Goal: Information Seeking & Learning: Learn about a topic

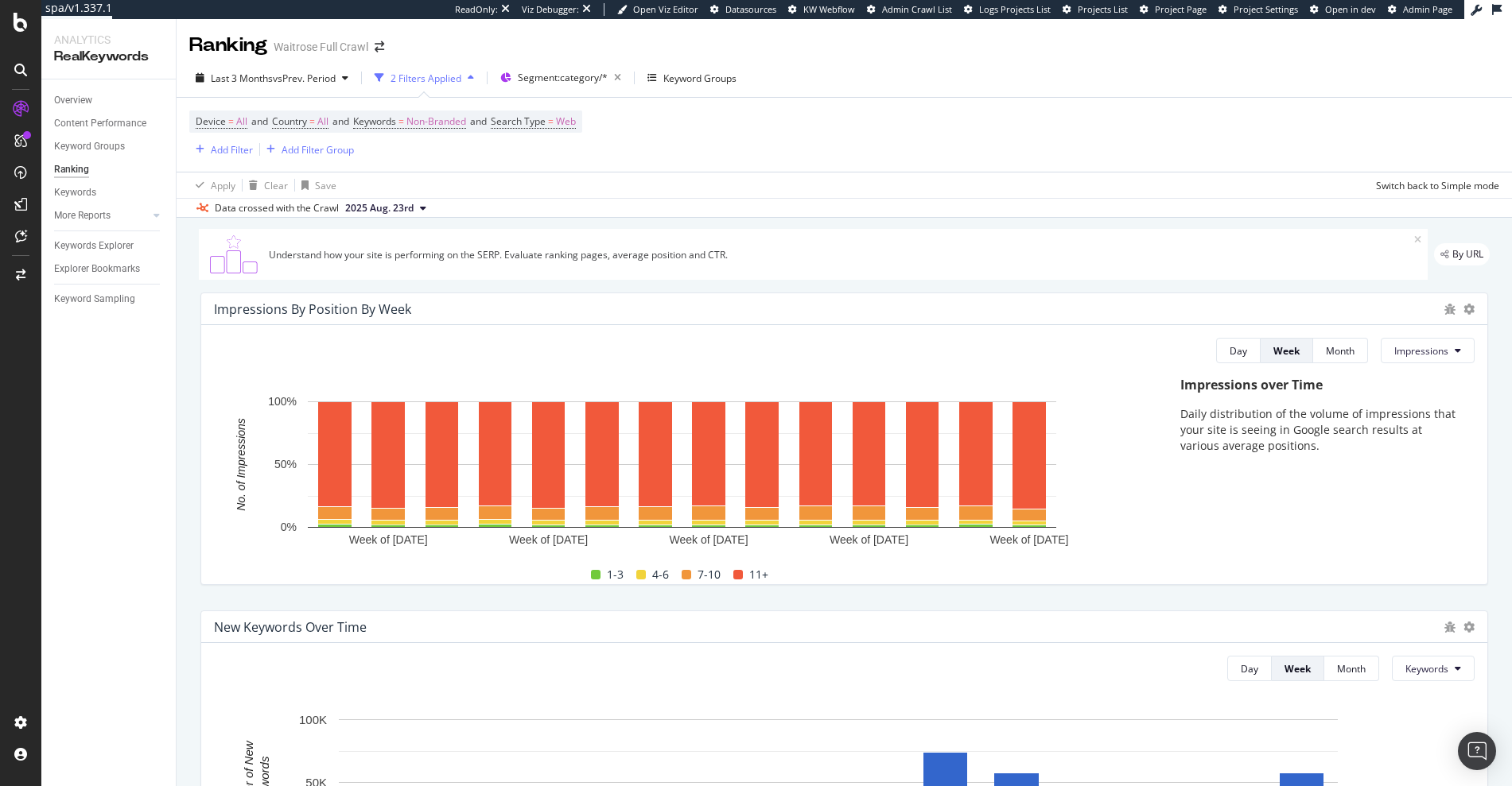
scroll to position [1457, 0]
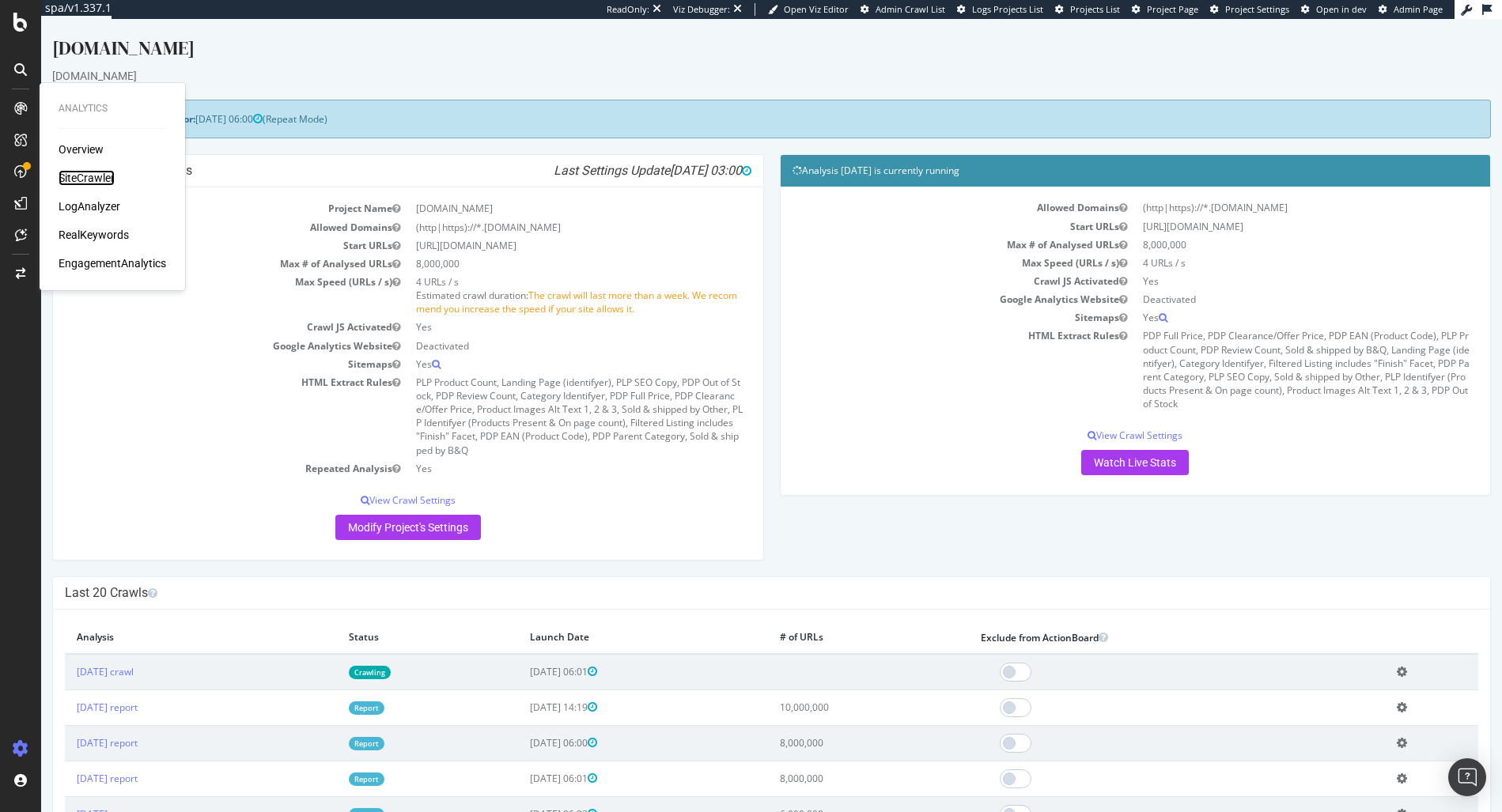
click at [71, 172] on div "SiteCrawler" at bounding box center [87, 177] width 56 height 16
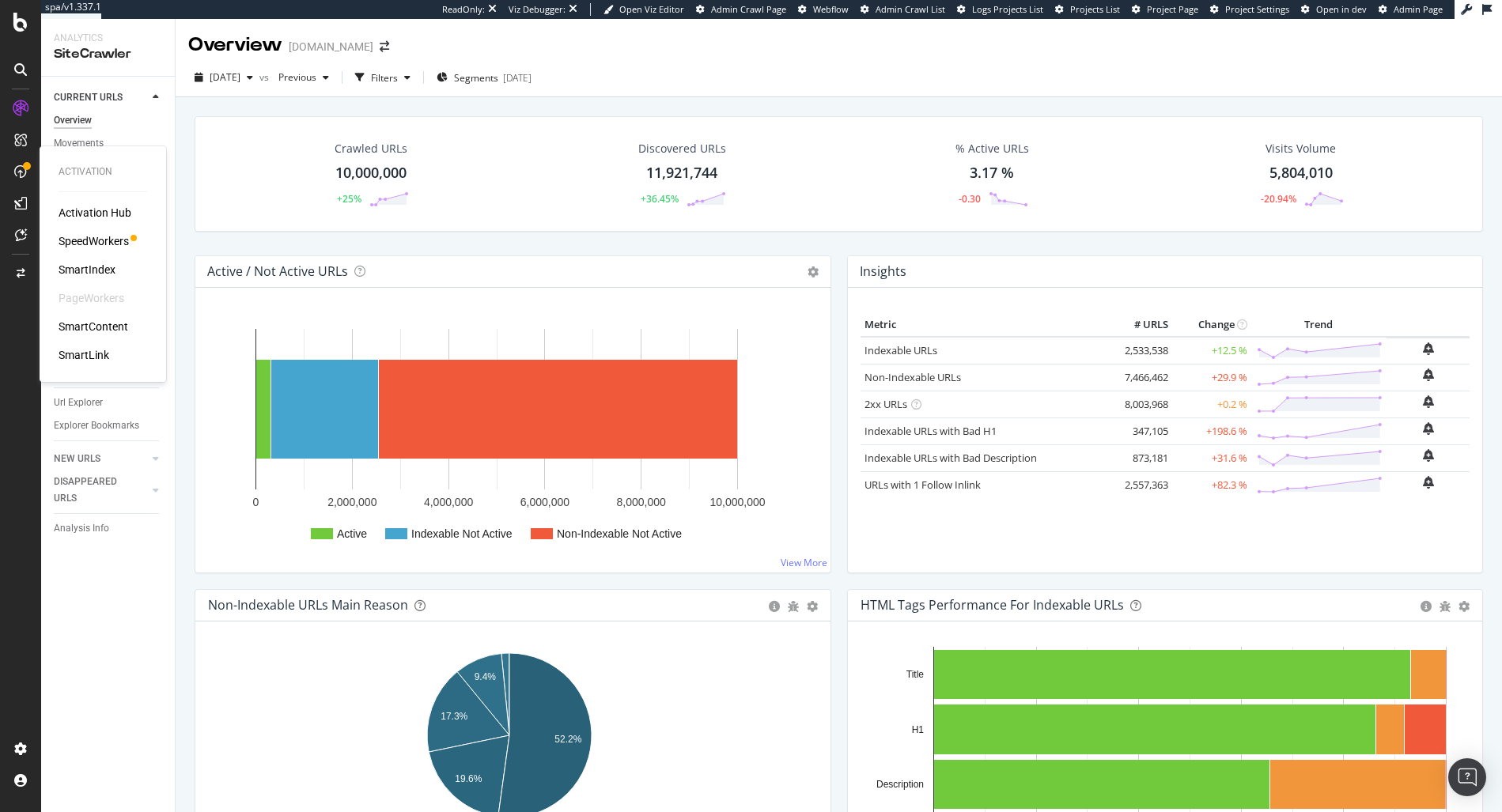
click at [90, 233] on div "SpeedWorkers" at bounding box center [94, 240] width 70 height 16
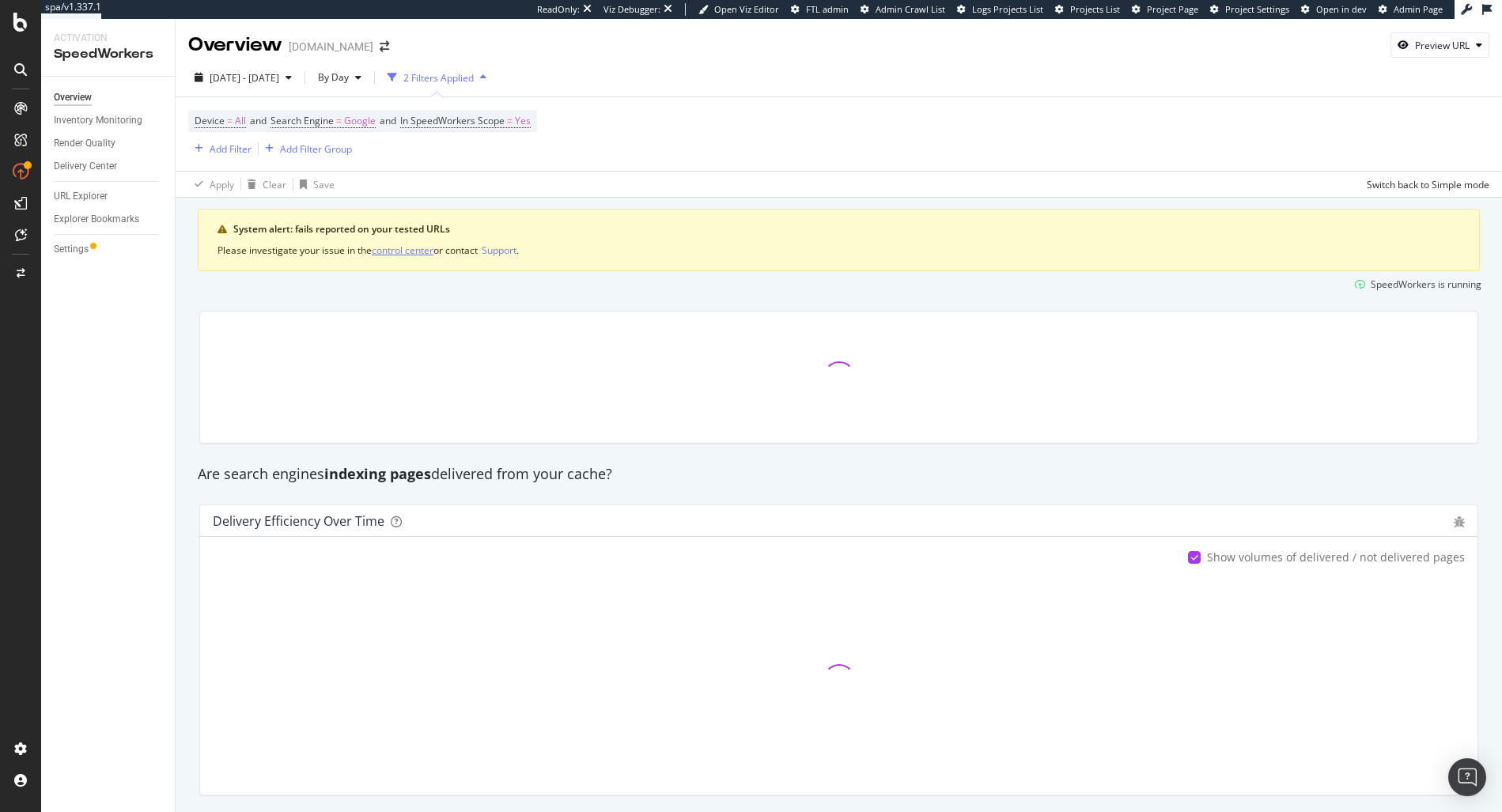
click at [380, 245] on div "control center" at bounding box center [402, 250] width 61 height 13
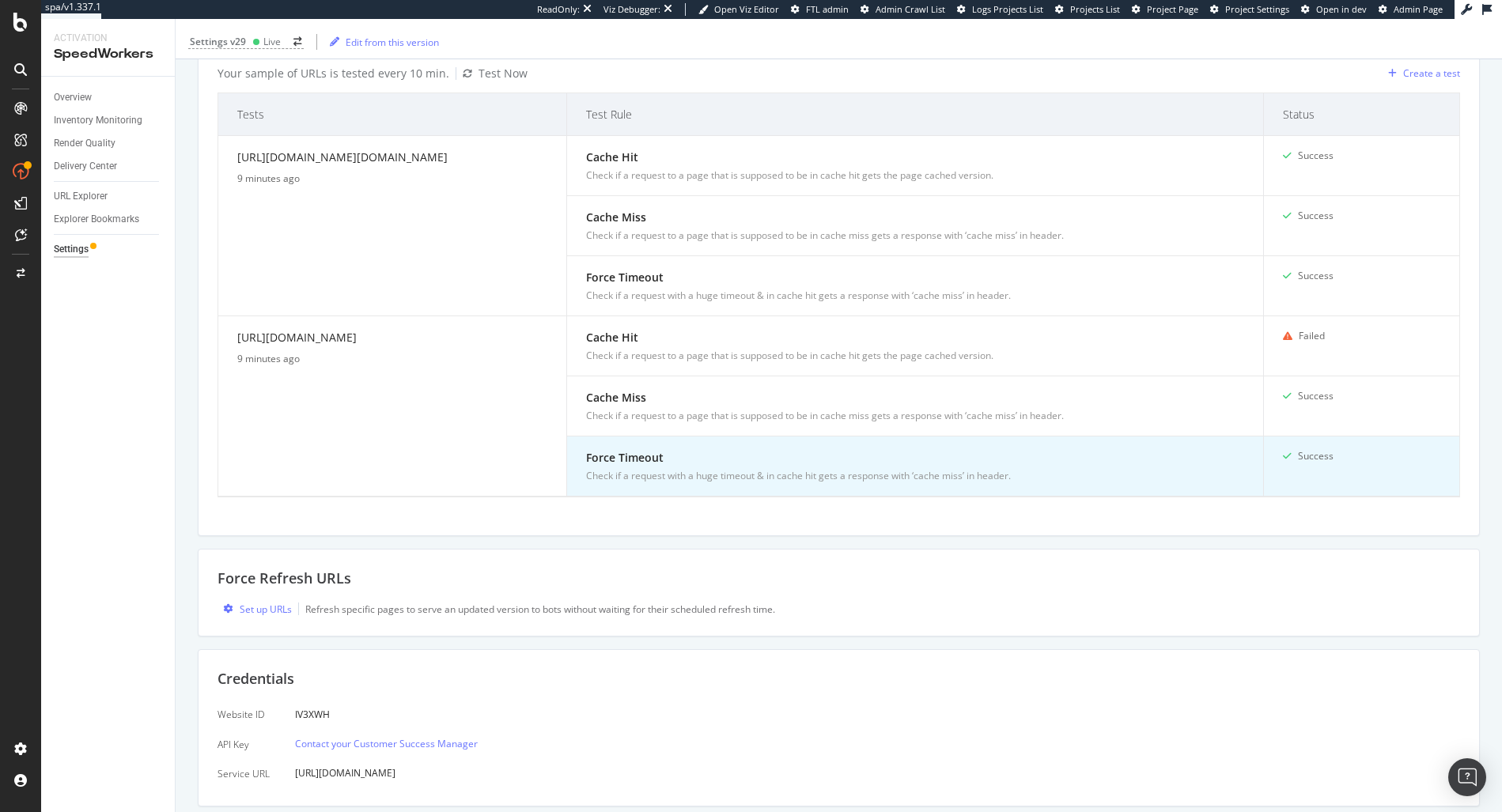
scroll to position [455, 0]
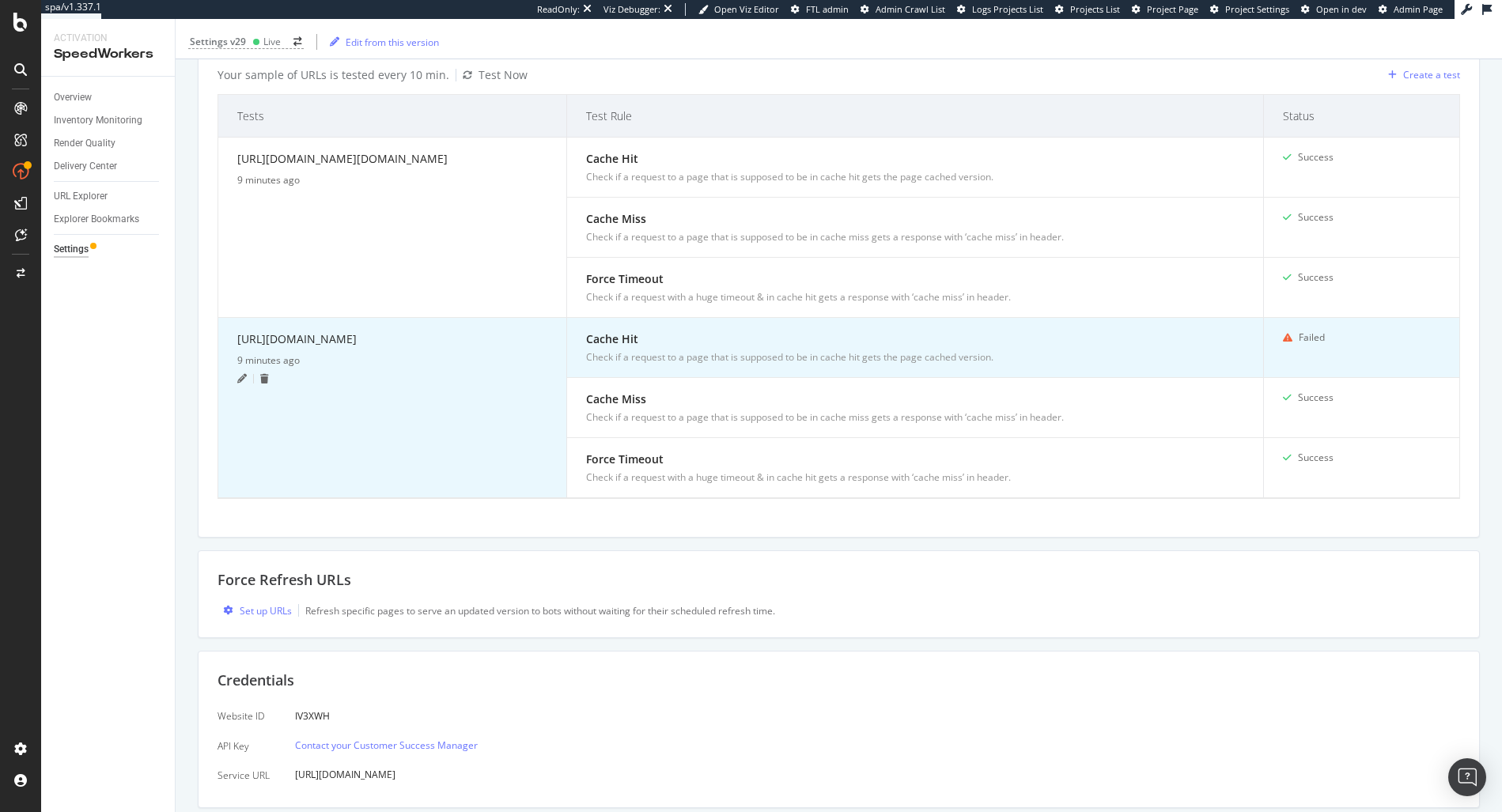
drag, startPoint x: 411, startPoint y: 372, endPoint x: 234, endPoint y: 346, distance: 178.9
click at [234, 346] on td "https://www.diy.com/departments/10pcs-set-garden-fence-panels-small-animal-barr…" at bounding box center [393, 408] width 349 height 180
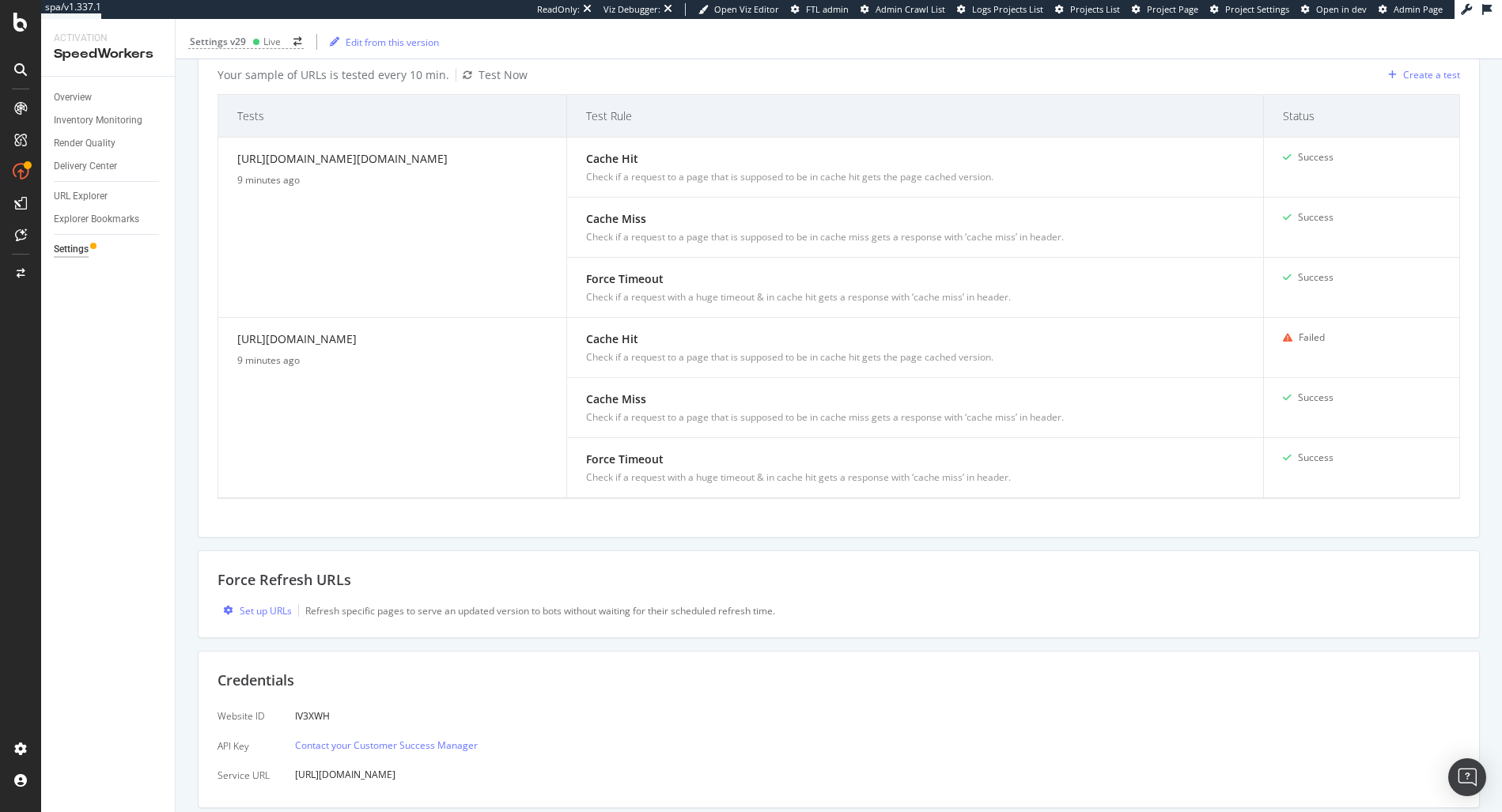
copy div "https://www.diy.com/departments/10pcs-set-garden-fence-panels-small-animal-barr…"
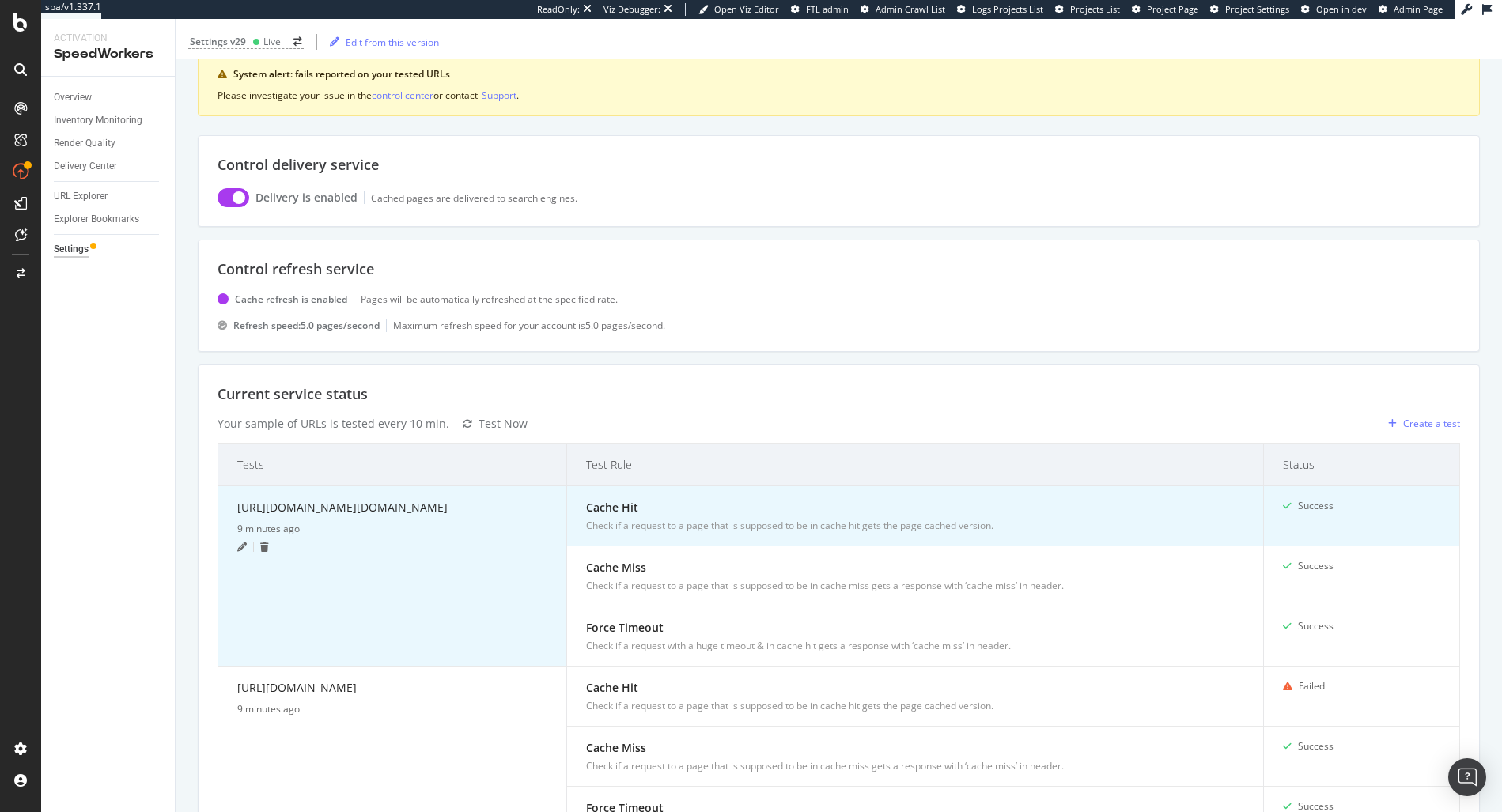
scroll to position [107, 0]
drag, startPoint x: 429, startPoint y: 527, endPoint x: 230, endPoint y: 510, distance: 199.7
click at [230, 510] on td "https://www.diy.com/painting-decorating/primers-undercoat.cat?Suitable+for=Wood…" at bounding box center [393, 576] width 349 height 180
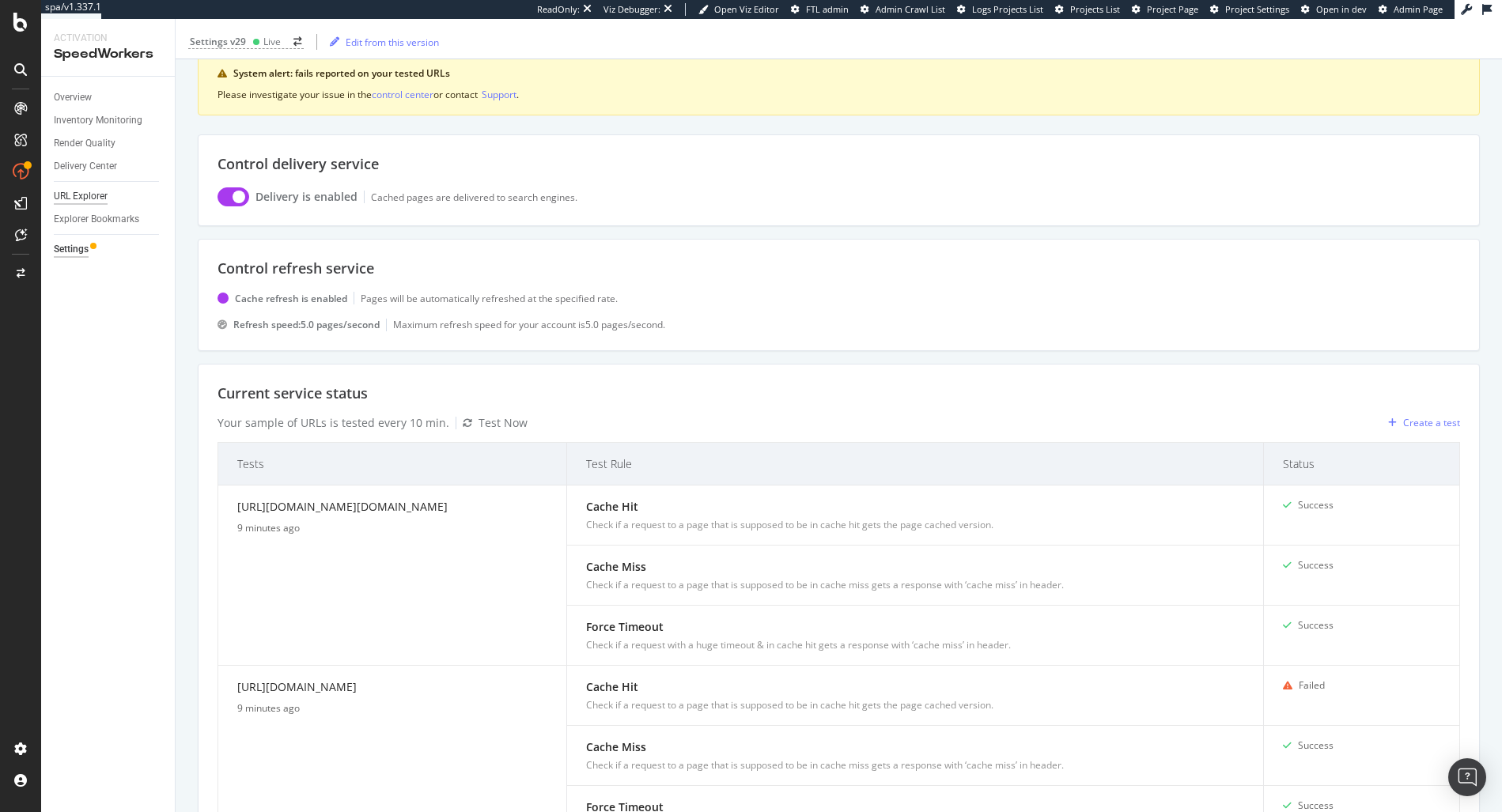
click at [83, 200] on div "URL Explorer" at bounding box center [81, 196] width 54 height 16
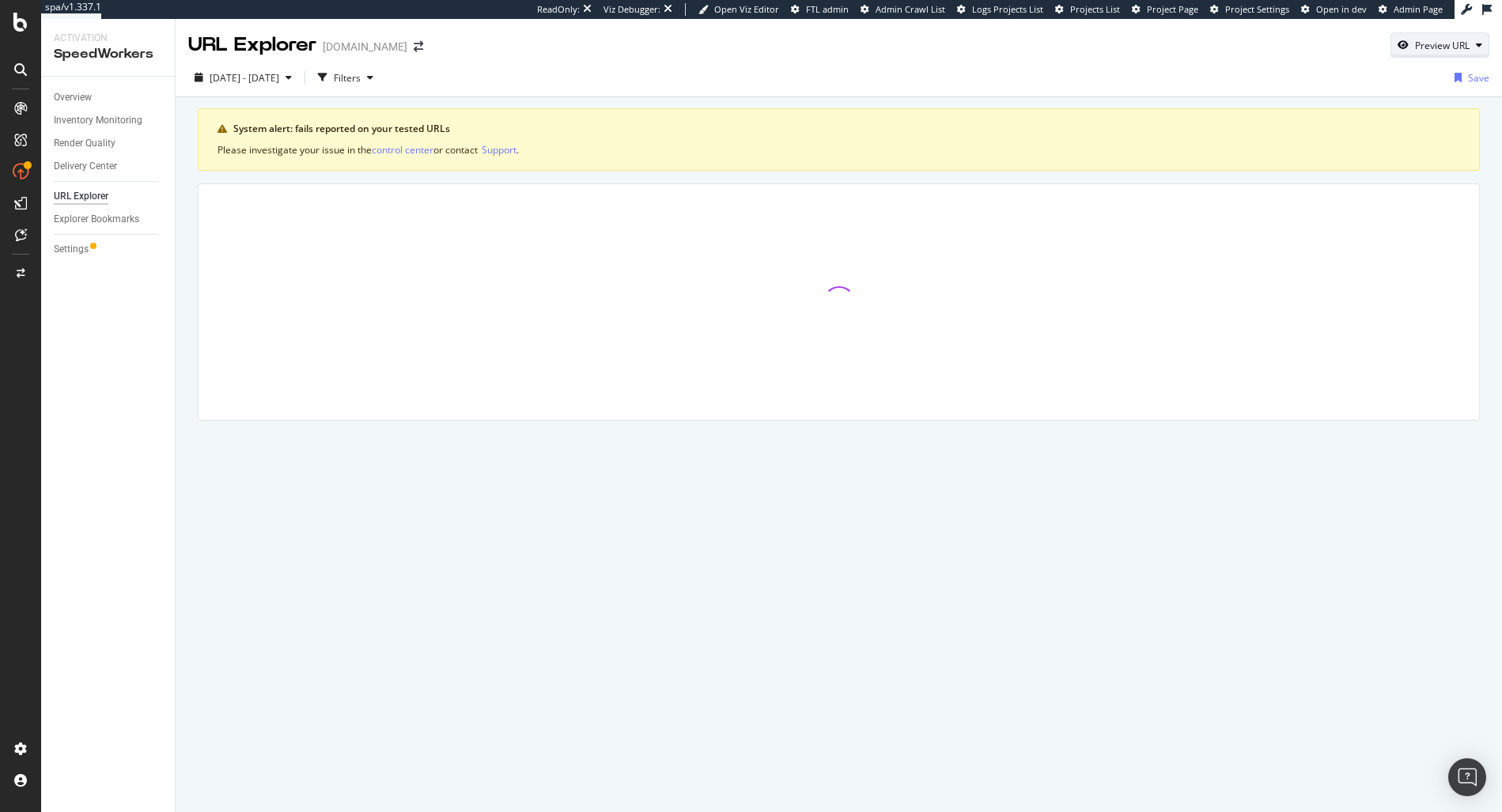
click at [1419, 43] on div "Preview URL" at bounding box center [1441, 45] width 55 height 13
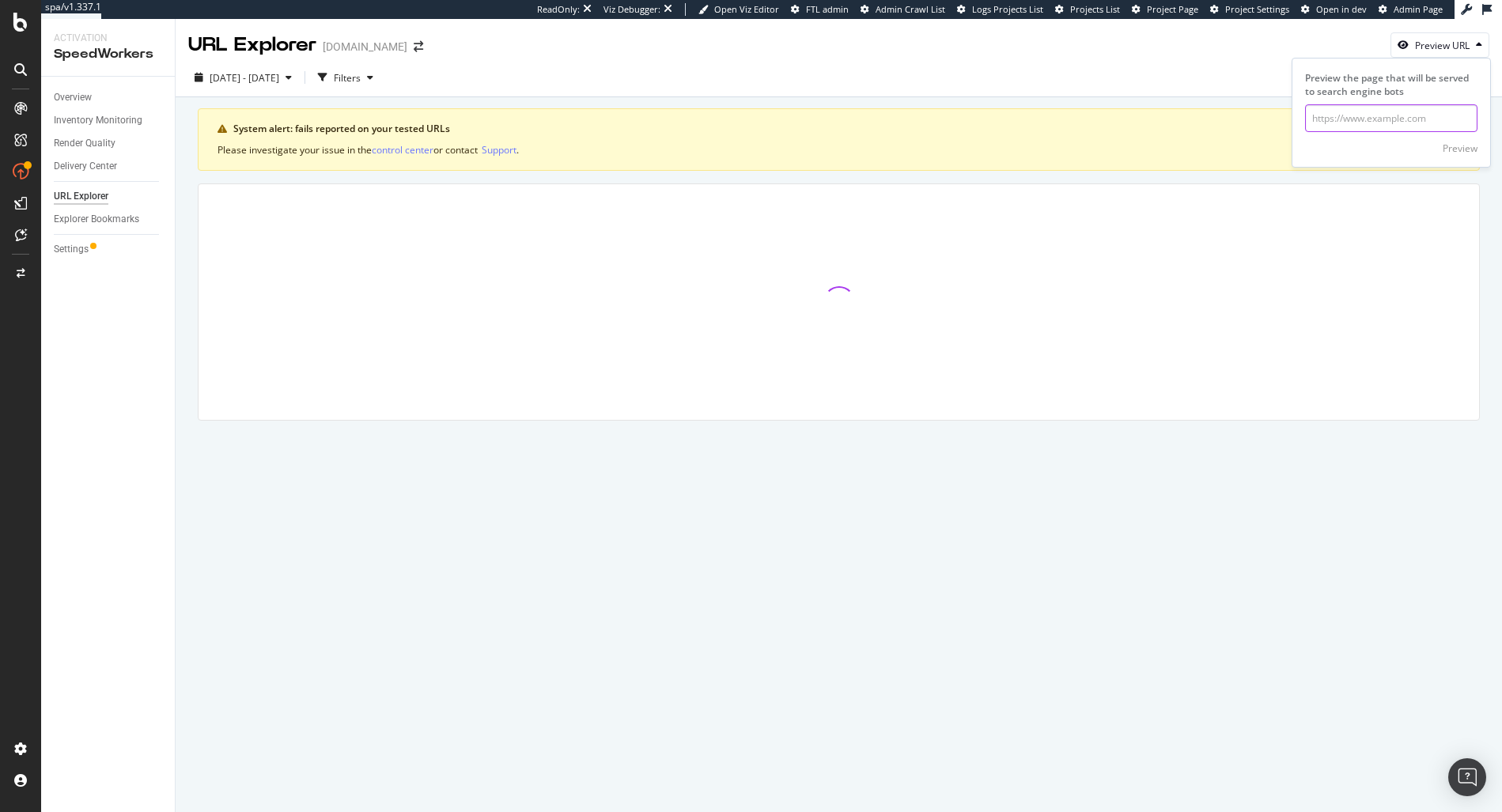
click at [1341, 107] on input "url" at bounding box center [1391, 119] width 173 height 28
paste input "https://www.diy.com/departments/10pcs-set-garden-fence-panels-small-animal-barr…"
type input "https://www.diy.com/departments/10pcs-set-garden-fence-panels-small-animal-barr…"
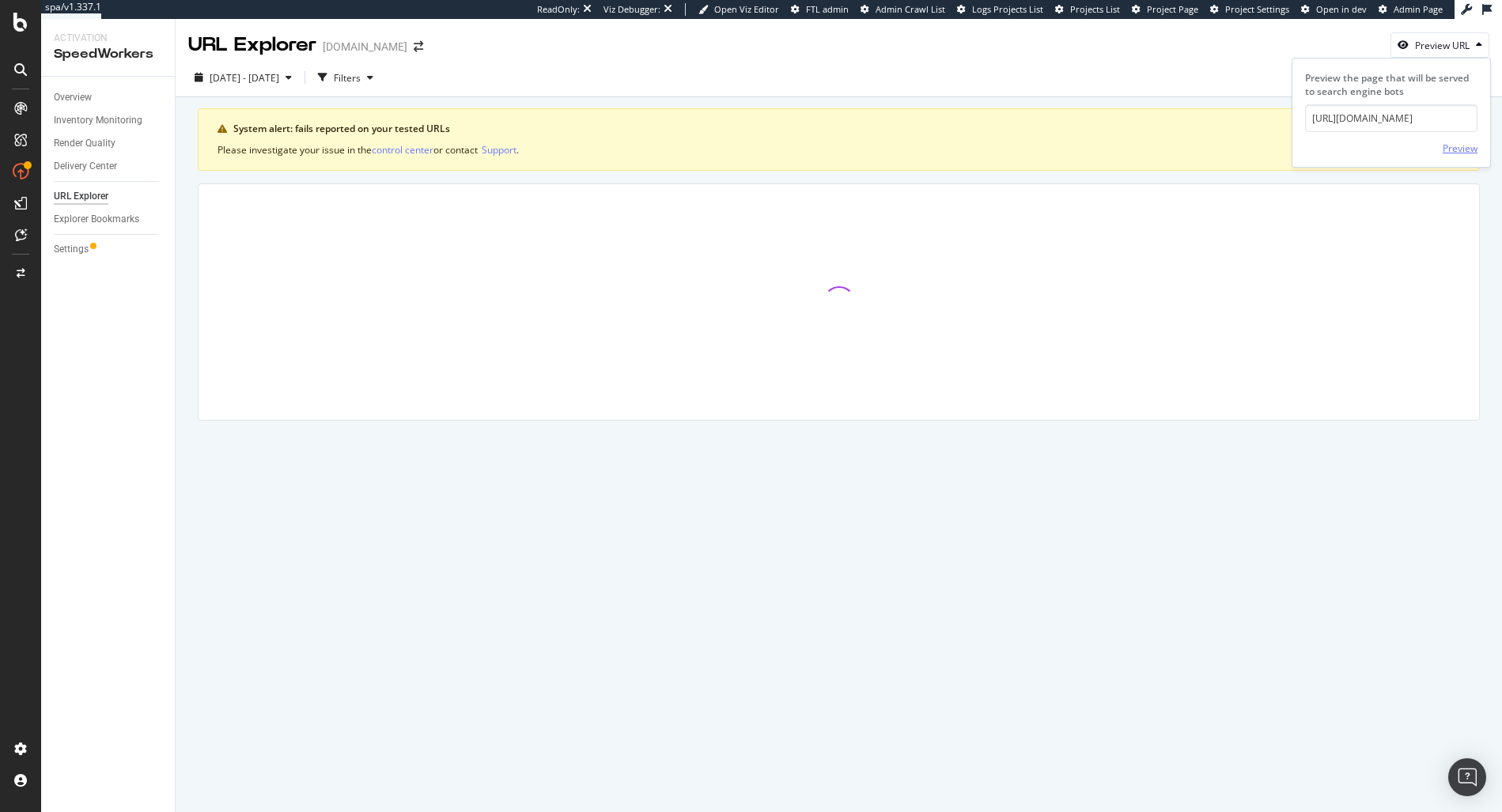
click at [1459, 150] on div "Preview" at bounding box center [1459, 148] width 35 height 13
click at [61, 102] on div "Overview" at bounding box center [73, 97] width 38 height 16
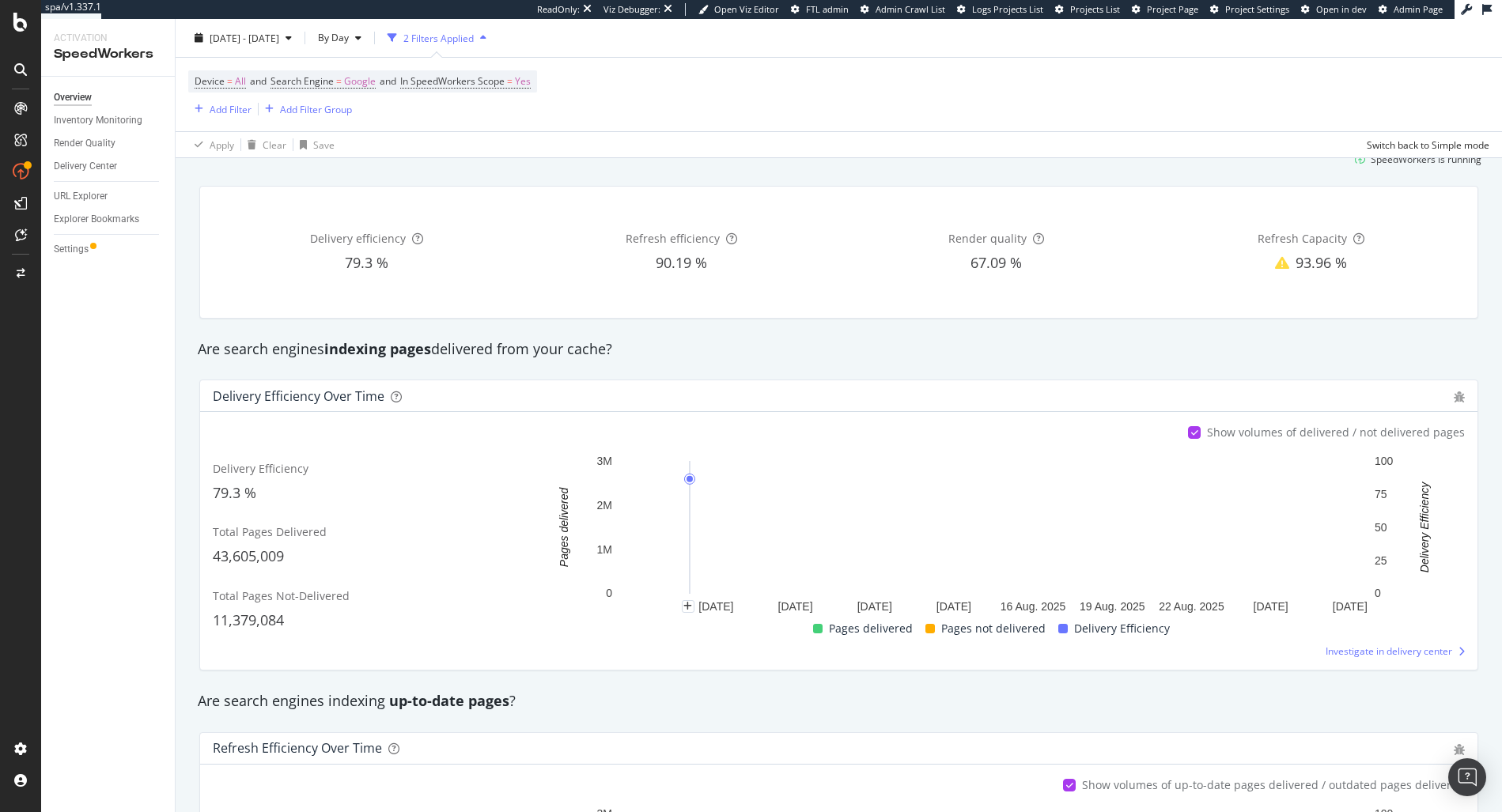
scroll to position [163, 0]
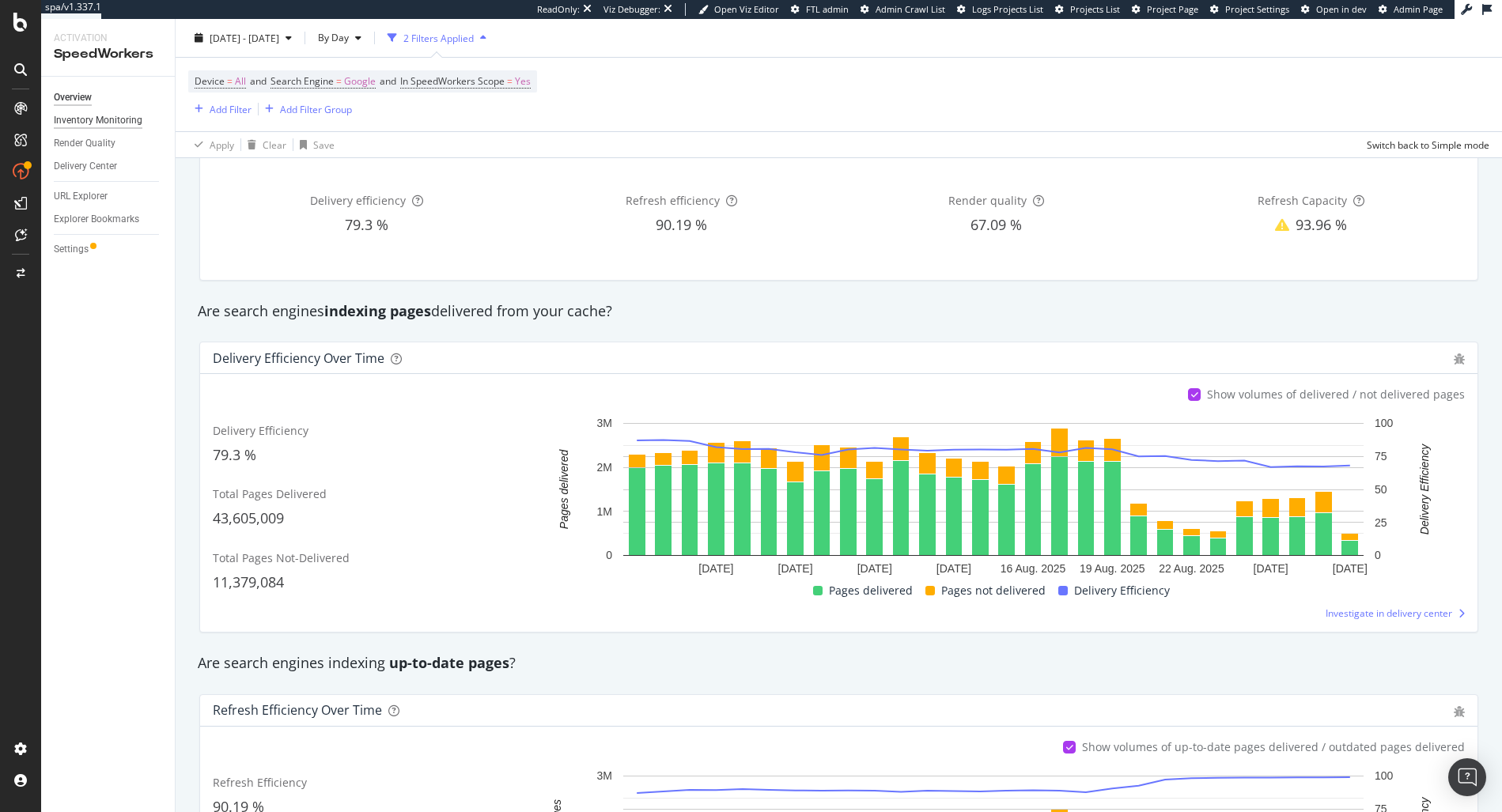
click at [111, 123] on div "Inventory Monitoring" at bounding box center [98, 120] width 88 height 16
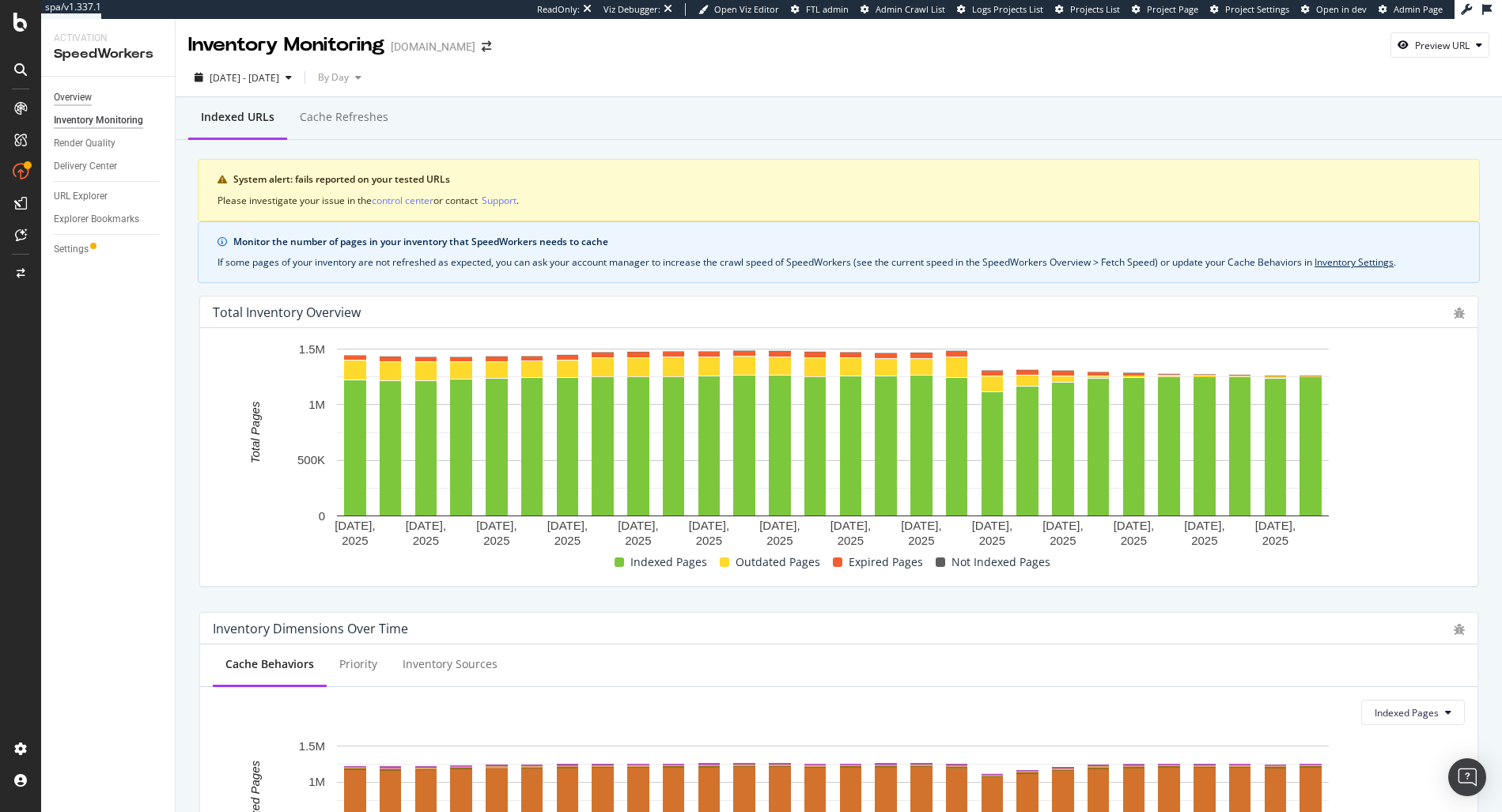
click at [73, 93] on div "Overview" at bounding box center [73, 97] width 38 height 16
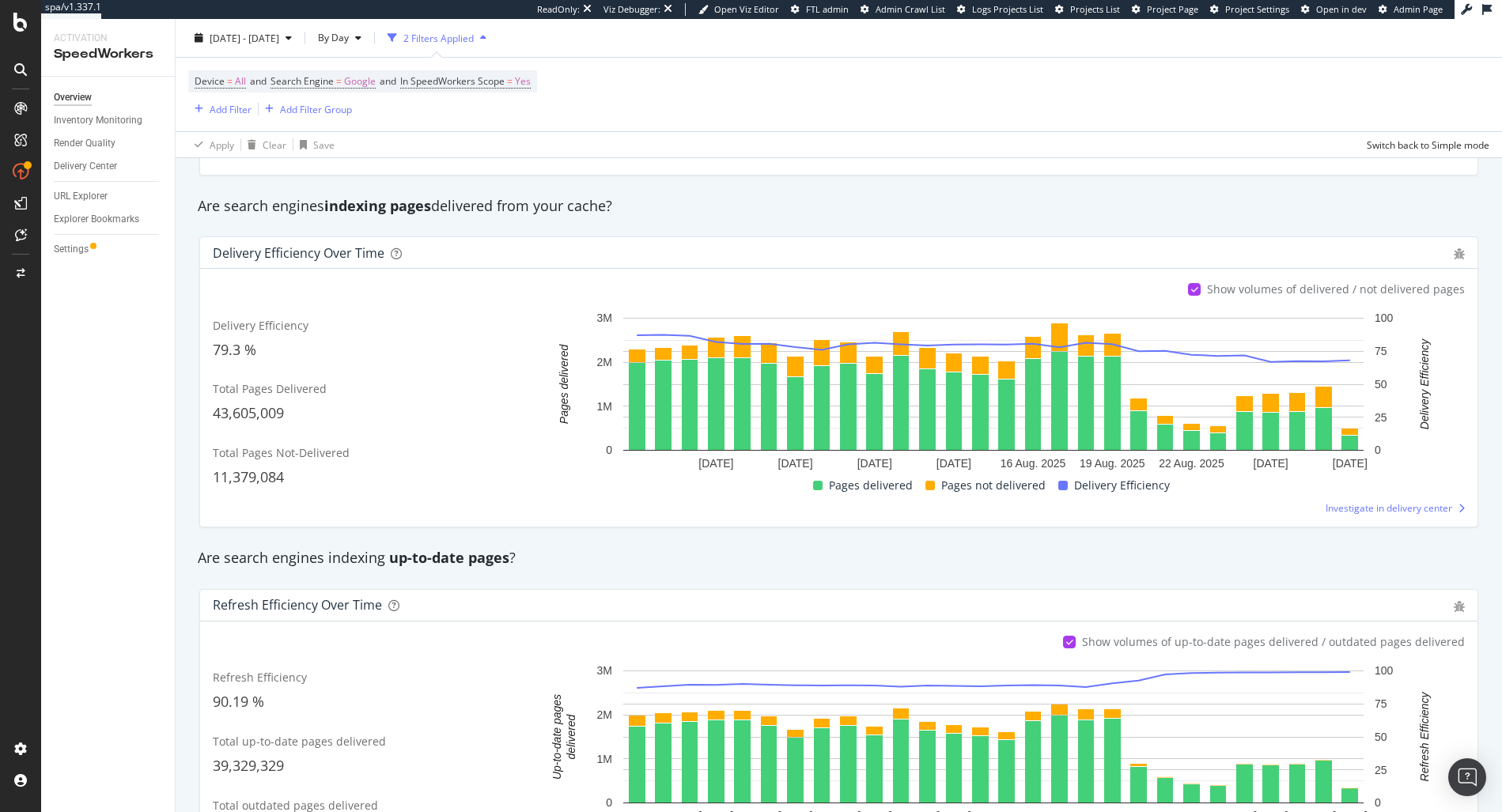
scroll to position [287, 0]
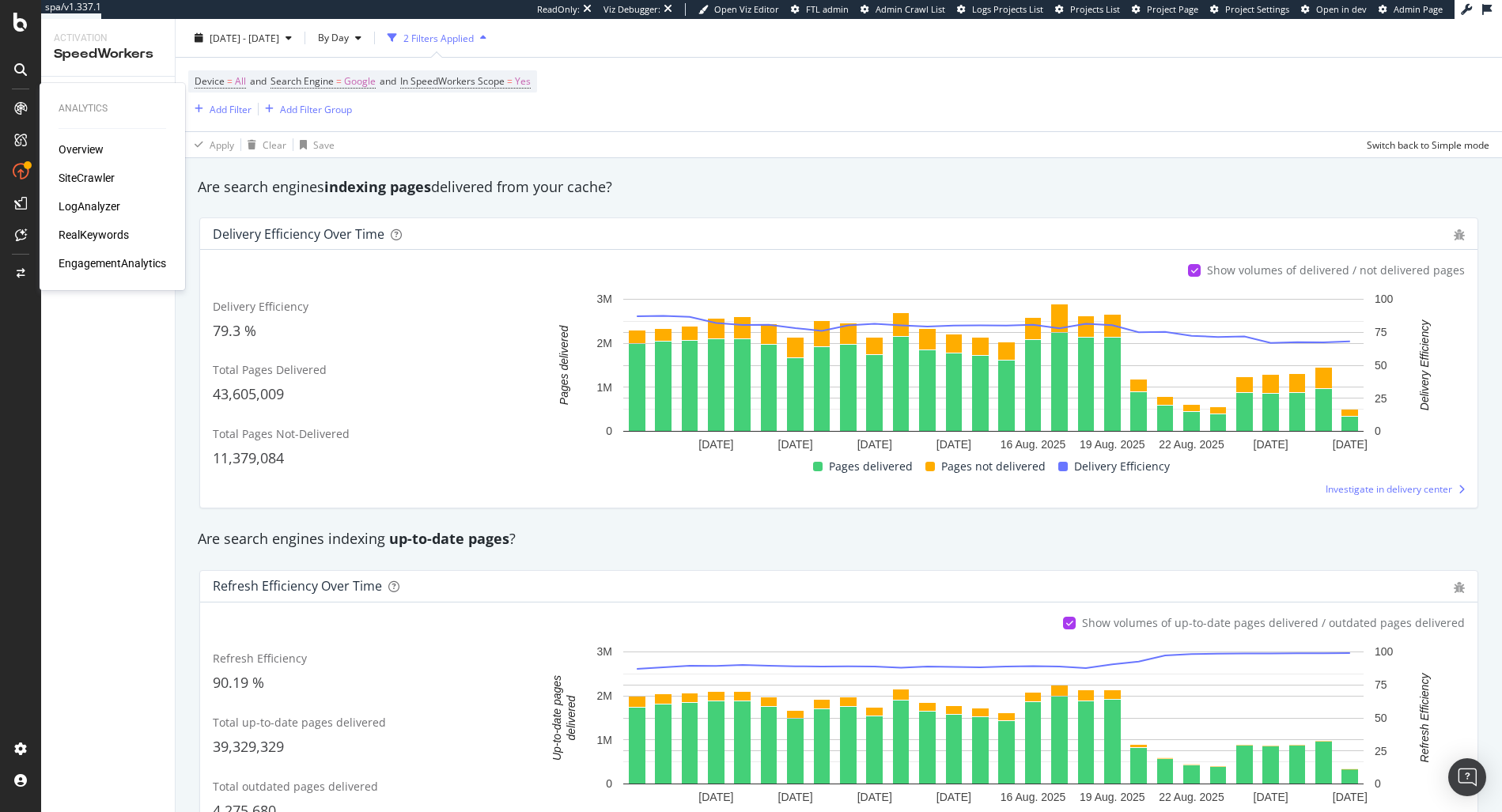
click at [115, 203] on div "LogAnalyzer" at bounding box center [89, 206] width 61 height 16
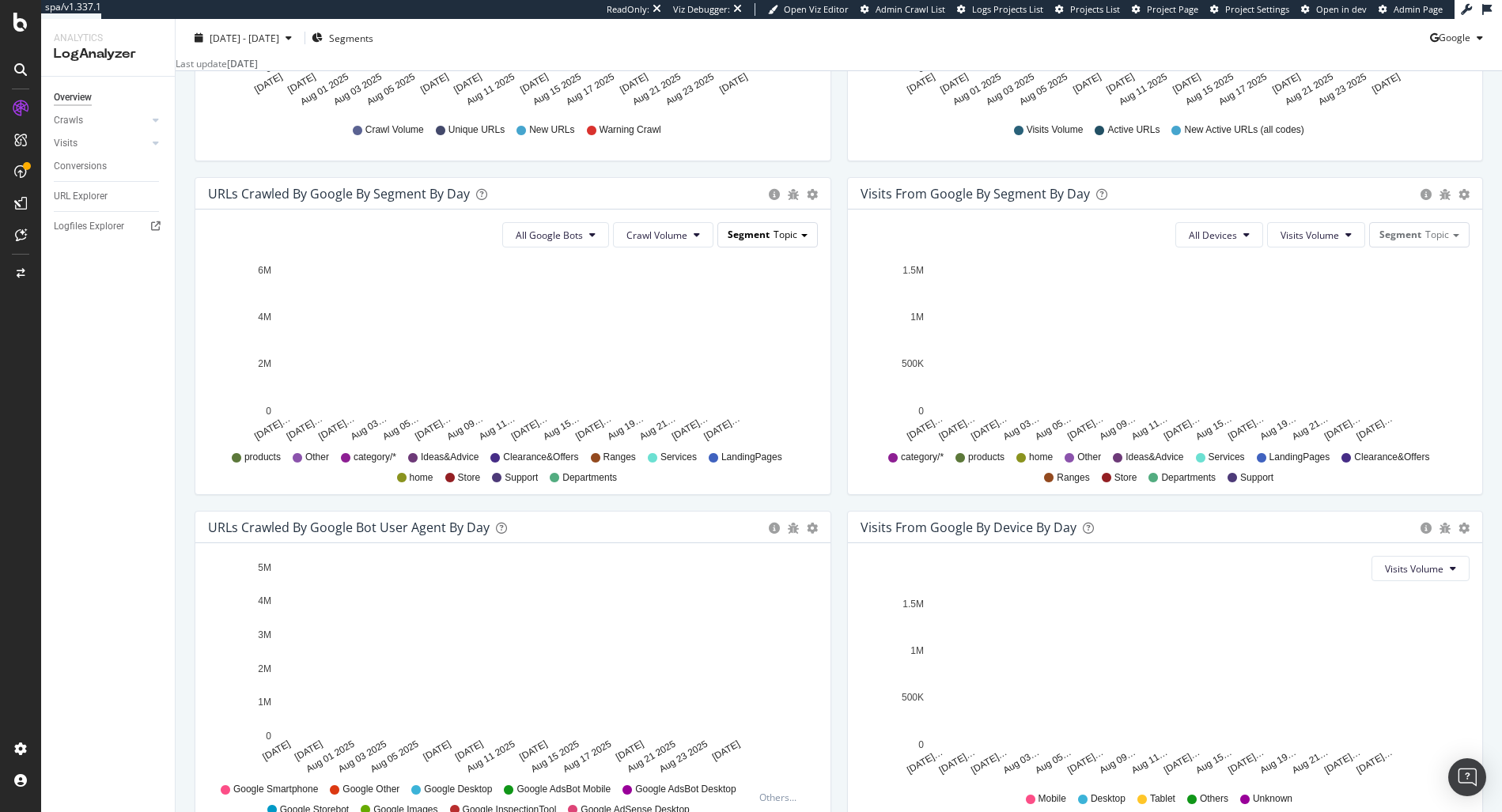
scroll to position [419, 0]
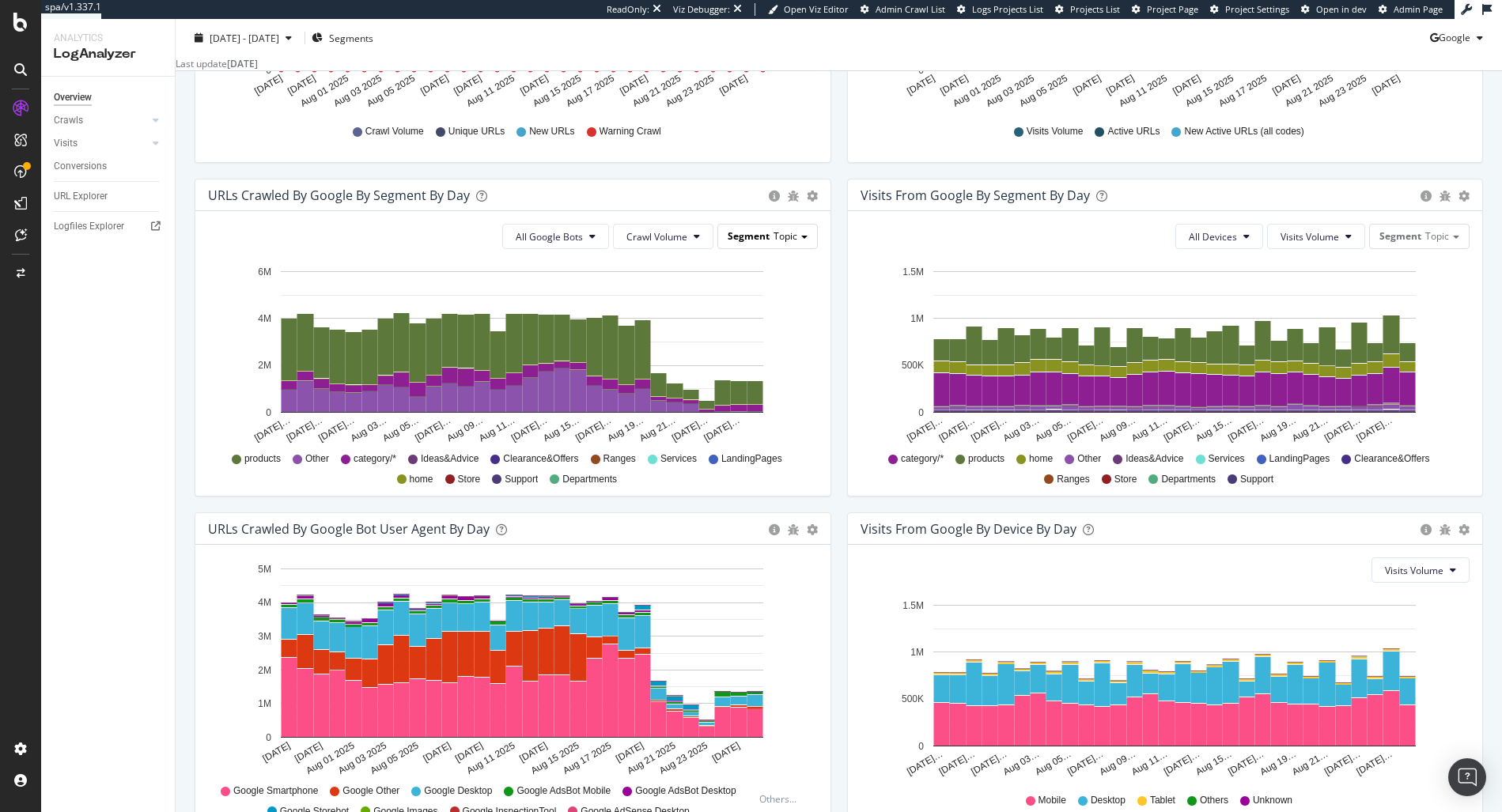
click at [797, 242] on div "Segment Topic" at bounding box center [767, 236] width 99 height 23
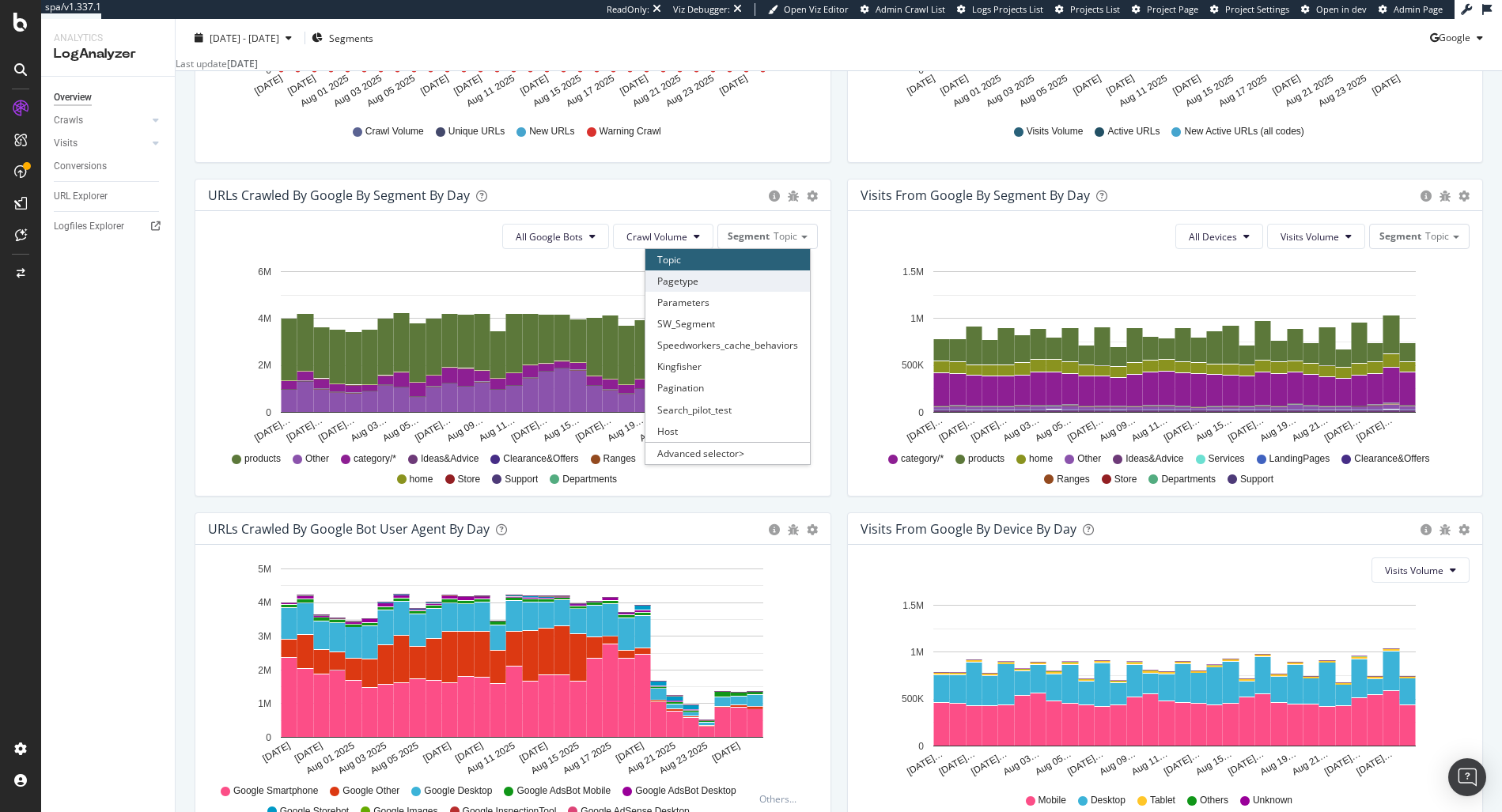
click at [731, 292] on div "Pagetype" at bounding box center [727, 281] width 164 height 21
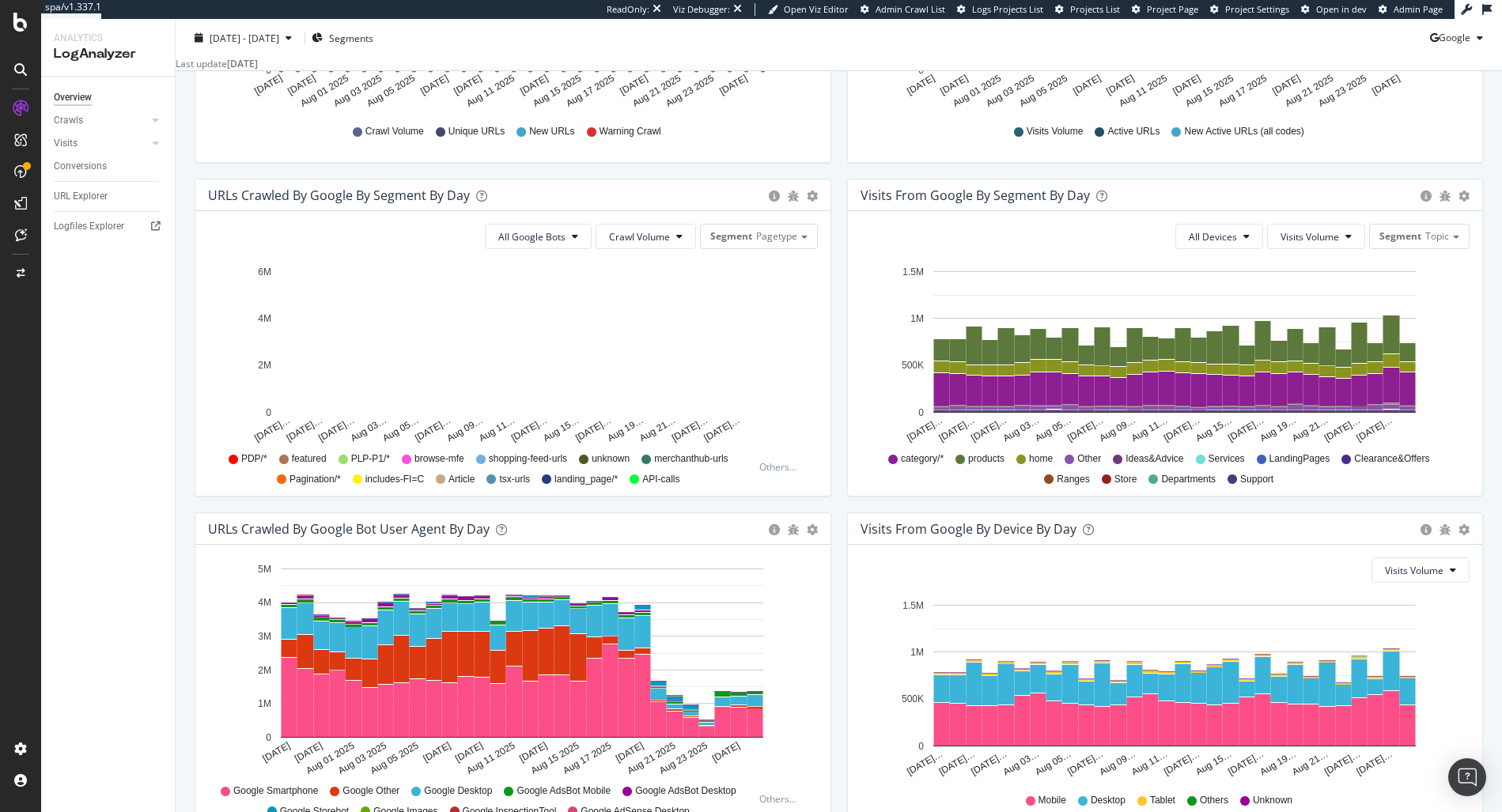
scroll to position [446, 0]
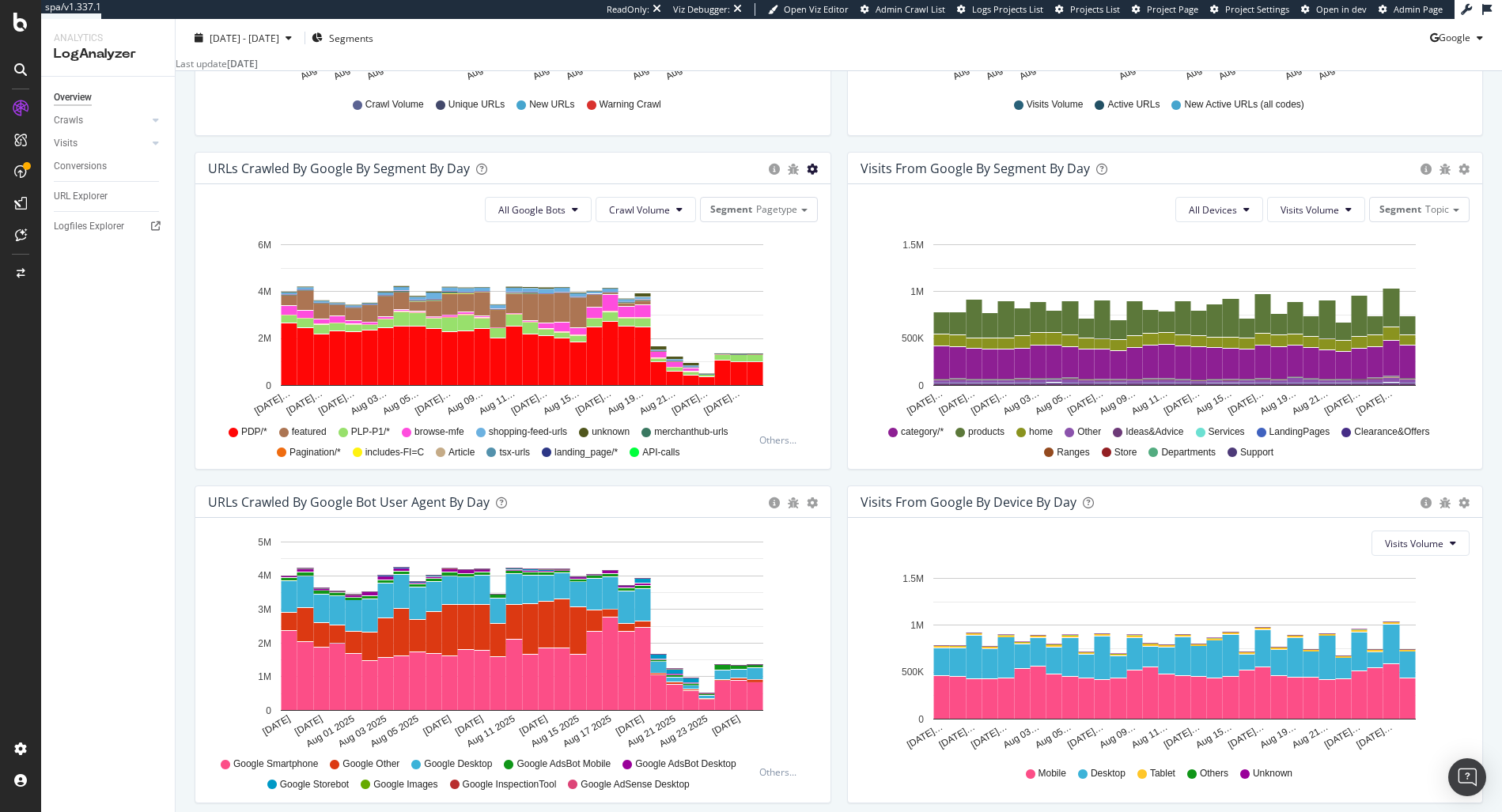
click at [794, 210] on span "Timeline (by Value)" at bounding box center [766, 200] width 127 height 21
click at [848, 385] on div "All Devices Visits Volume Segment Topic Hold CMD (⌘) while clicking to filter t…" at bounding box center [1165, 326] width 635 height 285
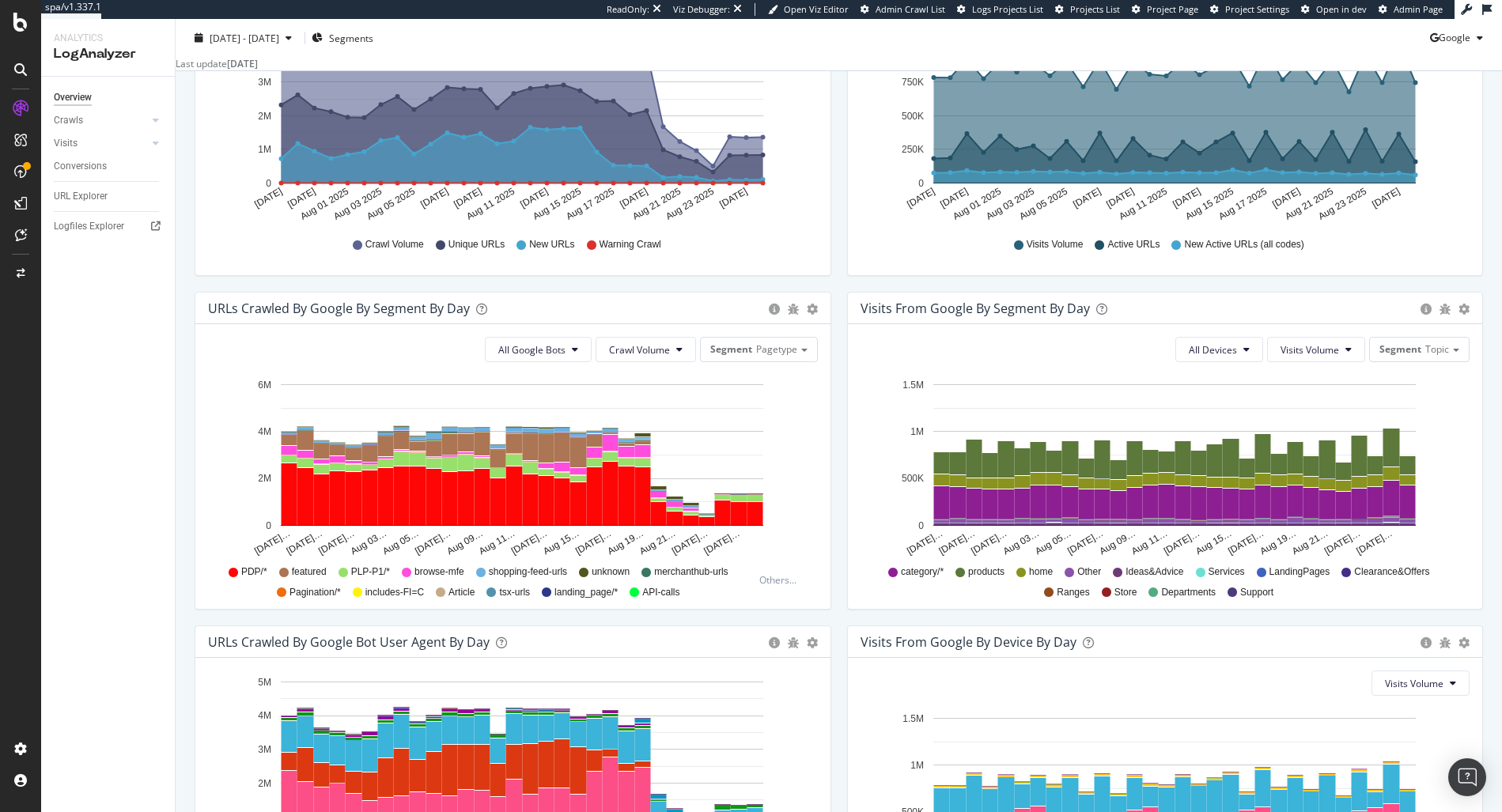
scroll to position [242, 0]
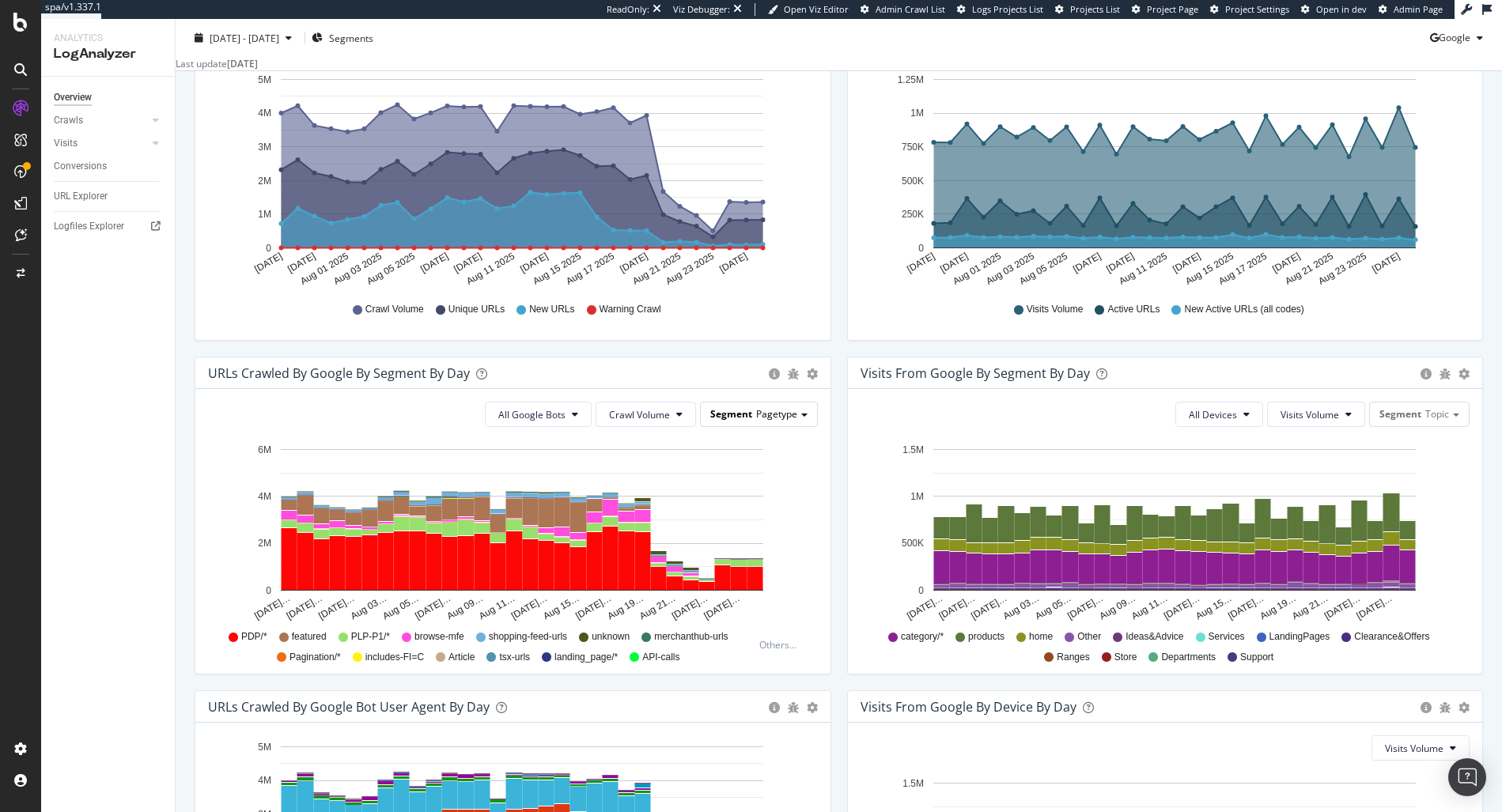
click at [732, 420] on span "Segment" at bounding box center [731, 414] width 42 height 13
click at [733, 425] on div "Segment Pagetype" at bounding box center [759, 414] width 116 height 23
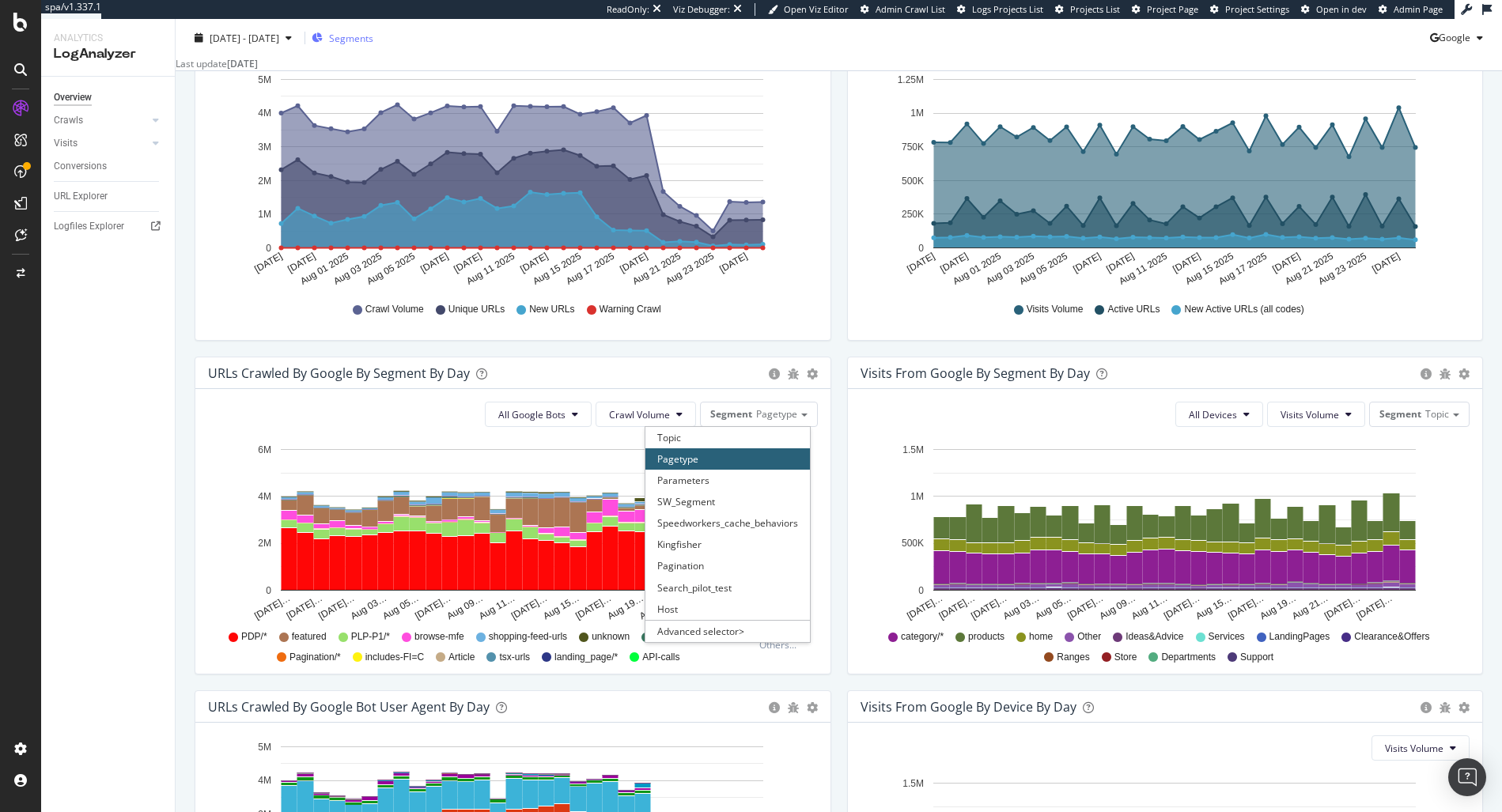
click at [373, 37] on span "Segments" at bounding box center [351, 38] width 44 height 13
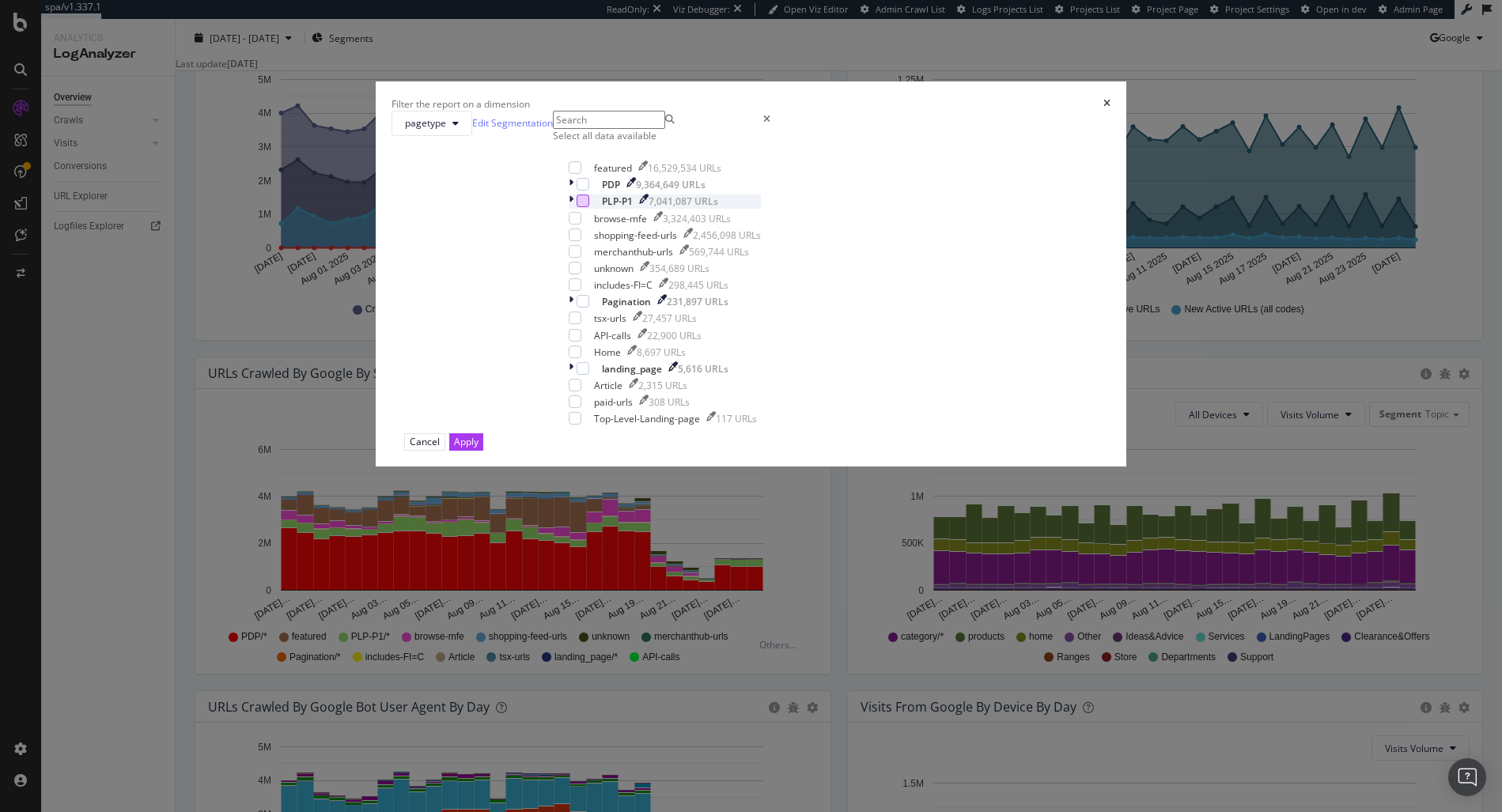
click at [589, 207] on div "modal" at bounding box center [582, 200] width 12 height 12
click at [879, 450] on div "Cancel Apply" at bounding box center [752, 442] width 720 height 16
click at [479, 448] on div "Apply" at bounding box center [466, 442] width 25 height 13
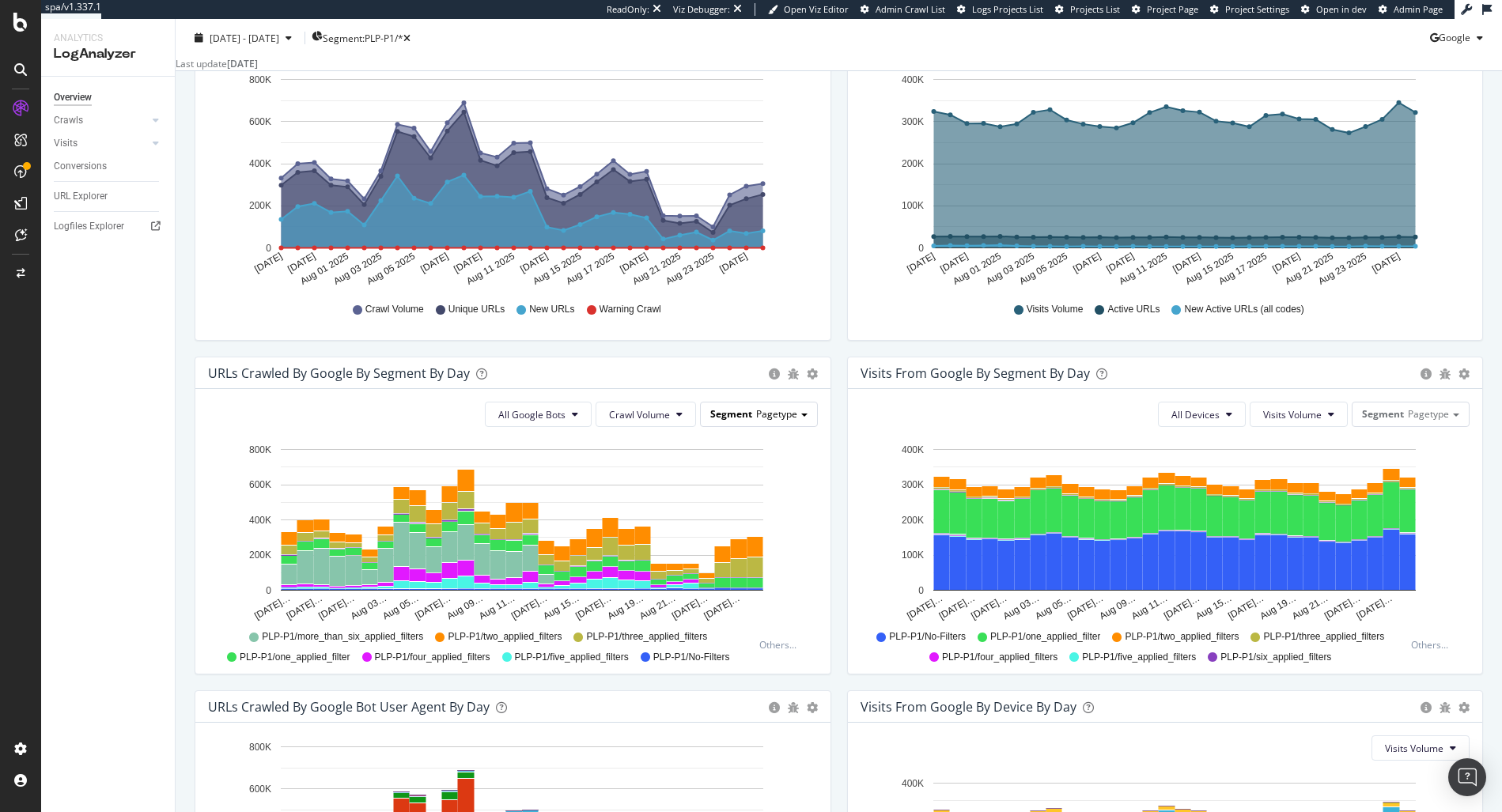
click at [786, 420] on span "Pagetype" at bounding box center [776, 414] width 41 height 13
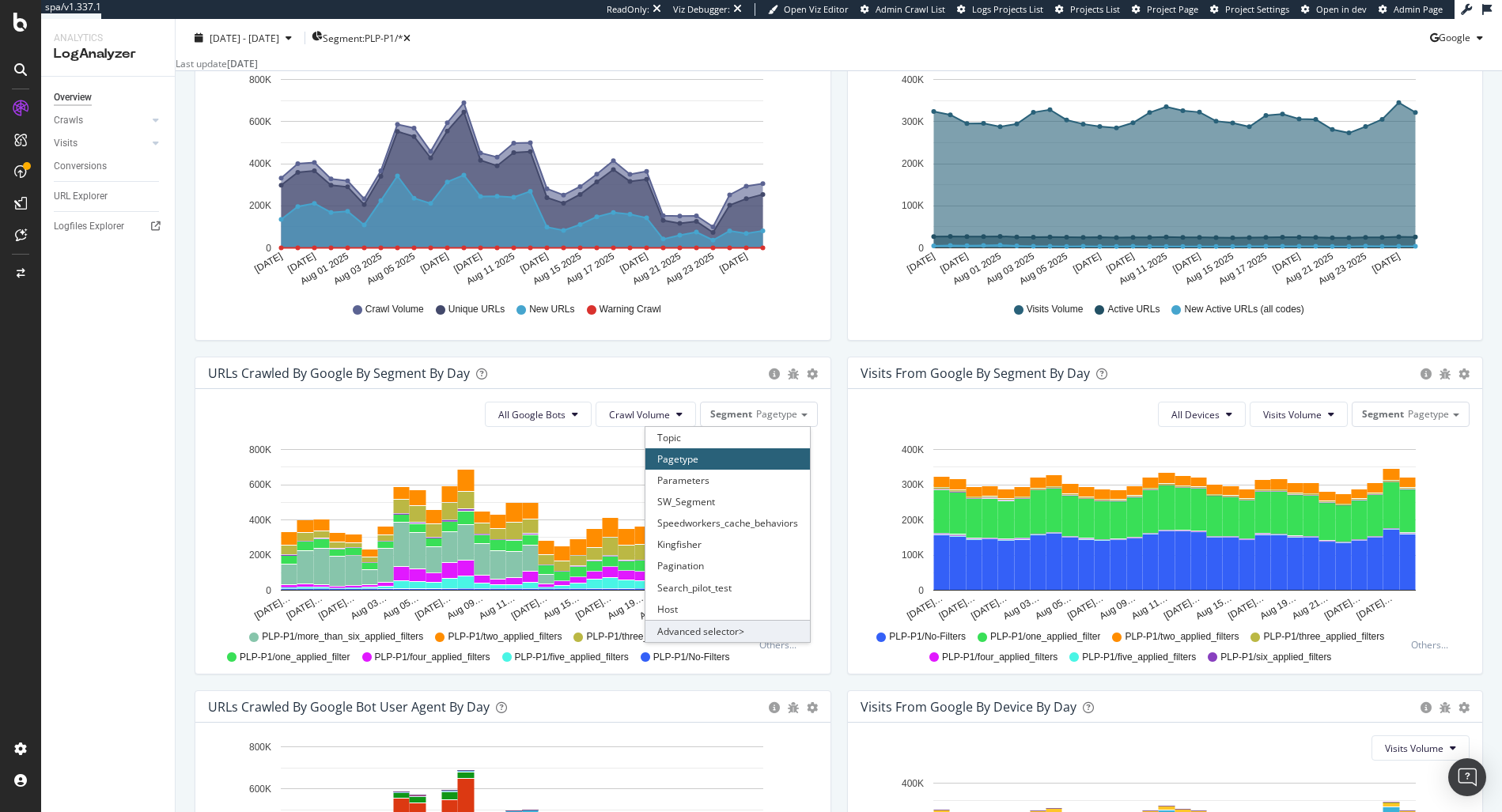
click at [752, 642] on div "Advanced selector >" at bounding box center [727, 630] width 164 height 22
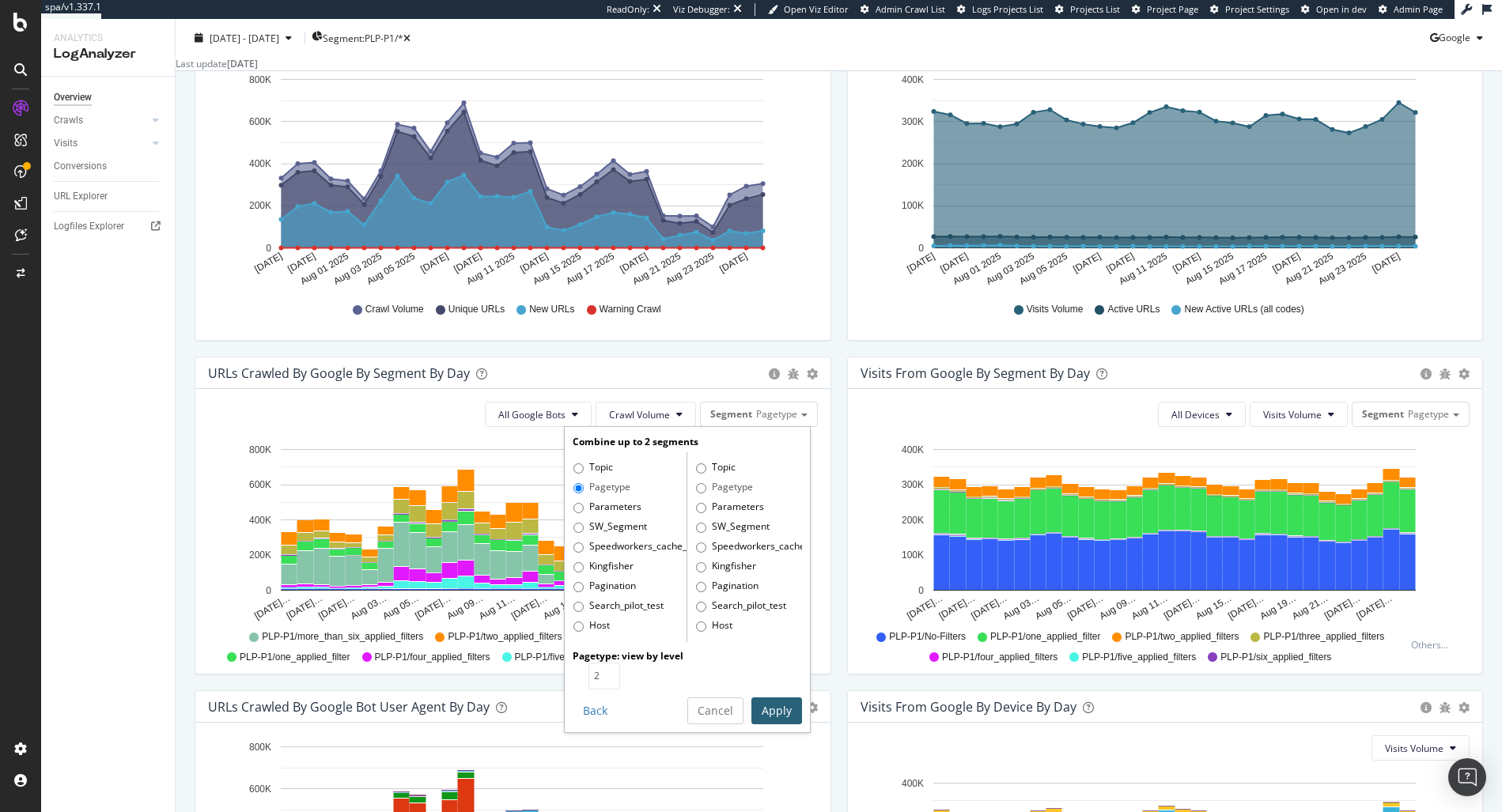
click at [304, 664] on span "PLP-P1/one_applied_filter" at bounding box center [295, 657] width 110 height 13
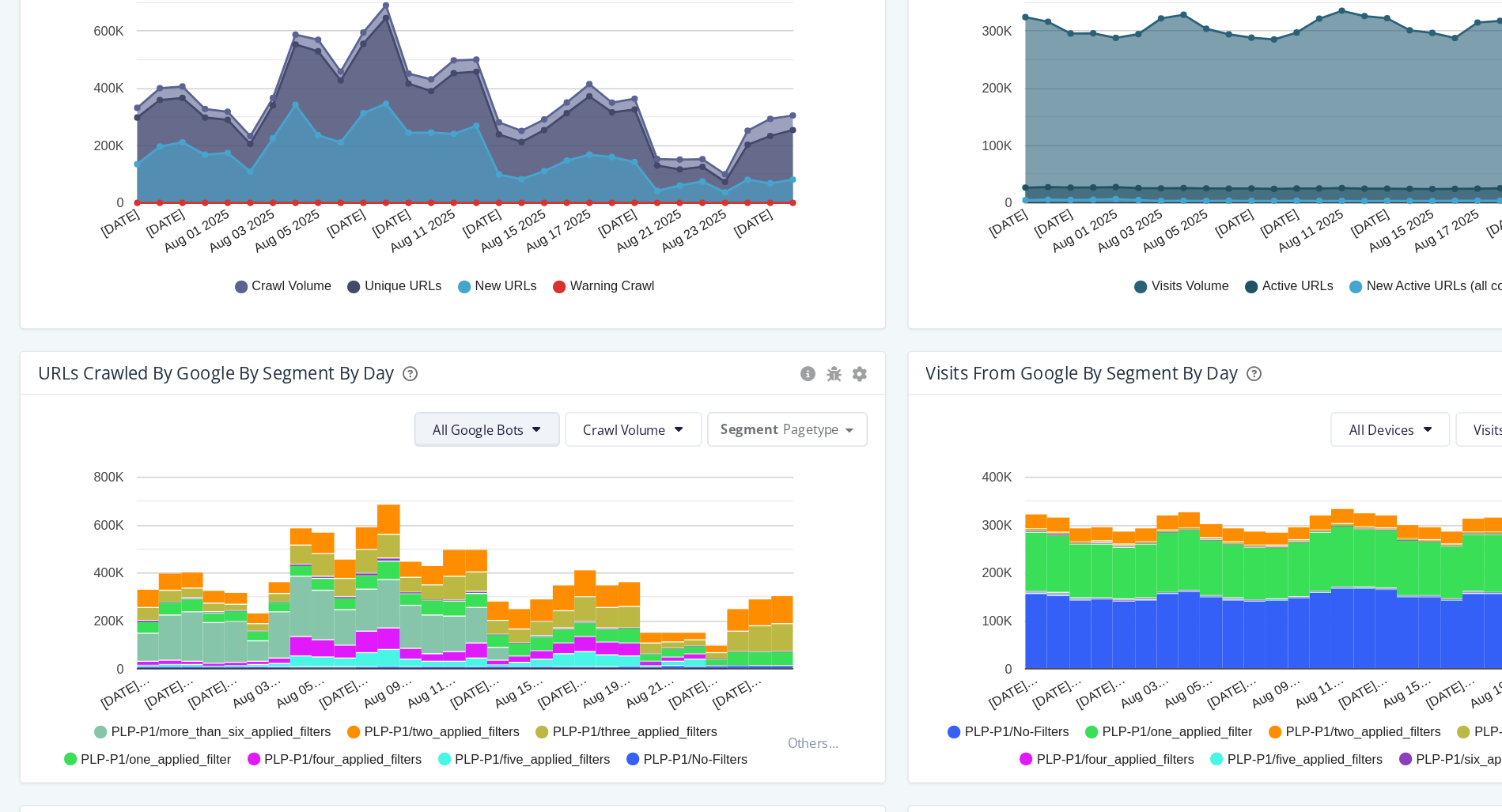
scroll to position [115, 0]
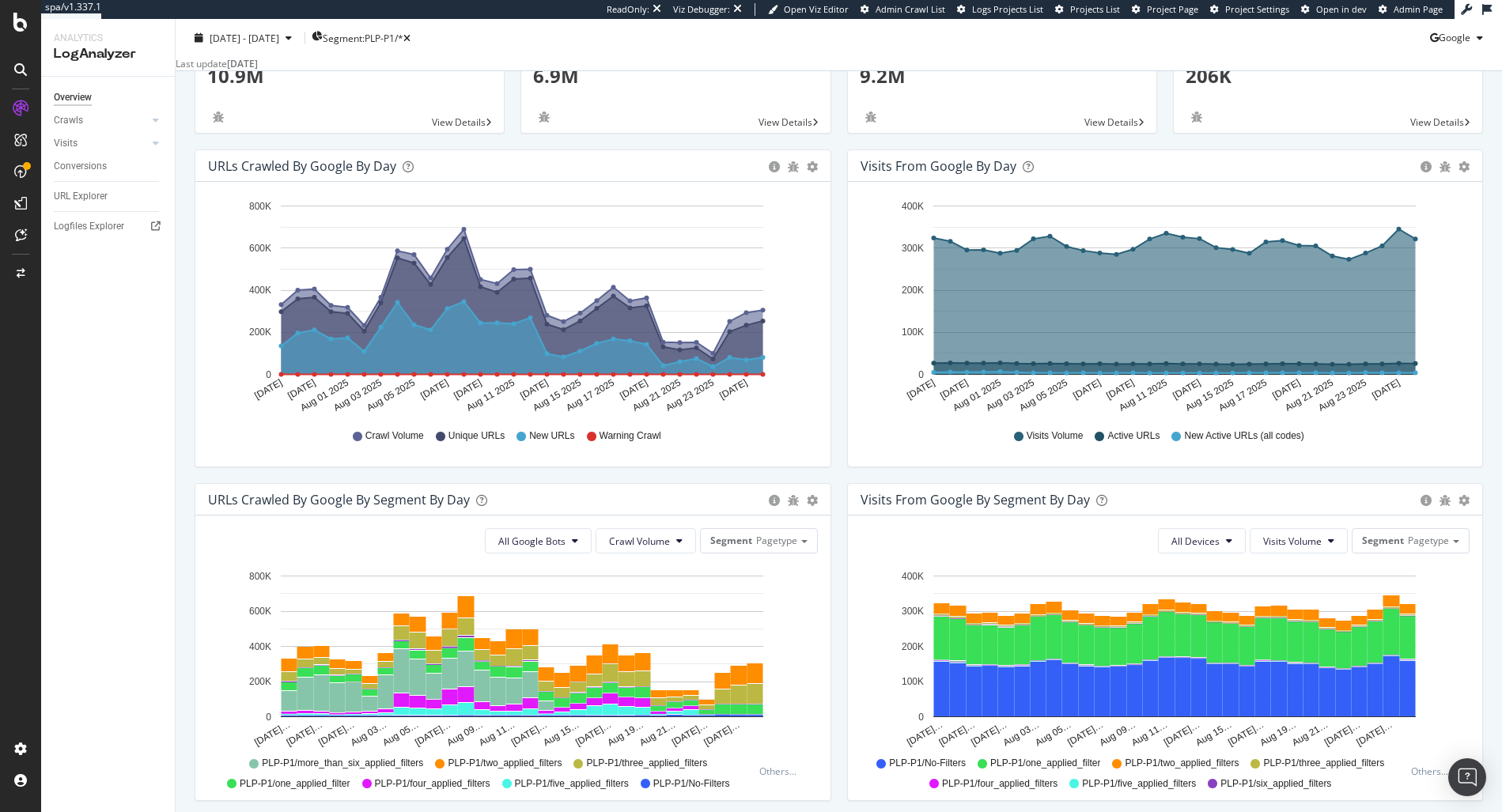
click at [402, 20] on div "2025 Jul. 28th - Aug. 26th Segment: PLP-P1/* Google Last update Aug. 27, 2025" at bounding box center [839, 45] width 1326 height 52
click at [398, 34] on span "Segment: PLP-P1/*" at bounding box center [362, 38] width 81 height 13
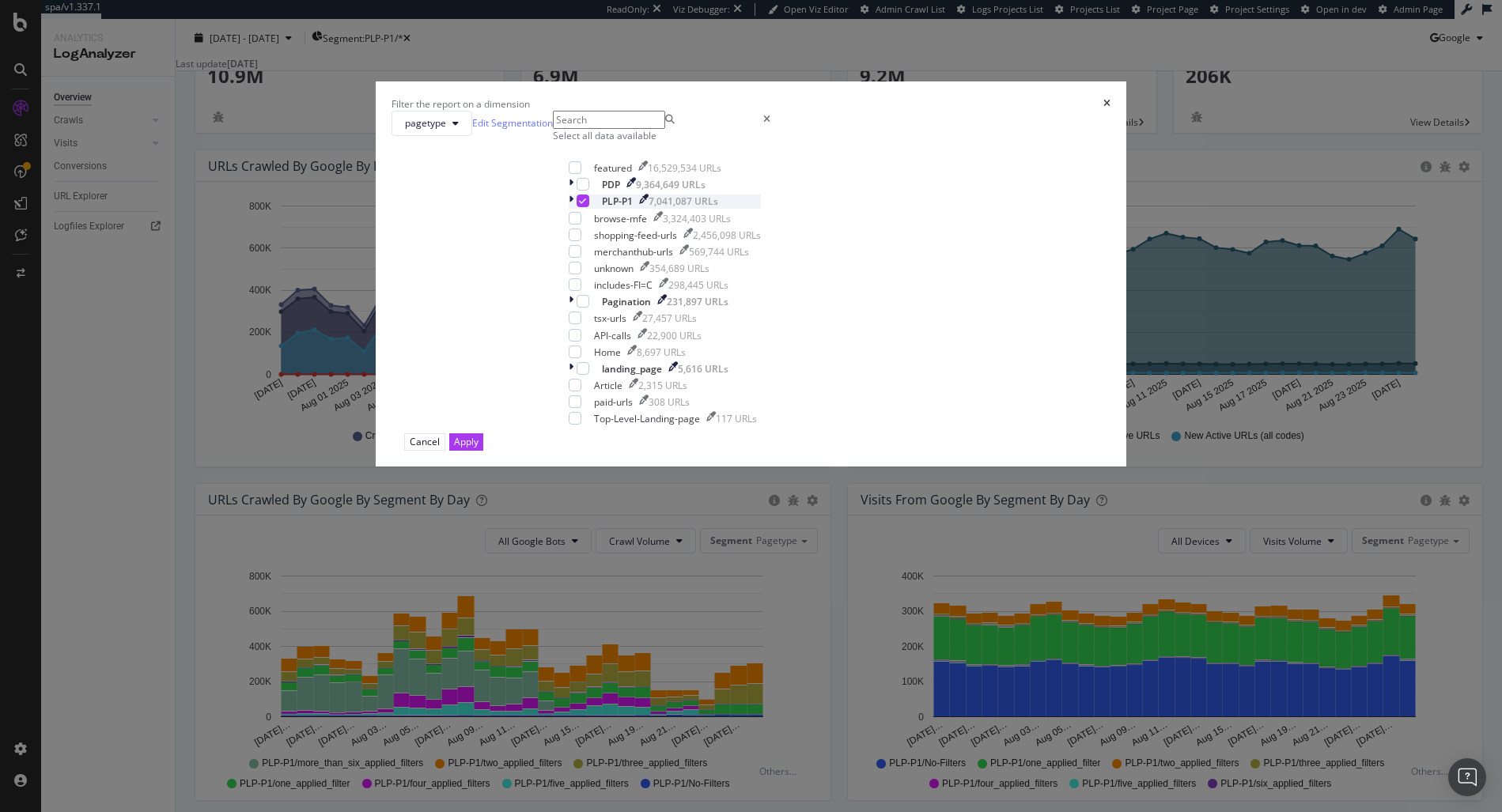
click at [573, 208] on icon "modal" at bounding box center [571, 201] width 5 height 13
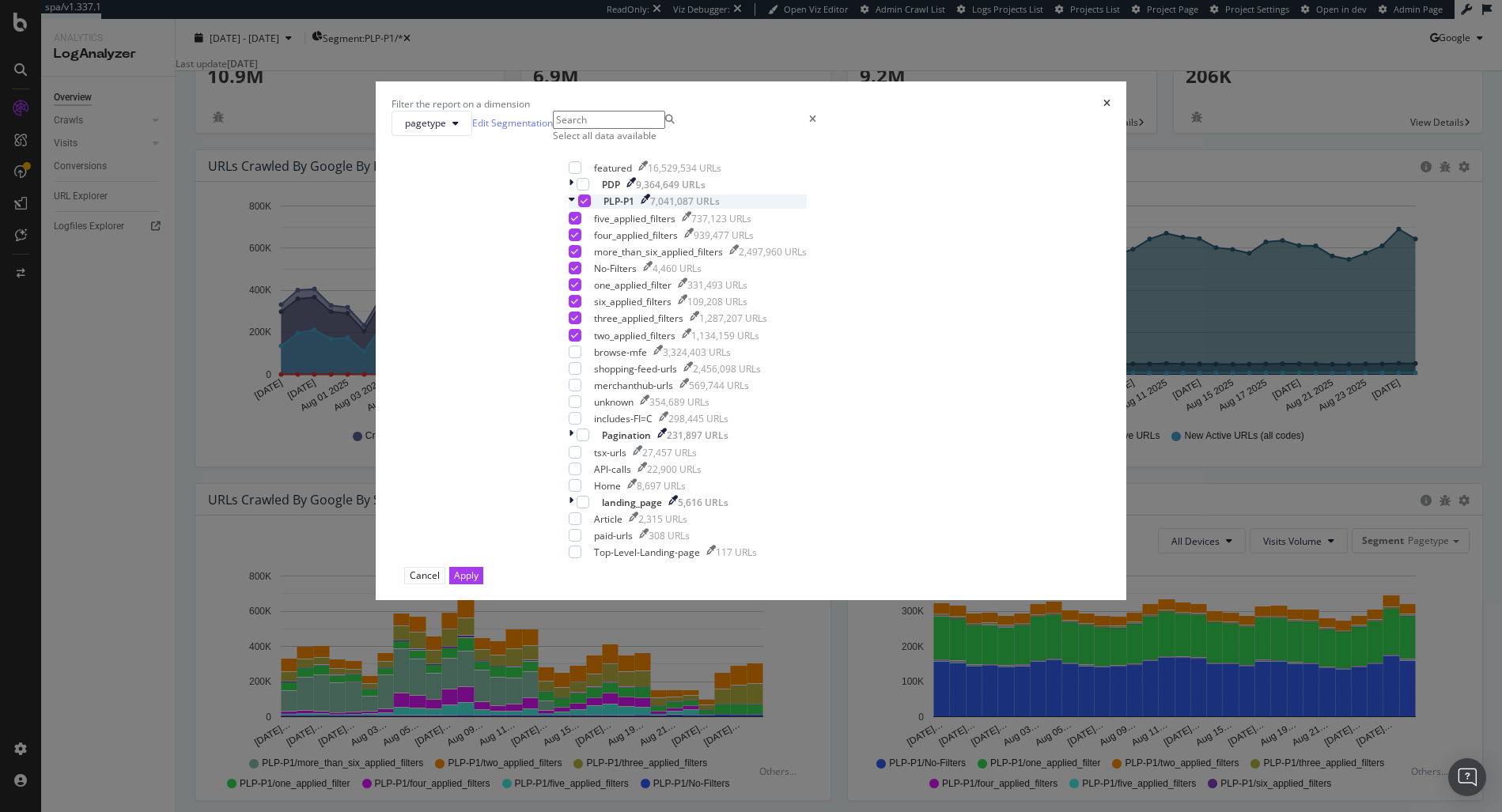
click at [587, 204] on icon "modal" at bounding box center [584, 201] width 7 height 8
click at [623, 343] on div "five_applied_filters 737,123 URLs four_applied_filters 939,477 URLs more_than_s…" at bounding box center [687, 277] width 238 height 131
click at [582, 241] on div "modal" at bounding box center [574, 234] width 12 height 12
click at [479, 582] on div "Apply" at bounding box center [466, 575] width 25 height 13
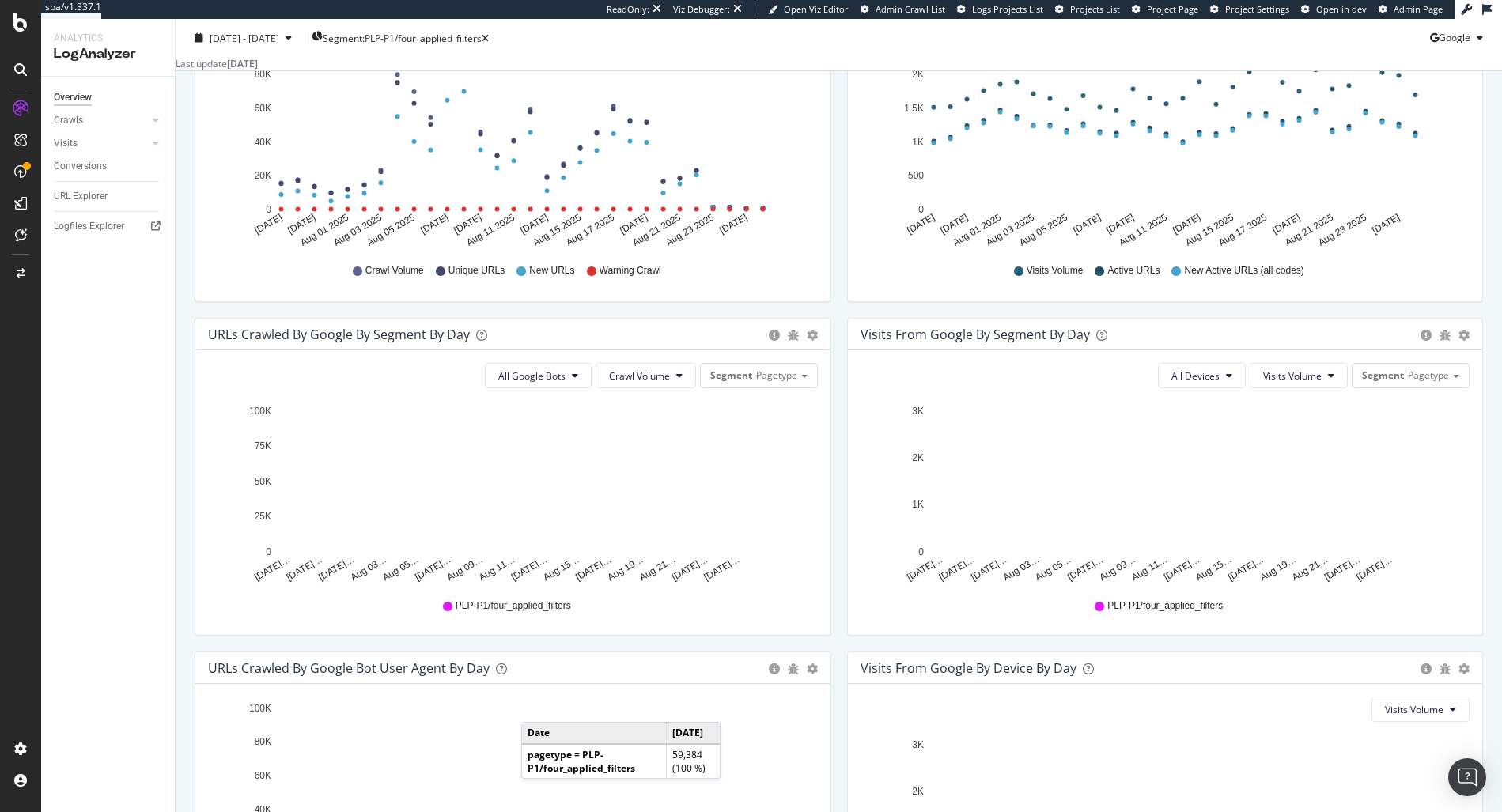
scroll to position [316, 0]
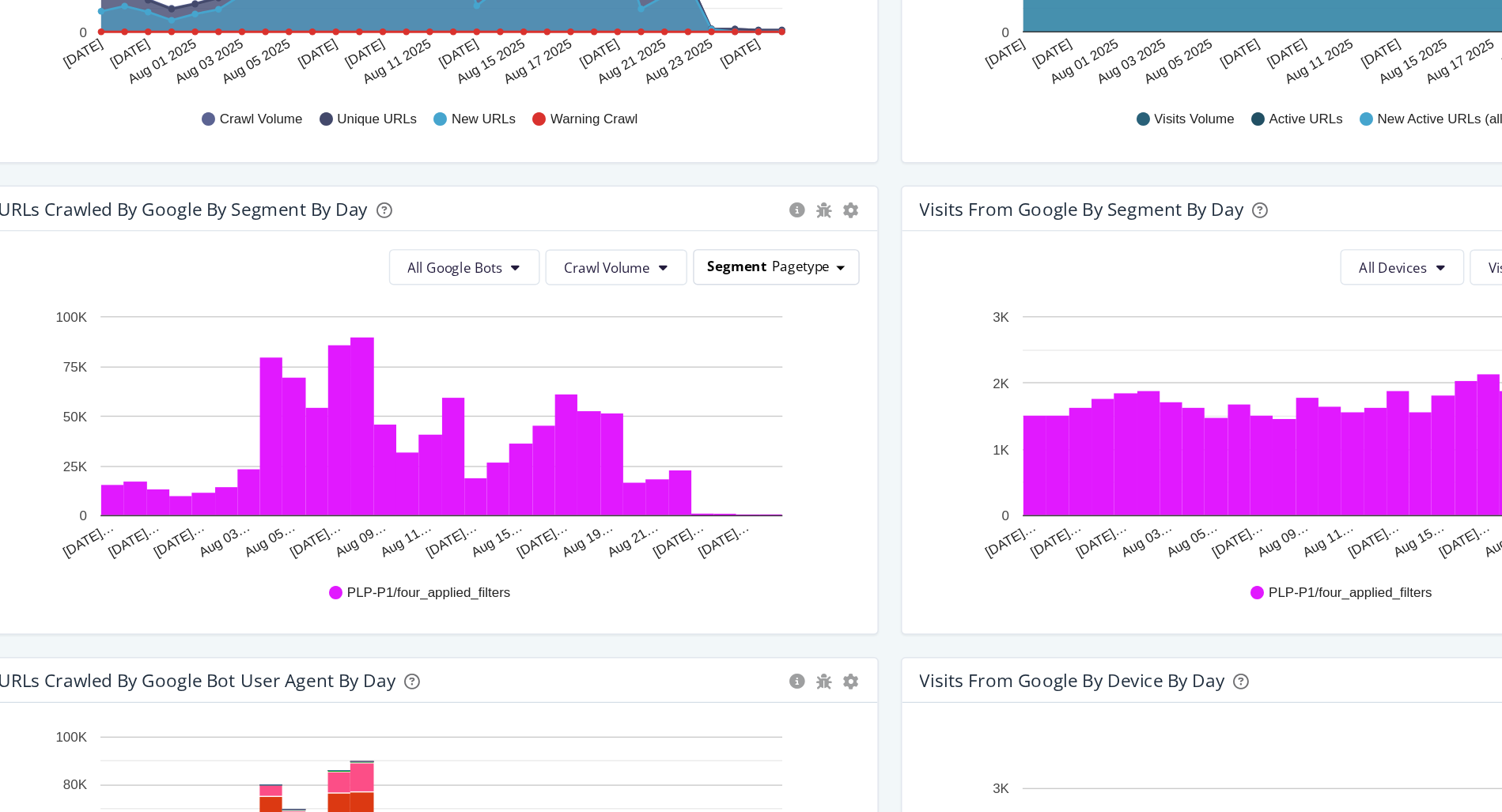
click at [762, 346] on span "Pagetype" at bounding box center [776, 339] width 41 height 13
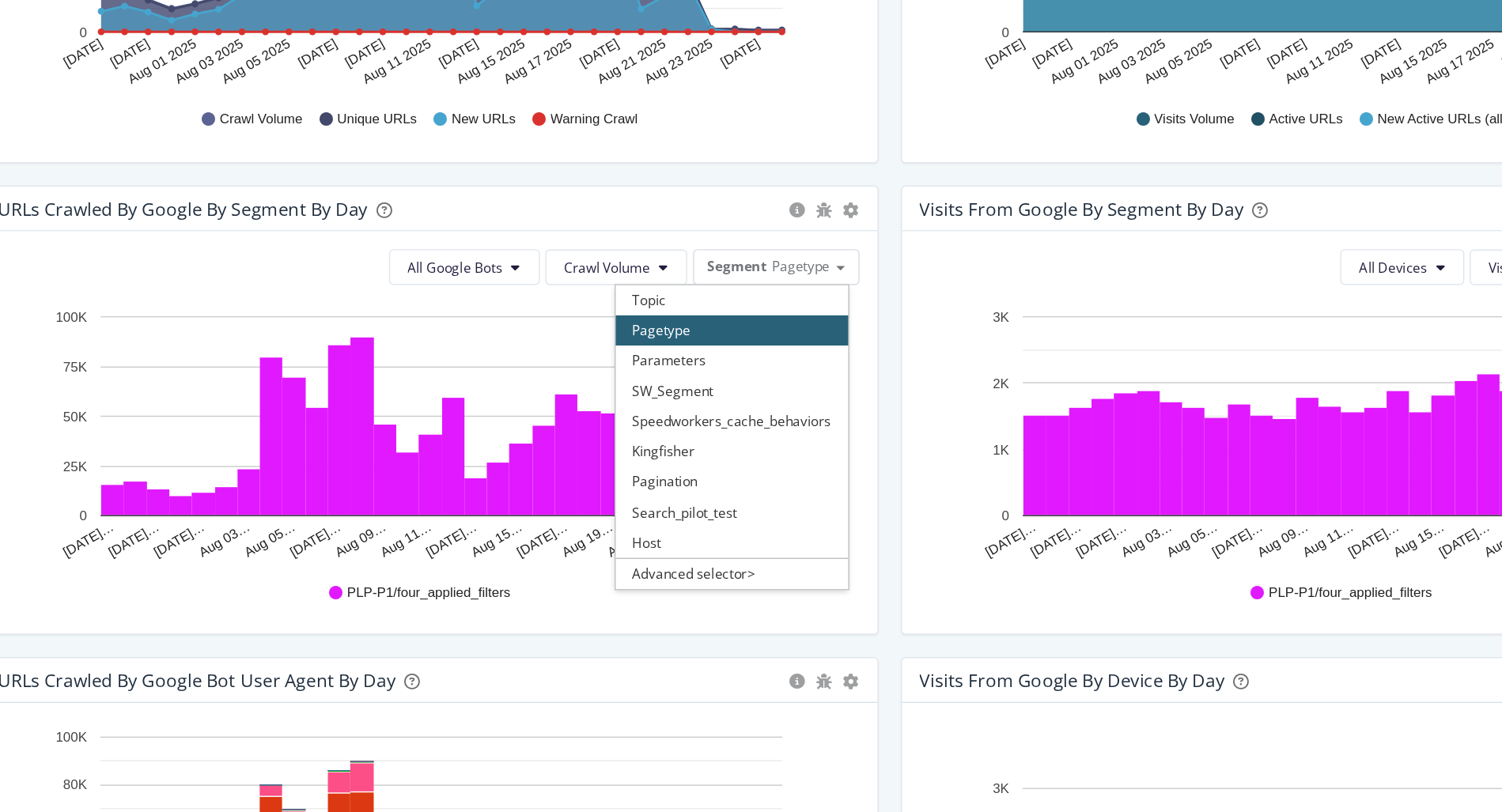
click at [847, 400] on div "Visits from Google By Segment By Day Timeline (by Value) Table All Devices Visi…" at bounding box center [1165, 441] width 636 height 318
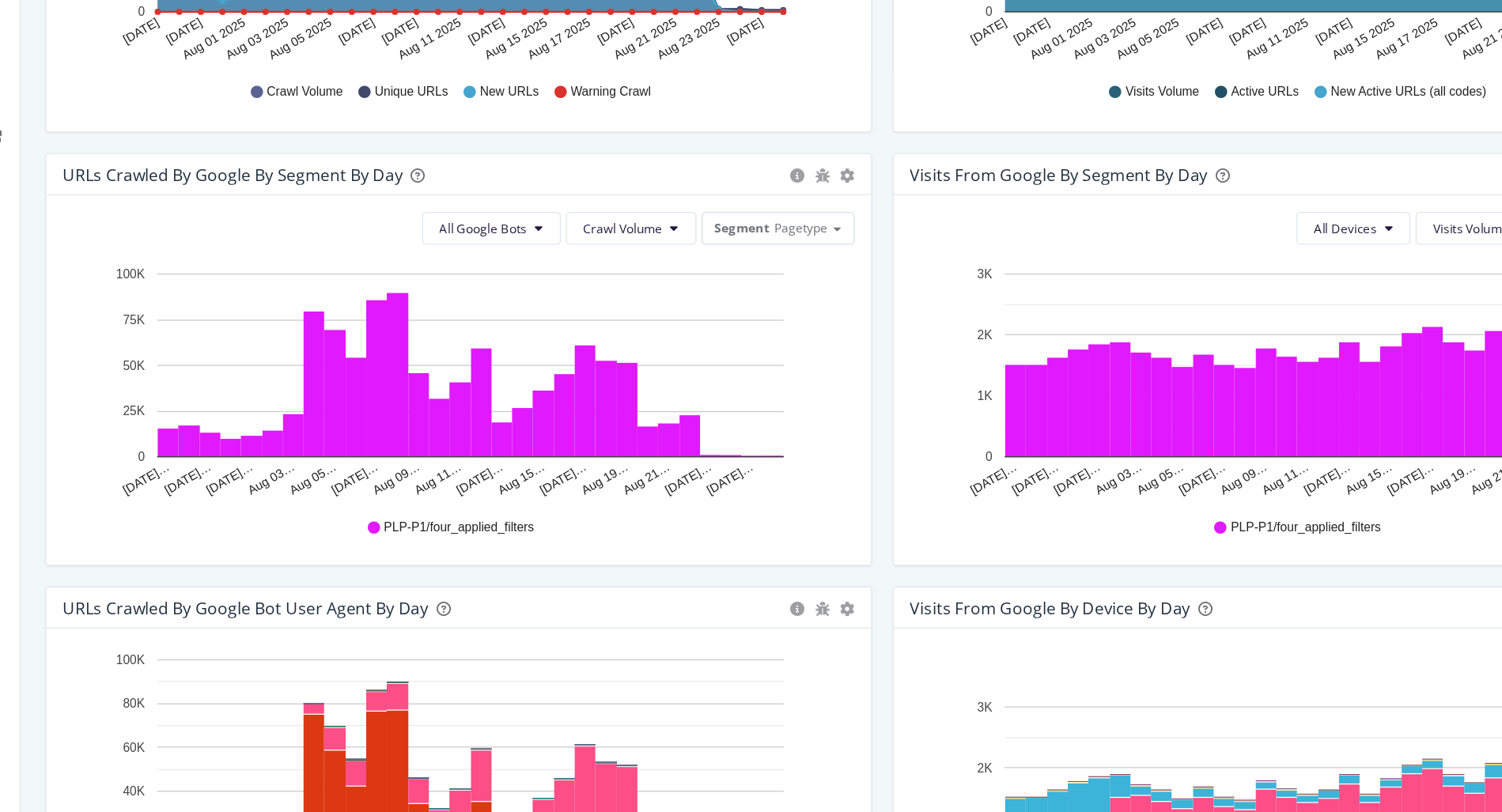
scroll to position [372, 0]
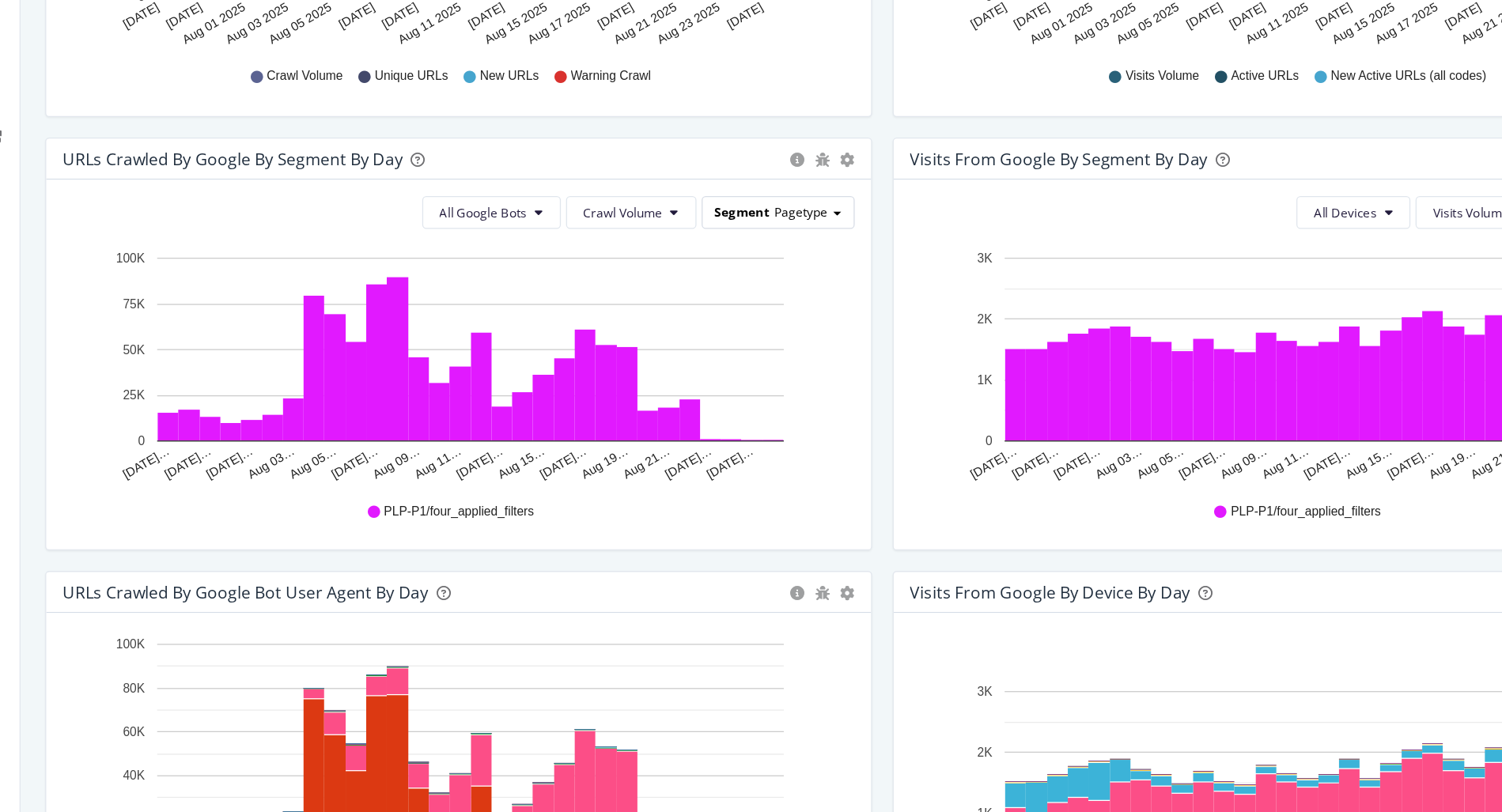
click at [740, 290] on span "Segment" at bounding box center [731, 283] width 42 height 13
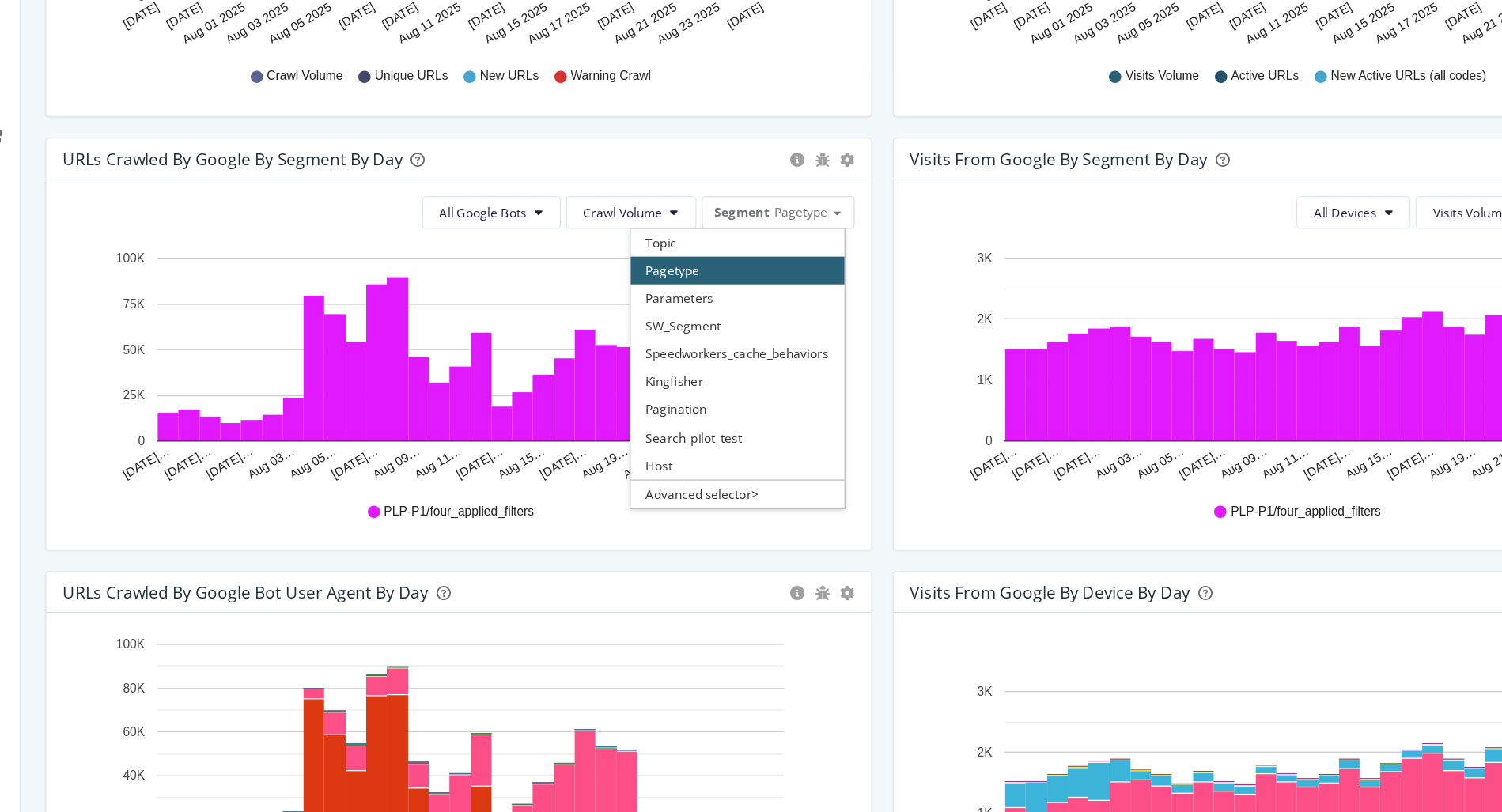
click at [821, 362] on div "All Google Bots Crawl Volume Segment Pagetype Topic Pagetype Parameters SW_Segm…" at bounding box center [513, 401] width 635 height 285
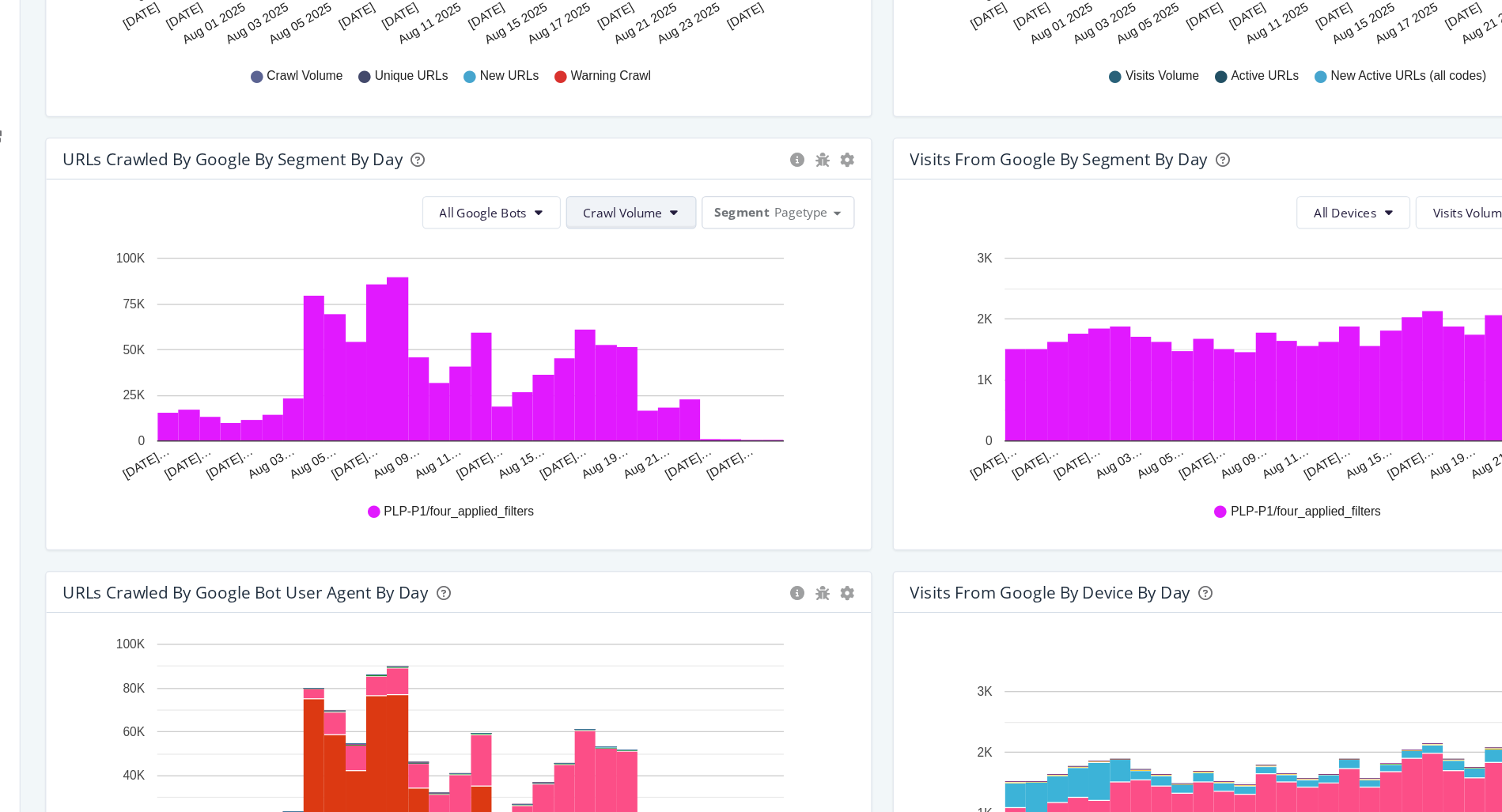
click at [645, 291] on span "Crawl Volume" at bounding box center [639, 284] width 61 height 13
click at [780, 361] on icon "Jul 28… Jul 30… Aug 01… Aug 03… Aug 05… Aug 07… Aug 09… Aug 11… Aug 13… Aug 15……" at bounding box center [510, 401] width 604 height 183
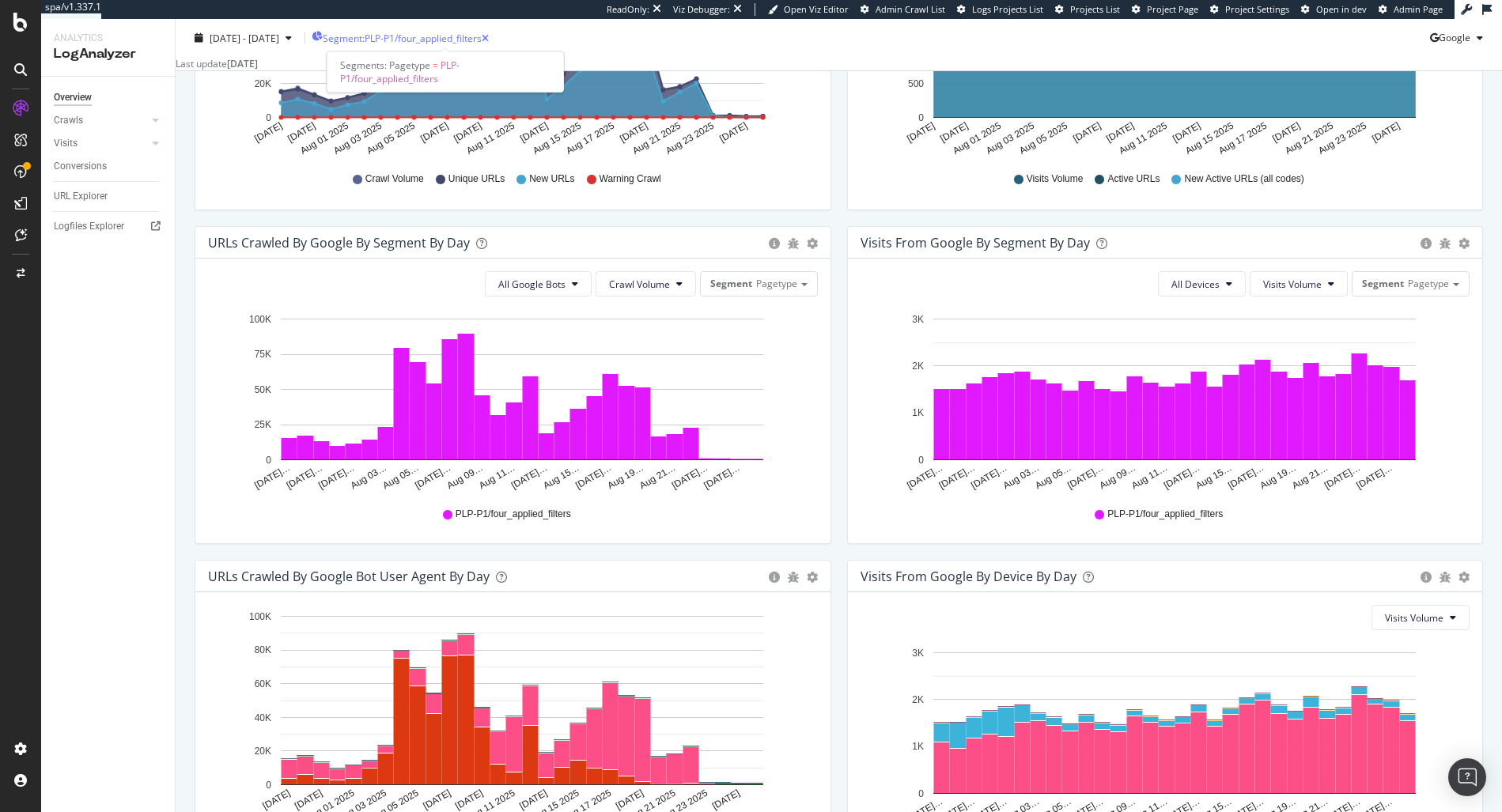
click at [450, 42] on span "Segment: PLP-P1/four_applied_filters" at bounding box center [402, 38] width 159 height 13
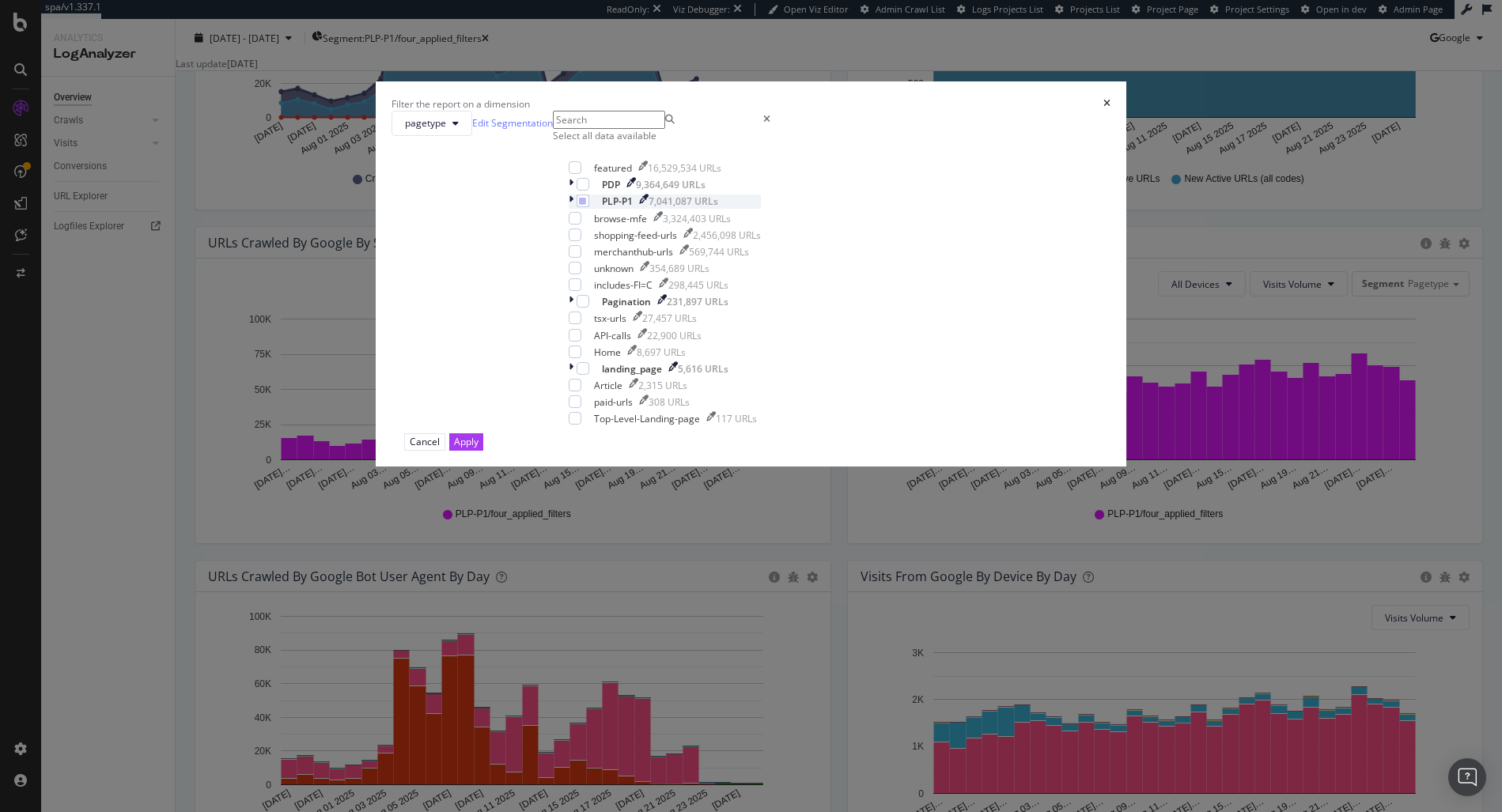
click at [573, 208] on icon "modal" at bounding box center [571, 201] width 5 height 13
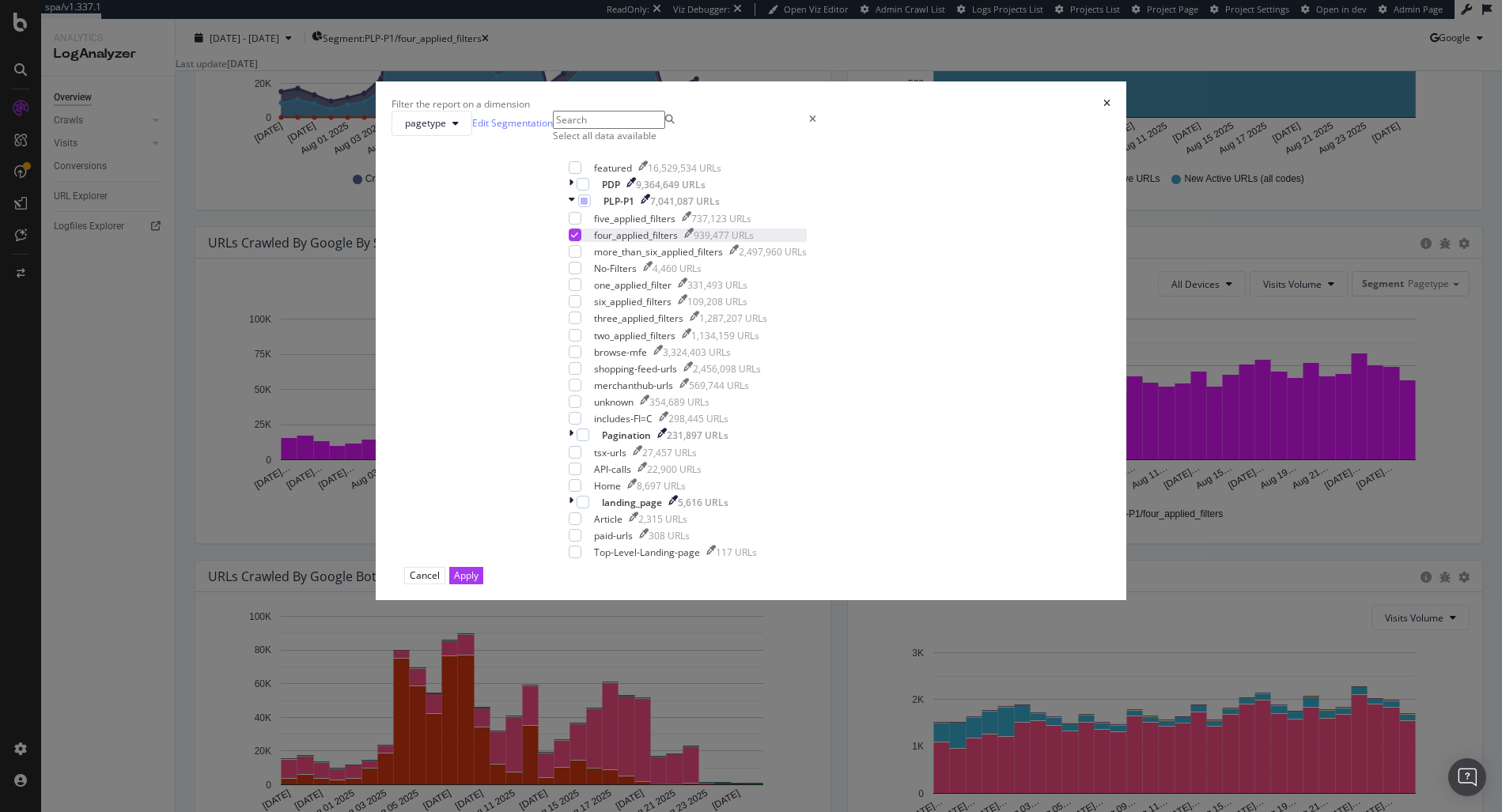
click at [582, 241] on div "modal" at bounding box center [574, 234] width 12 height 12
click at [582, 225] on div "modal" at bounding box center [574, 218] width 12 height 12
click at [479, 582] on div "Apply" at bounding box center [466, 575] width 25 height 13
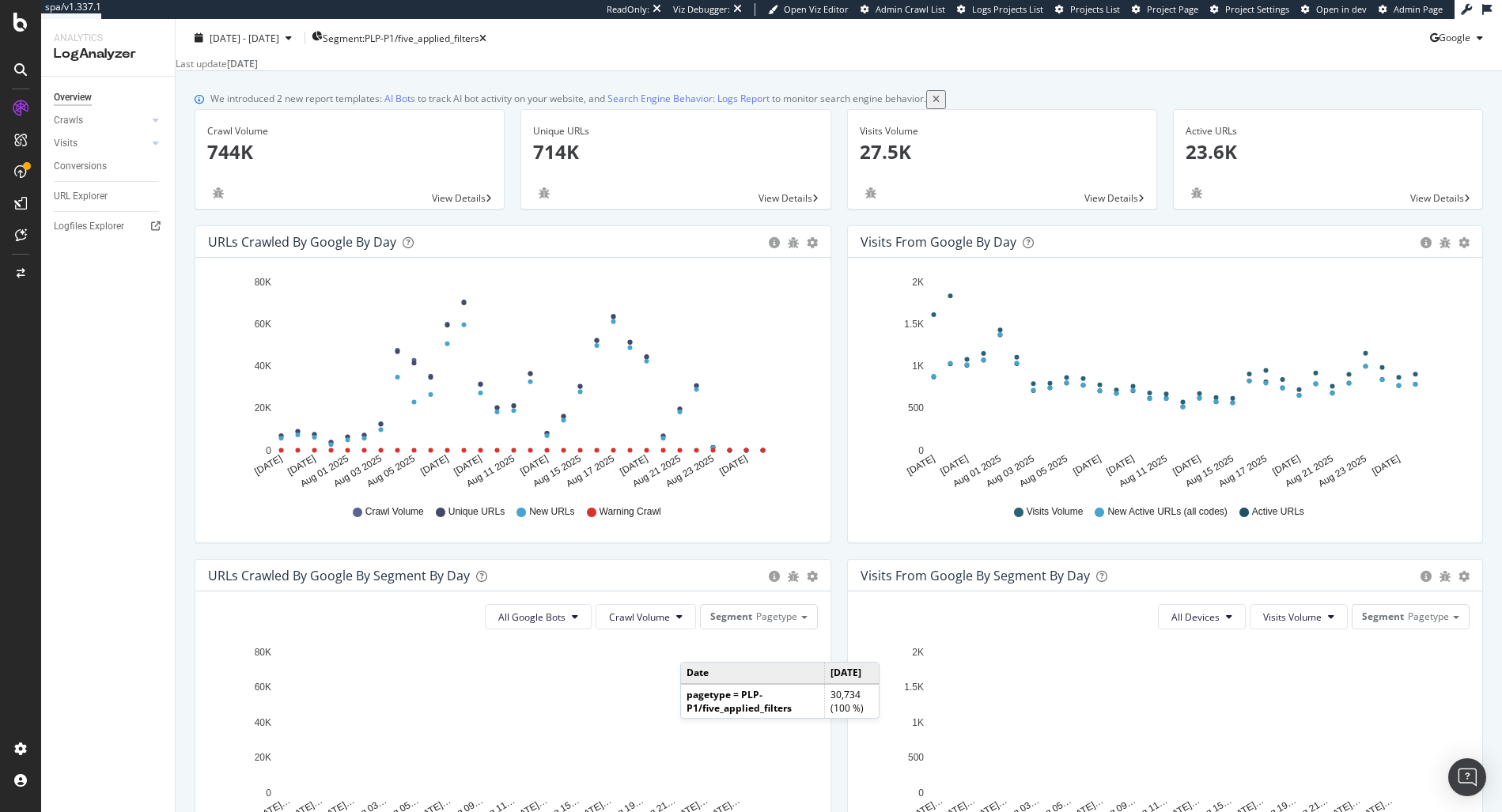
scroll to position [11, 0]
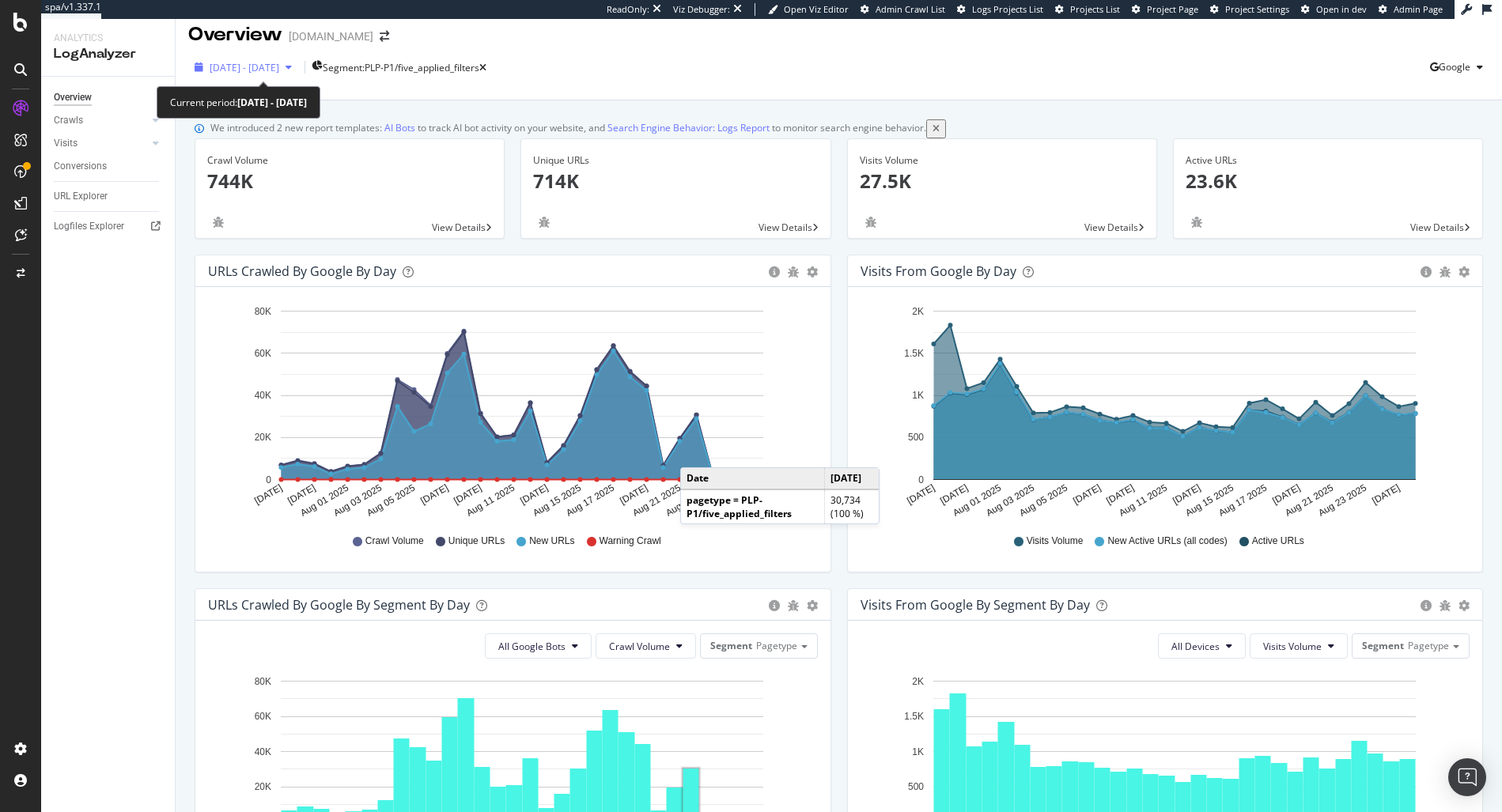
click at [248, 62] on span "2025 Jul. 28th - Aug. 26th" at bounding box center [244, 67] width 70 height 13
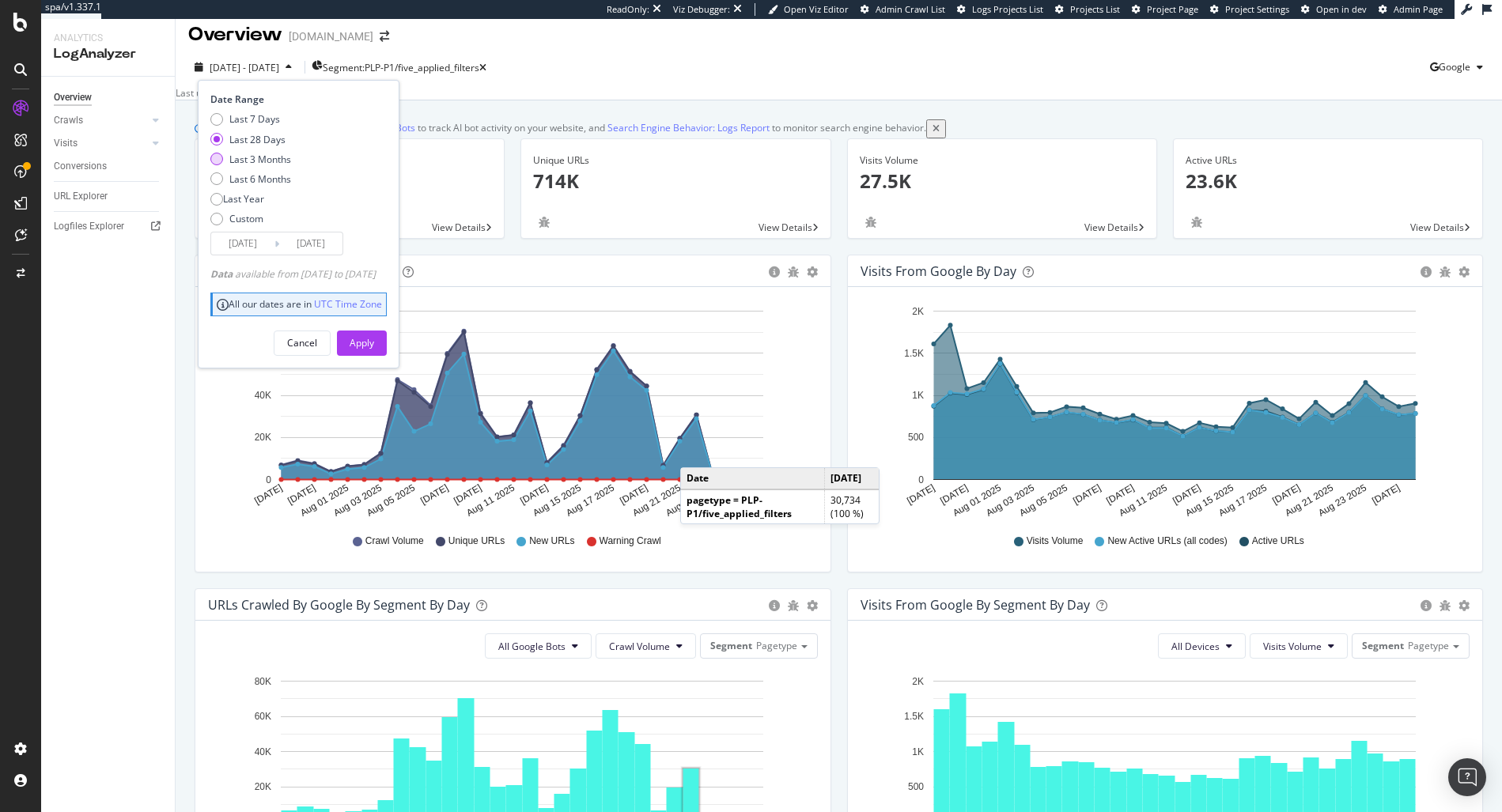
click at [277, 163] on div "Last 3 Months" at bounding box center [259, 159] width 61 height 13
type input "2025/05/27"
click at [374, 336] on div "Apply" at bounding box center [362, 343] width 25 height 13
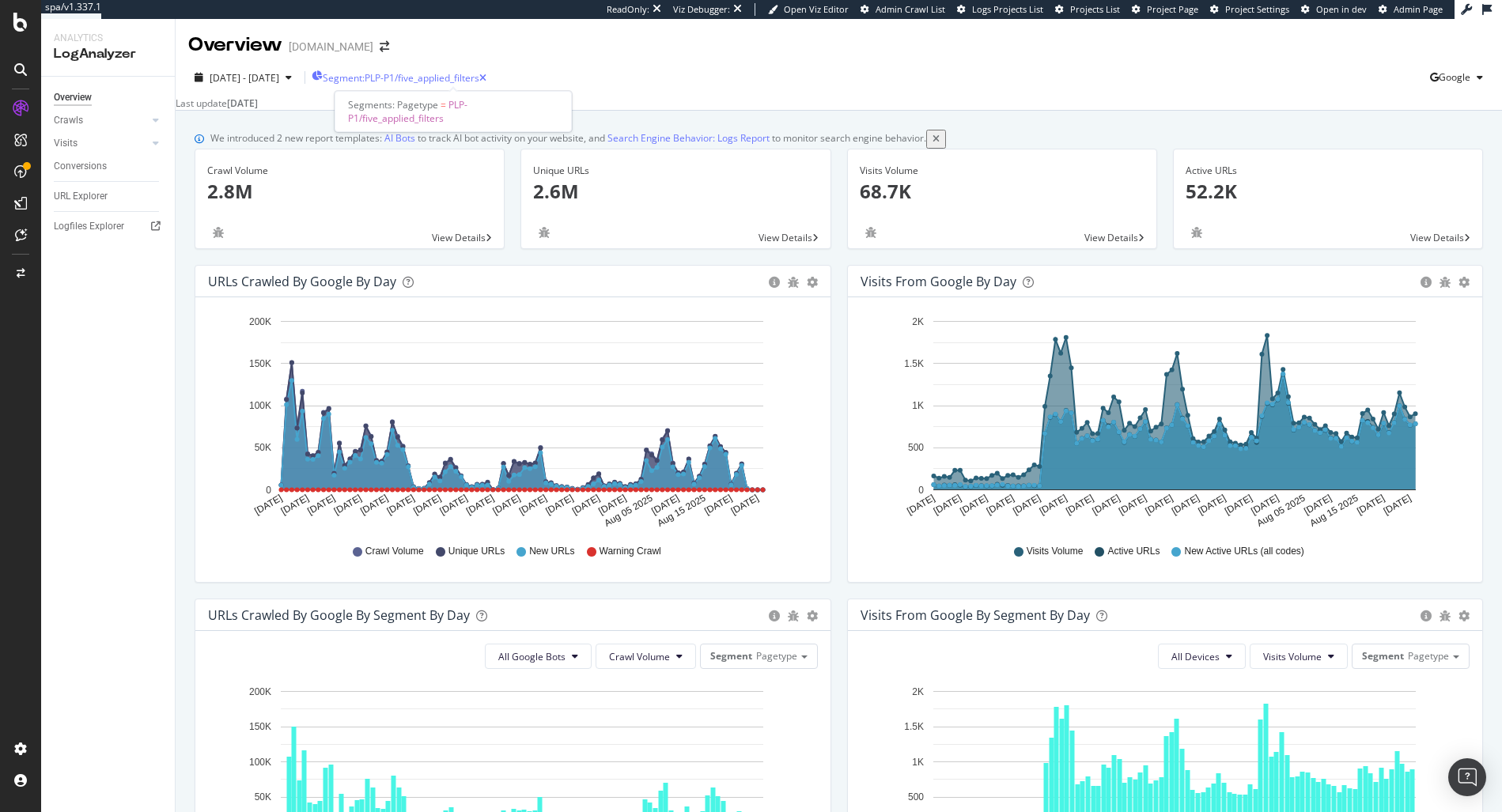
click at [466, 79] on span "Segment: PLP-P1/five_applied_filters" at bounding box center [400, 78] width 156 height 13
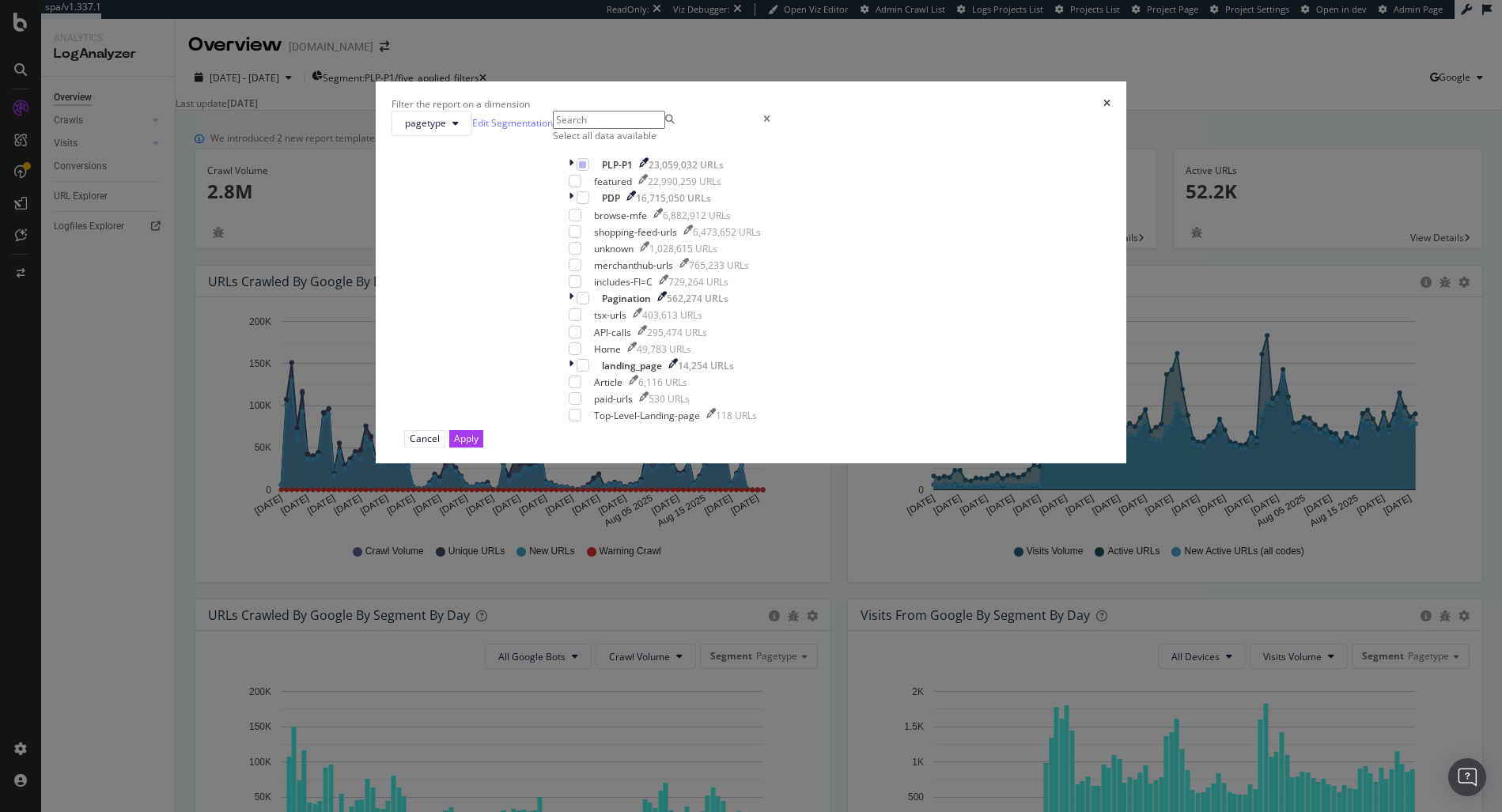
click at [445, 240] on div "Filter the report on a dimension pagetype Edit Segmentation Select all data ava…" at bounding box center [751, 406] width 1502 height 812
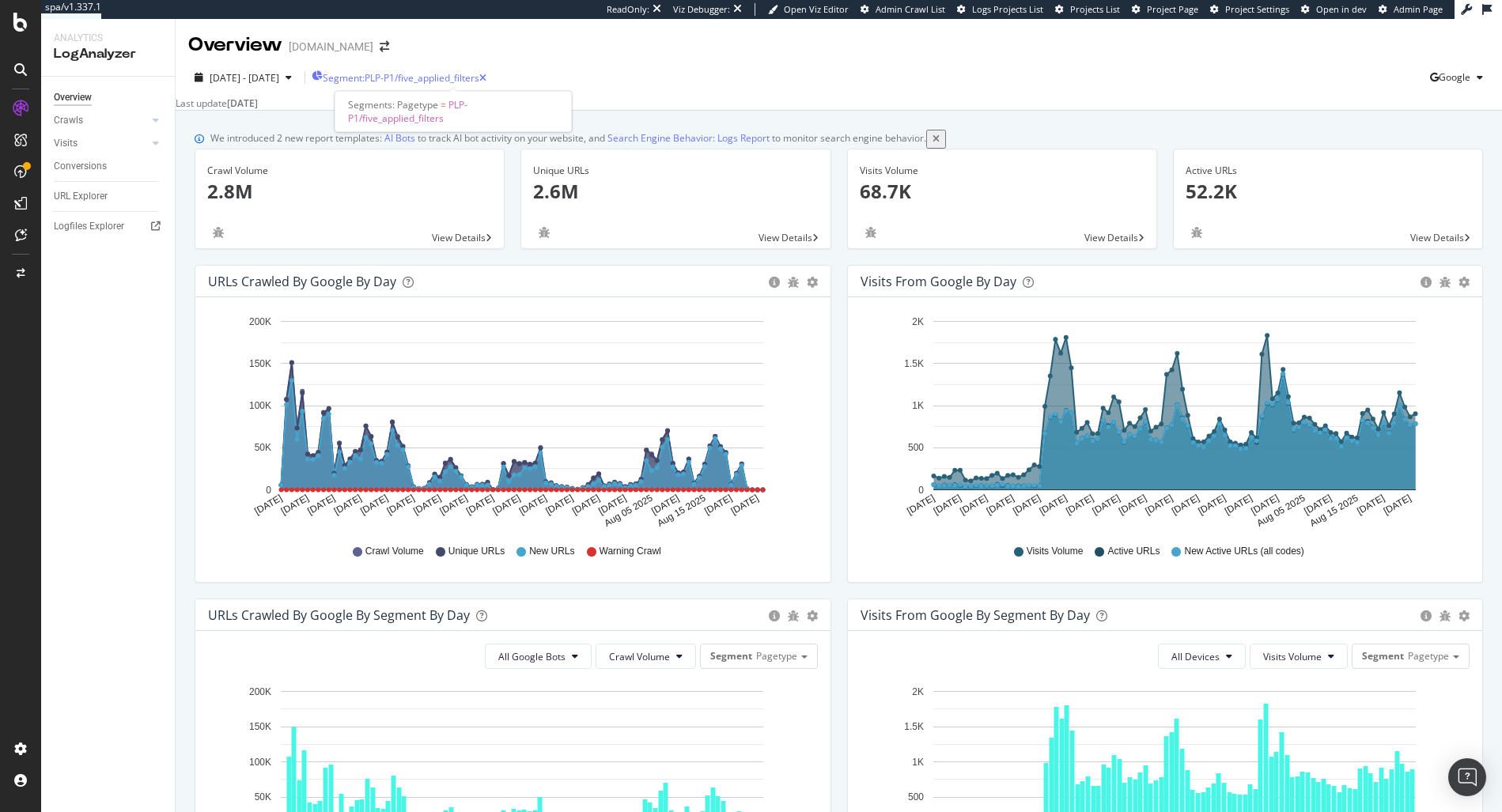
click at [428, 72] on span "Segment: PLP-P1/five_applied_filters" at bounding box center [400, 78] width 156 height 13
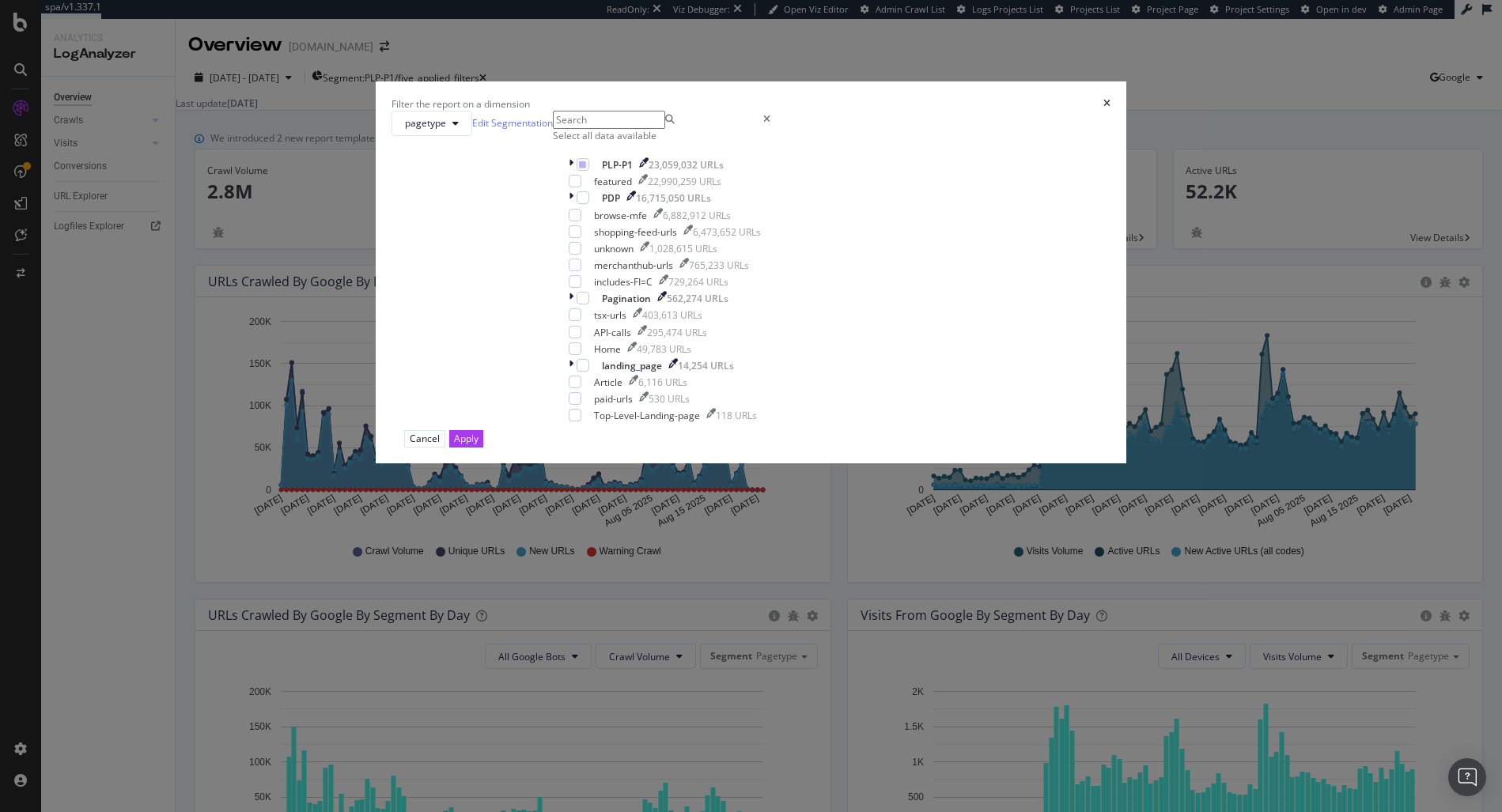
click at [479, 653] on div "Filter the report on a dimension pagetype Edit Segmentation Select all data ava…" at bounding box center [751, 406] width 1502 height 812
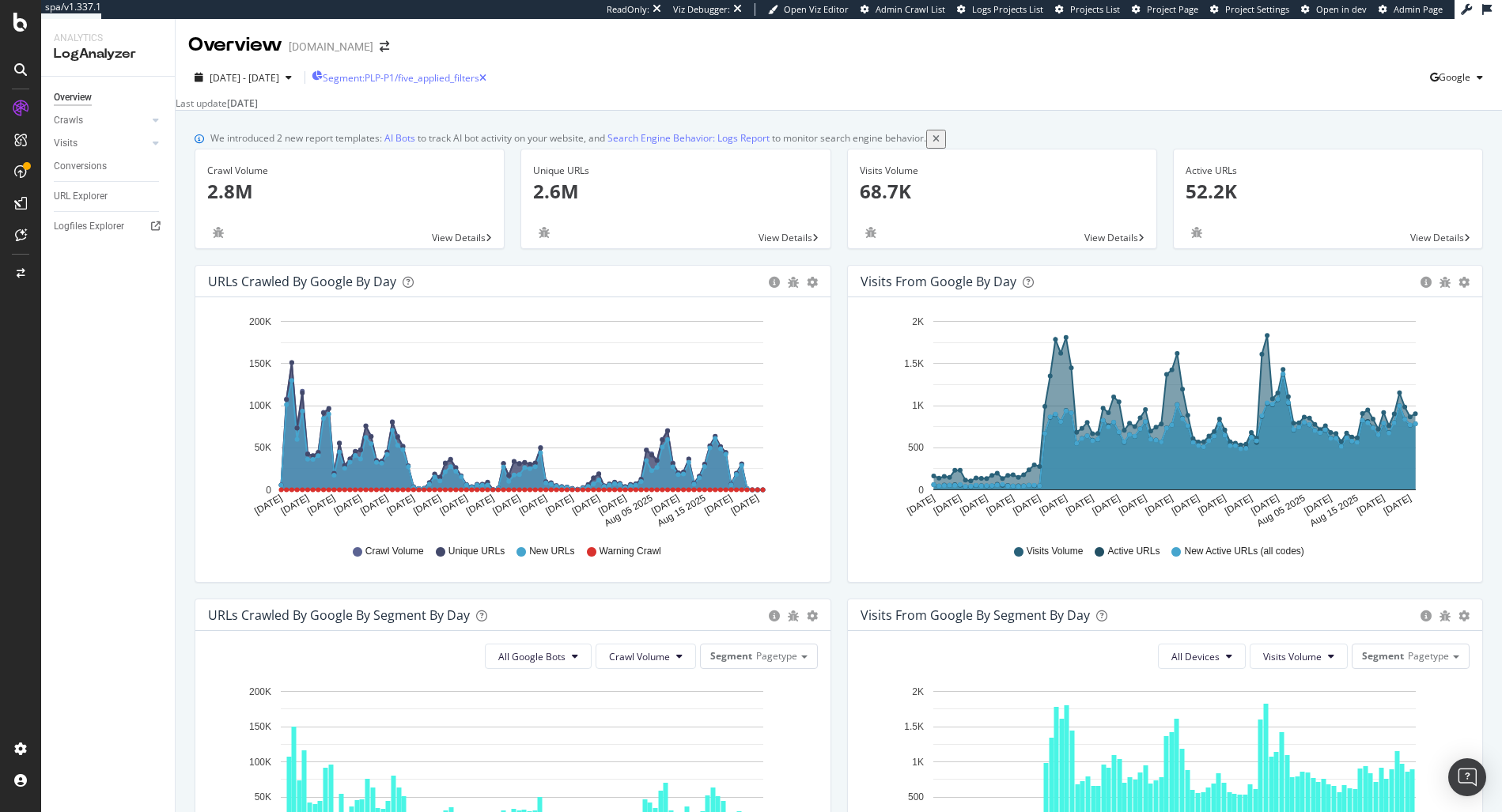
click at [449, 71] on div "Segment: PLP-P1/five_applied_filters" at bounding box center [399, 78] width 175 height 13
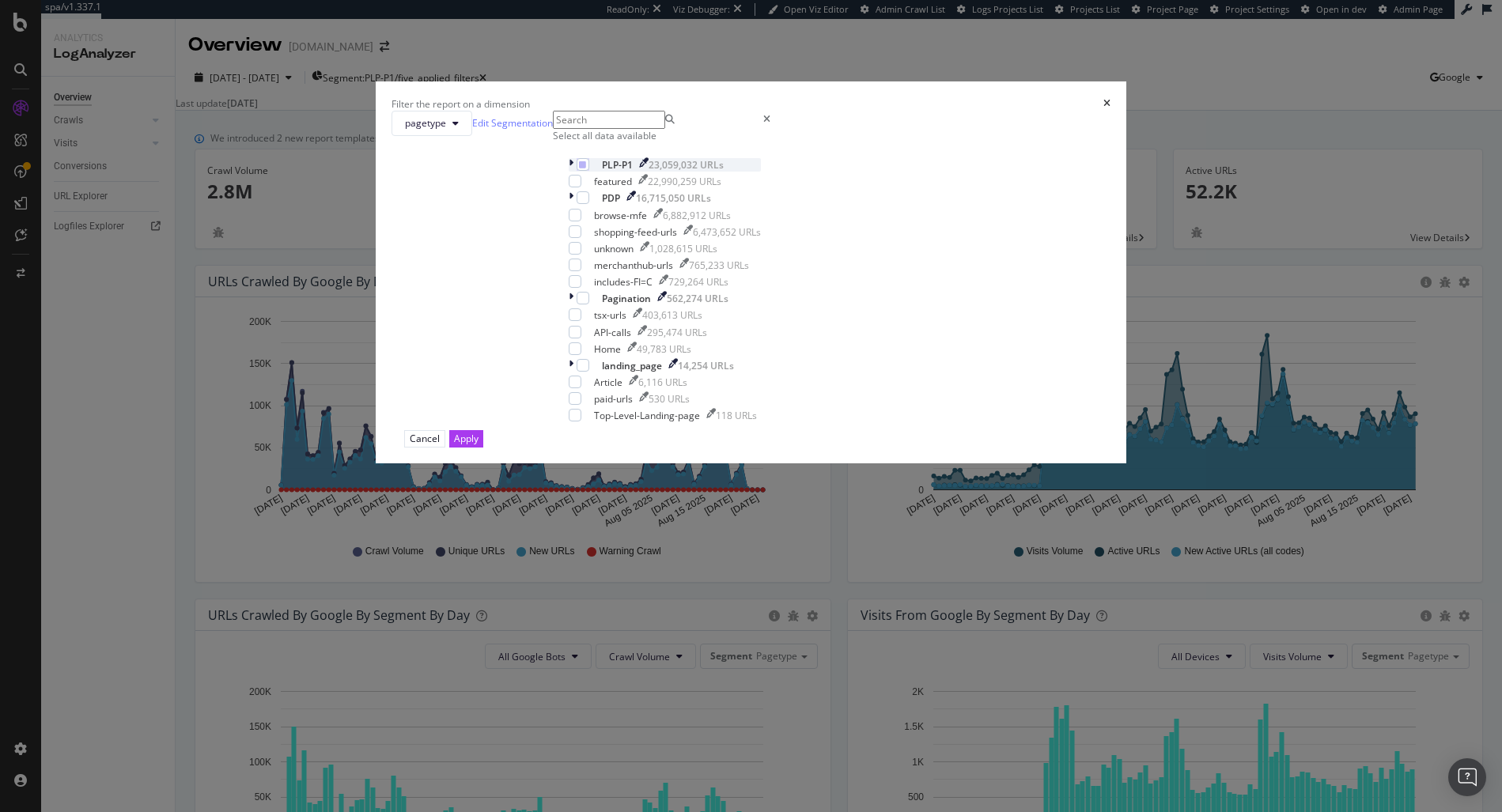
click at [573, 172] on icon "modal" at bounding box center [571, 164] width 5 height 13
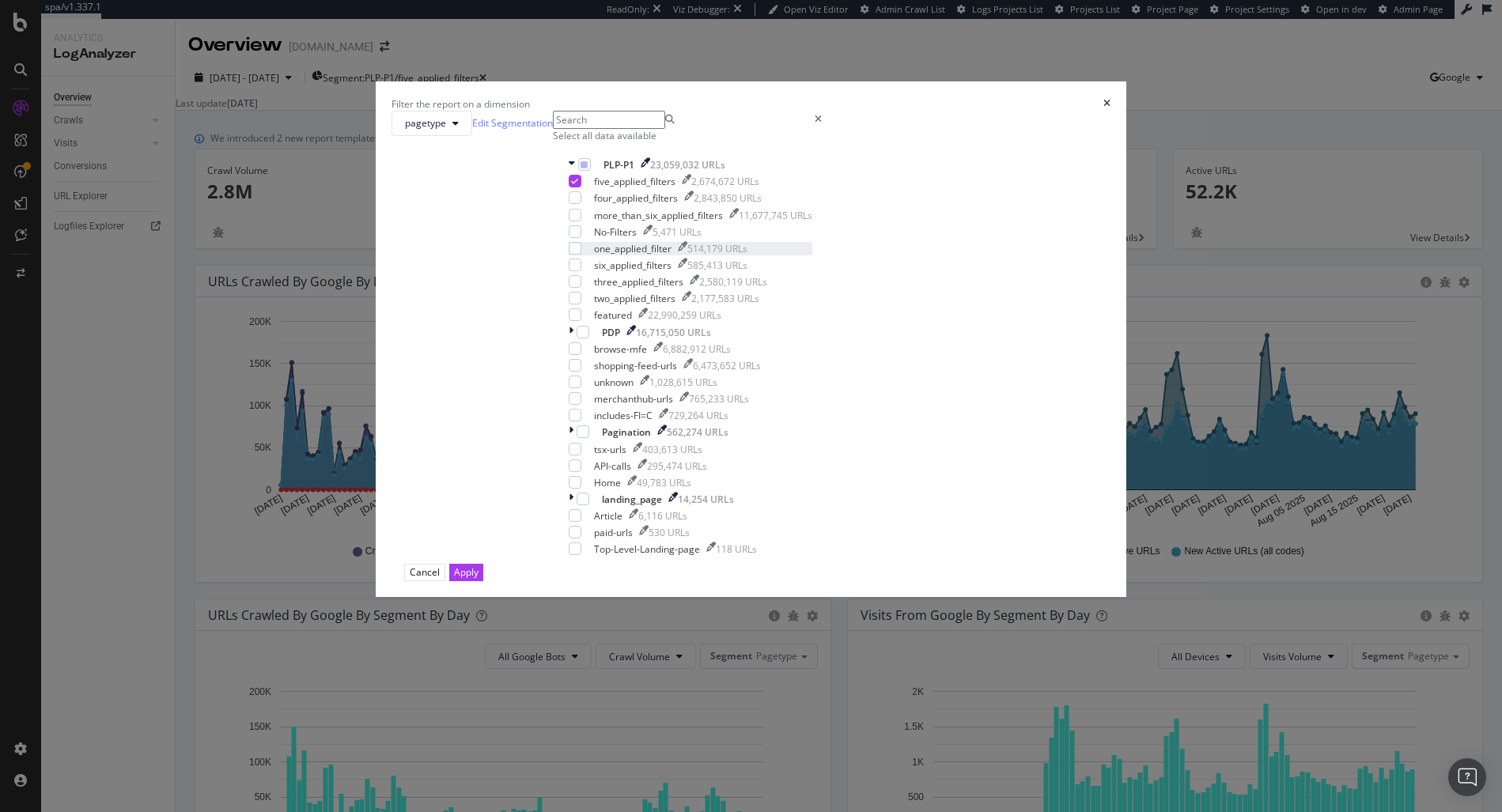
click at [587, 242] on div "modal" at bounding box center [587, 242] width 0 height 0
click at [582, 187] on div "modal" at bounding box center [574, 181] width 12 height 12
click at [483, 581] on button "Apply" at bounding box center [466, 572] width 34 height 16
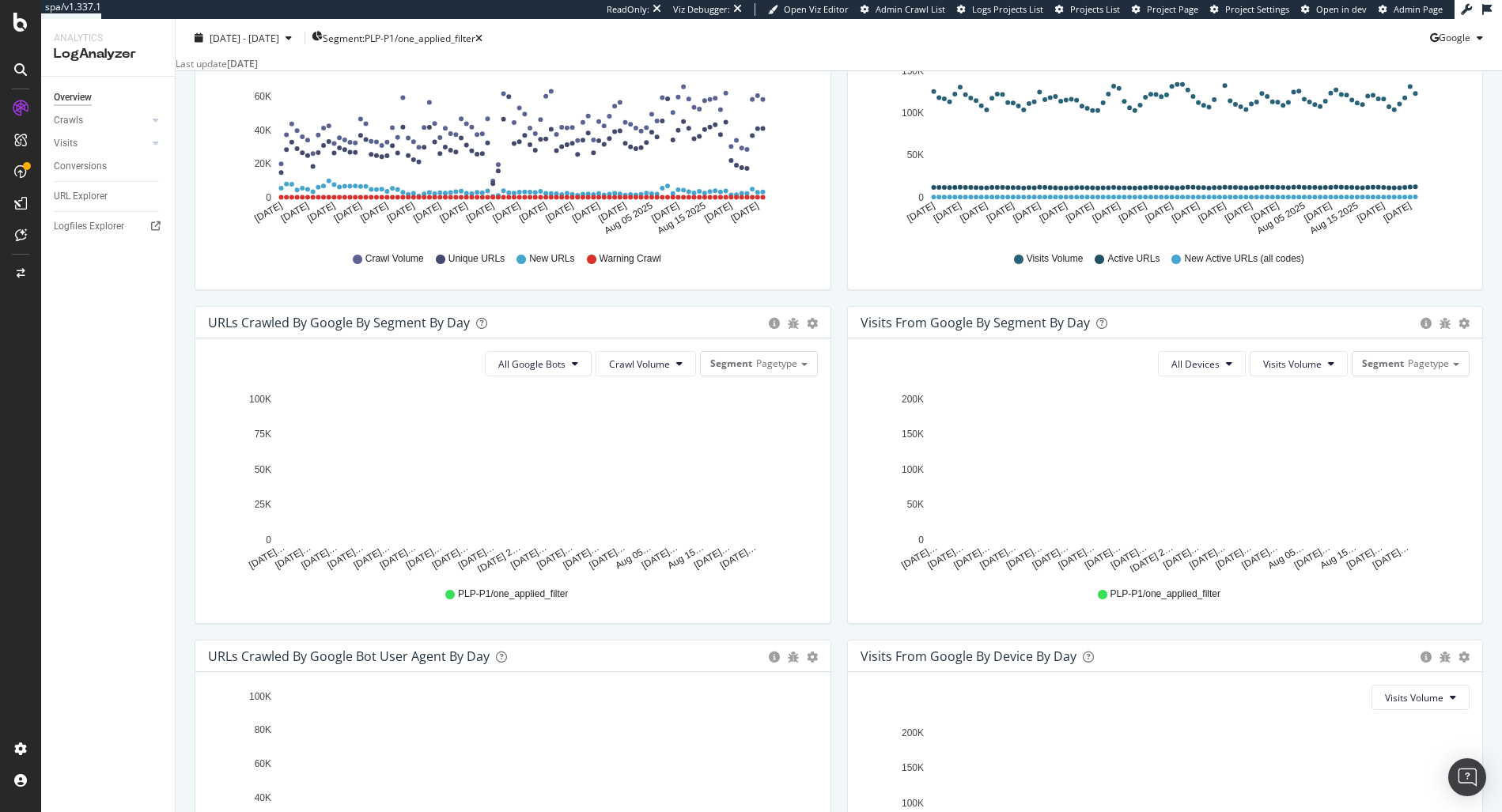
scroll to position [312, 0]
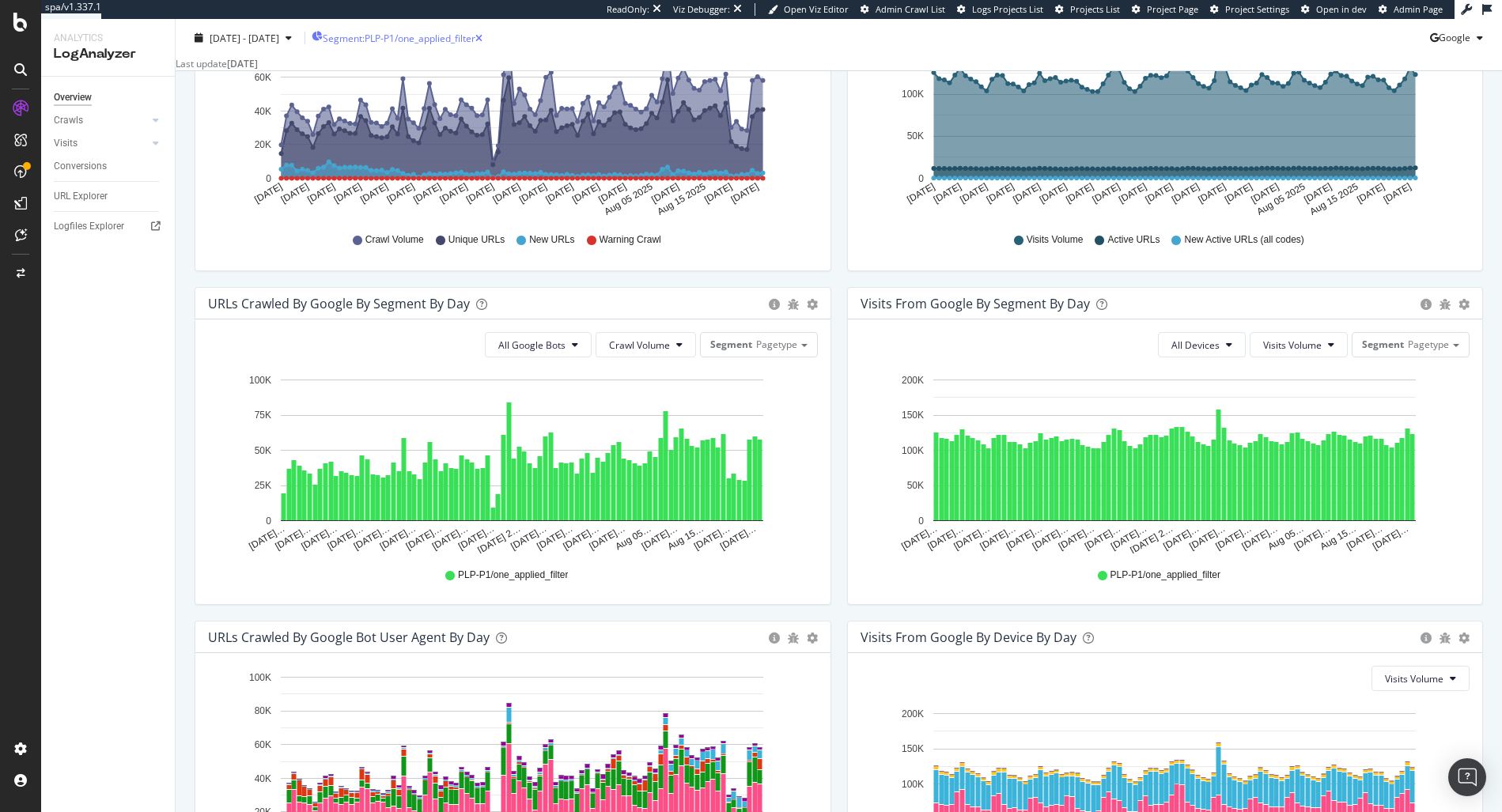
click at [437, 41] on span "Segment: PLP-P1/one_applied_filter" at bounding box center [398, 38] width 153 height 13
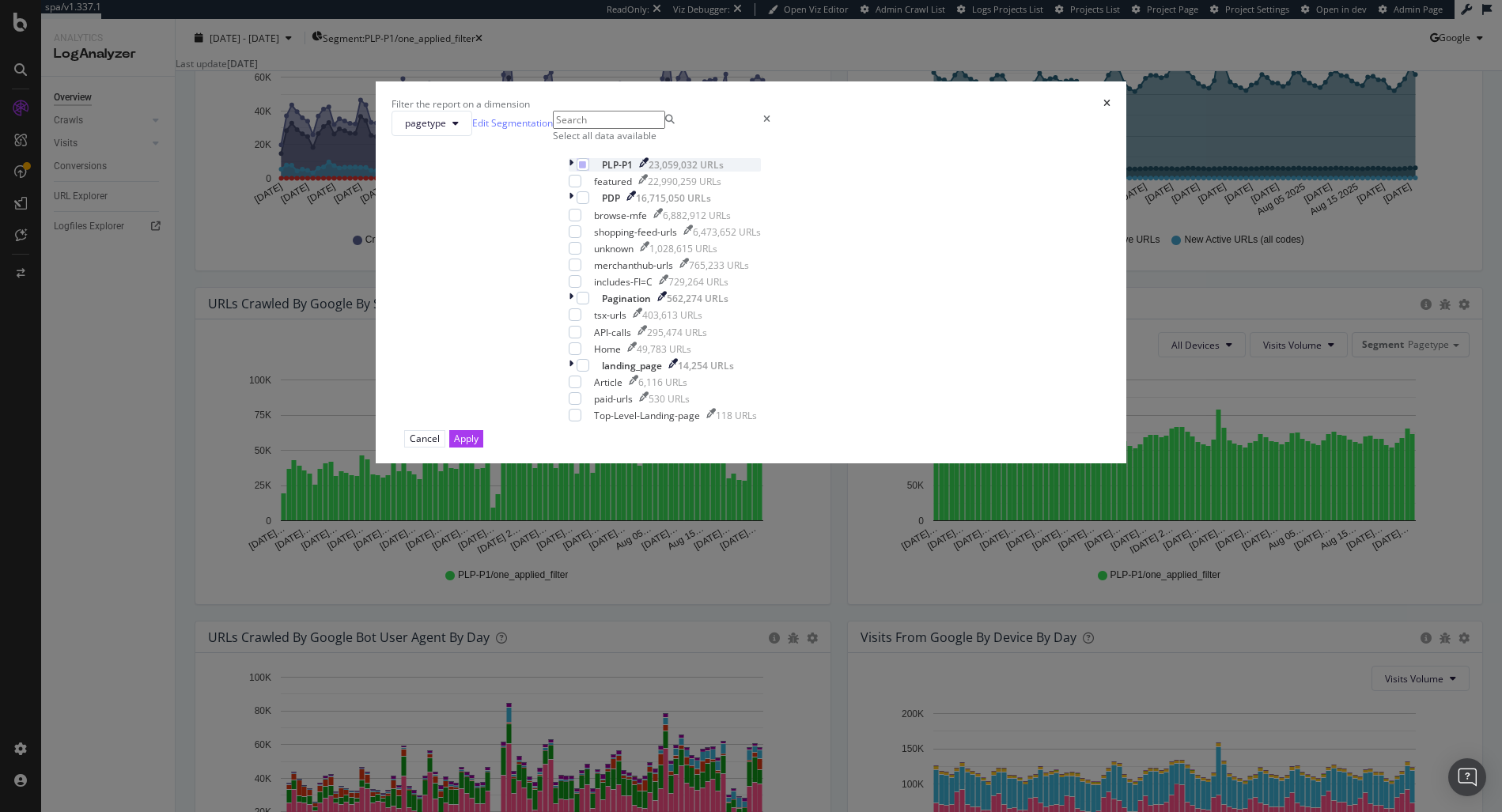
click at [573, 172] on icon "modal" at bounding box center [571, 164] width 5 height 13
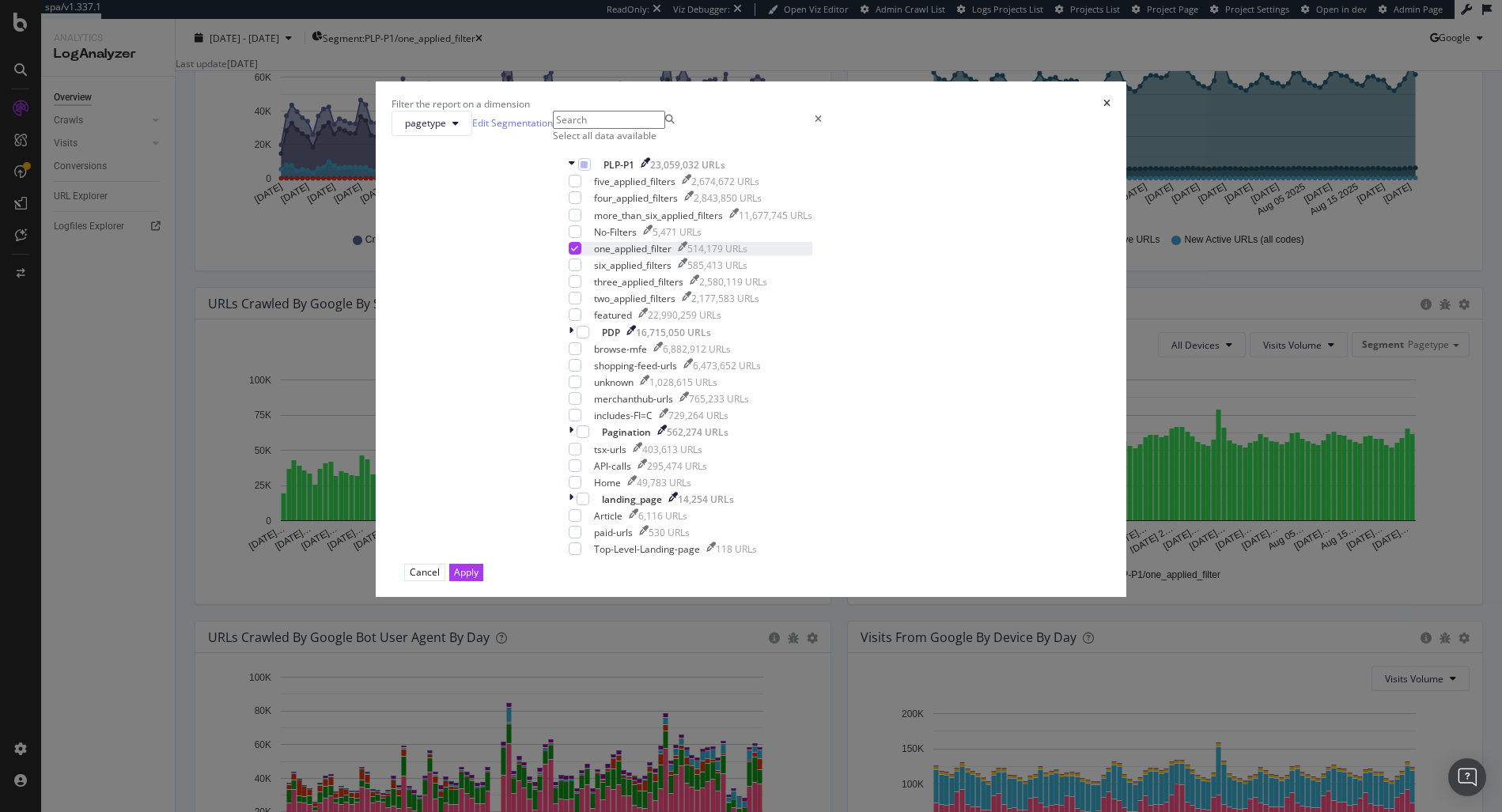
click at [578, 252] on icon "modal" at bounding box center [574, 249] width 7 height 8
click at [587, 305] on div "modal" at bounding box center [587, 298] width 0 height 13
click at [479, 579] on div "Apply" at bounding box center [466, 572] width 25 height 13
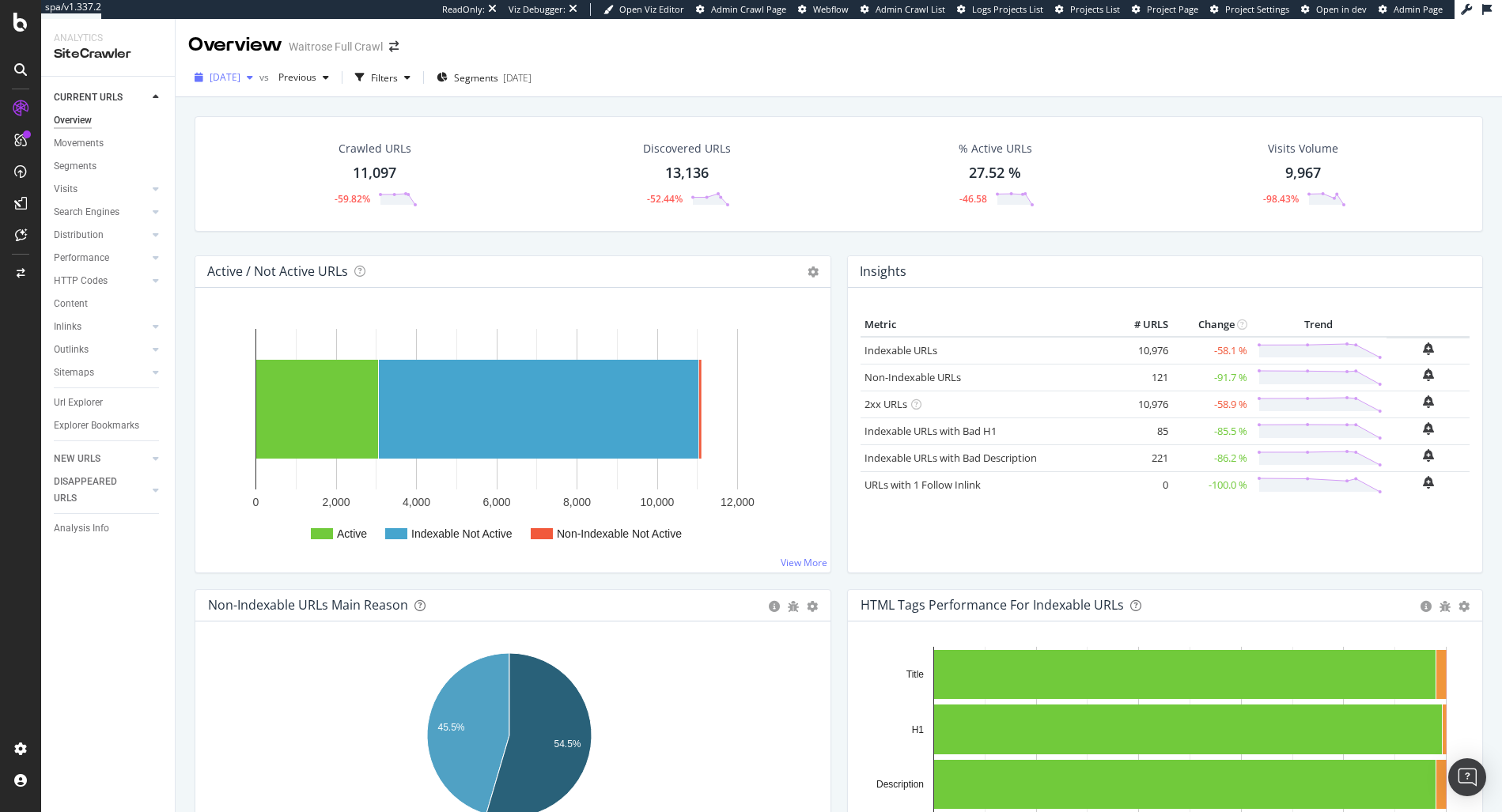
click at [241, 79] on span "2025 Aug. 27th" at bounding box center [225, 77] width 31 height 13
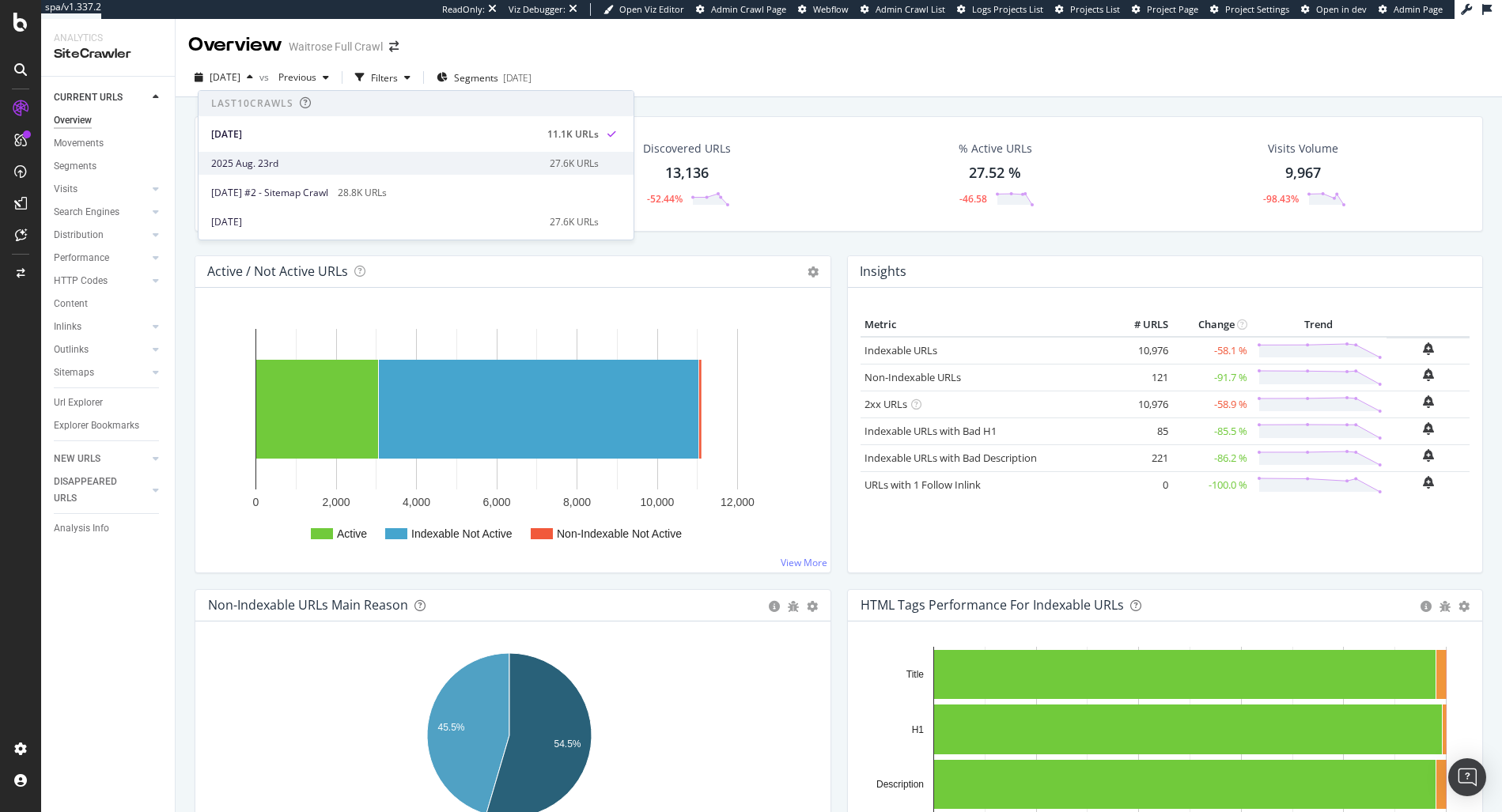
click at [398, 160] on div "2025 Aug. 23rd" at bounding box center [376, 163] width 329 height 14
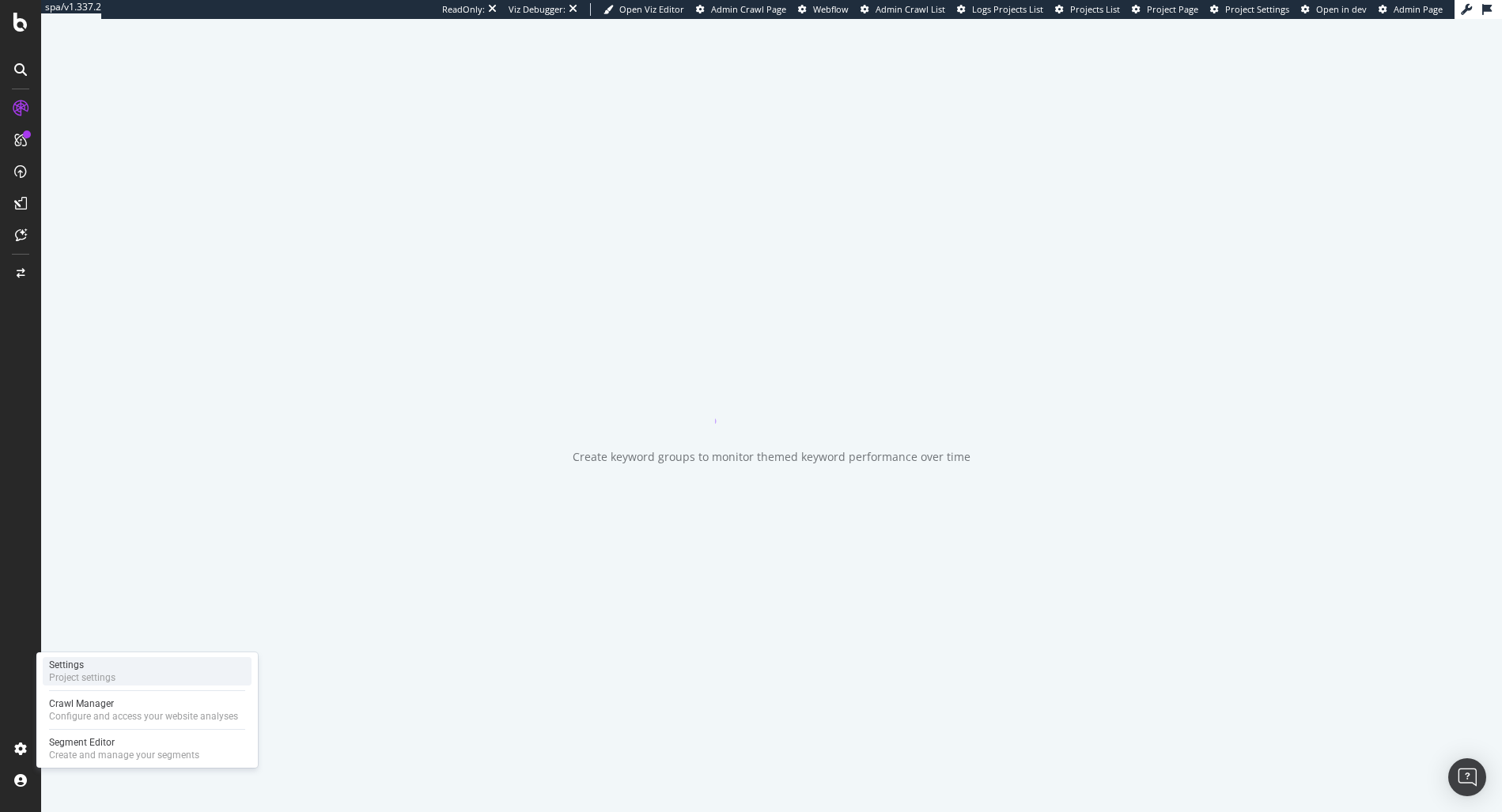
click at [106, 678] on div "Project settings" at bounding box center [82, 677] width 66 height 12
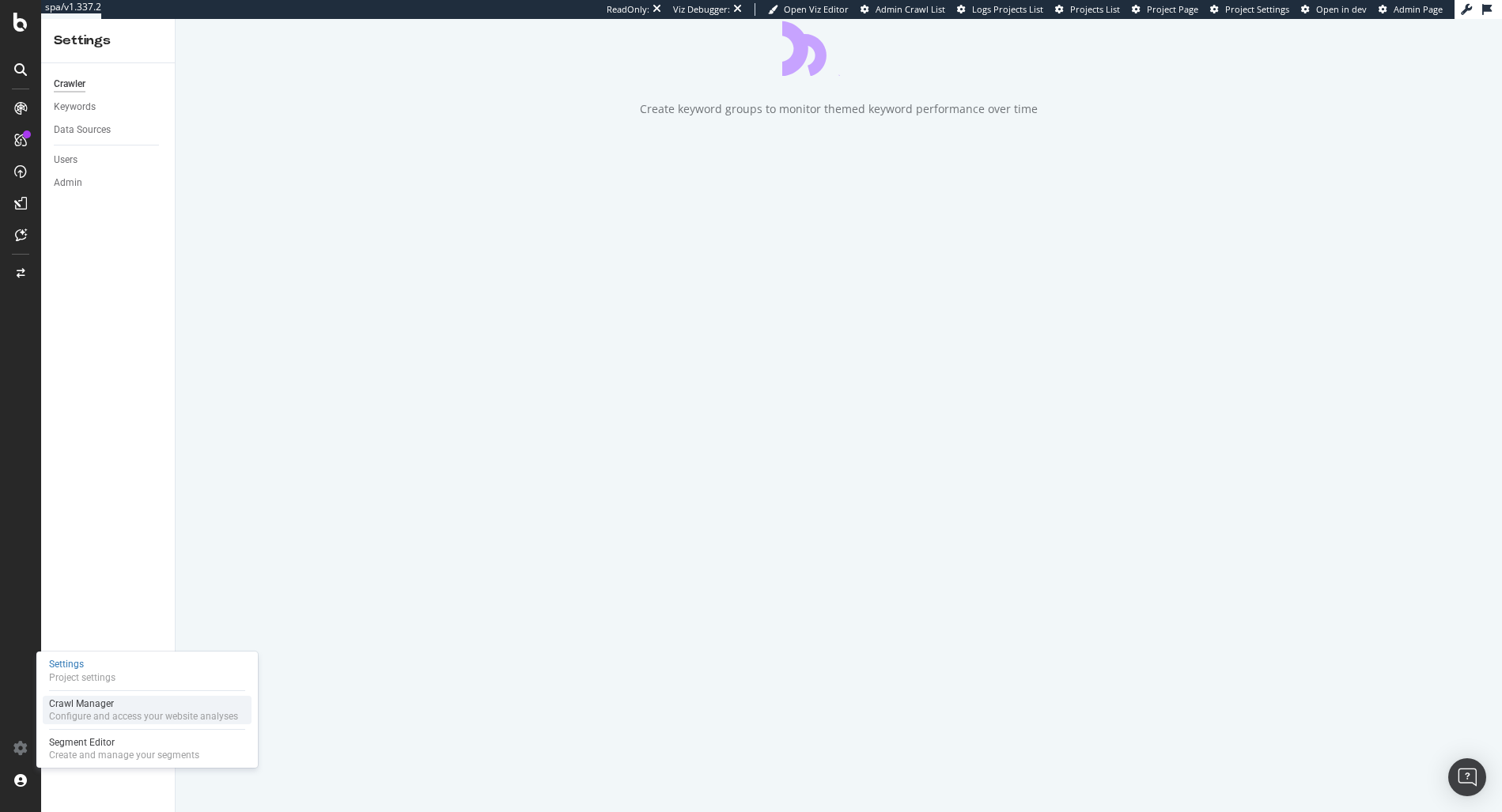
click at [95, 714] on div "Configure and access your website analyses" at bounding box center [143, 716] width 189 height 12
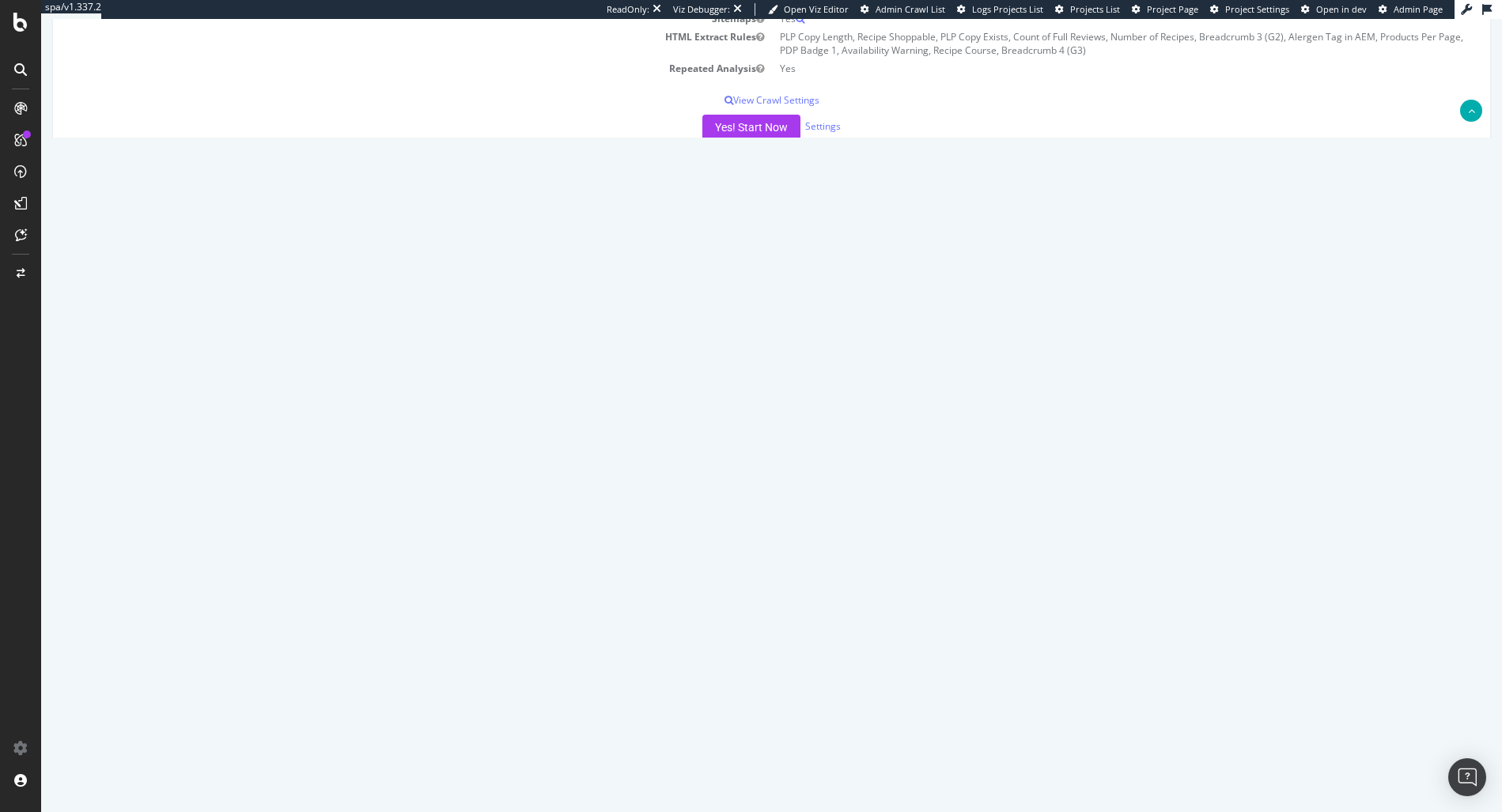
scroll to position [334, 0]
click at [1419, 273] on td "Add name Delete analysis" at bounding box center [1436, 274] width 83 height 36
click at [1410, 273] on icon at bounding box center [1411, 274] width 11 height 12
click at [196, 272] on td "2025 Aug. 27th report" at bounding box center [275, 274] width 420 height 36
click at [1406, 271] on icon at bounding box center [1411, 274] width 11 height 12
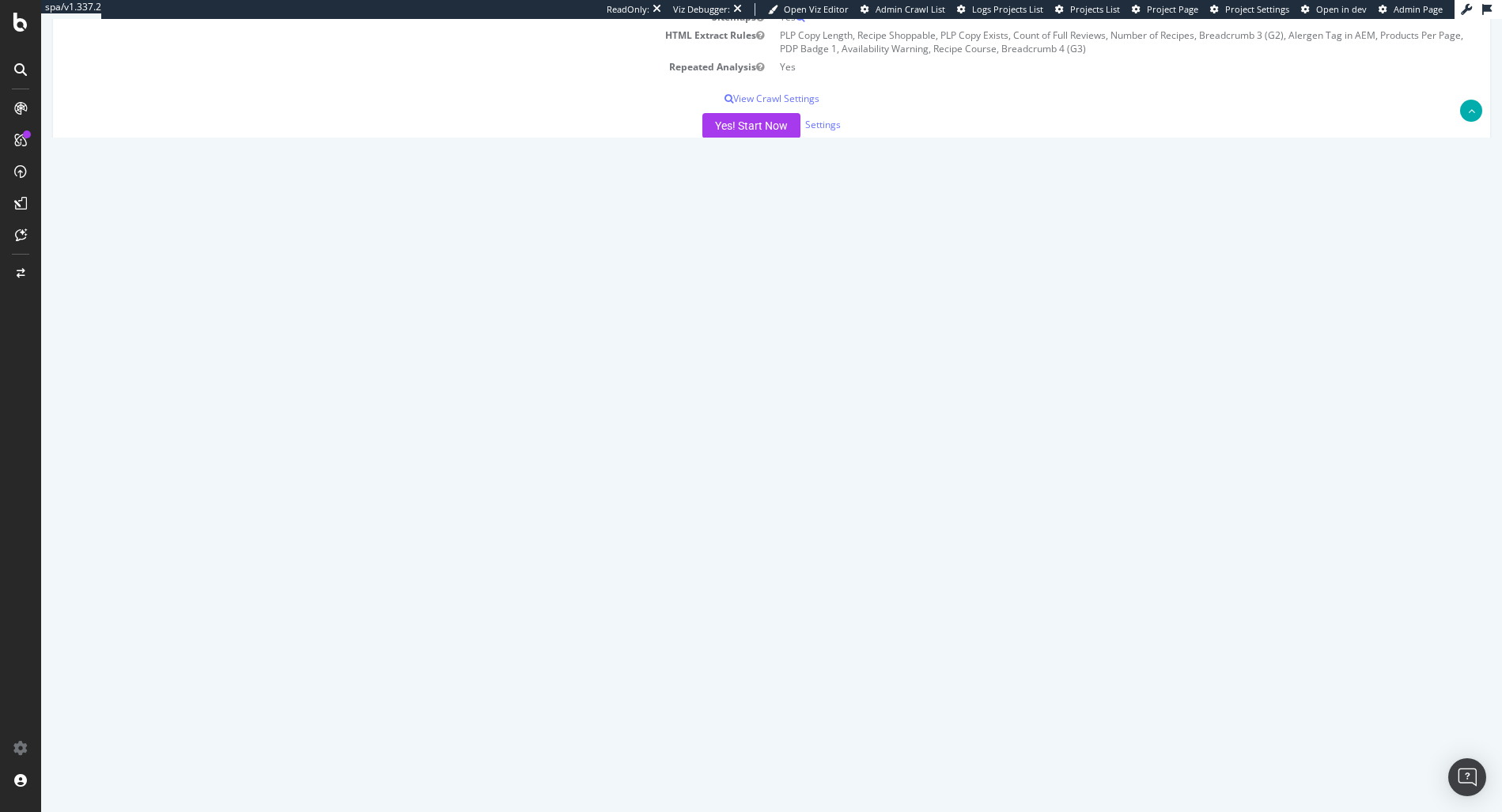
click at [1331, 297] on link "Add name" at bounding box center [1353, 298] width 127 height 21
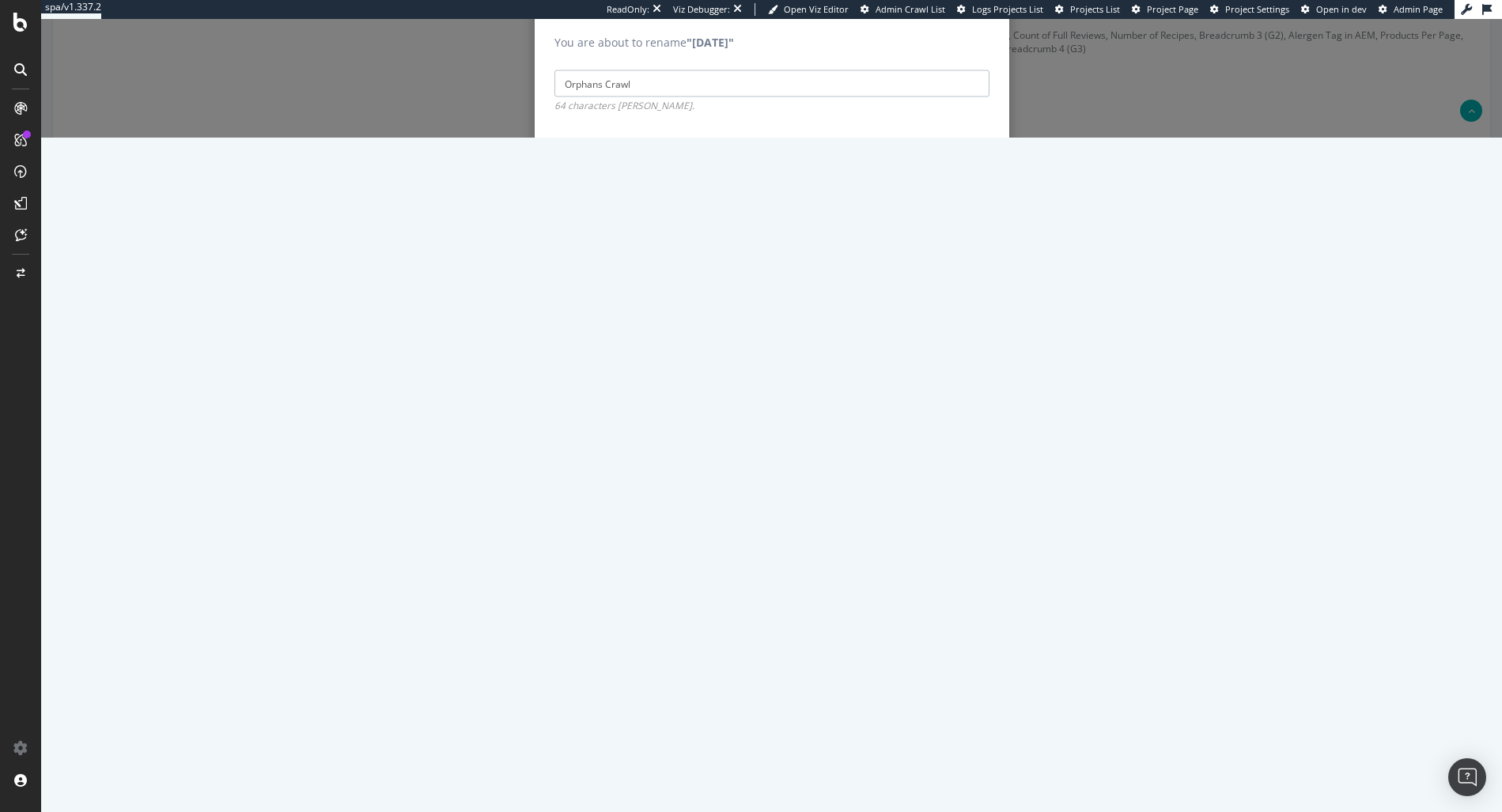
type input "Orphans Crawl"
click at [957, 190] on div "Cancel Save" at bounding box center [772, 157] width 474 height 65
click at [951, 170] on input "Save" at bounding box center [965, 157] width 49 height 25
click at [959, 170] on input "Save" at bounding box center [965, 157] width 49 height 25
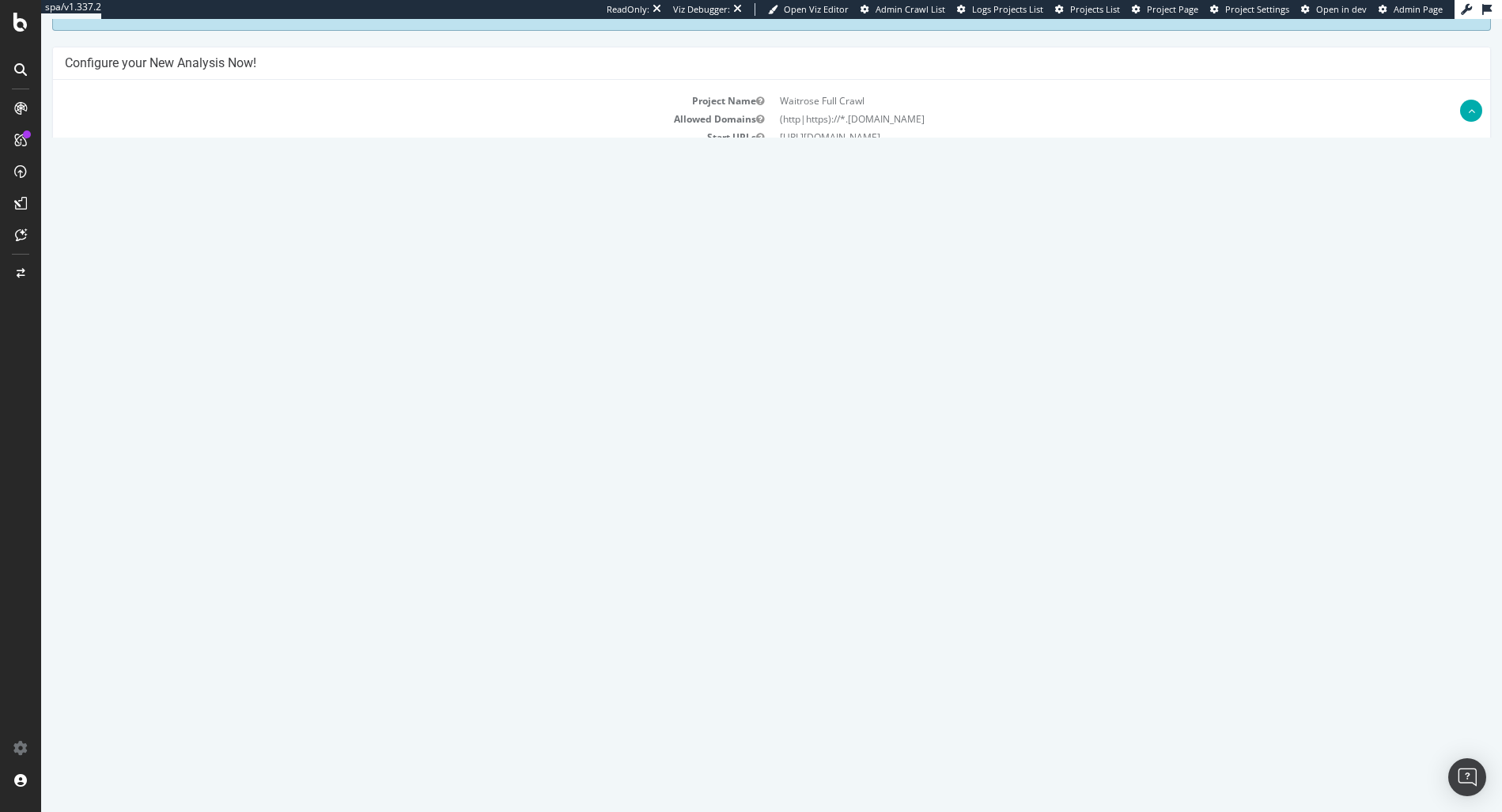
scroll to position [232, 0]
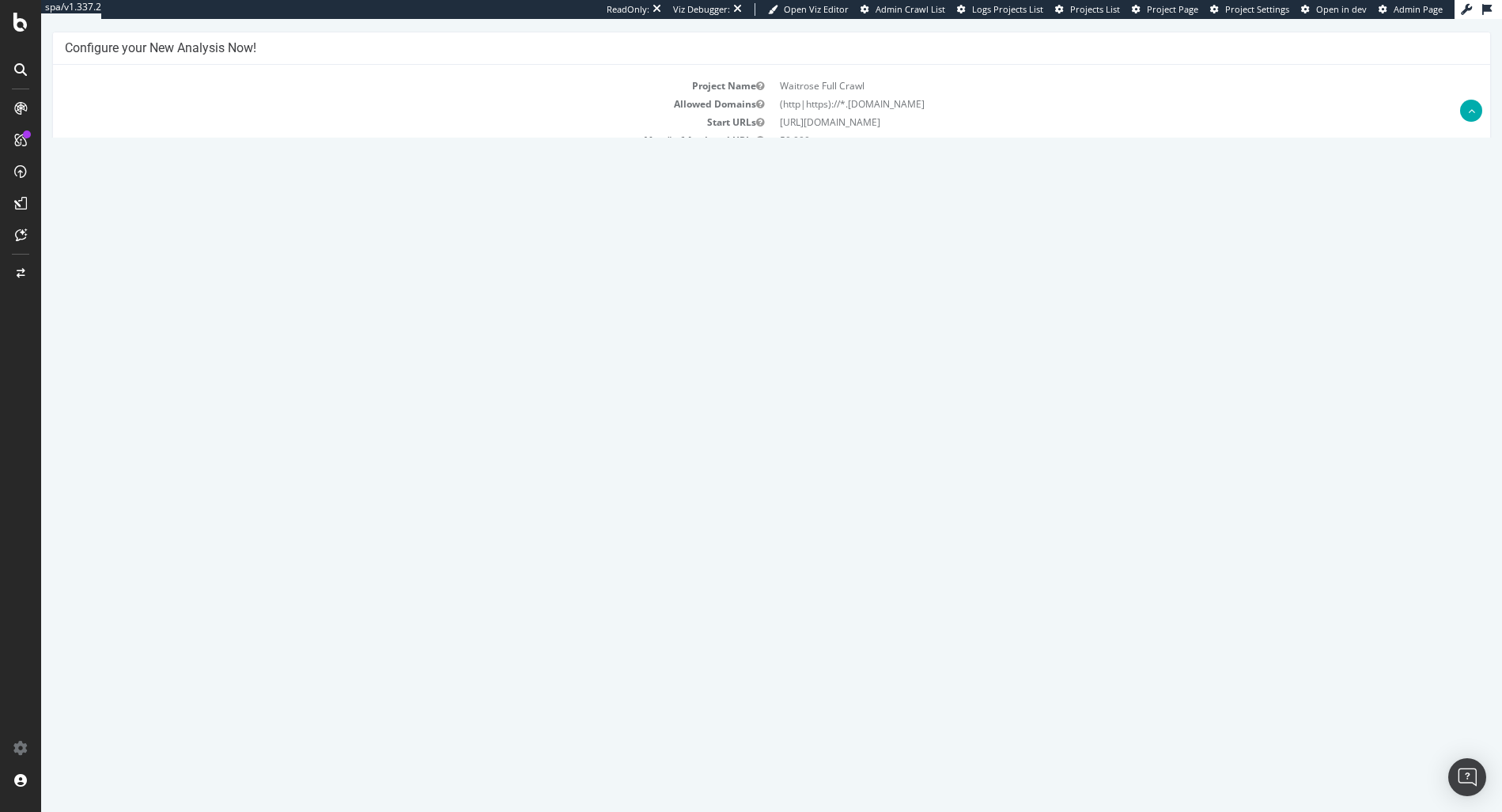
click at [1084, 478] on span at bounding box center [1068, 485] width 32 height 19
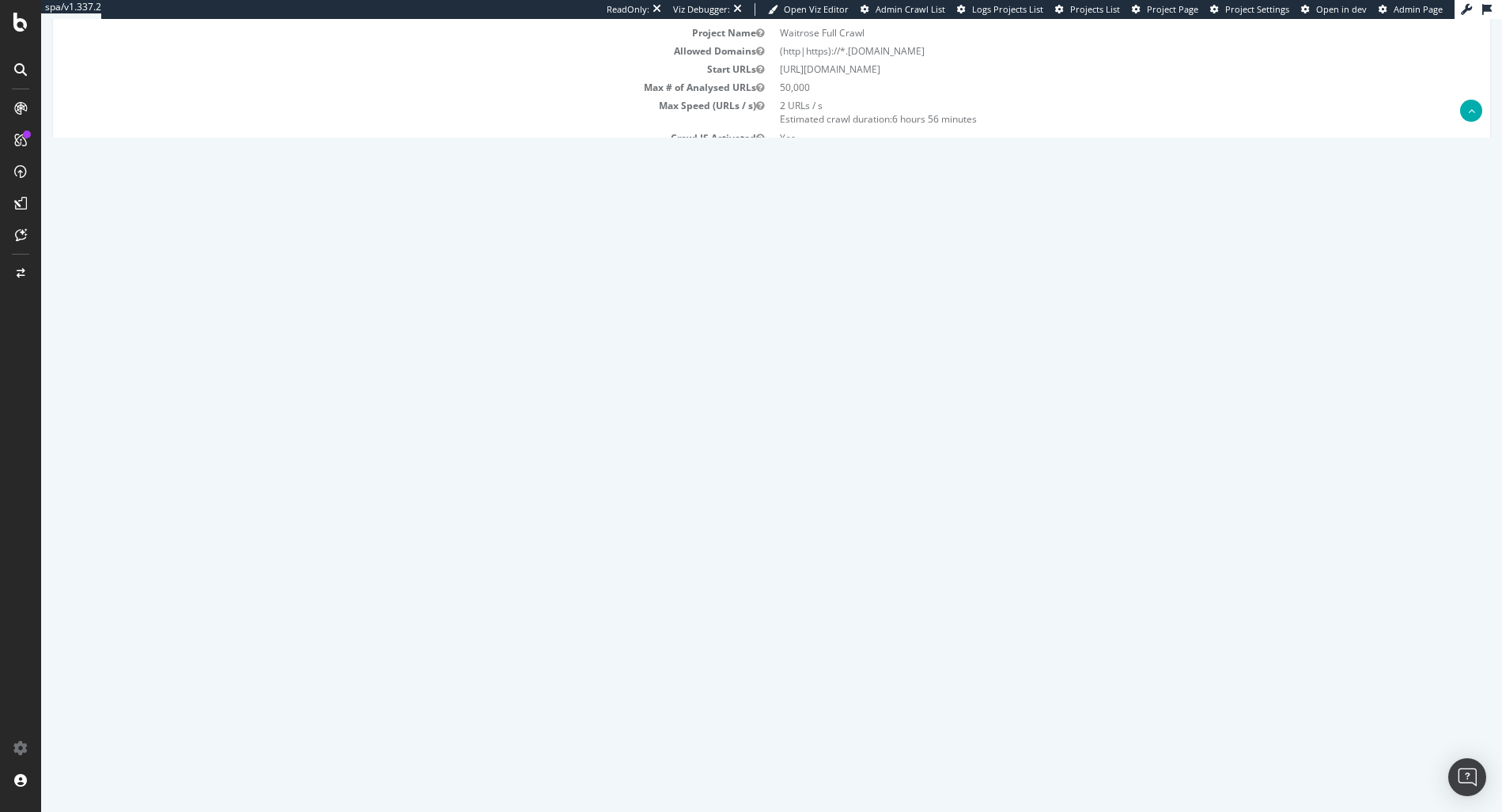
scroll to position [302, 0]
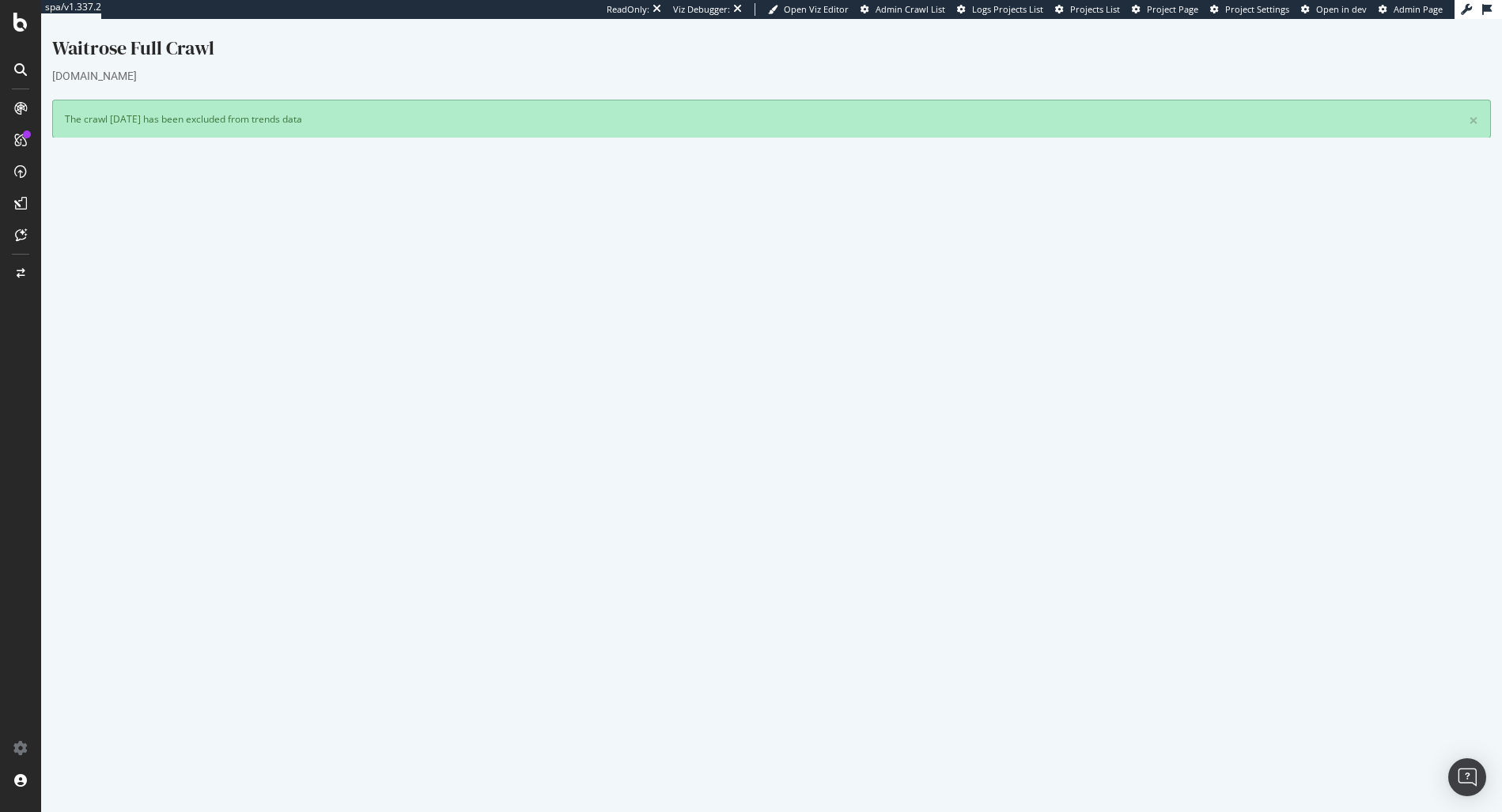
click at [1107, 492] on p "View Crawl Settings" at bounding box center [771, 487] width 1414 height 13
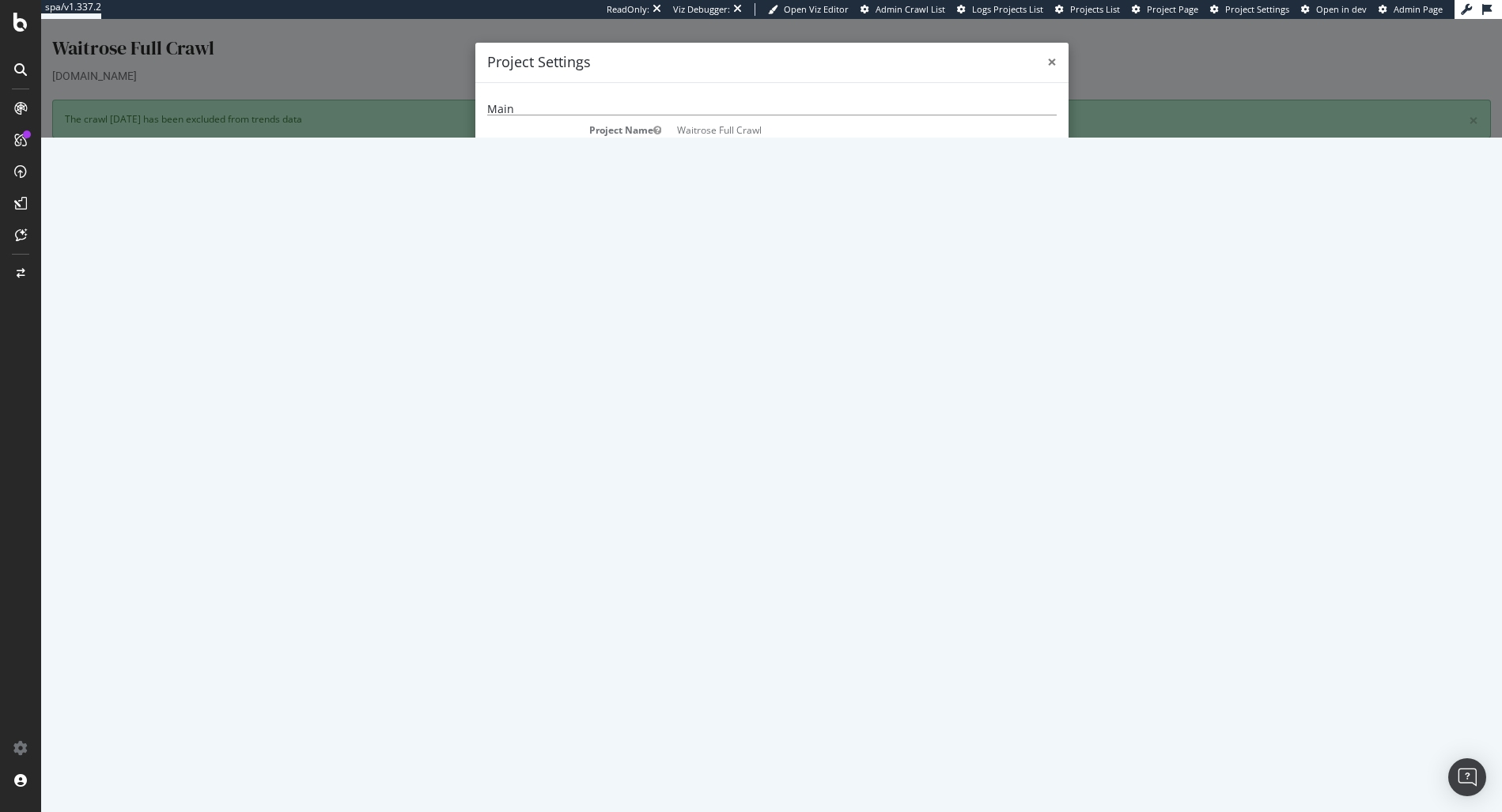
click at [1050, 64] on span "×" at bounding box center [1052, 61] width 10 height 22
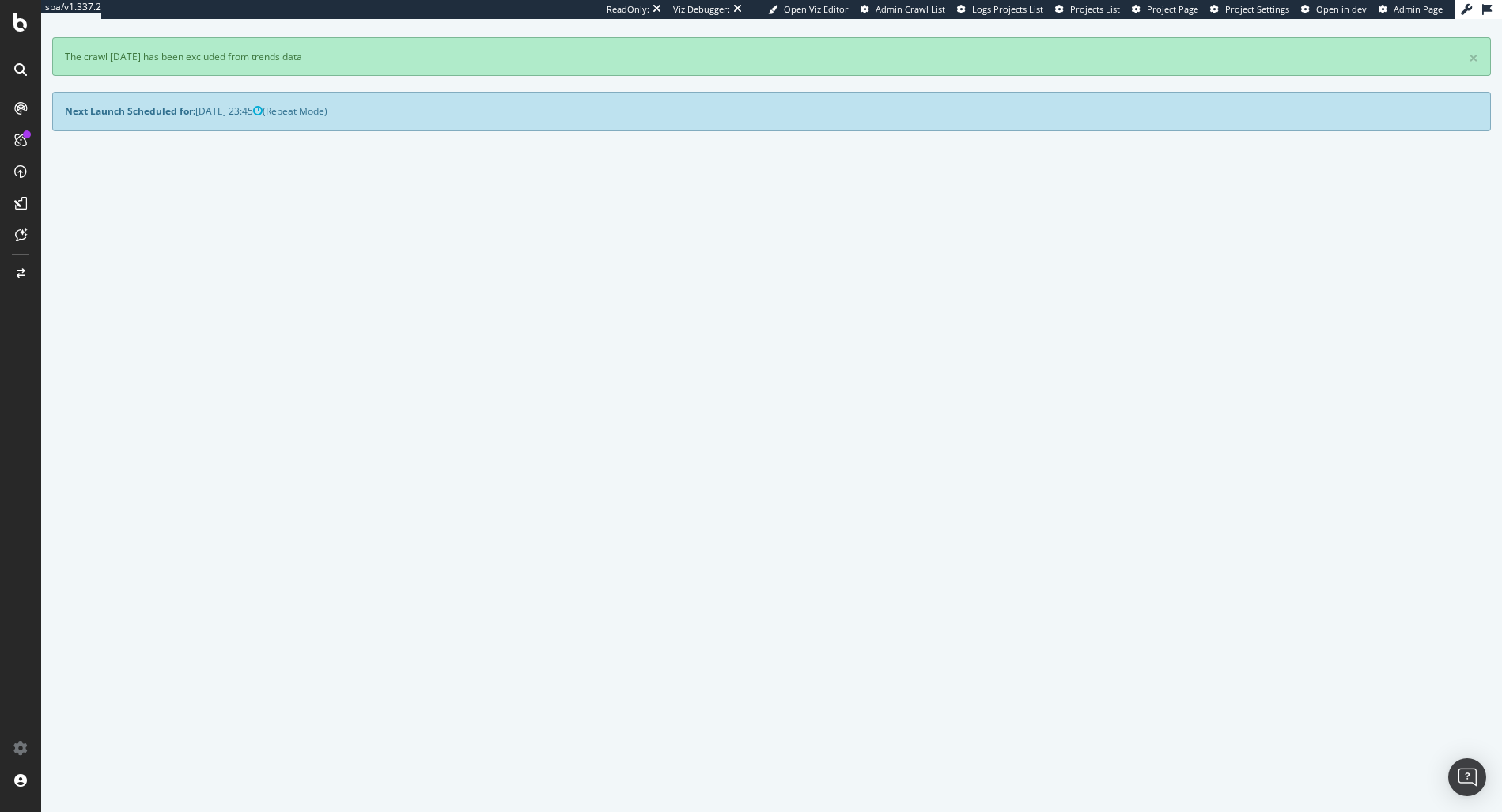
scroll to position [152, 0]
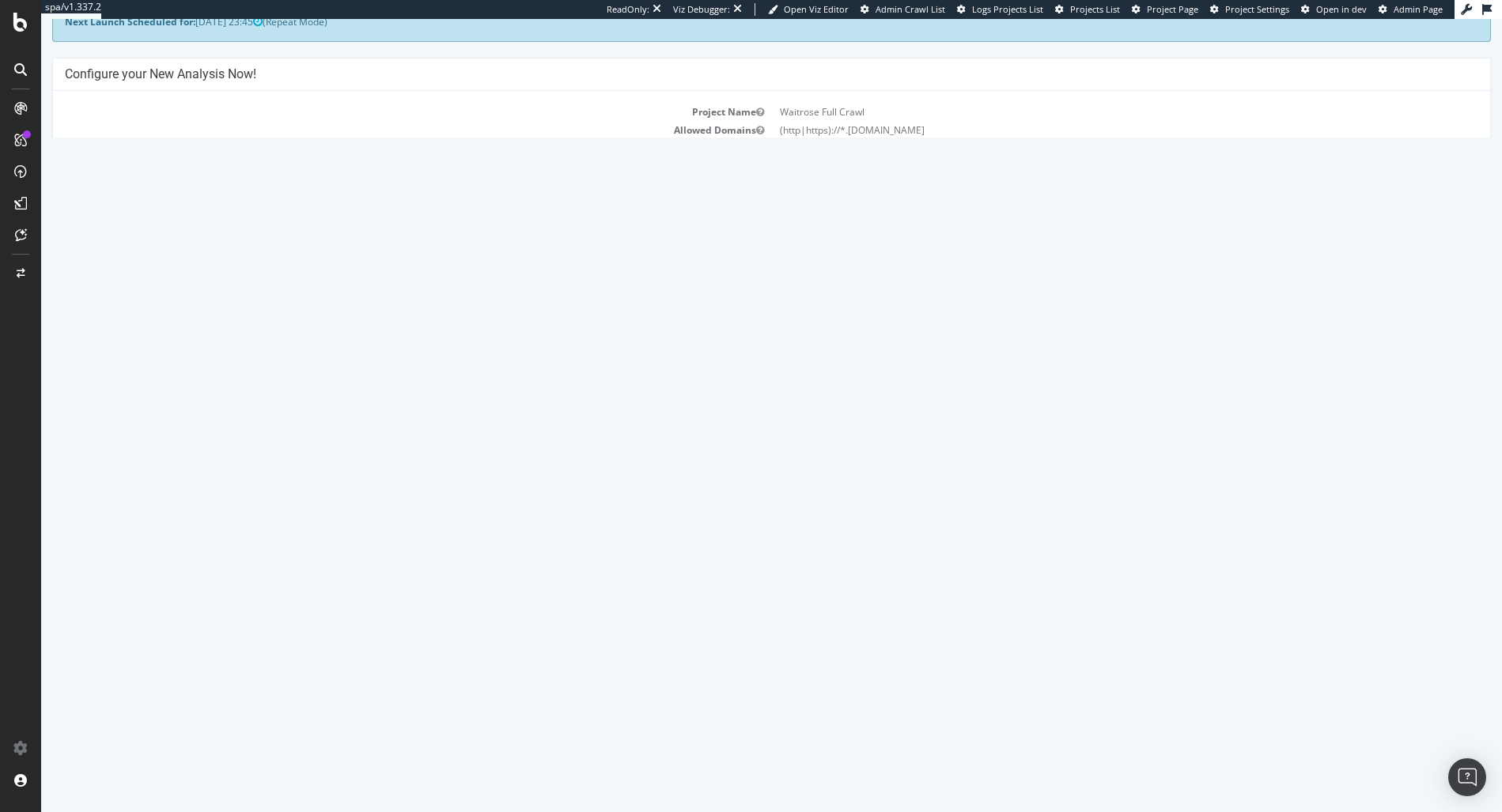
click at [1084, 577] on span at bounding box center [1068, 581] width 32 height 19
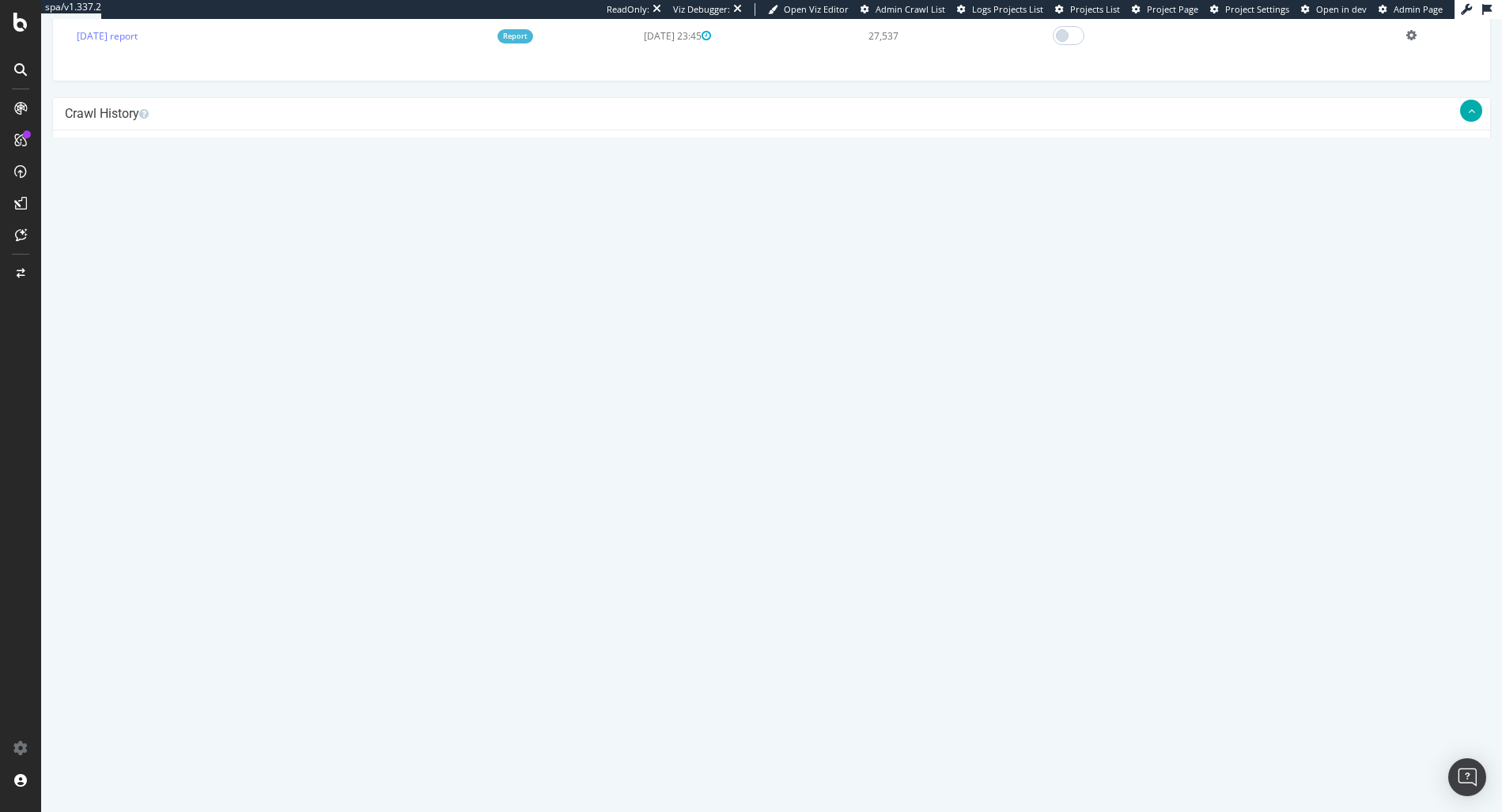
scroll to position [0, 0]
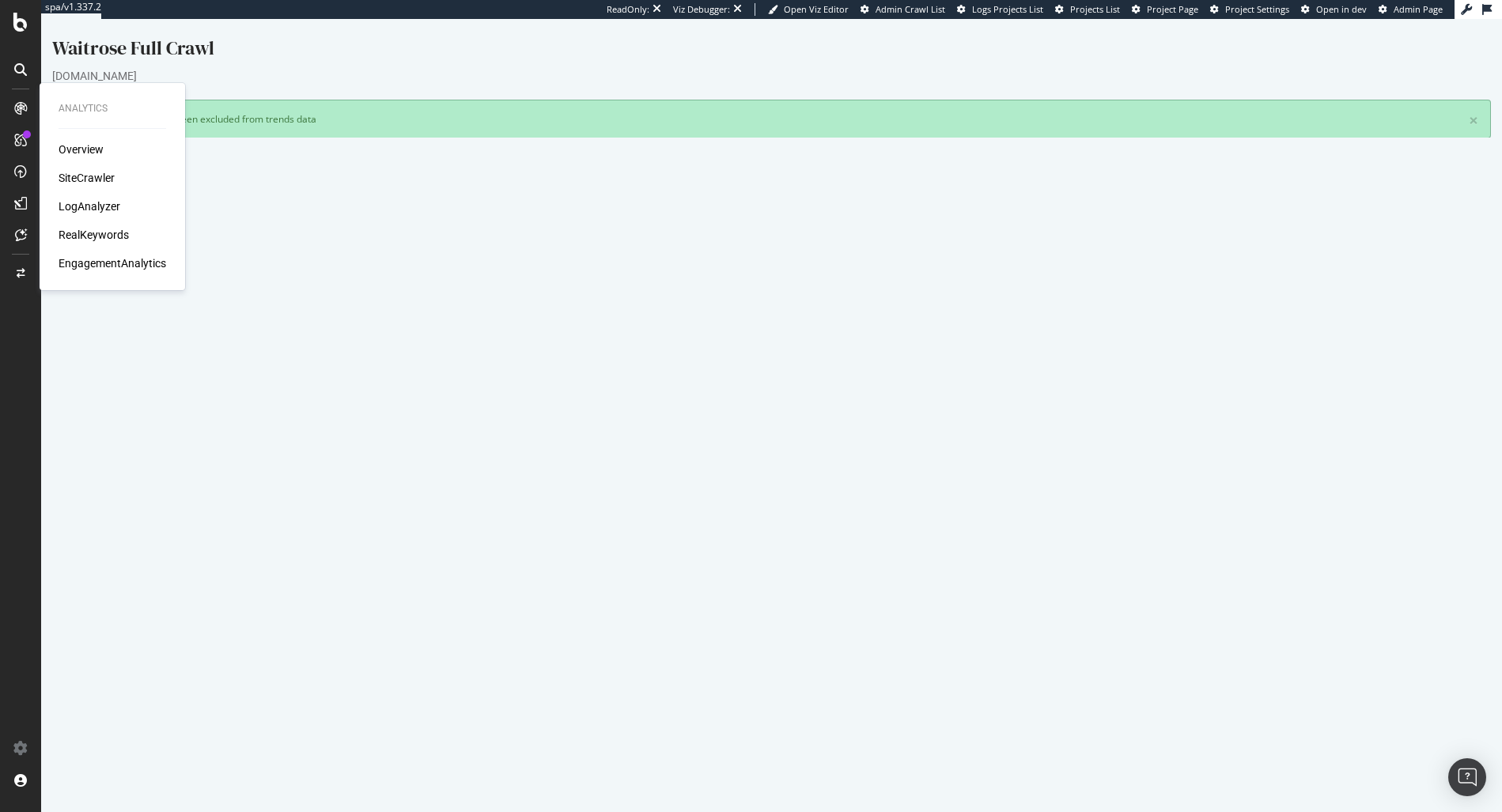
click at [424, 406] on td "Sitemaps" at bounding box center [418, 405] width 707 height 18
click at [92, 168] on div "Overview SiteCrawler LogAnalyzer RealKeywords EngagementAnalytics" at bounding box center [112, 206] width 107 height 130
click at [83, 182] on div "SiteCrawler" at bounding box center [87, 177] width 56 height 16
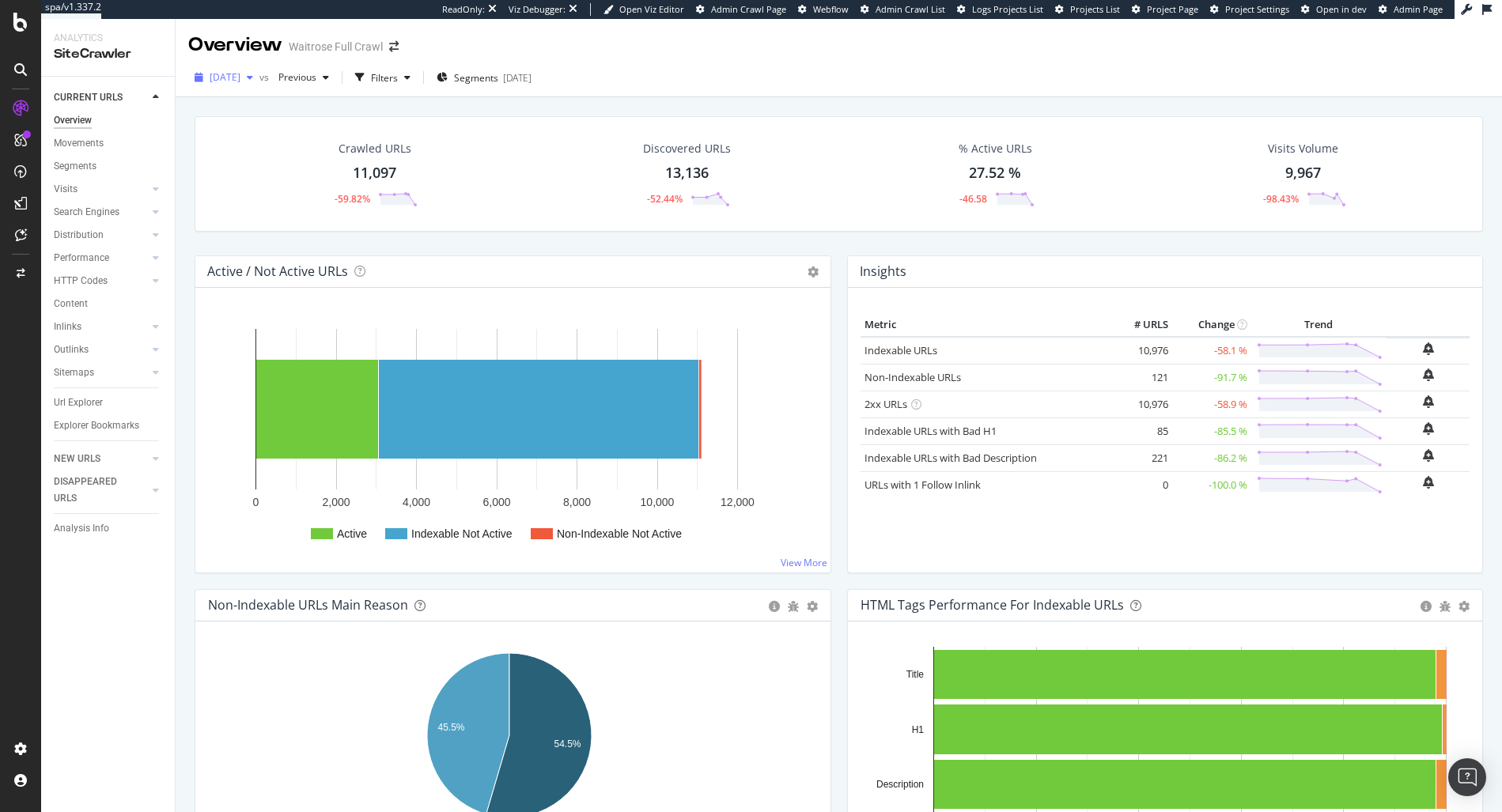
click at [241, 70] on span "2025 Aug. 27th" at bounding box center [225, 77] width 31 height 13
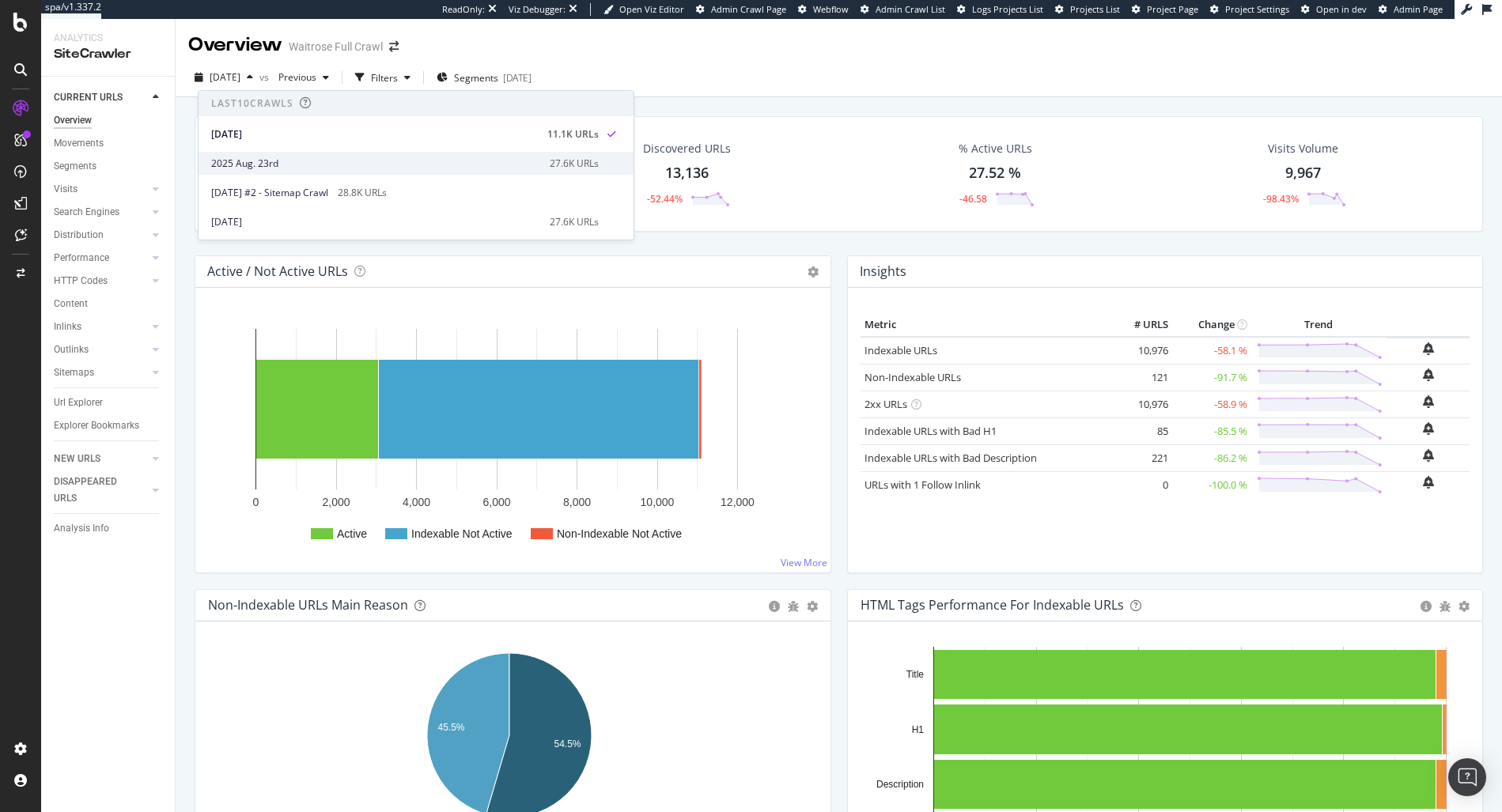
click at [261, 159] on div "2025 Aug. 23rd" at bounding box center [376, 163] width 329 height 14
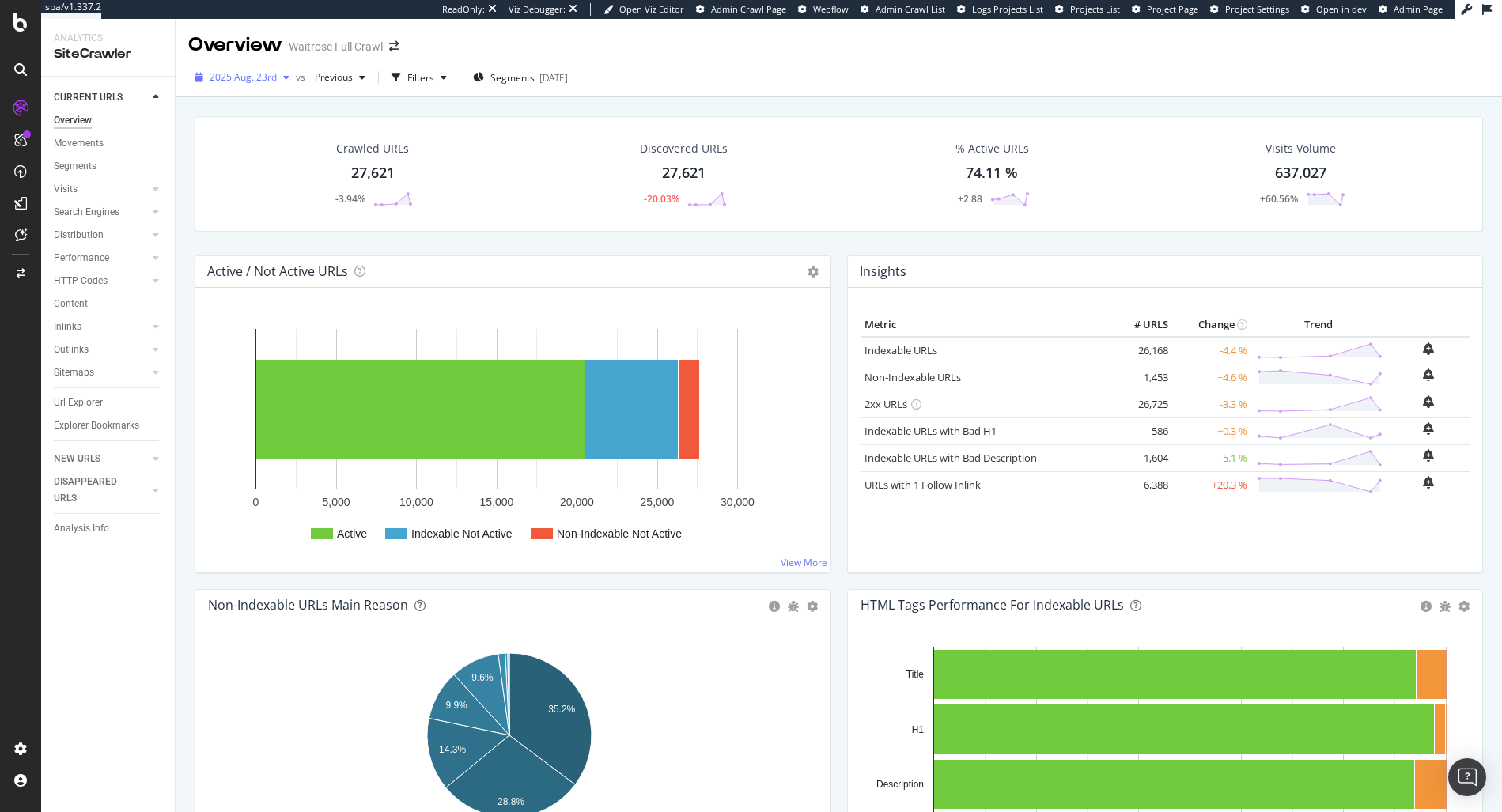
click at [238, 82] on span "2025 Aug. 23rd" at bounding box center [243, 77] width 67 height 13
click at [825, 149] on div "Discovered URLs 27,621 -20.03%" at bounding box center [684, 173] width 315 height 83
click at [513, 63] on div "2025 Aug. 23rd vs Previous Filters Segments 2025-07-29" at bounding box center [839, 78] width 1326 height 38
click at [510, 71] on span "Segments" at bounding box center [512, 78] width 44 height 13
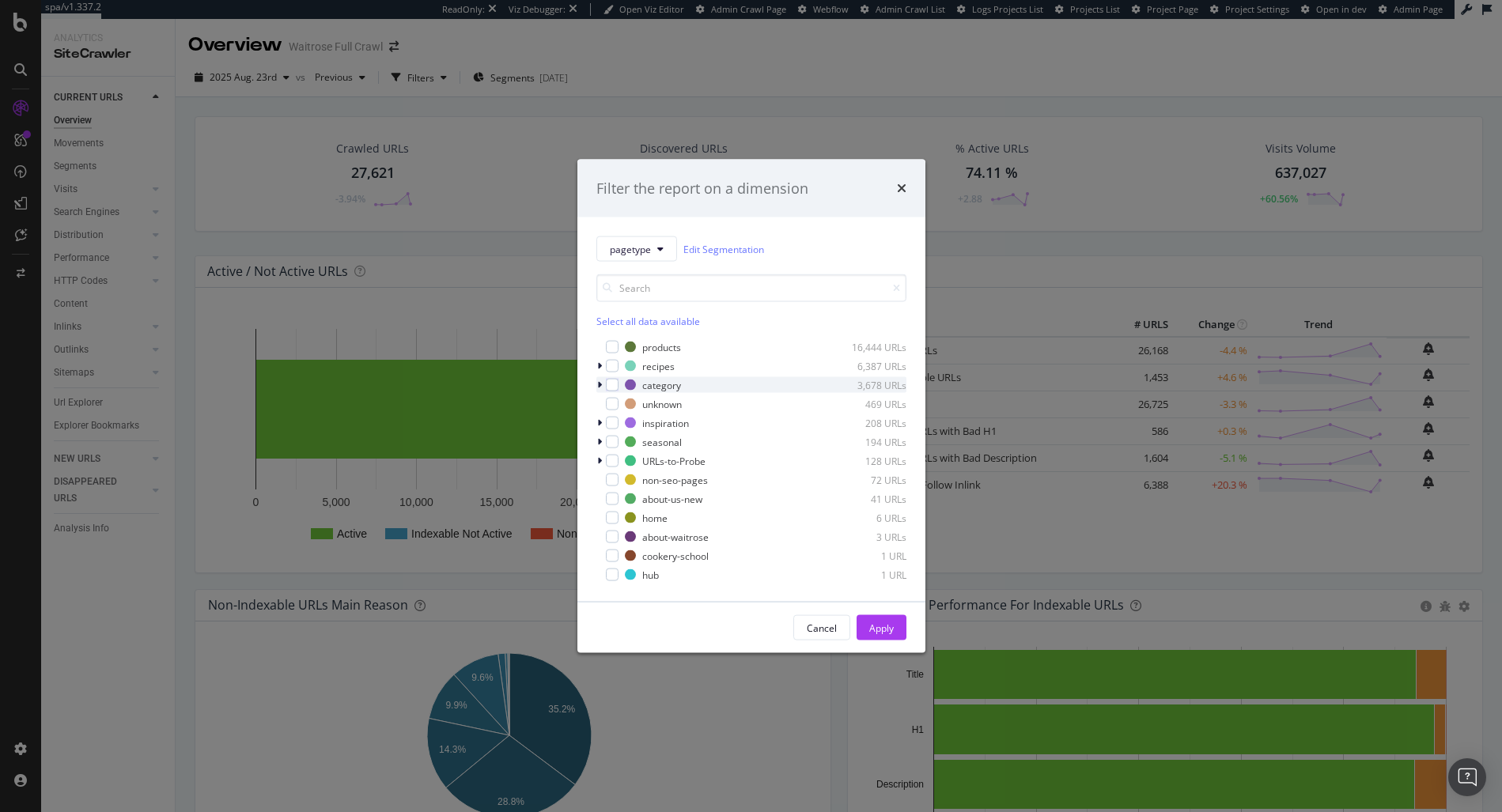
click at [600, 385] on icon "modal" at bounding box center [600, 385] width 5 height 10
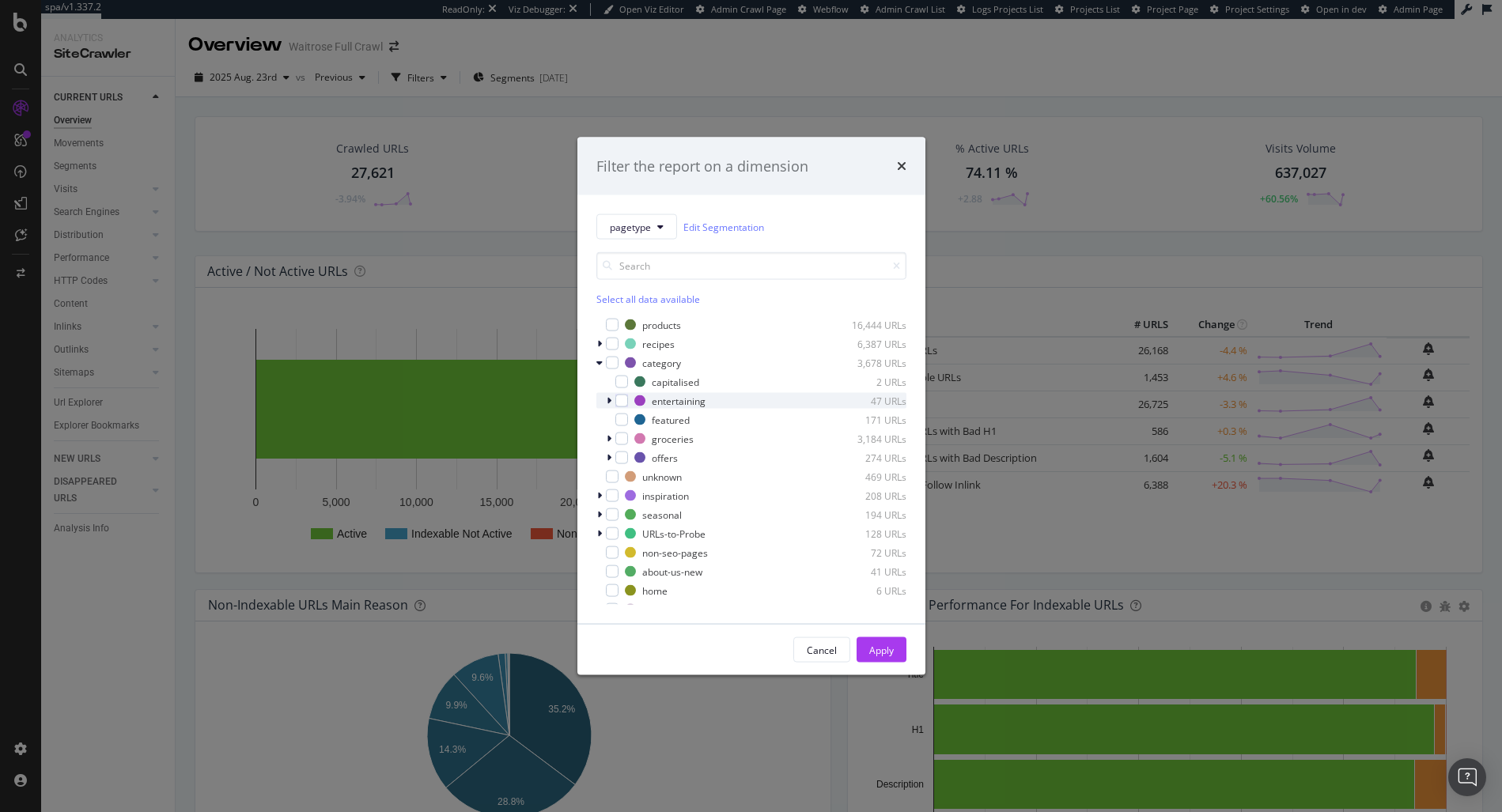
click at [612, 399] on div "modal" at bounding box center [611, 400] width 10 height 16
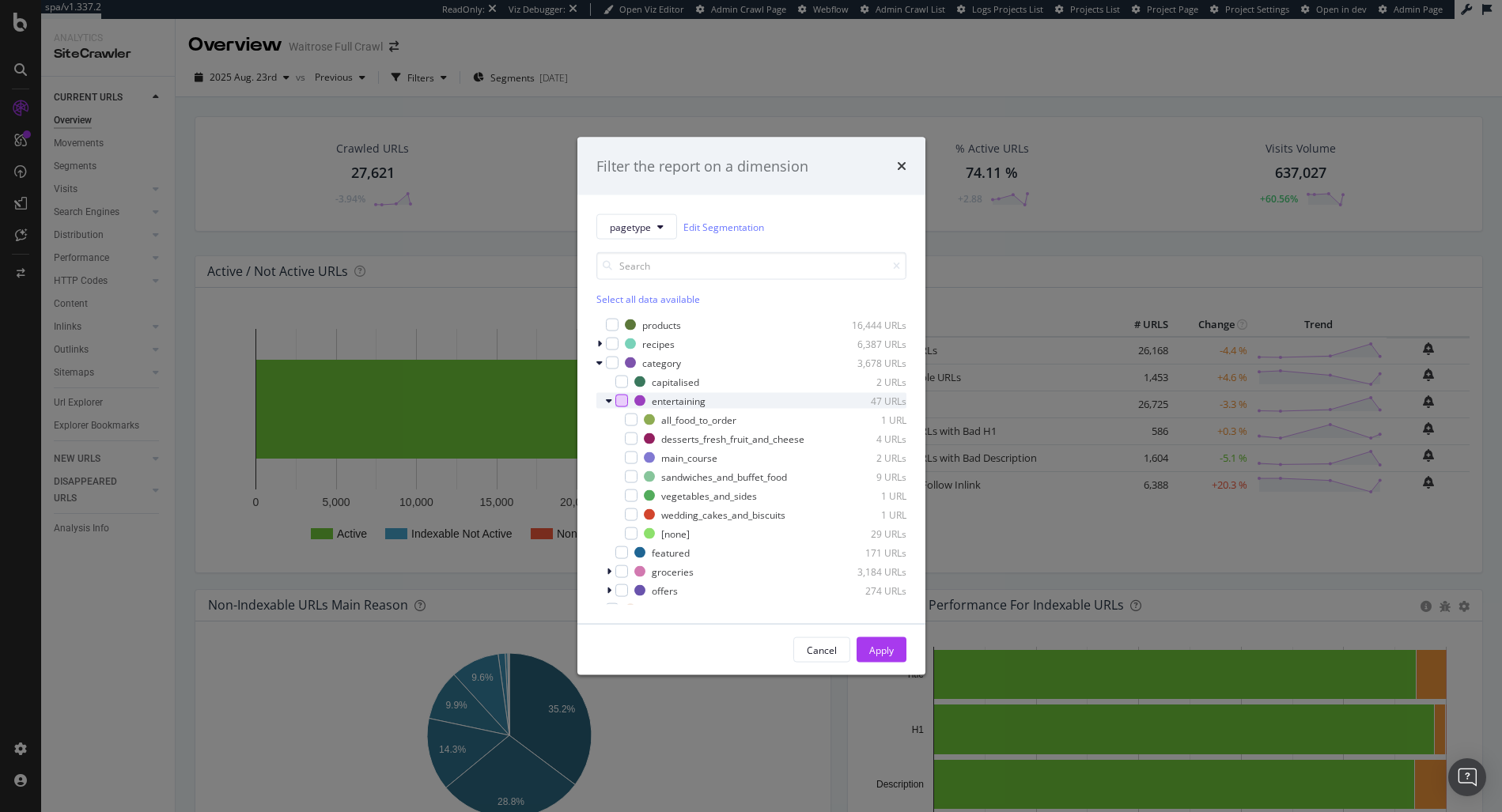
click at [615, 394] on div "modal" at bounding box center [621, 400] width 12 height 12
click at [612, 394] on div "modal" at bounding box center [611, 400] width 10 height 16
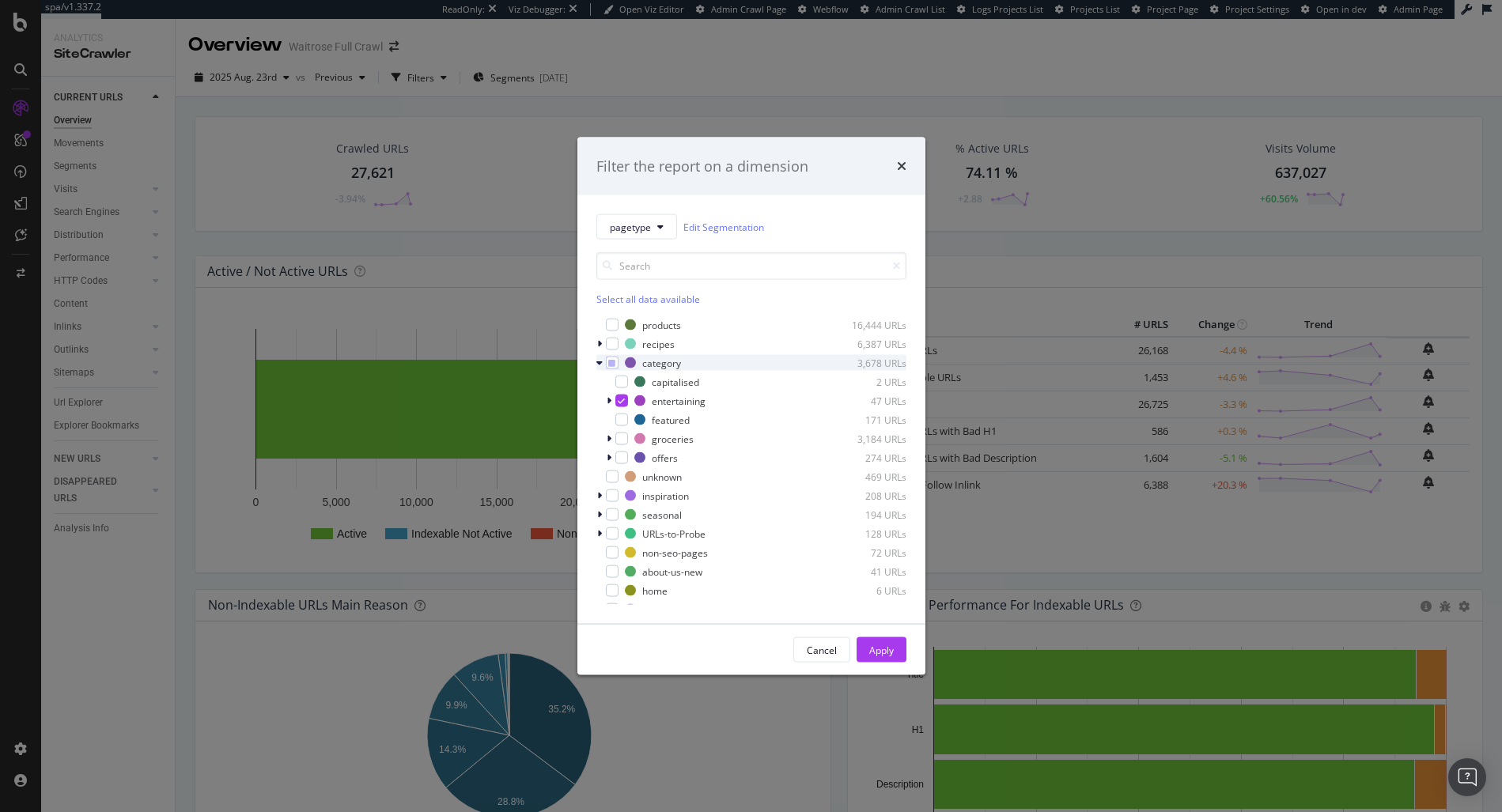
click at [601, 361] on icon "modal" at bounding box center [600, 363] width 7 height 10
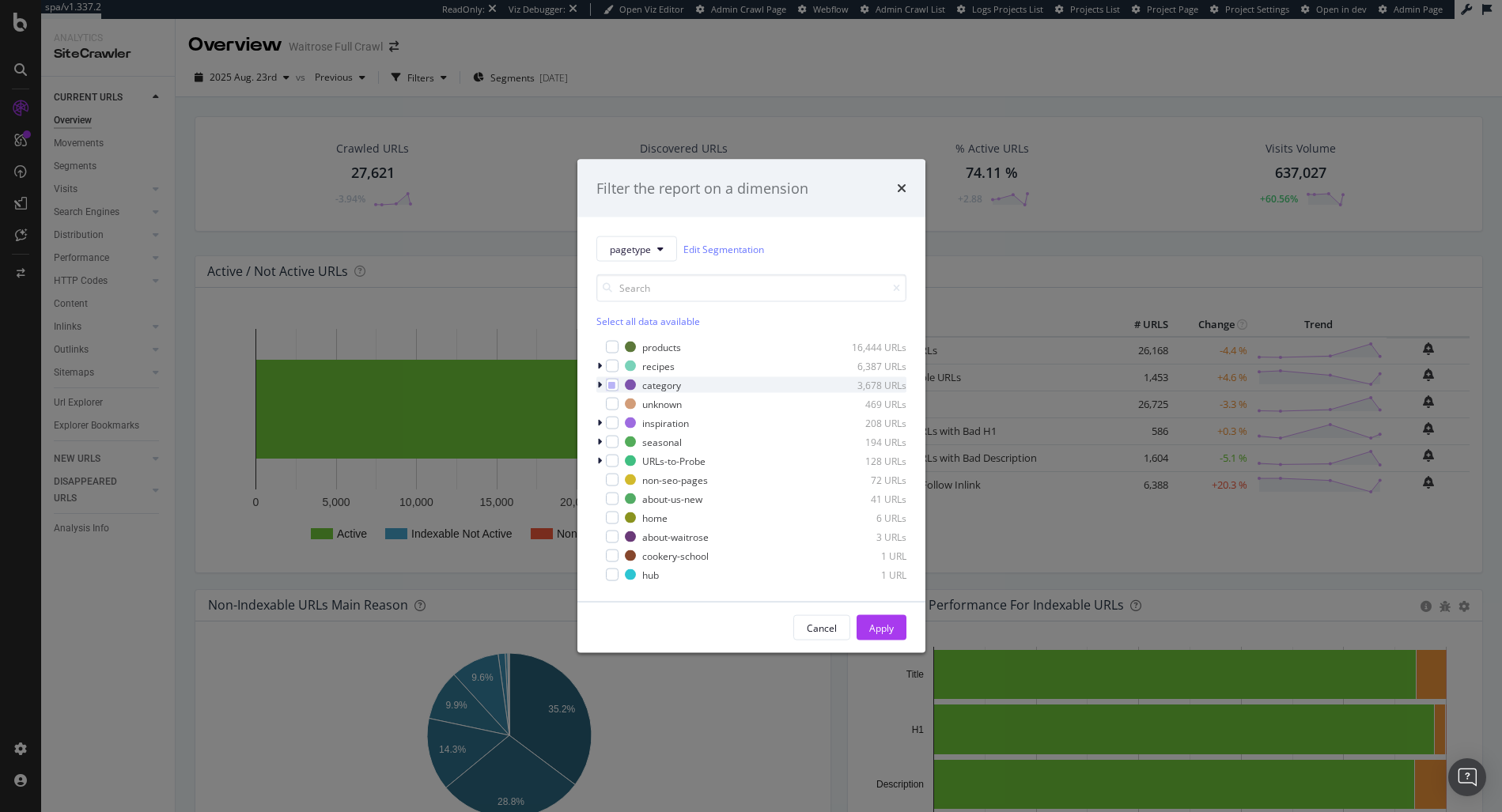
click at [603, 387] on div "modal" at bounding box center [601, 384] width 10 height 16
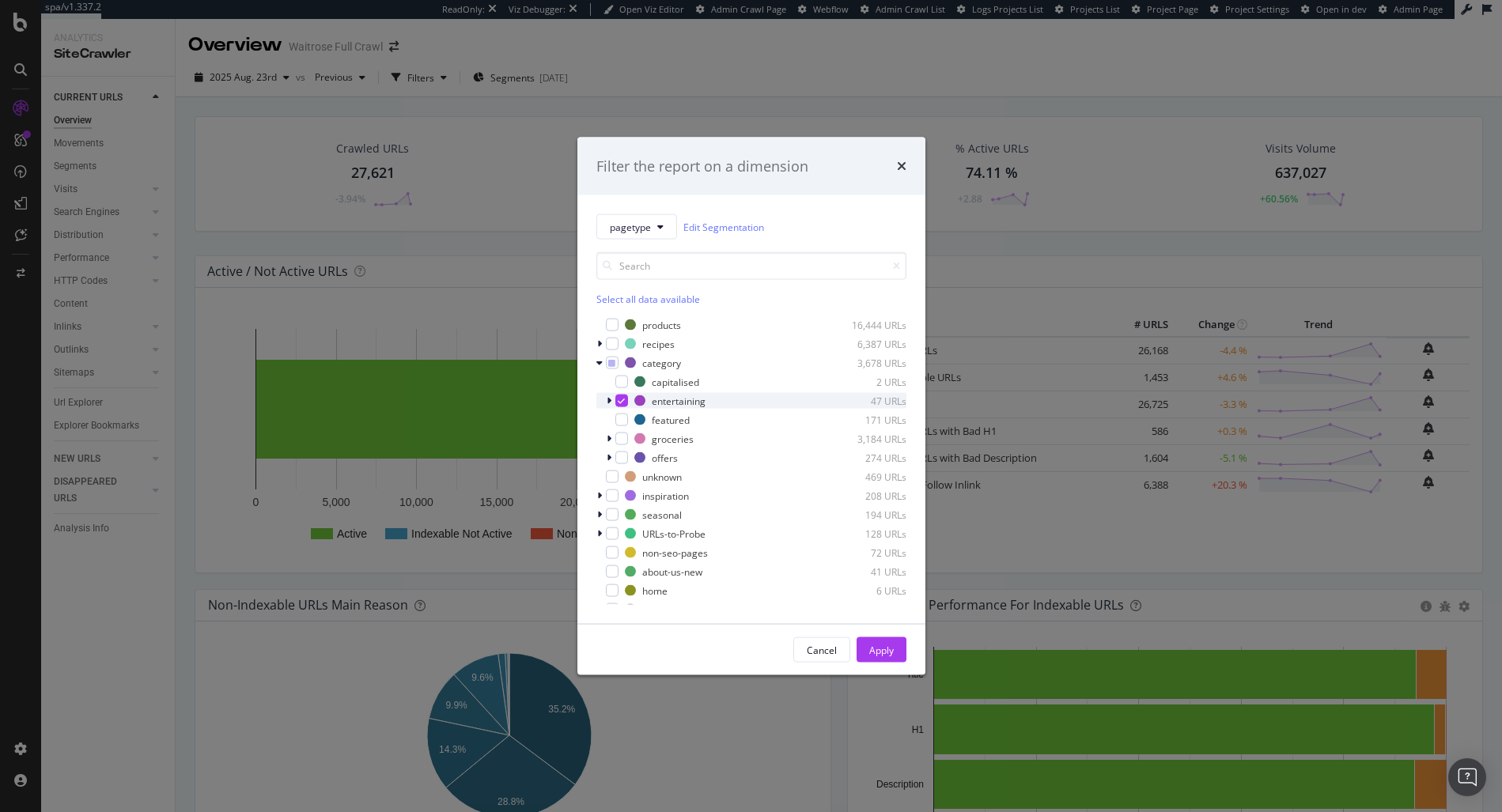
click at [632, 401] on div "entertaining 47 URLs" at bounding box center [751, 400] width 310 height 16
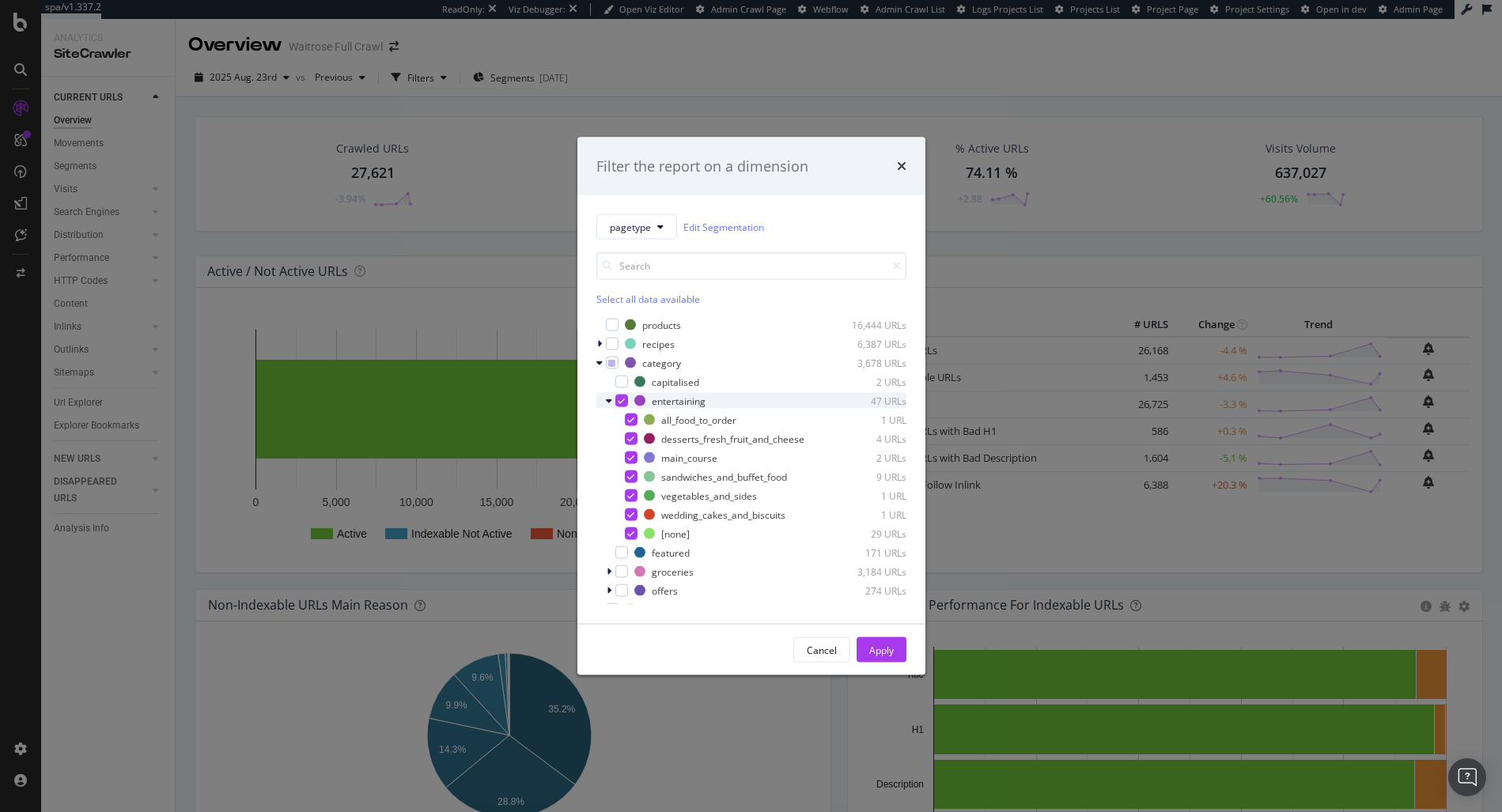
click at [608, 396] on icon "modal" at bounding box center [609, 401] width 7 height 10
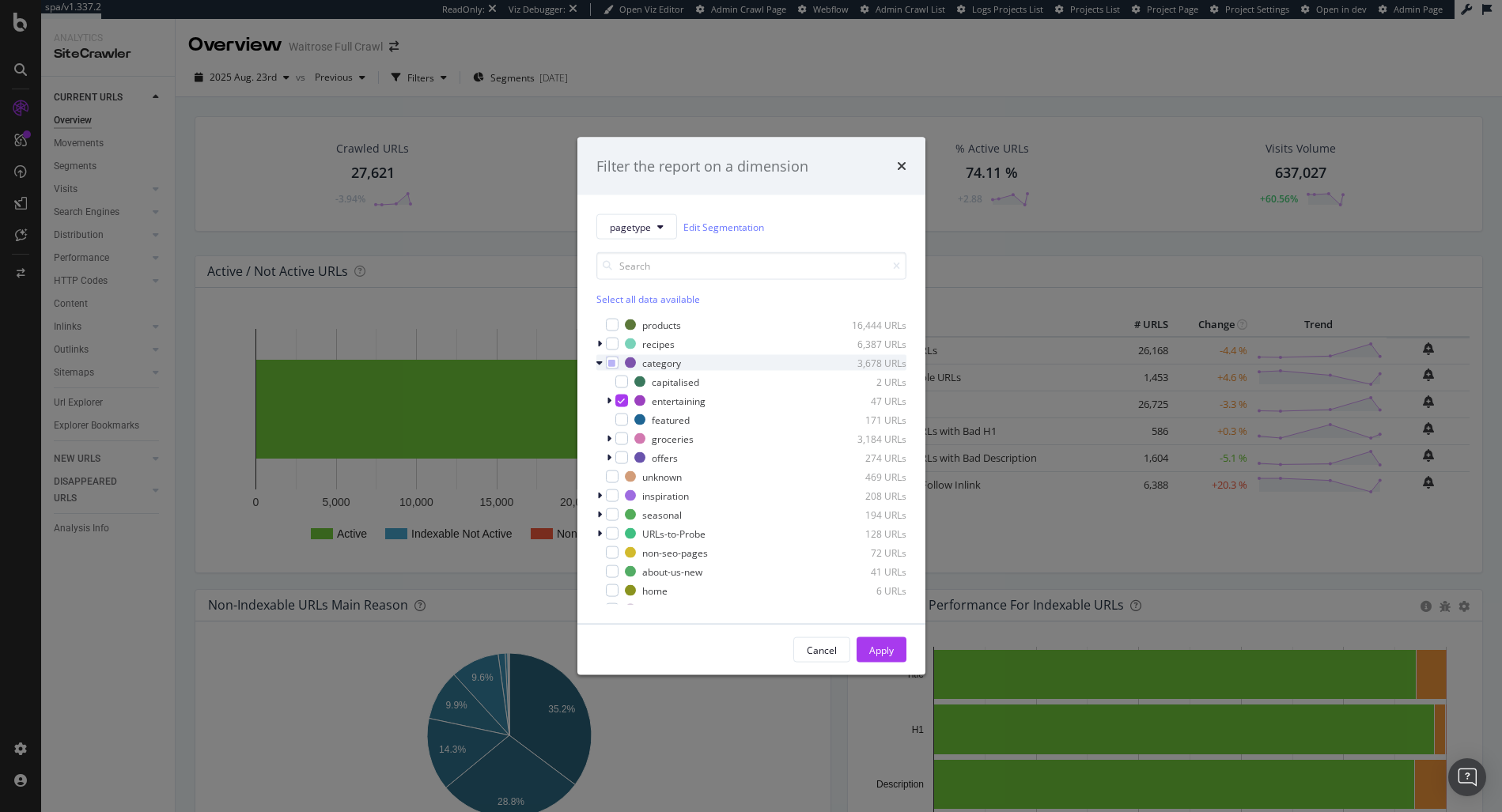
click at [611, 355] on div "category 3,678 URLs" at bounding box center [751, 362] width 310 height 16
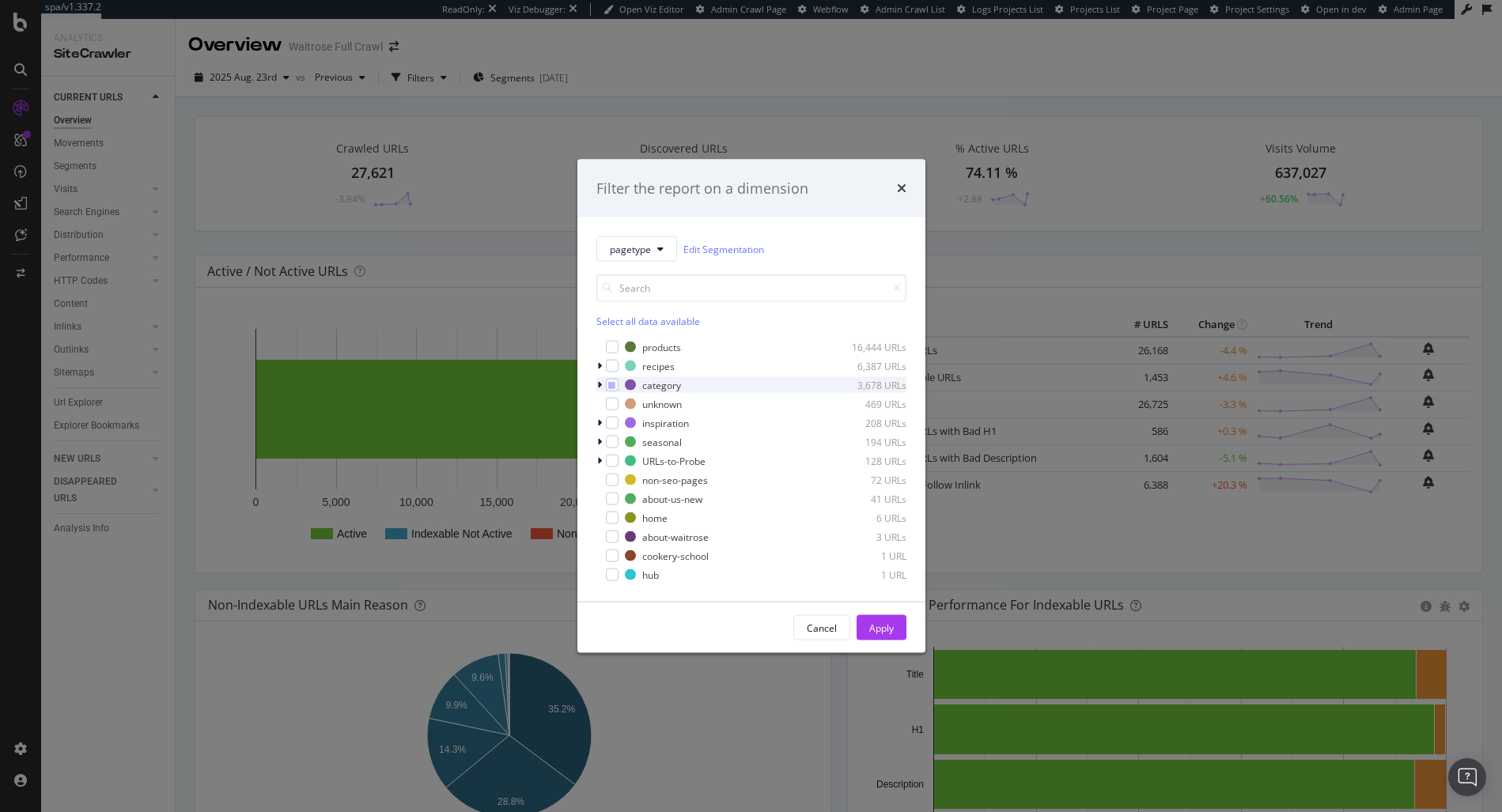
click at [601, 379] on div "modal" at bounding box center [601, 384] width 10 height 16
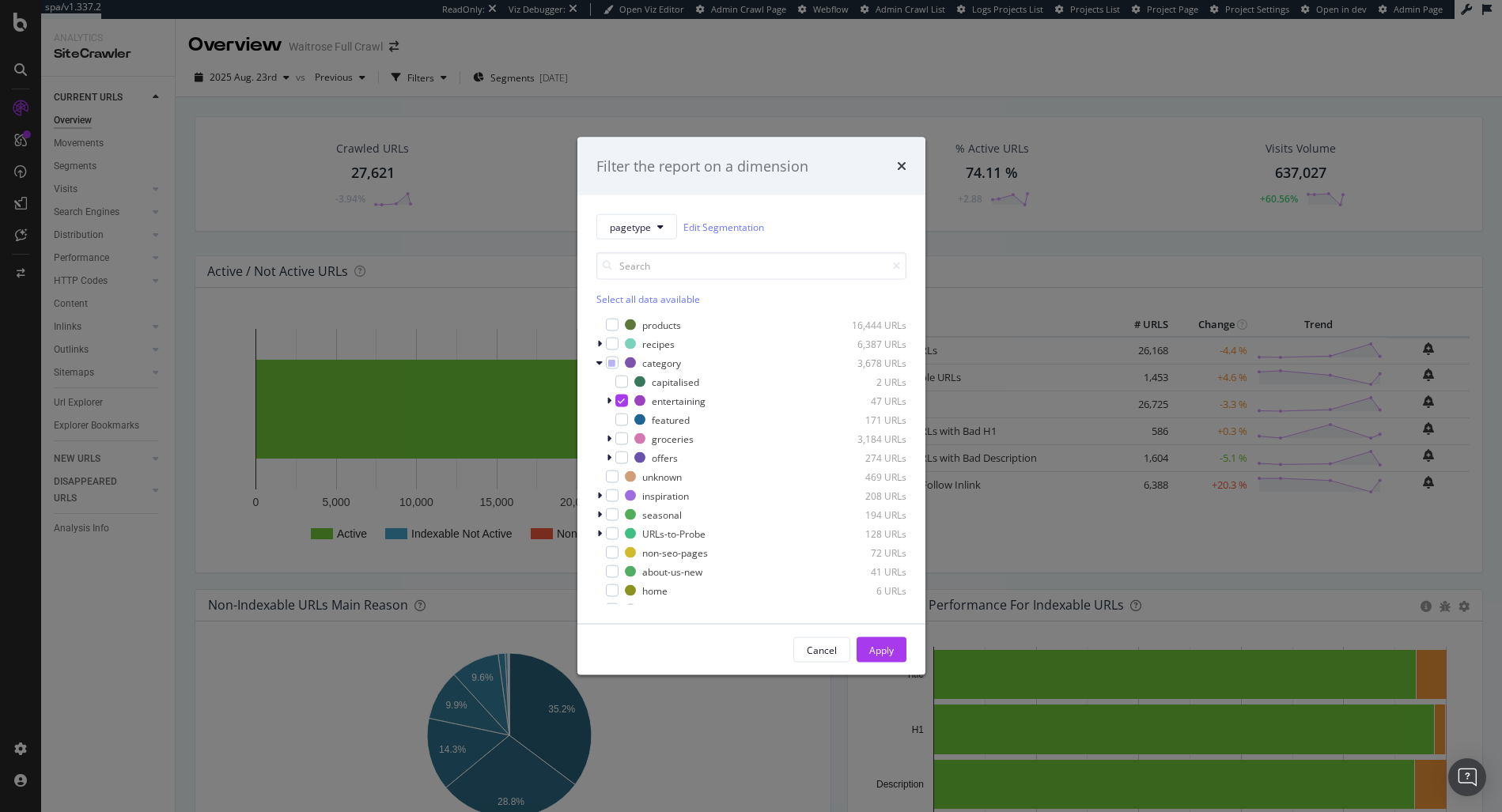
click at [611, 371] on div "category 3,678 URLs capitalised 2 URLs entertaining 47 URLs featured 171 URLs g…" at bounding box center [751, 410] width 310 height 110
click at [612, 368] on div "category 3,678 URLs" at bounding box center [751, 362] width 310 height 16
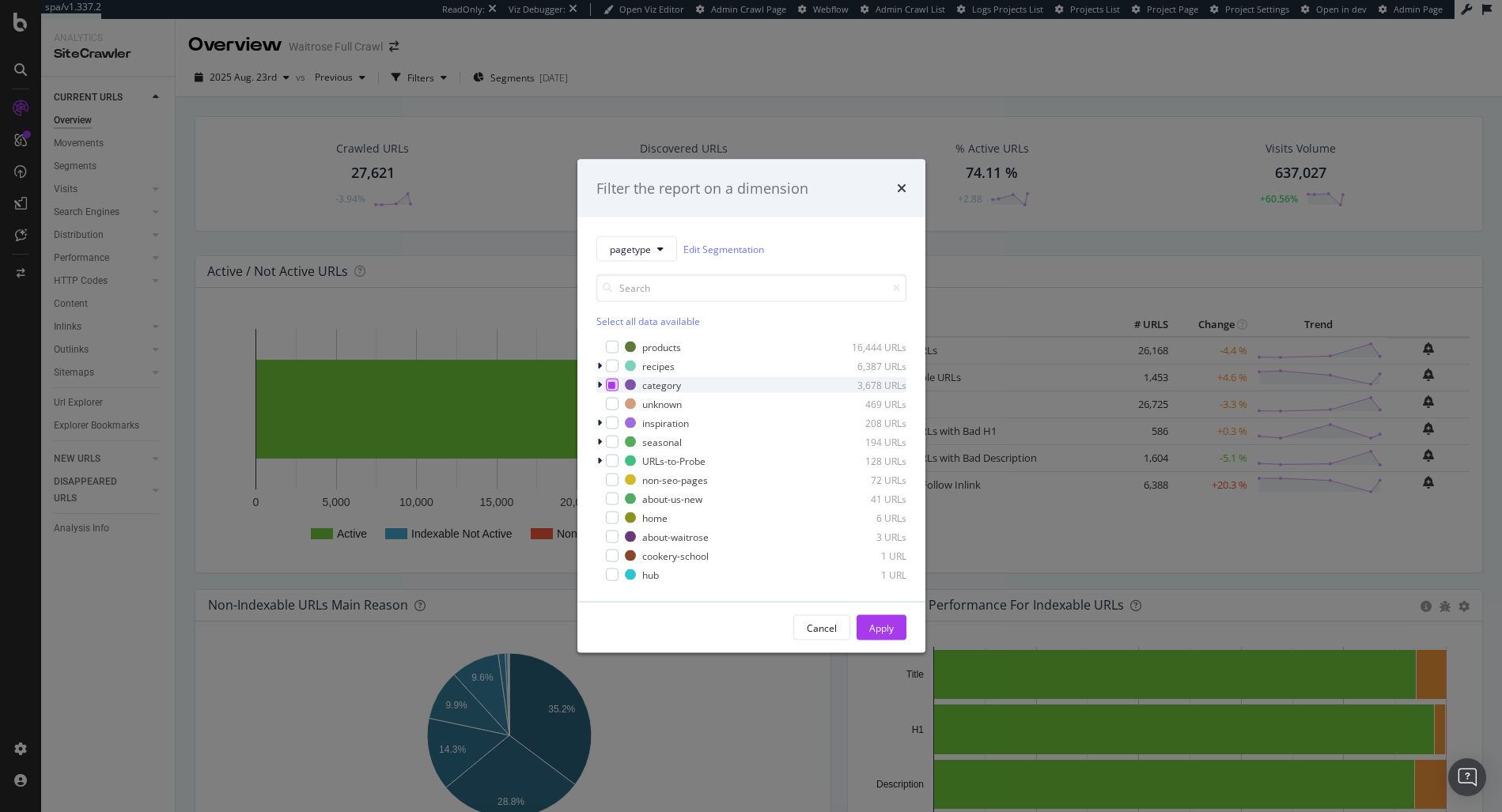
click at [609, 388] on icon "modal" at bounding box center [611, 385] width 7 height 8
click at [870, 626] on div "Apply" at bounding box center [881, 627] width 25 height 13
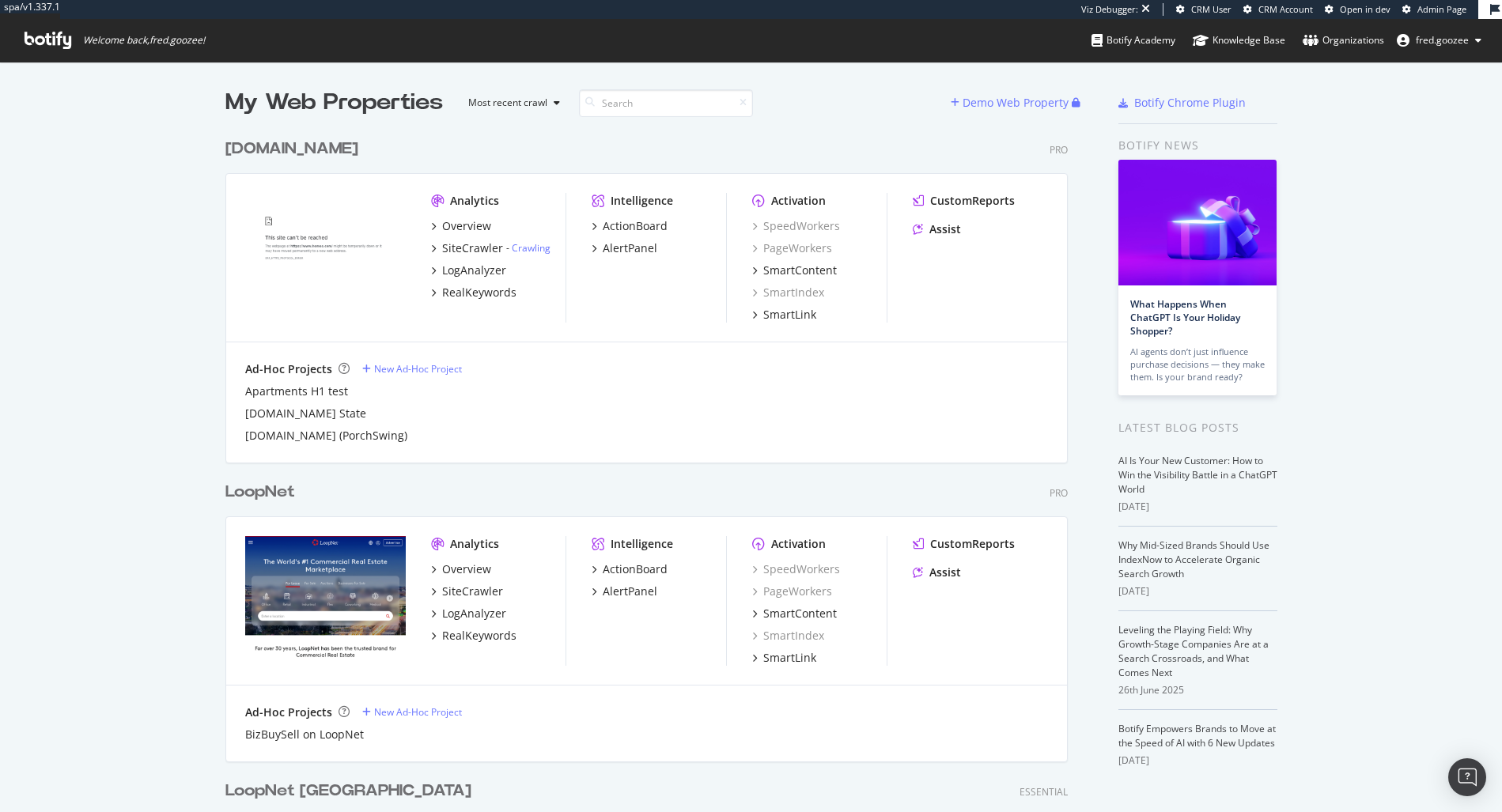
scroll to position [800, 1478]
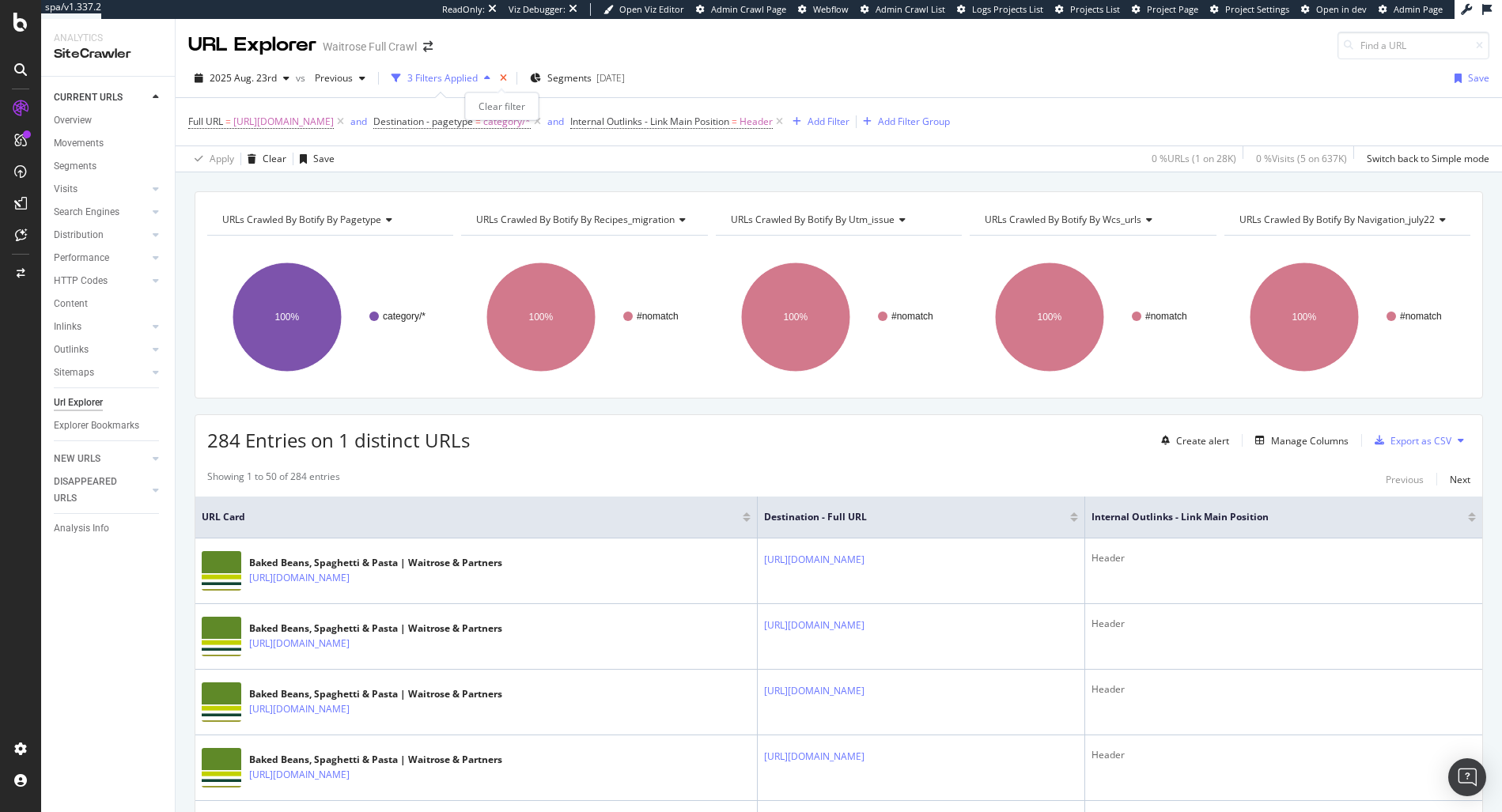
click at [500, 79] on icon "times" at bounding box center [503, 79] width 7 height 10
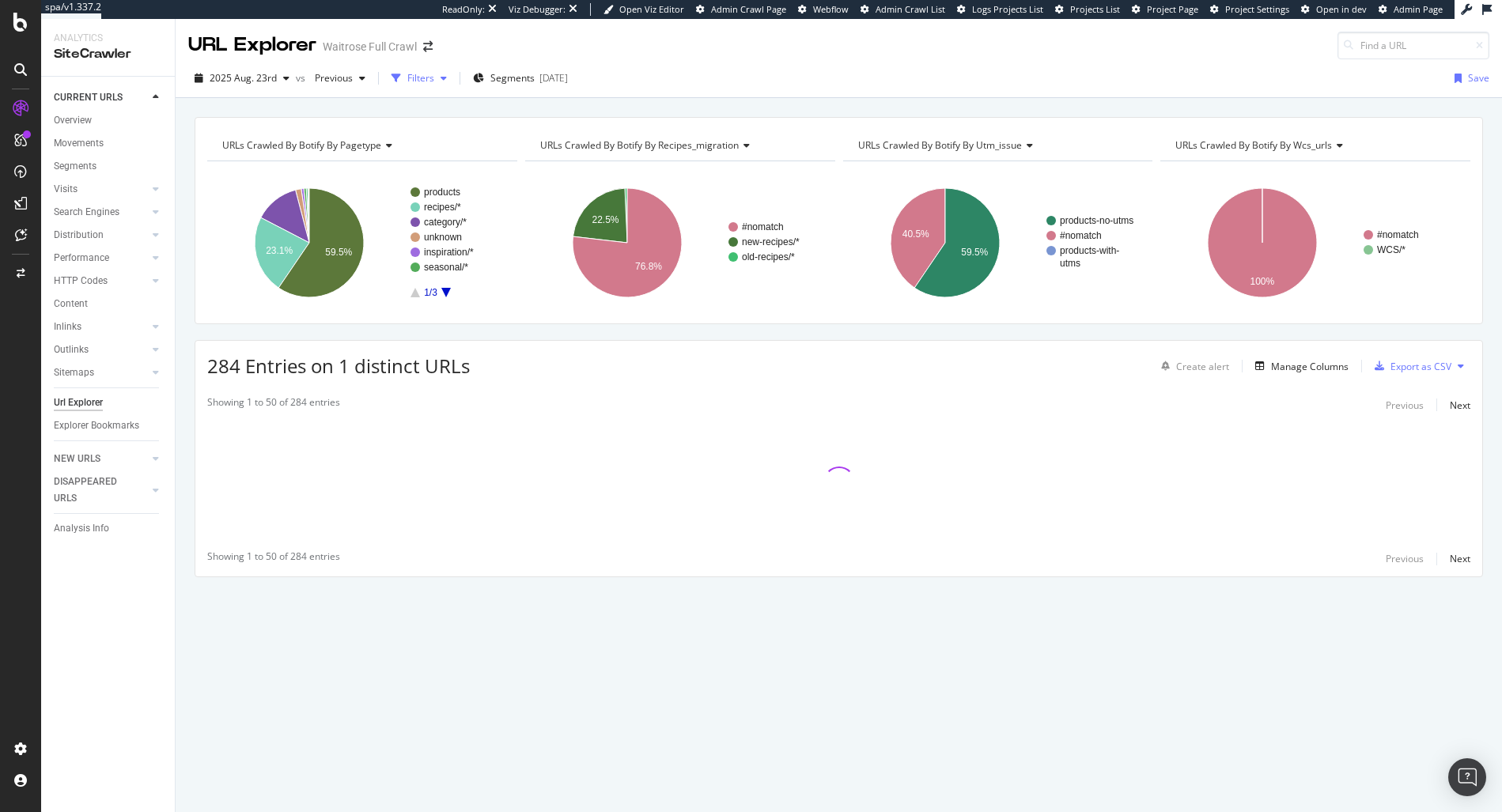
click at [427, 86] on div "Filters" at bounding box center [419, 78] width 68 height 24
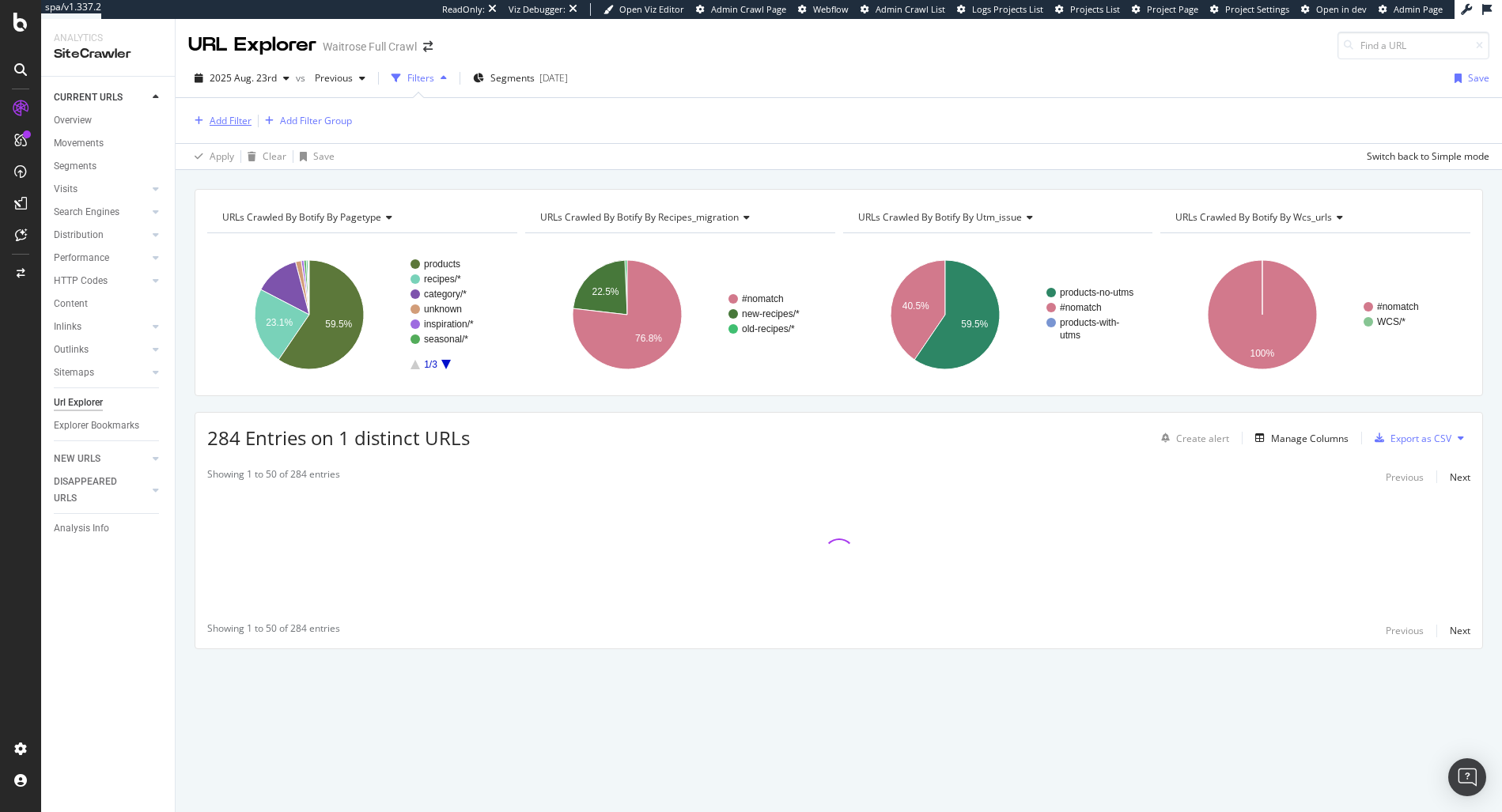
click at [227, 128] on div "Add Filter" at bounding box center [230, 120] width 42 height 13
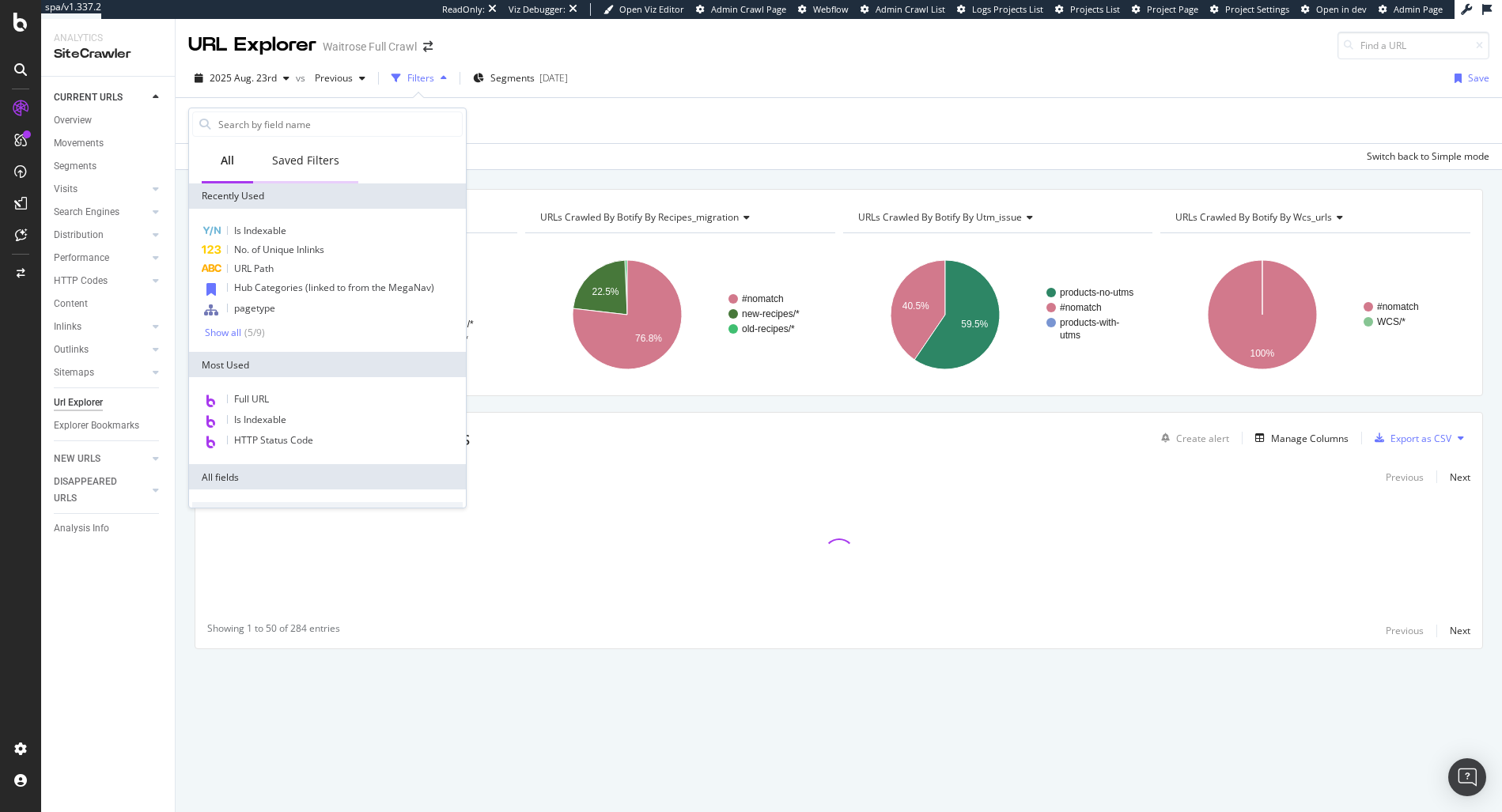
click at [301, 167] on div "Saved Filters" at bounding box center [306, 160] width 67 height 16
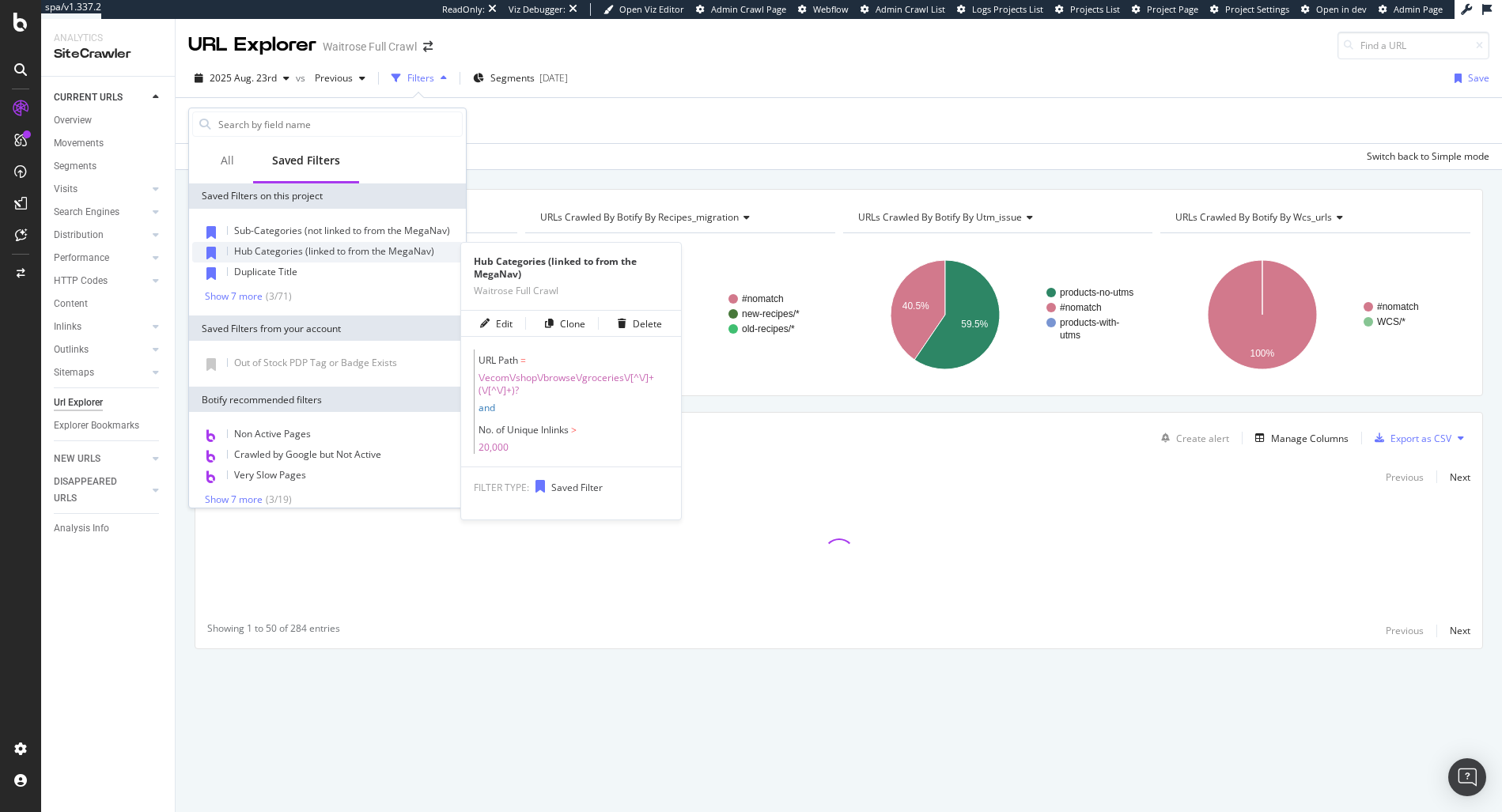
click at [276, 246] on span "Hub Categories (linked to from the MegaNav)" at bounding box center [334, 251] width 200 height 13
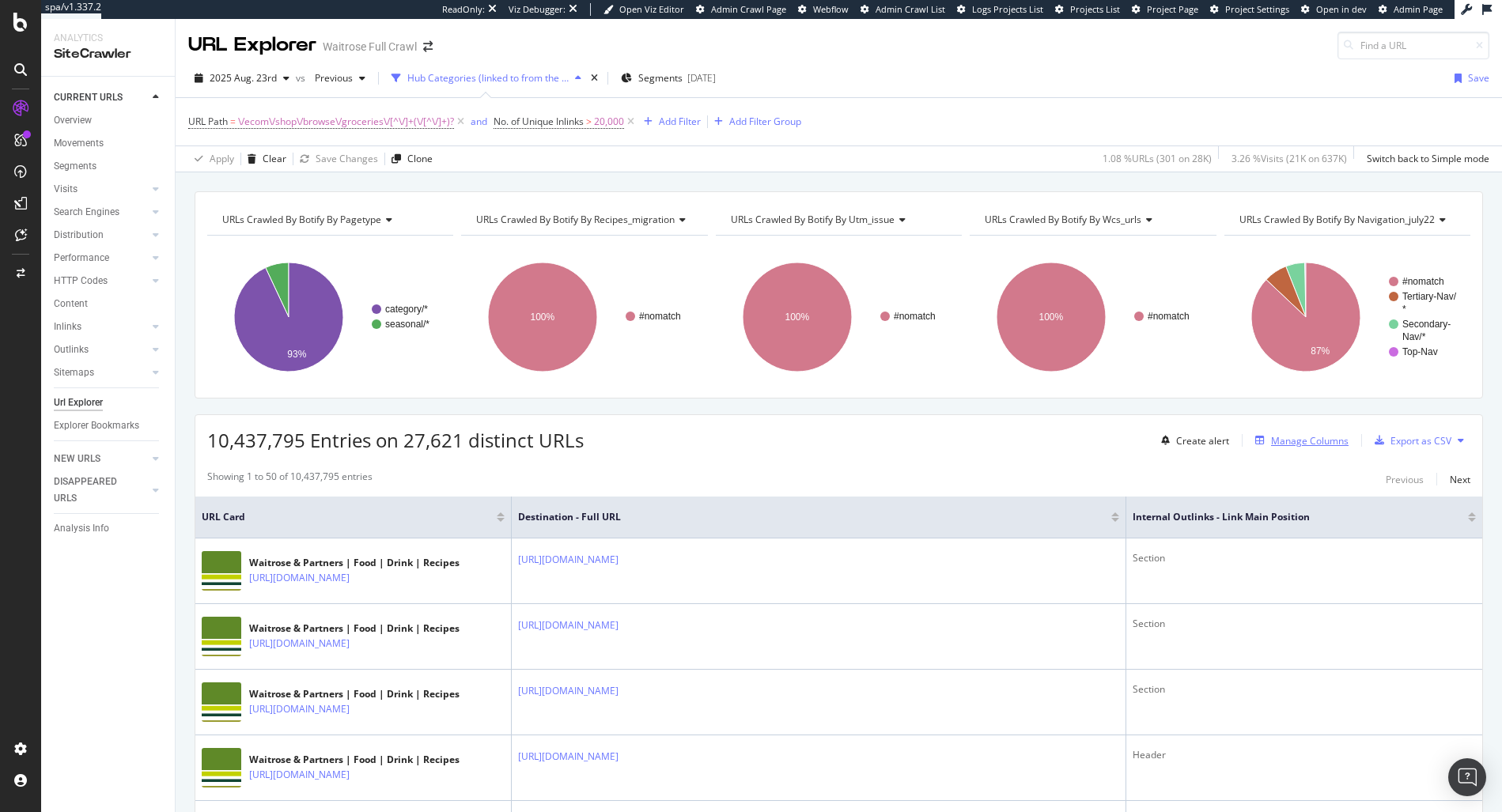
click at [1297, 437] on div "Manage Columns" at bounding box center [1310, 441] width 78 height 13
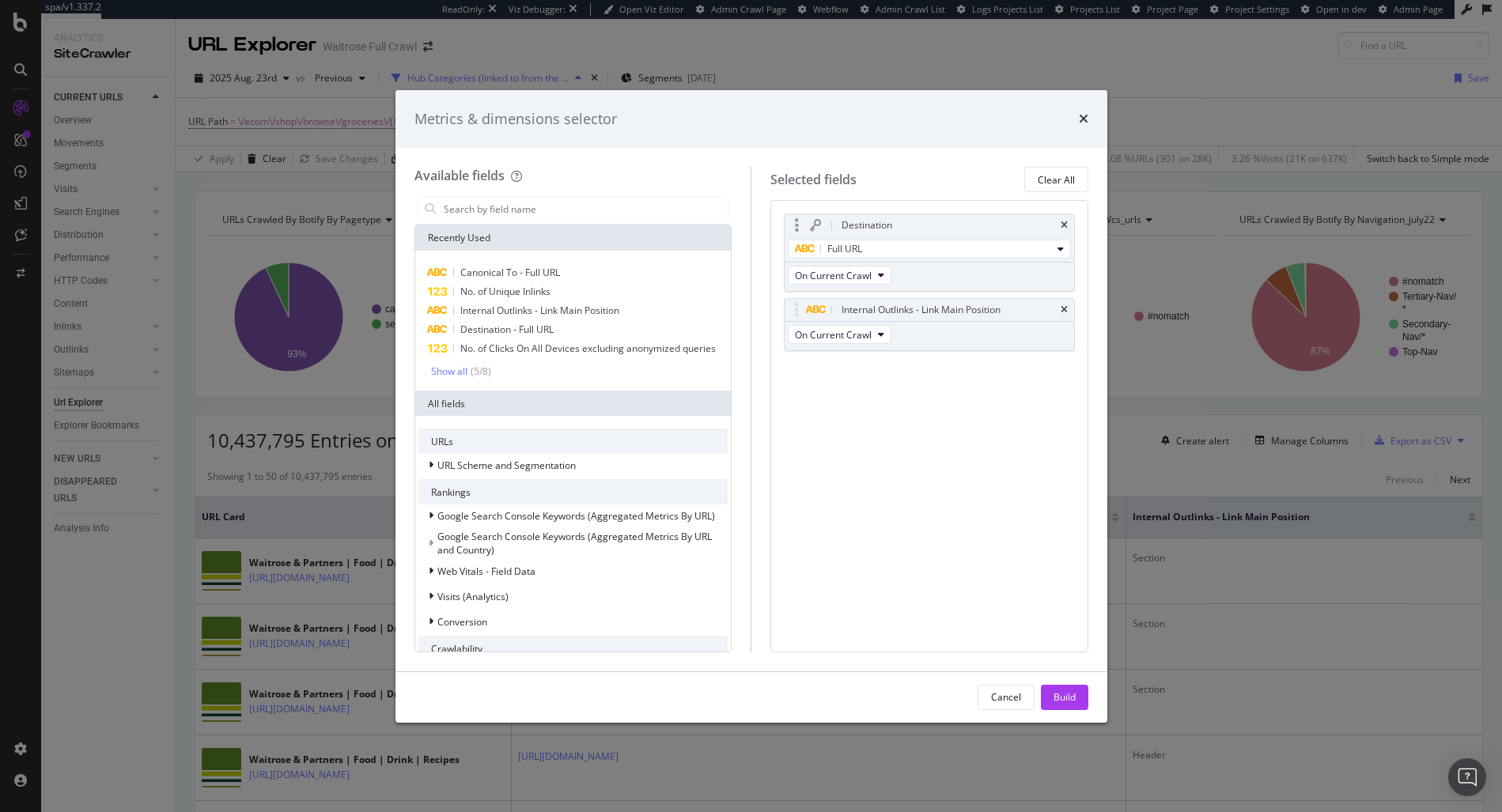
click at [1058, 228] on div "Destination" at bounding box center [929, 225] width 290 height 22
click at [1066, 224] on icon "times" at bounding box center [1064, 226] width 7 height 10
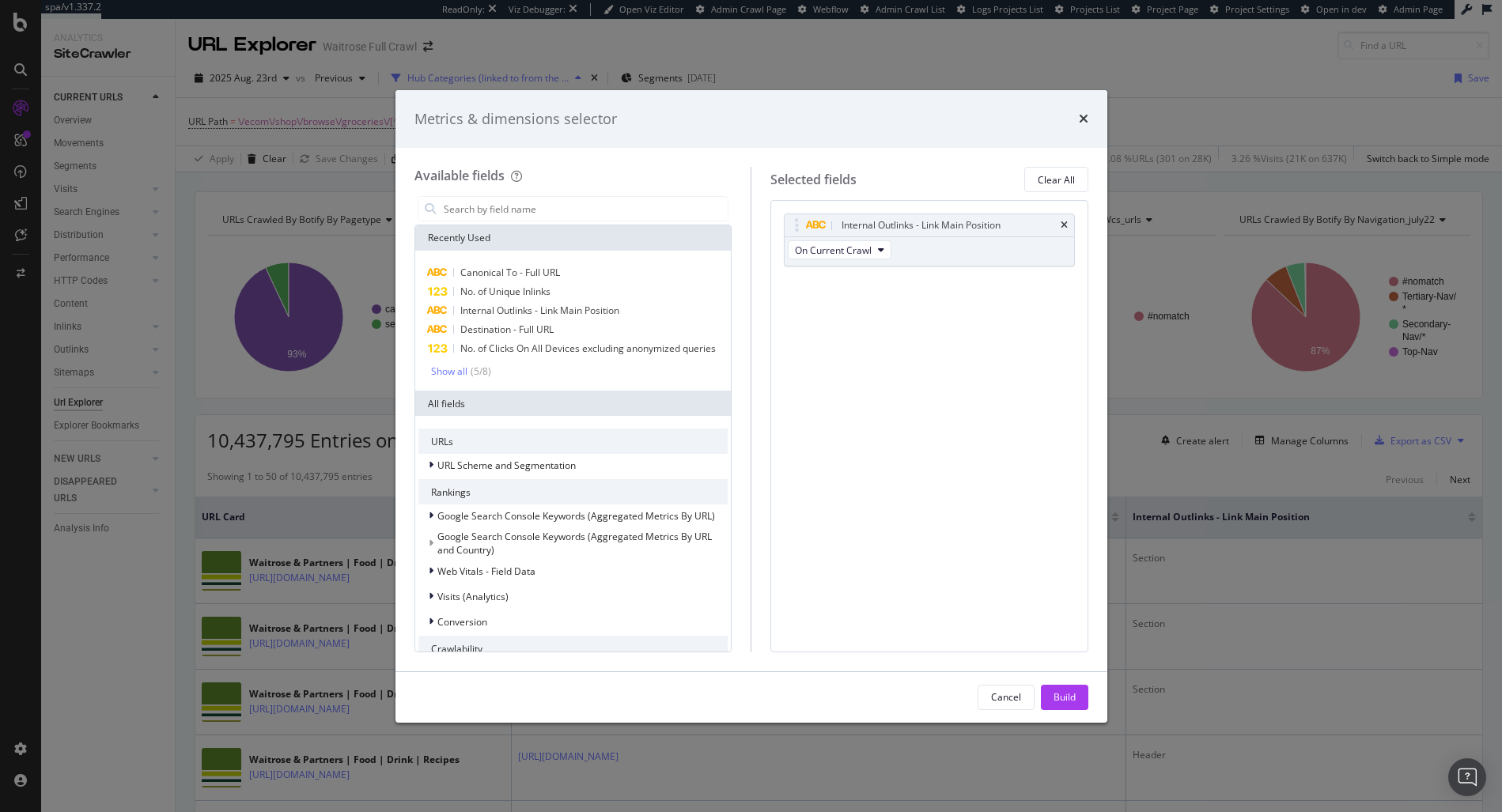
click at [1066, 224] on icon "times" at bounding box center [1064, 226] width 7 height 10
click at [1075, 694] on button "Build" at bounding box center [1064, 697] width 47 height 25
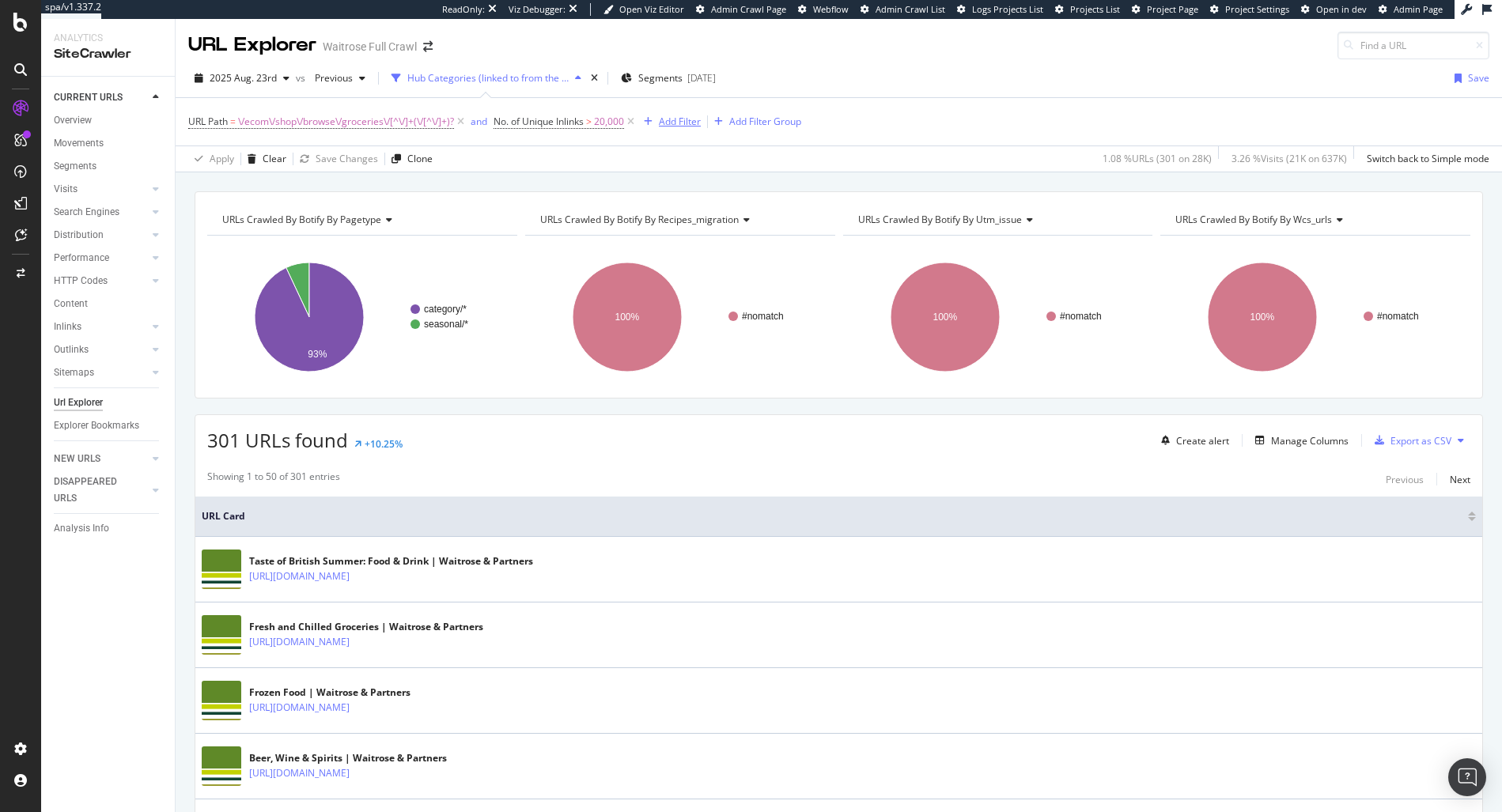
click at [686, 130] on div "Add Filter" at bounding box center [668, 121] width 63 height 17
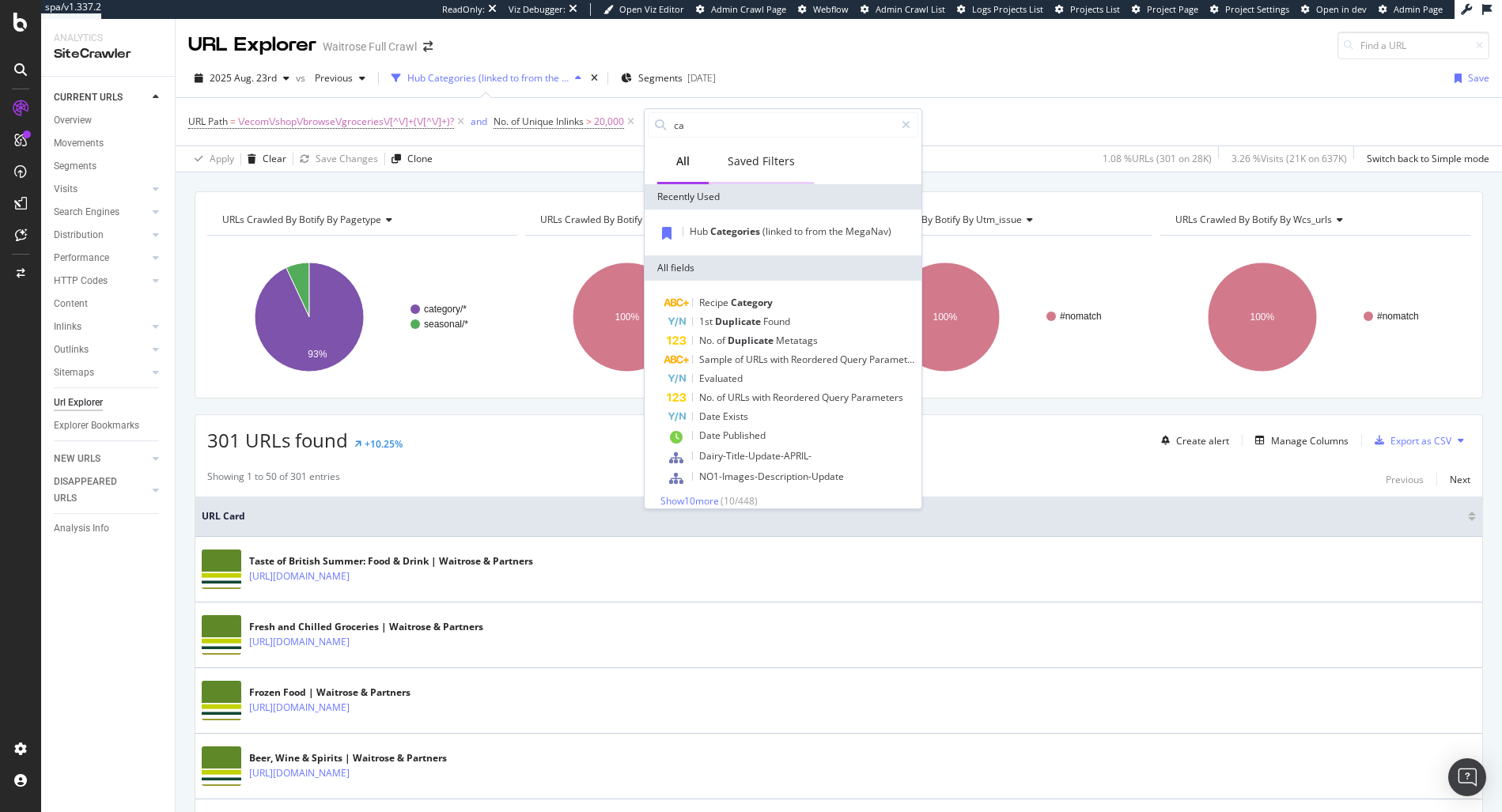
type input "c"
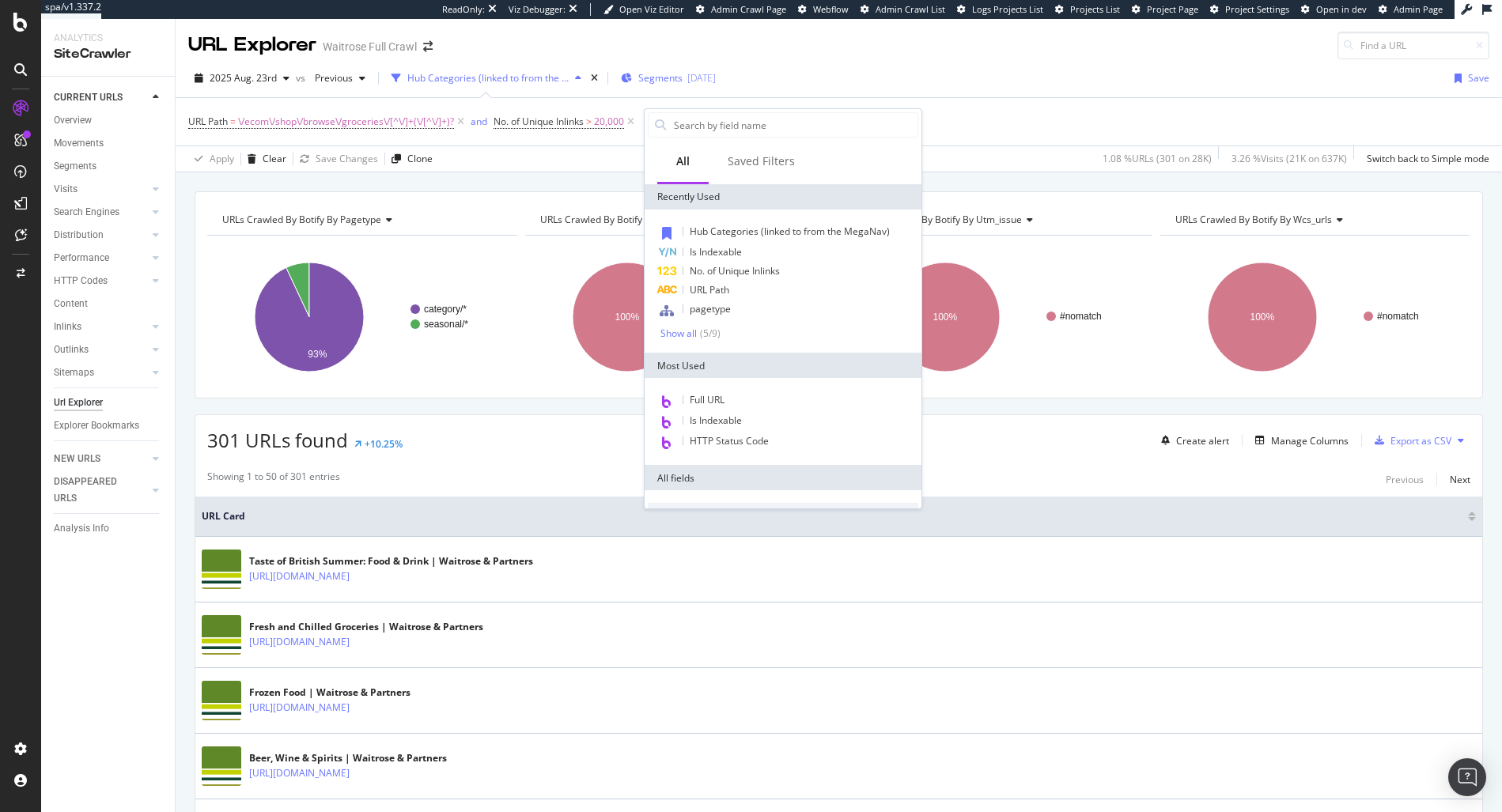
click at [687, 79] on div "[DATE]" at bounding box center [701, 78] width 29 height 13
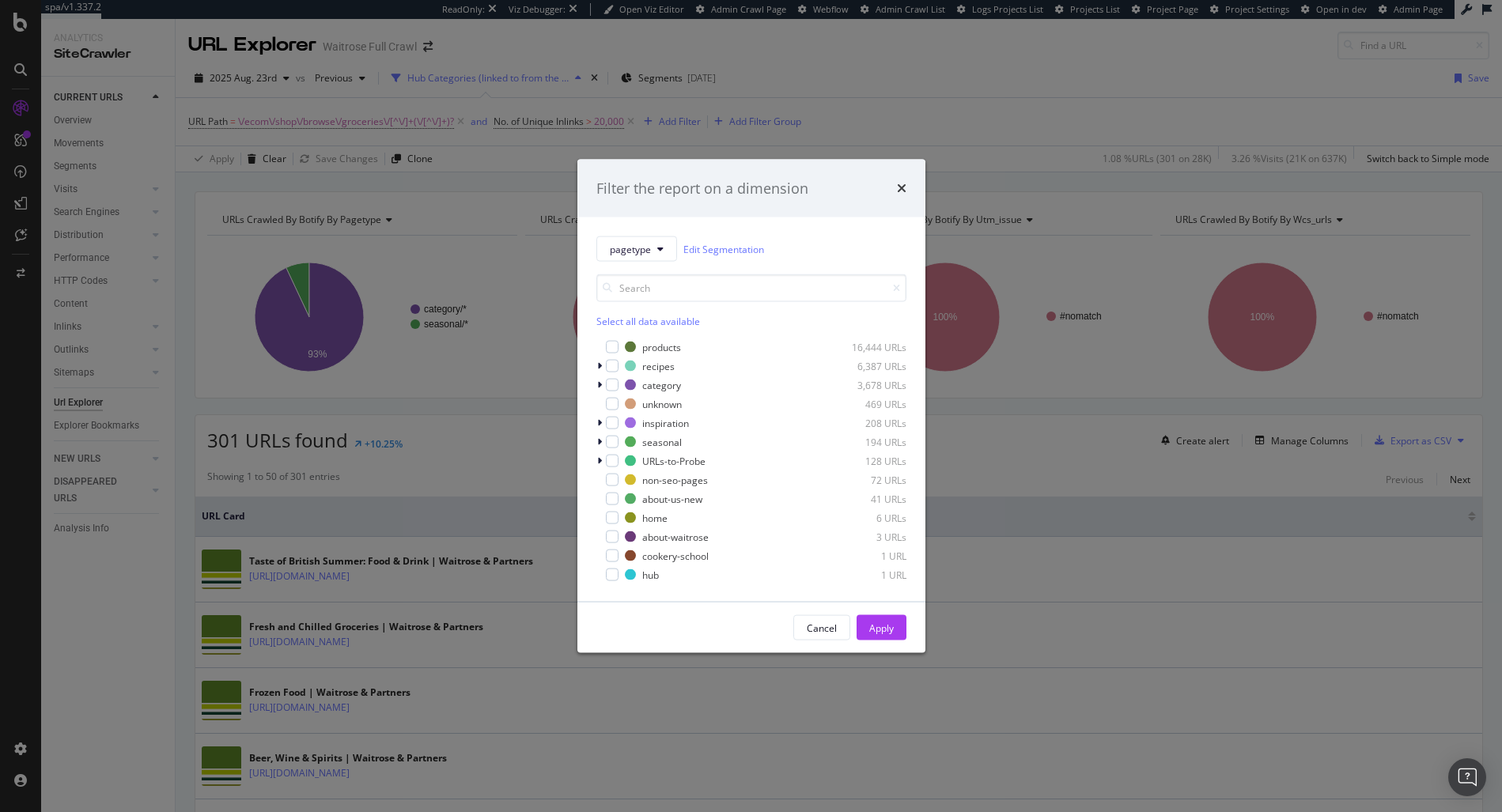
click at [909, 66] on div "Filter the report on a dimension pagetype Edit Segmentation Select all data ava…" at bounding box center [751, 406] width 1502 height 812
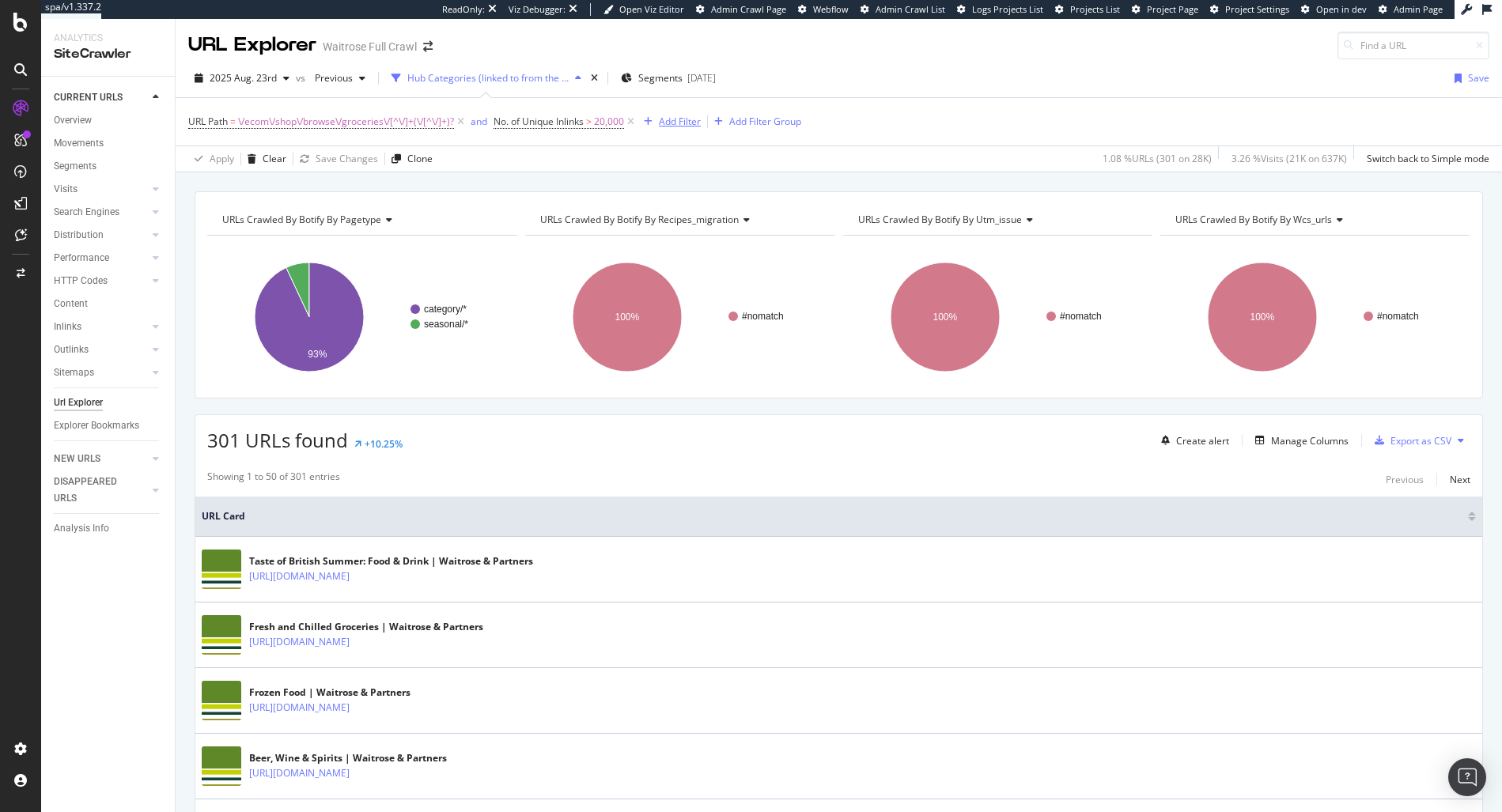
click at [677, 130] on div "Add Filter" at bounding box center [668, 121] width 63 height 17
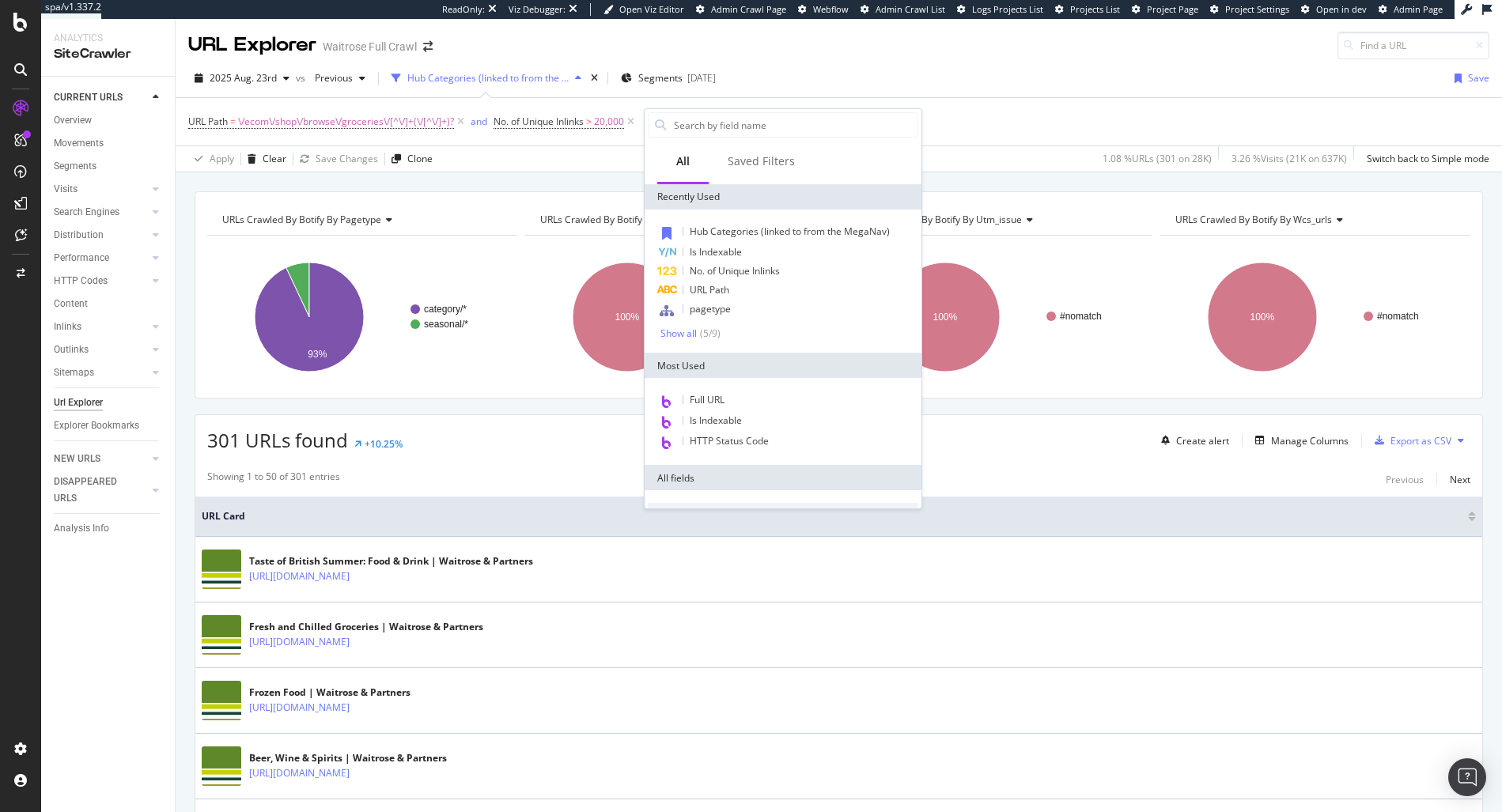
click at [1006, 84] on div "2025 Aug. 23rd vs Previous Hub Categories (linked to from the MegaNav) Segments…" at bounding box center [839, 81] width 1326 height 32
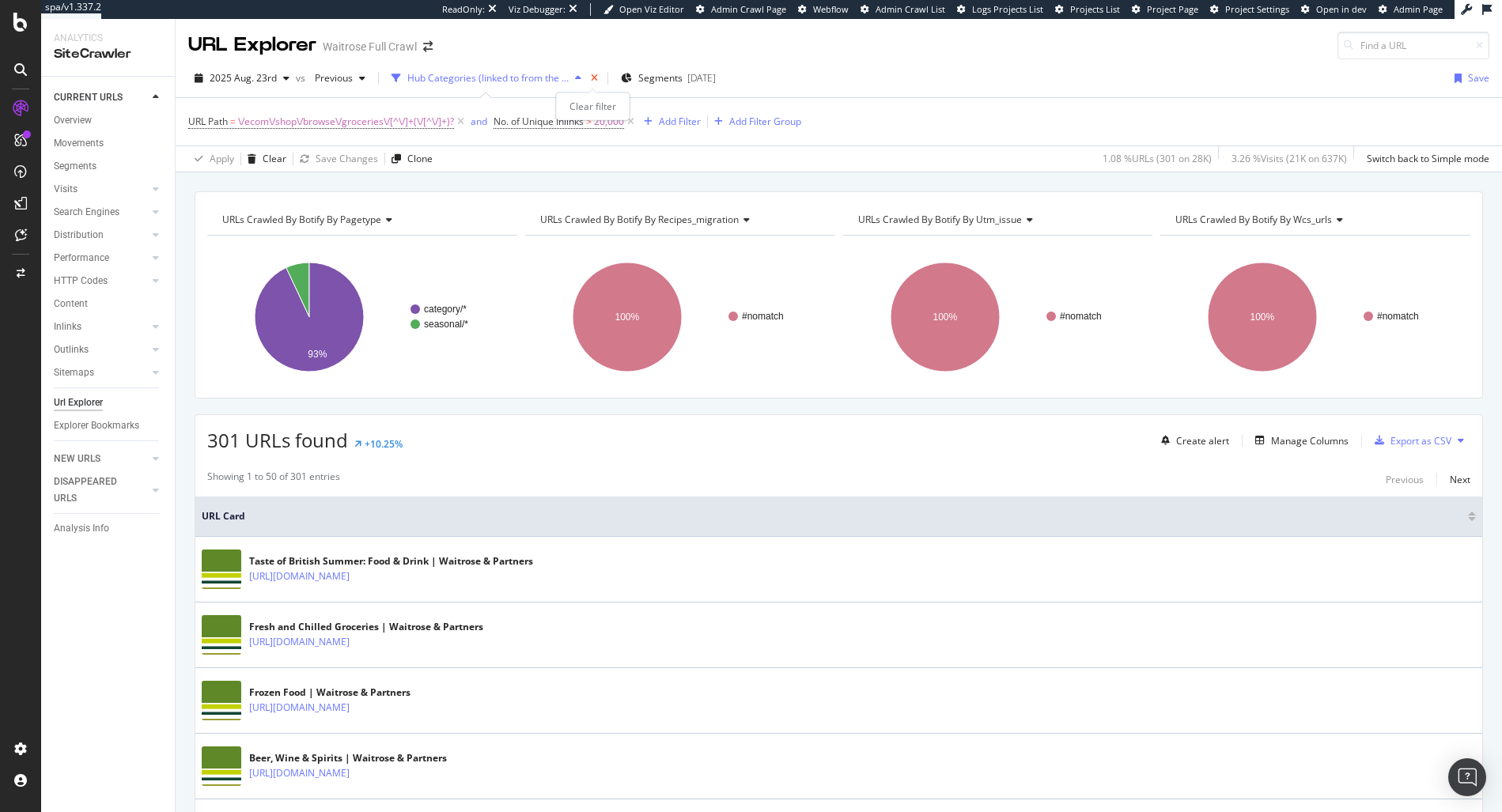
click at [593, 77] on icon "times" at bounding box center [594, 79] width 7 height 10
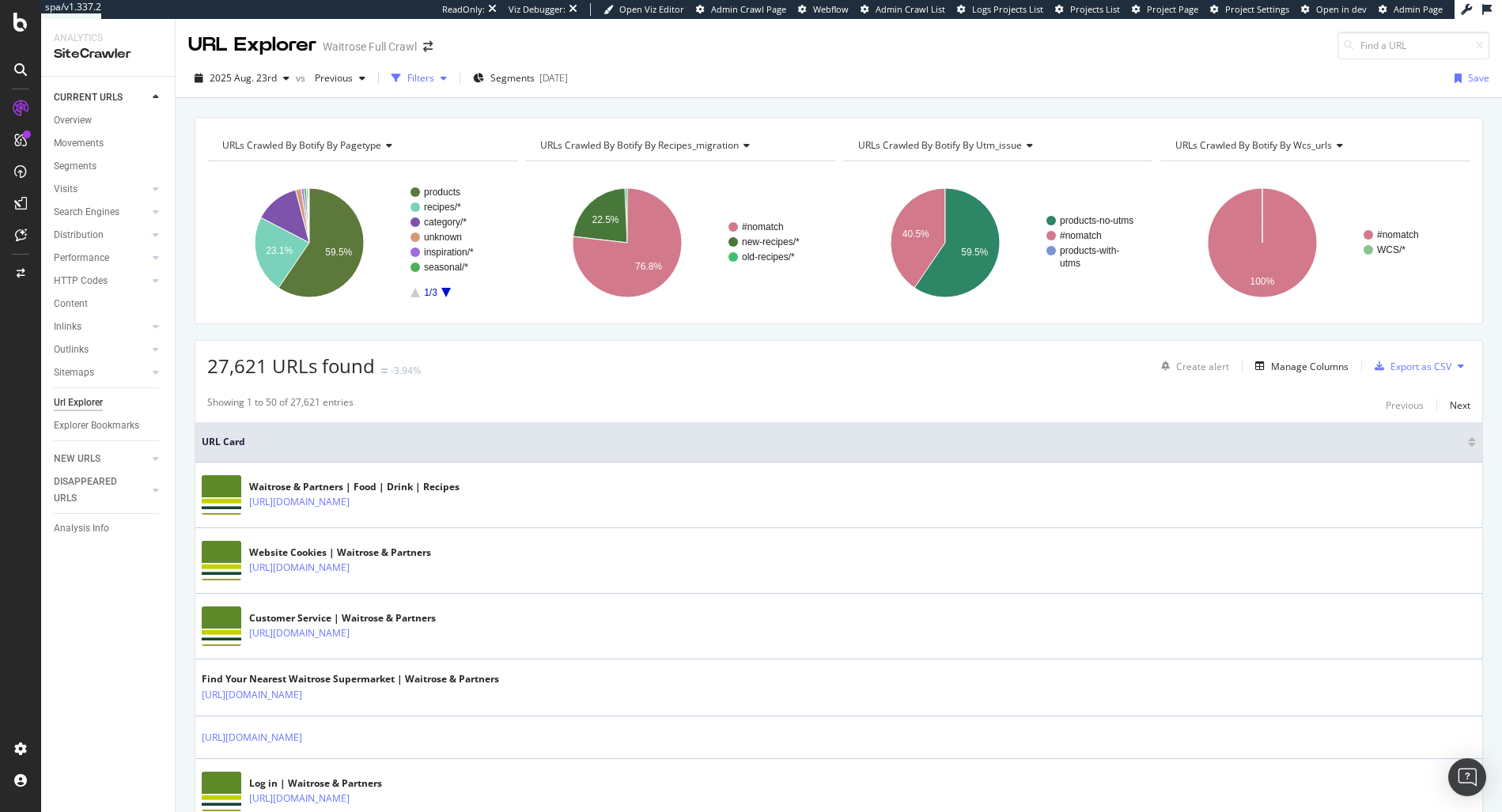
click at [433, 88] on div "Filters" at bounding box center [419, 78] width 68 height 24
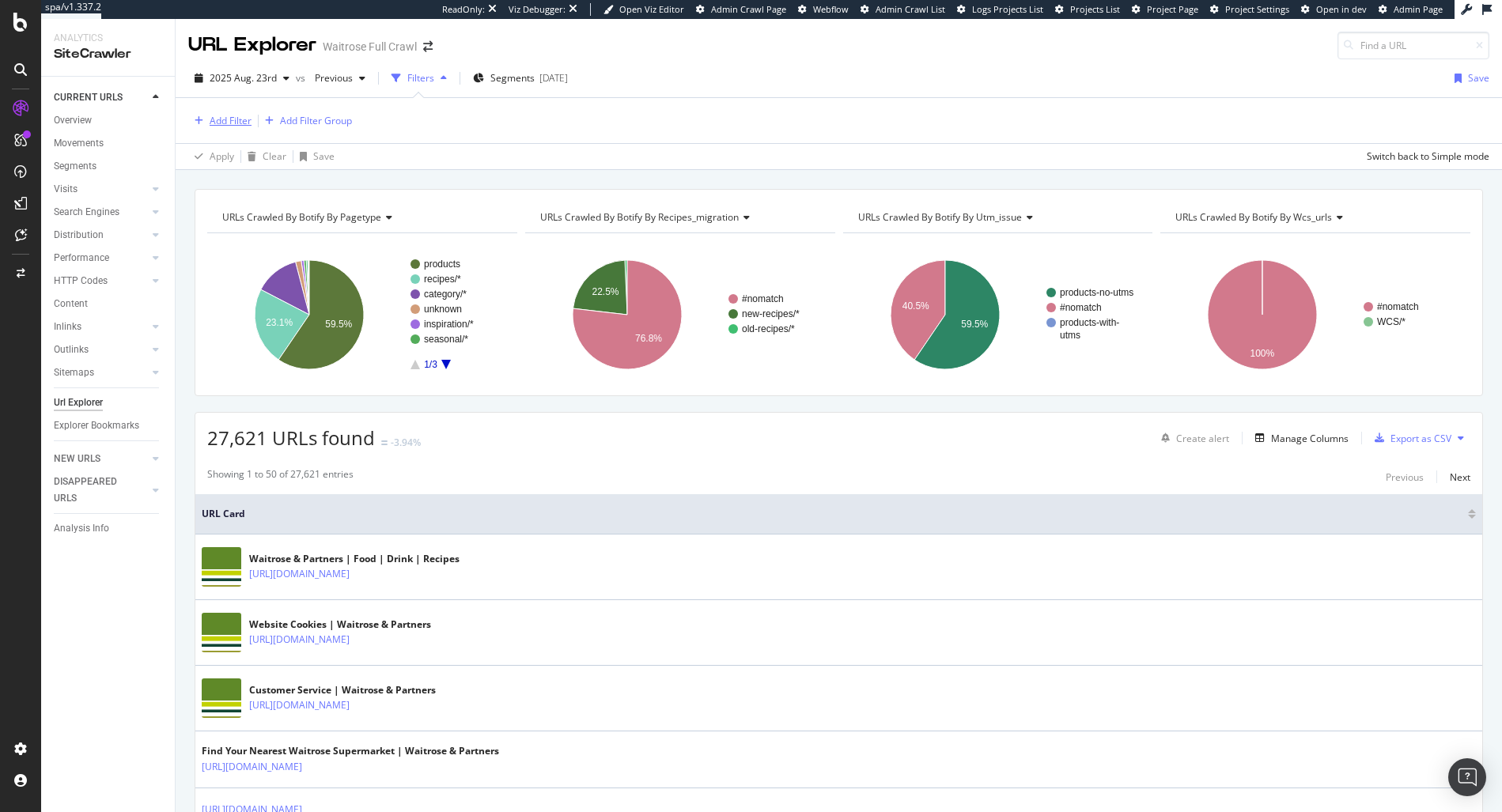
click at [231, 121] on div "Add Filter" at bounding box center [230, 120] width 42 height 13
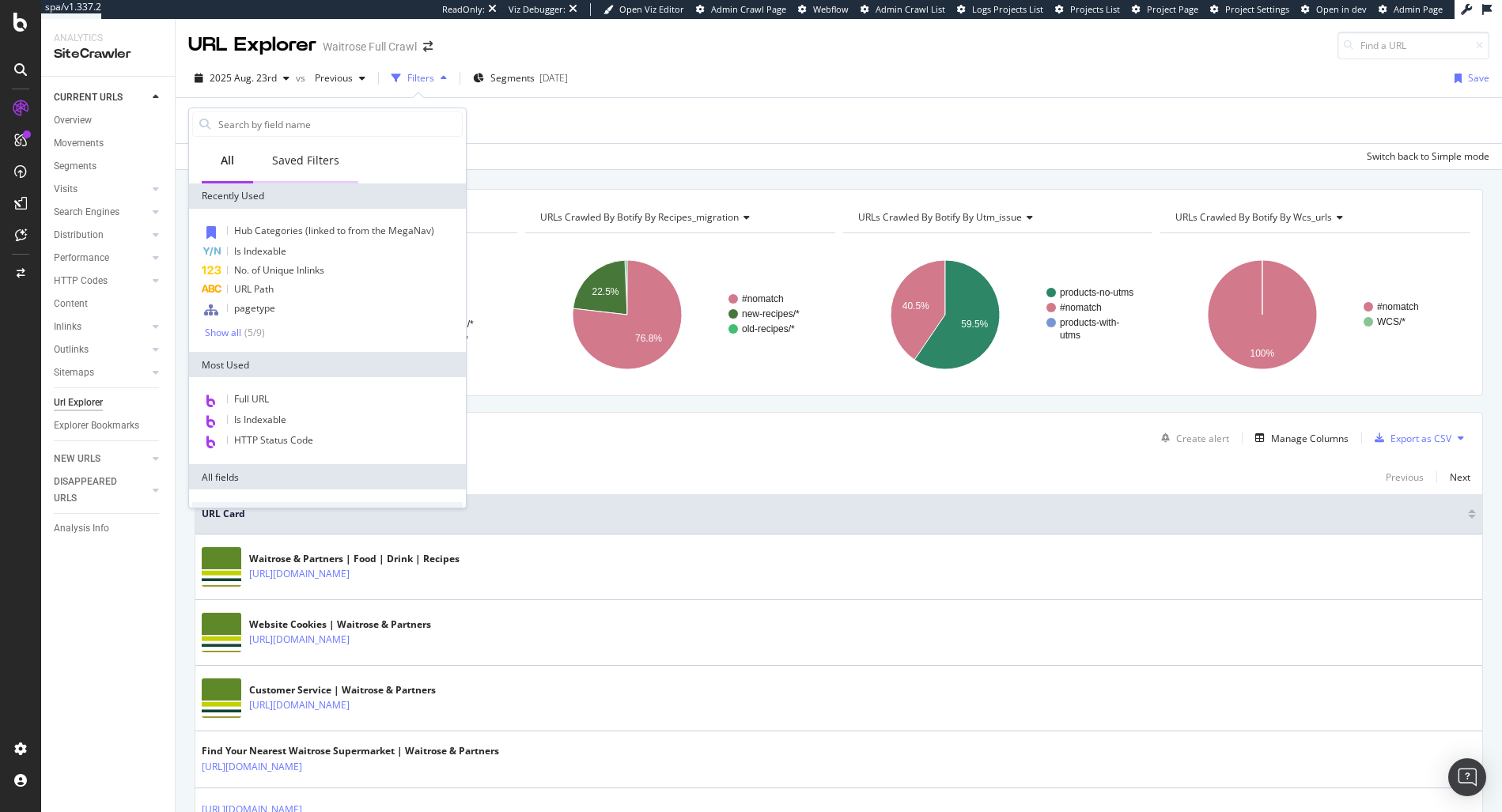
click at [323, 170] on div "Saved Filters" at bounding box center [305, 161] width 106 height 43
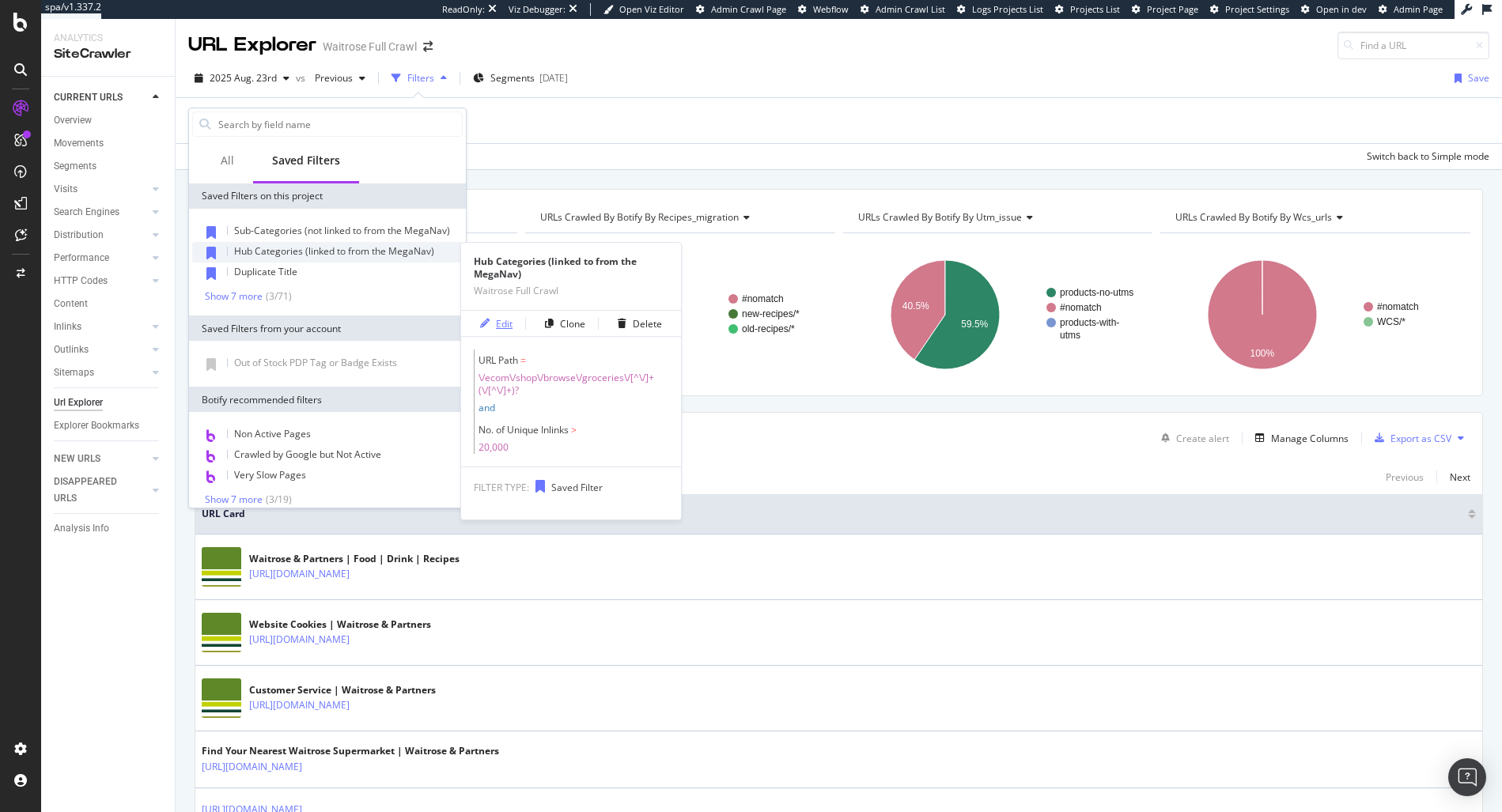
click at [507, 318] on div "Edit" at bounding box center [504, 324] width 16 height 13
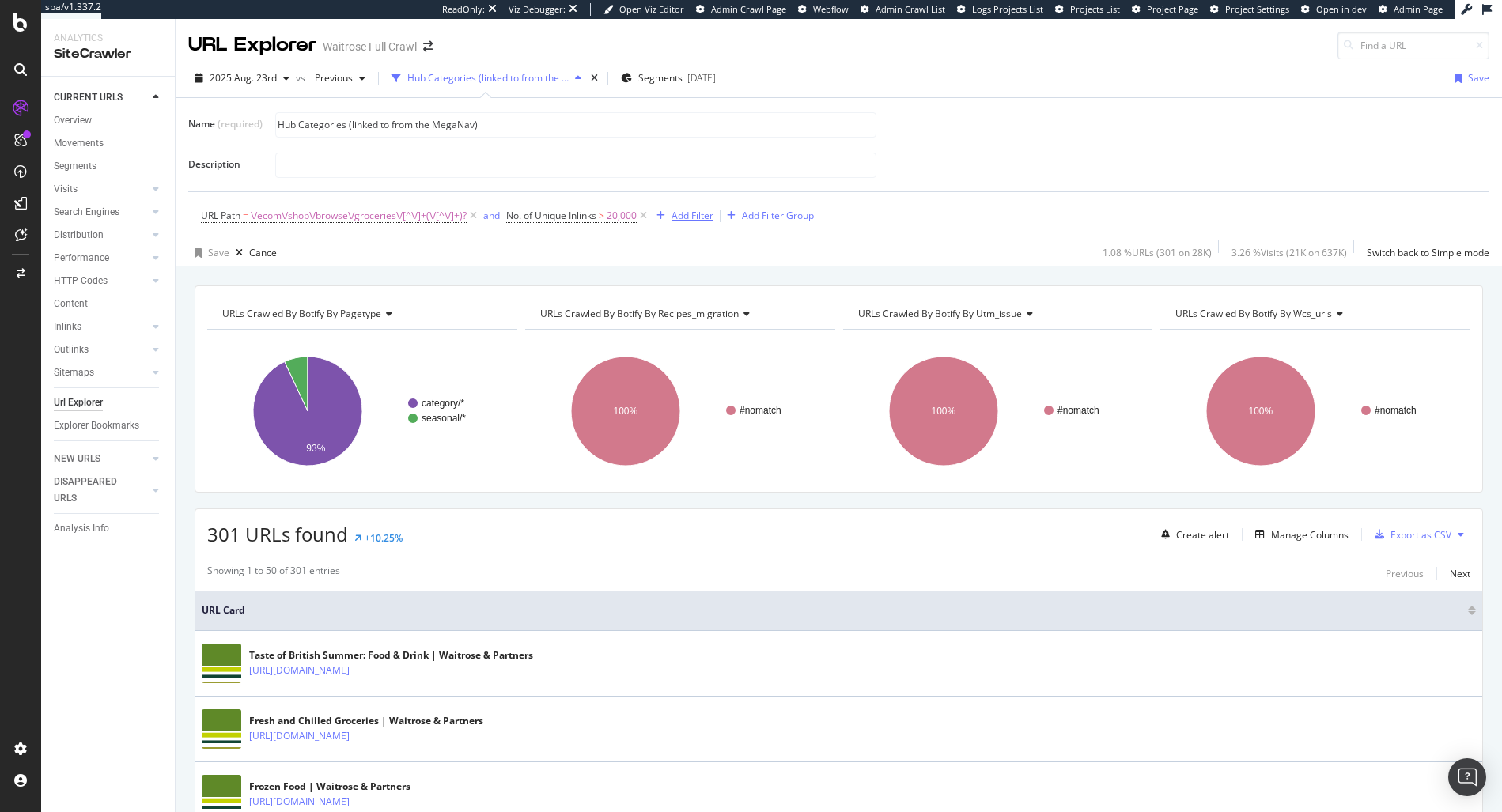
click at [711, 218] on div "Add Filter" at bounding box center [692, 215] width 42 height 13
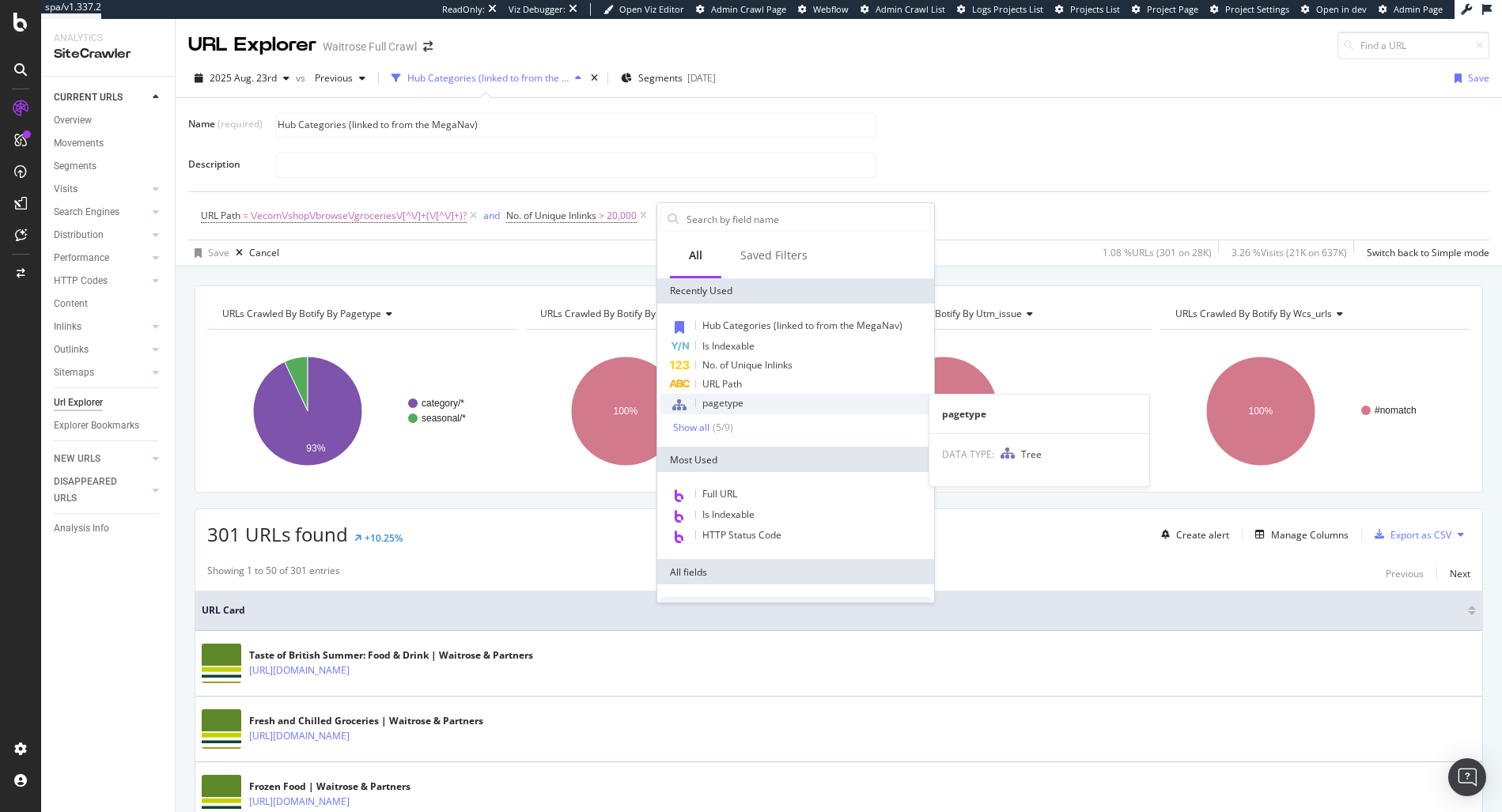
click at [733, 399] on span "pagetype" at bounding box center [722, 402] width 41 height 13
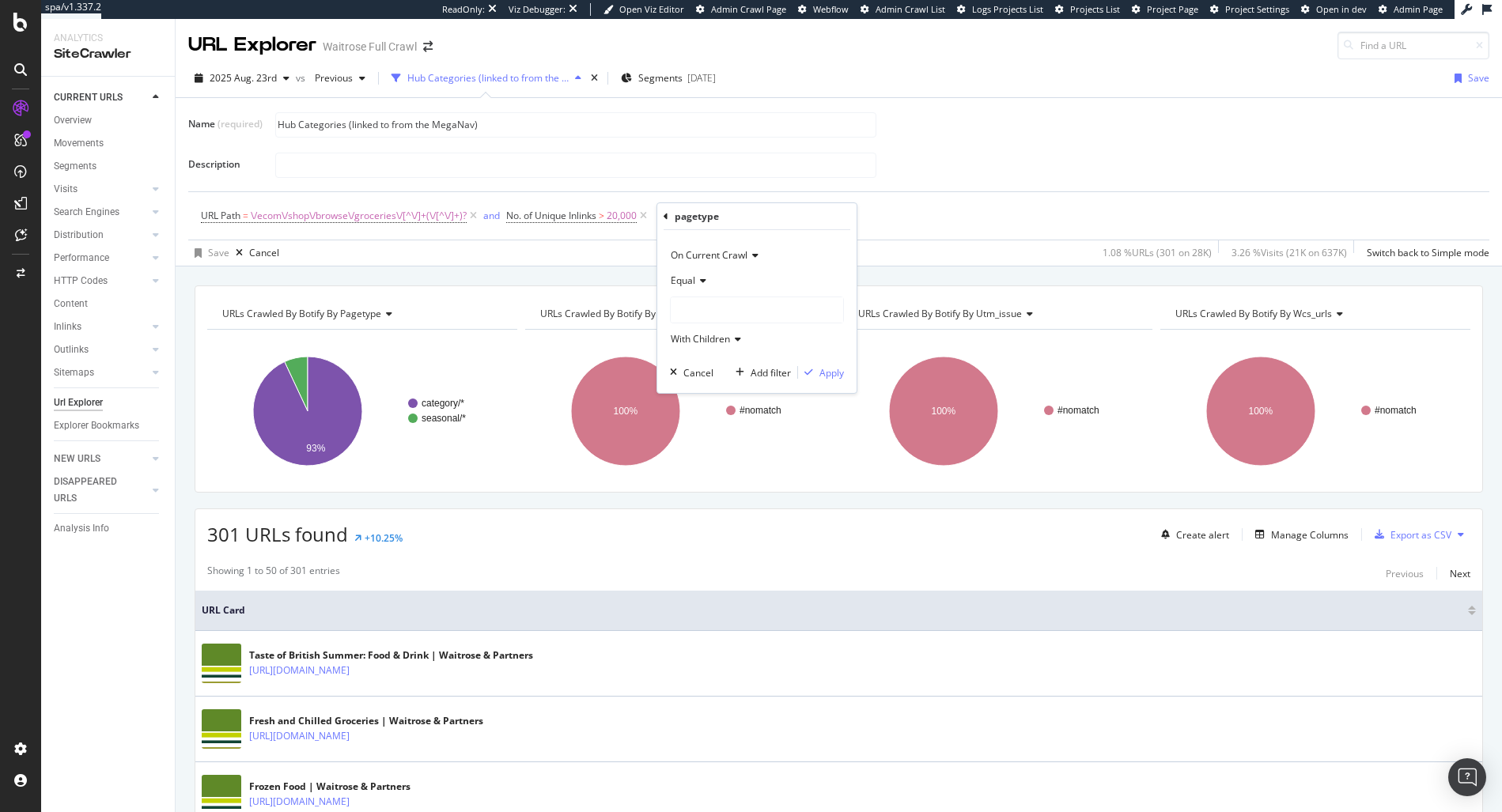
click at [732, 307] on div at bounding box center [757, 309] width 173 height 25
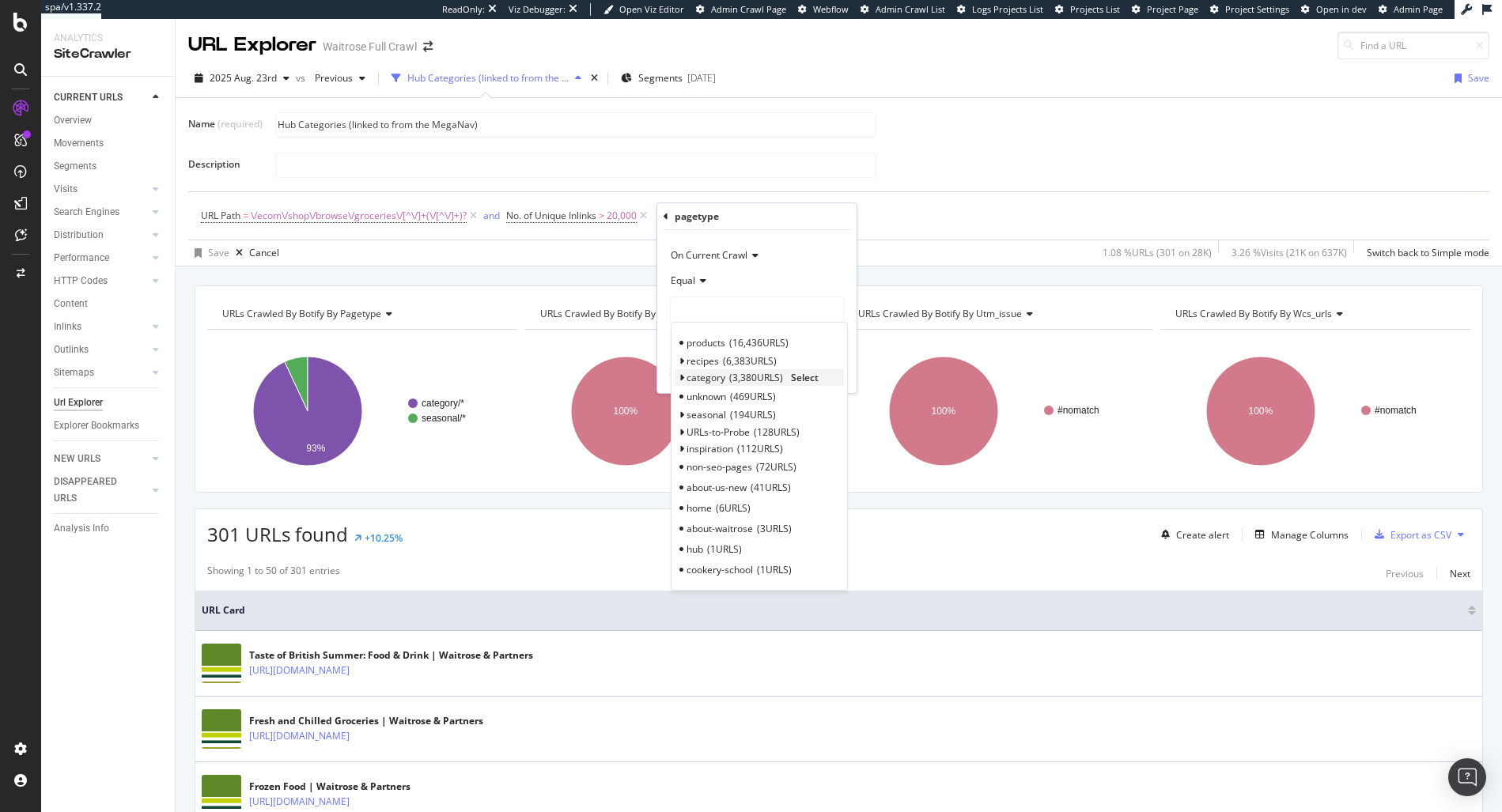
click at [804, 379] on span "Select" at bounding box center [805, 377] width 28 height 13
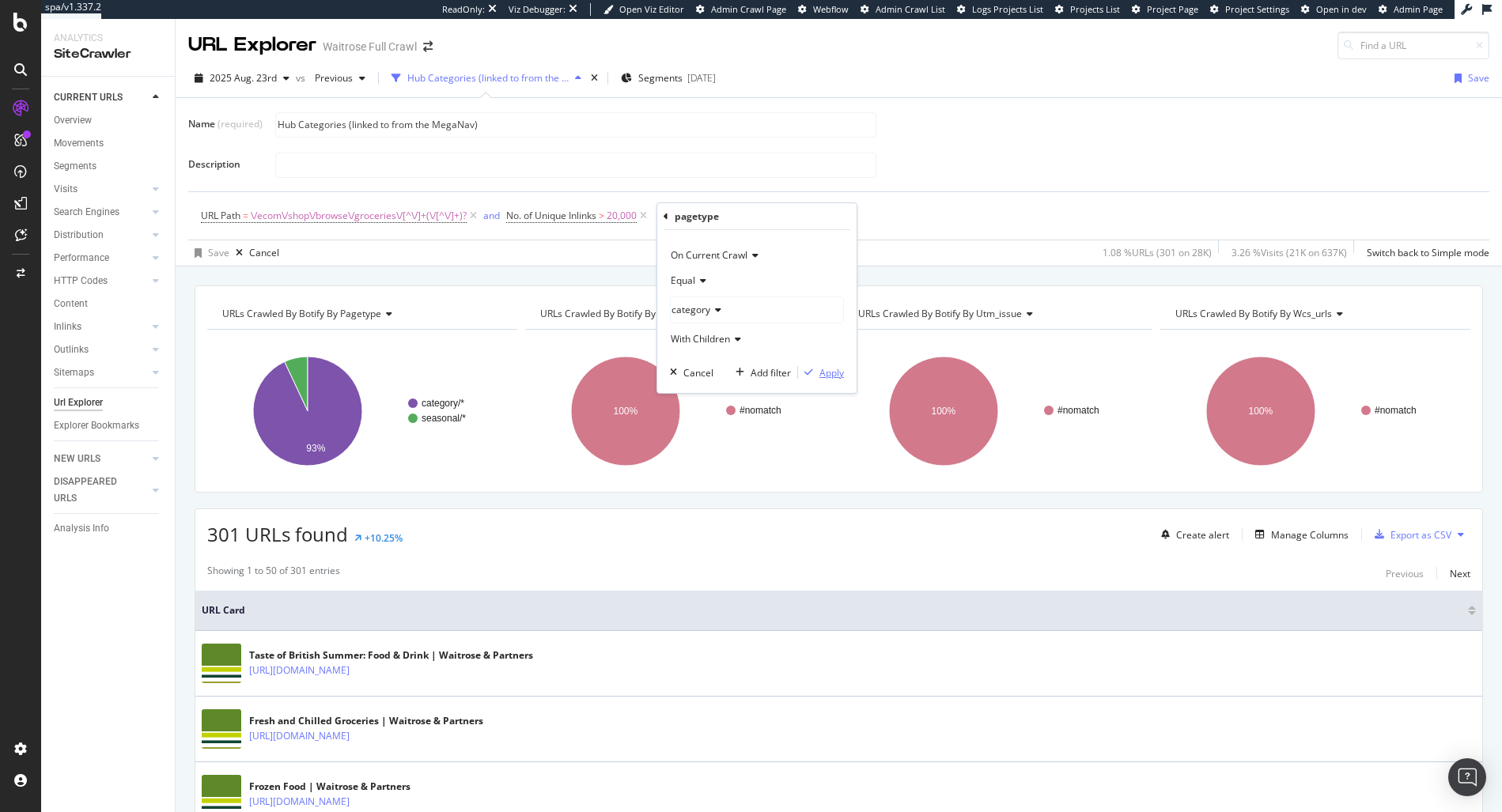
click at [832, 375] on div "Apply" at bounding box center [832, 373] width 25 height 13
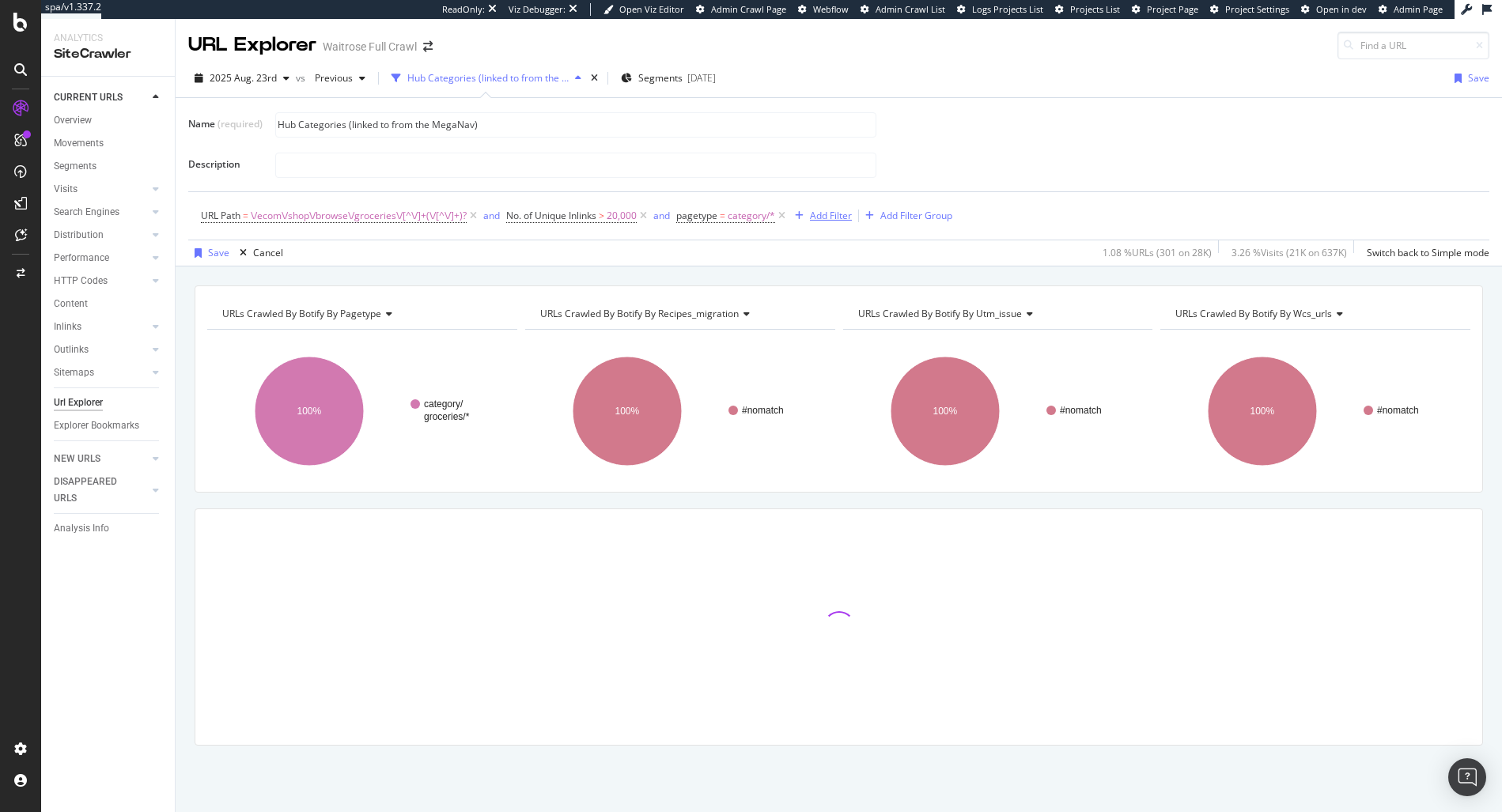
click at [844, 217] on div "Add Filter" at bounding box center [830, 215] width 42 height 13
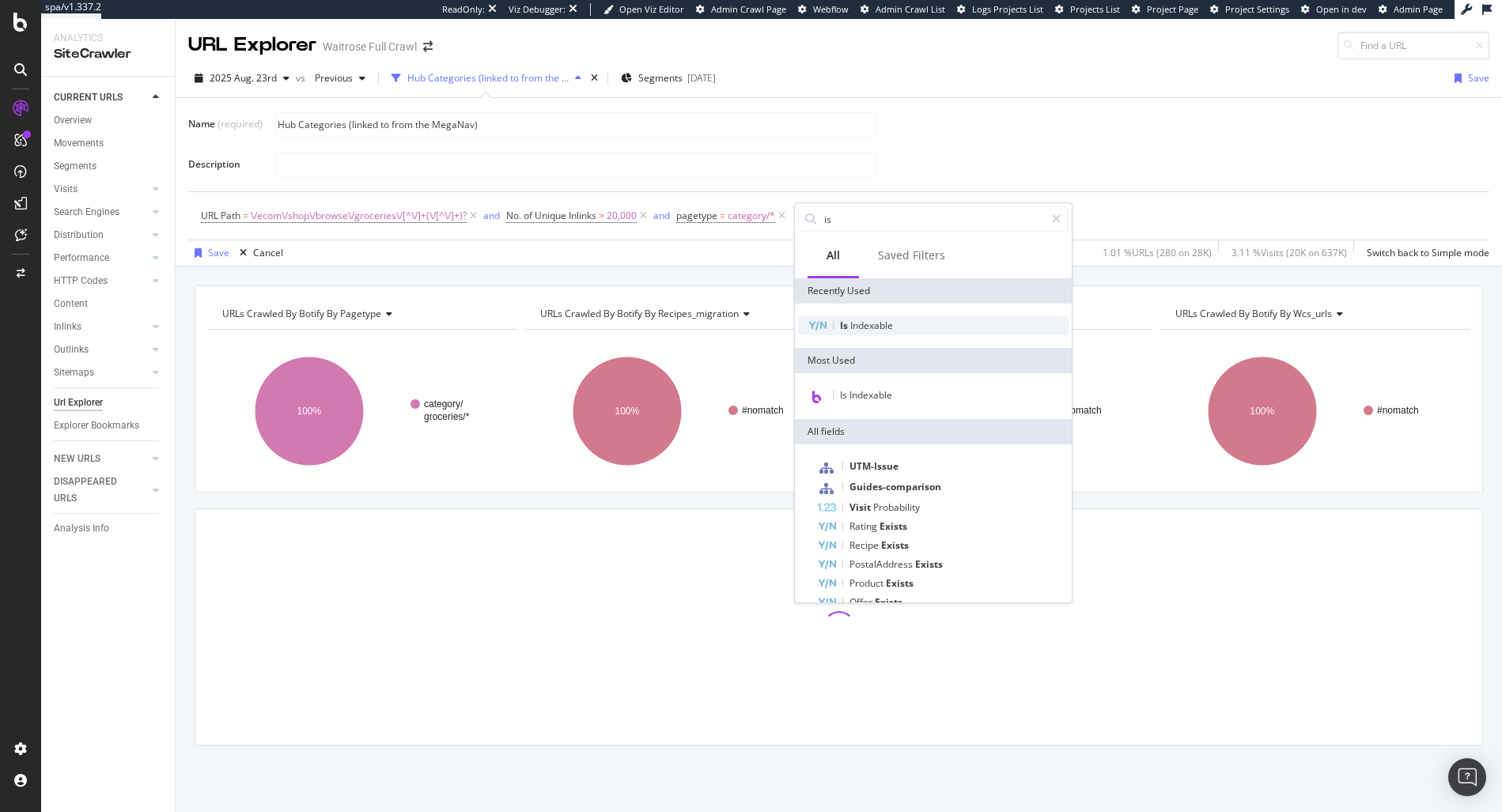
type input "is"
click at [880, 321] on span "Indexable" at bounding box center [871, 325] width 43 height 13
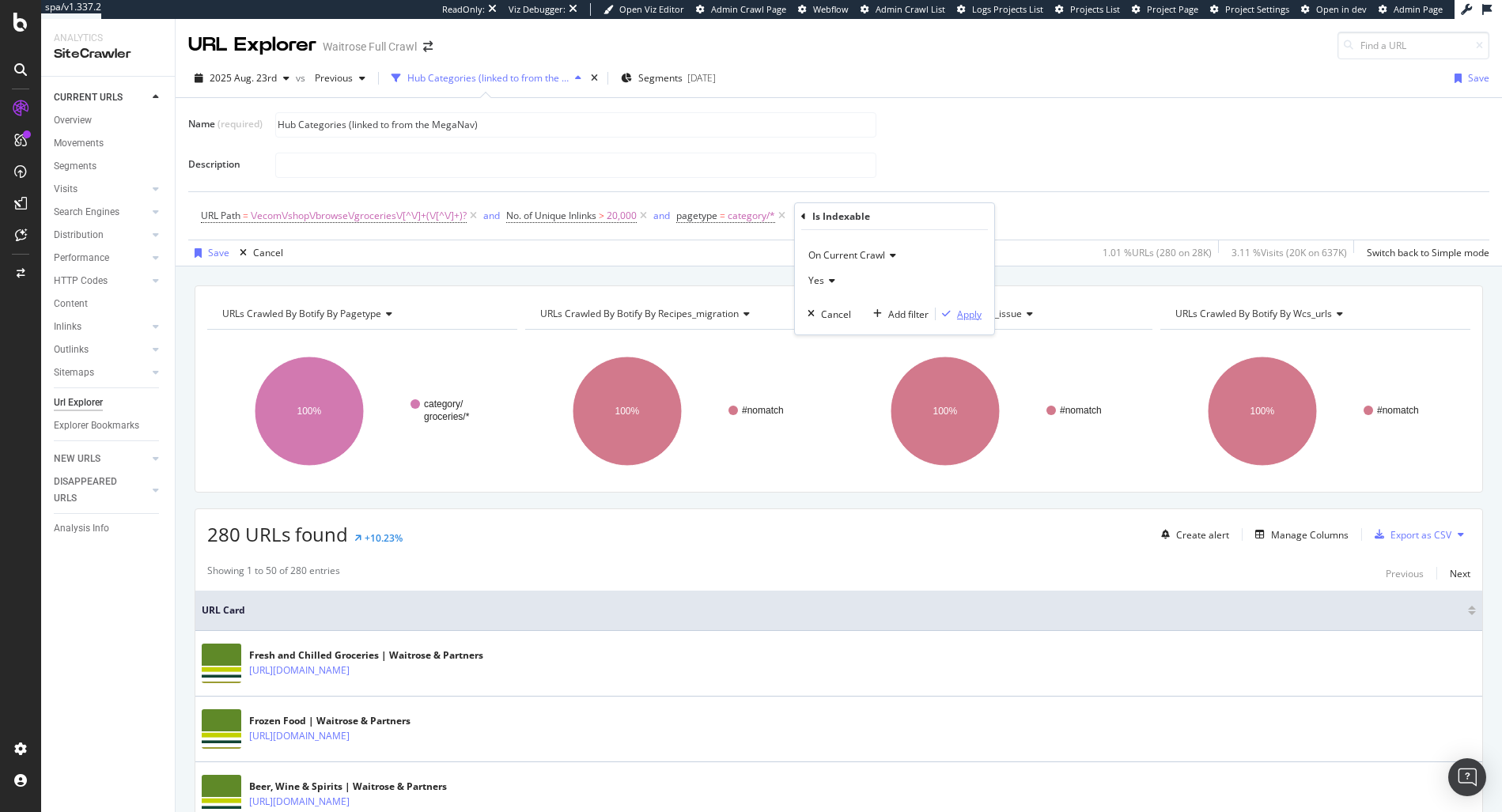
click at [963, 308] on div "Apply" at bounding box center [969, 314] width 25 height 13
click at [906, 217] on icon at bounding box center [899, 215] width 13 height 16
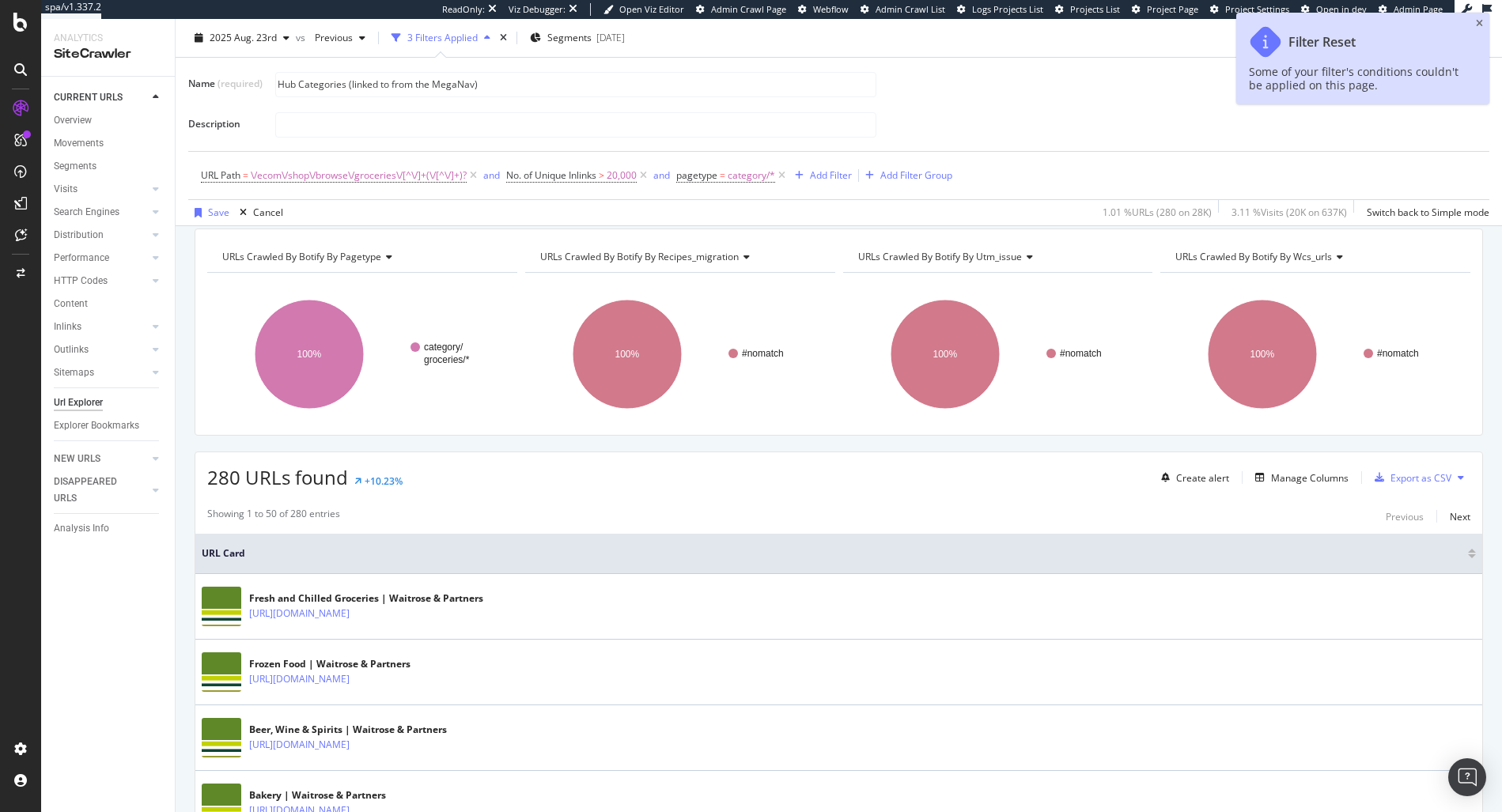
scroll to position [56, 0]
click at [218, 213] on div "Save" at bounding box center [218, 212] width 21 height 13
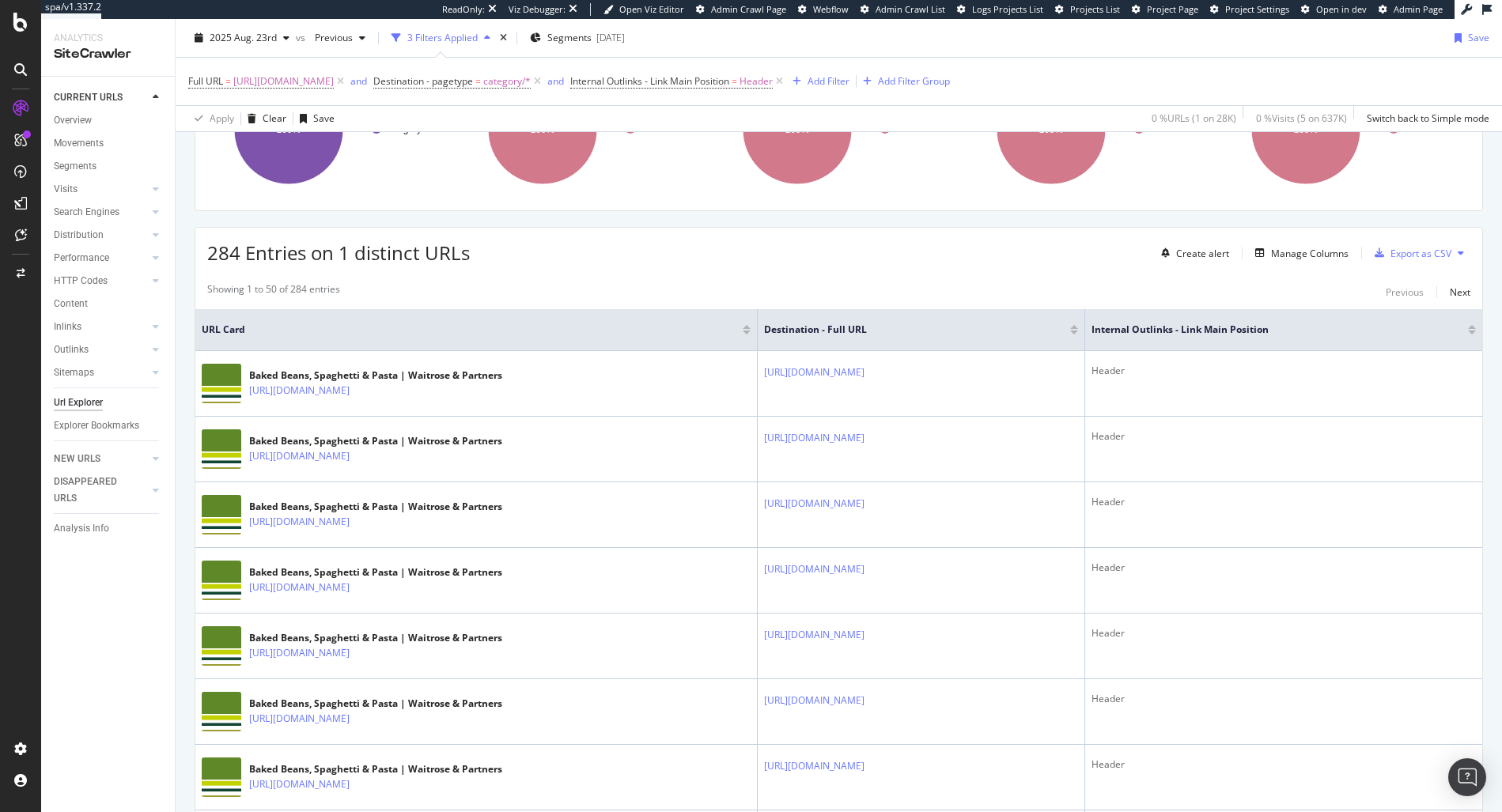
scroll to position [216, 0]
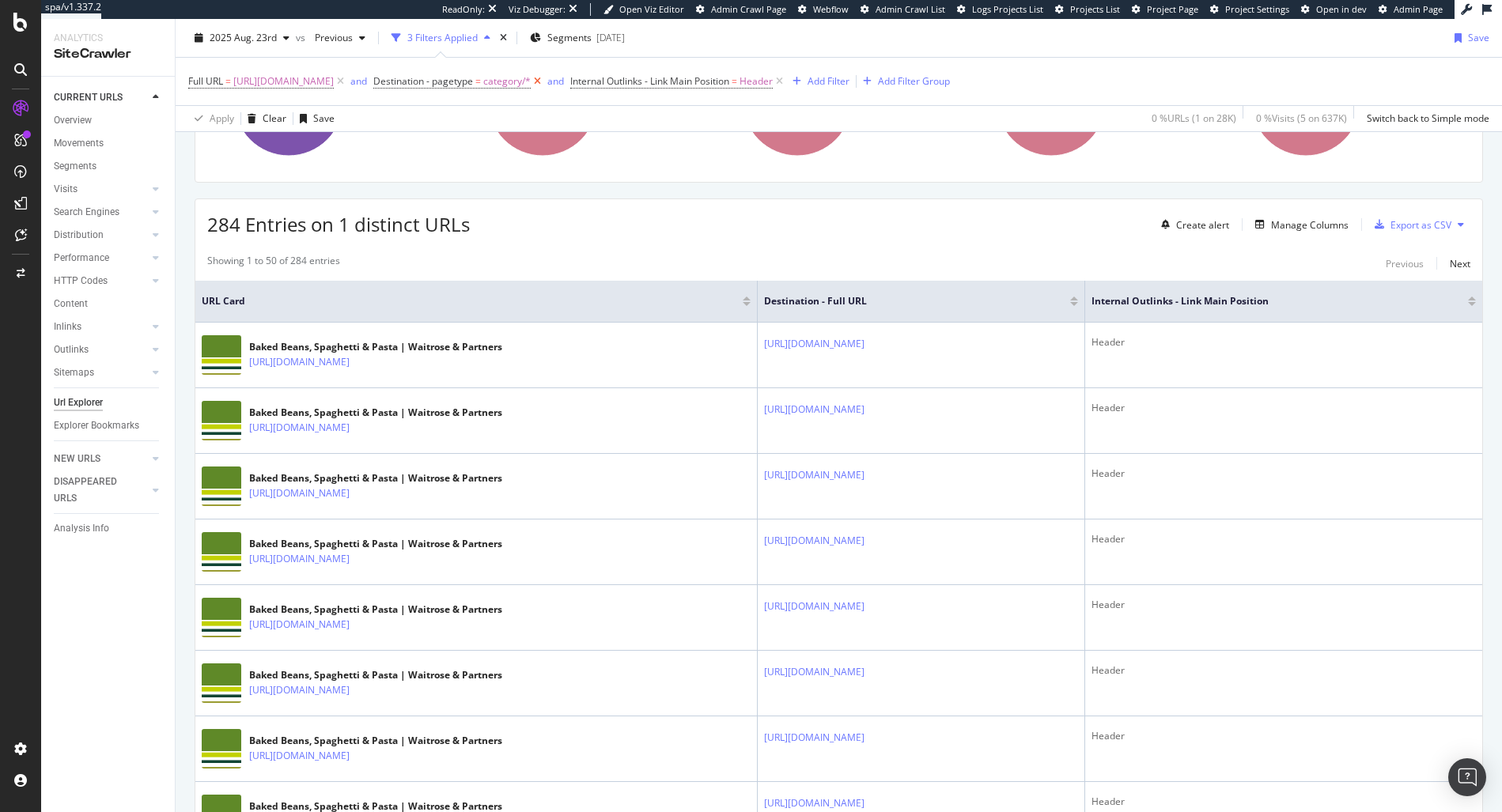
click at [544, 82] on icon at bounding box center [537, 81] width 13 height 16
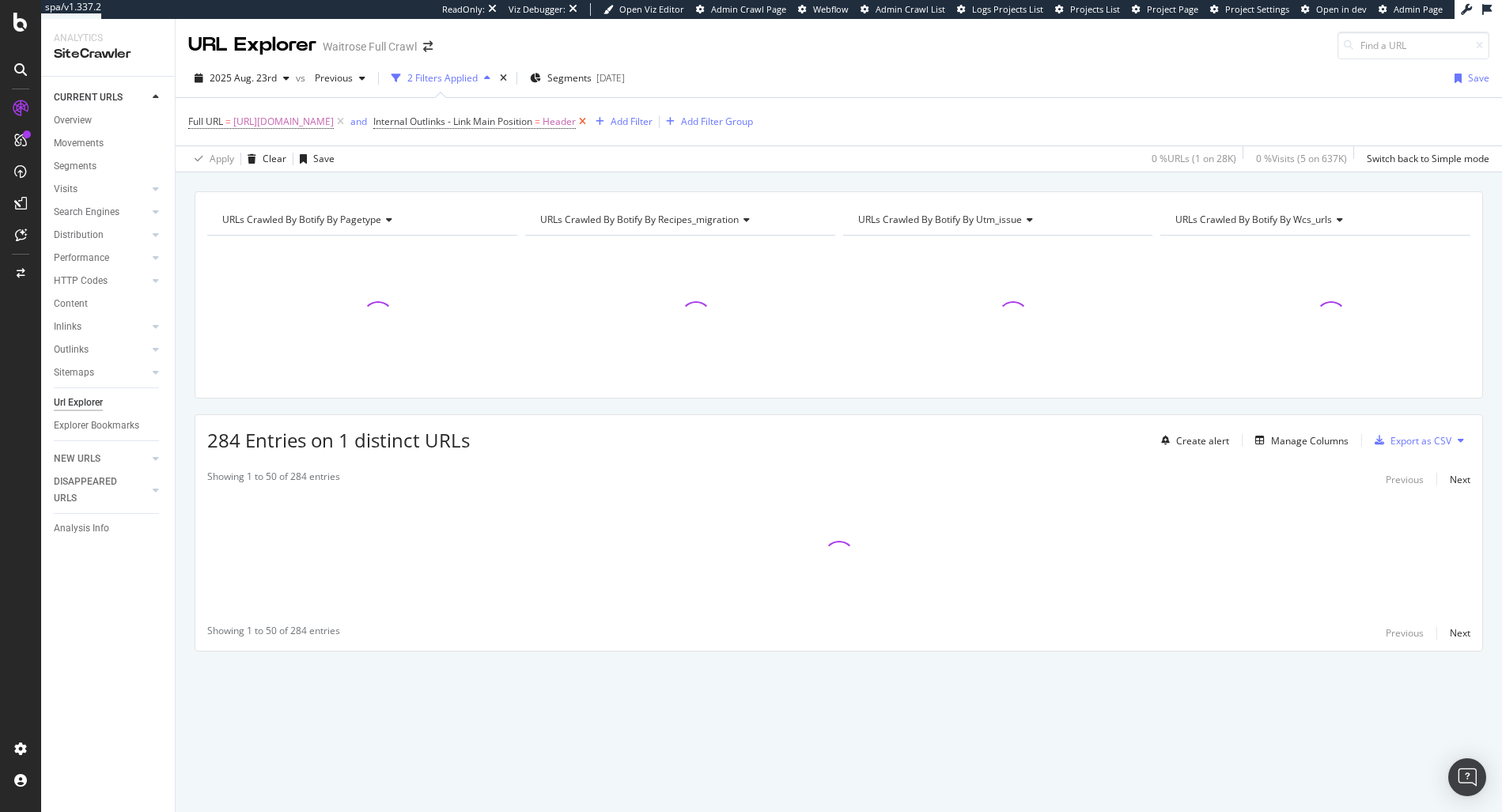
click at [589, 118] on icon at bounding box center [582, 121] width 13 height 16
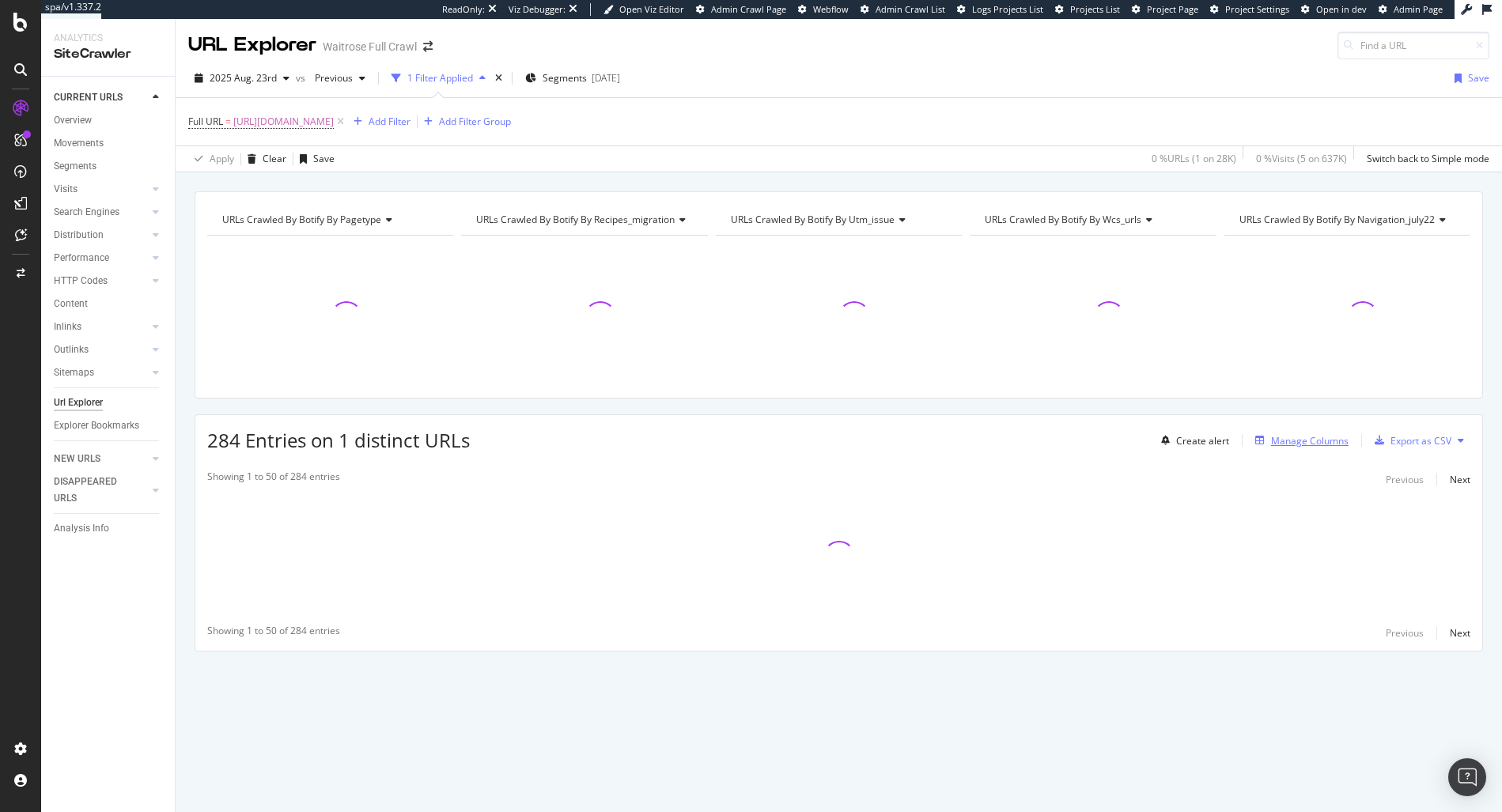
click at [1297, 445] on div "Manage Columns" at bounding box center [1310, 441] width 78 height 13
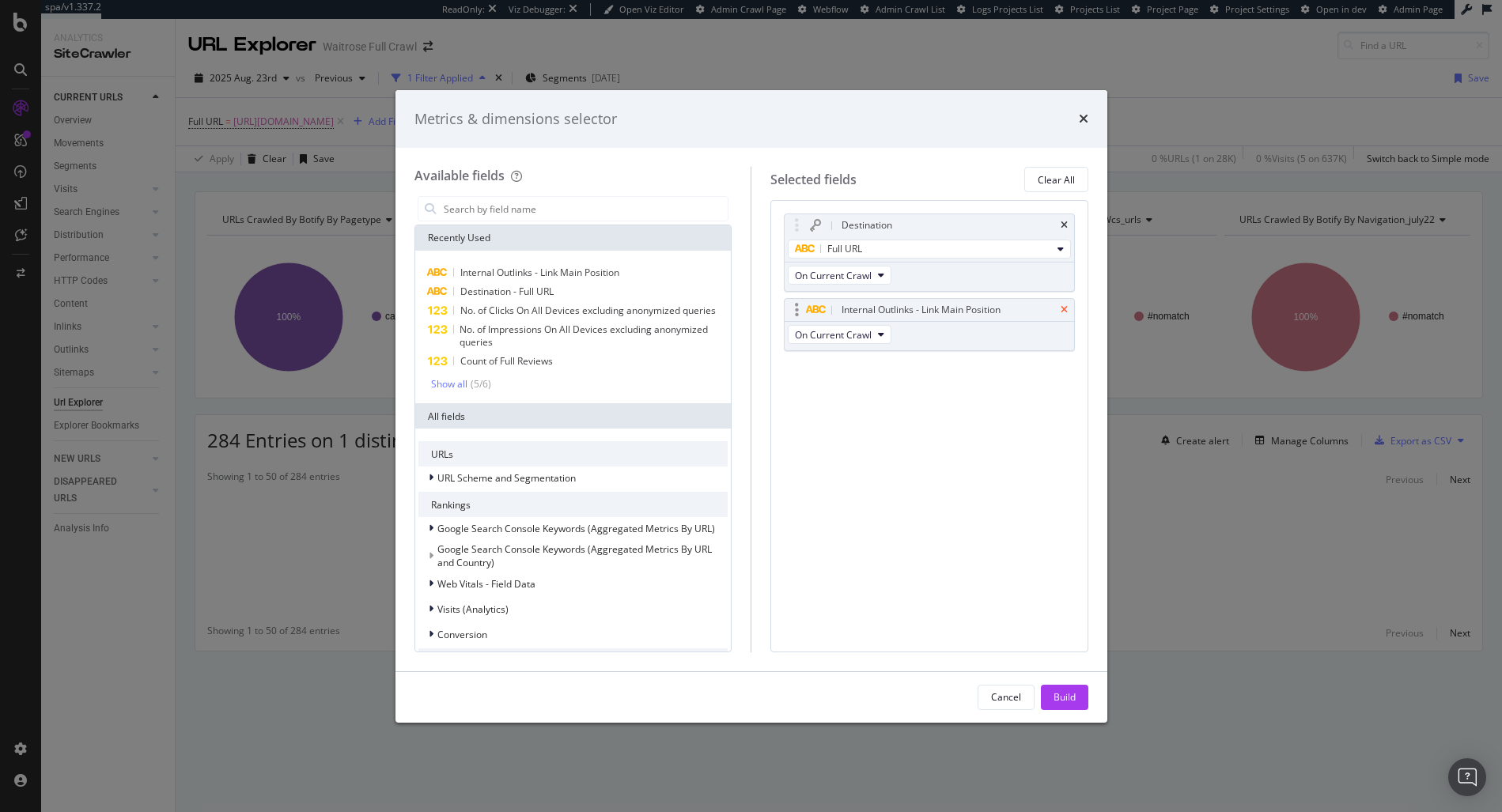
click at [1065, 312] on icon "times" at bounding box center [1064, 310] width 7 height 10
click at [1064, 222] on icon "times" at bounding box center [1064, 226] width 7 height 10
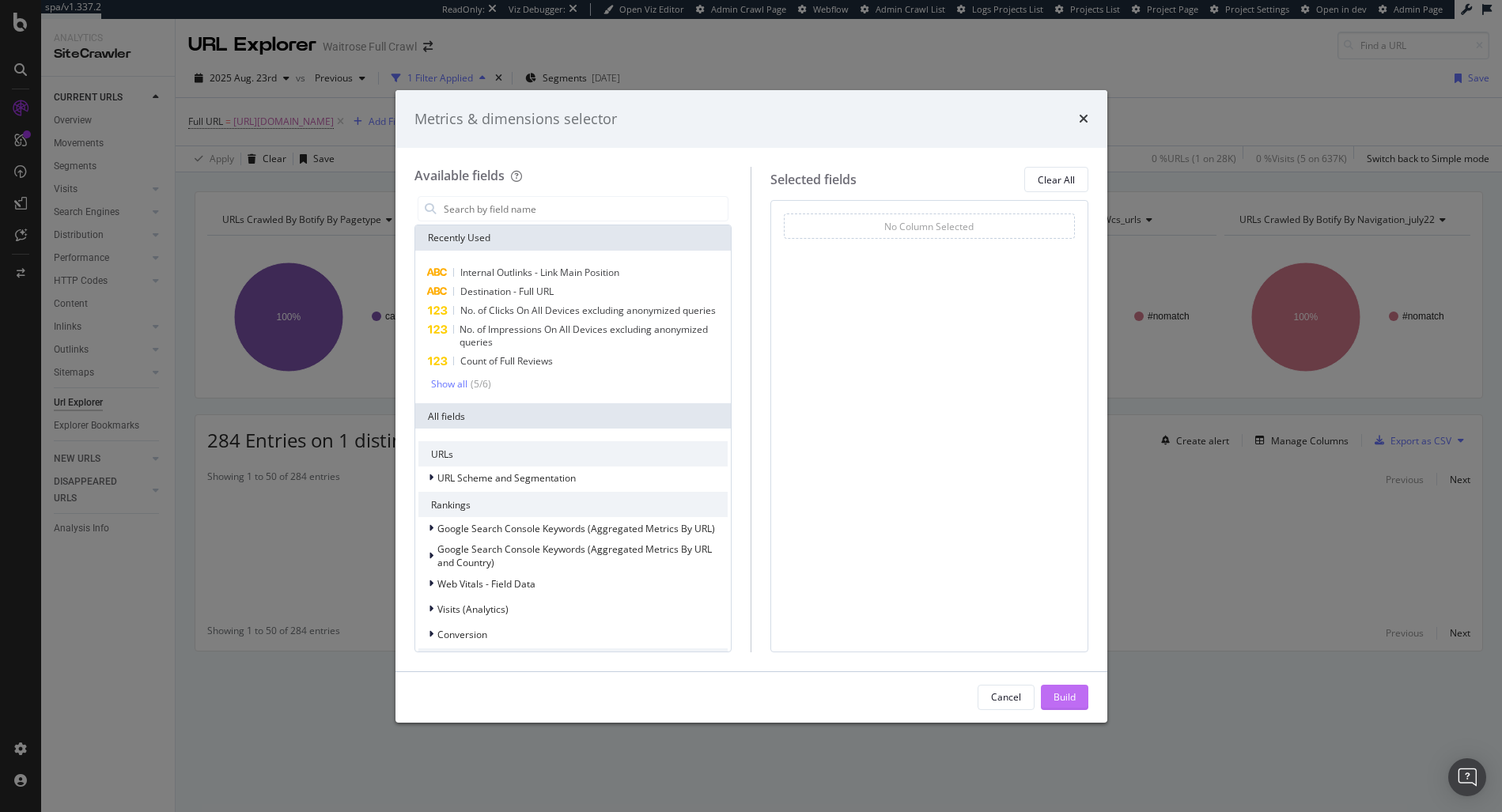
click at [1086, 692] on button "Build" at bounding box center [1064, 697] width 47 height 25
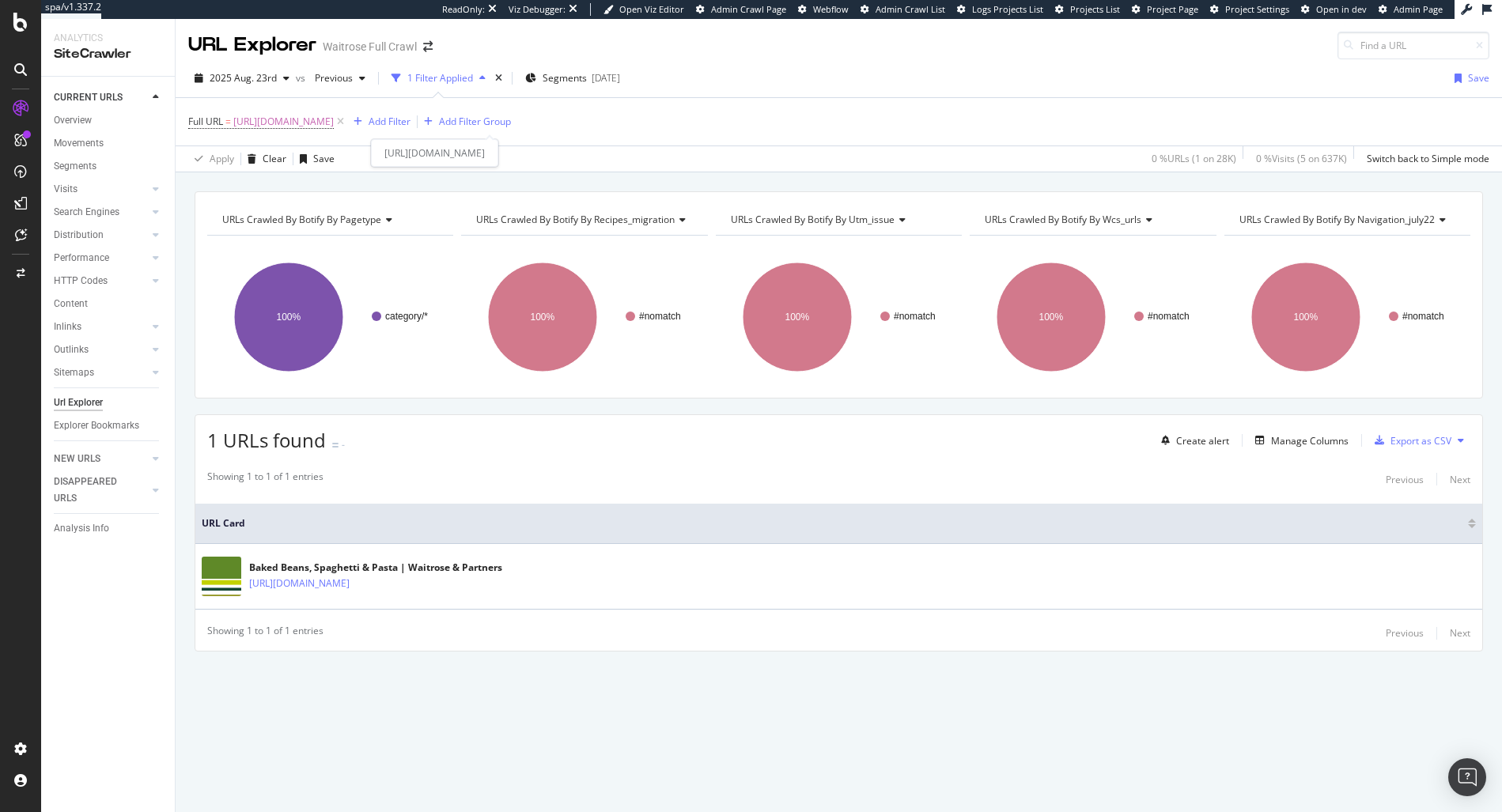
click at [560, 137] on div "Full URL = https://www.waitrose.com/ecom/shop/browse/groceries/food_cupboard/ti…" at bounding box center [839, 122] width 1301 height 47
click at [334, 128] on span "https://www.waitrose.com/ecom/shop/browse/groceries/food_cupboard/tins_cans_and…" at bounding box center [283, 121] width 101 height 22
click at [334, 119] on span "https://www.waitrose.com/ecom/shop/browse/groceries/food_cupboard/tins_cans_and…" at bounding box center [283, 121] width 101 height 22
click at [216, 168] on div "Equal to" at bounding box center [289, 159] width 174 height 25
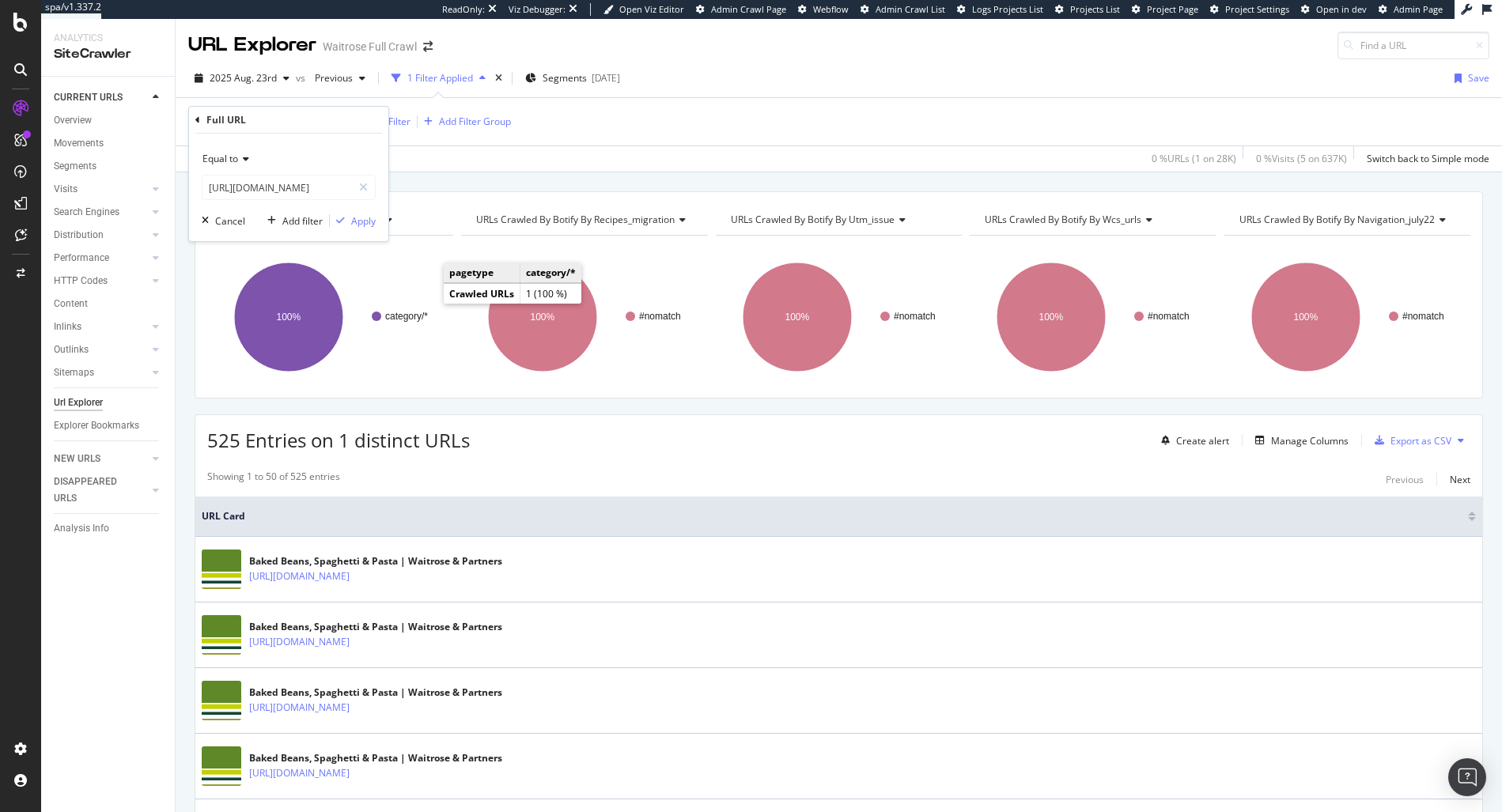
click at [198, 122] on icon at bounding box center [198, 120] width 5 height 10
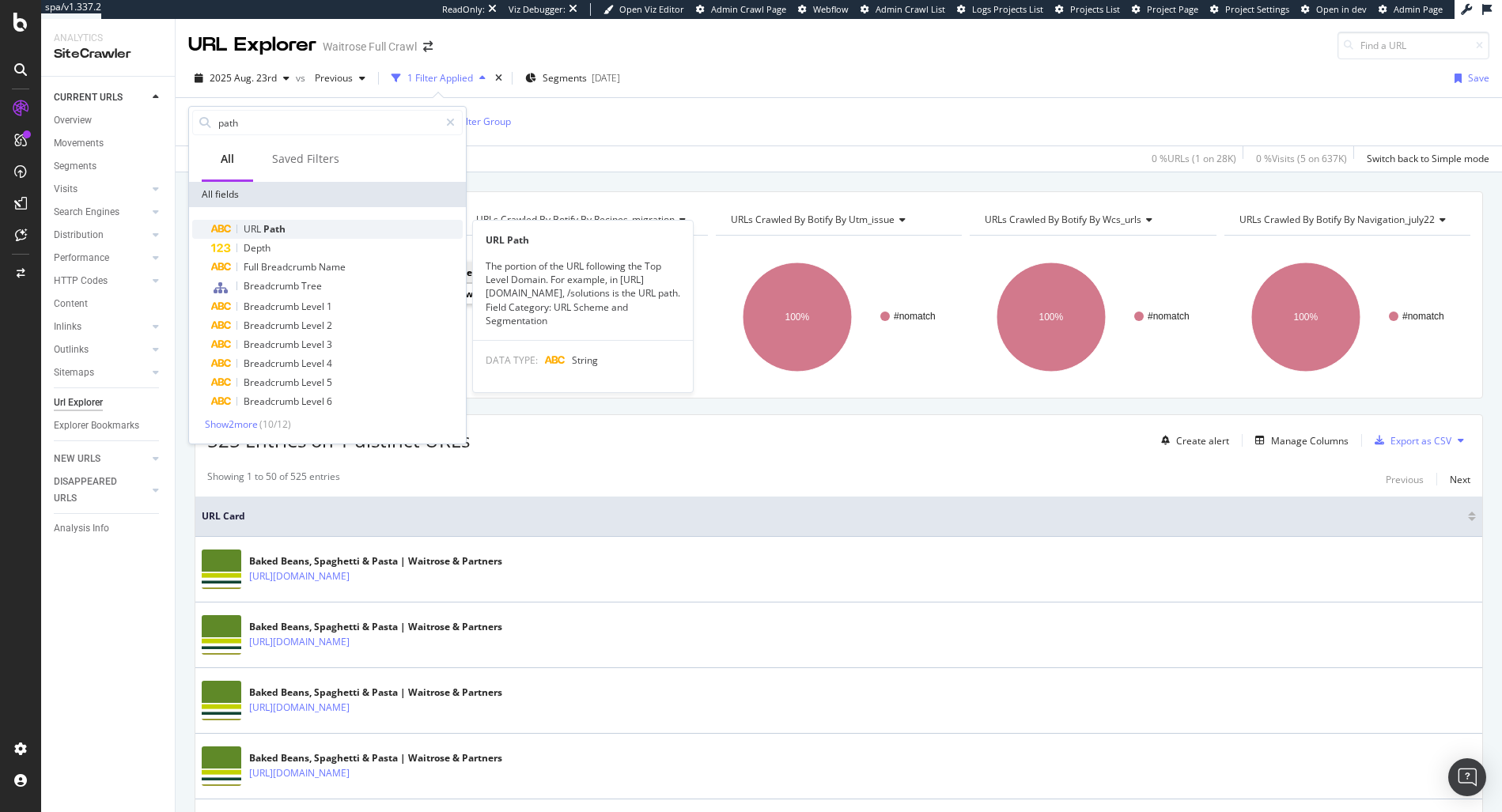
type input "path"
click at [284, 231] on span "Path" at bounding box center [274, 229] width 22 height 13
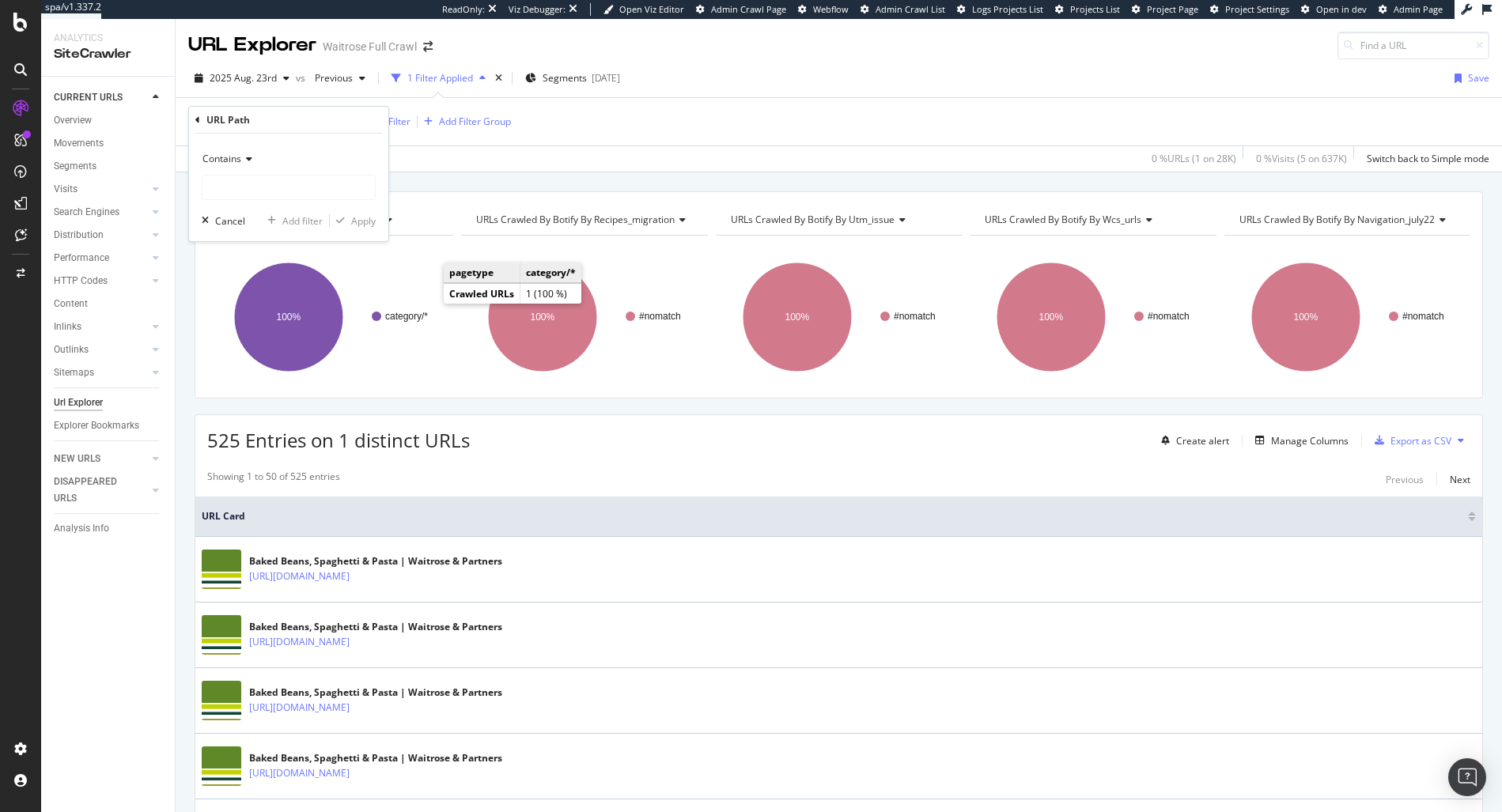
click at [239, 156] on span "Contains" at bounding box center [221, 159] width 38 height 13
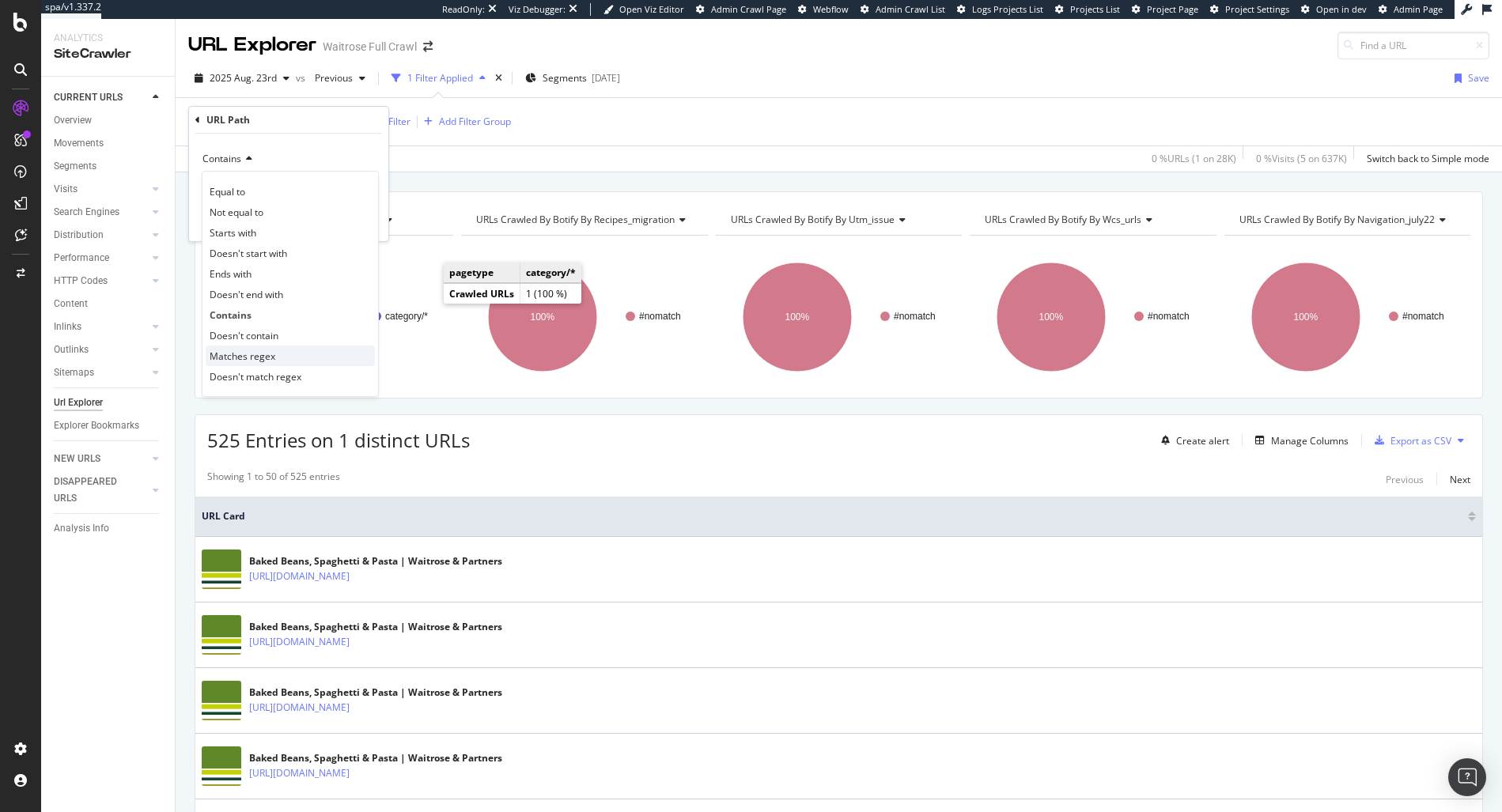
click at [334, 357] on div "Matches regex" at bounding box center [290, 355] width 169 height 20
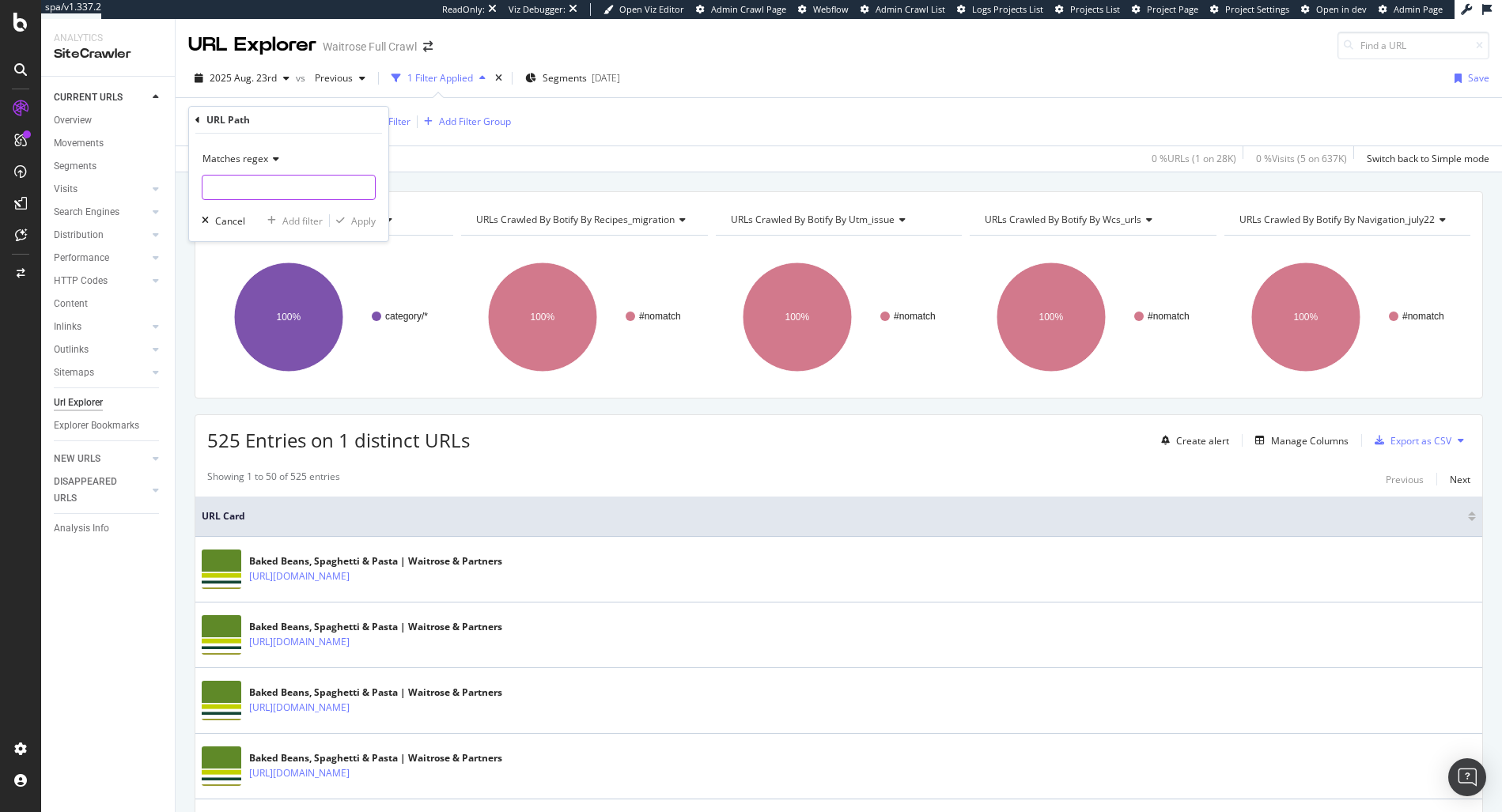
click at [245, 178] on input "text" at bounding box center [288, 187] width 173 height 25
paste input "^\/ecom\/shop\/browse\/groceries\/[^\/]+$"
drag, startPoint x: 259, startPoint y: 182, endPoint x: 411, endPoint y: 196, distance: 152.6
click at [411, 196] on body "spa/v1.337.2 ReadOnly: Viz Debugger: Open Viz Editor Admin Crawl Page Webflow A…" at bounding box center [751, 406] width 1502 height 812
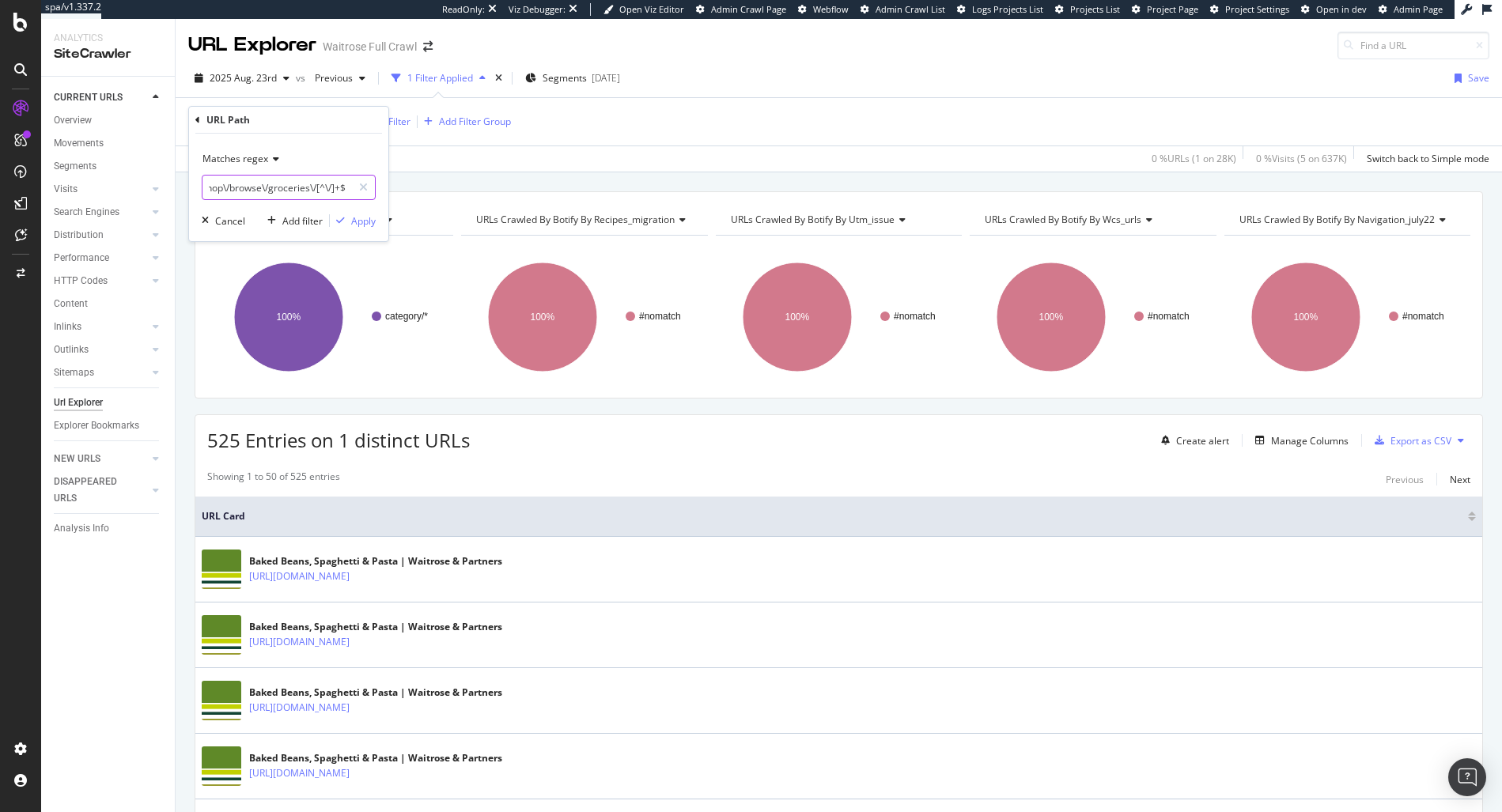
drag, startPoint x: 325, startPoint y: 186, endPoint x: 376, endPoint y: 206, distance: 54.8
click at [376, 206] on div "Matches regex ^\/ecom\/shop\/browse\/groceries\/[^\/]+$ Cancel Add filter Apply" at bounding box center [289, 186] width 200 height 107
type input "^\/ecom\/shop\/browse\/groceries\/[^\/]+$"
click at [364, 218] on div "Apply" at bounding box center [363, 221] width 25 height 13
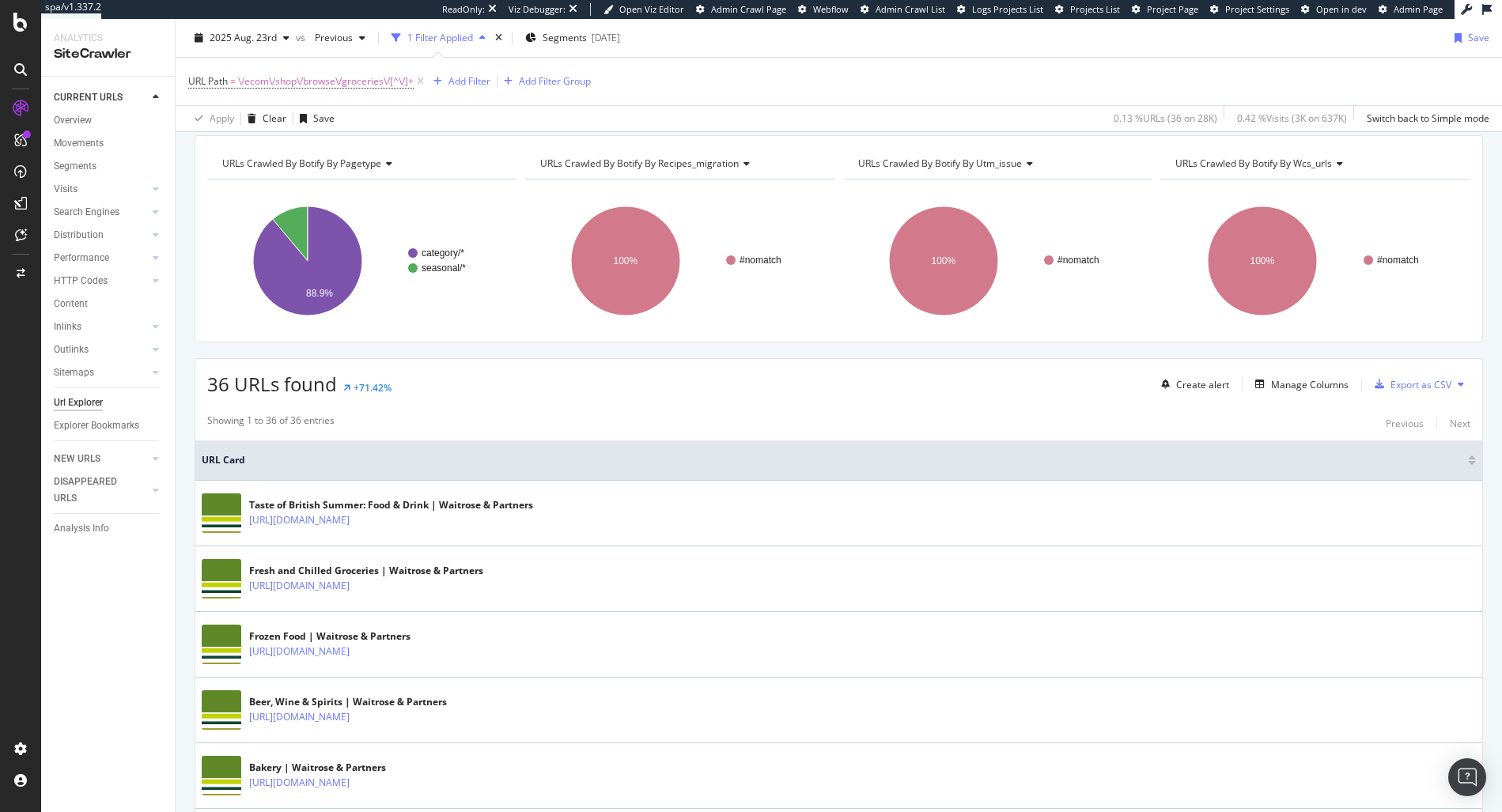
scroll to position [53, 0]
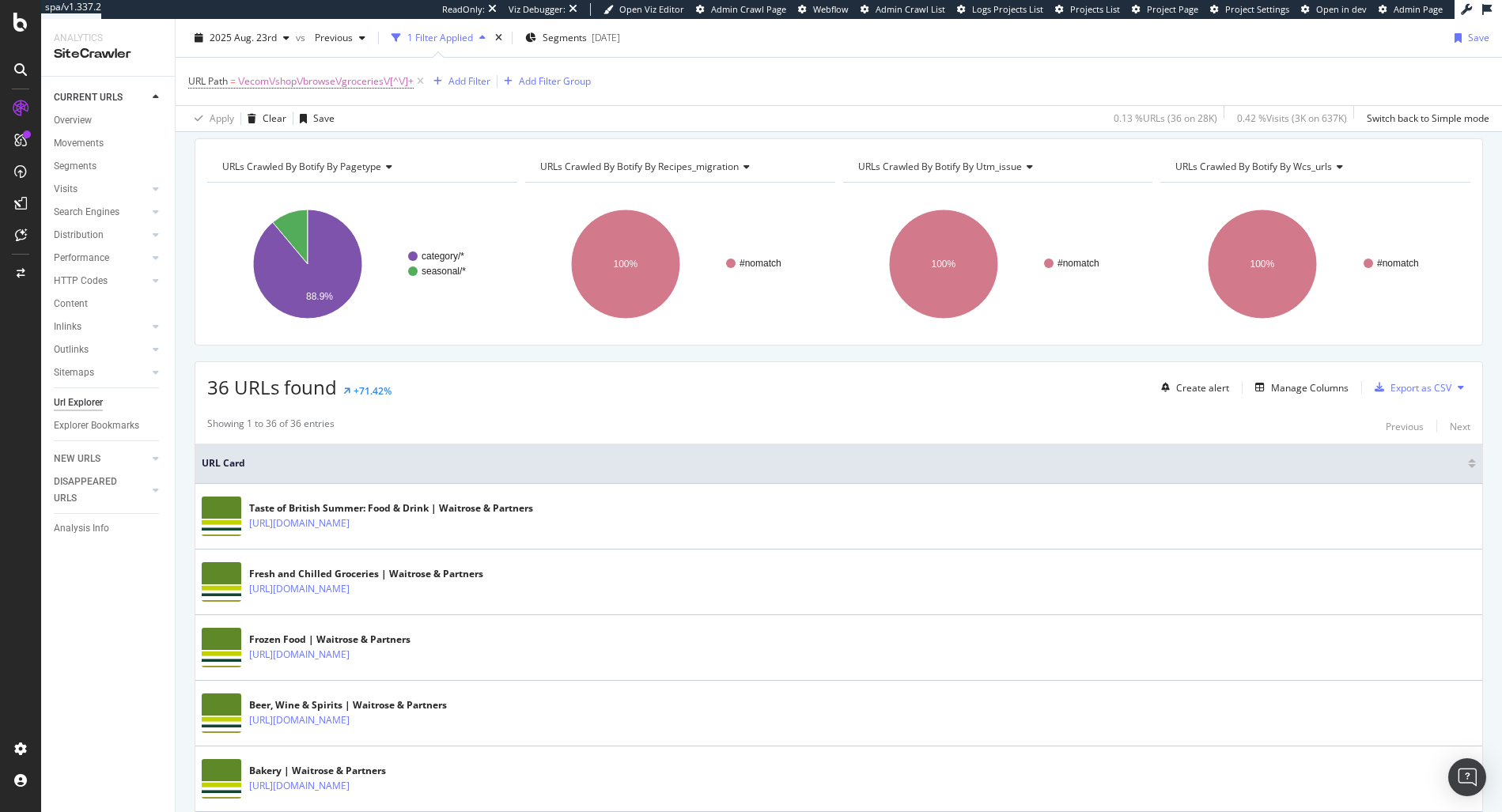
click at [360, 92] on div "URL Path = \/ecom\/shop\/browse\/groceries\/[^\/]+ Add Filter Add Filter Group" at bounding box center [839, 82] width 1301 height 47
click at [331, 74] on span "\/ecom\/shop\/browse\/groceries\/[^\/]+" at bounding box center [326, 81] width 176 height 22
click at [285, 156] on input "^\/ecom\/shop\/browse\/groceries\/[^\/]+$" at bounding box center [277, 146] width 150 height 25
paste input "(\/[^\/]+)?"
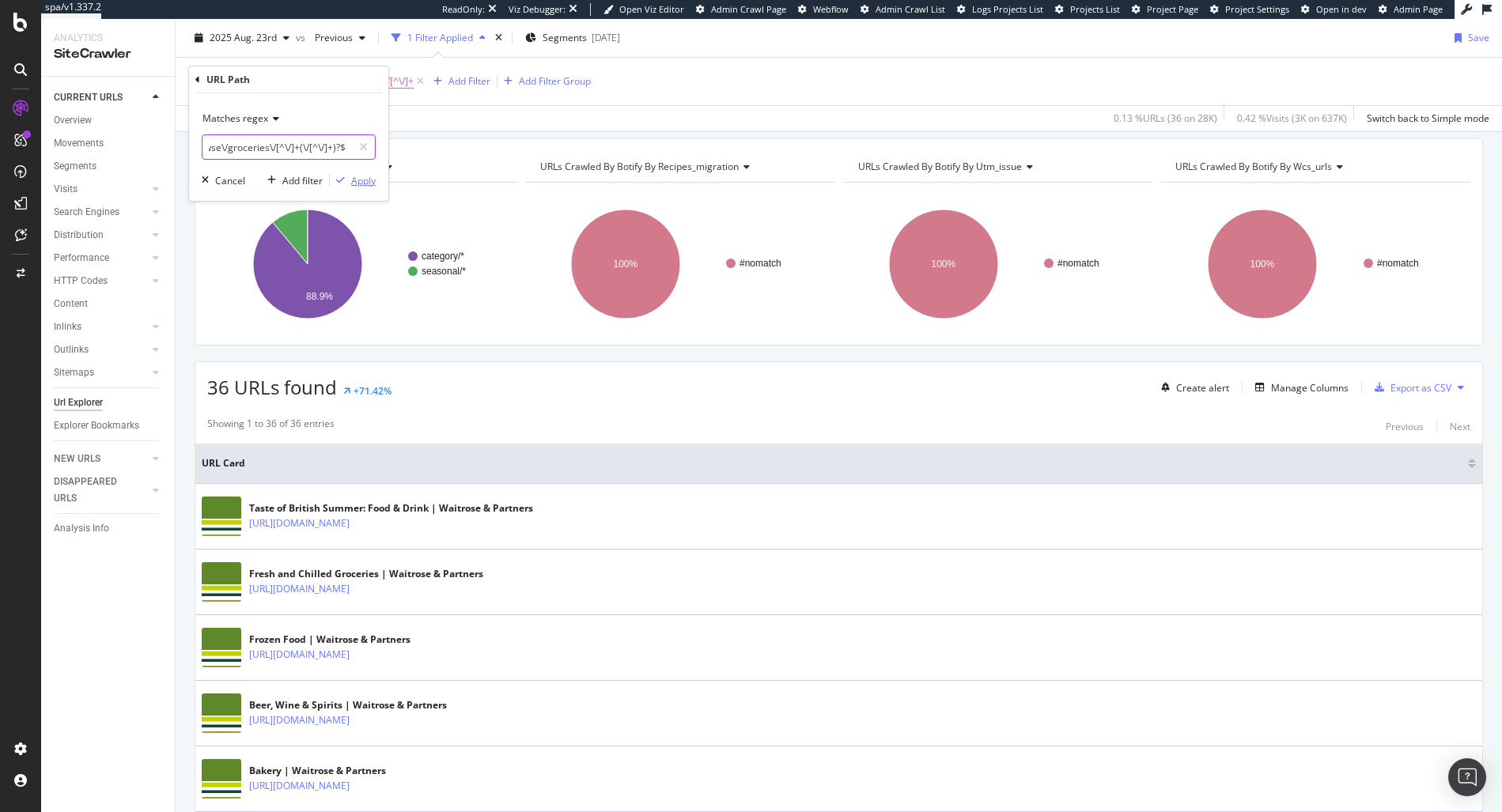
type input "^\/ecom\/shop\/browse\/groceries\/[^\/]+(\/[^\/]+)?$"
click at [364, 177] on div "Apply" at bounding box center [363, 181] width 25 height 13
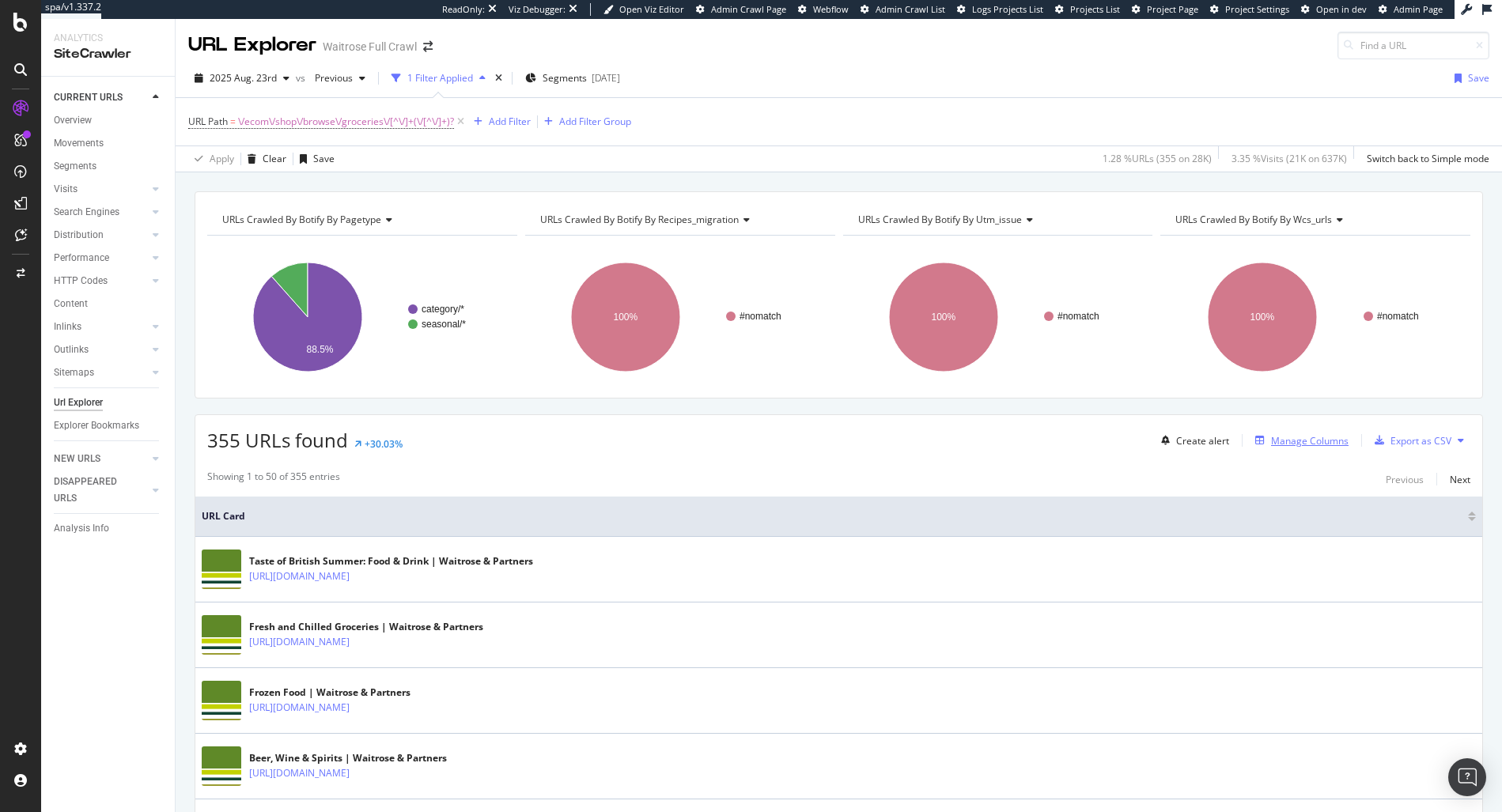
click at [1271, 435] on div "Manage Columns" at bounding box center [1310, 441] width 78 height 13
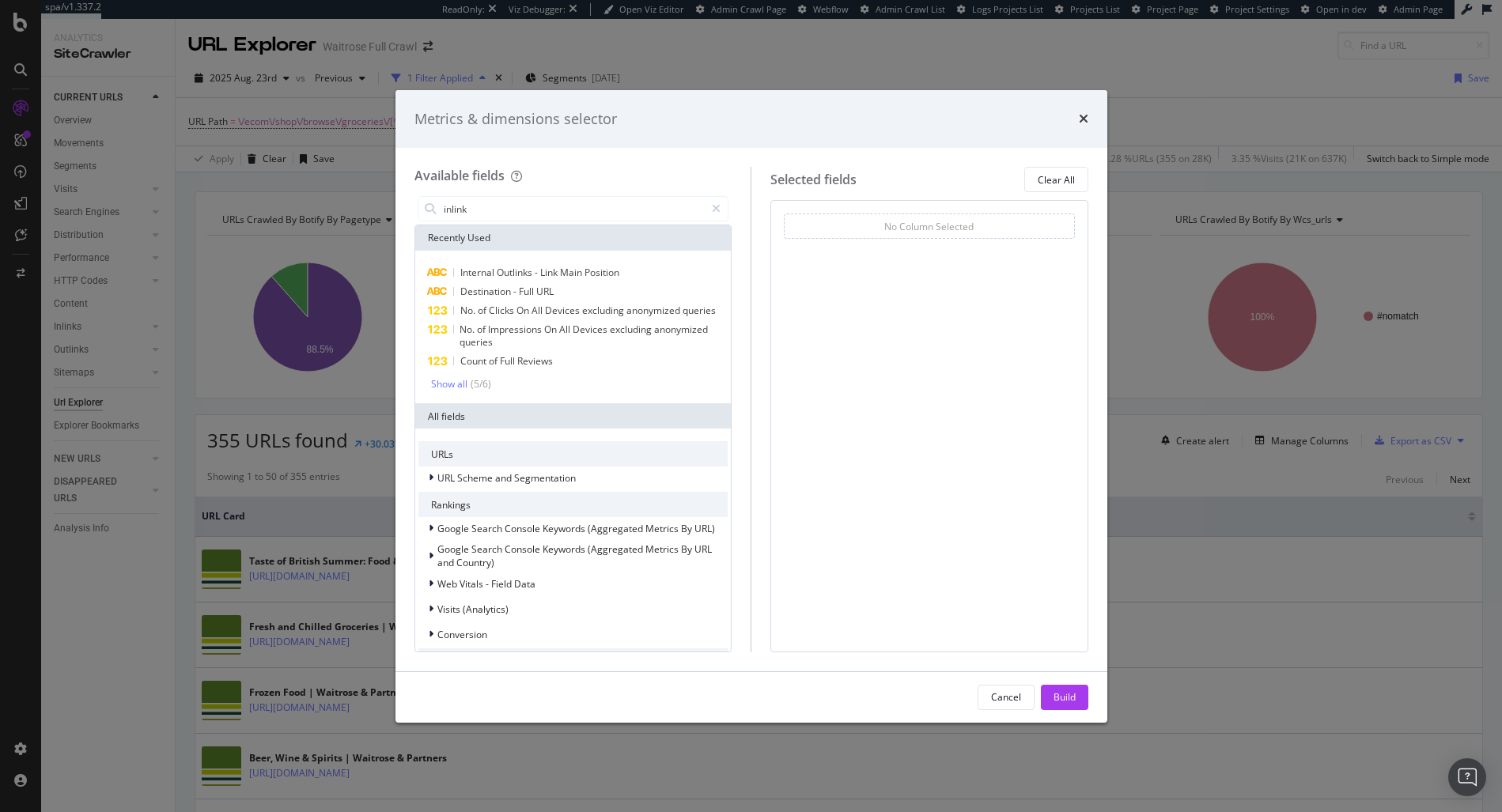
type input "inlinks"
type input "no o"
type input "inli"
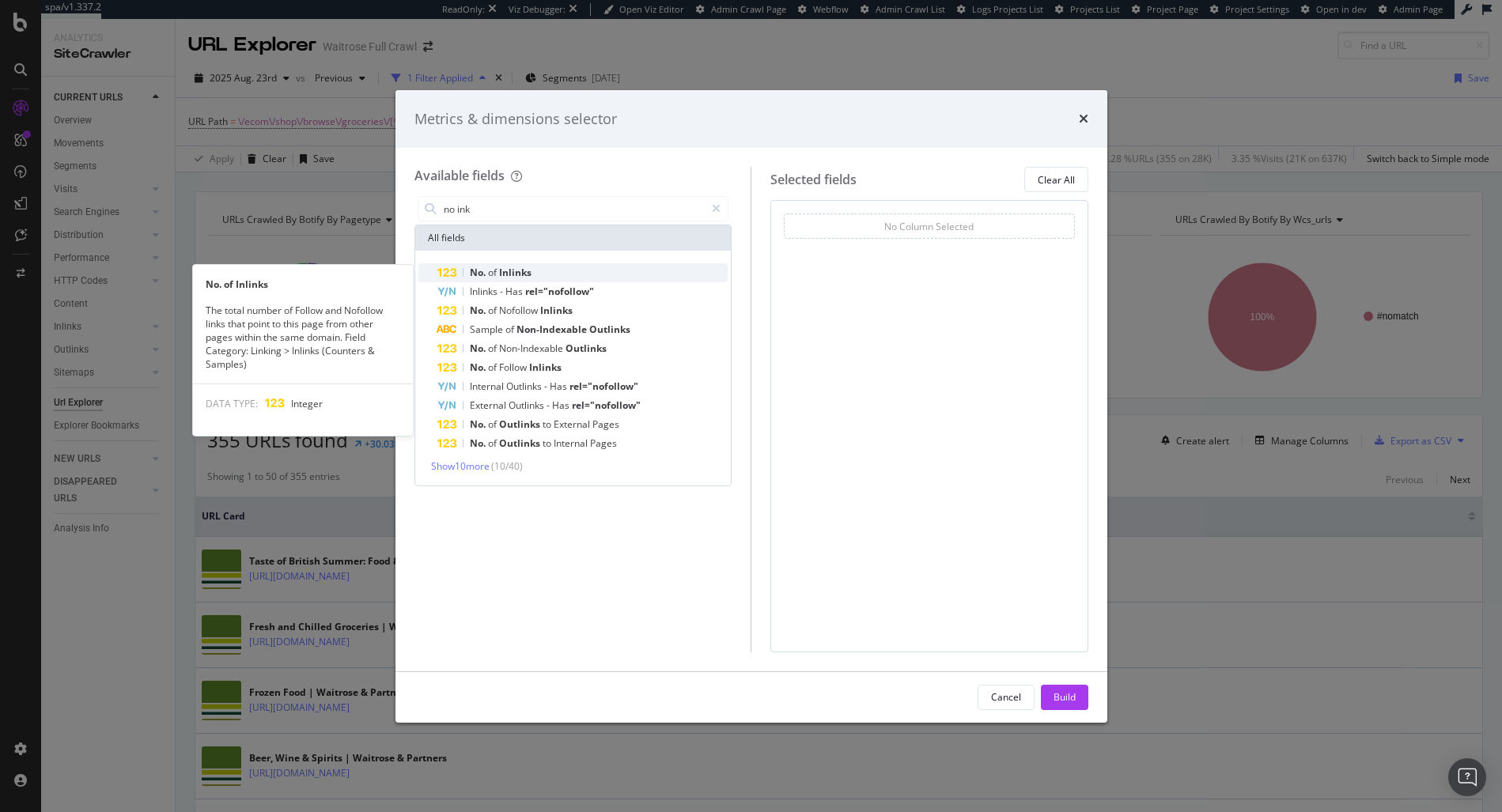
type input "no ink"
click at [544, 272] on div "No. of Inlinks" at bounding box center [583, 272] width 291 height 19
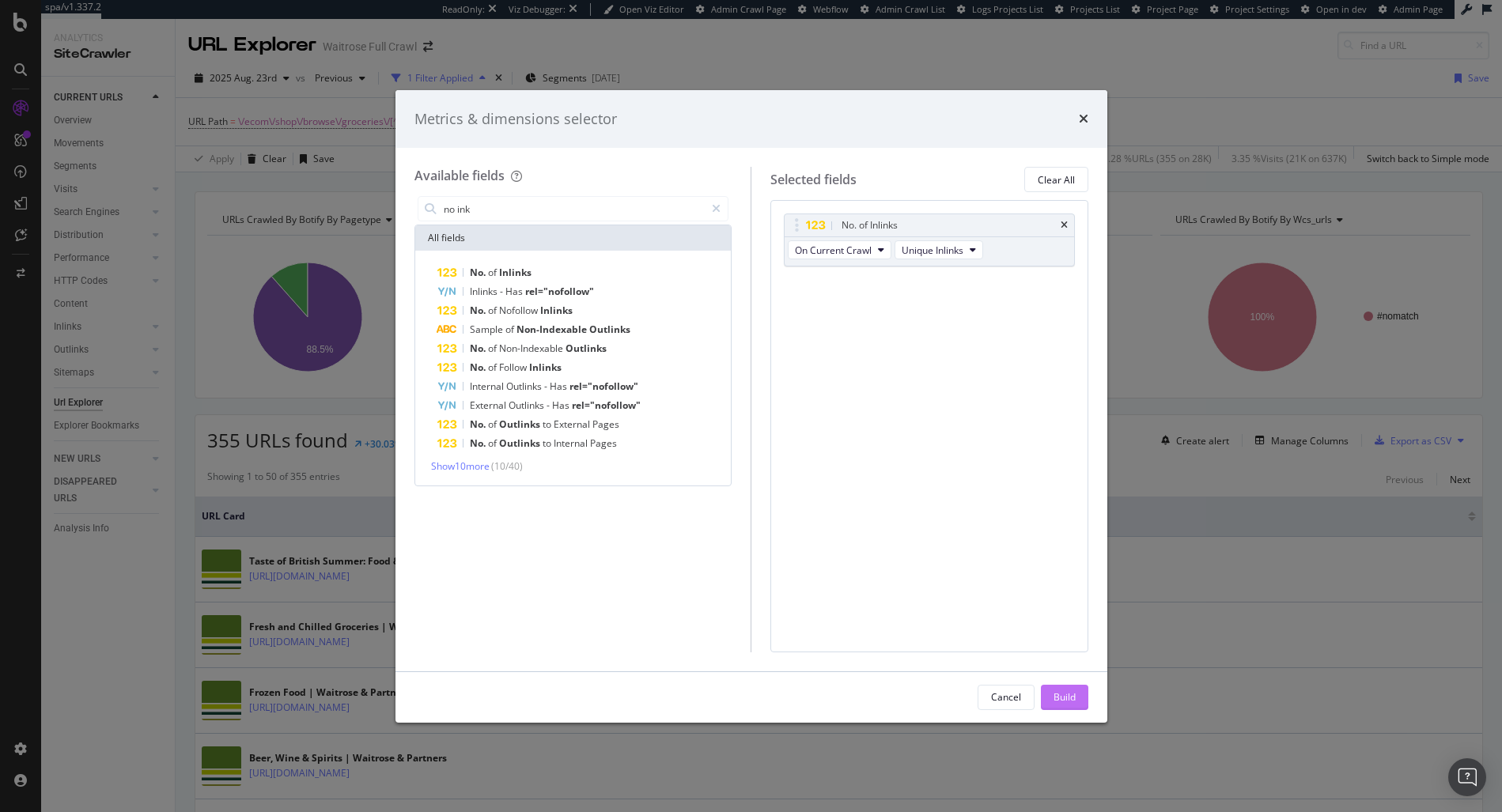
click at [1065, 693] on div "Build" at bounding box center [1064, 697] width 22 height 13
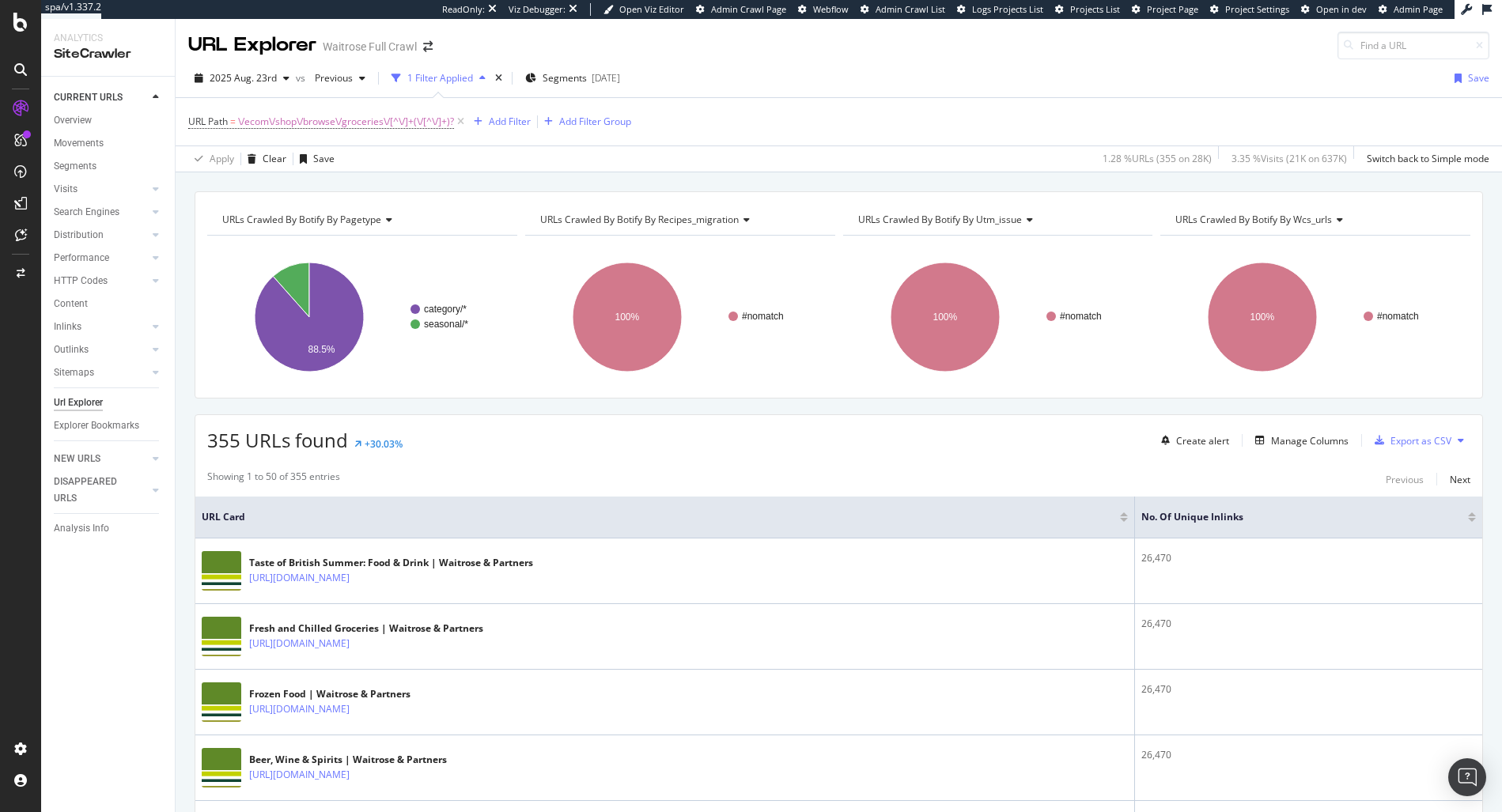
click at [1468, 519] on div at bounding box center [1472, 519] width 8 height 4
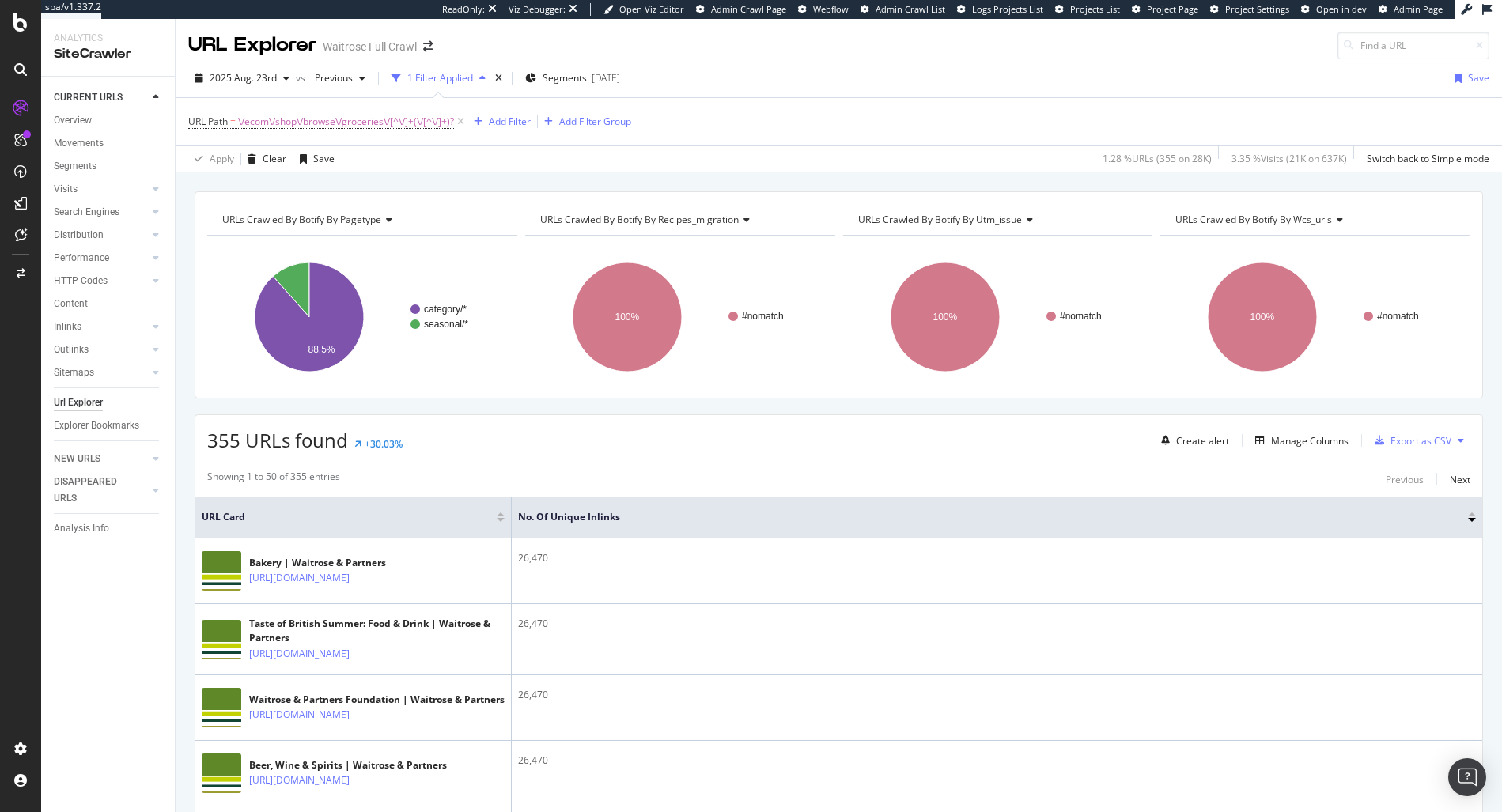
click at [1468, 514] on div at bounding box center [1472, 514] width 8 height 4
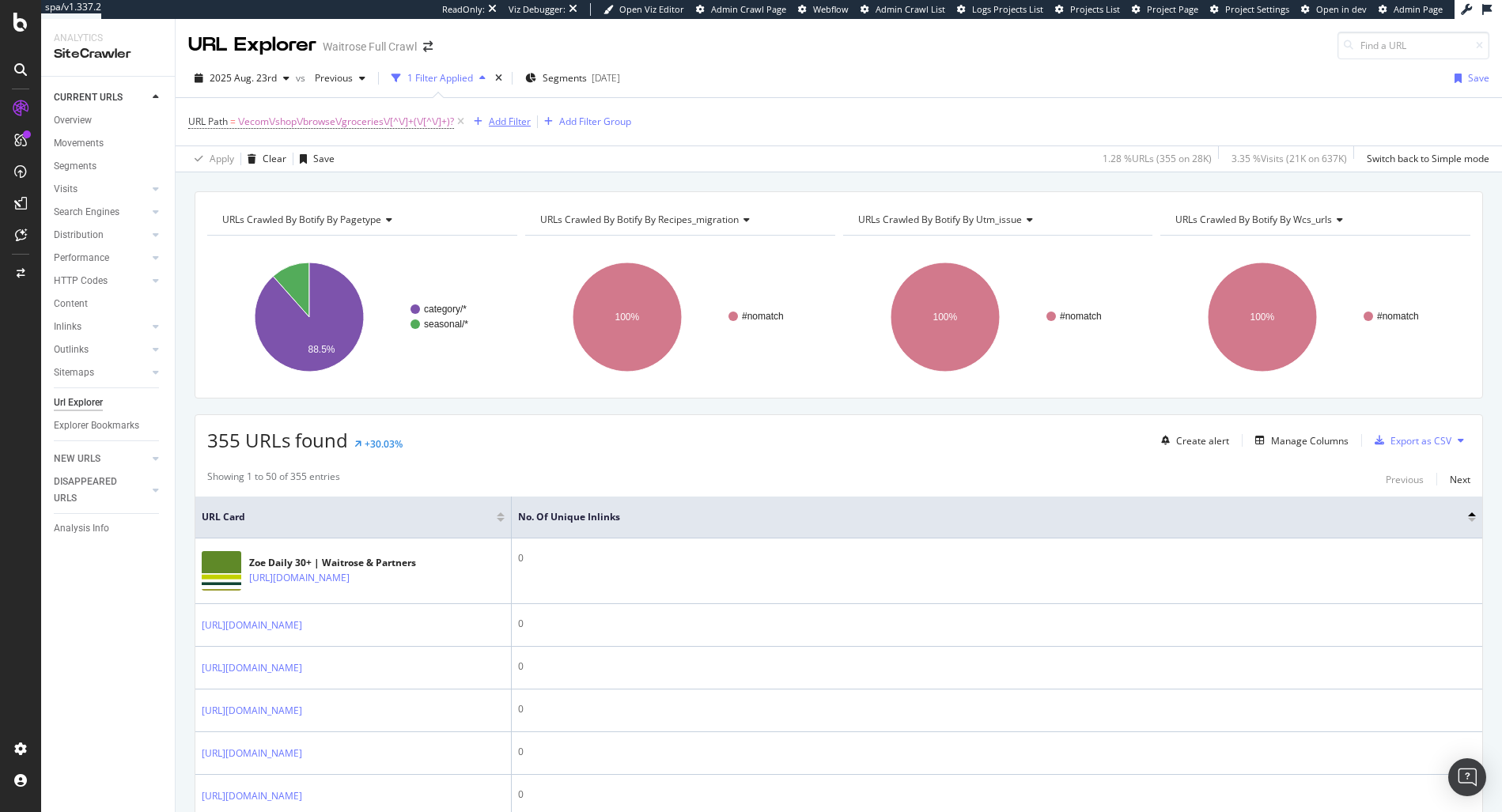
click at [511, 119] on div "Add Filter" at bounding box center [509, 121] width 42 height 13
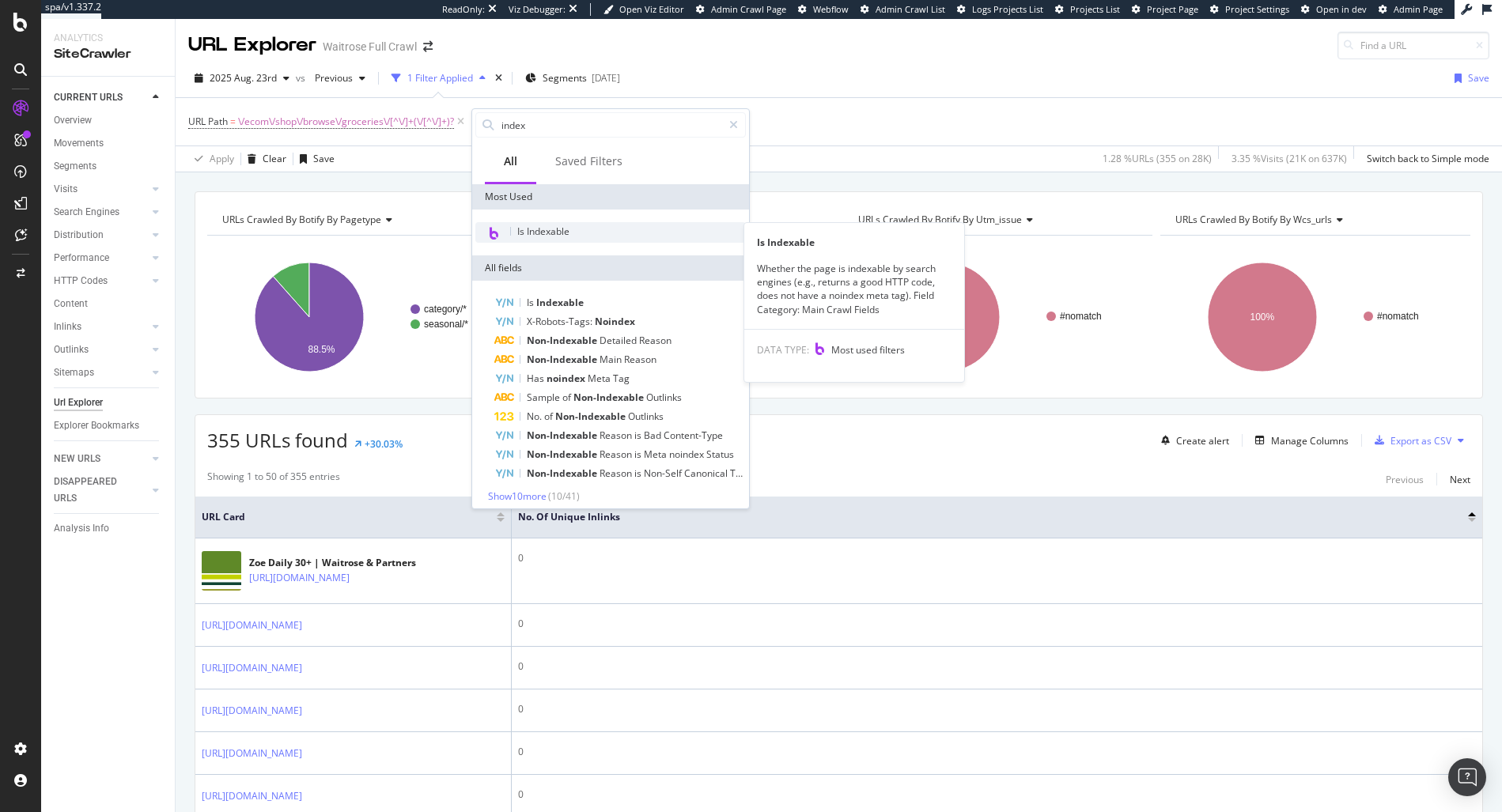
type input "index"
click at [551, 238] on div "Is Indexable" at bounding box center [610, 232] width 271 height 20
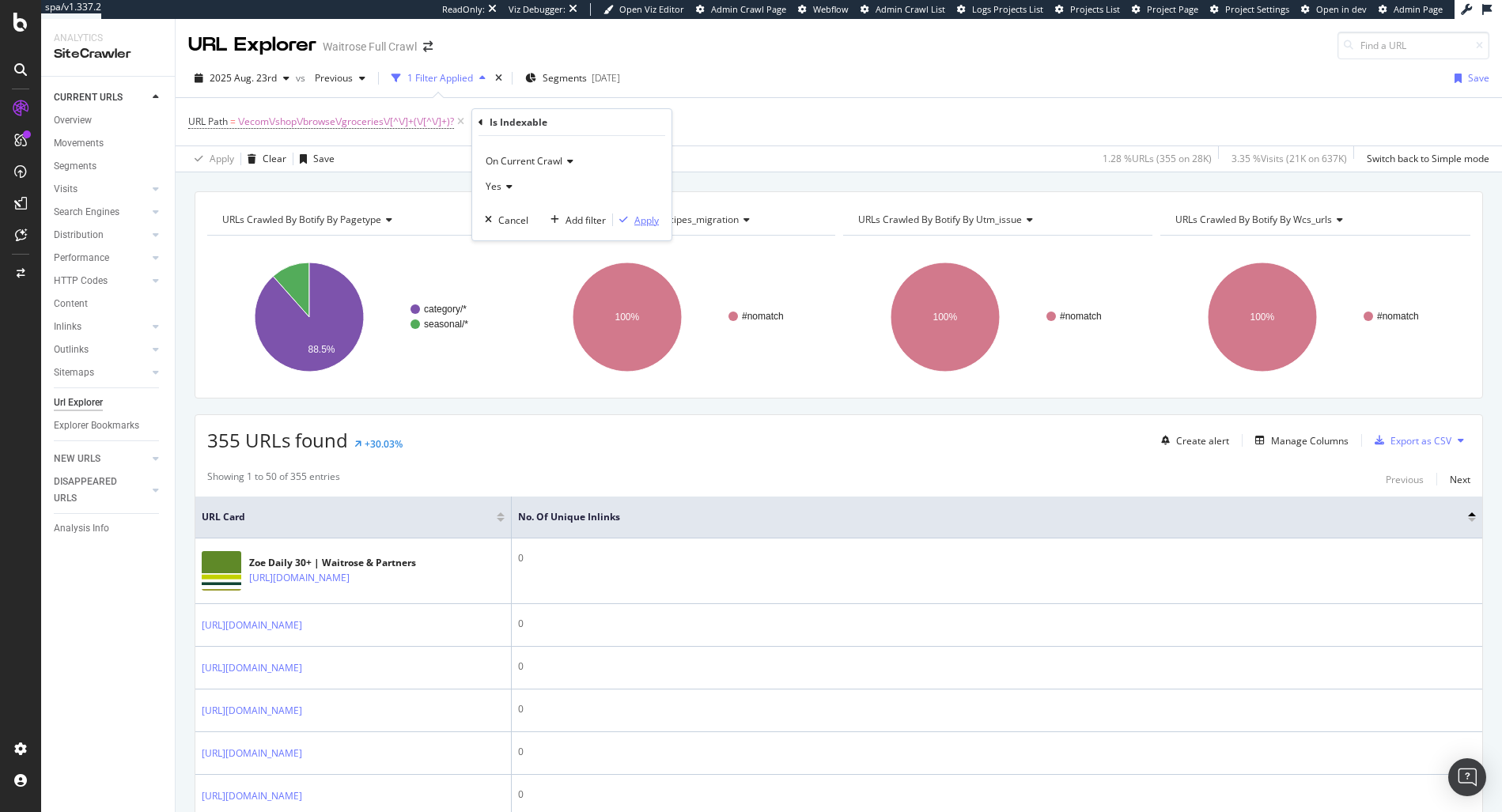
click at [637, 222] on div "Apply" at bounding box center [646, 220] width 25 height 13
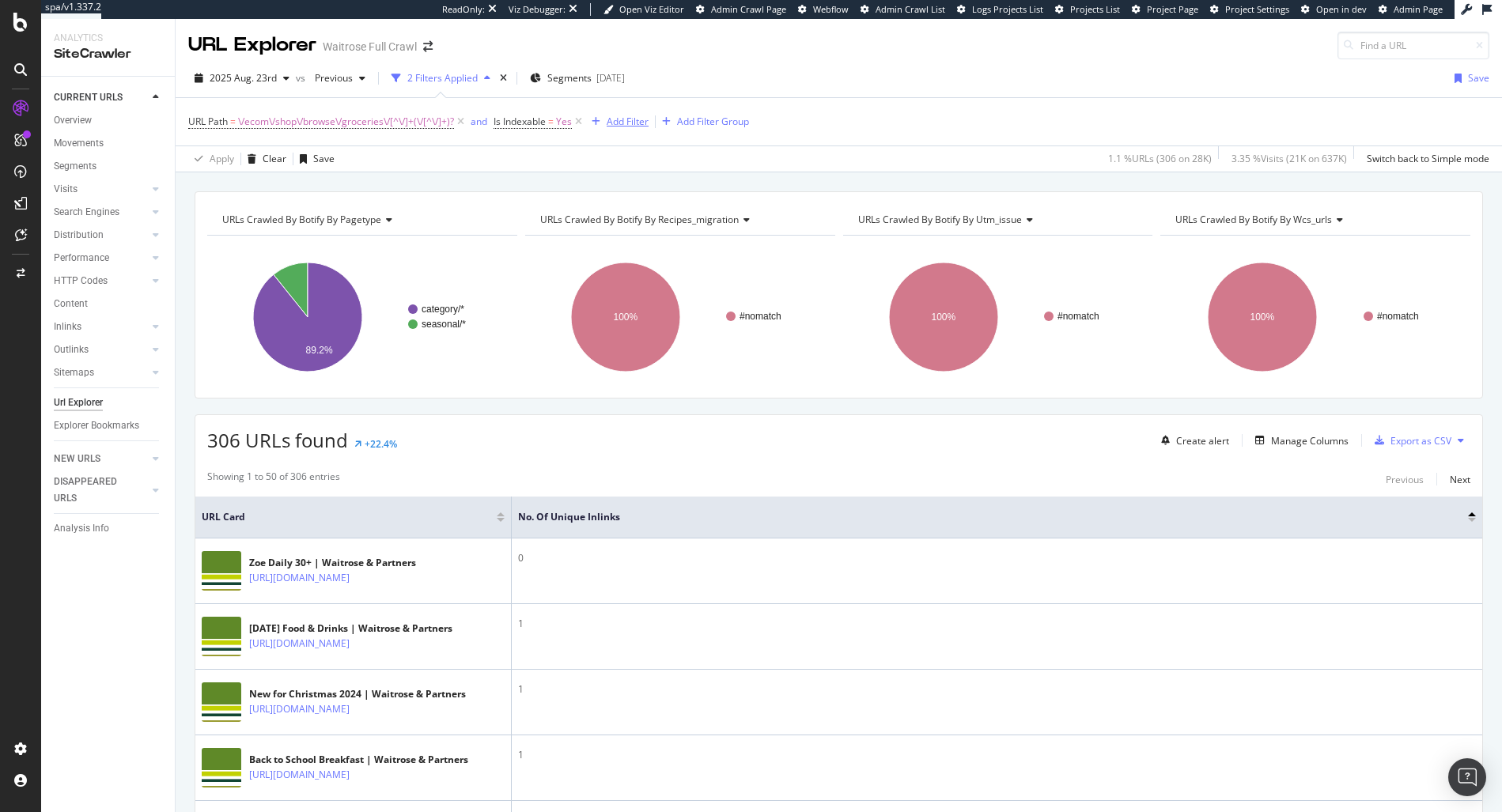
click at [645, 117] on div "Add Filter" at bounding box center [627, 121] width 42 height 13
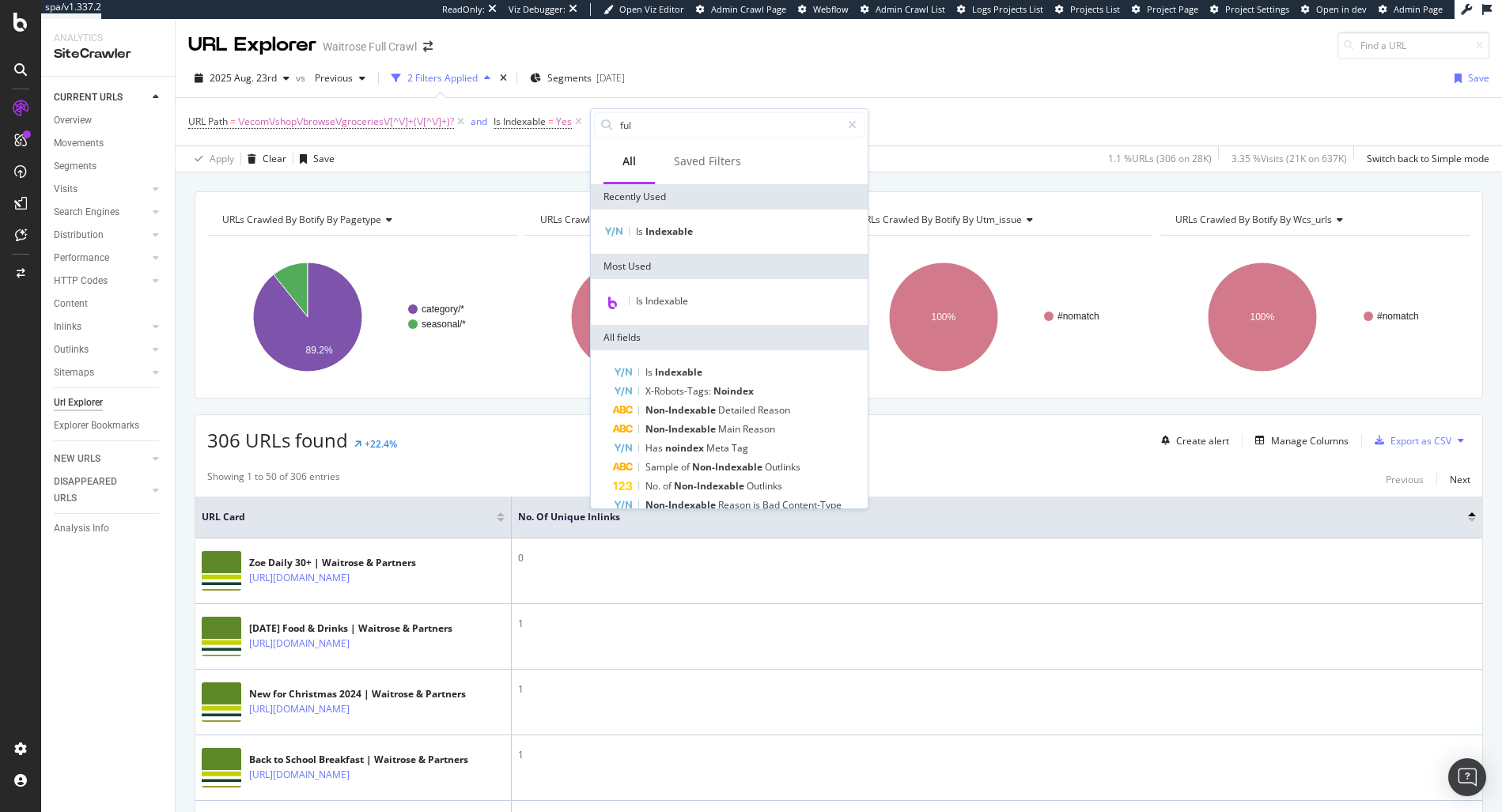
type input "full"
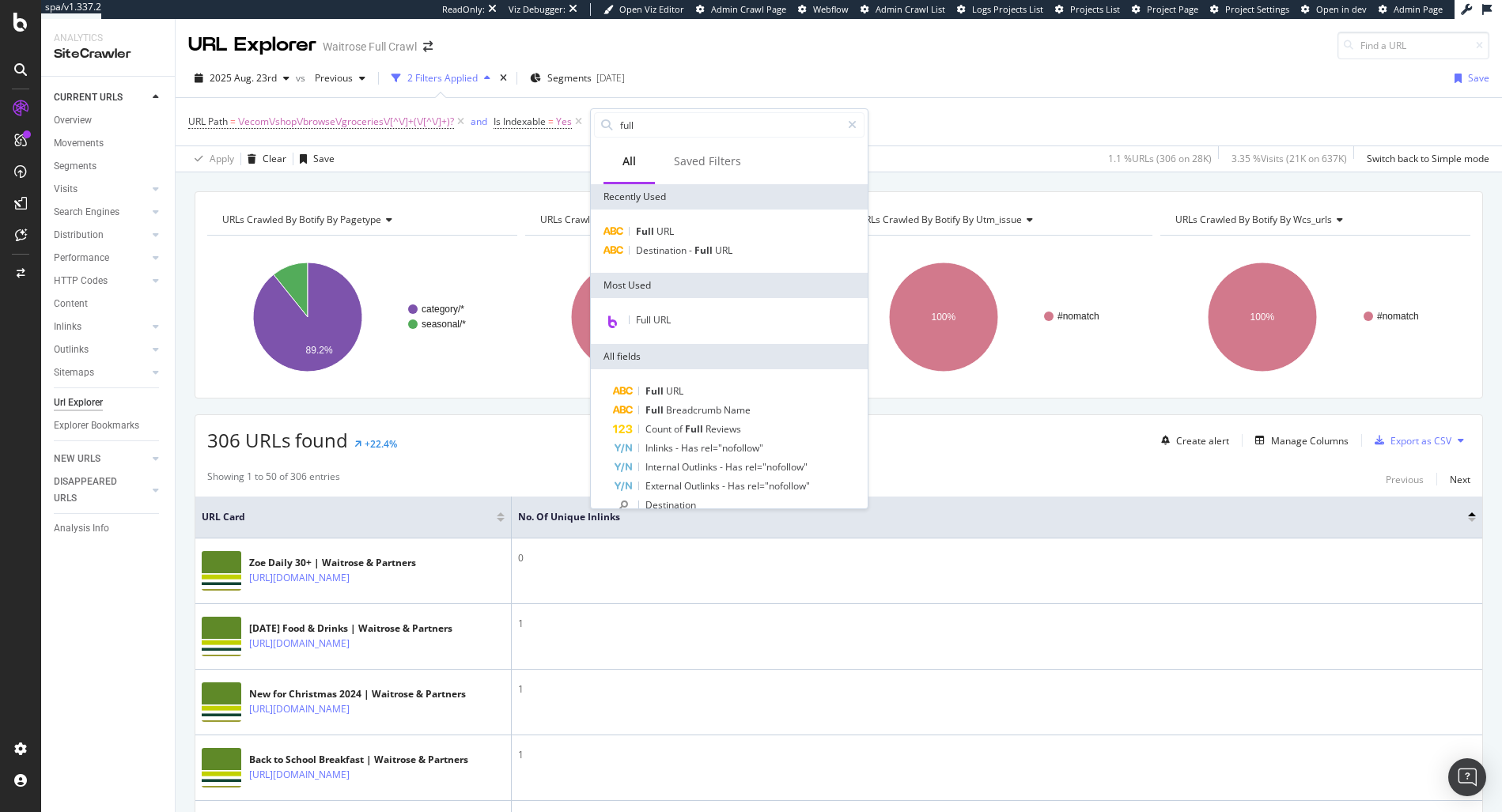
click at [918, 112] on div "URL Path = \/ecom\/shop\/browse\/groceries\/[^\/]+(\/[^\/]+)? and Is Indexable …" at bounding box center [839, 122] width 1301 height 47
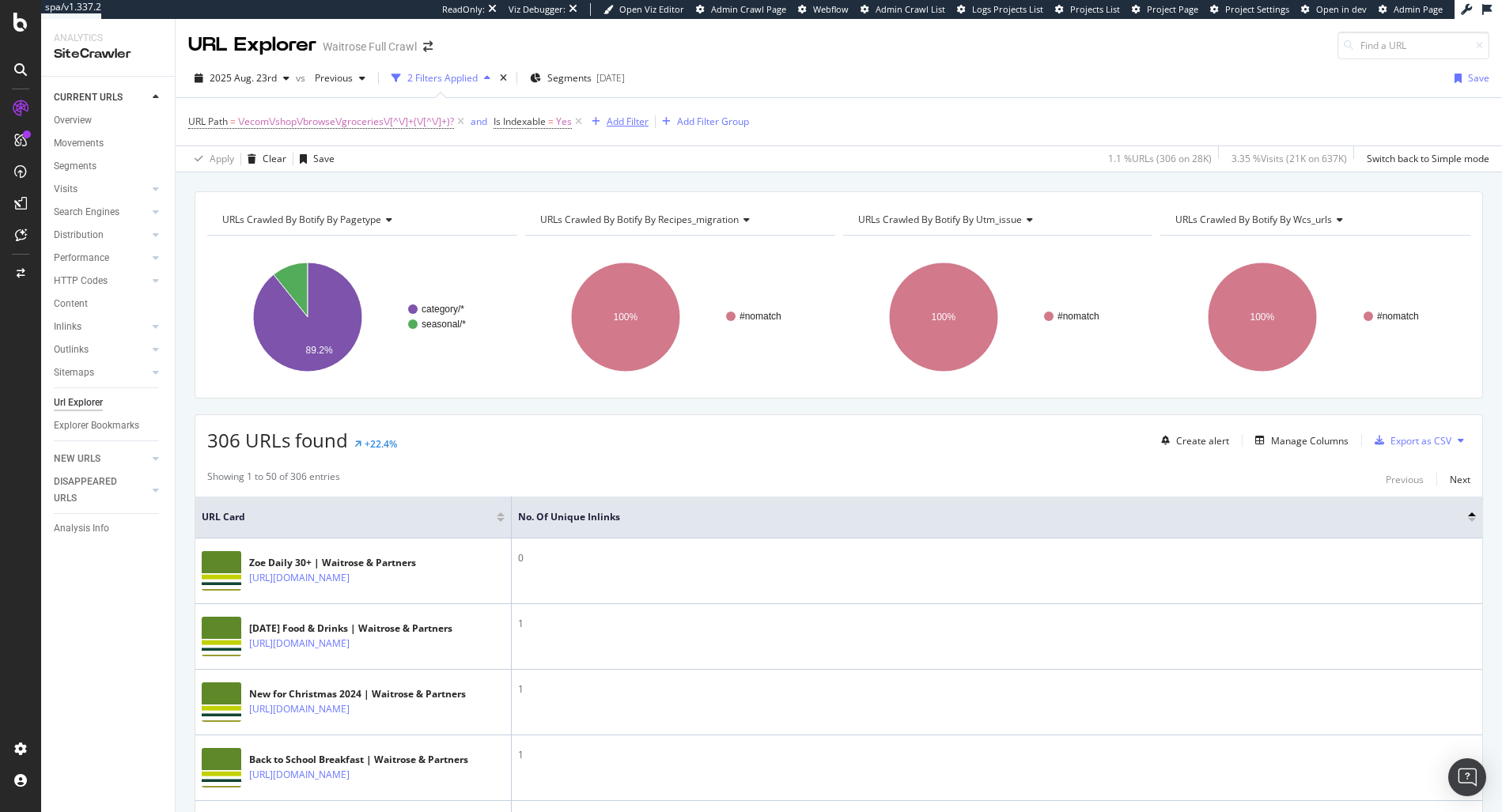
click at [630, 128] on div "Add Filter" at bounding box center [627, 121] width 42 height 13
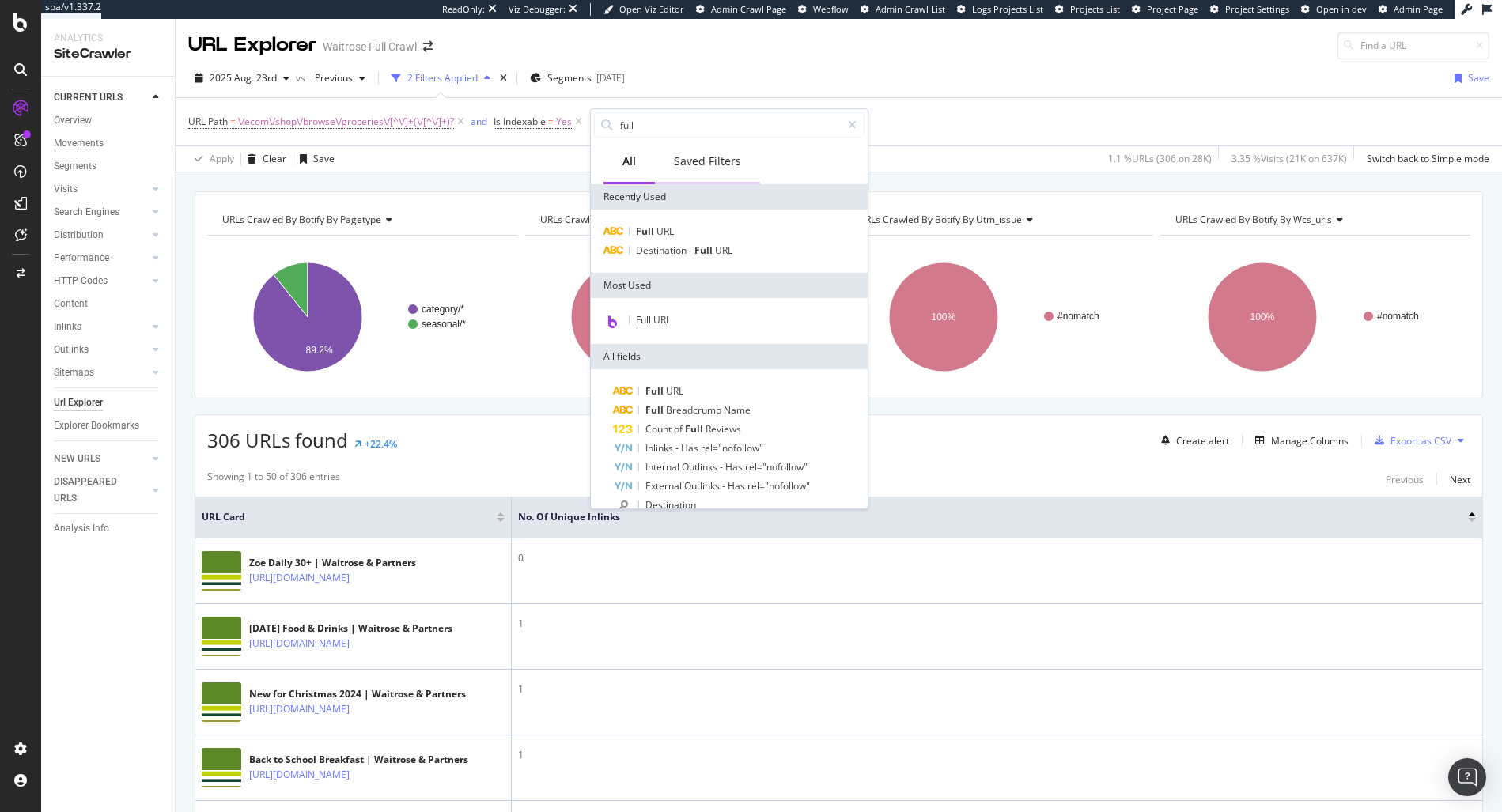
type input "i"
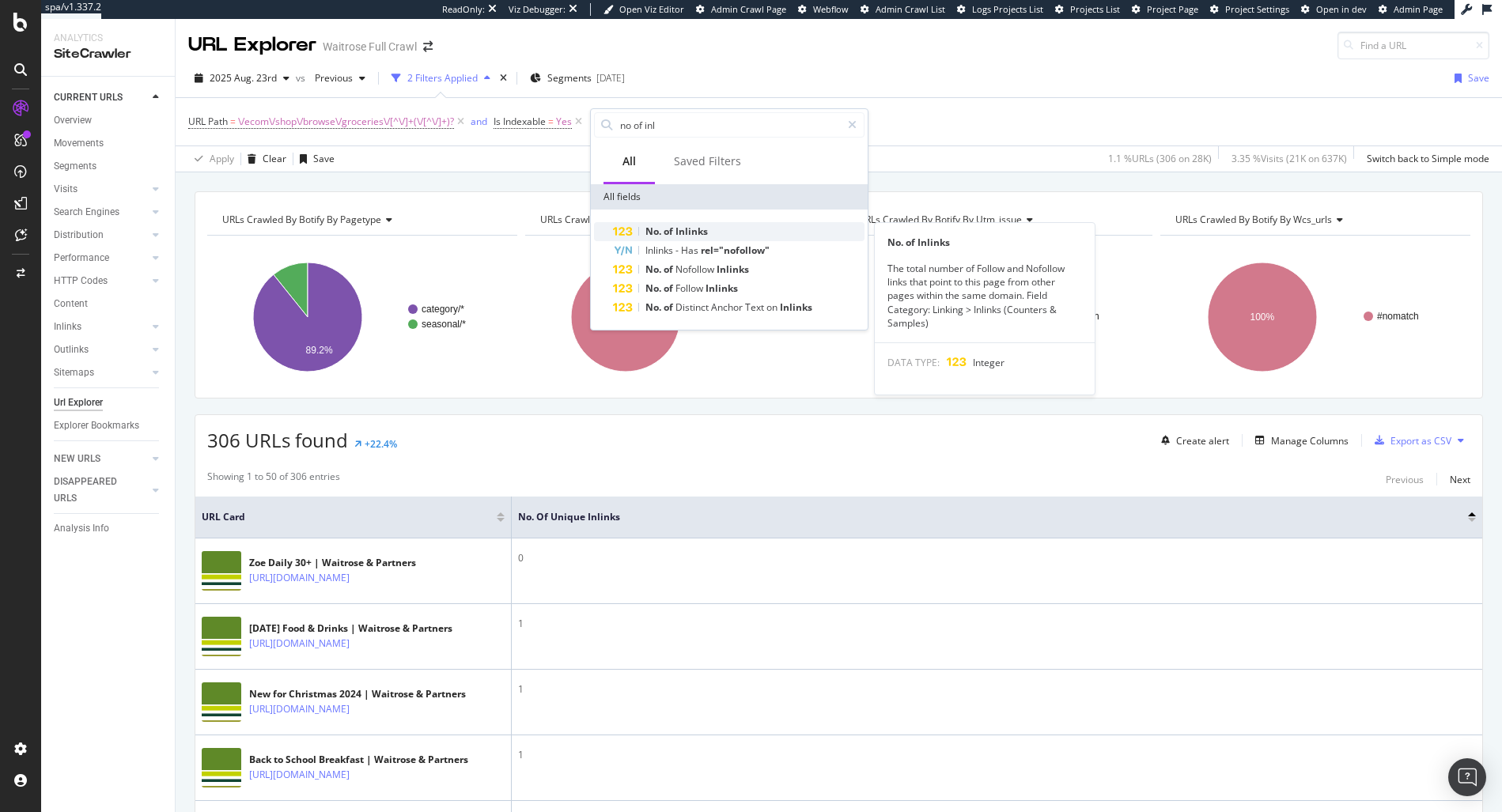
type input "no of inl"
click at [711, 233] on div "No. of Inlinks" at bounding box center [738, 231] width 251 height 19
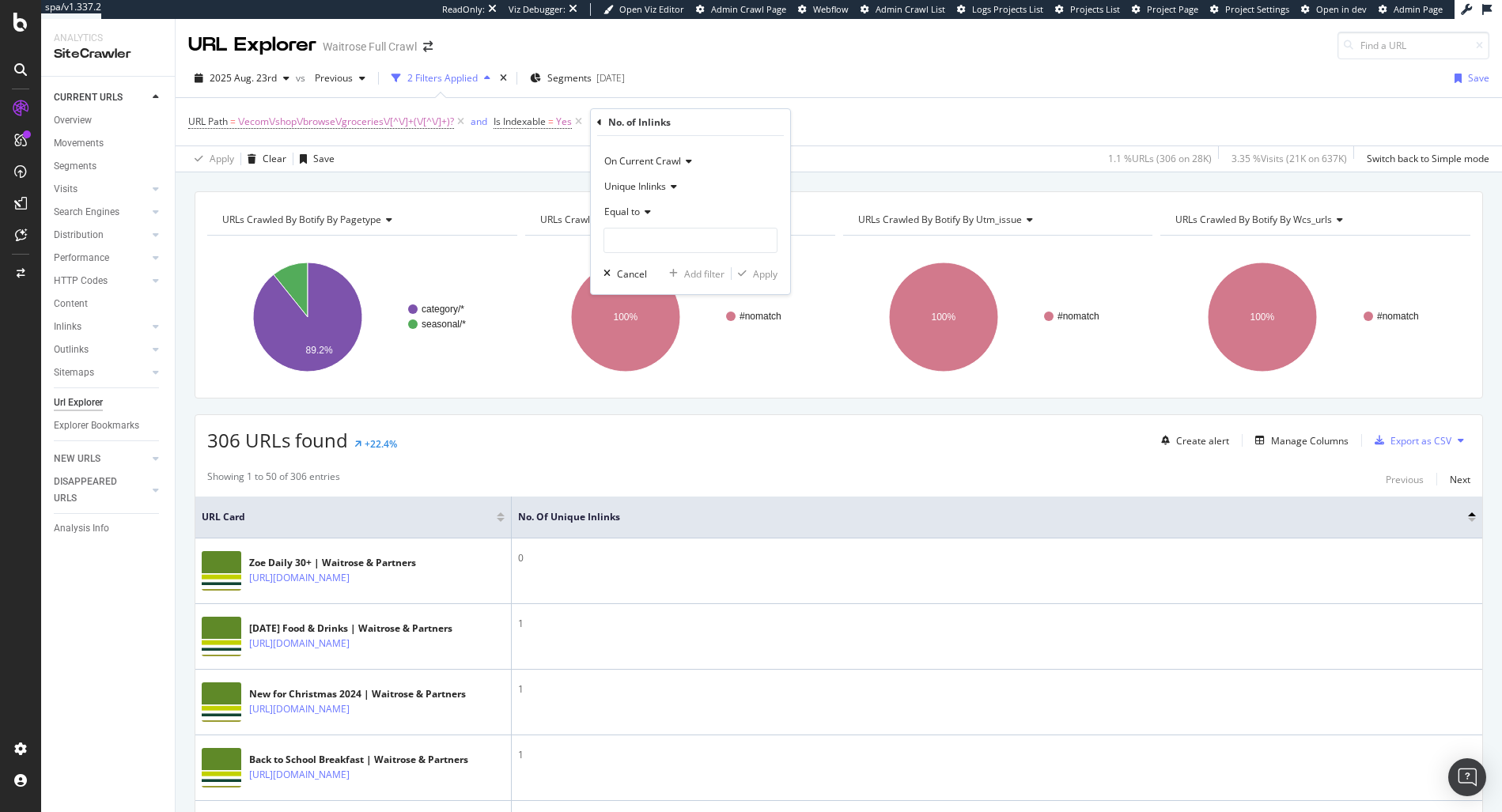
click at [619, 207] on span "Equal to" at bounding box center [623, 211] width 36 height 13
click at [639, 294] on div "Less than" at bounding box center [691, 285] width 169 height 20
click at [623, 231] on input "number" at bounding box center [690, 240] width 174 height 25
type input "26000"
click at [746, 281] on div "On Current Crawl Unique Inlinks Less than 26000 Cancel Add filter Apply" at bounding box center [690, 214] width 200 height 158
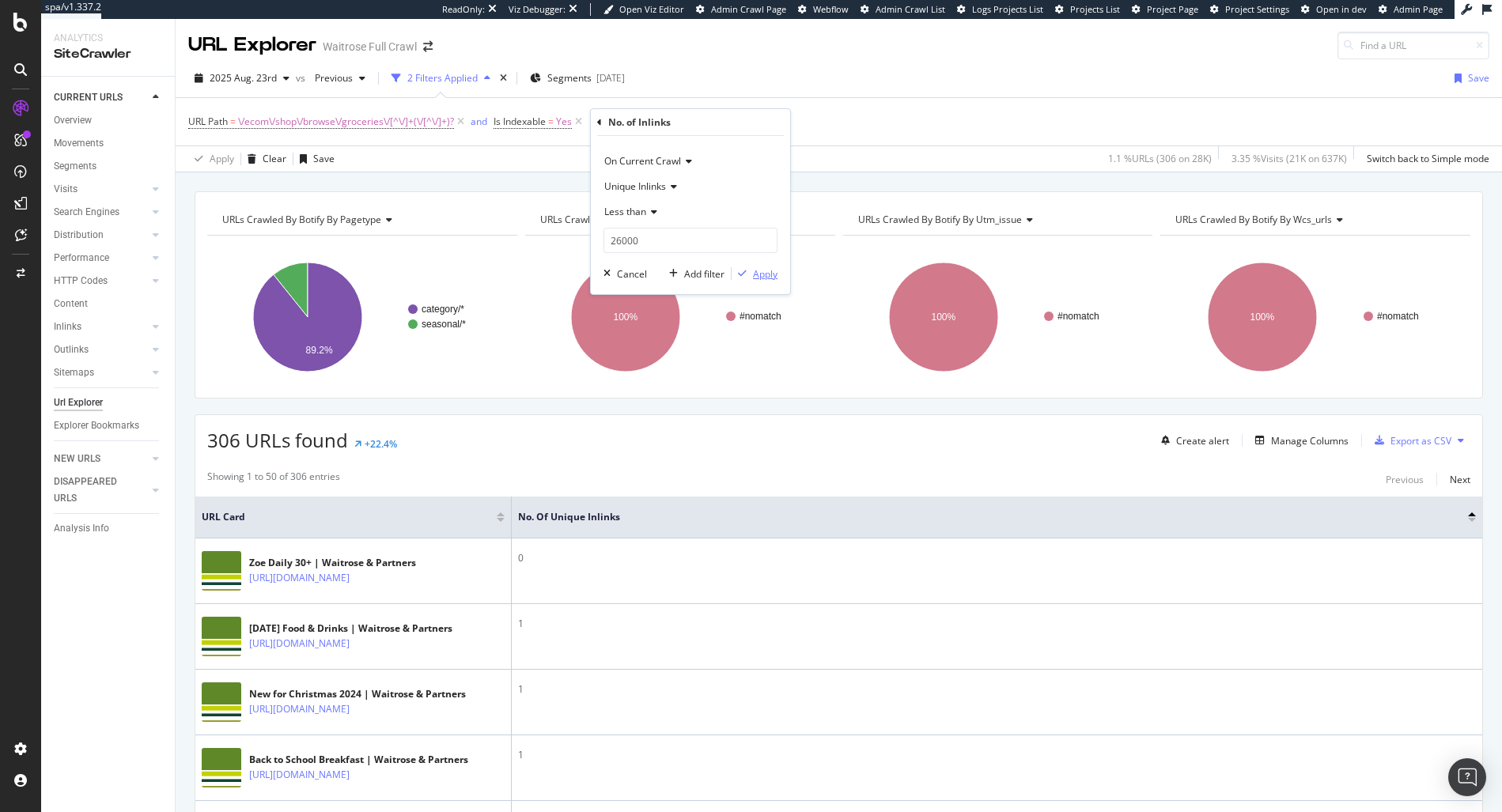
click at [758, 271] on div "Apply" at bounding box center [765, 274] width 25 height 13
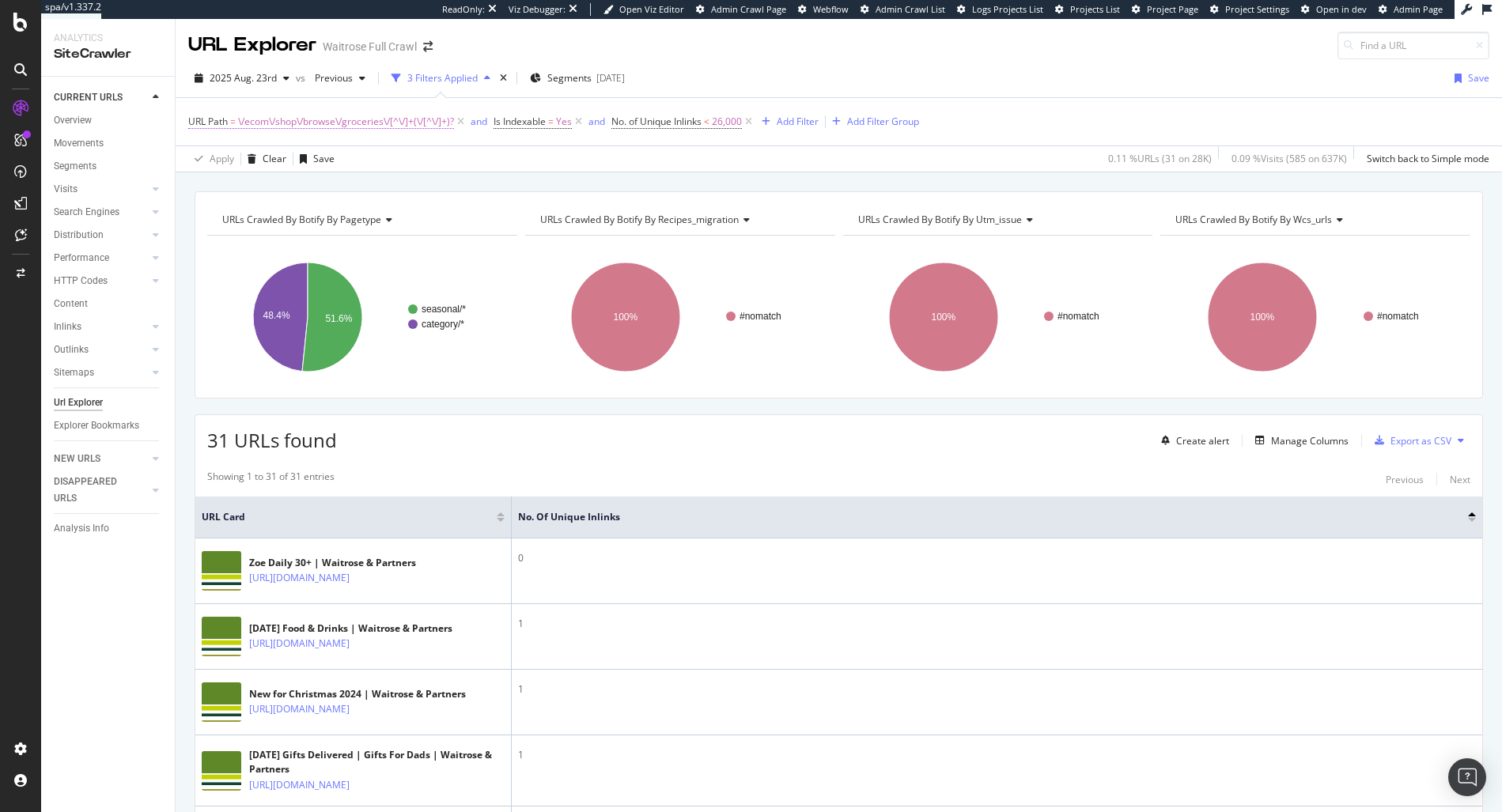
click at [374, 117] on span "\/ecom\/shop\/browse\/groceries\/[^\/]+(\/[^\/]+)?" at bounding box center [346, 121] width 216 height 22
click at [755, 126] on icon at bounding box center [749, 121] width 13 height 16
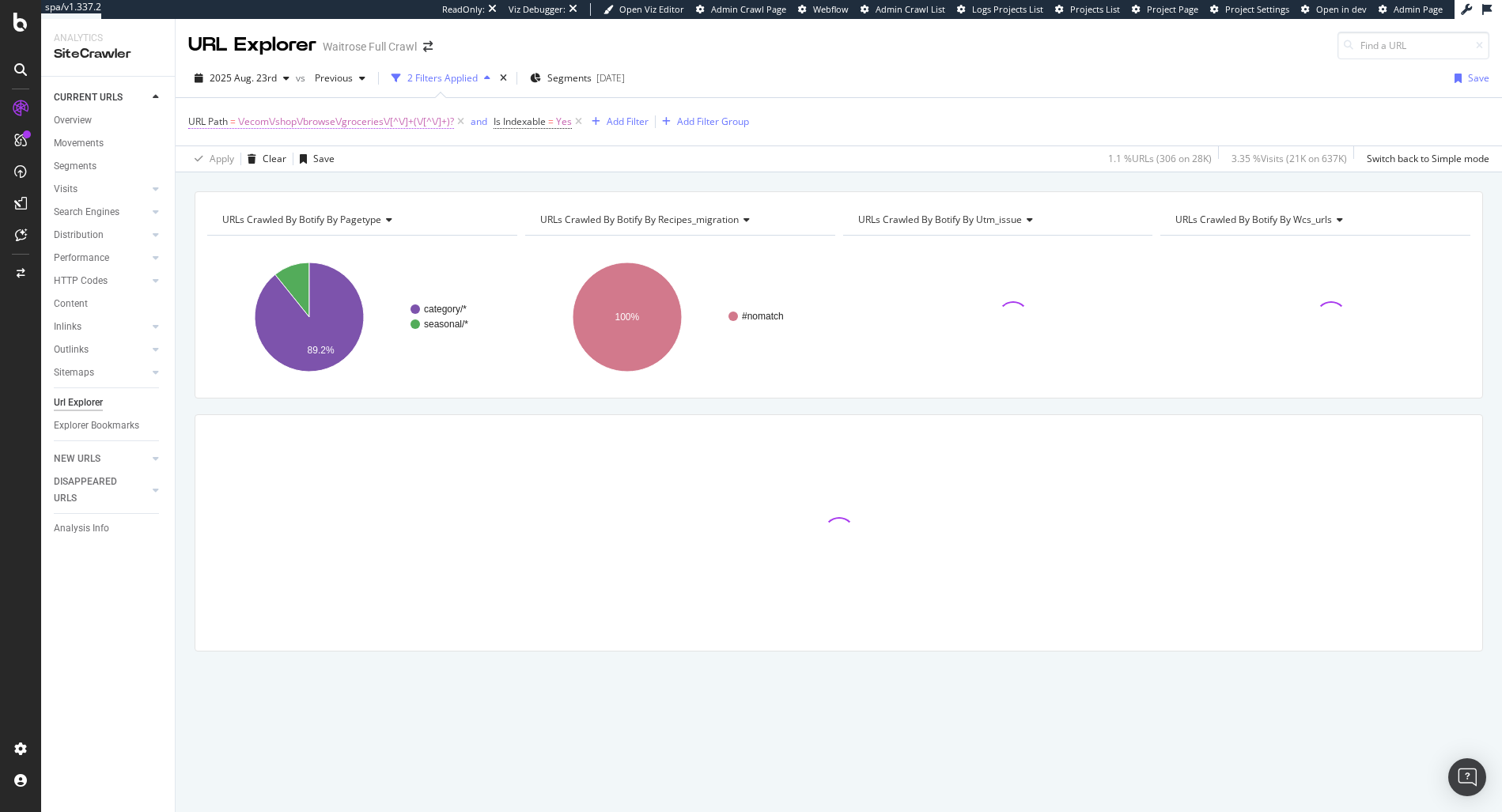
click at [404, 119] on span "\/ecom\/shop\/browse\/groceries\/[^\/]+(\/[^\/]+)?" at bounding box center [346, 121] width 216 height 22
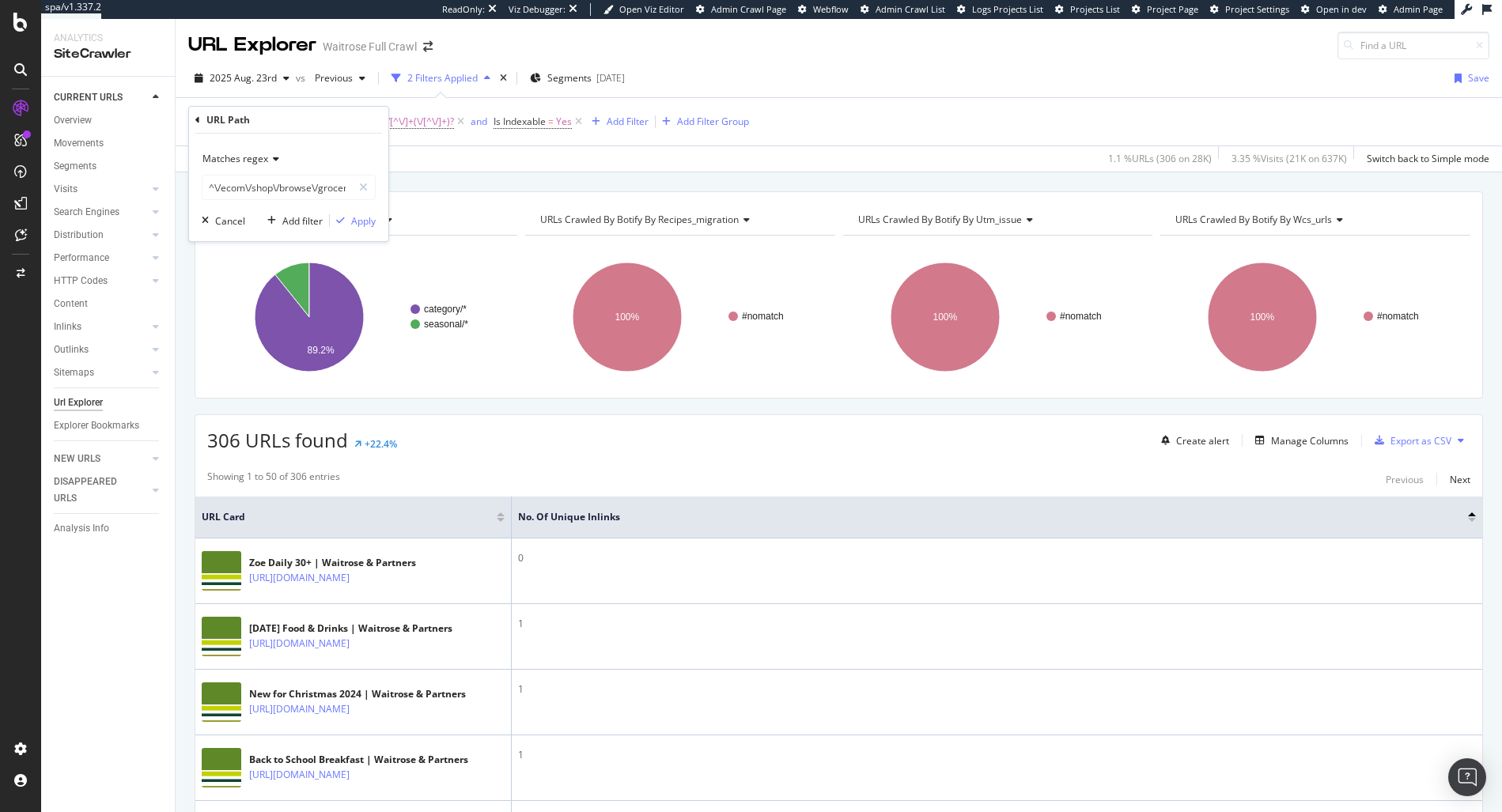
click at [232, 163] on span "Matches regex" at bounding box center [235, 159] width 65 height 13
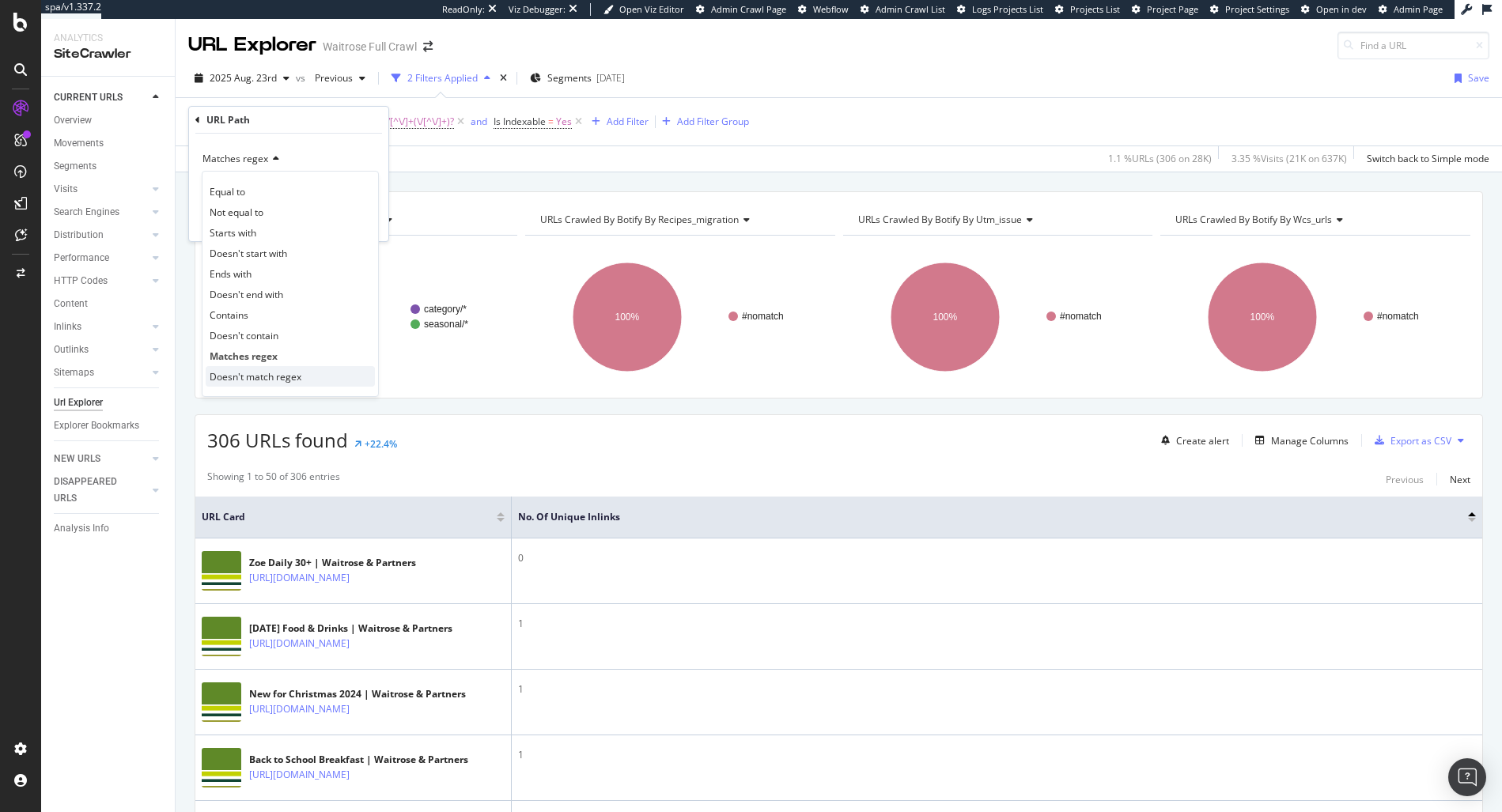
click at [266, 374] on span "Doesn't match regex" at bounding box center [255, 376] width 92 height 13
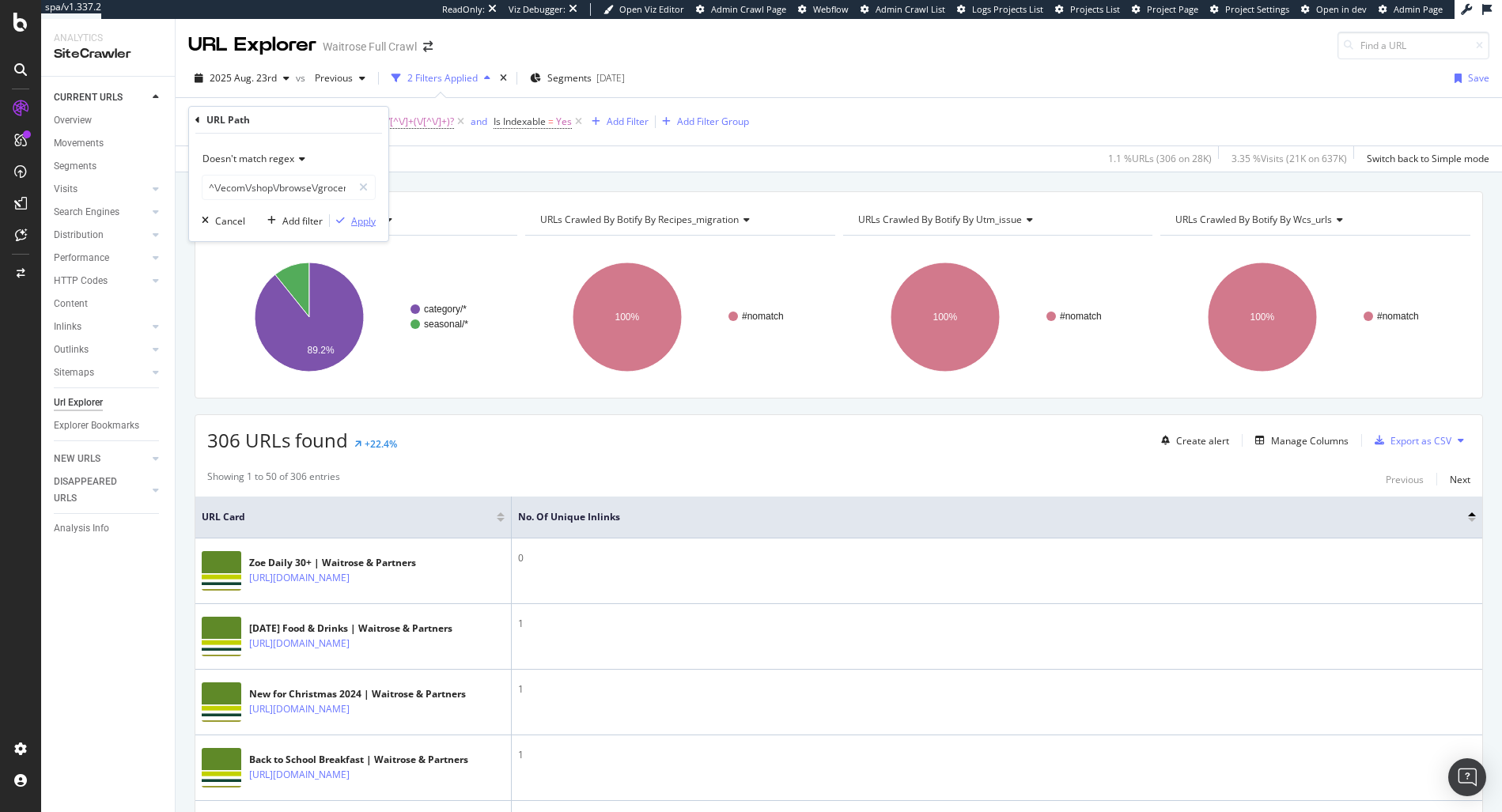
click at [358, 217] on div "Apply" at bounding box center [363, 221] width 25 height 13
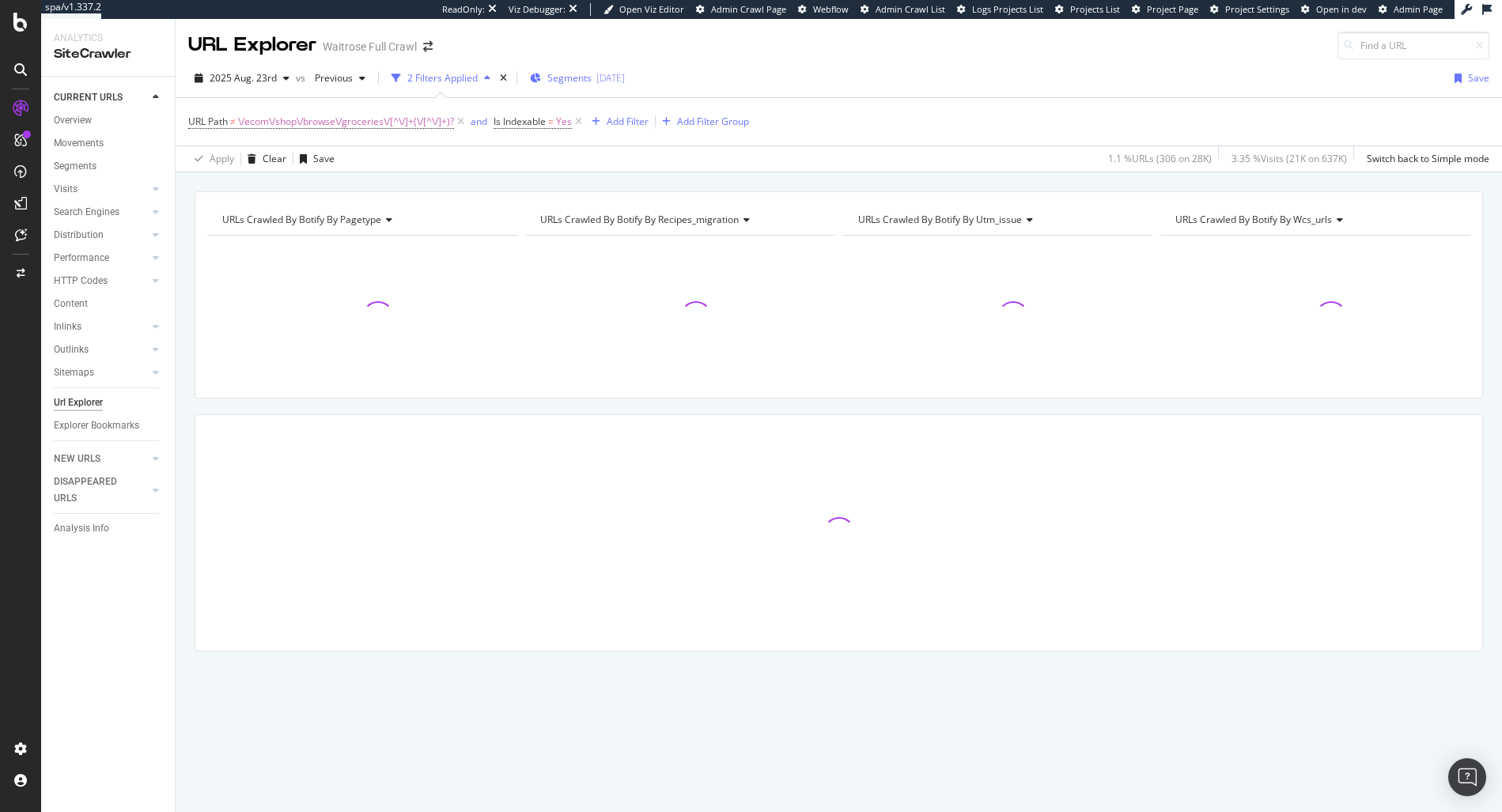
click at [582, 83] on span "Segments" at bounding box center [569, 78] width 44 height 13
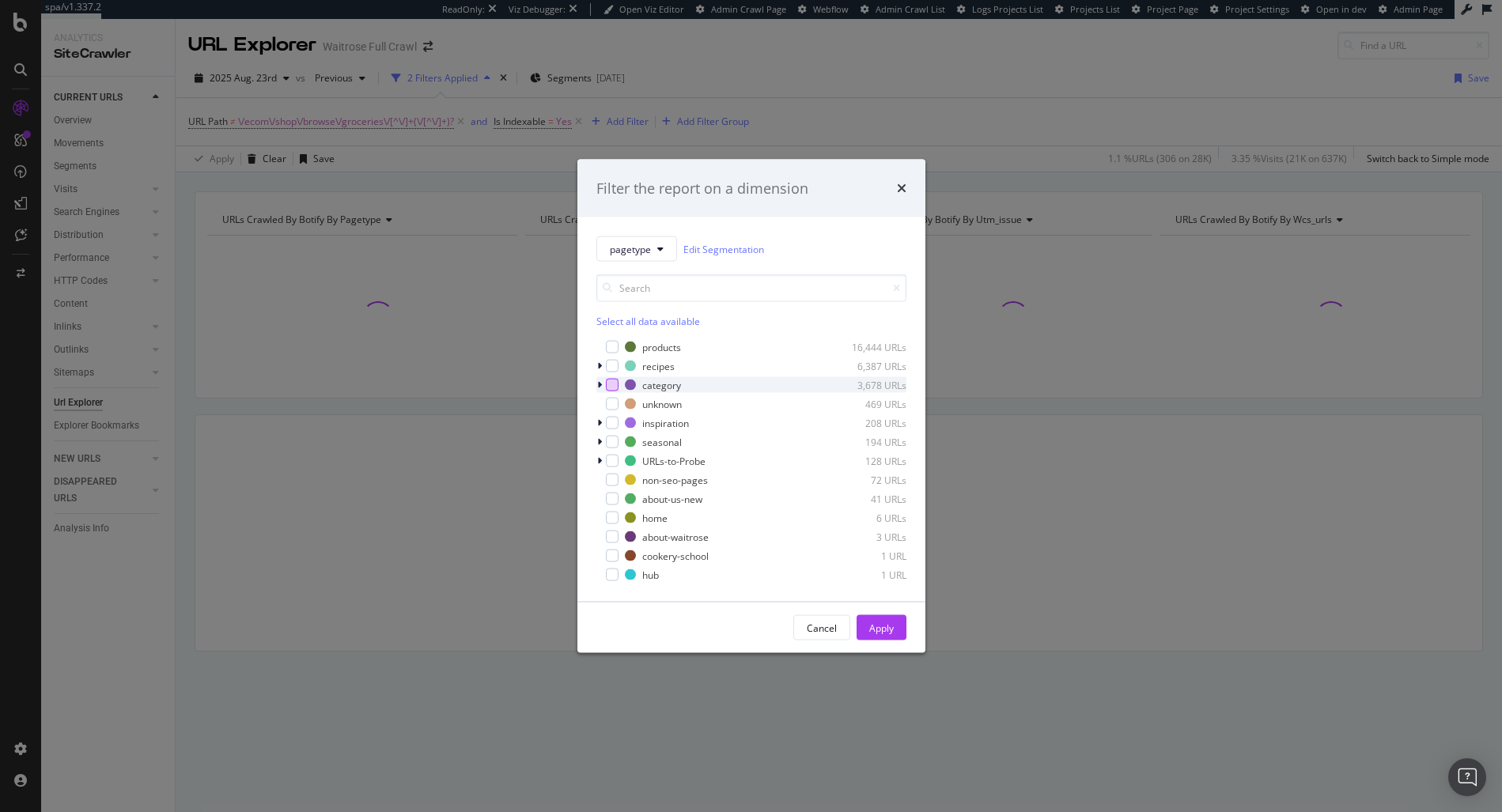
click at [608, 385] on div "modal" at bounding box center [612, 384] width 12 height 12
click at [884, 610] on div "Cancel Apply" at bounding box center [751, 628] width 348 height 51
click at [880, 629] on div "Apply" at bounding box center [881, 627] width 25 height 13
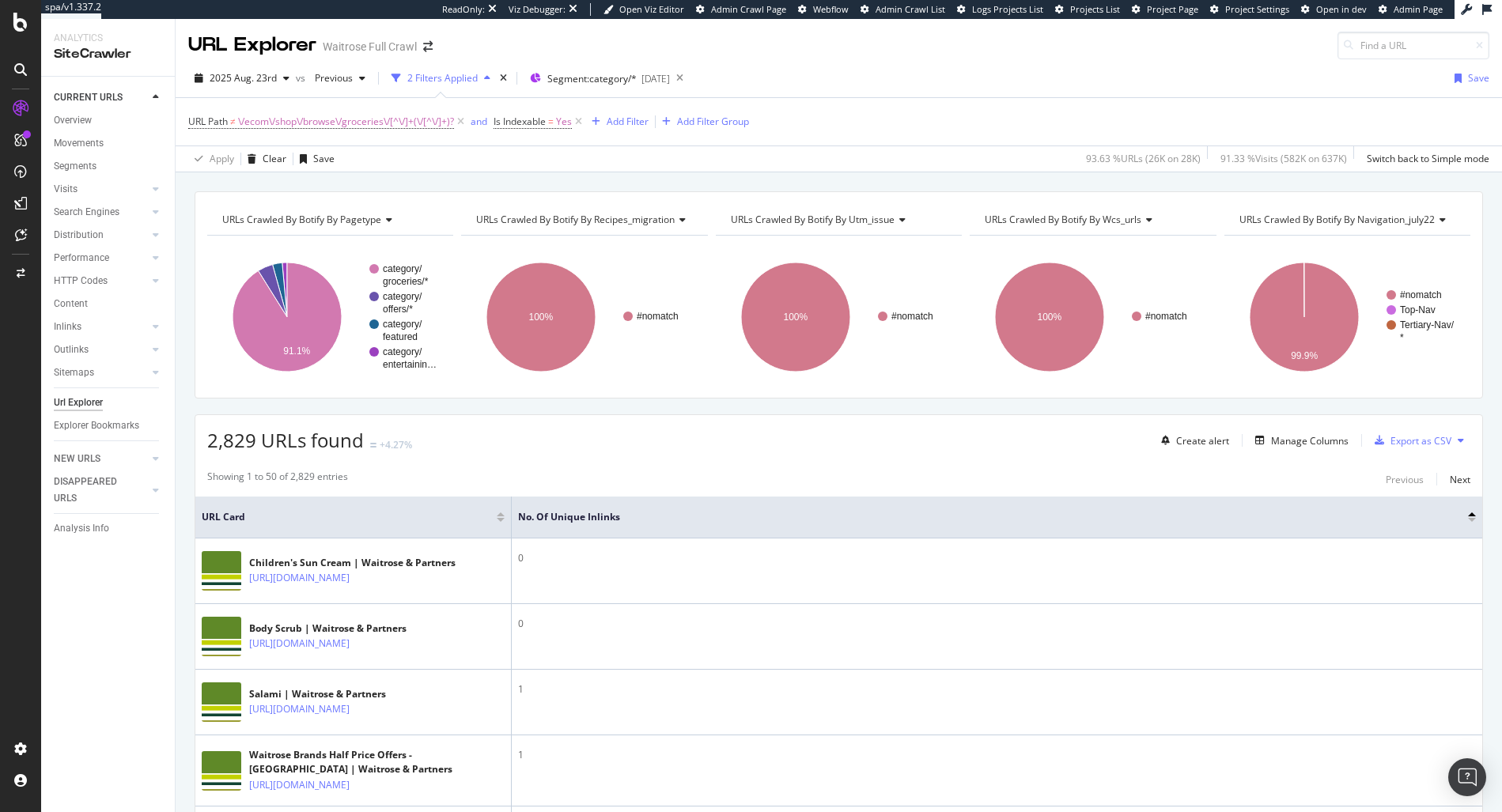
click at [1462, 523] on div "No. of Unique Inlinks" at bounding box center [996, 517] width 958 height 16
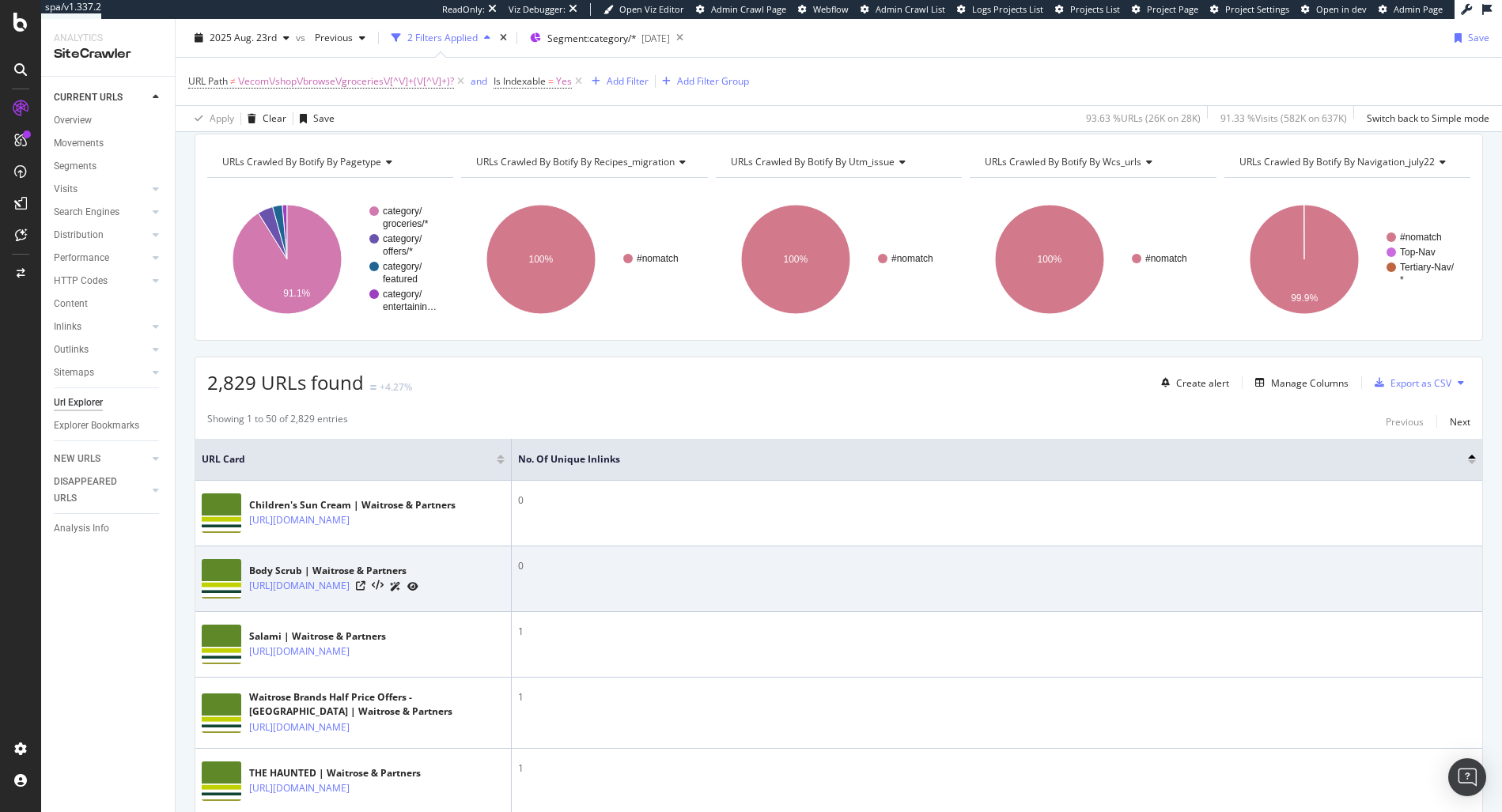
scroll to position [61, 0]
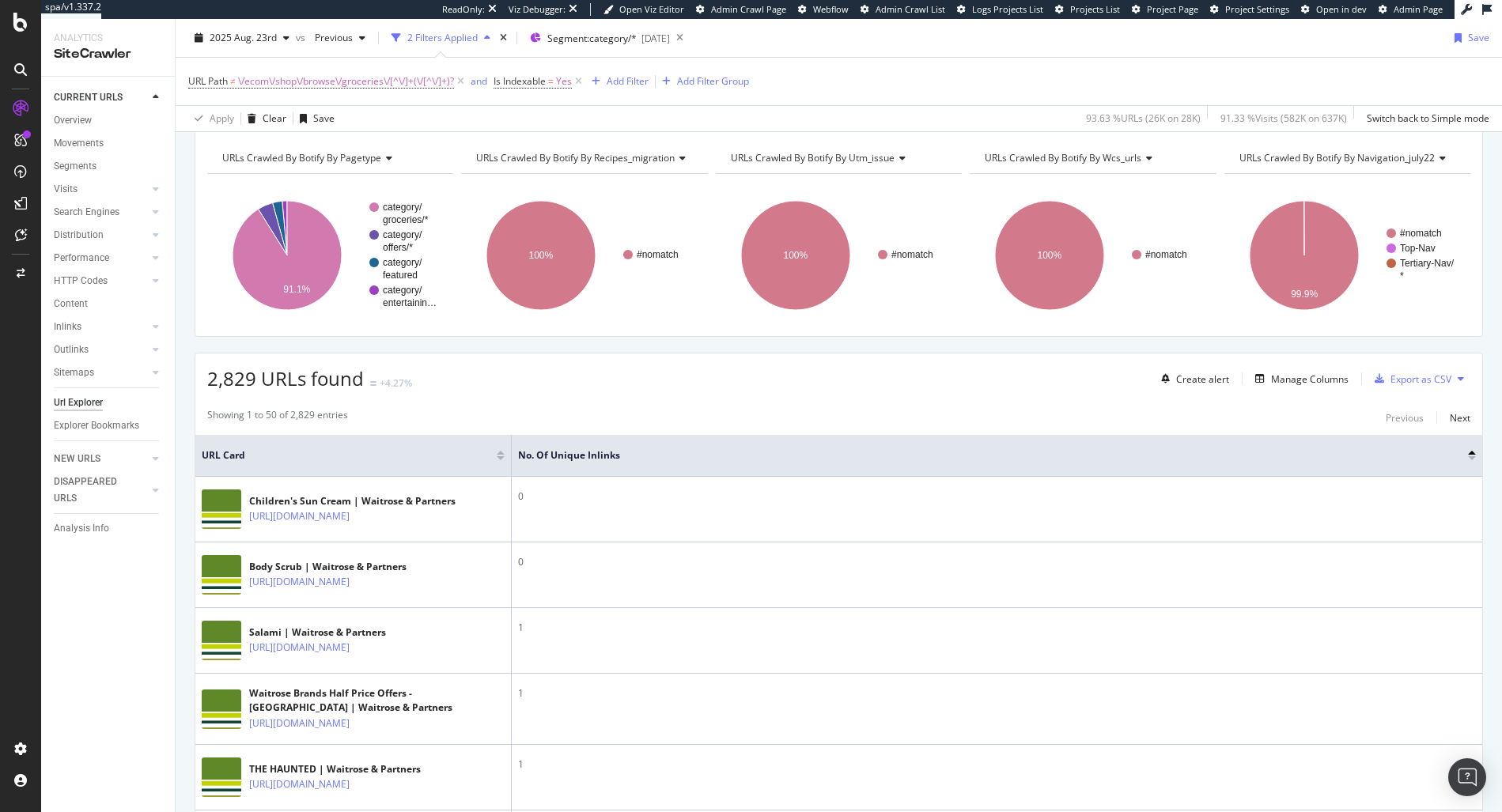
click at [1468, 458] on div at bounding box center [1472, 458] width 8 height 4
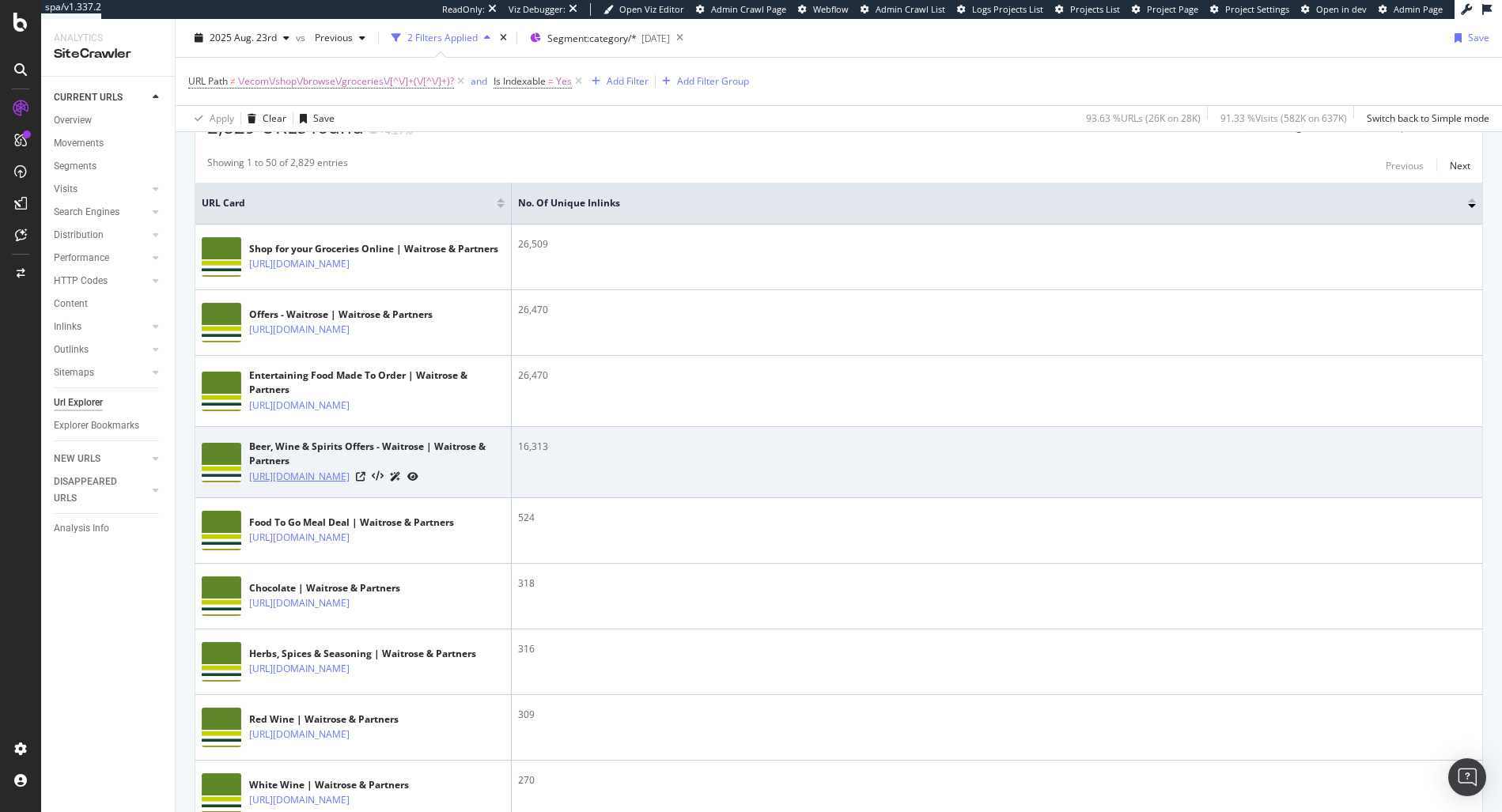
scroll to position [298, 0]
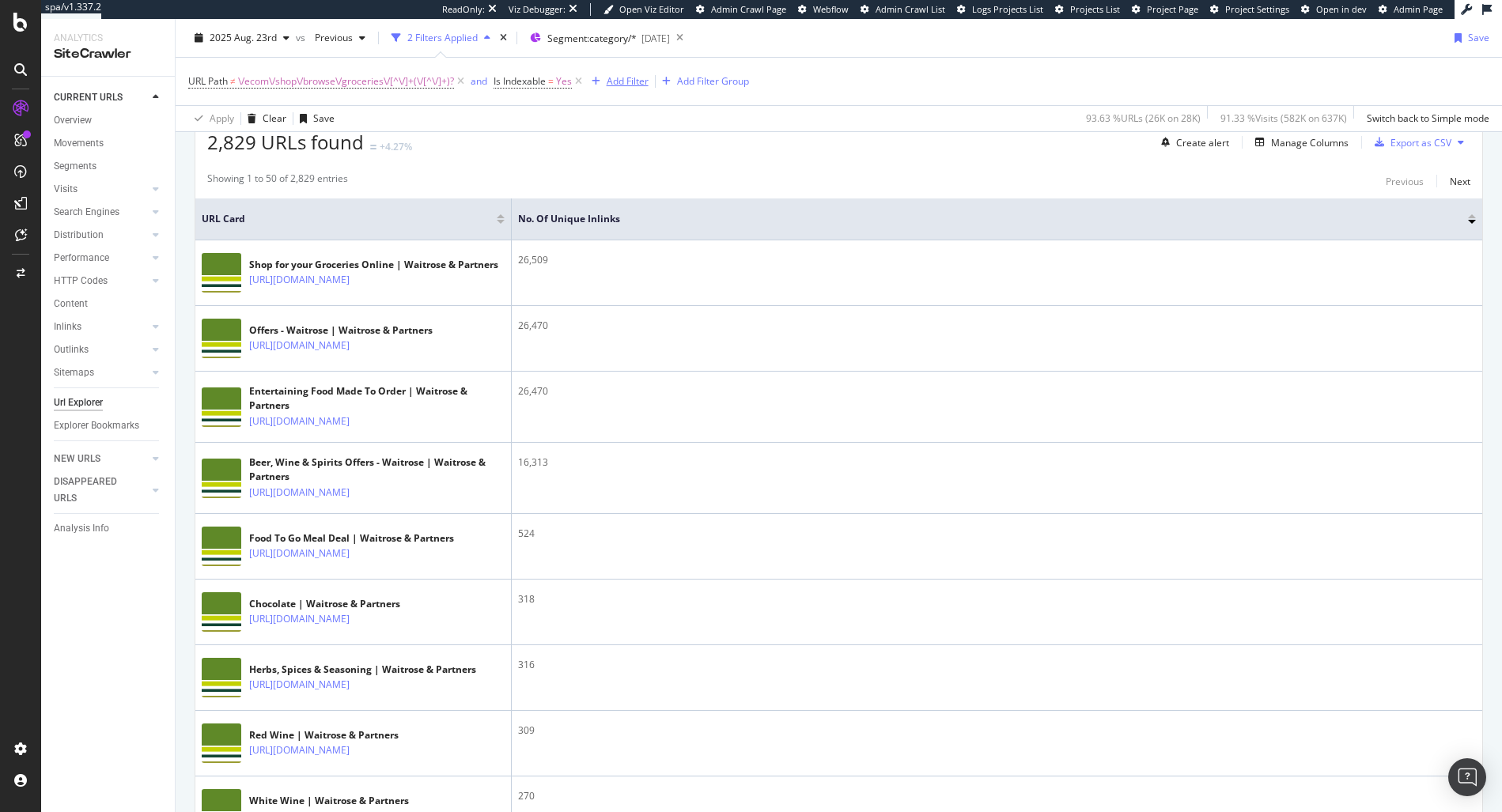
click at [641, 85] on div "Add Filter" at bounding box center [627, 81] width 42 height 13
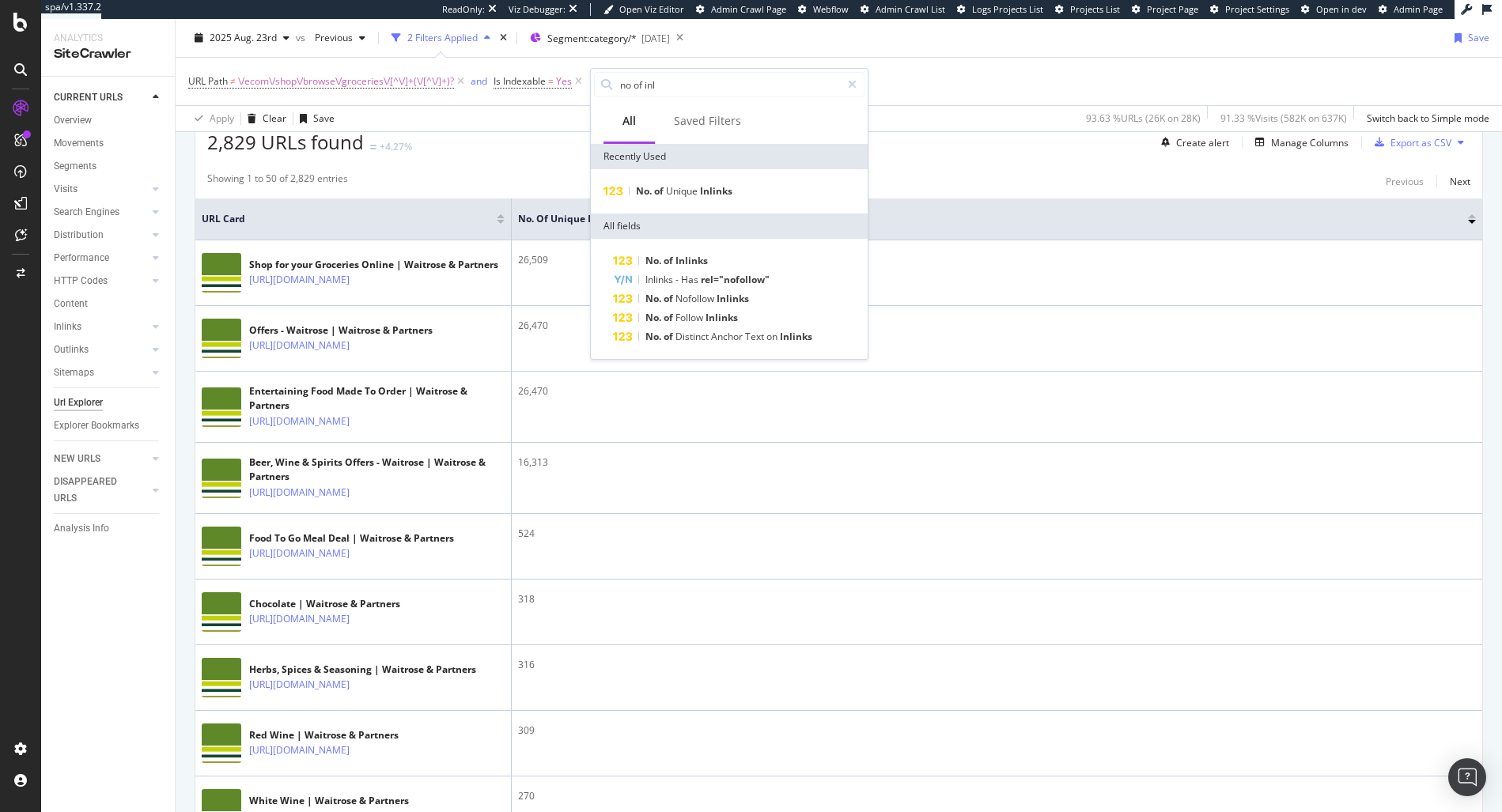
click at [648, 201] on div "No. of Unique Inlinks" at bounding box center [729, 191] width 277 height 44
click at [651, 197] on span "No." at bounding box center [645, 191] width 18 height 13
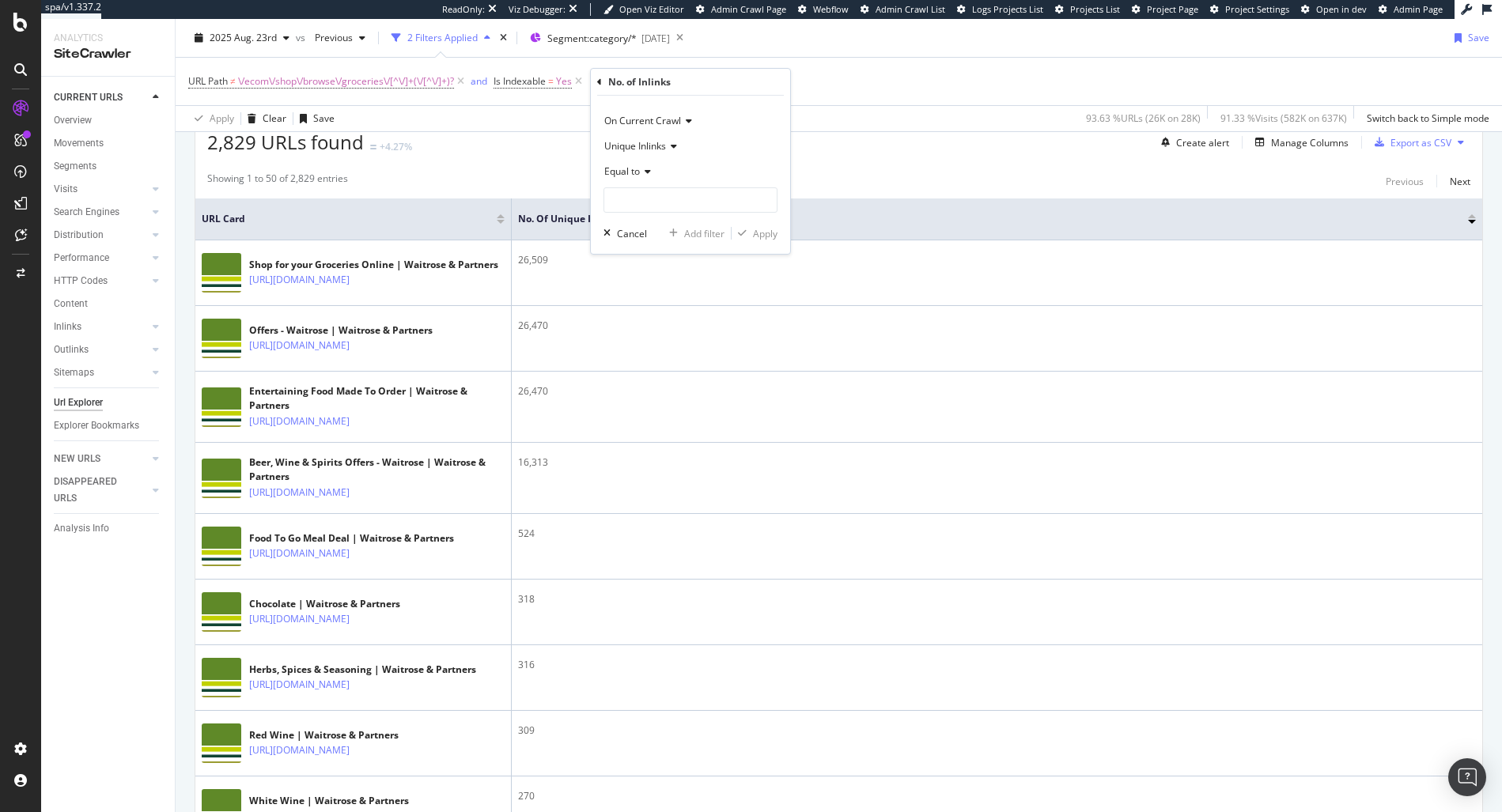
click at [623, 172] on span "Equal to" at bounding box center [623, 171] width 36 height 13
click at [636, 248] on span "Less than" at bounding box center [632, 245] width 42 height 13
click at [634, 199] on input "number" at bounding box center [690, 200] width 174 height 25
click at [641, 199] on input "16" at bounding box center [690, 200] width 174 height 25
type input "16000"
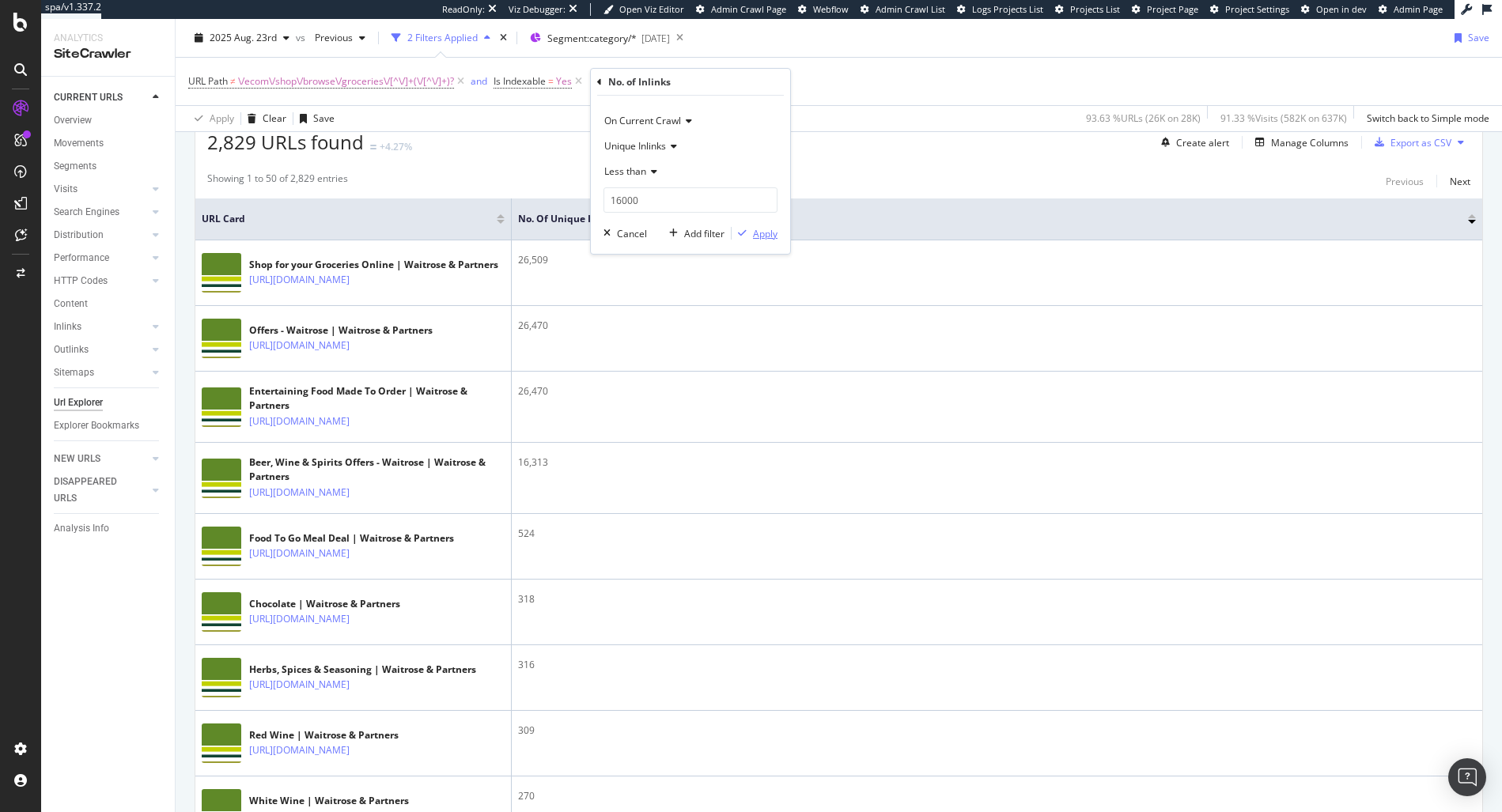
click at [763, 233] on div "Apply" at bounding box center [765, 233] width 25 height 13
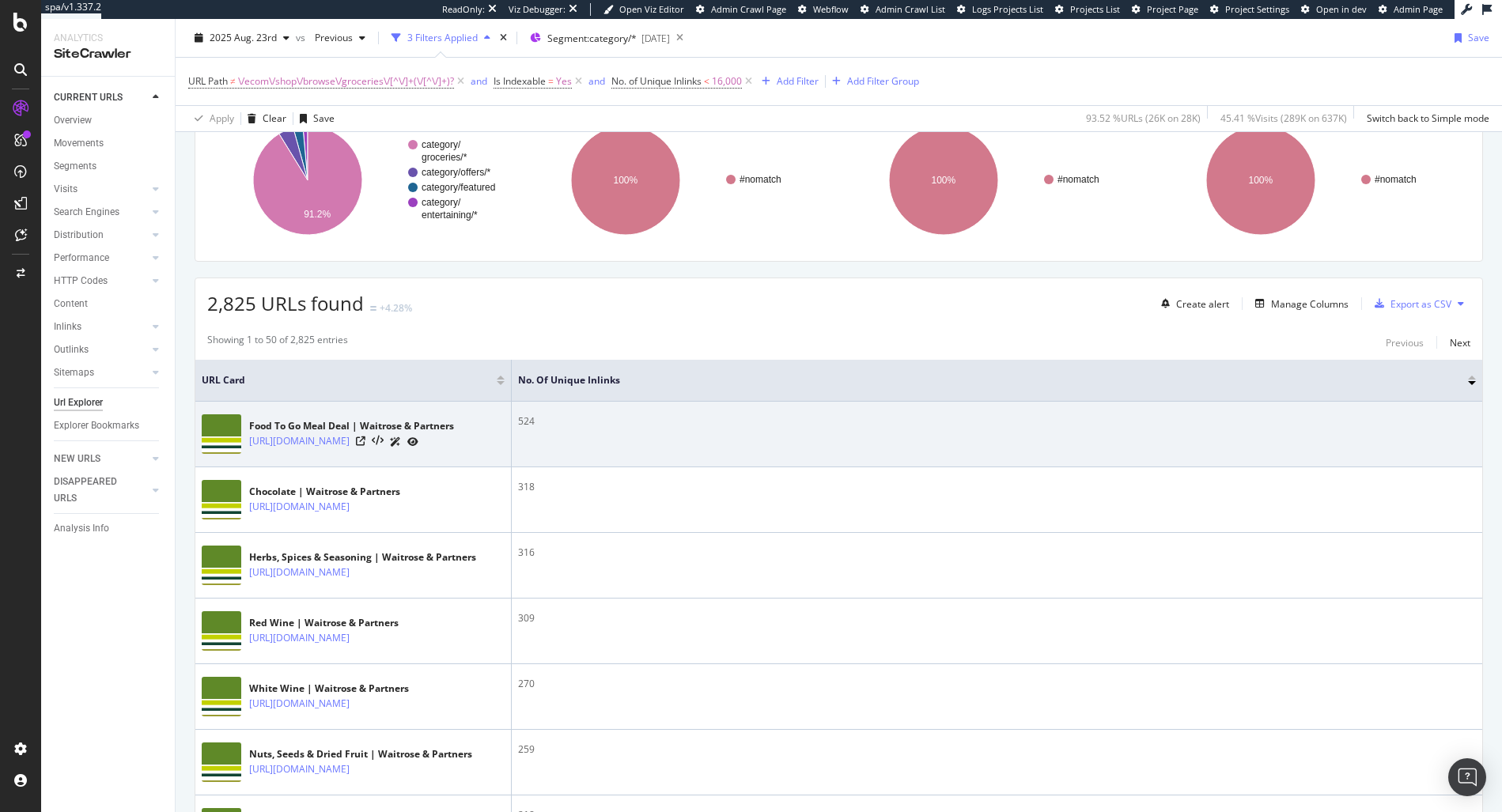
scroll to position [122, 0]
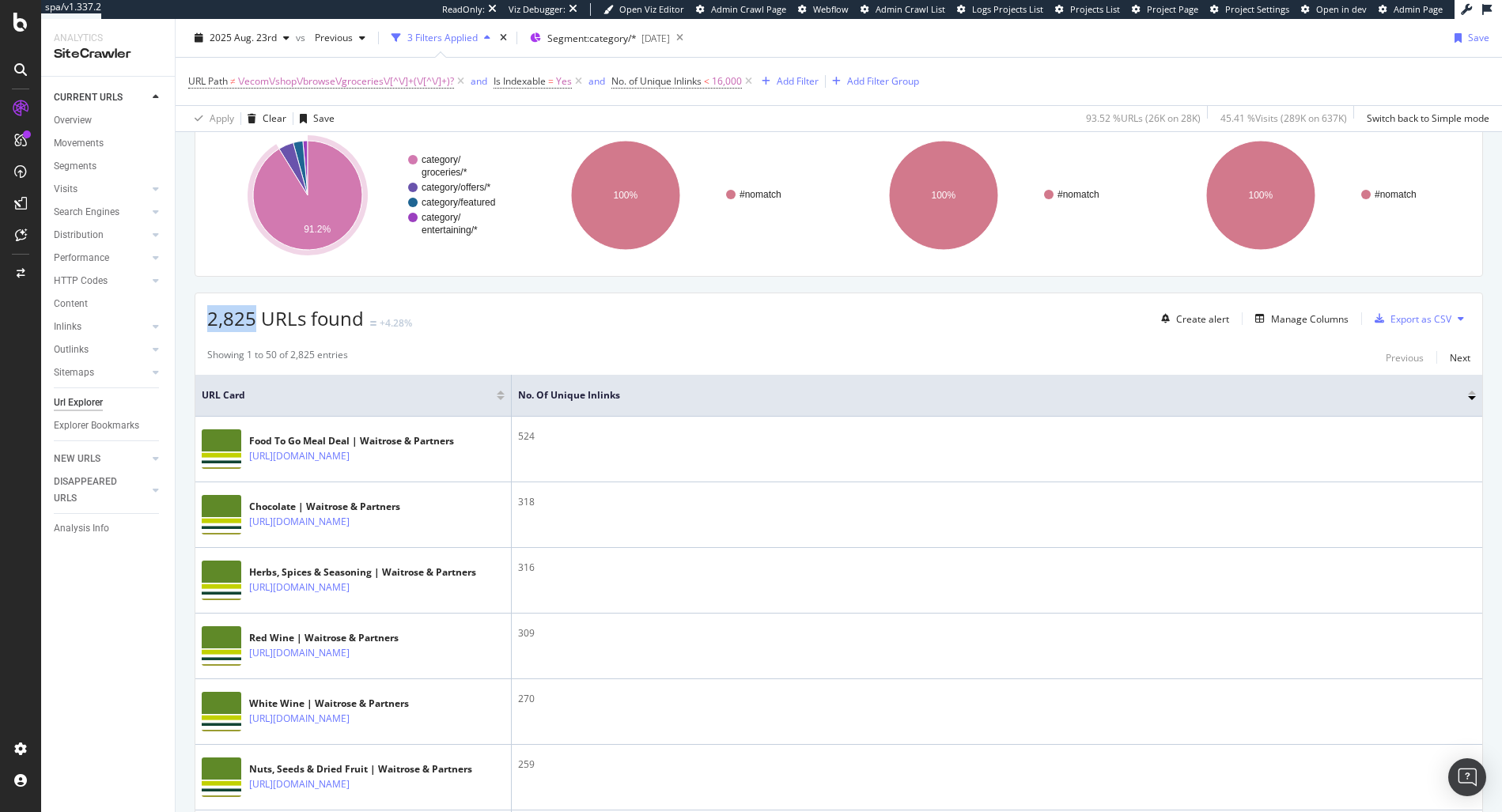
drag, startPoint x: 254, startPoint y: 315, endPoint x: 188, endPoint y: 316, distance: 66.0
copy span "2,825"
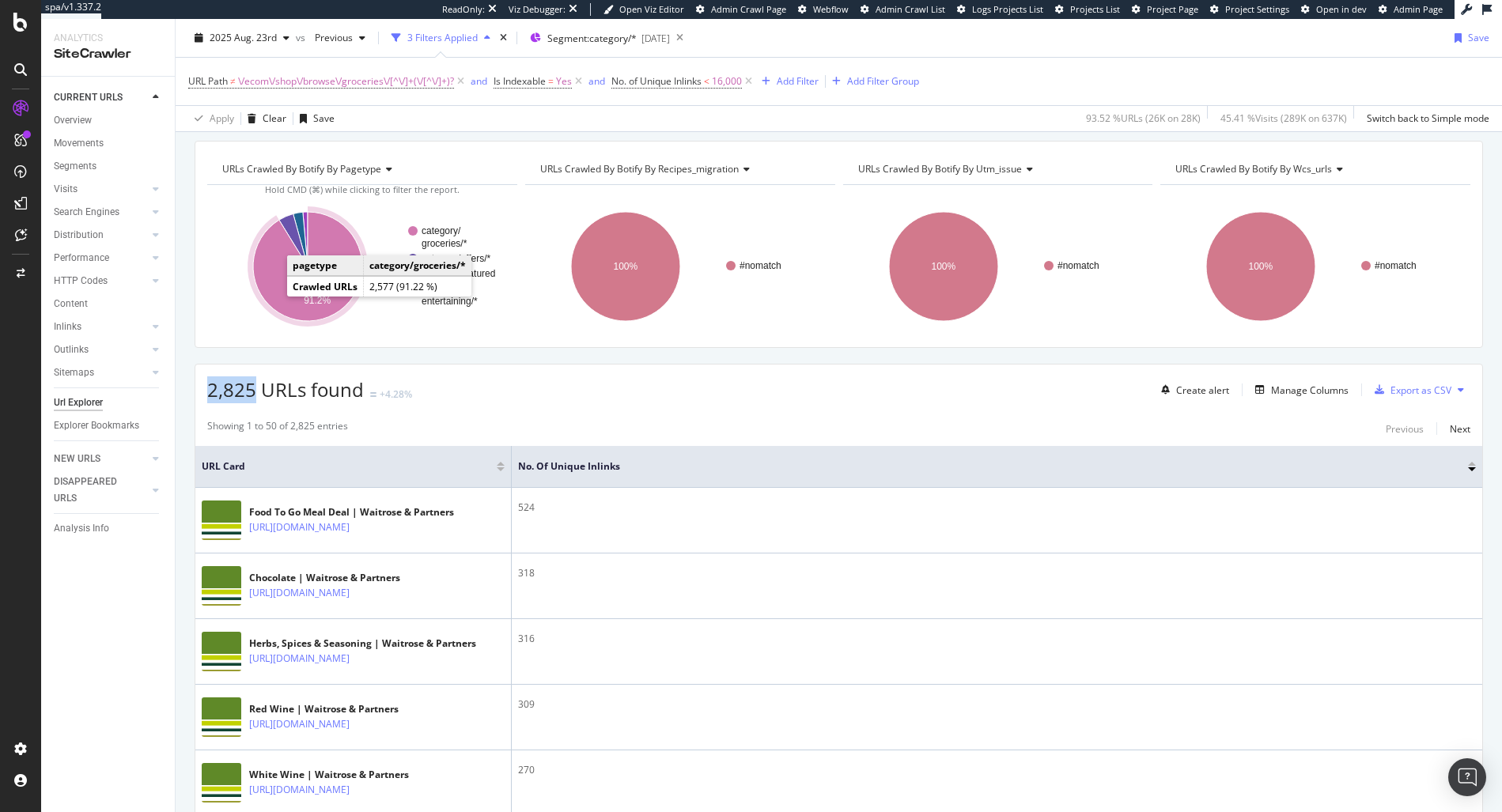
scroll to position [0, 0]
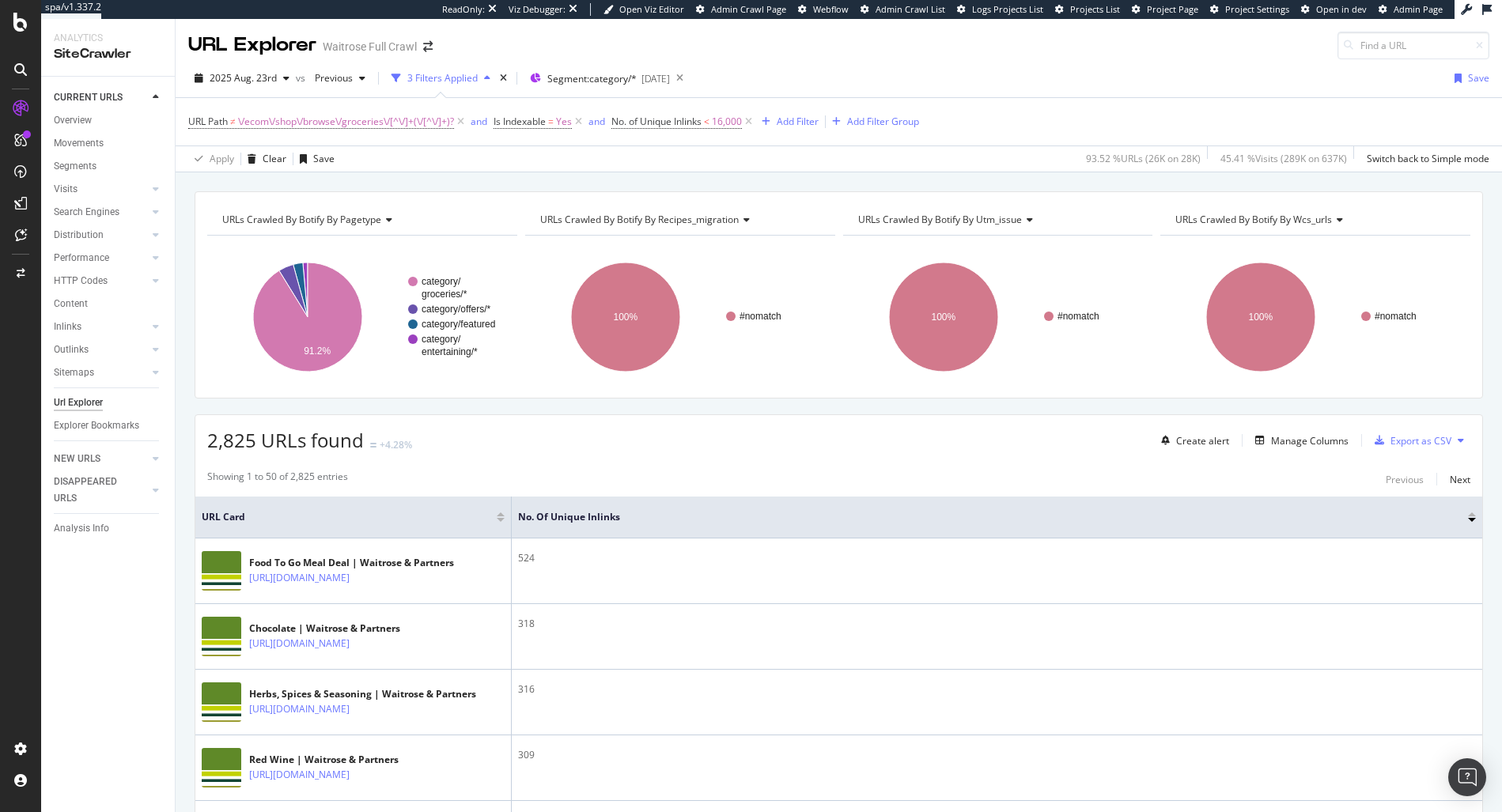
click at [828, 71] on div "2025 Aug. 23rd vs Previous 3 Filters Applied Segment: category/* 2025-07-29 Save" at bounding box center [839, 81] width 1326 height 32
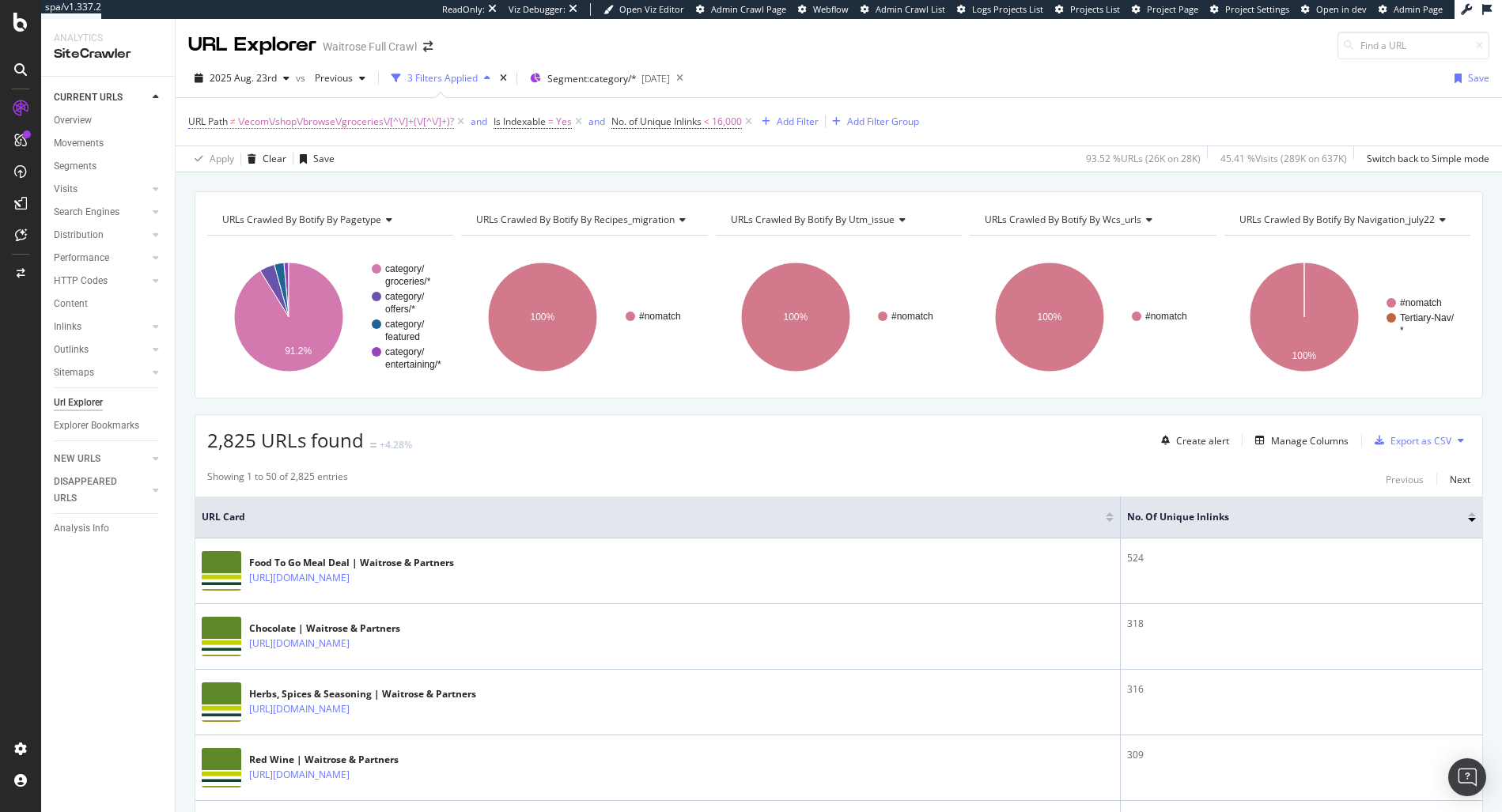
click at [424, 123] on span "\/ecom\/shop\/browse\/groceries\/[^\/]+(\/[^\/]+)?" at bounding box center [346, 121] width 216 height 22
click at [279, 182] on input "^\/ecom\/shop\/browse\/groceries\/[^\/]+(\/[^\/]+)?$" at bounding box center [277, 187] width 150 height 25
click at [249, 165] on div "Doesn't match regex" at bounding box center [289, 159] width 174 height 25
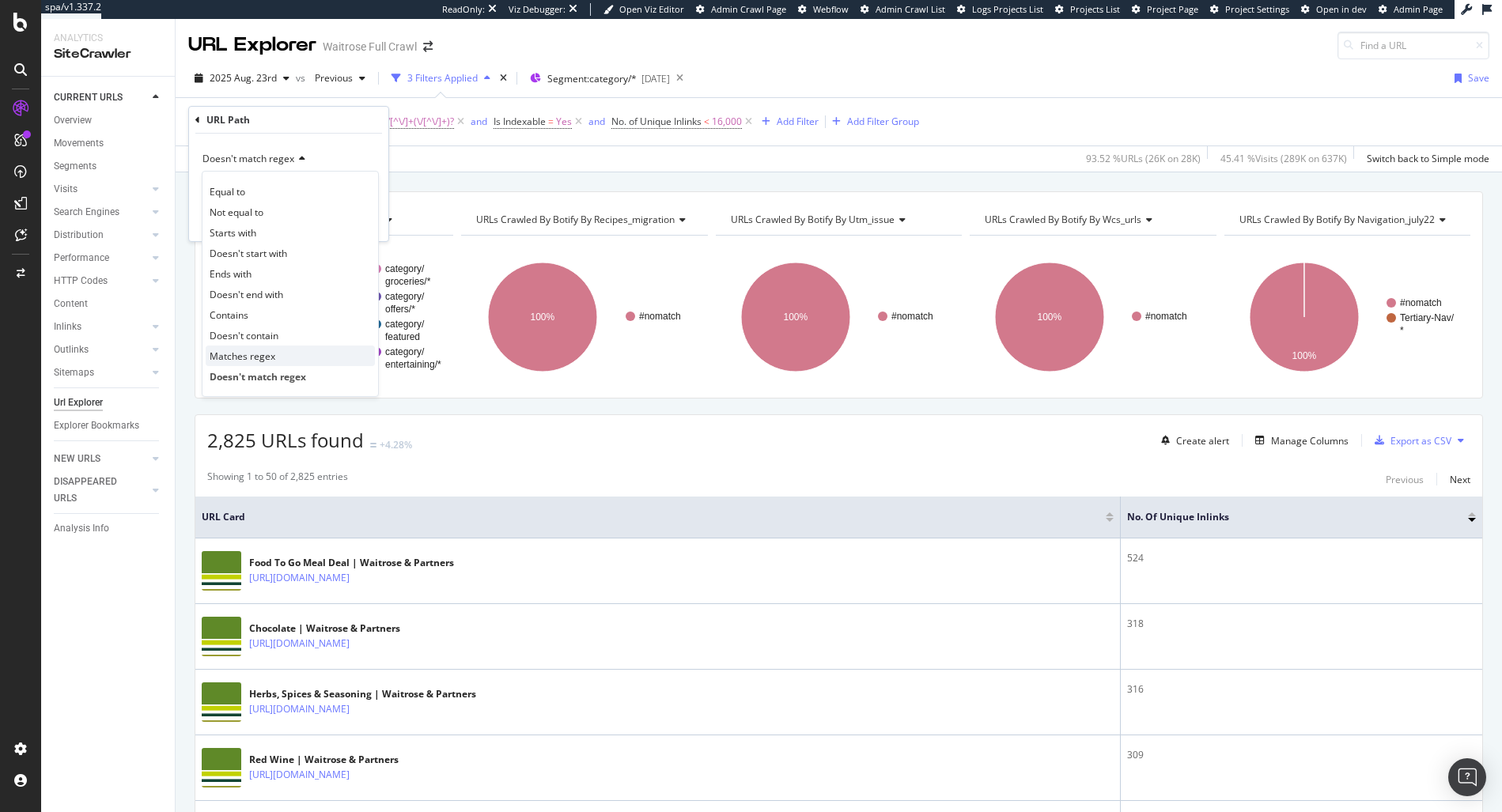
click at [252, 358] on span "Matches regex" at bounding box center [242, 356] width 65 height 13
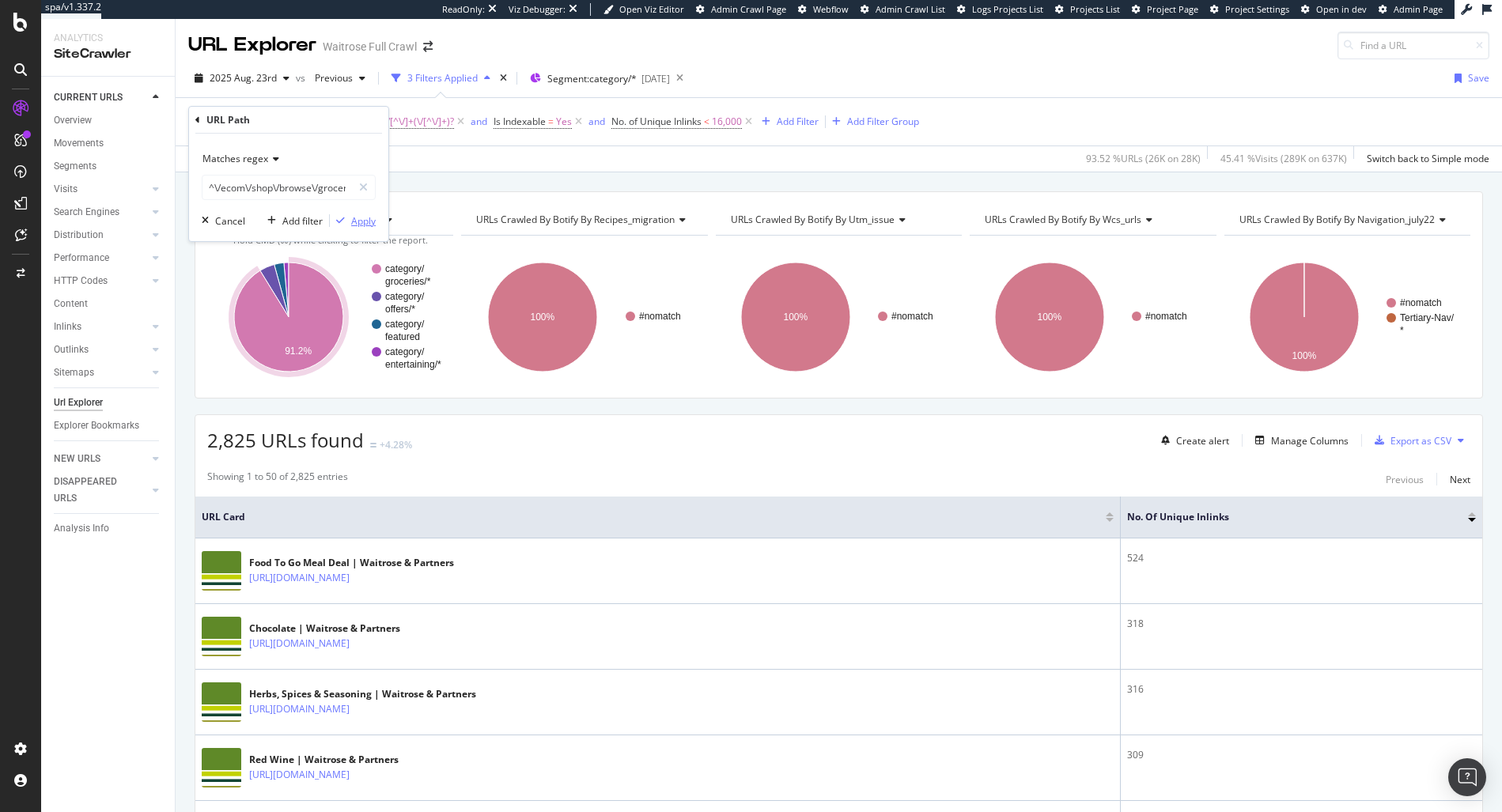
click at [356, 213] on div "Apply" at bounding box center [353, 220] width 46 height 14
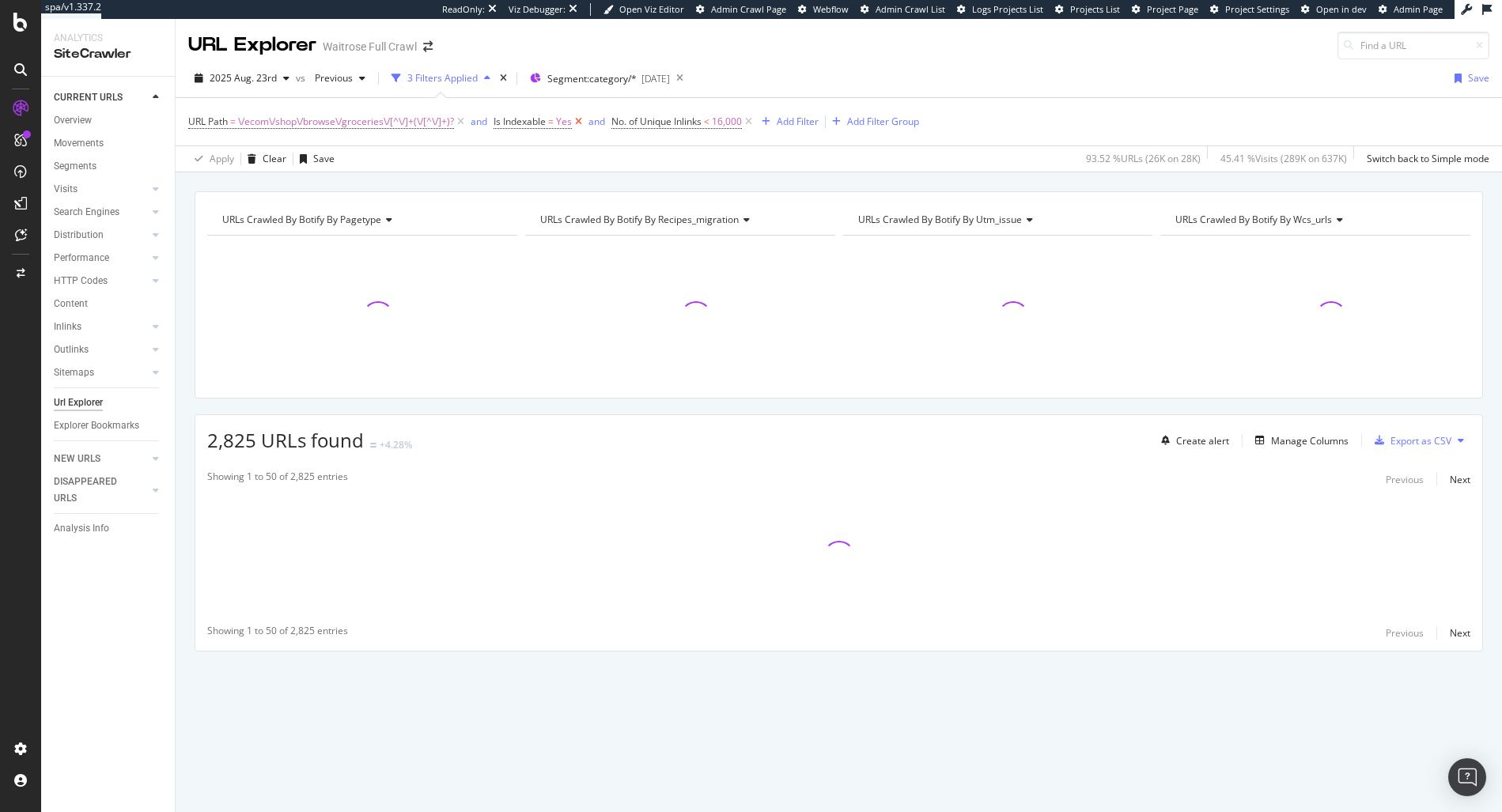
click at [578, 124] on icon at bounding box center [578, 121] width 13 height 16
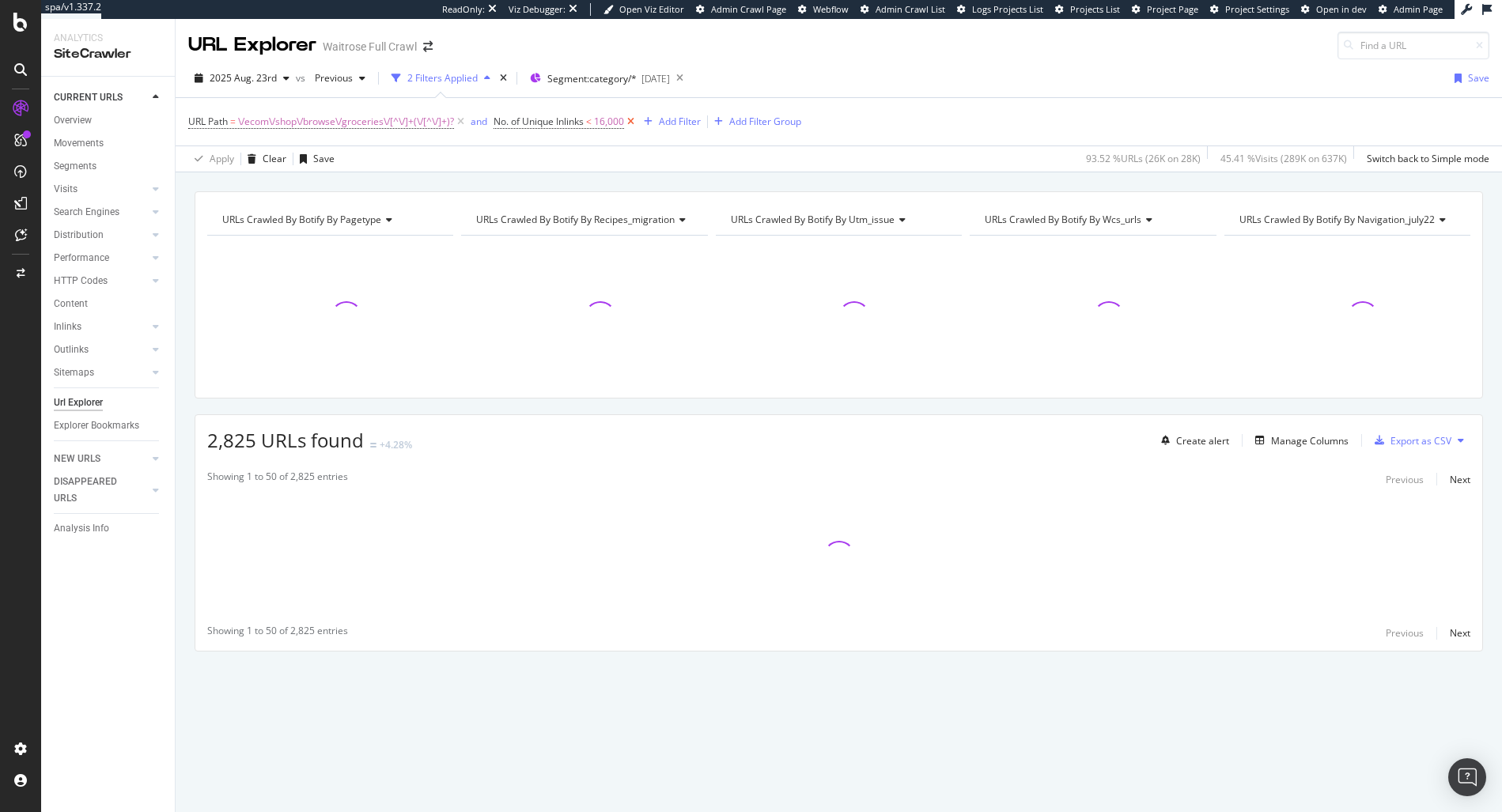
click at [636, 126] on icon at bounding box center [631, 121] width 13 height 16
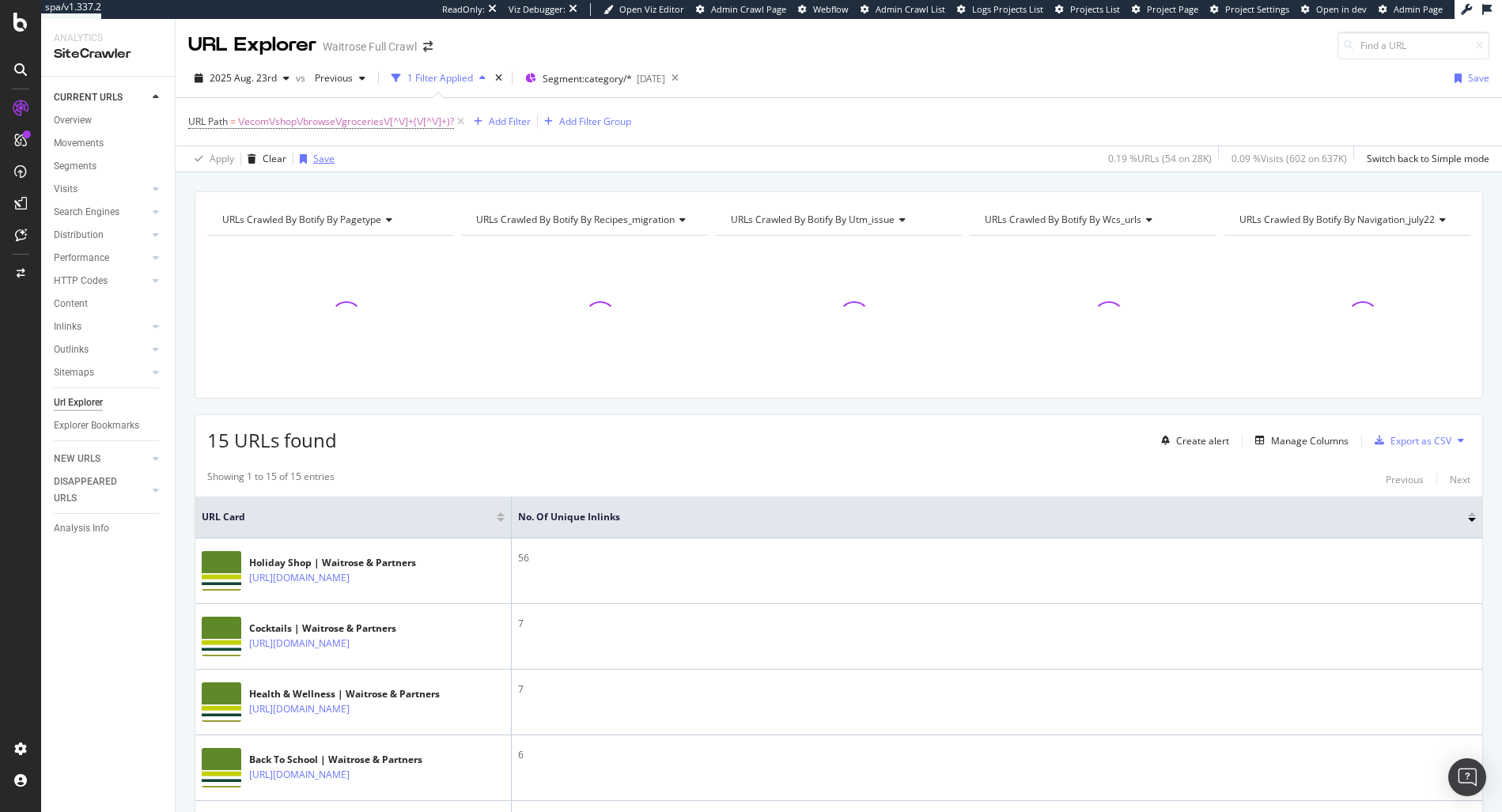
click at [321, 157] on div "Save" at bounding box center [324, 159] width 21 height 13
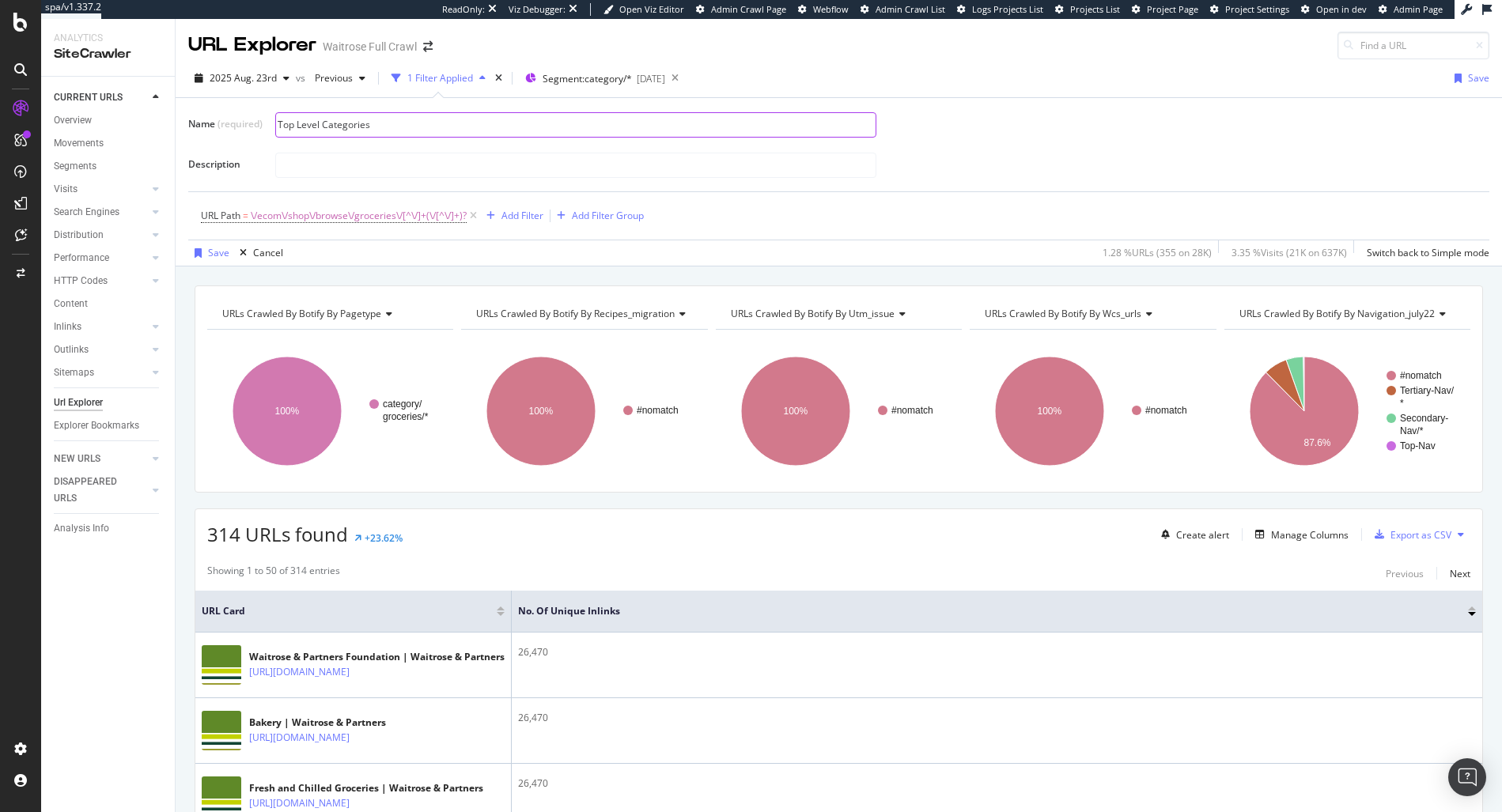
click at [392, 132] on input "Top Level Categories" at bounding box center [575, 124] width 600 height 24
type input "C"
type input "Hub Categories"
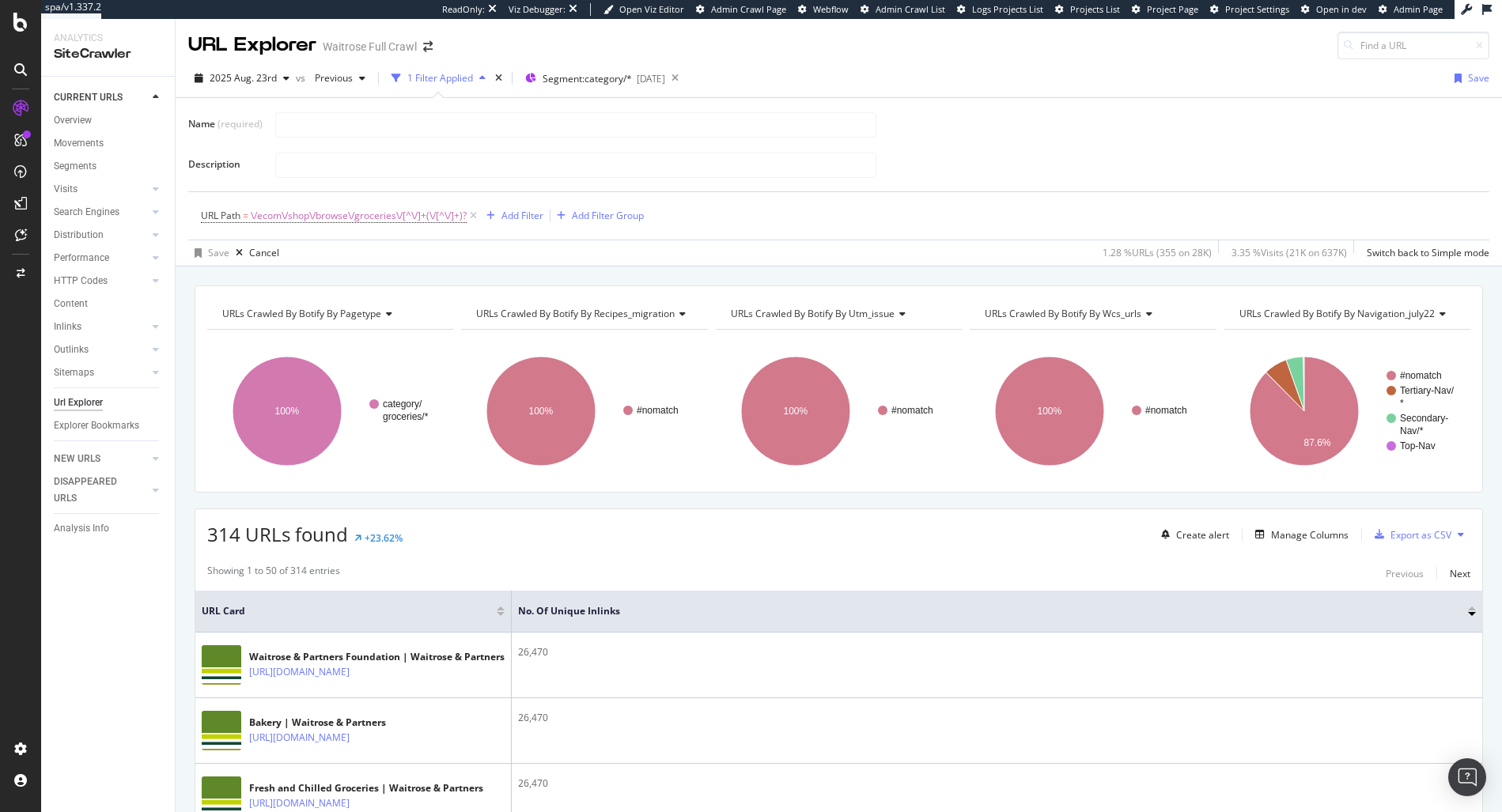
click at [718, 236] on div "URL Path = \/ecom\/shop\/browse\/groceries\/[^\/]+(\/[^\/]+)? Add Filter Add Fi…" at bounding box center [839, 216] width 1275 height 47
click at [525, 217] on div "Add Filter" at bounding box center [522, 215] width 42 height 13
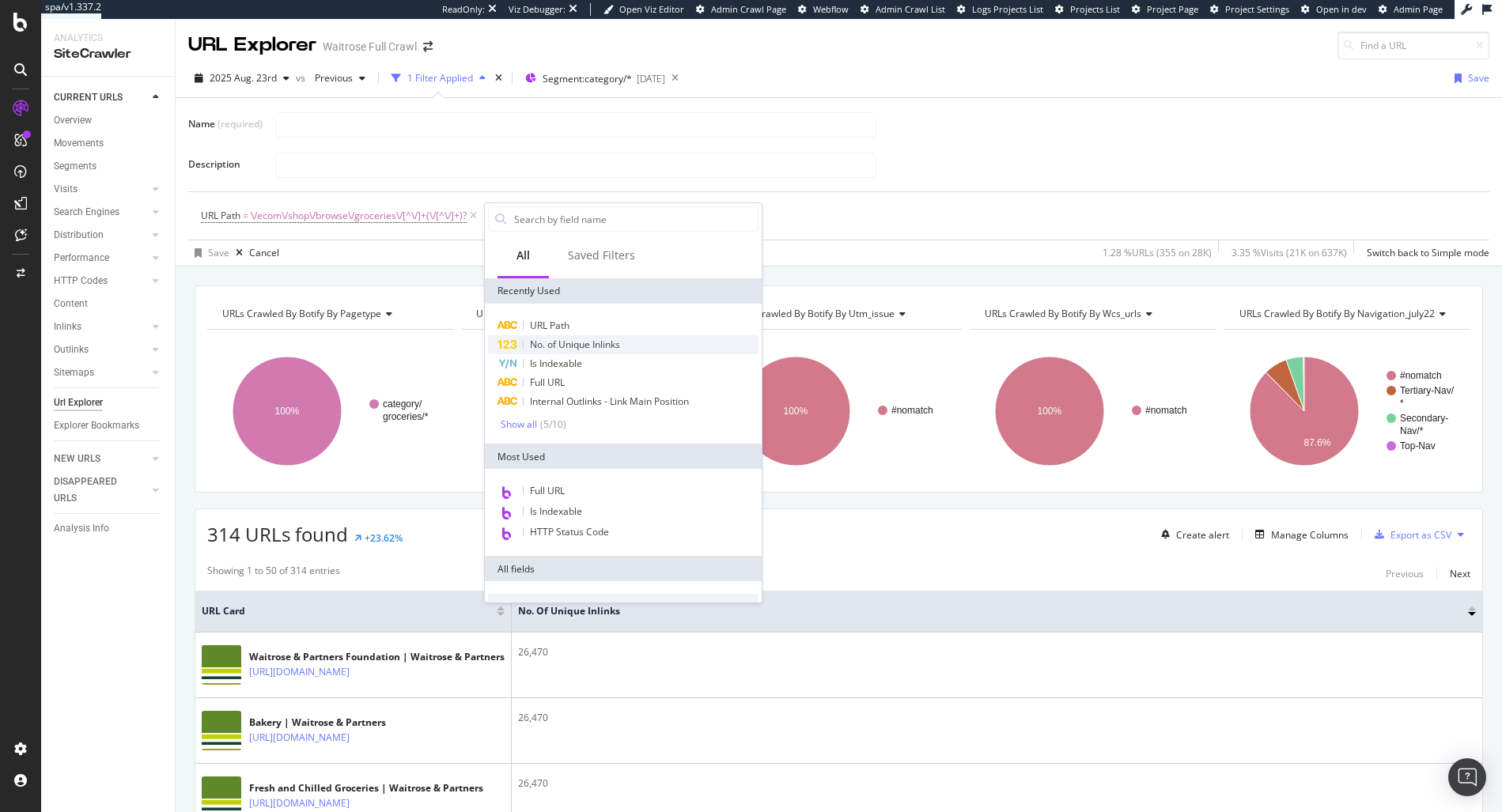
click at [605, 340] on span "No. of Unique Inlinks" at bounding box center [575, 344] width 90 height 13
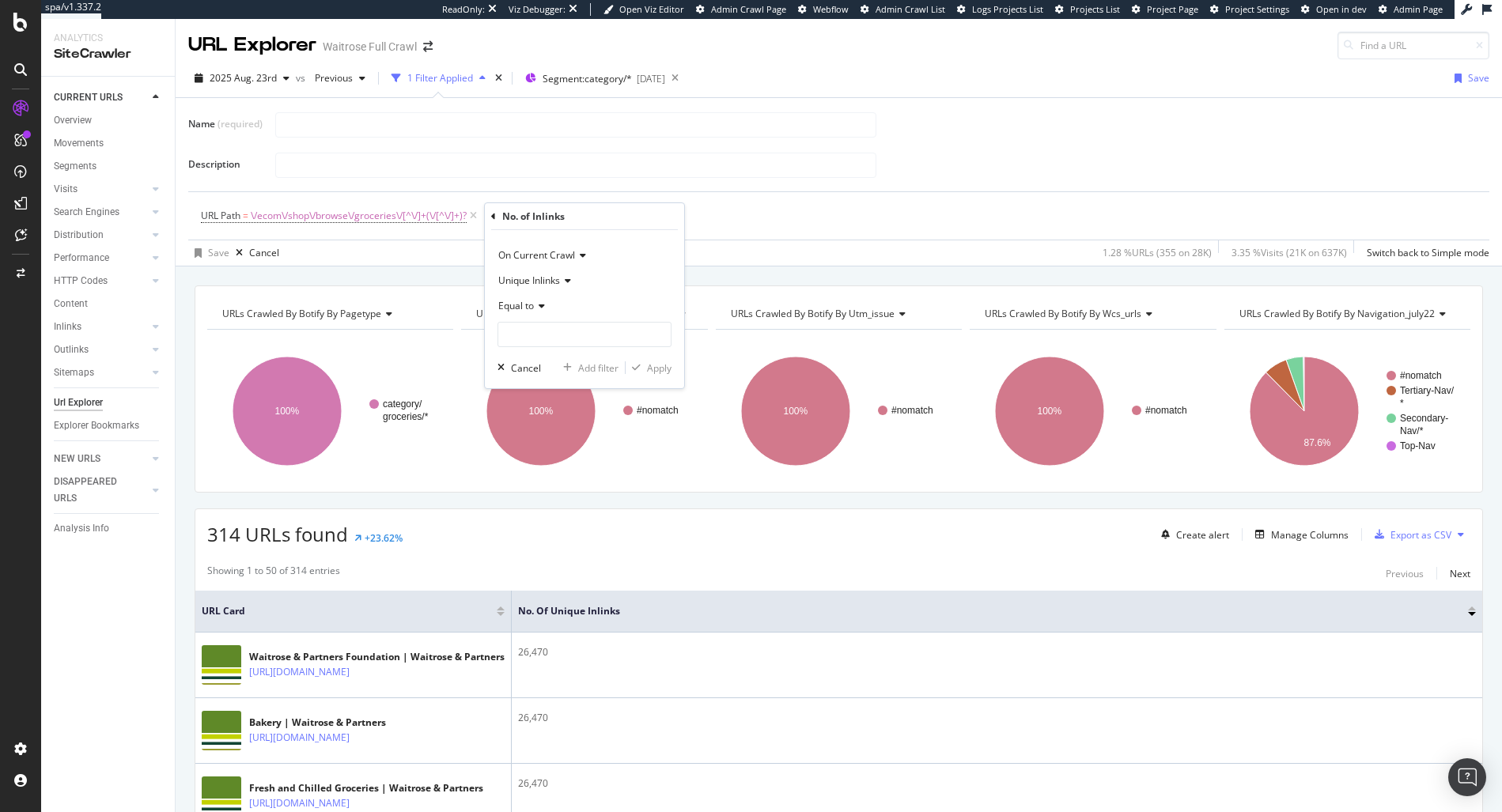
click at [535, 304] on icon at bounding box center [540, 306] width 11 height 10
click at [526, 419] on span "Greater than" at bounding box center [534, 421] width 57 height 13
click at [529, 339] on input "number" at bounding box center [584, 334] width 174 height 25
type input "26000"
click at [656, 370] on div "Apply" at bounding box center [659, 368] width 25 height 13
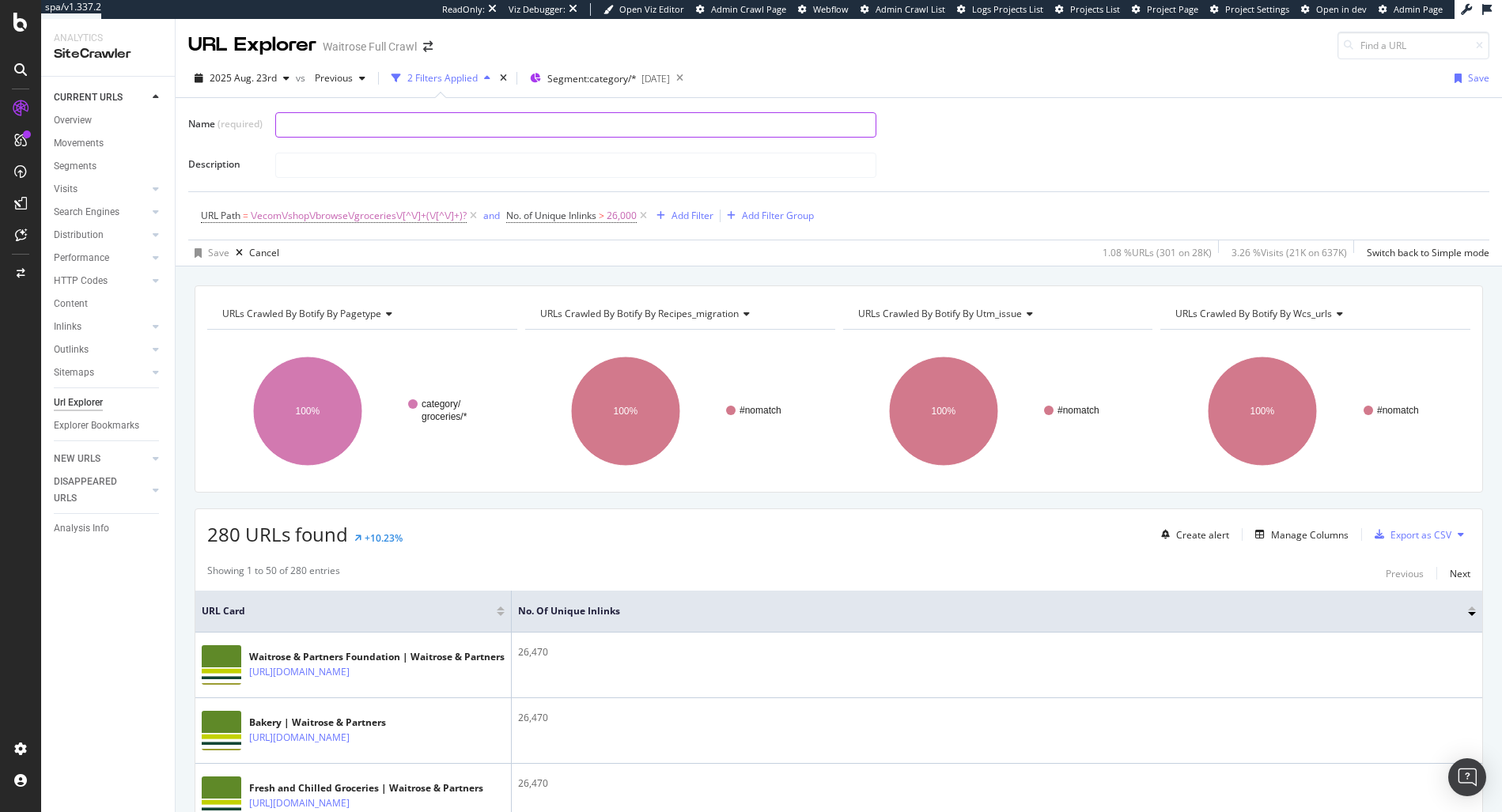
click at [335, 125] on input "text" at bounding box center [575, 124] width 600 height 24
type input "Hub C"
click at [630, 218] on span "26,000" at bounding box center [621, 215] width 30 height 22
drag, startPoint x: 564, startPoint y: 330, endPoint x: 540, endPoint y: 333, distance: 24.2
click at [540, 333] on input "26000" at bounding box center [611, 332] width 174 height 25
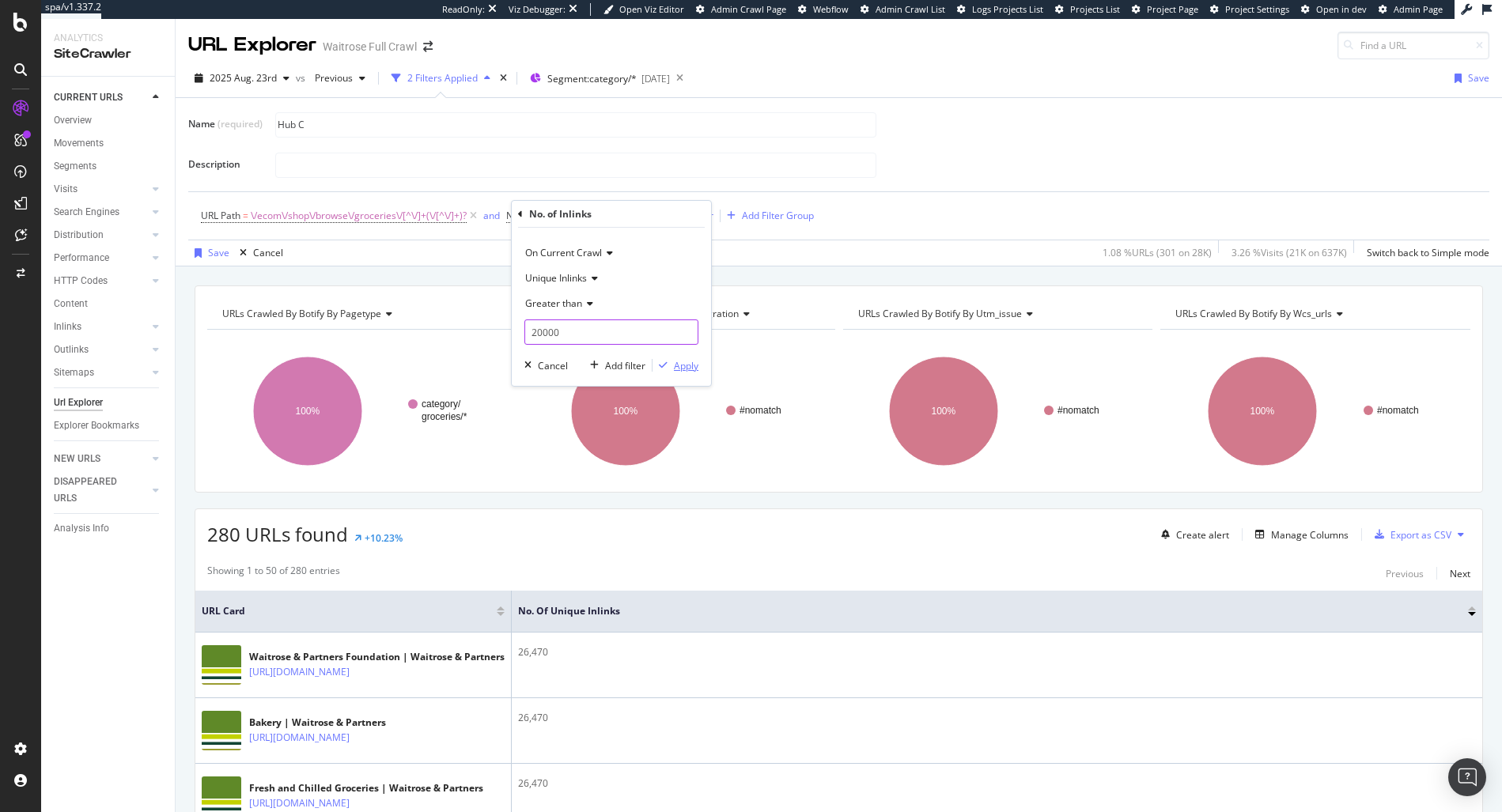
type input "20000"
click at [690, 359] on div "Apply" at bounding box center [686, 366] width 25 height 13
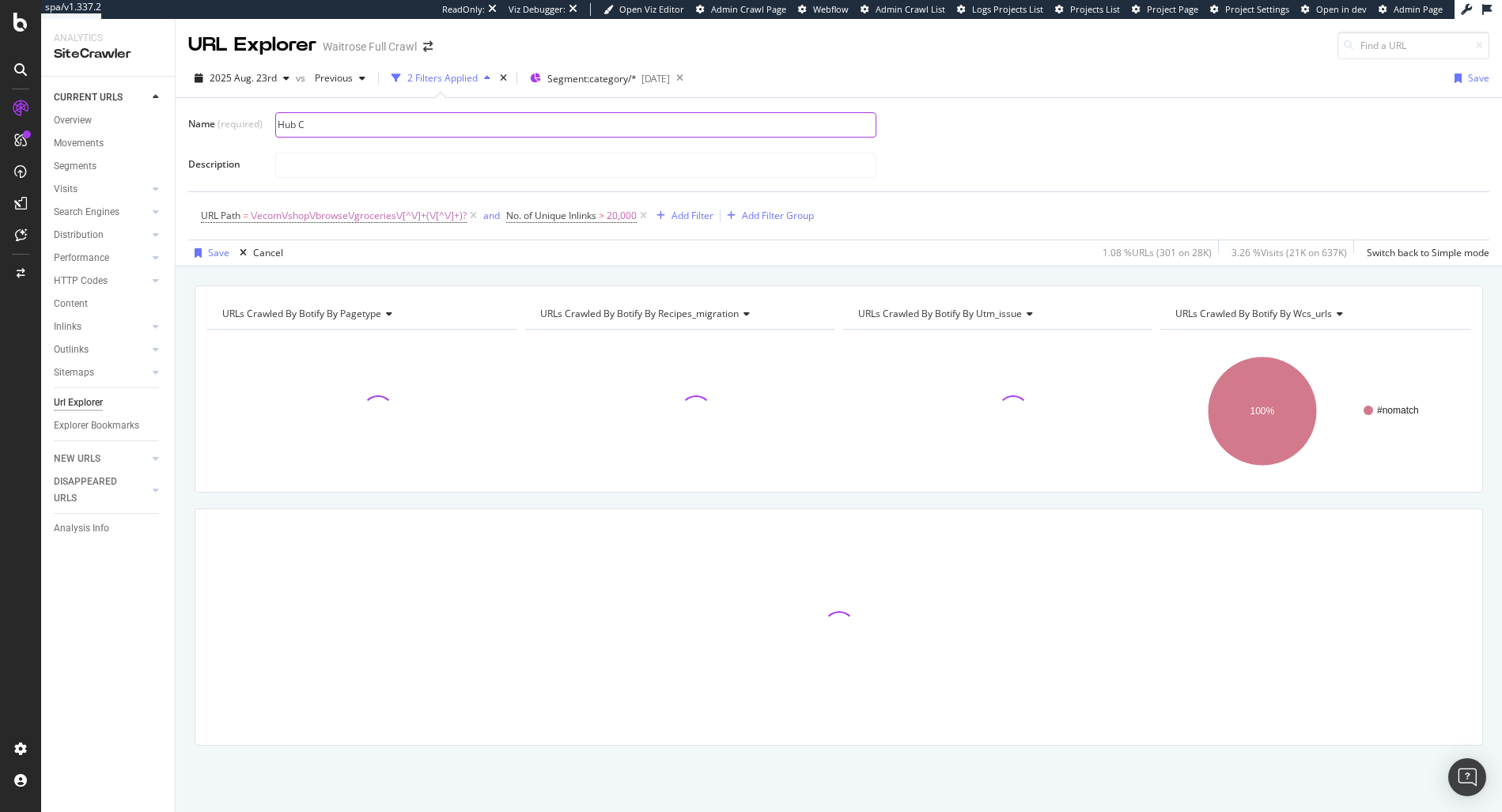
click at [335, 132] on input "Hub C" at bounding box center [575, 124] width 600 height 24
click at [344, 126] on input "Hub C" at bounding box center [575, 124] width 600 height 24
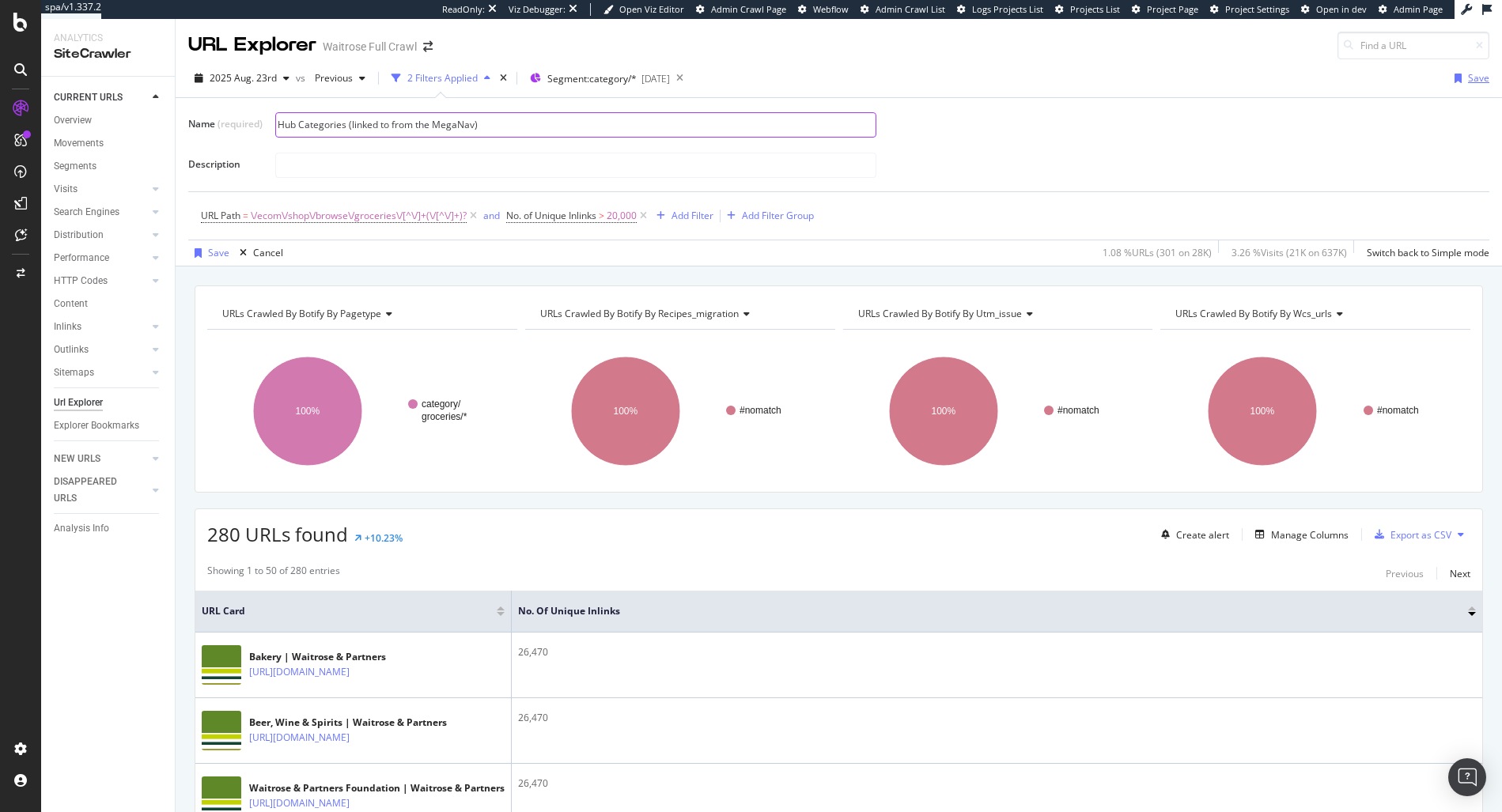
type input "Hub Categories (linked to from the MegaNav)"
click at [1468, 83] on div "Save" at bounding box center [1478, 78] width 21 height 13
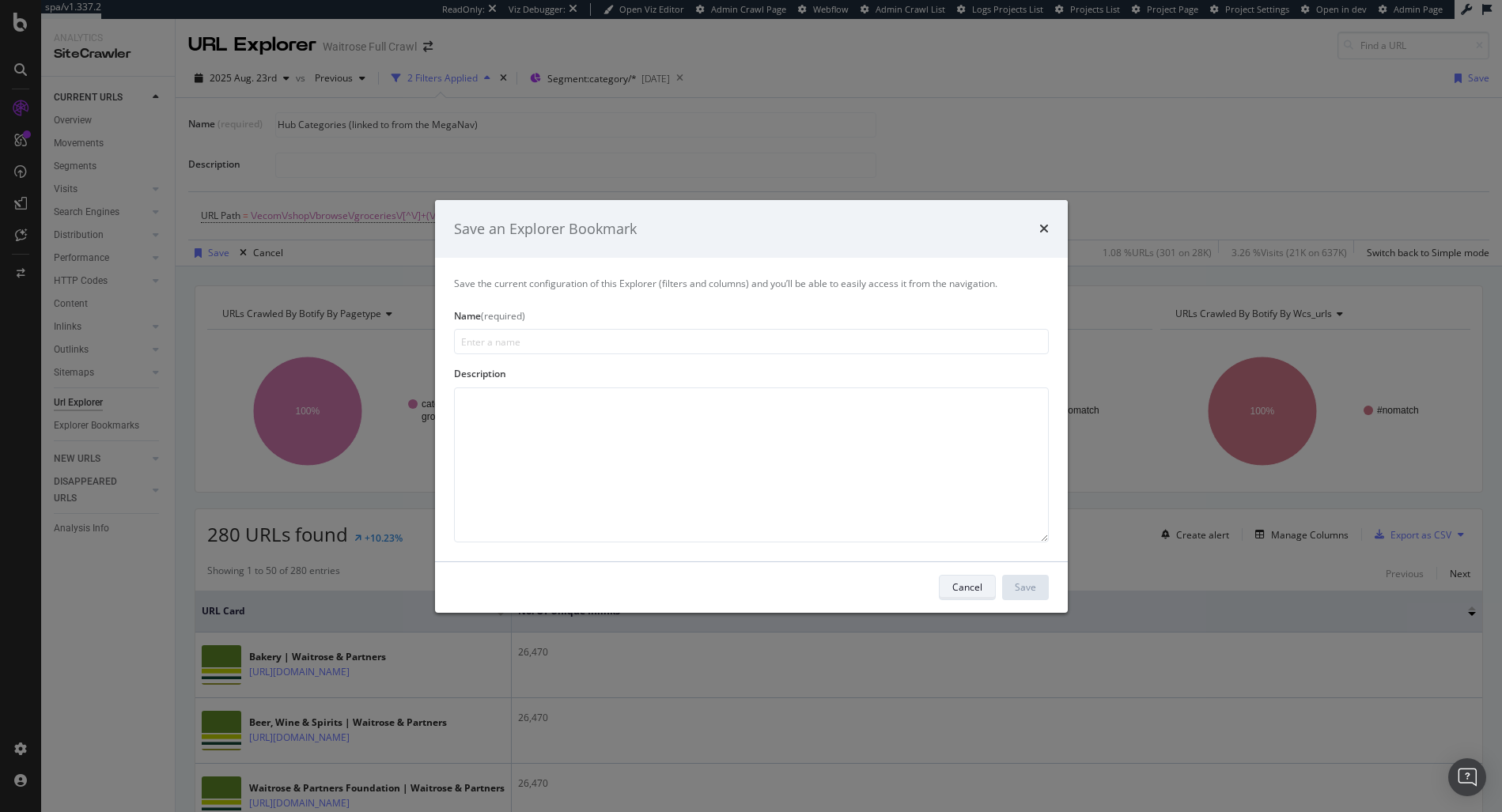
click at [973, 594] on div "Cancel" at bounding box center [967, 587] width 30 height 22
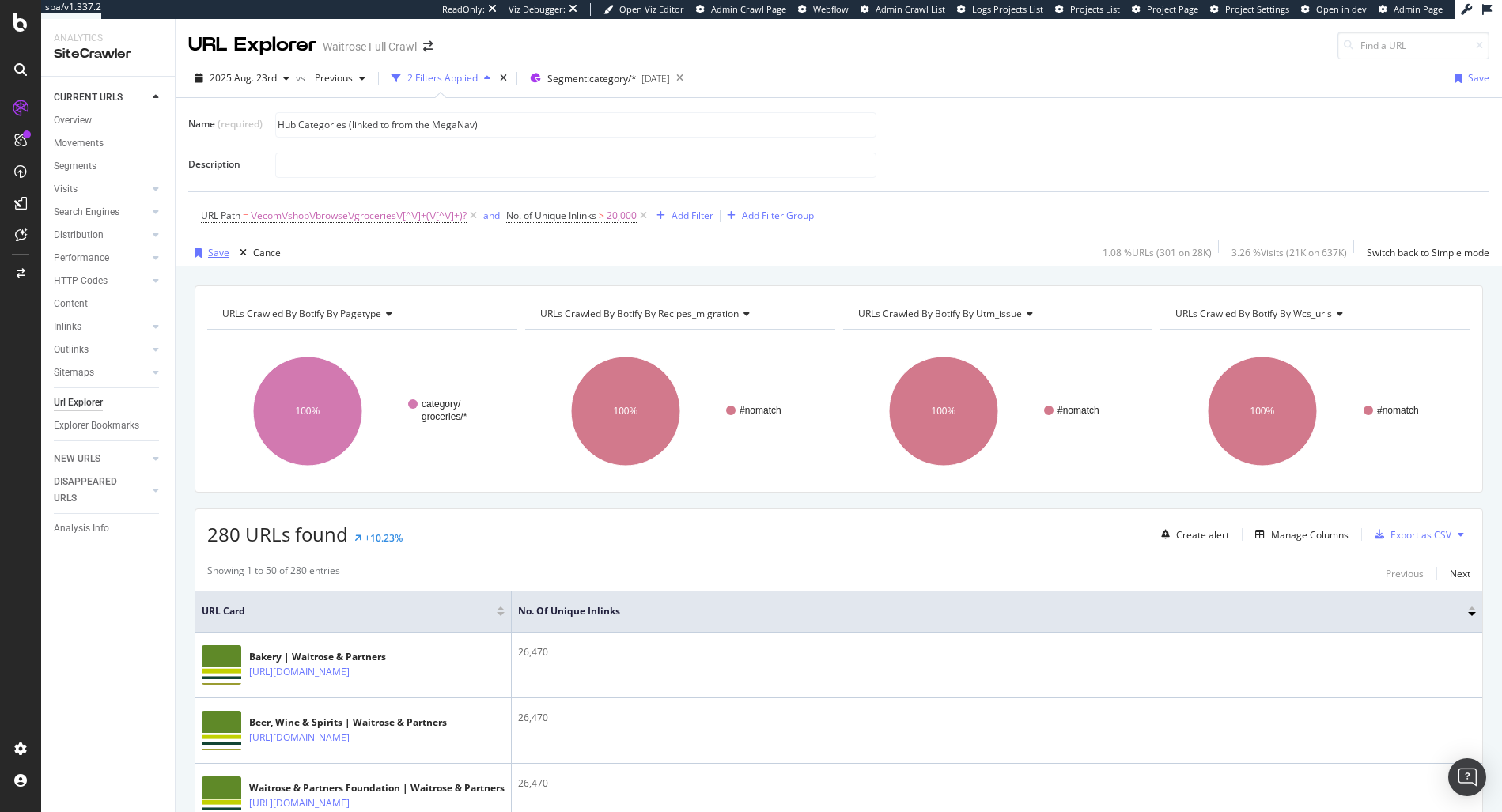
click at [222, 249] on div "Save" at bounding box center [218, 253] width 21 height 13
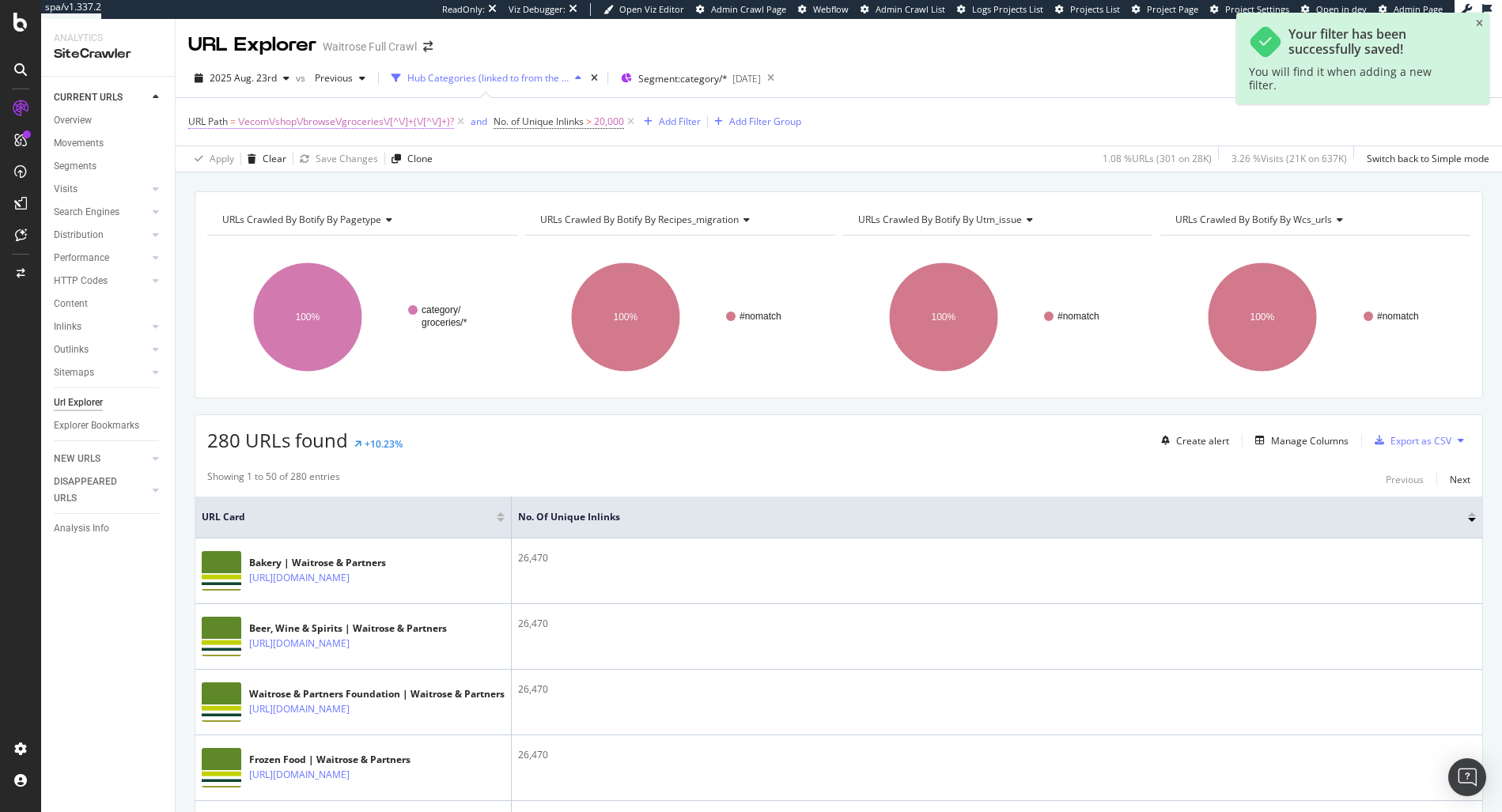
click at [339, 122] on span "\/ecom\/shop\/browse\/groceries\/[^\/]+(\/[^\/]+)?" at bounding box center [346, 121] width 216 height 22
click at [568, 125] on span "No. of Unique Inlinks" at bounding box center [538, 121] width 90 height 13
click at [559, 209] on span "Greater than" at bounding box center [541, 209] width 57 height 13
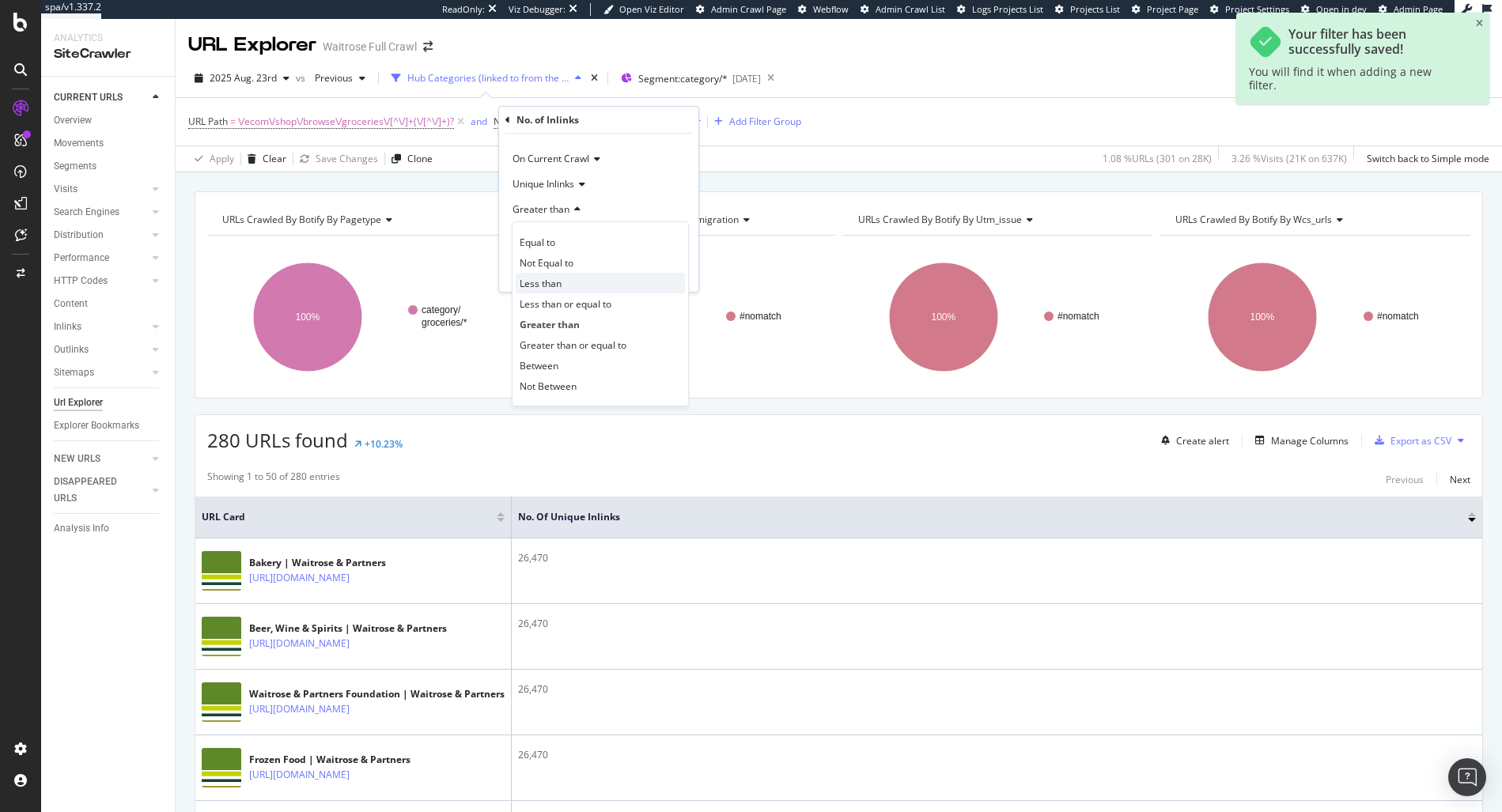
click at [578, 288] on div "Less than" at bounding box center [600, 283] width 169 height 20
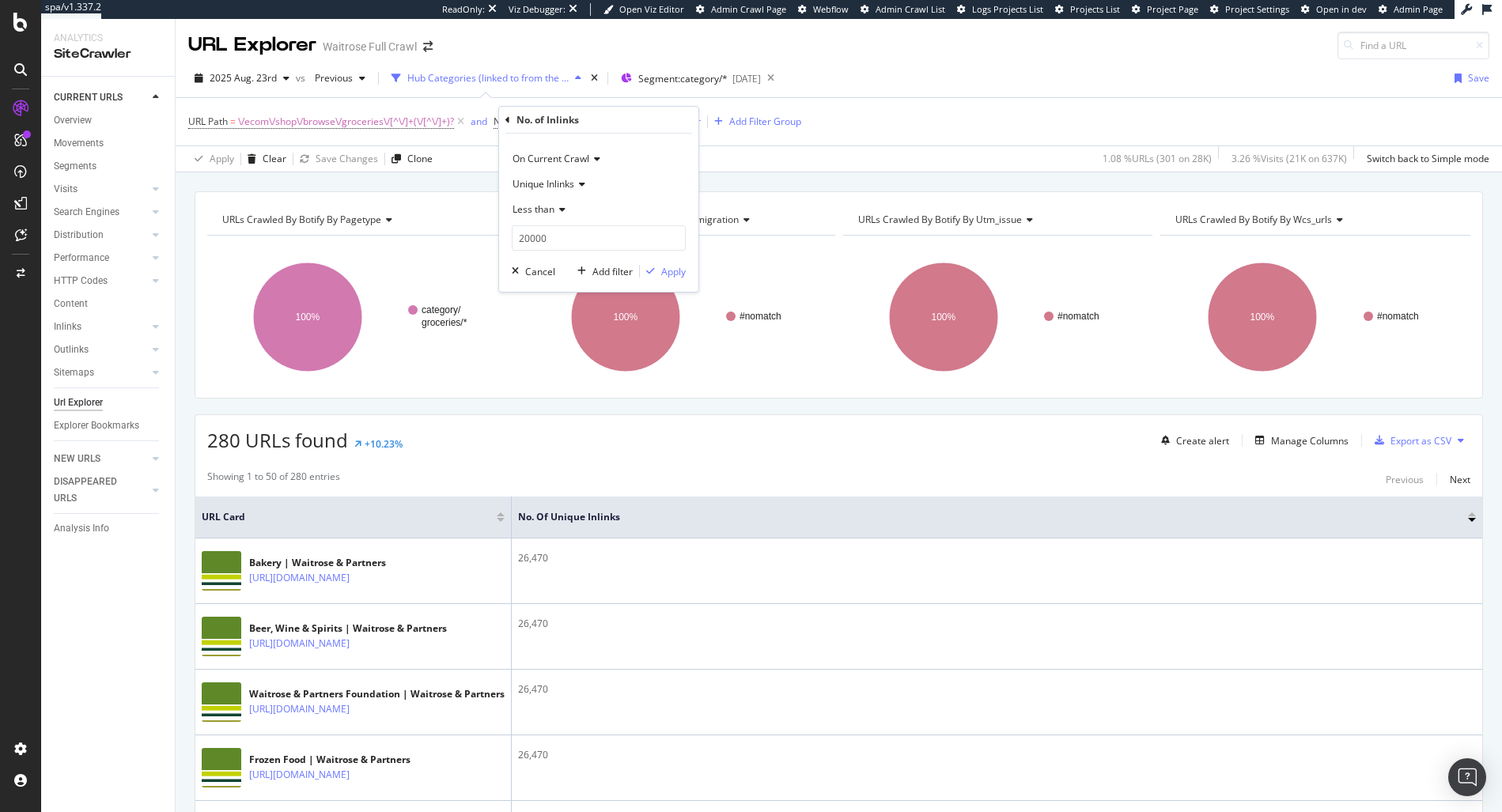
click at [534, 251] on div "On Current Crawl Unique Inlinks Less than 20000 Cancel Add filter Apply" at bounding box center [599, 212] width 200 height 158
click at [537, 240] on input "20000" at bounding box center [598, 238] width 174 height 25
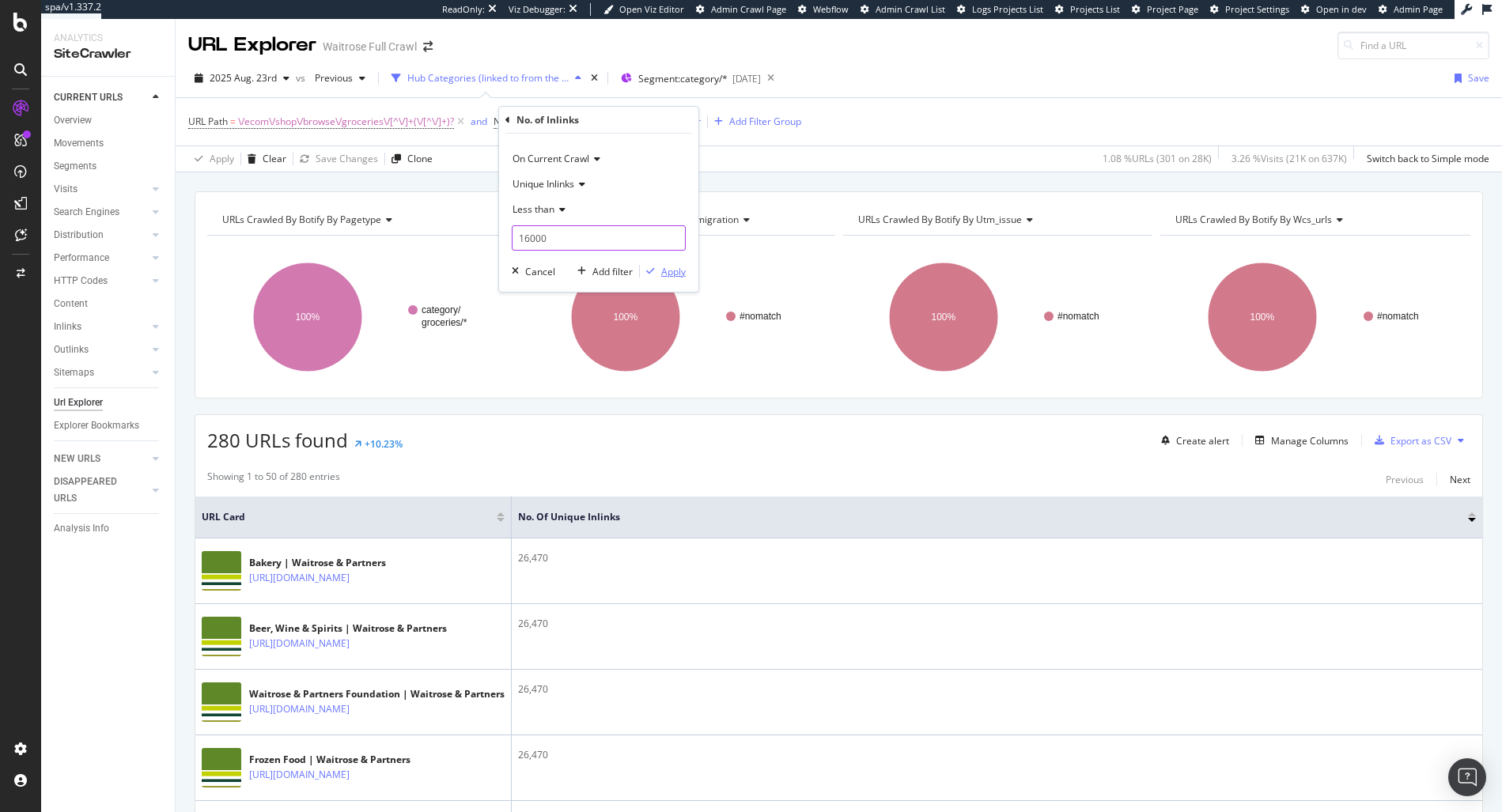
type input "16000"
click at [666, 273] on div "Apply" at bounding box center [673, 271] width 25 height 13
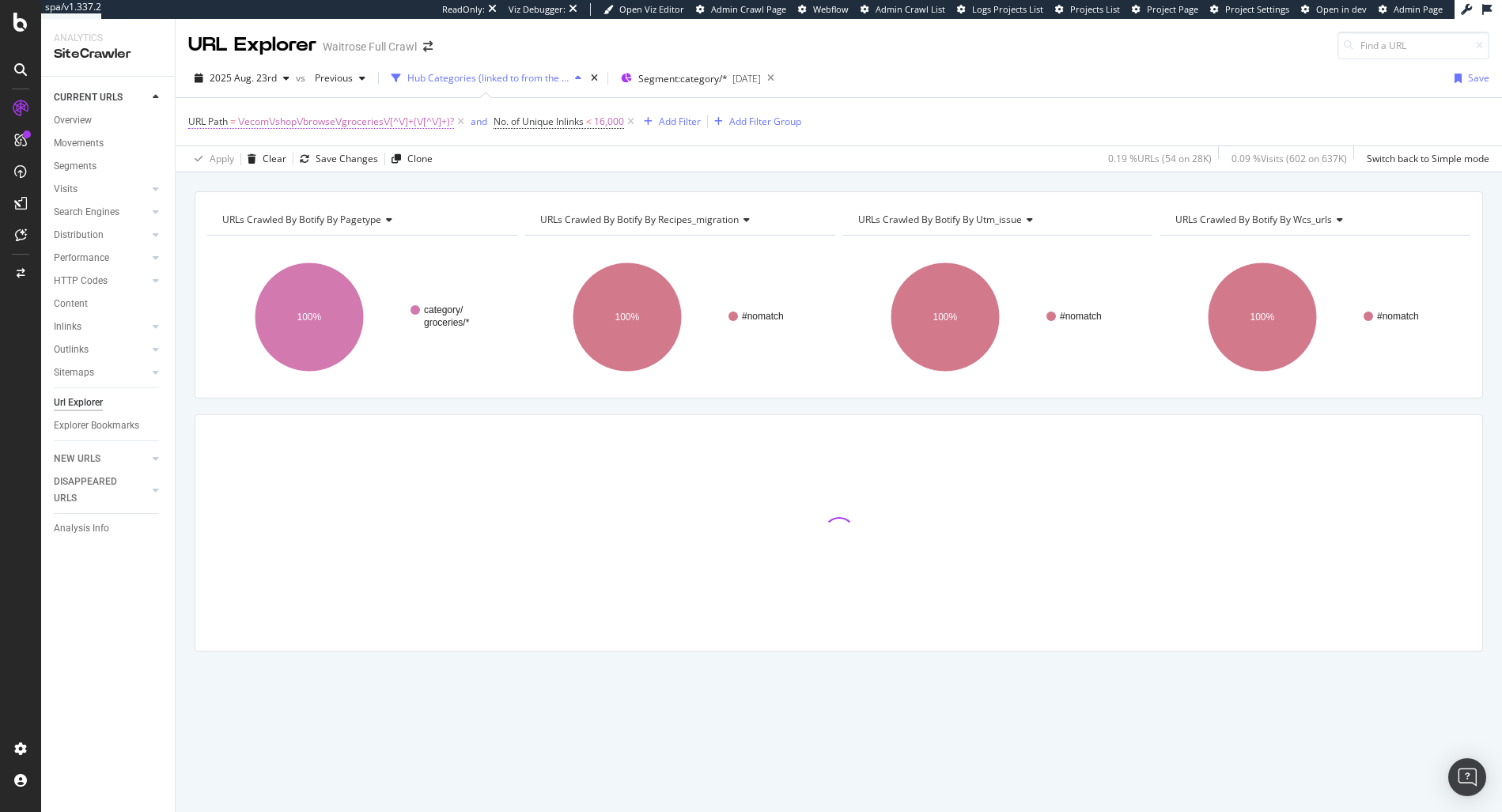
click at [401, 123] on span "\/ecom\/shop\/browse\/groceries\/[^\/]+(\/[^\/]+)?" at bounding box center [346, 121] width 216 height 22
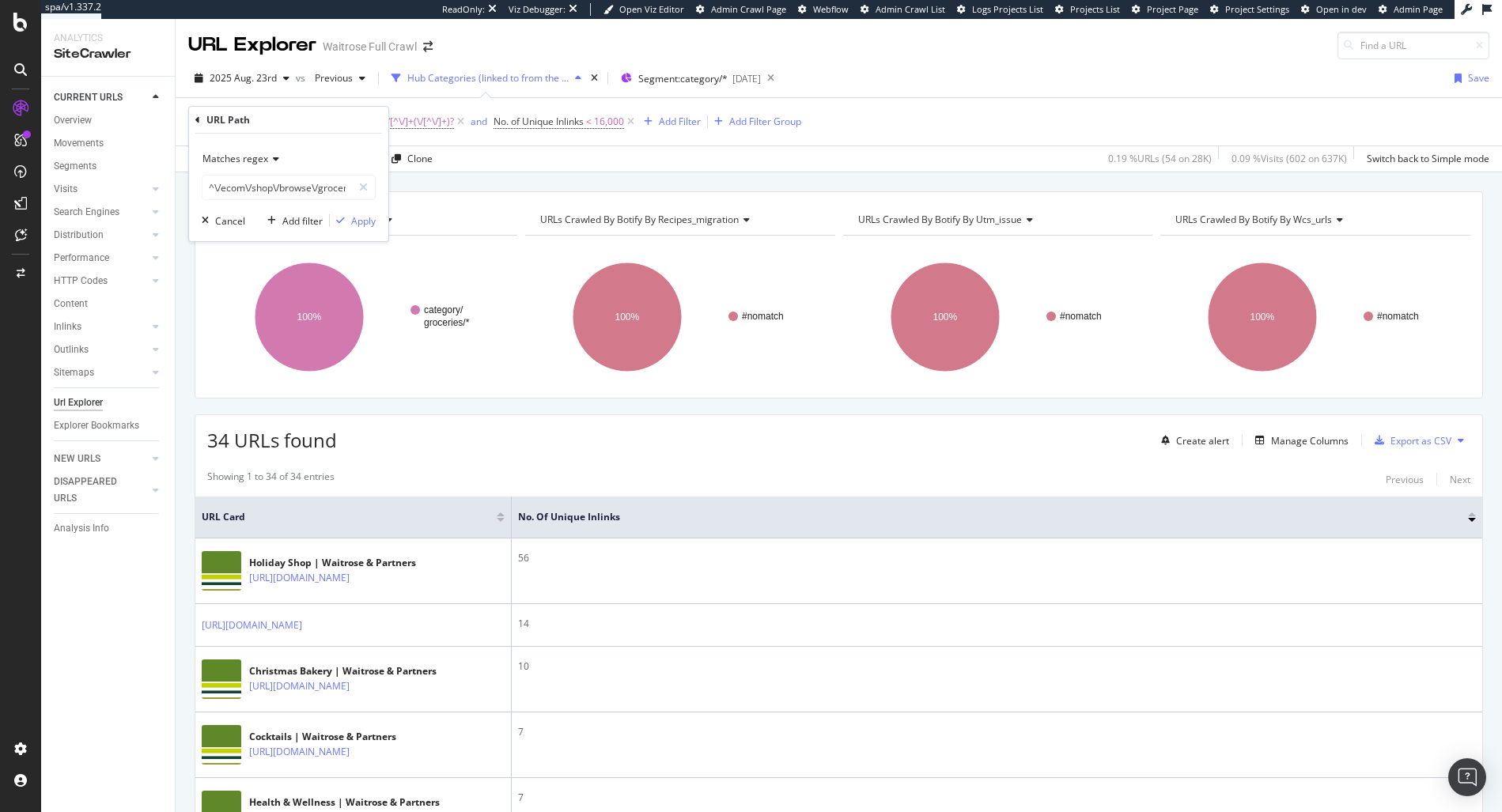
click at [214, 164] on span "Matches regex" at bounding box center [235, 159] width 65 height 13
click at [268, 127] on span "\/ecom\/shop\/browse\/groceries\/[^\/]+(\/[^\/]+)?" at bounding box center [346, 121] width 216 height 22
click at [275, 194] on input "^\/ecom\/shop\/browse\/groceries\/[^\/]+(\/[^\/]+)?$" at bounding box center [277, 187] width 150 height 25
click at [233, 156] on span "Matches regex" at bounding box center [235, 159] width 65 height 13
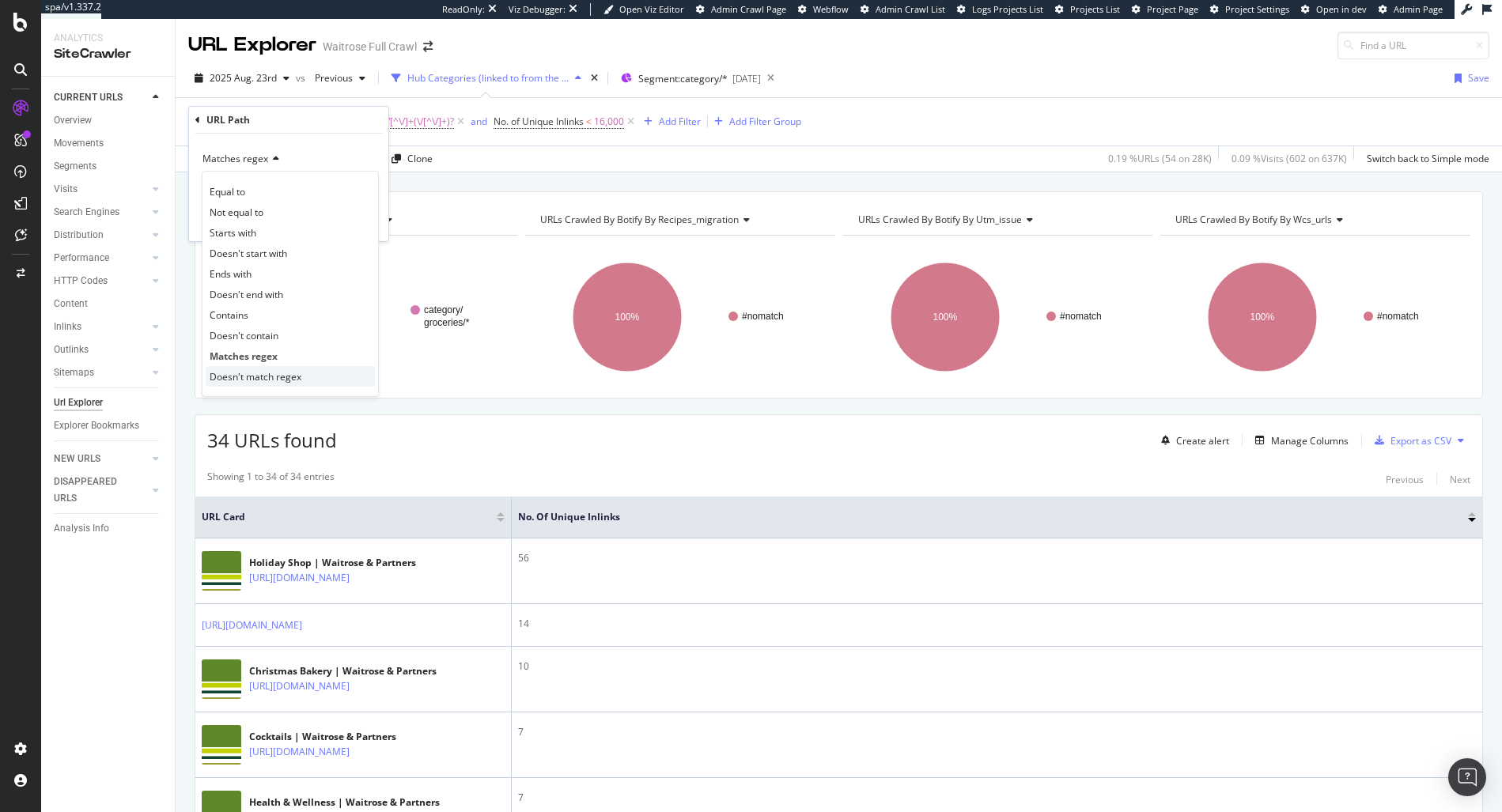
click at [254, 367] on div "Doesn't match regex" at bounding box center [290, 376] width 169 height 20
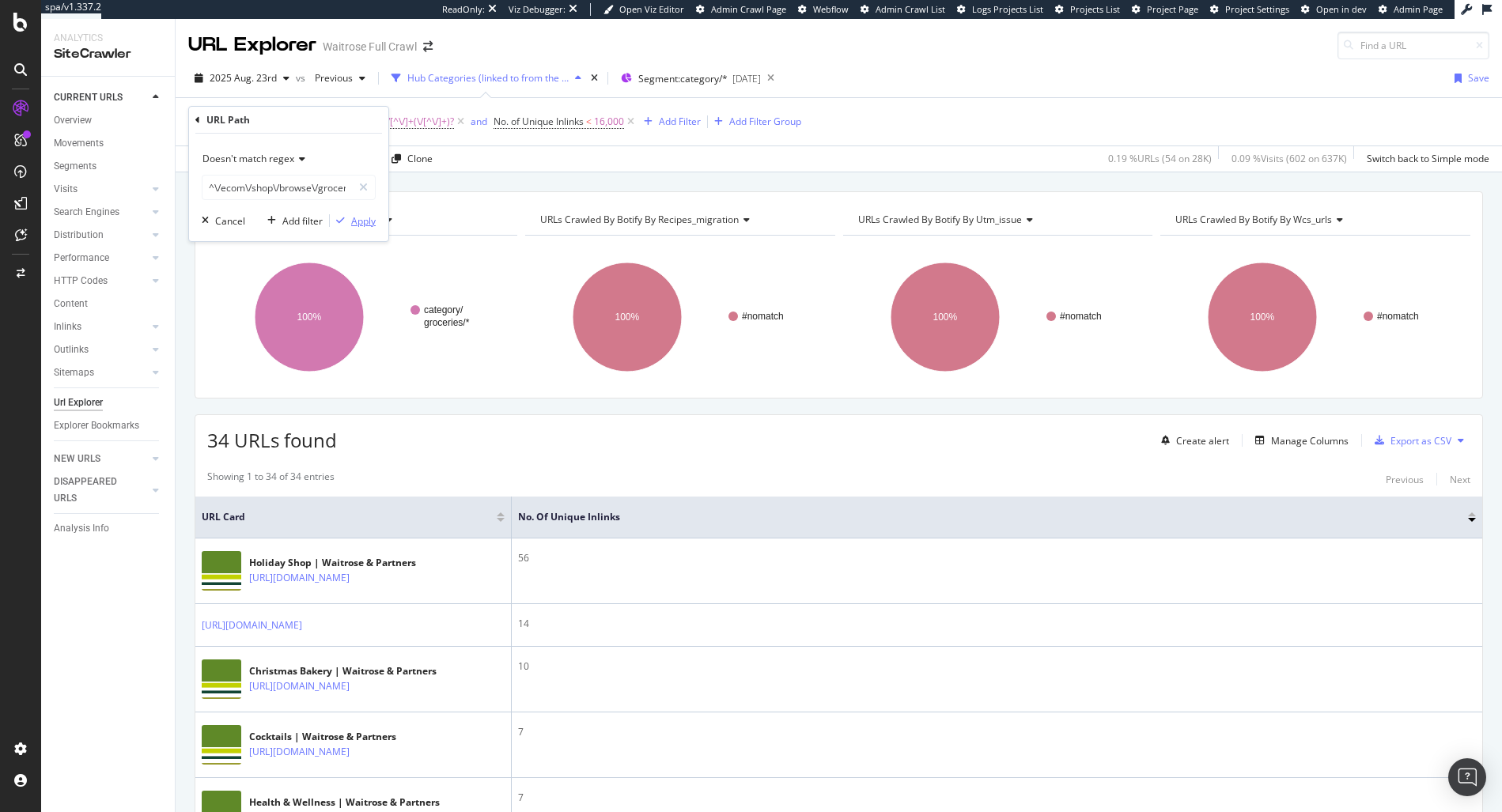
click at [367, 221] on div "Apply" at bounding box center [363, 221] width 25 height 13
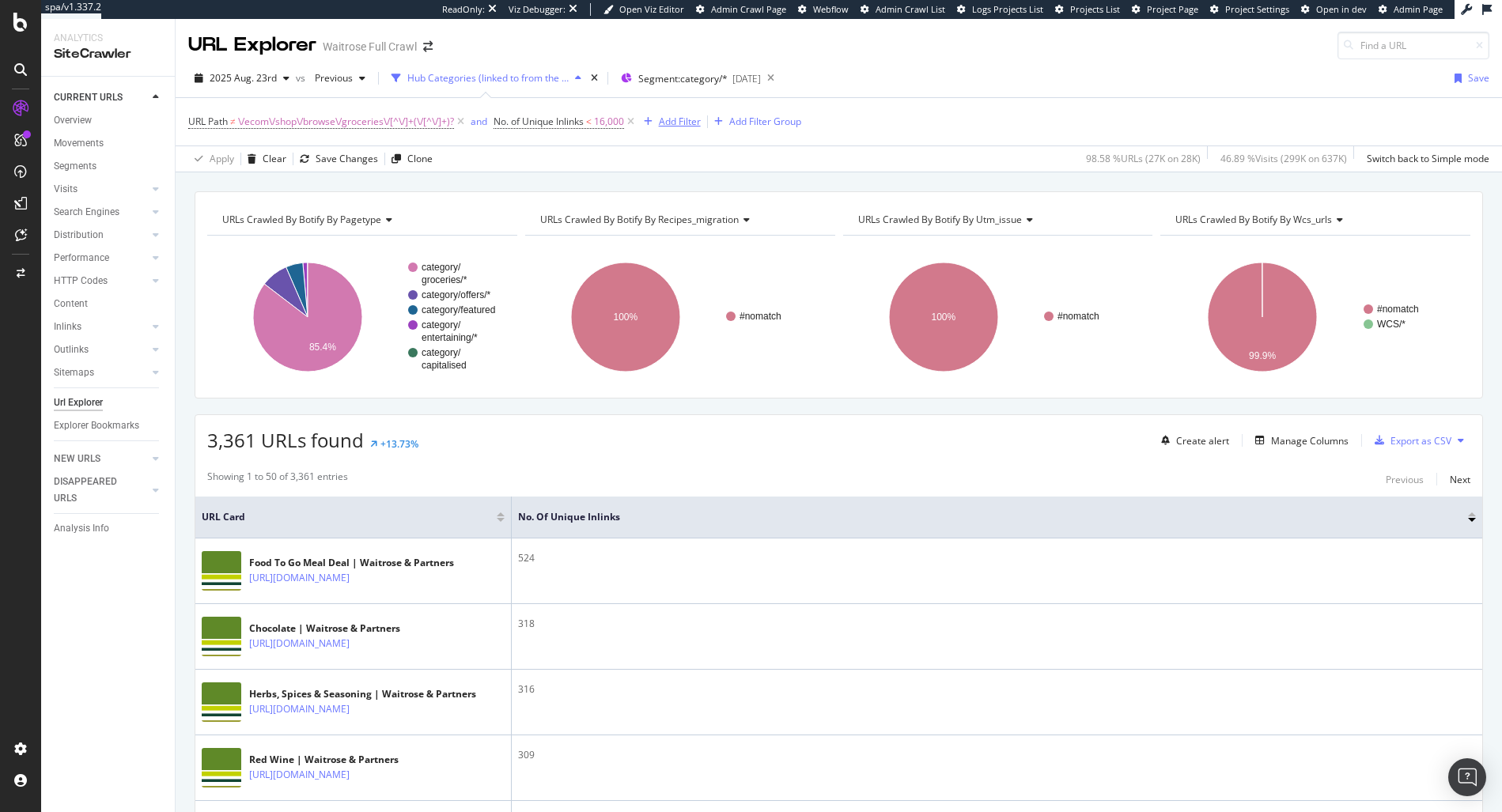
click at [695, 123] on div "Add Filter" at bounding box center [679, 121] width 42 height 13
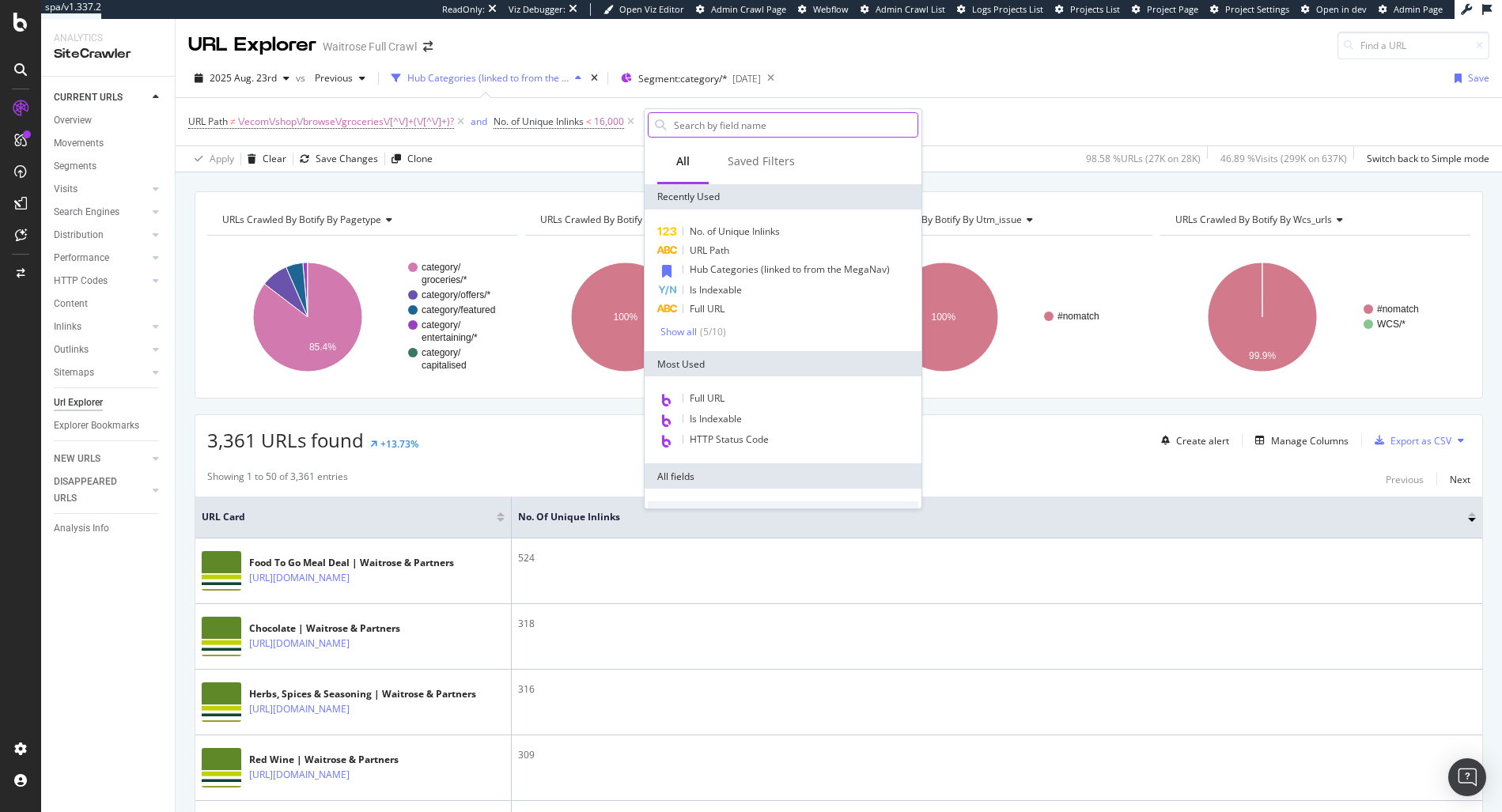
click at [766, 131] on input "text" at bounding box center [795, 124] width 245 height 24
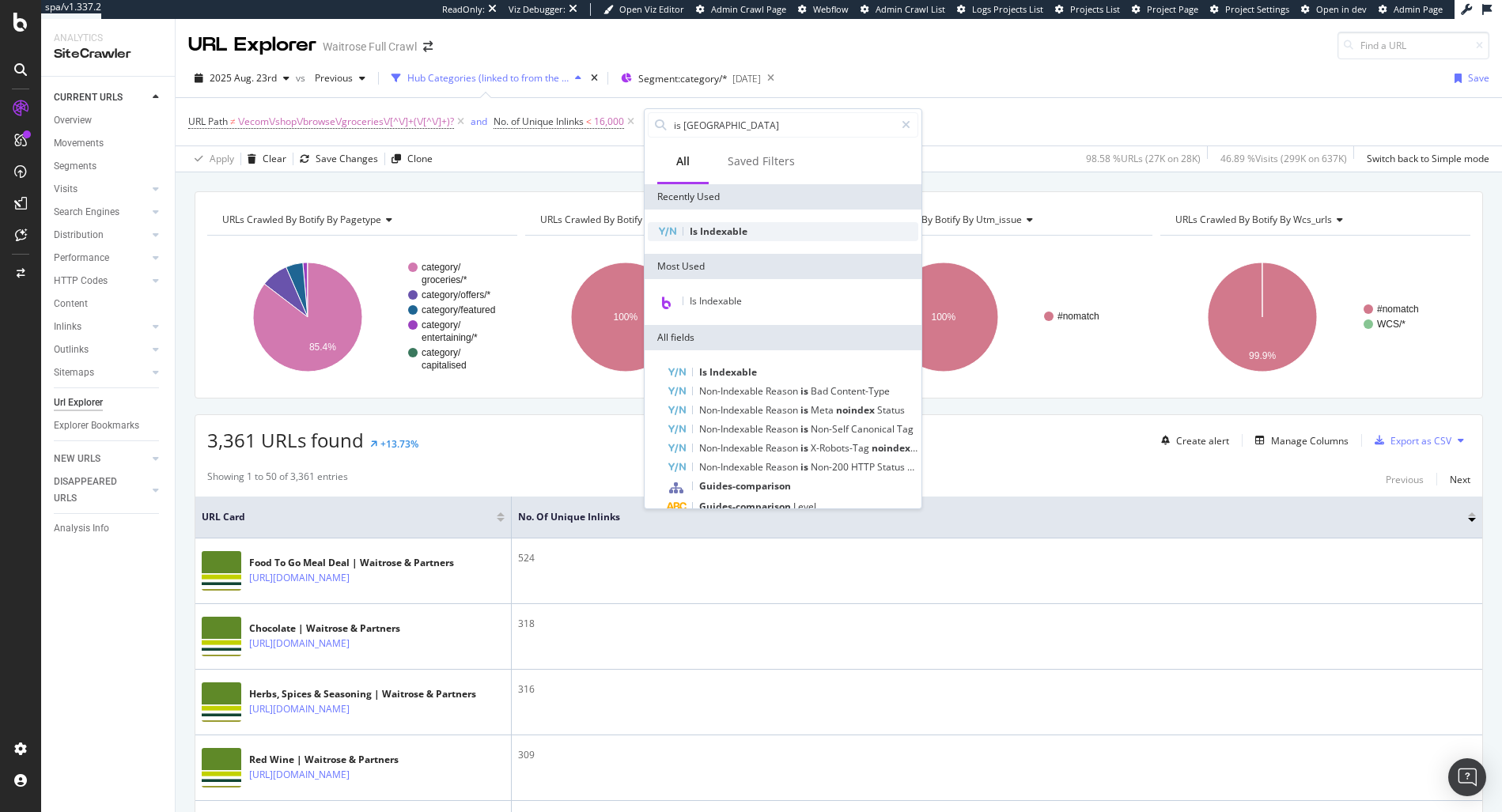
type input "is inde"
click at [744, 222] on div "Is Indexable" at bounding box center [783, 231] width 271 height 19
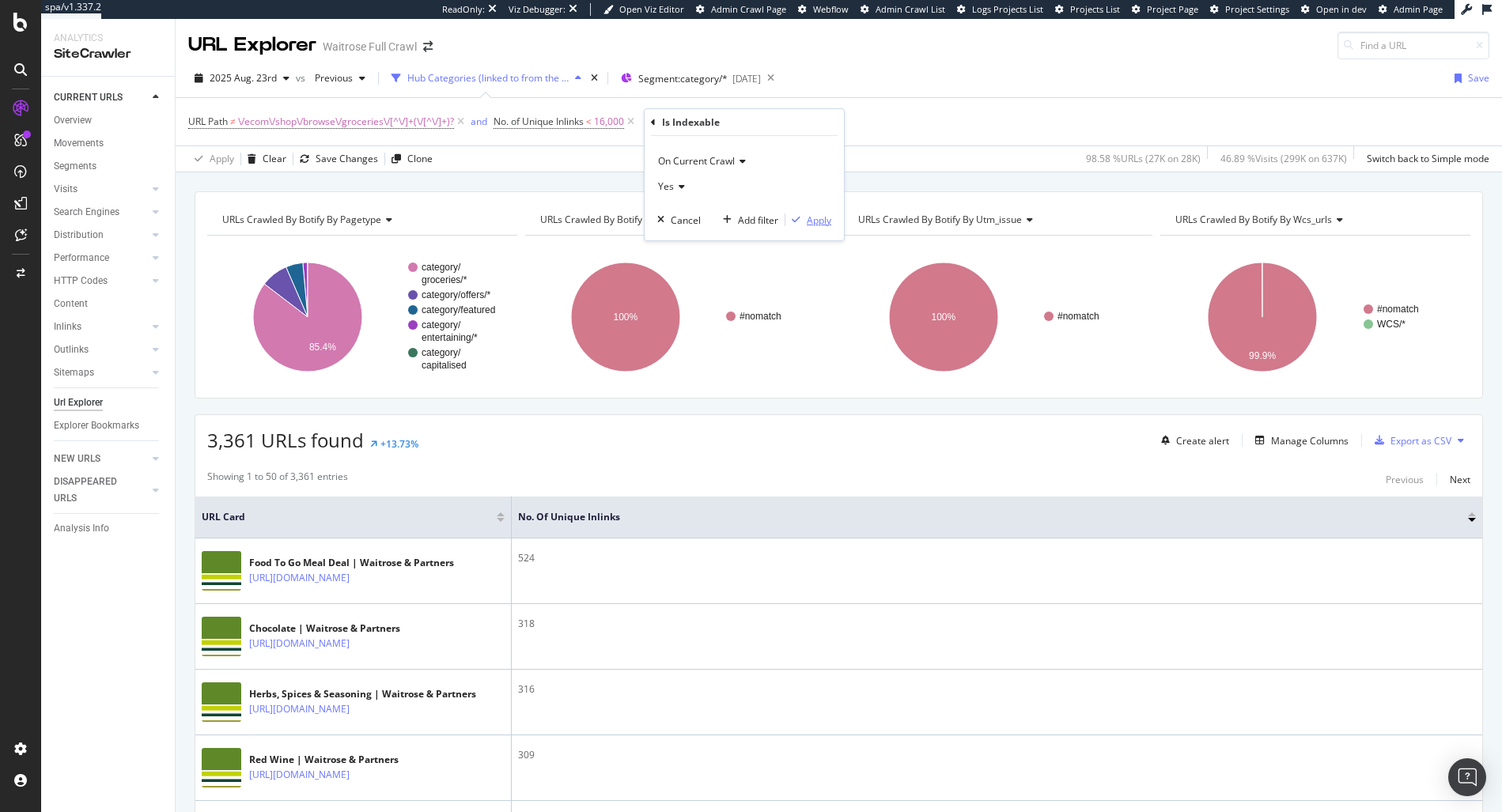
click at [813, 222] on div "Apply" at bounding box center [819, 220] width 25 height 13
click at [413, 157] on div "Clone" at bounding box center [420, 159] width 25 height 13
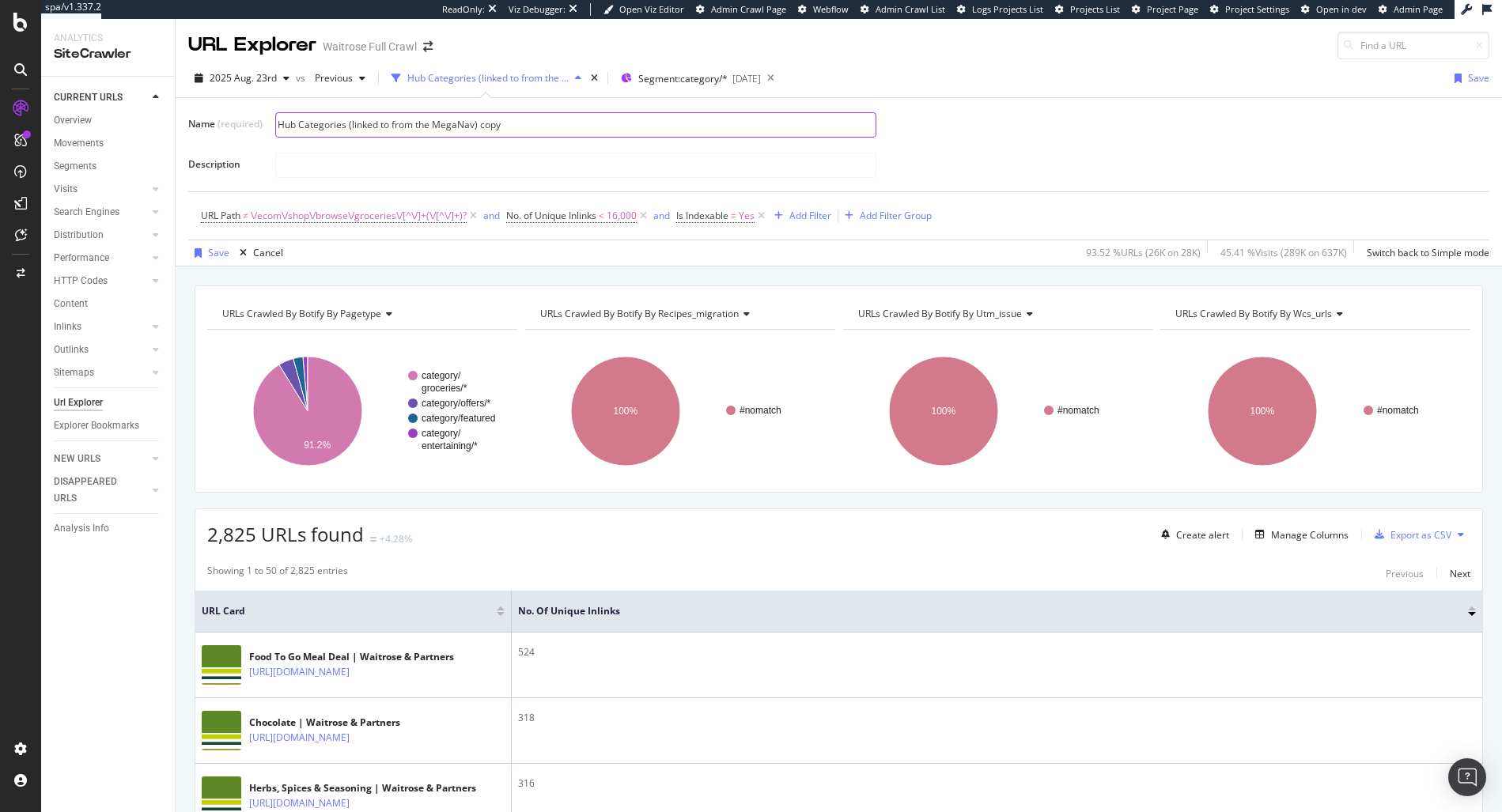
click at [534, 132] on input "Hub Categories (linked to from the MegaNav) copy" at bounding box center [575, 124] width 600 height 24
click at [362, 130] on input "Hub Categories (linked to from the MegaNav) copy" at bounding box center [575, 124] width 600 height 24
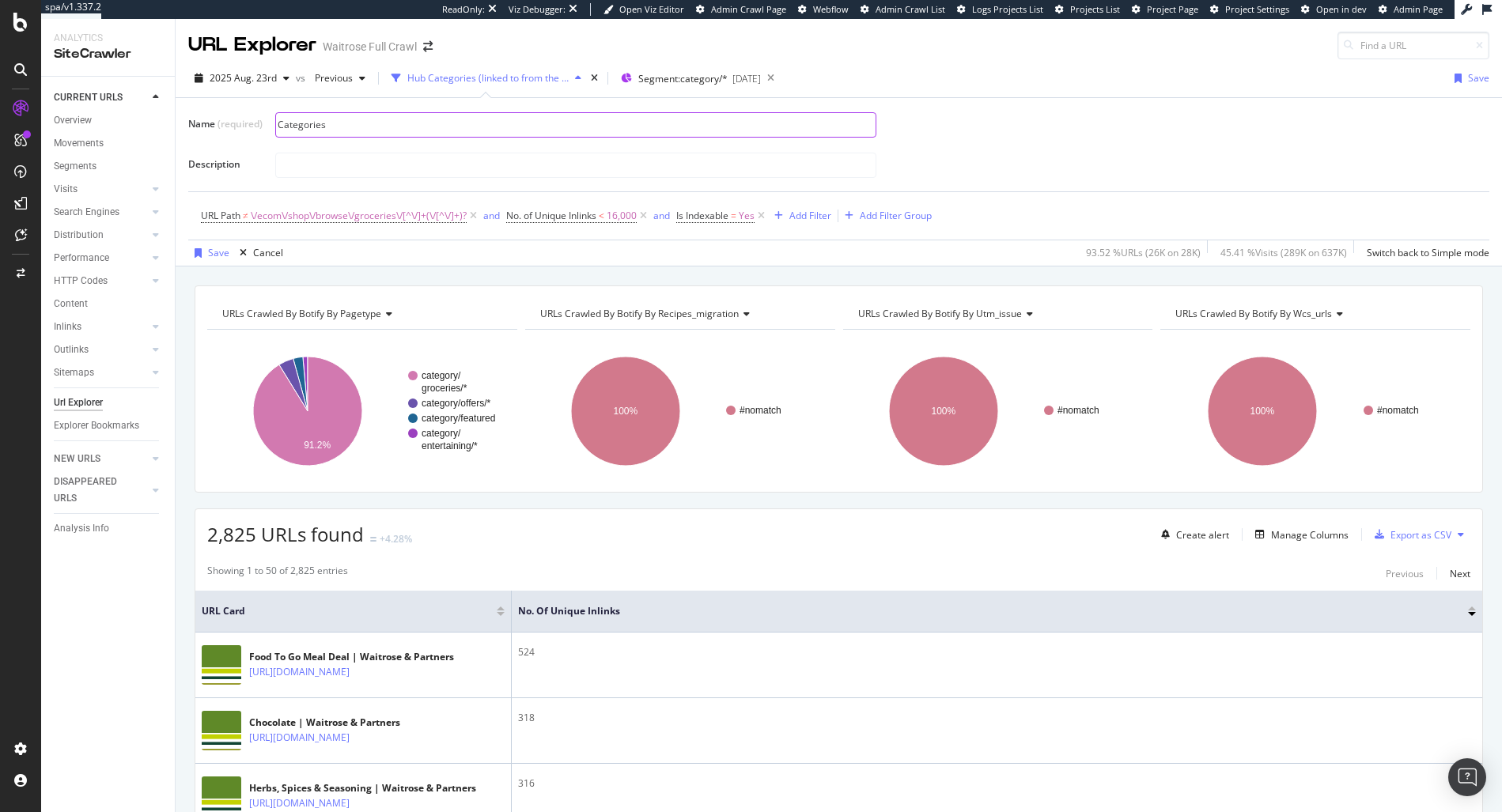
type input "C"
type input "Sub-Categories (not linked to from the MegaNav)"
click at [213, 253] on div "Save" at bounding box center [218, 253] width 21 height 13
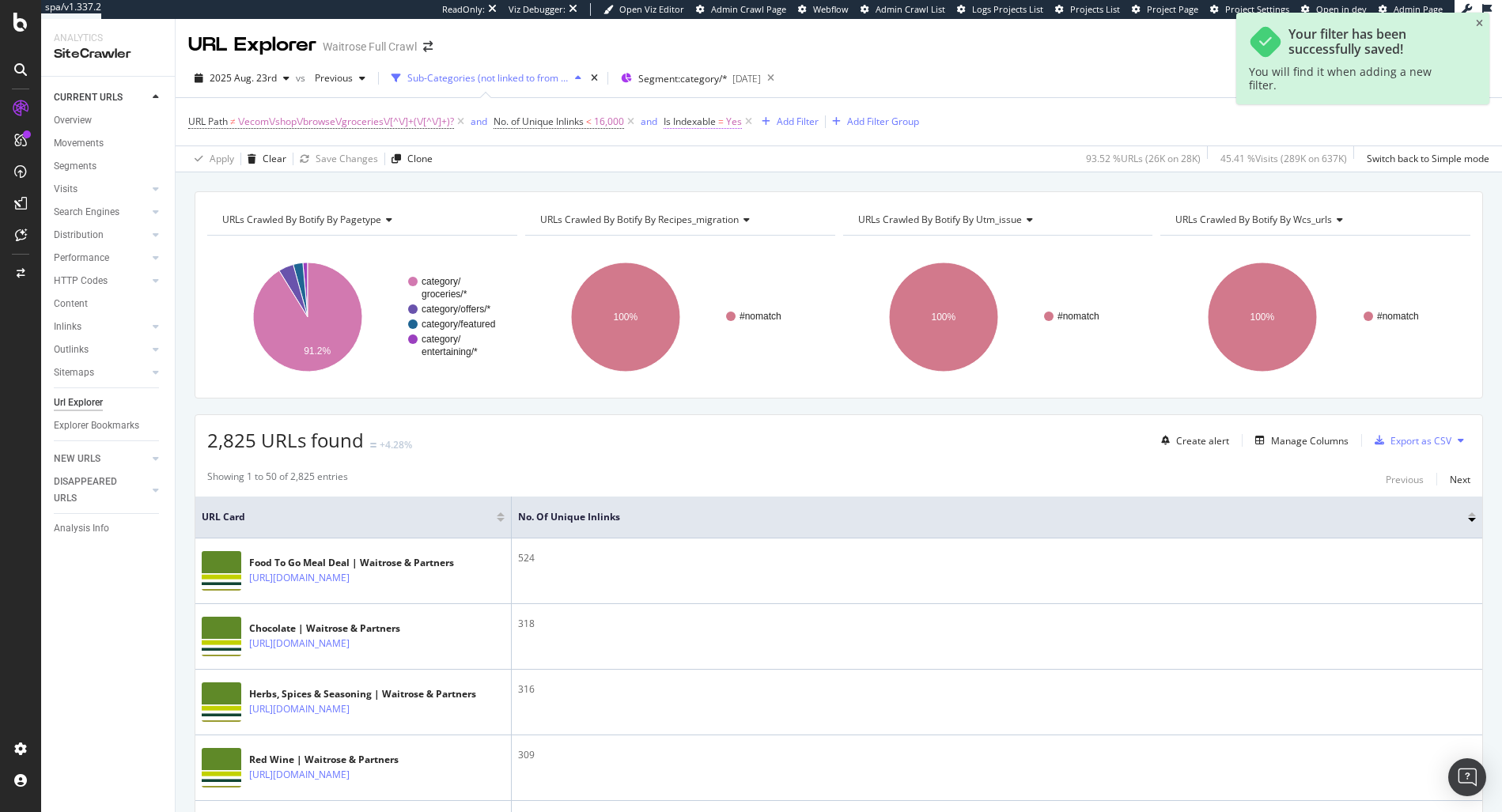
click at [734, 122] on span "Yes" at bounding box center [733, 121] width 16 height 22
click at [701, 183] on icon at bounding box center [706, 184] width 11 height 10
drag, startPoint x: 700, startPoint y: 221, endPoint x: 700, endPoint y: 232, distance: 11.0
click at [700, 232] on div "Yes No" at bounding box center [771, 227] width 178 height 61
click at [700, 232] on span "No" at bounding box center [697, 237] width 12 height 13
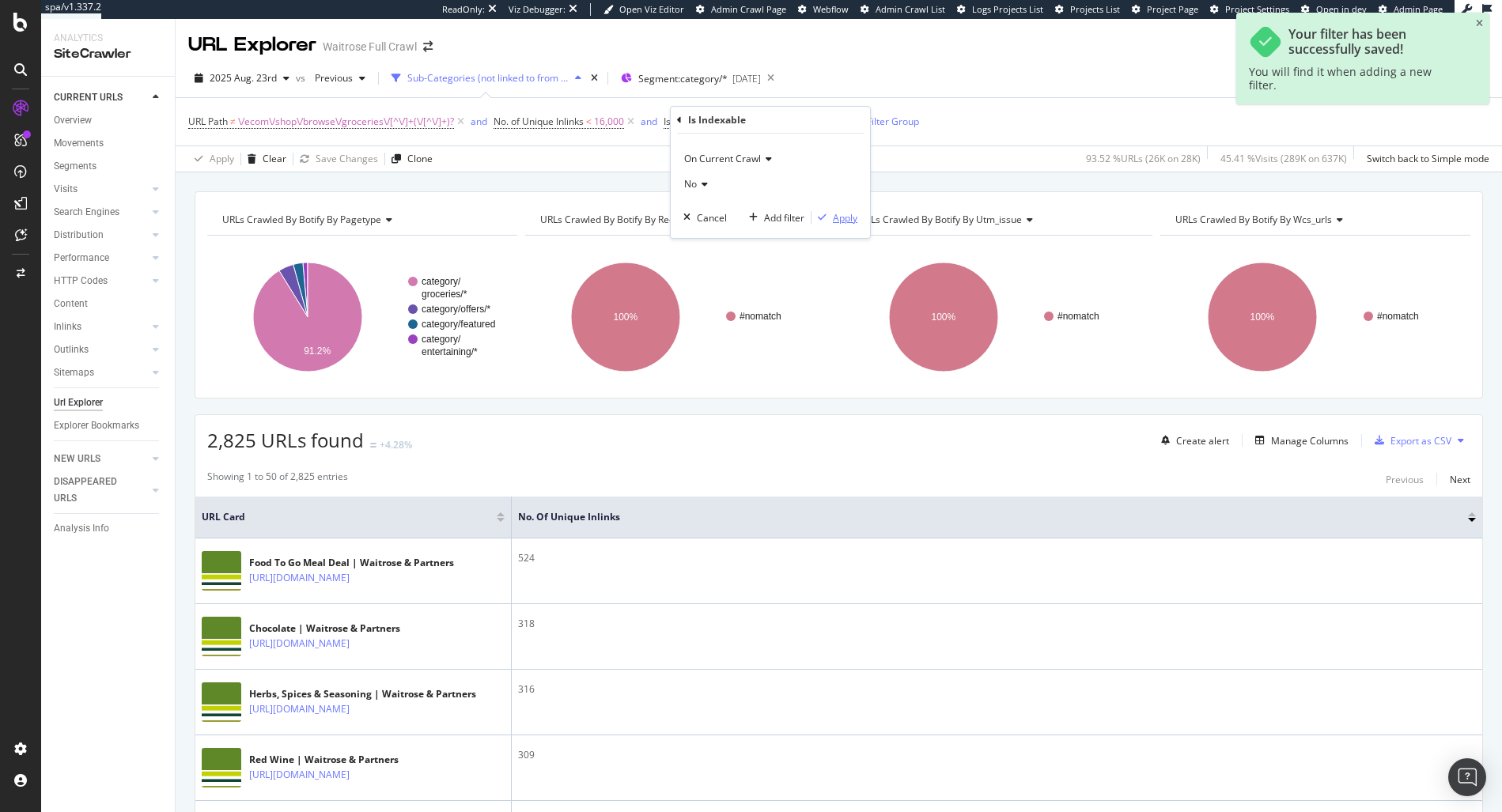
click at [836, 211] on div "Apply" at bounding box center [845, 218] width 25 height 13
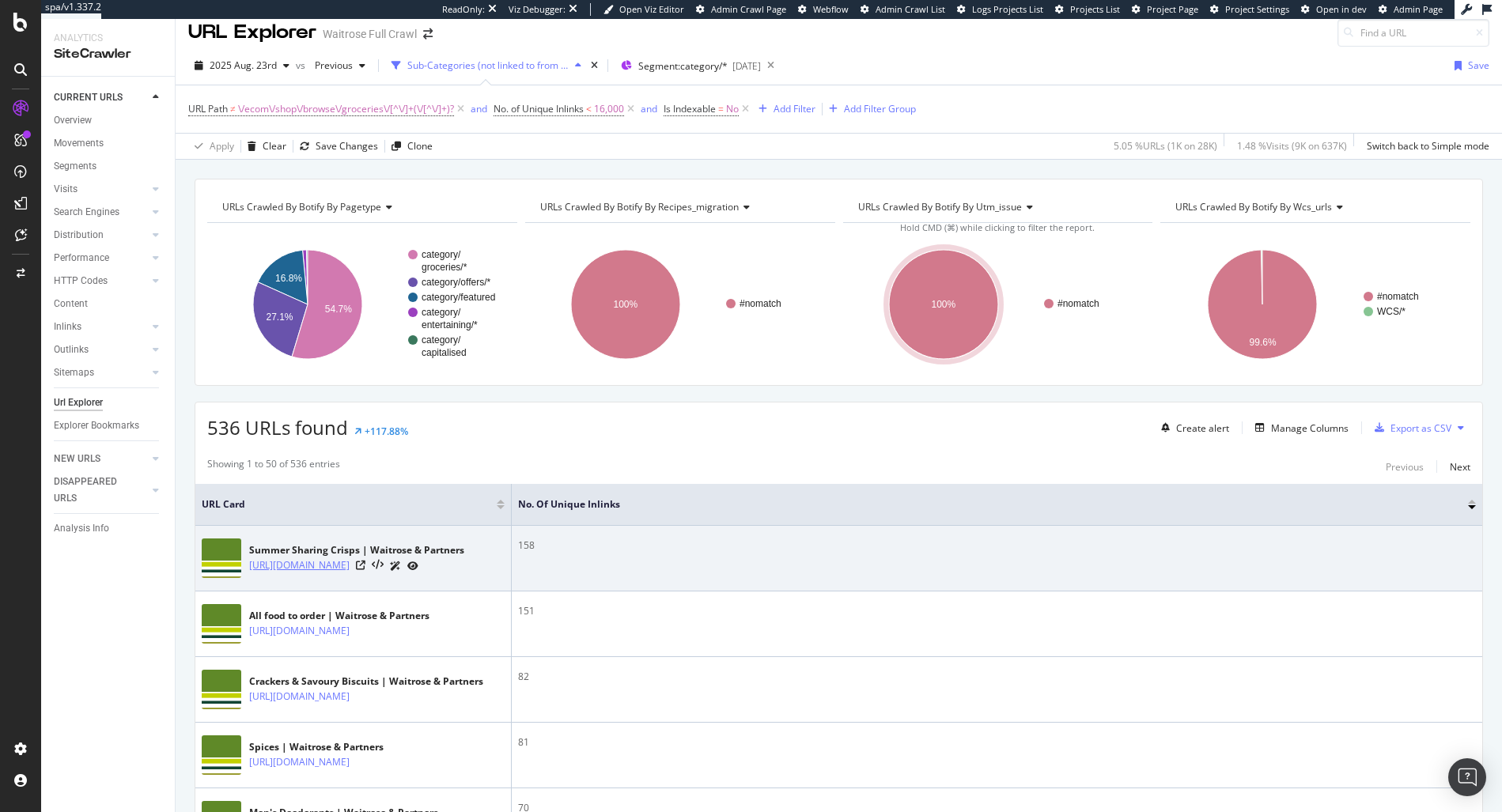
scroll to position [31, 0]
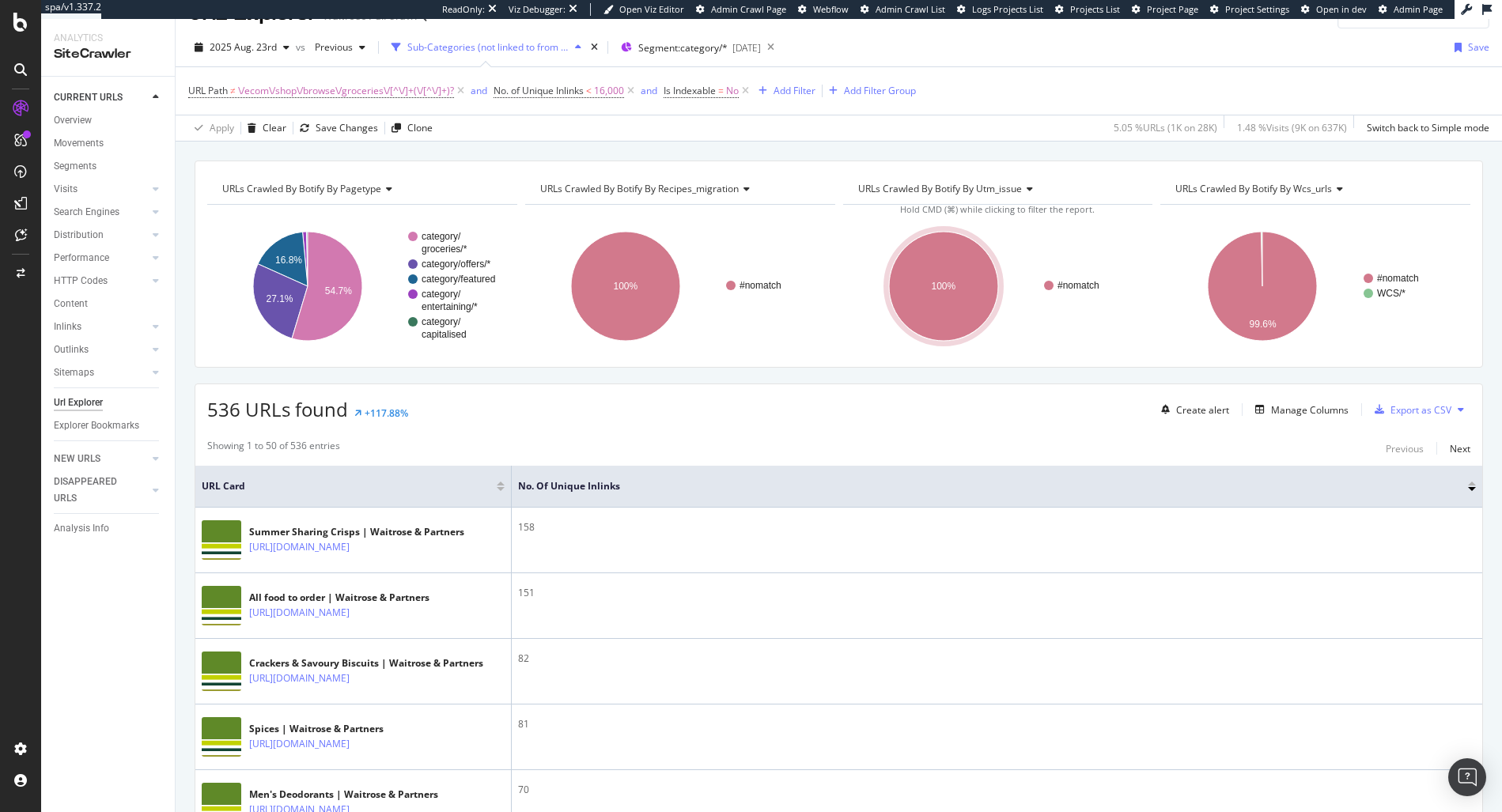
click at [619, 201] on div "URLs Crawled By Botify By recipes_migration Chart (by Value) Table Expand Expor…" at bounding box center [680, 189] width 310 height 32
click at [628, 193] on span "URLs Crawled By Botify By recipes_migration" at bounding box center [639, 188] width 199 height 13
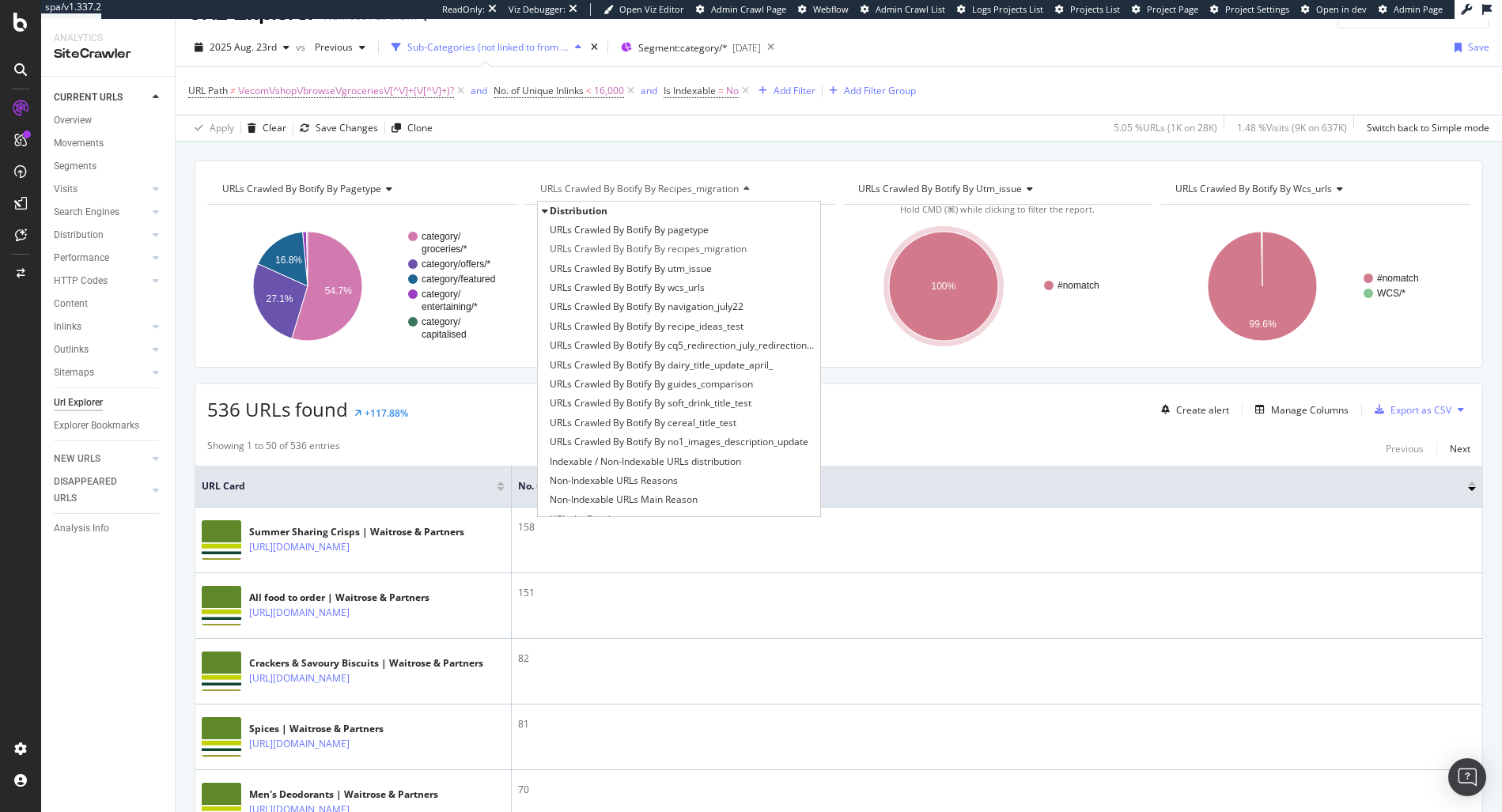
type input "n"
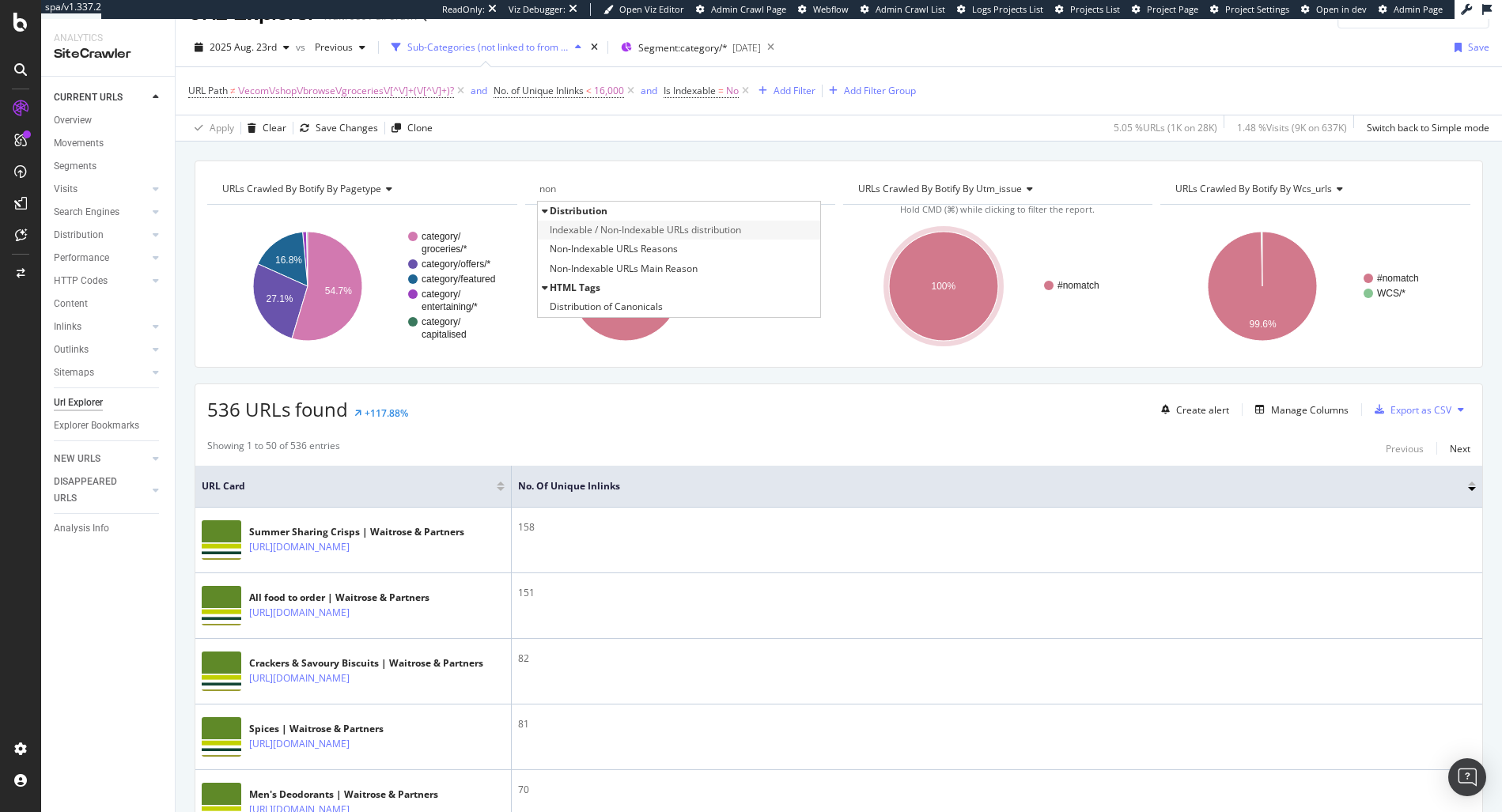
type input "non"
click at [652, 226] on span "Indexable / Non-Indexable URLs distribution" at bounding box center [645, 230] width 191 height 16
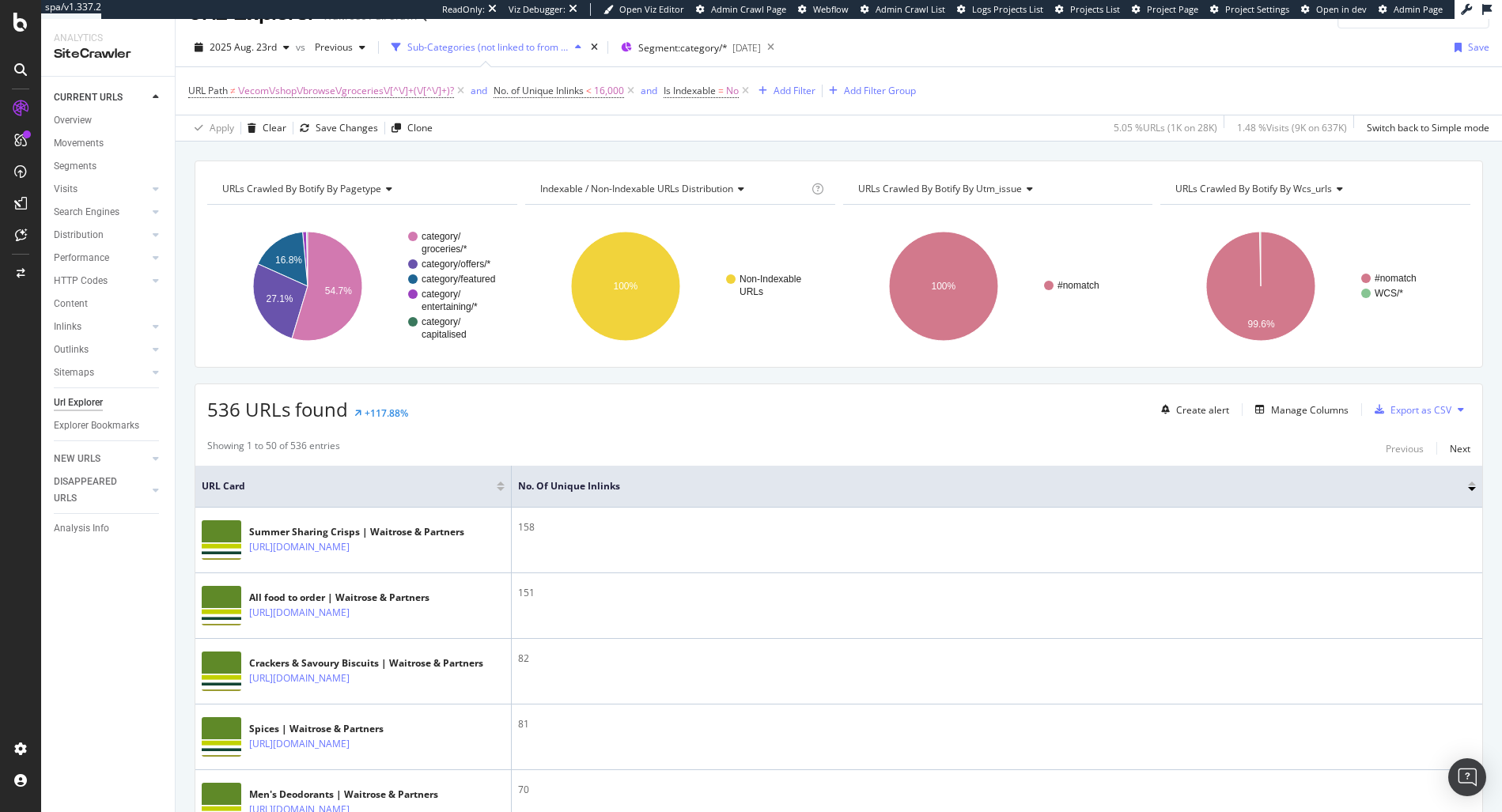
click at [656, 183] on span "Indexable / Non-Indexable URLs distribution" at bounding box center [636, 188] width 193 height 13
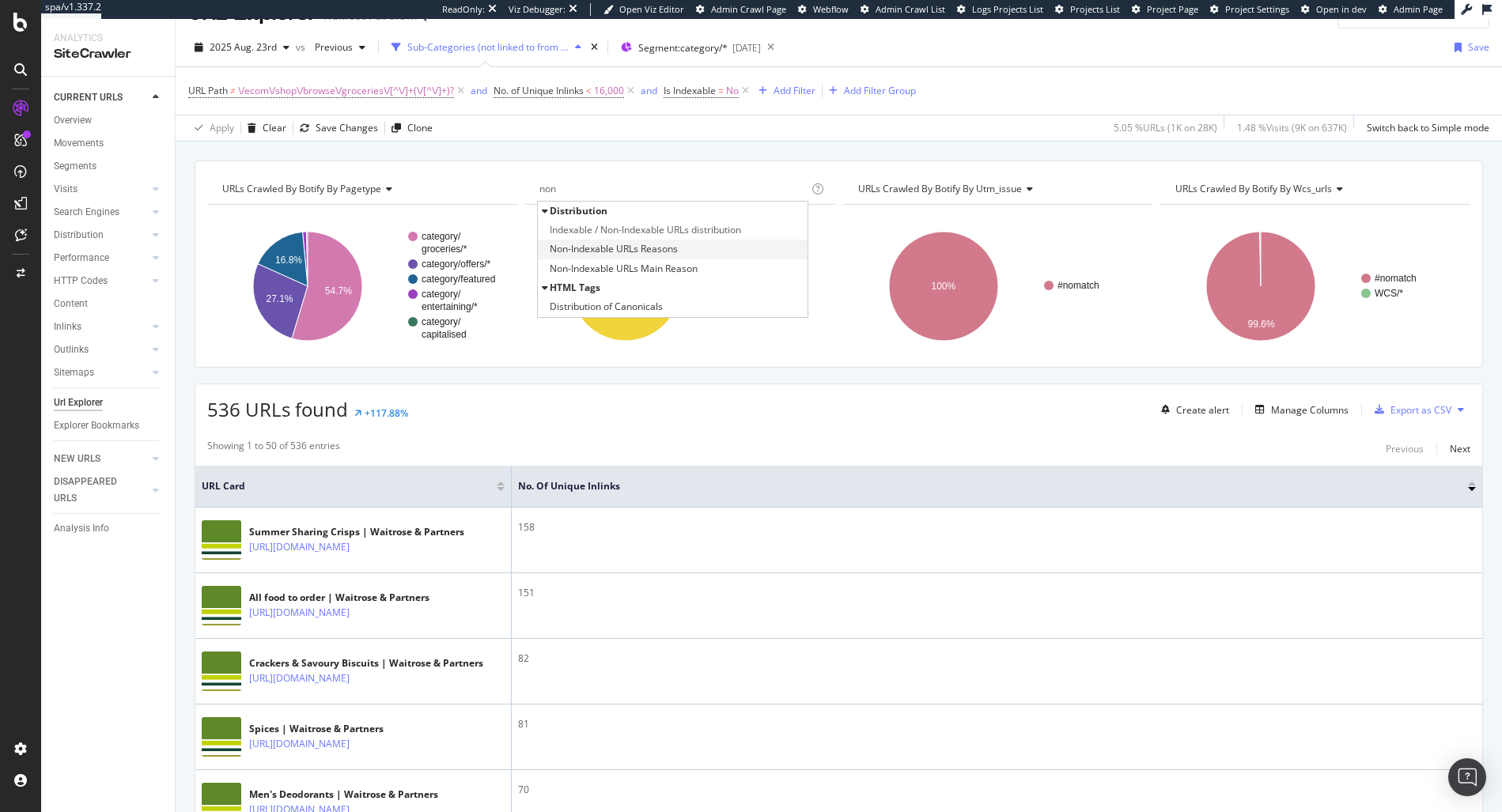
type input "non"
click at [664, 249] on span "Non-Indexable URLs Reasons" at bounding box center [614, 249] width 128 height 16
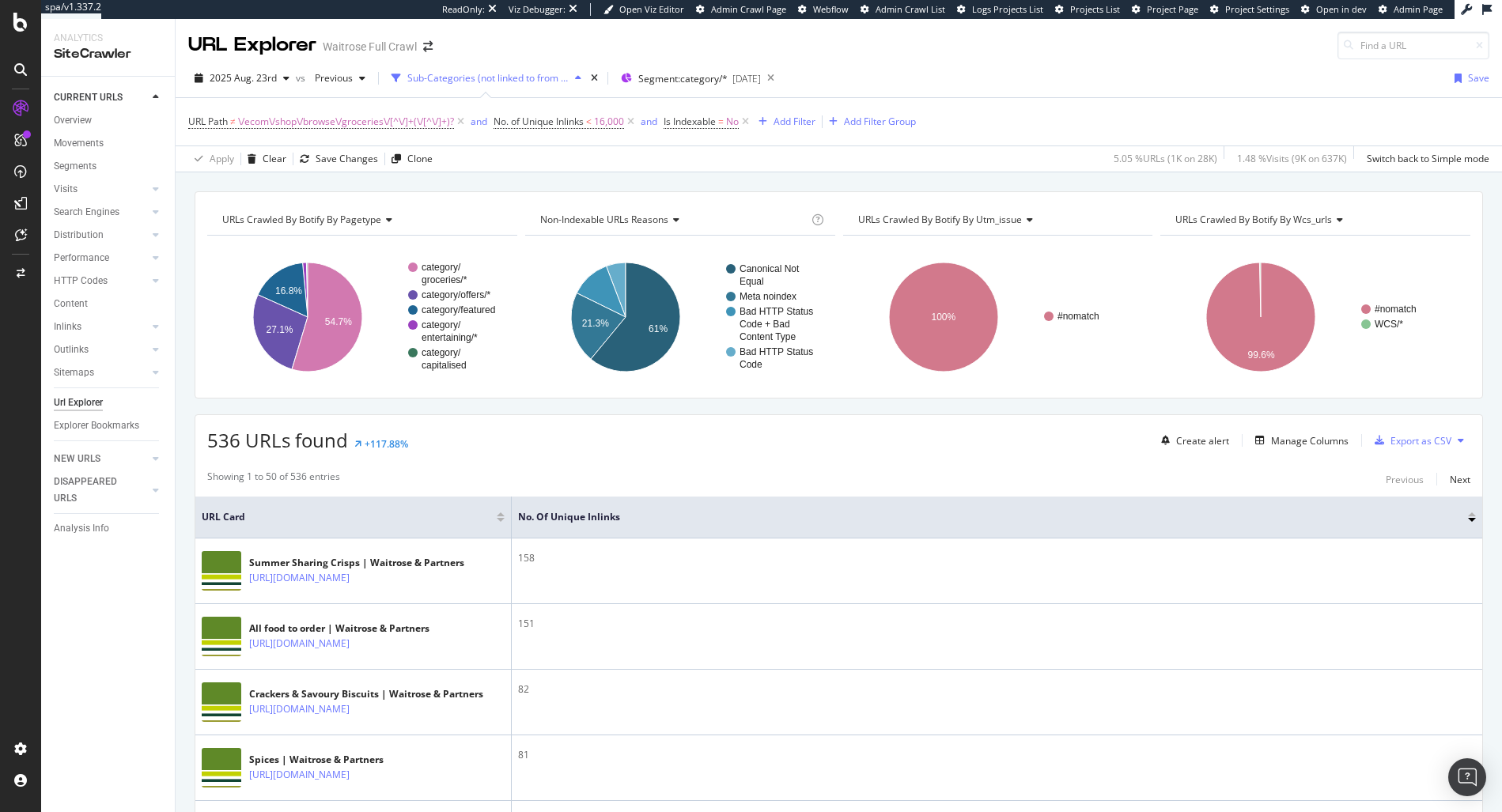
scroll to position [3, 0]
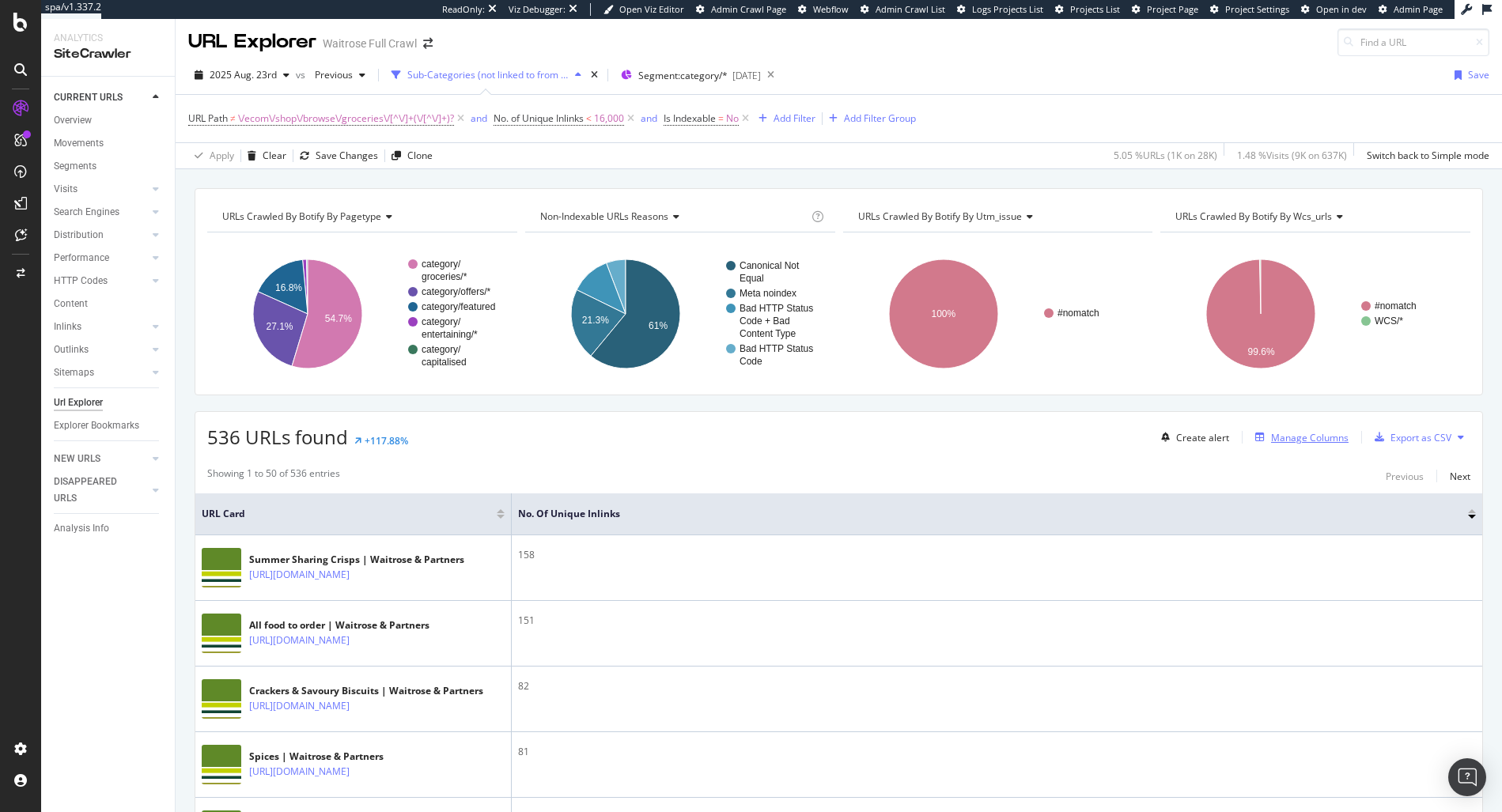
click at [1279, 437] on div "Manage Columns" at bounding box center [1310, 437] width 78 height 13
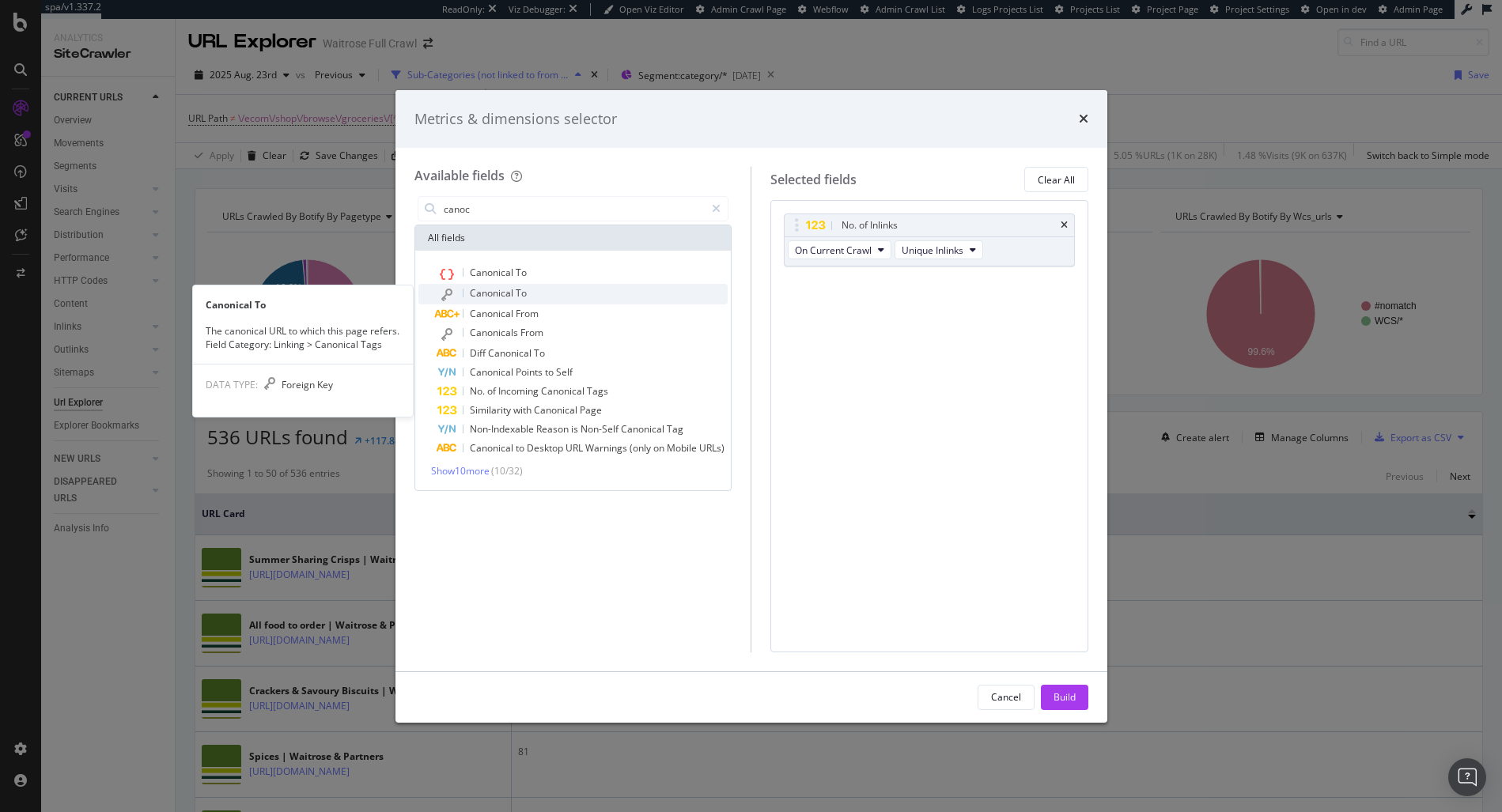
type input "canoc"
click at [542, 286] on div "Canonical To" at bounding box center [583, 294] width 291 height 20
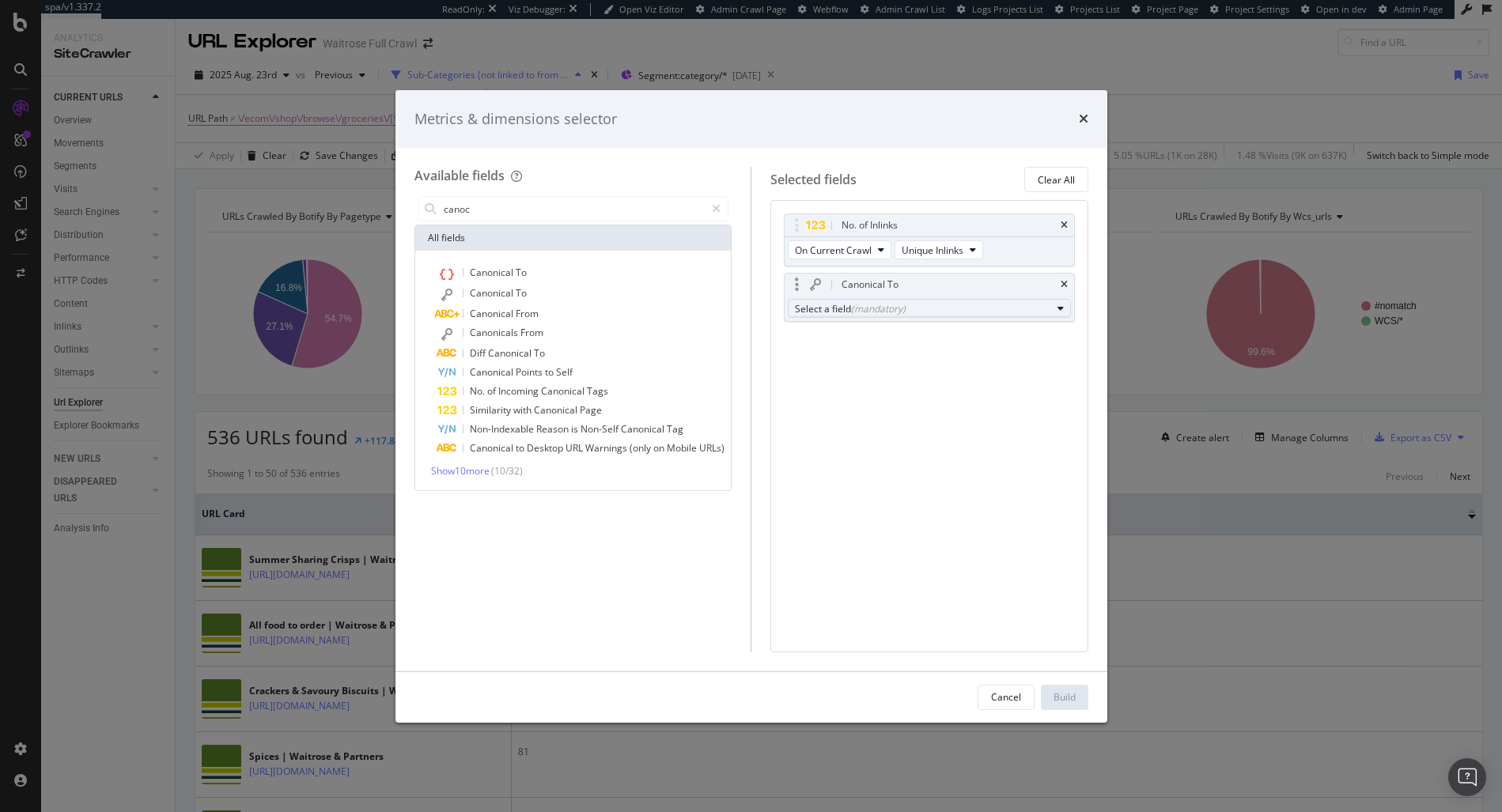
click at [870, 299] on button "Select a field (mandatory)" at bounding box center [929, 307] width 283 height 19
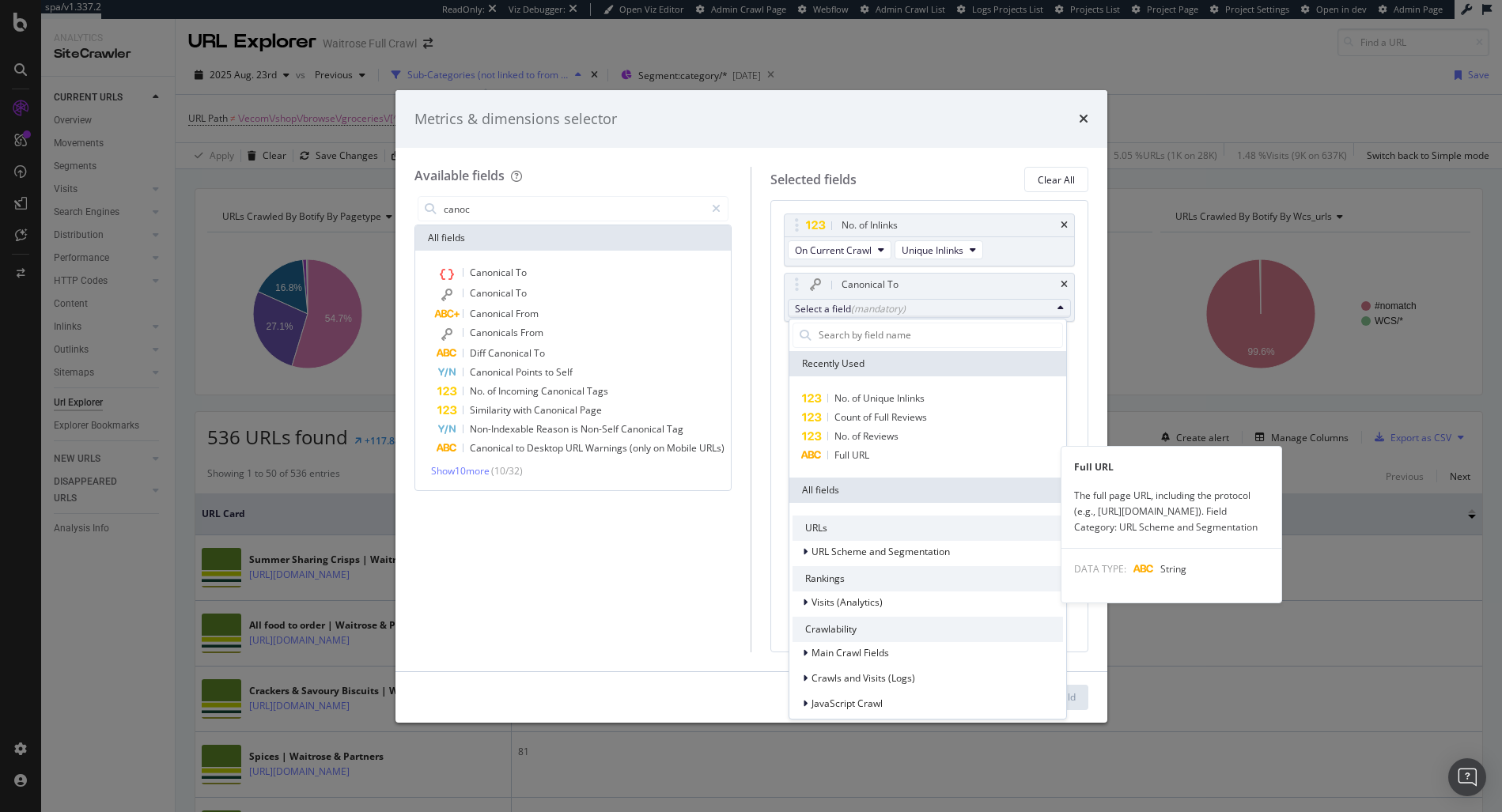
click at [857, 454] on span "Full URL" at bounding box center [852, 455] width 35 height 13
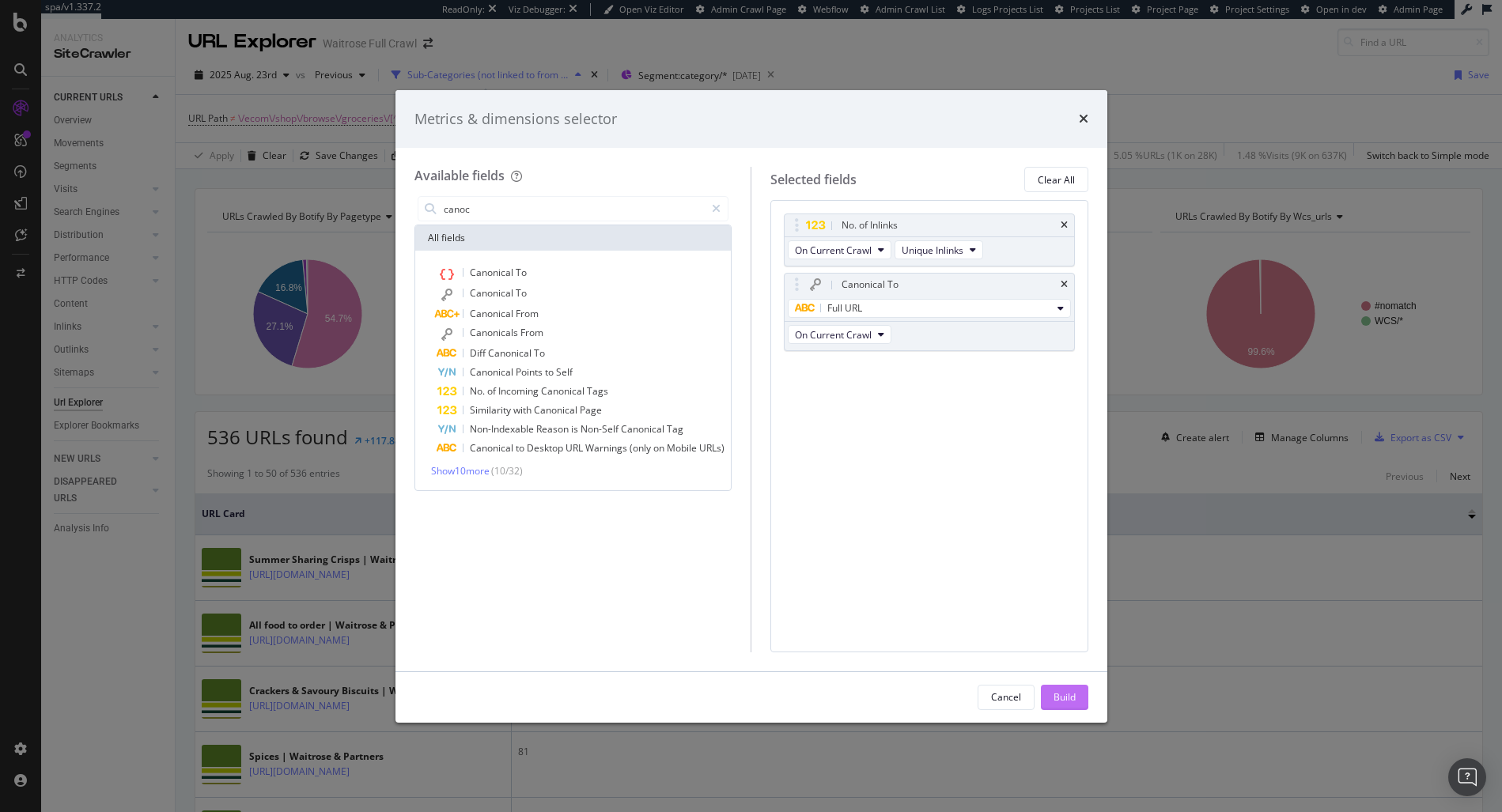
click at [1077, 692] on button "Build" at bounding box center [1064, 697] width 47 height 25
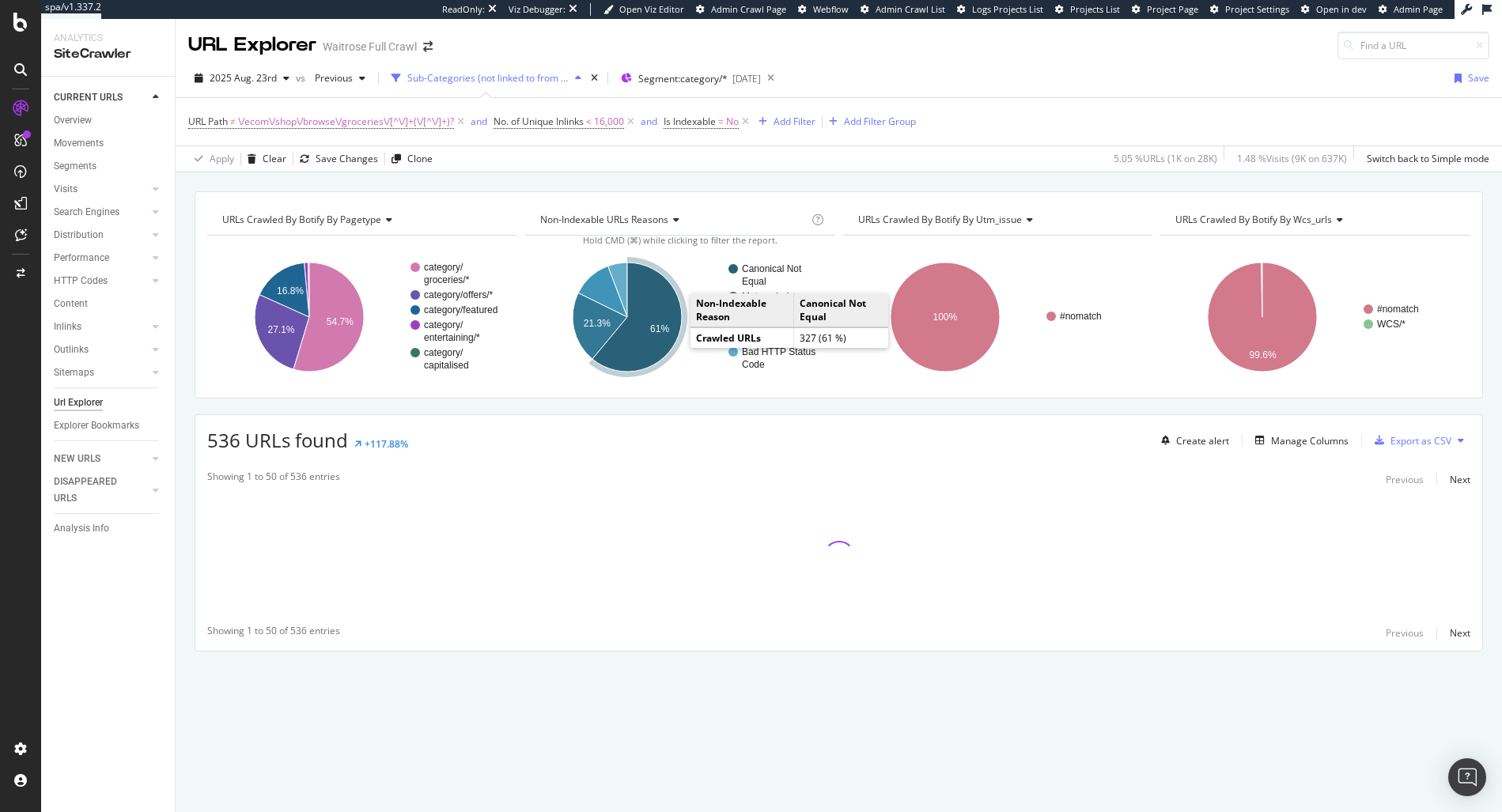
click at [654, 330] on text "61%" at bounding box center [659, 329] width 19 height 11
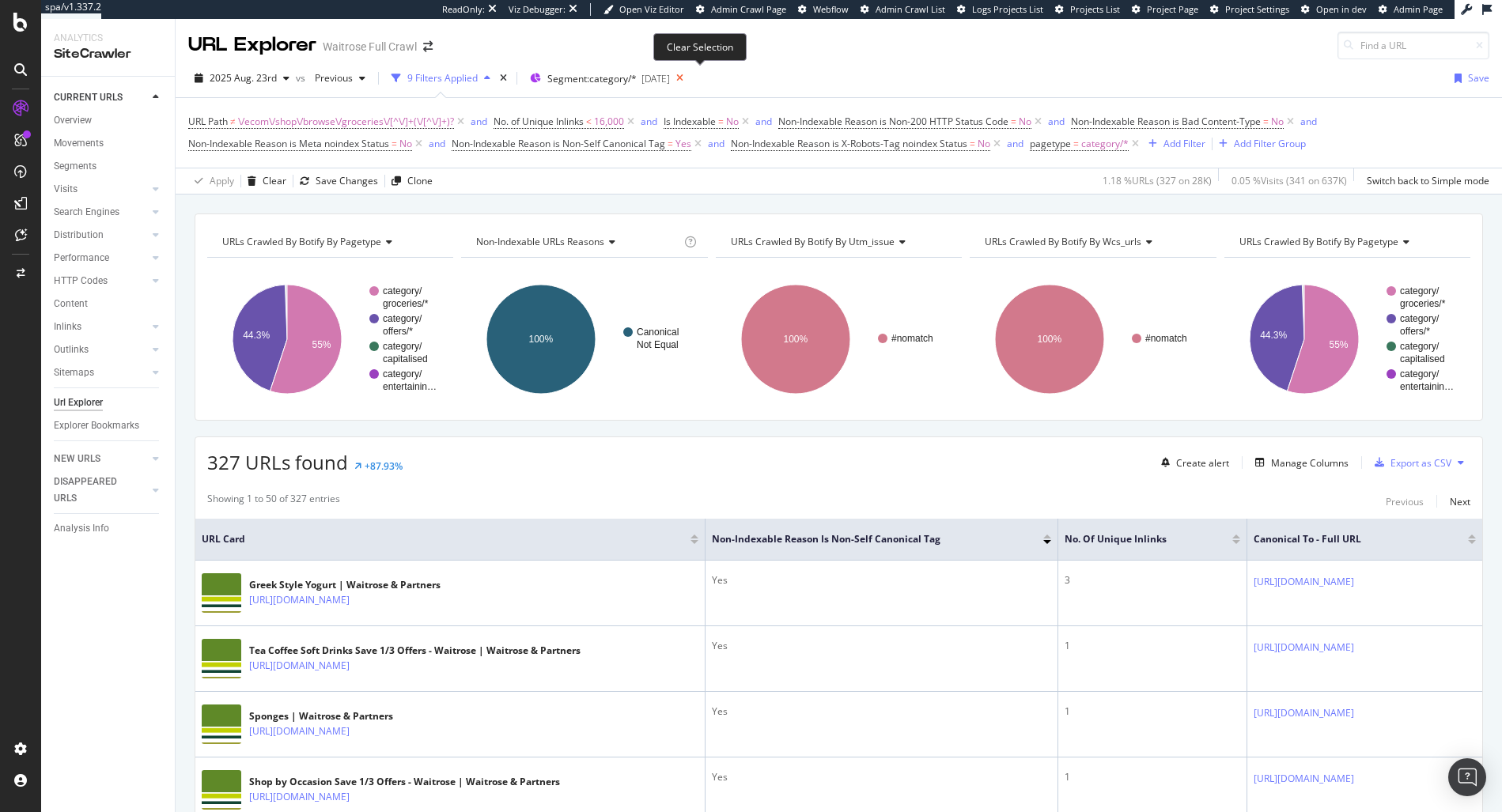
click at [690, 78] on icon at bounding box center [680, 78] width 20 height 22
click at [269, 180] on div "Clear" at bounding box center [274, 181] width 24 height 13
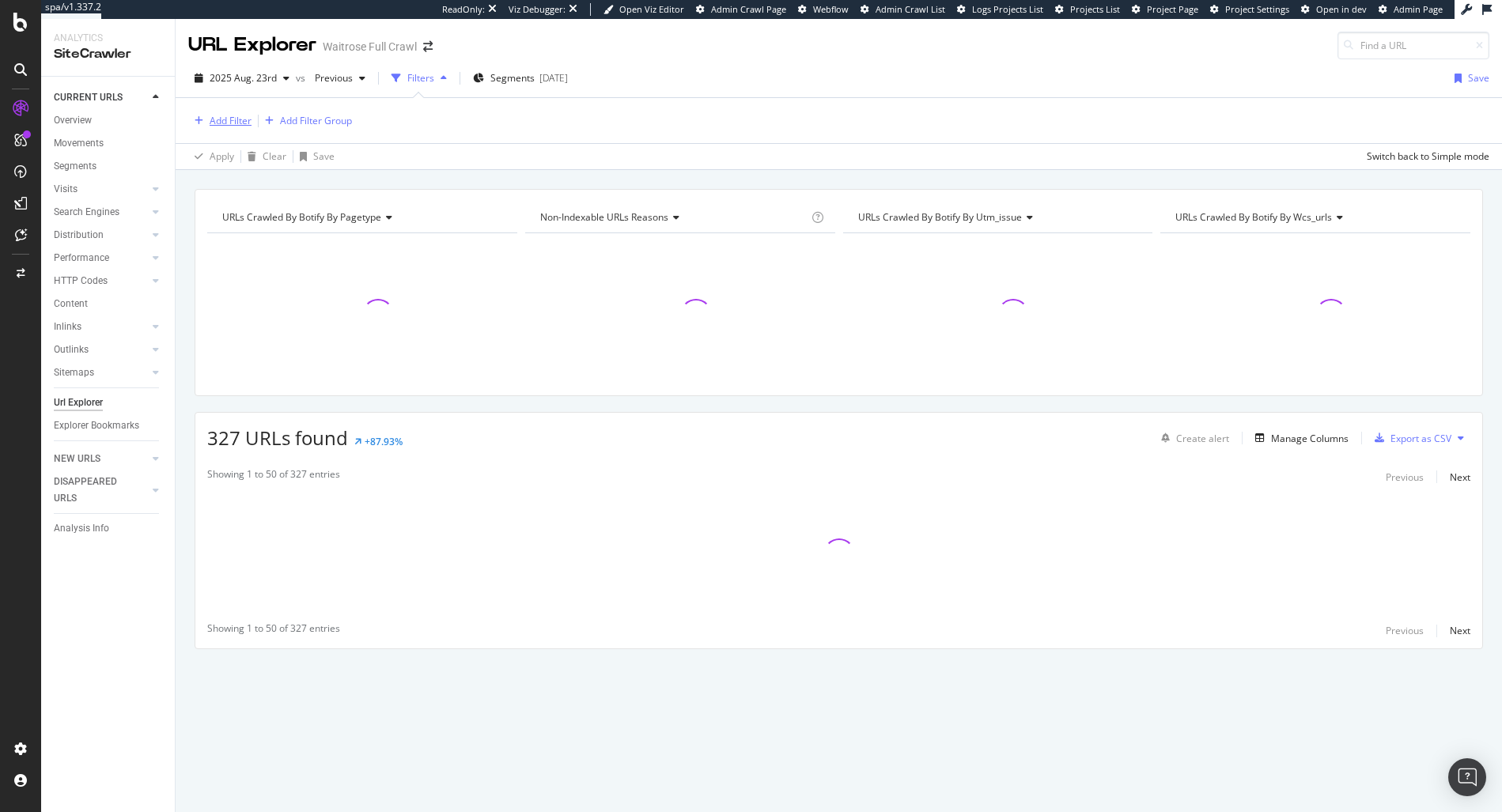
click at [245, 118] on div "Add Filter" at bounding box center [230, 120] width 42 height 13
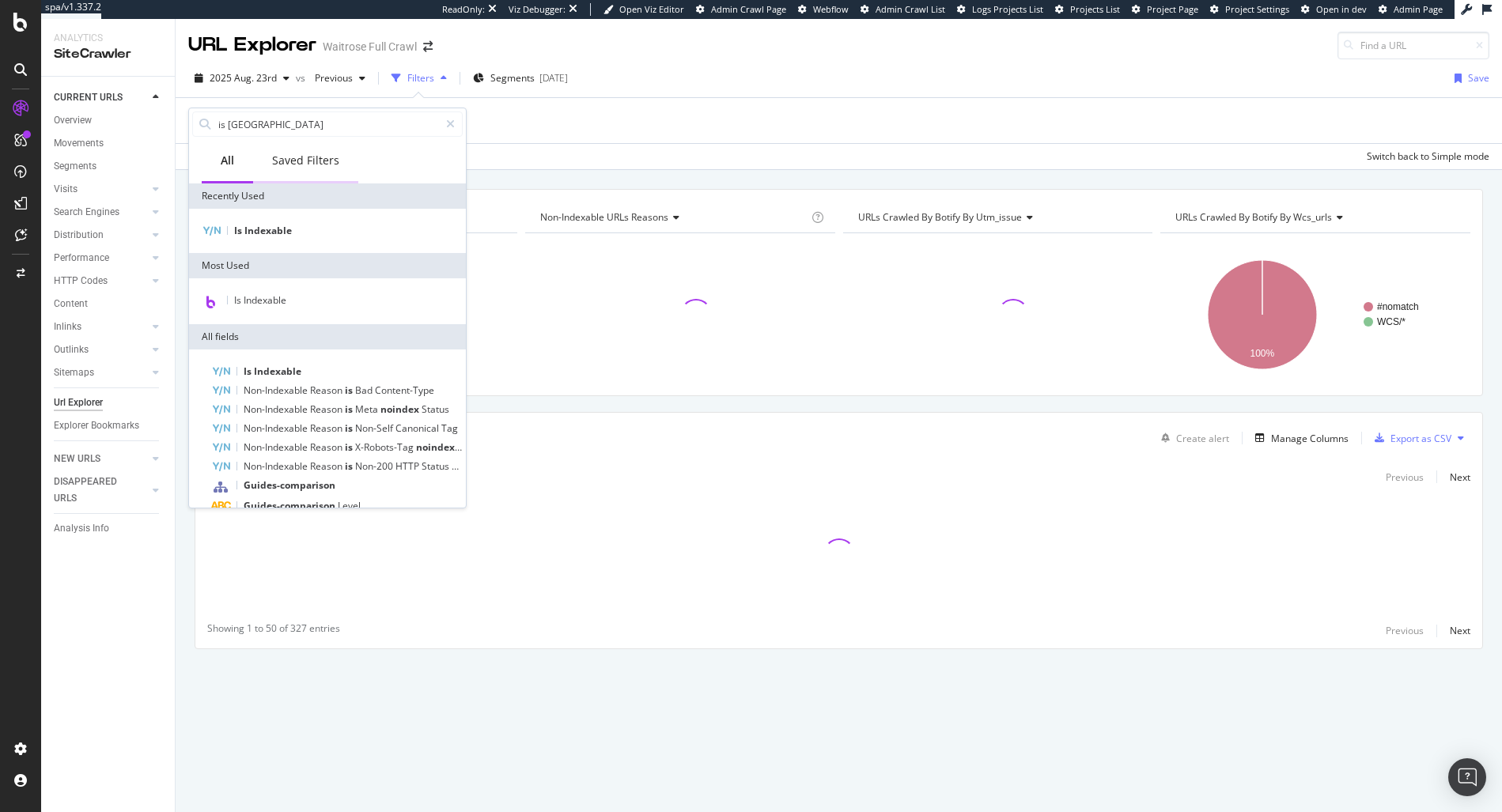
click at [281, 158] on div "Saved Filters" at bounding box center [306, 160] width 67 height 16
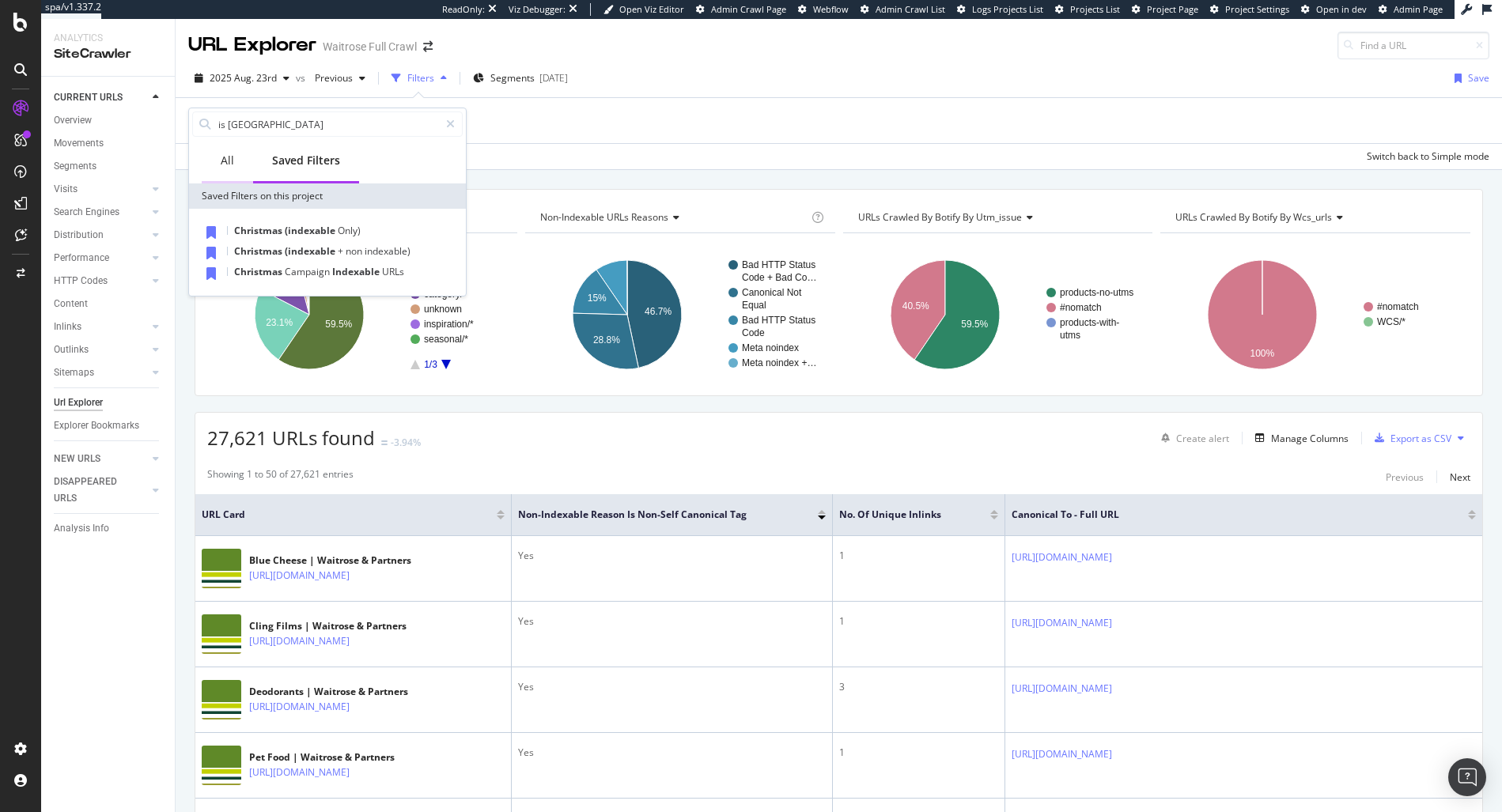
click at [214, 168] on div "All" at bounding box center [227, 161] width 52 height 43
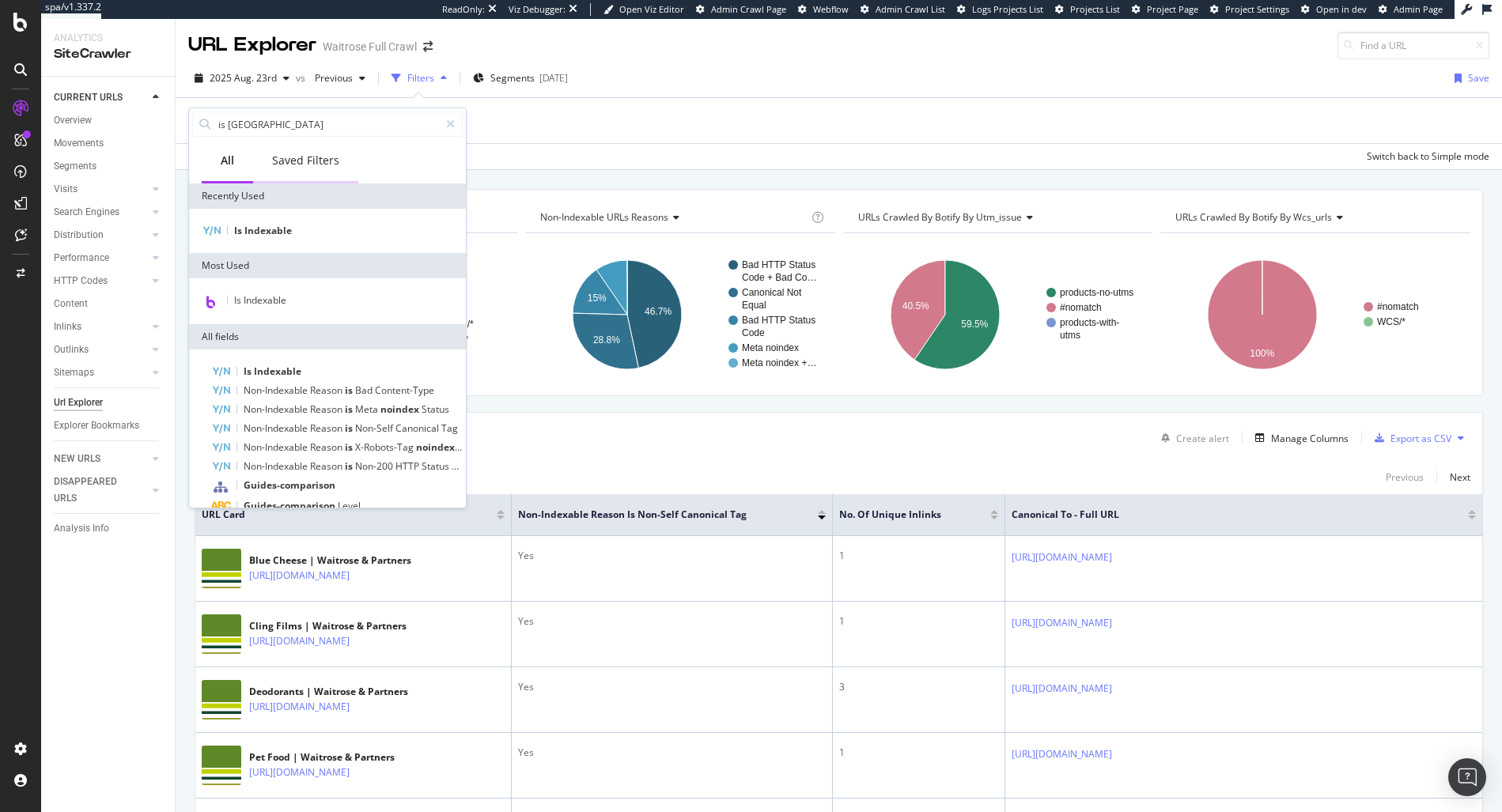
click at [286, 164] on div "Saved Filters" at bounding box center [306, 160] width 67 height 16
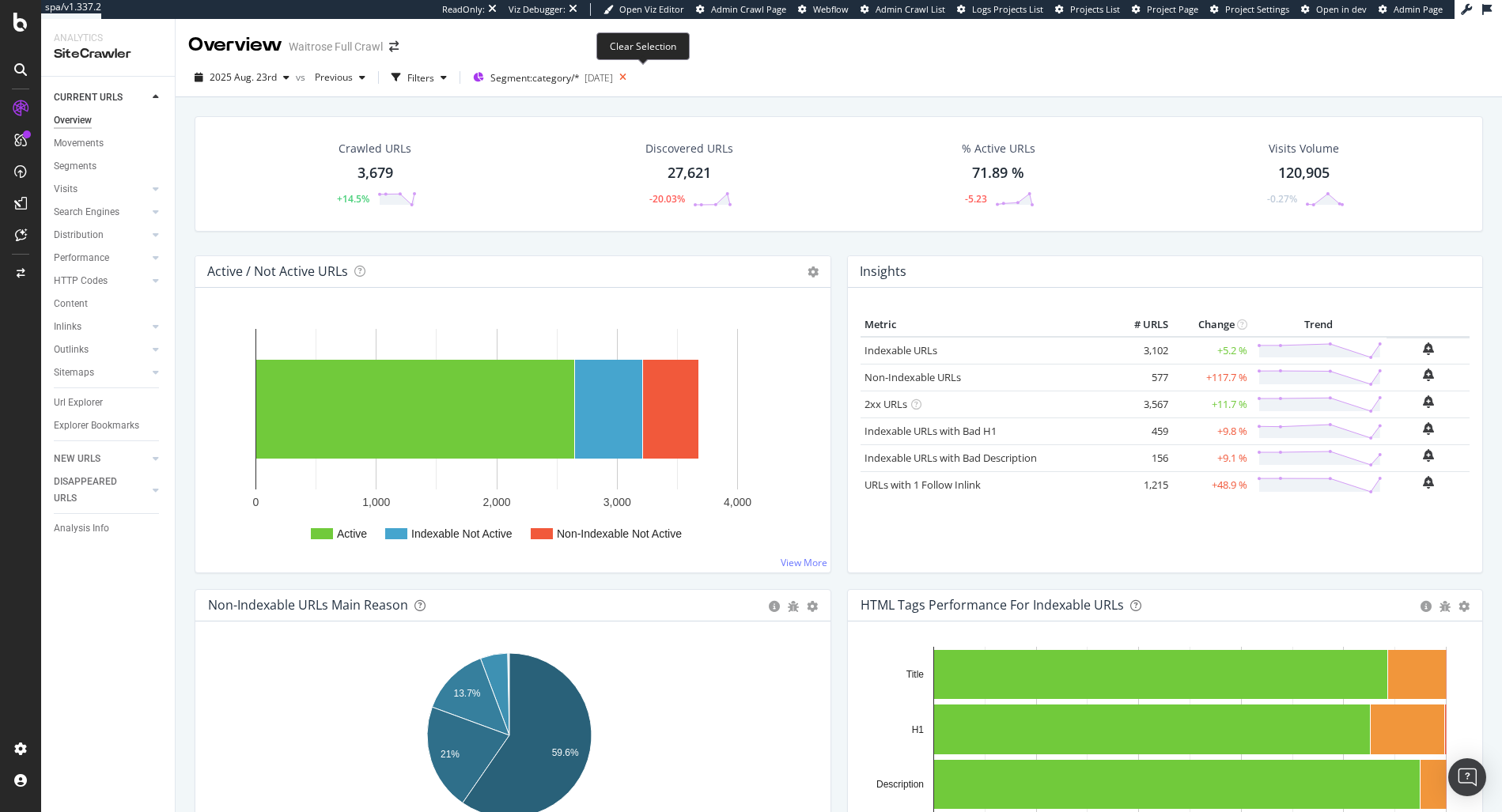
click at [632, 78] on icon at bounding box center [623, 77] width 20 height 22
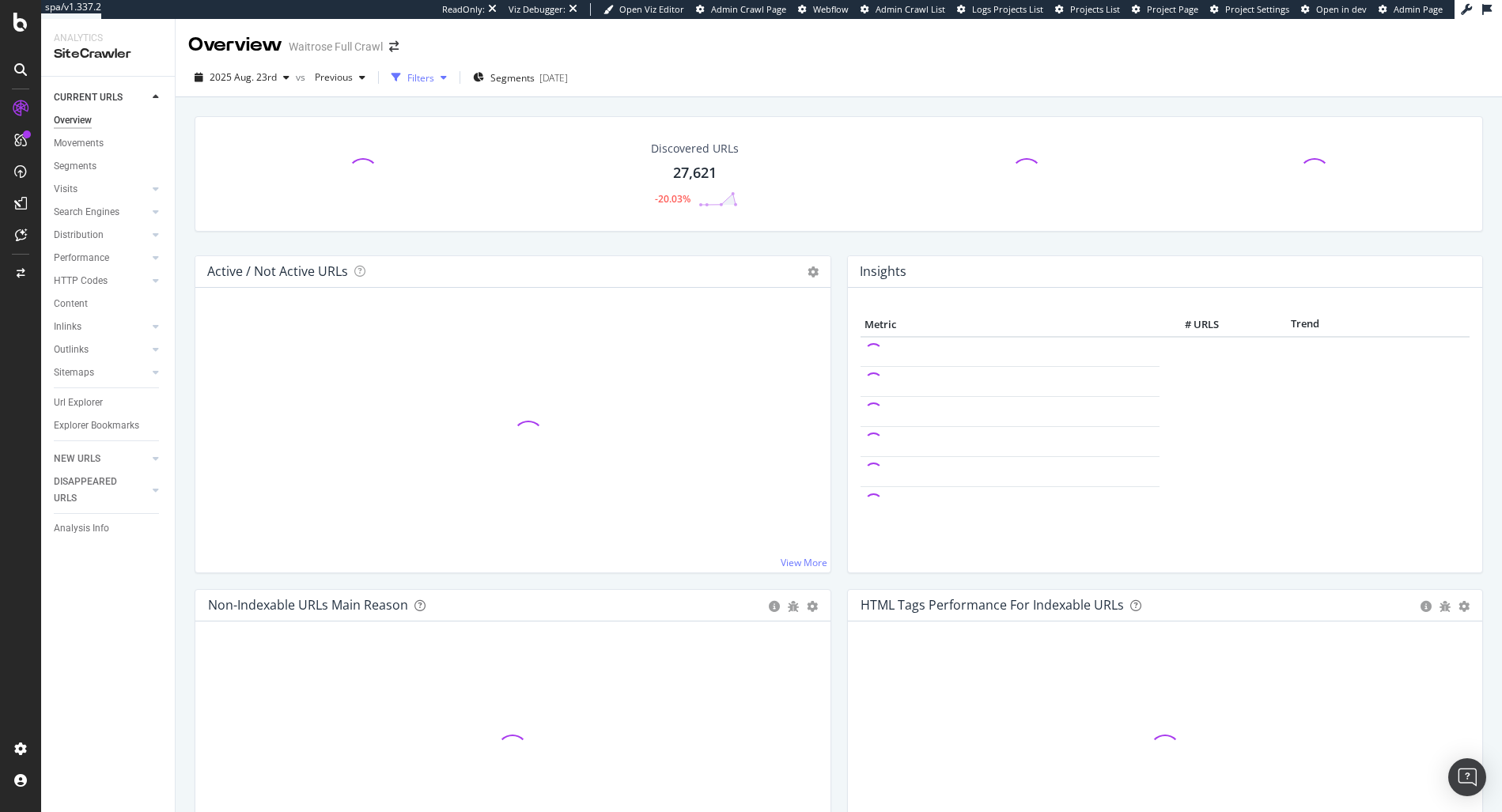
click at [402, 86] on div "button" at bounding box center [396, 77] width 22 height 22
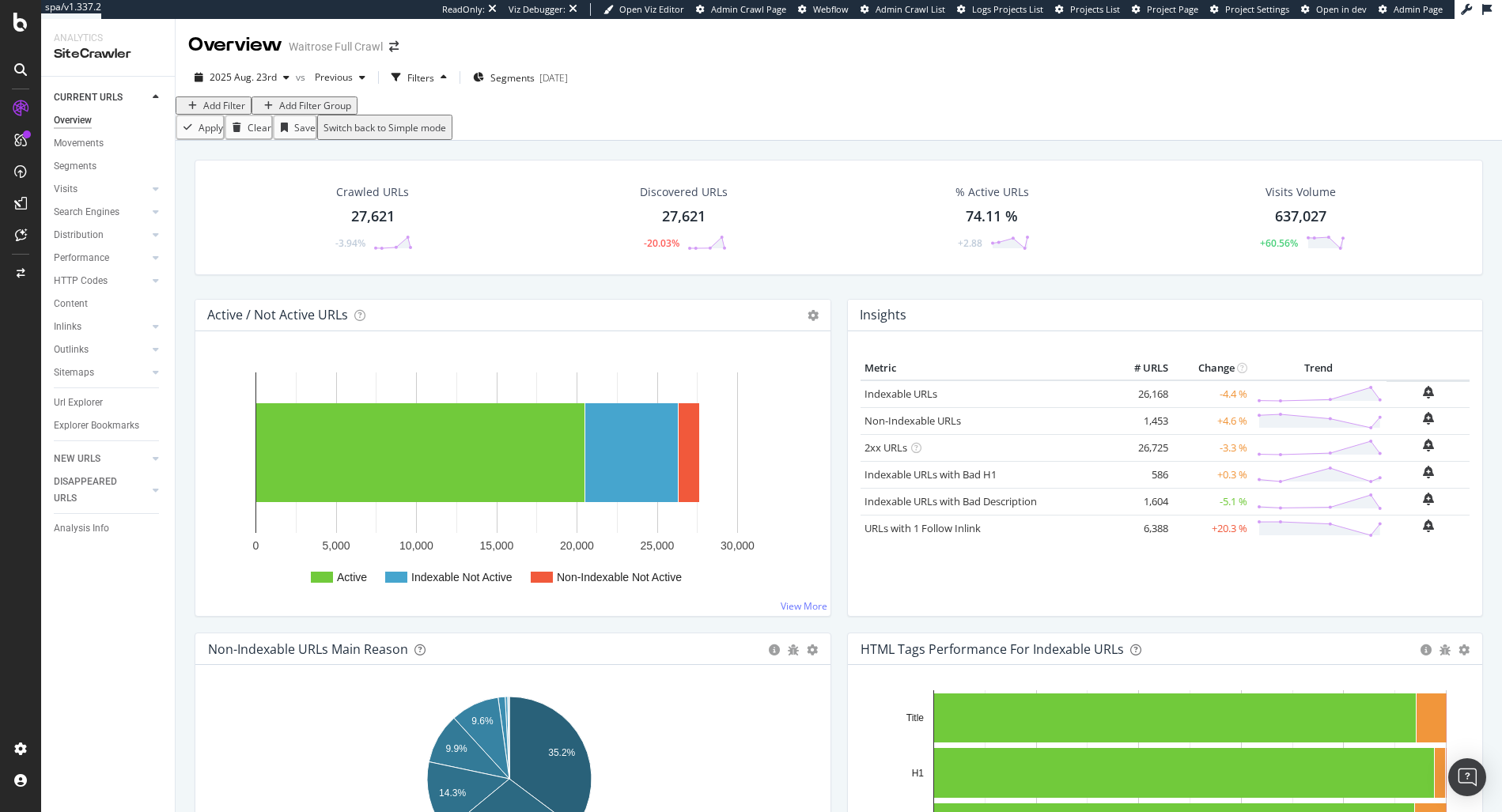
click at [229, 112] on div "Add Filter" at bounding box center [223, 105] width 42 height 13
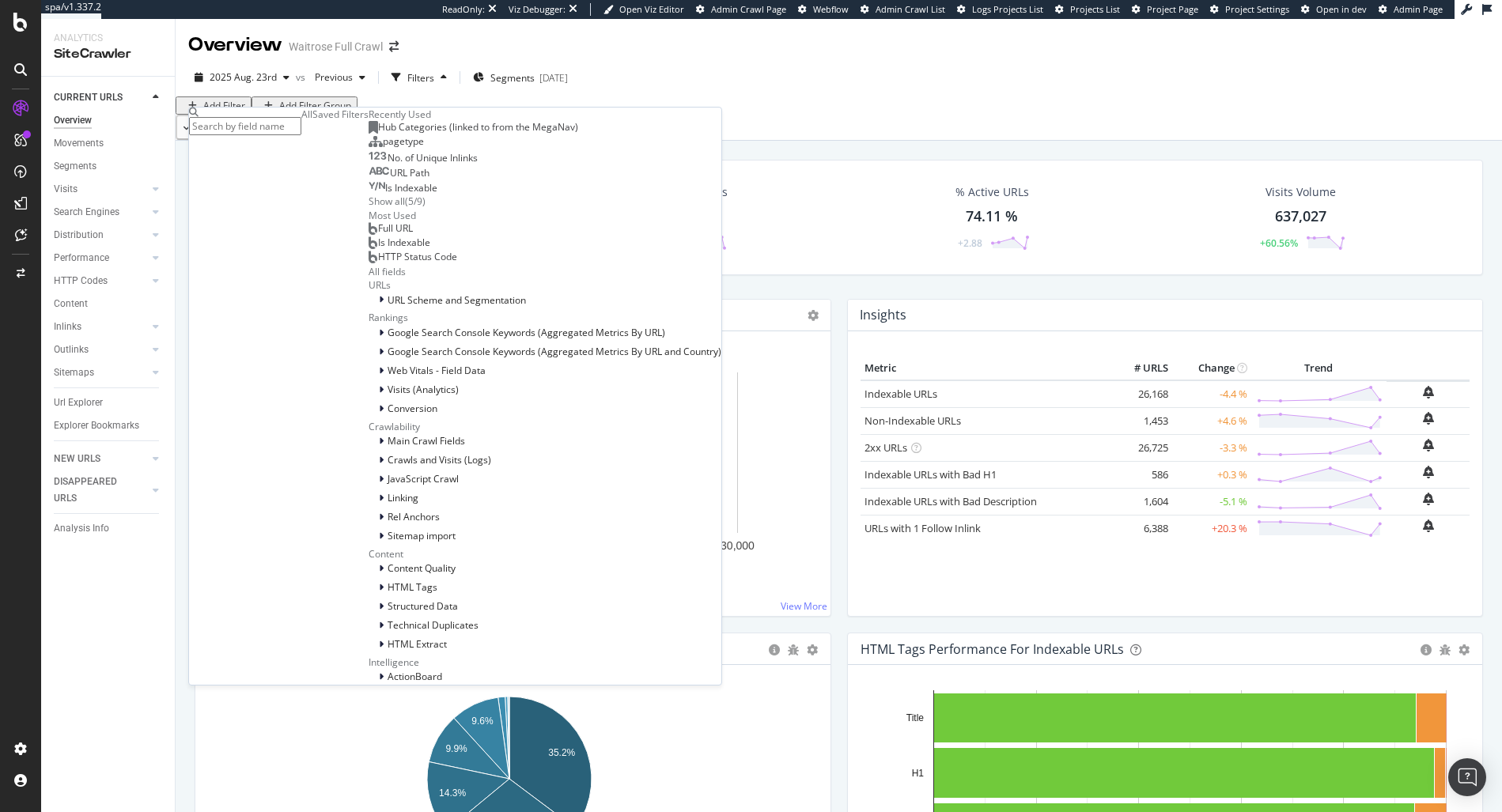
click at [313, 121] on div "Saved Filters" at bounding box center [340, 114] width 56 height 13
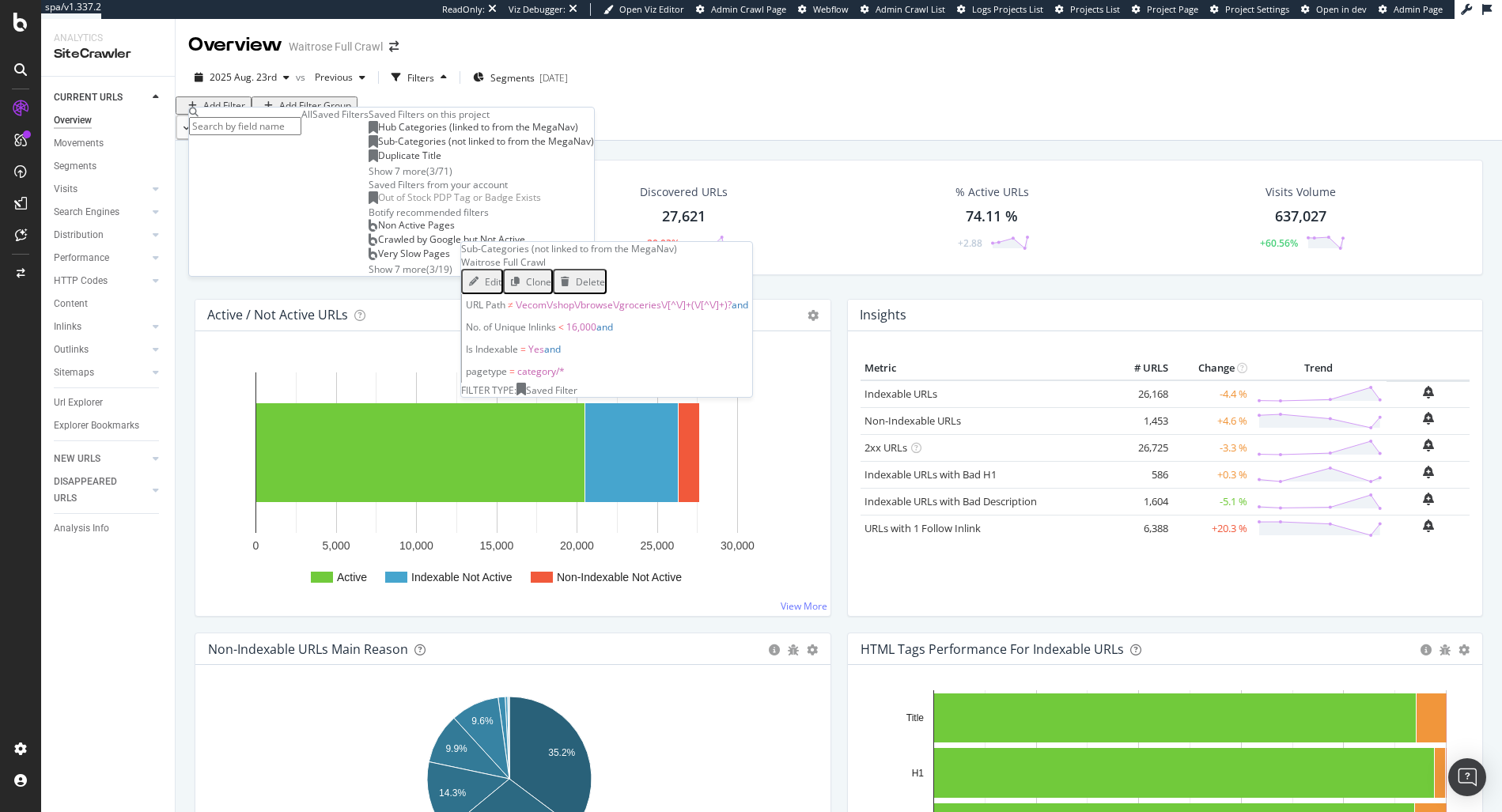
click at [378, 148] on span "Sub-Categories (not linked to from the MegaNav)" at bounding box center [486, 141] width 216 height 13
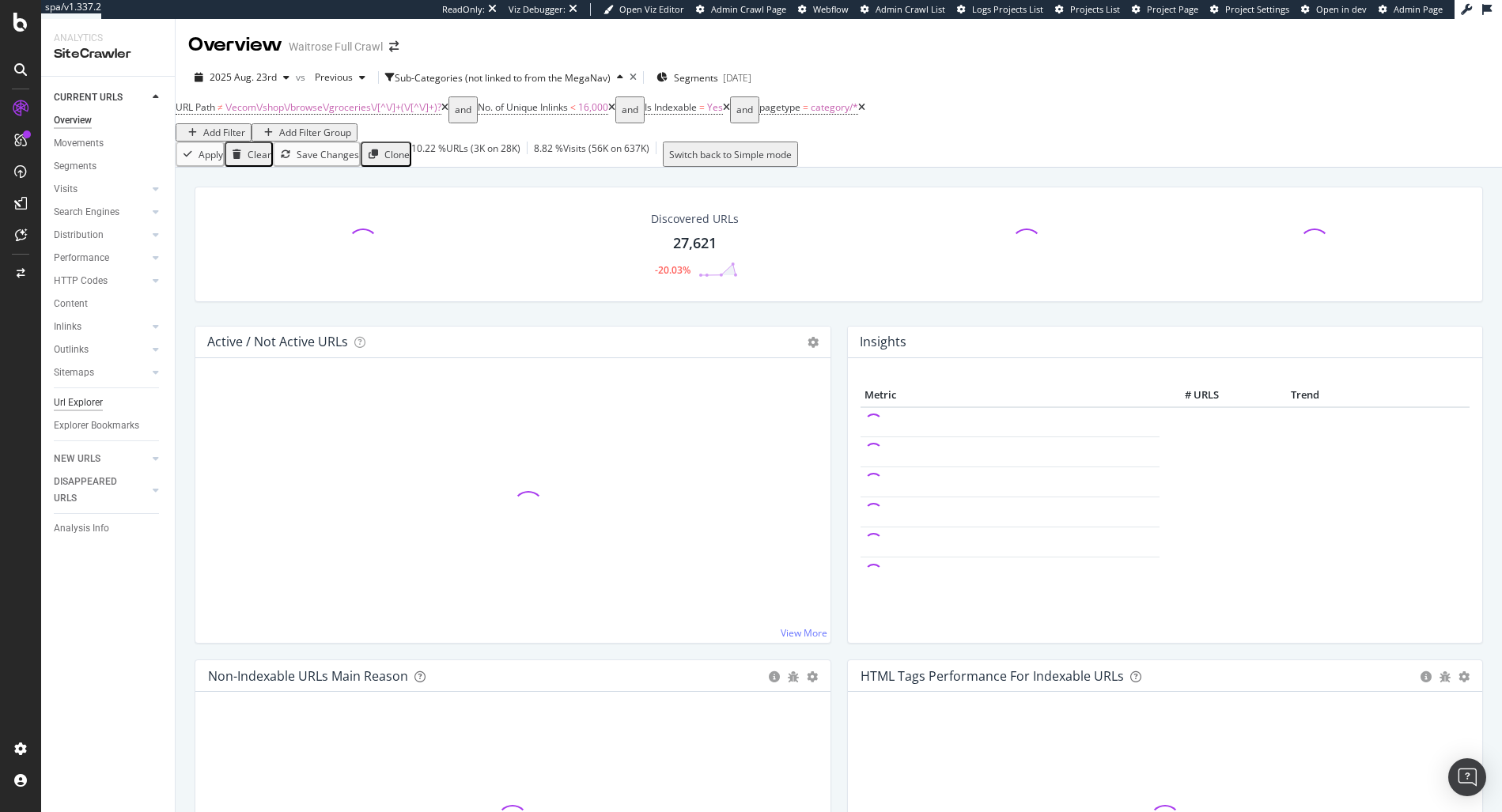
click at [98, 399] on div "Url Explorer" at bounding box center [79, 402] width 49 height 16
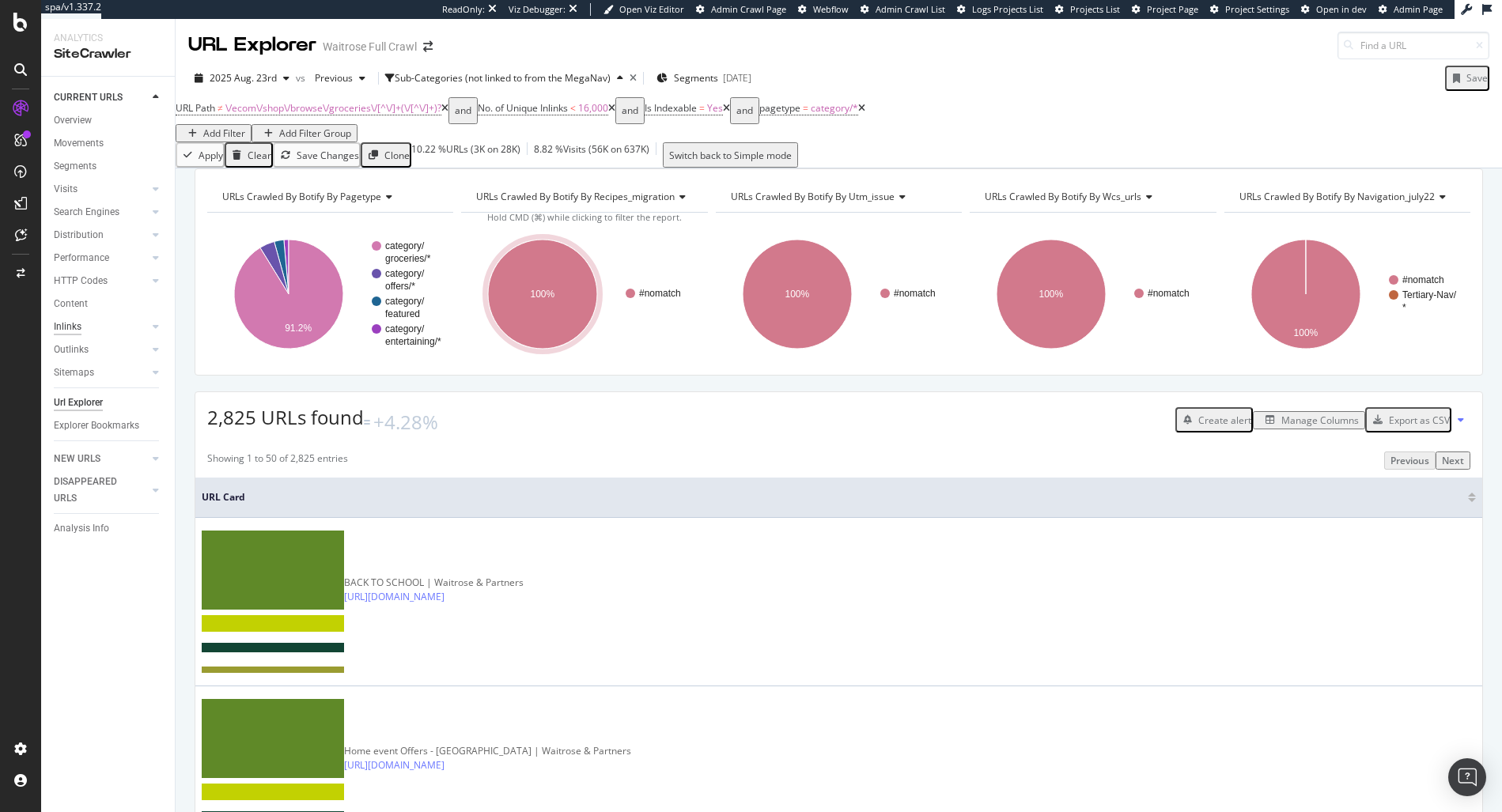
click at [79, 330] on div "Inlinks" at bounding box center [68, 327] width 28 height 16
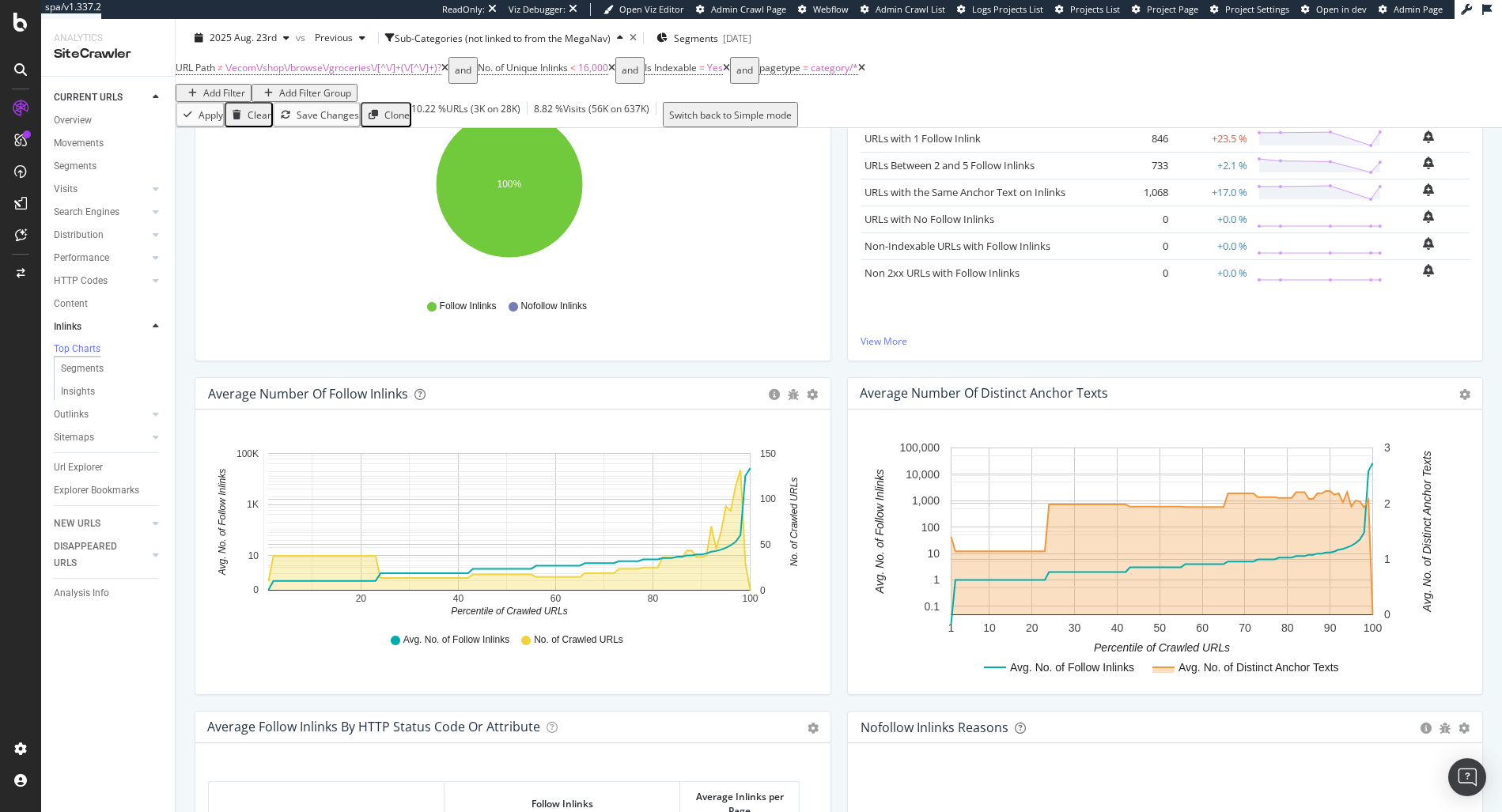
scroll to position [249, 0]
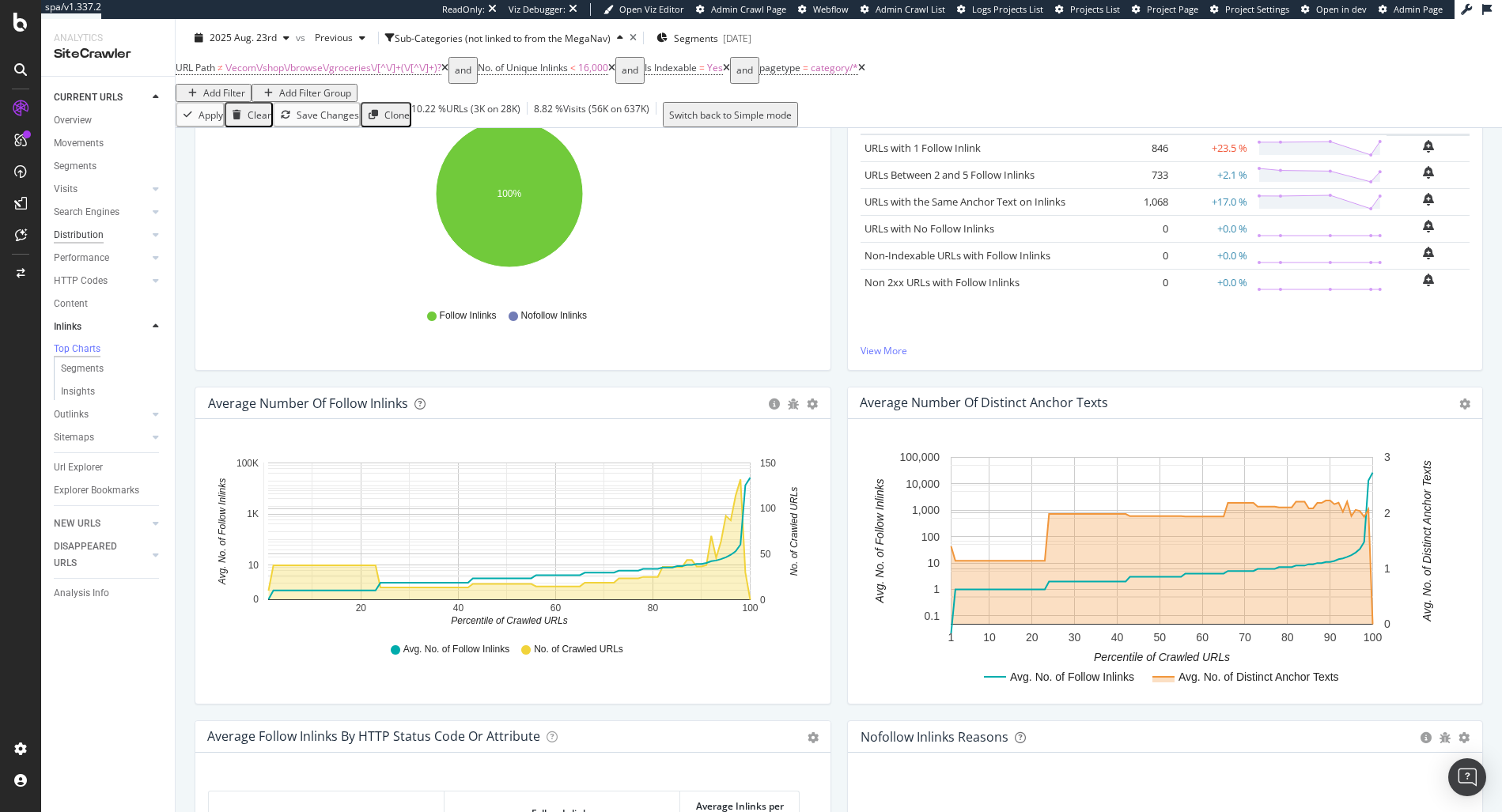
click at [83, 239] on div "Distribution" at bounding box center [79, 235] width 50 height 16
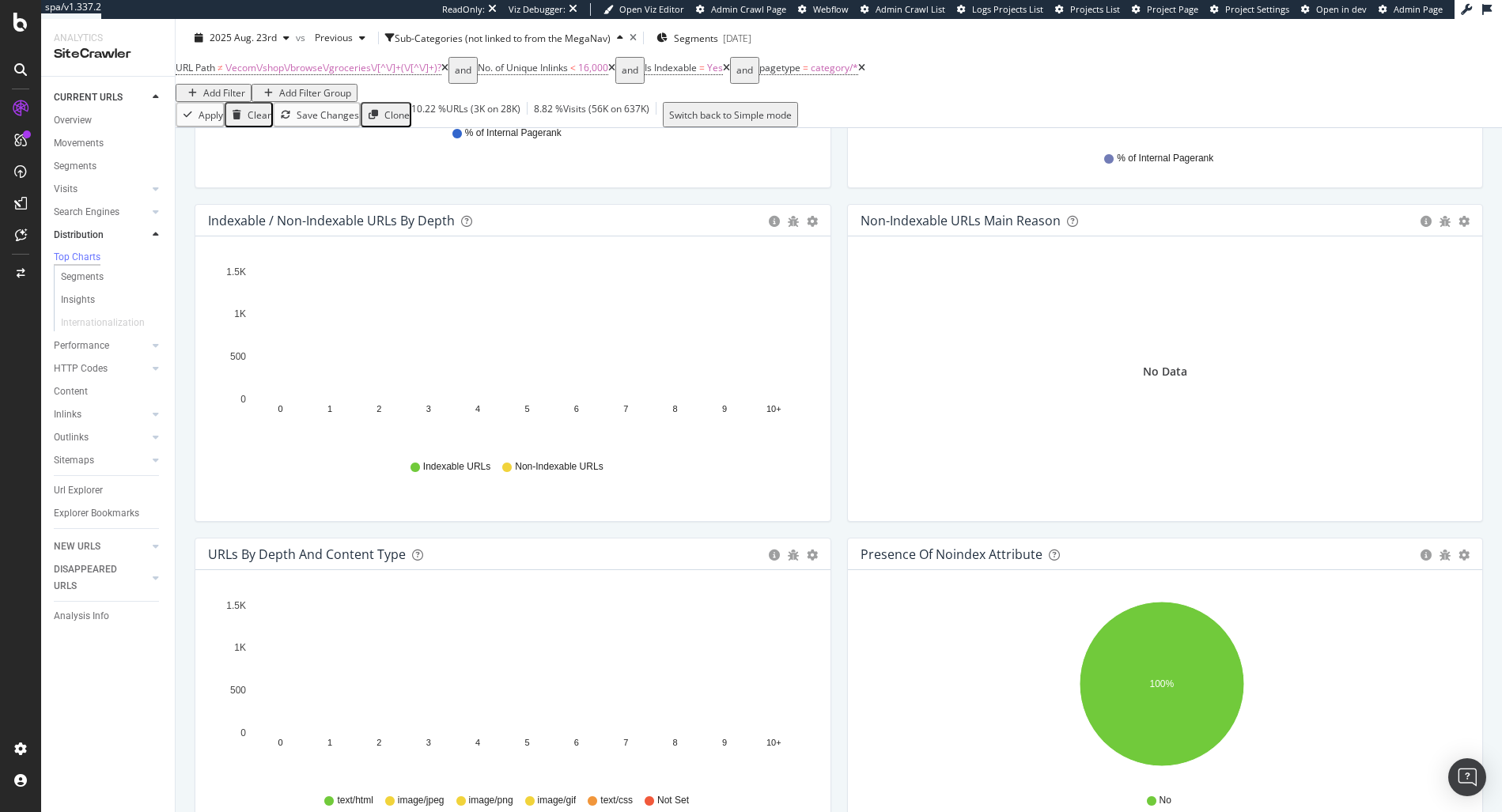
scroll to position [757, 0]
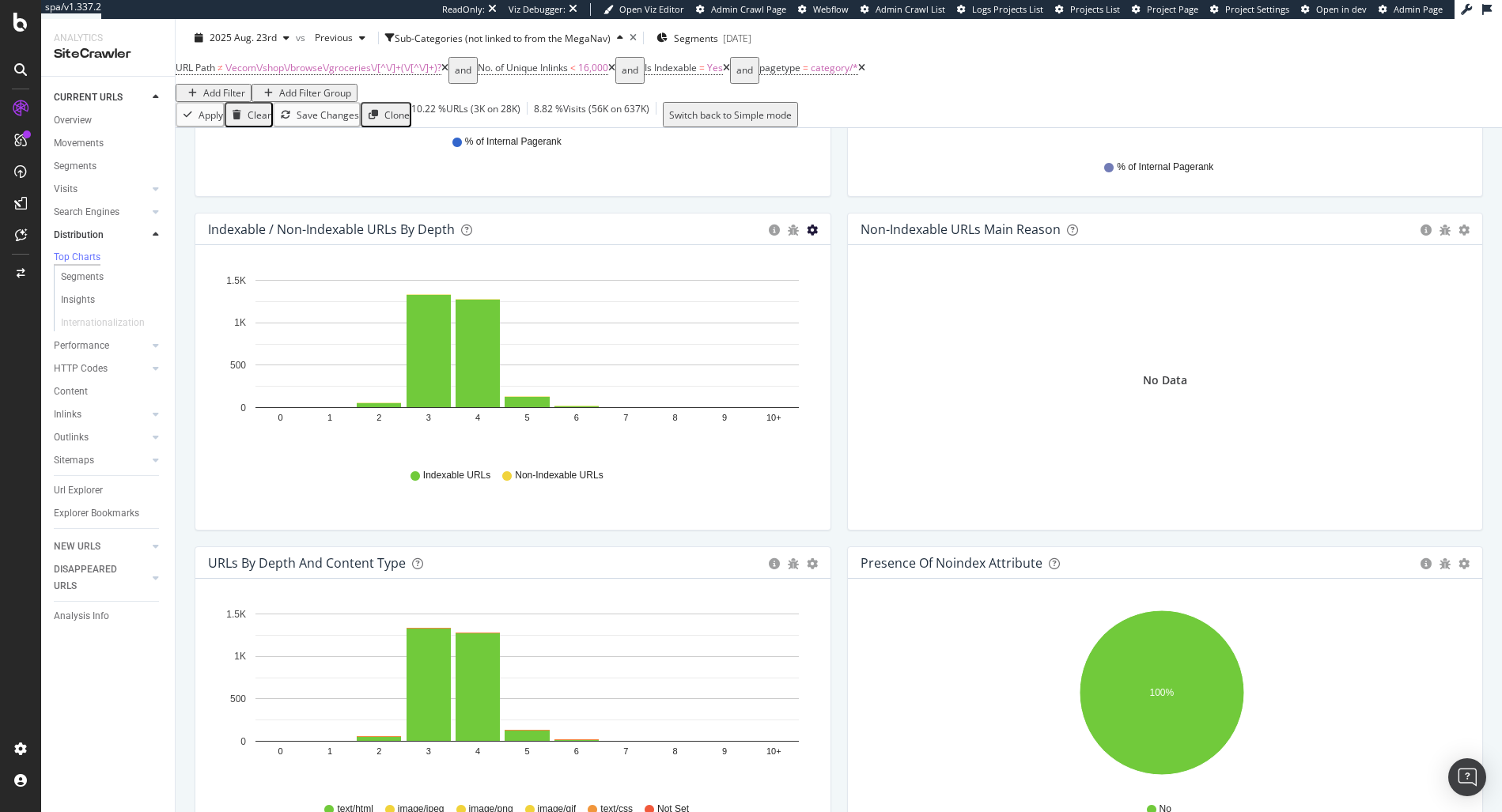
click at [807, 235] on icon "gear" at bounding box center [812, 231] width 11 height 11
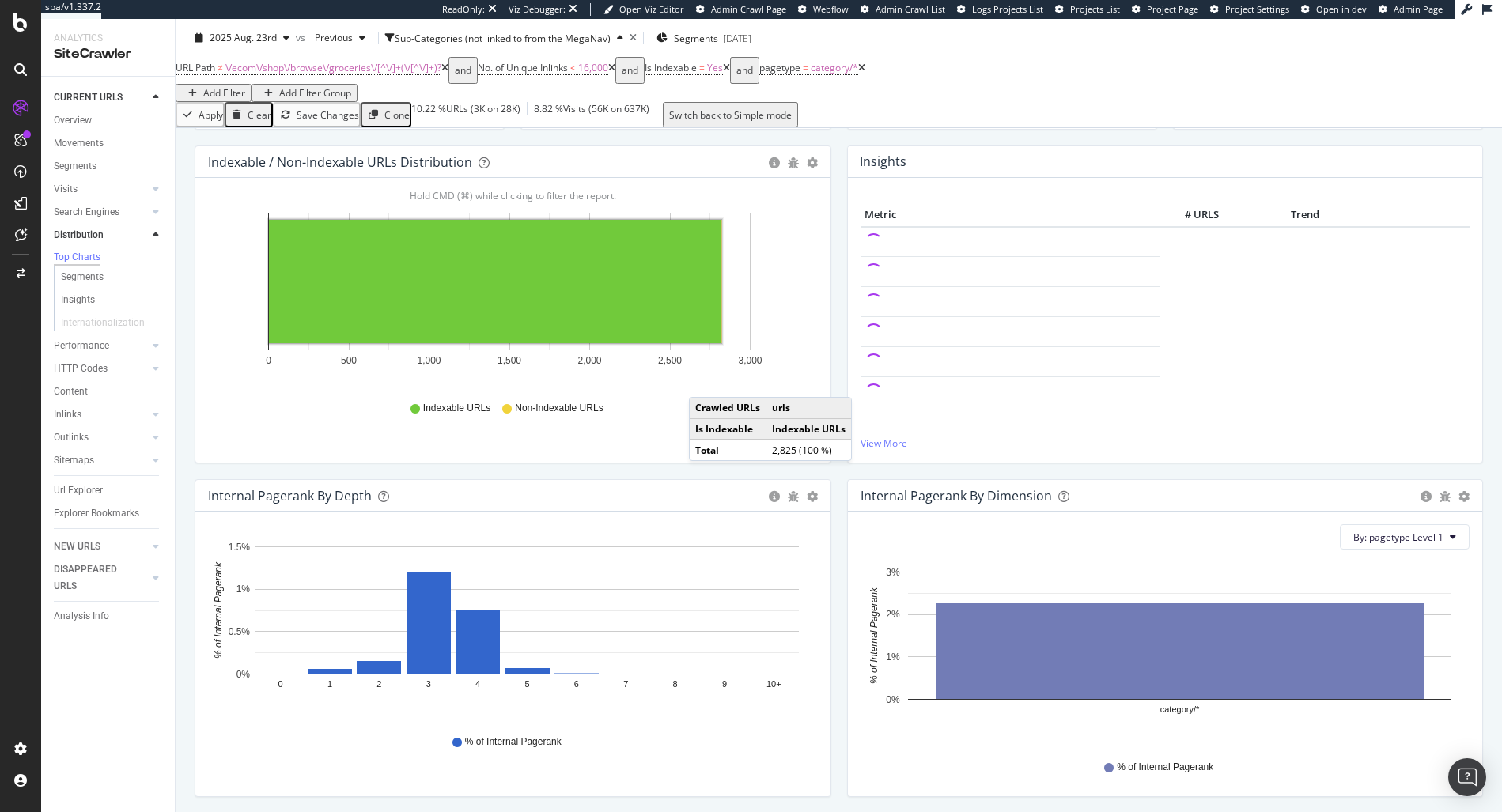
scroll to position [526, 0]
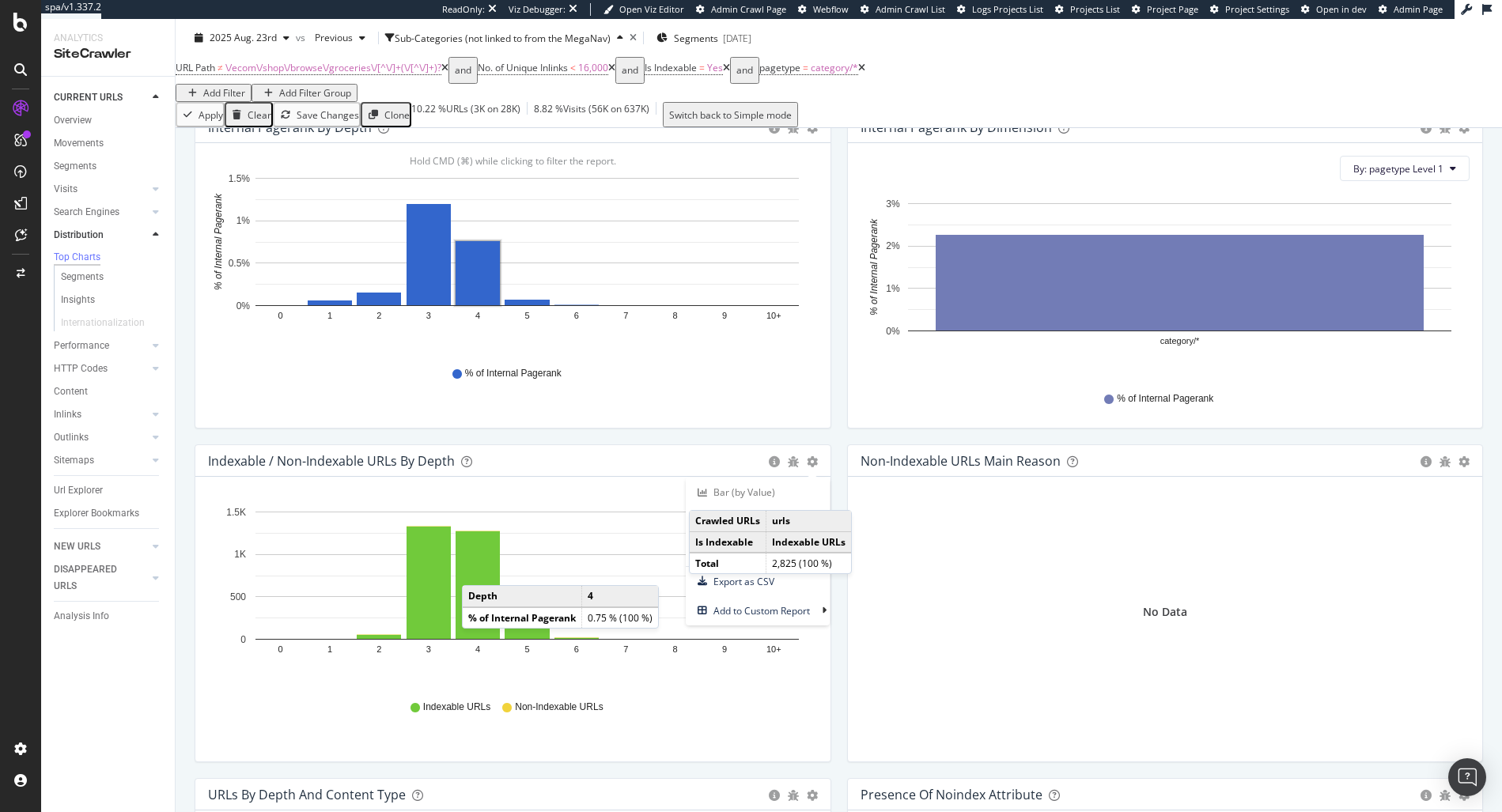
click at [688, 459] on div "Indexable / Non-Indexable URLs by Depth" at bounding box center [484, 460] width 553 height 16
click at [807, 467] on icon "gear" at bounding box center [812, 462] width 11 height 11
click at [519, 725] on div "Indexable URLs Non-Indexable URLs" at bounding box center [513, 707] width 594 height 36
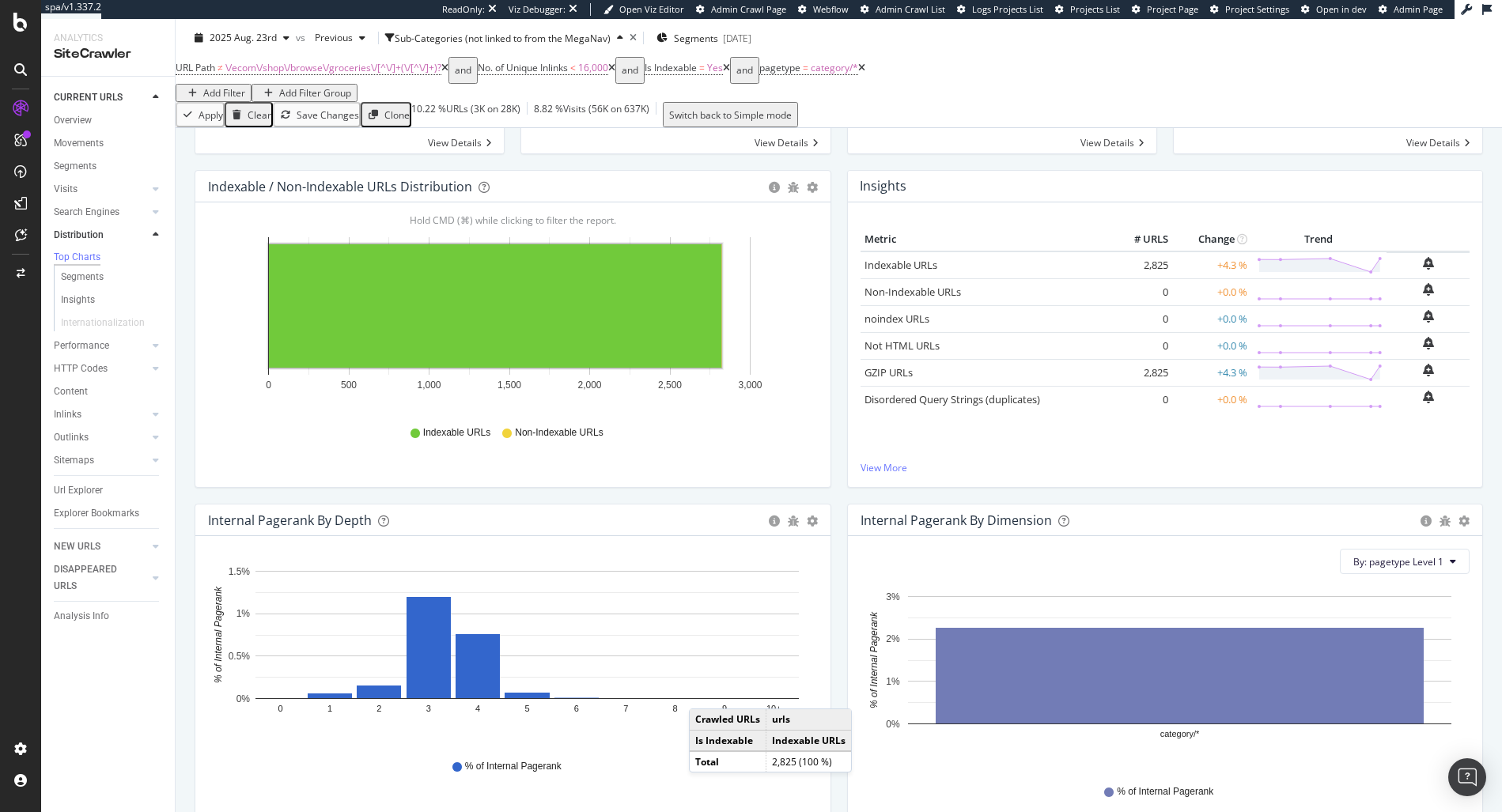
scroll to position [89, 0]
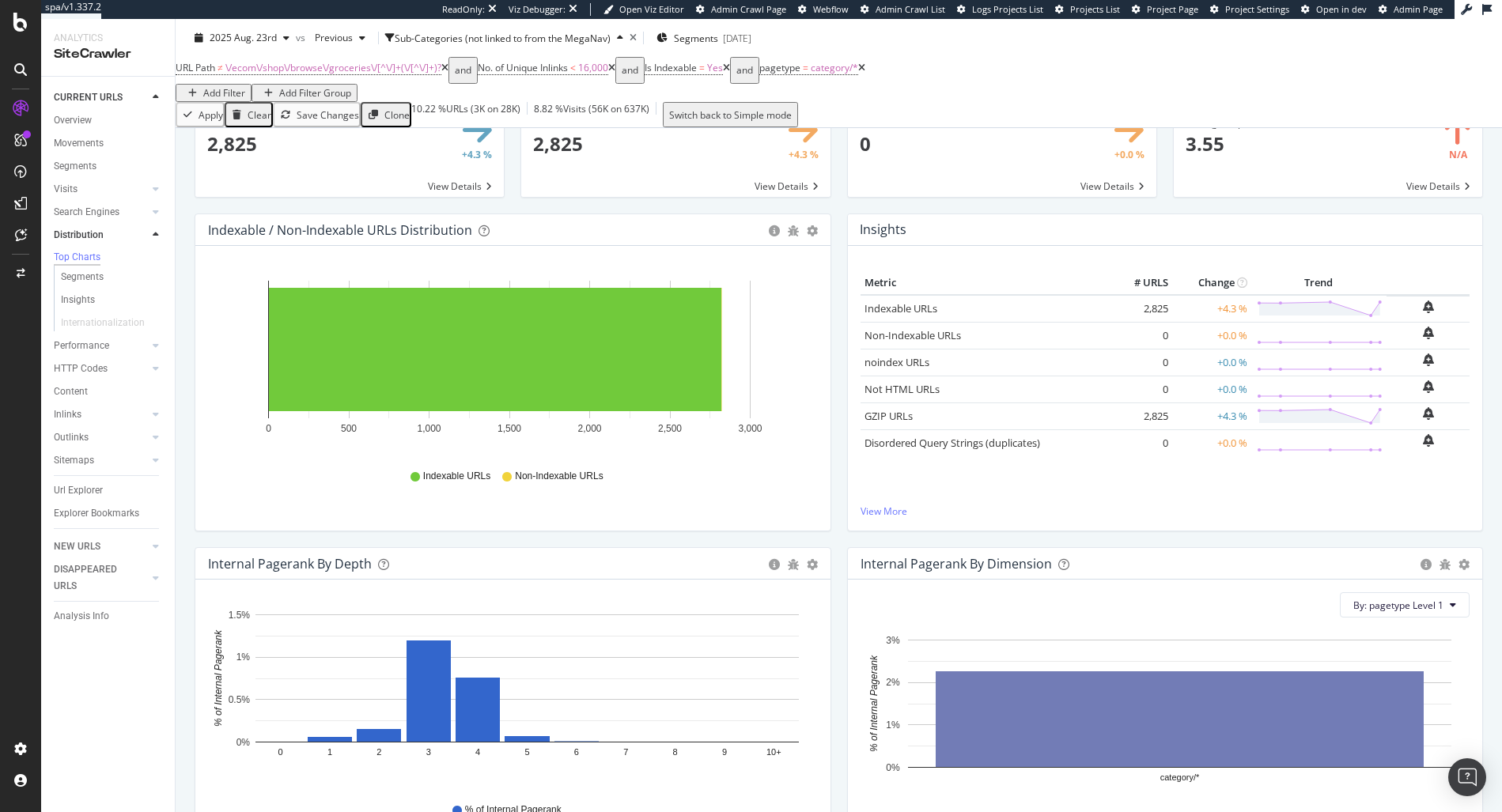
drag, startPoint x: 72, startPoint y: 188, endPoint x: 551, endPoint y: 186, distance: 479.0
click at [72, 188] on div "Visits" at bounding box center [65, 189] width 24 height 16
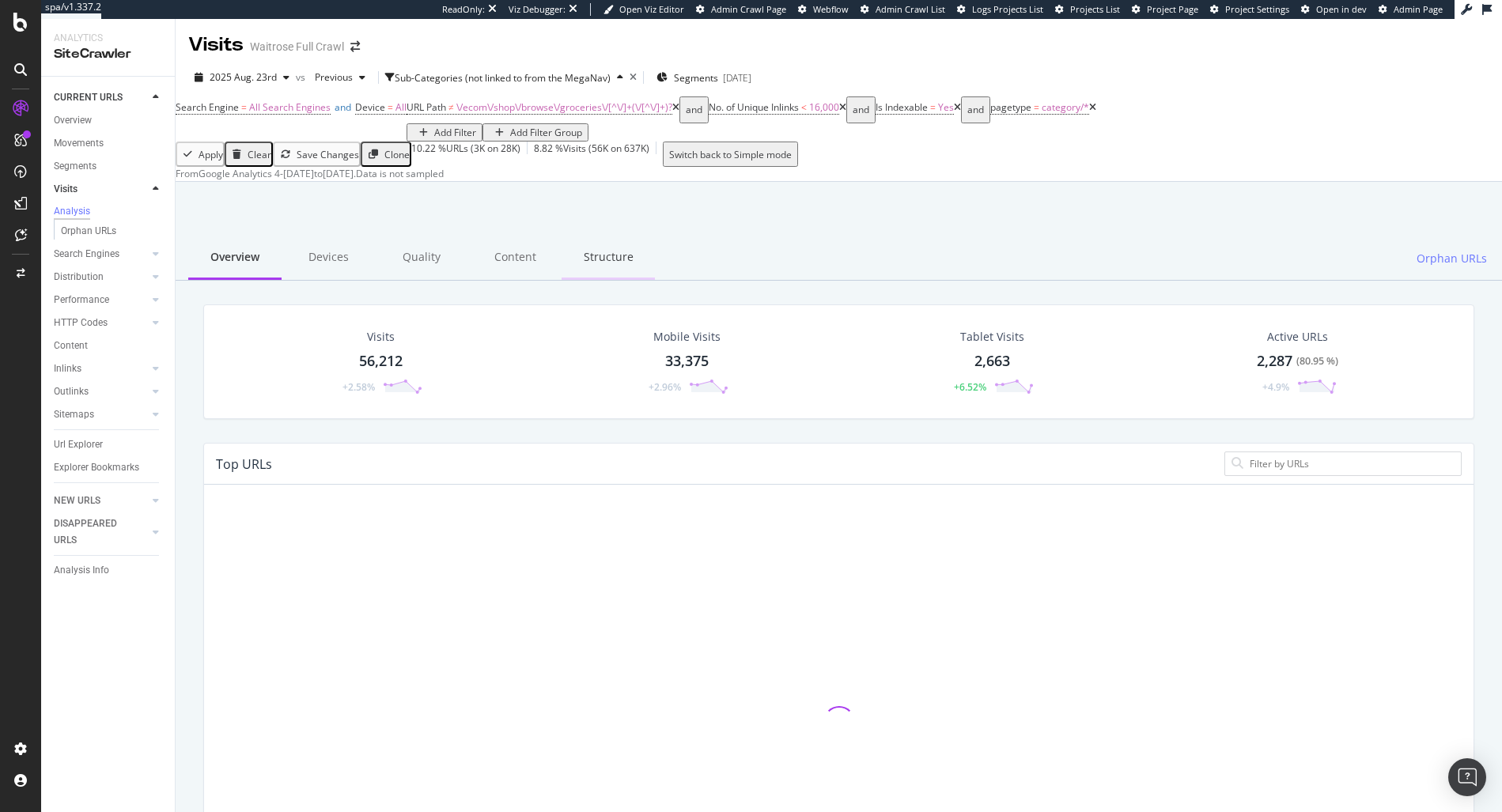
click at [596, 280] on div "Structure" at bounding box center [608, 258] width 93 height 43
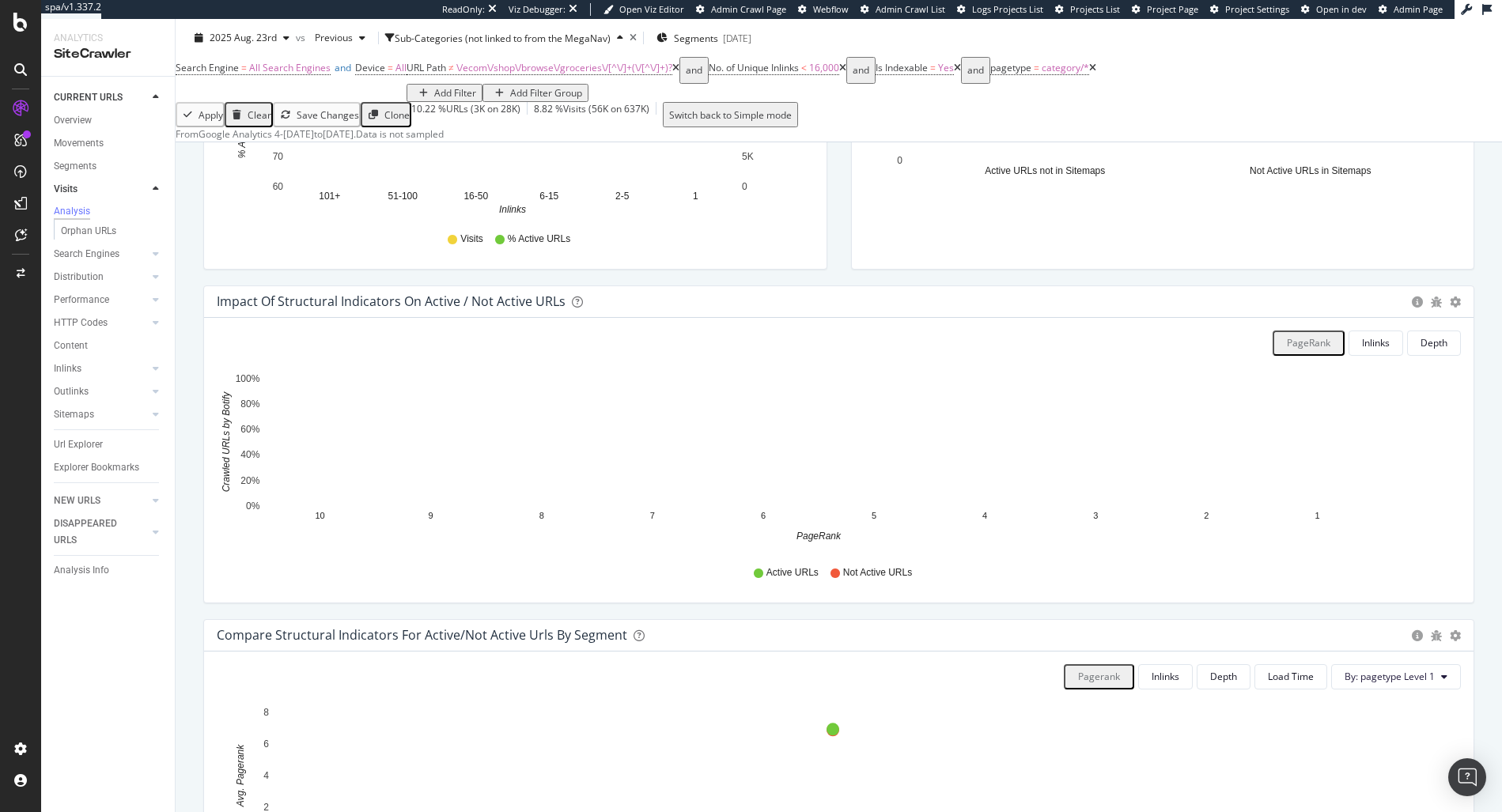
scroll to position [659, 0]
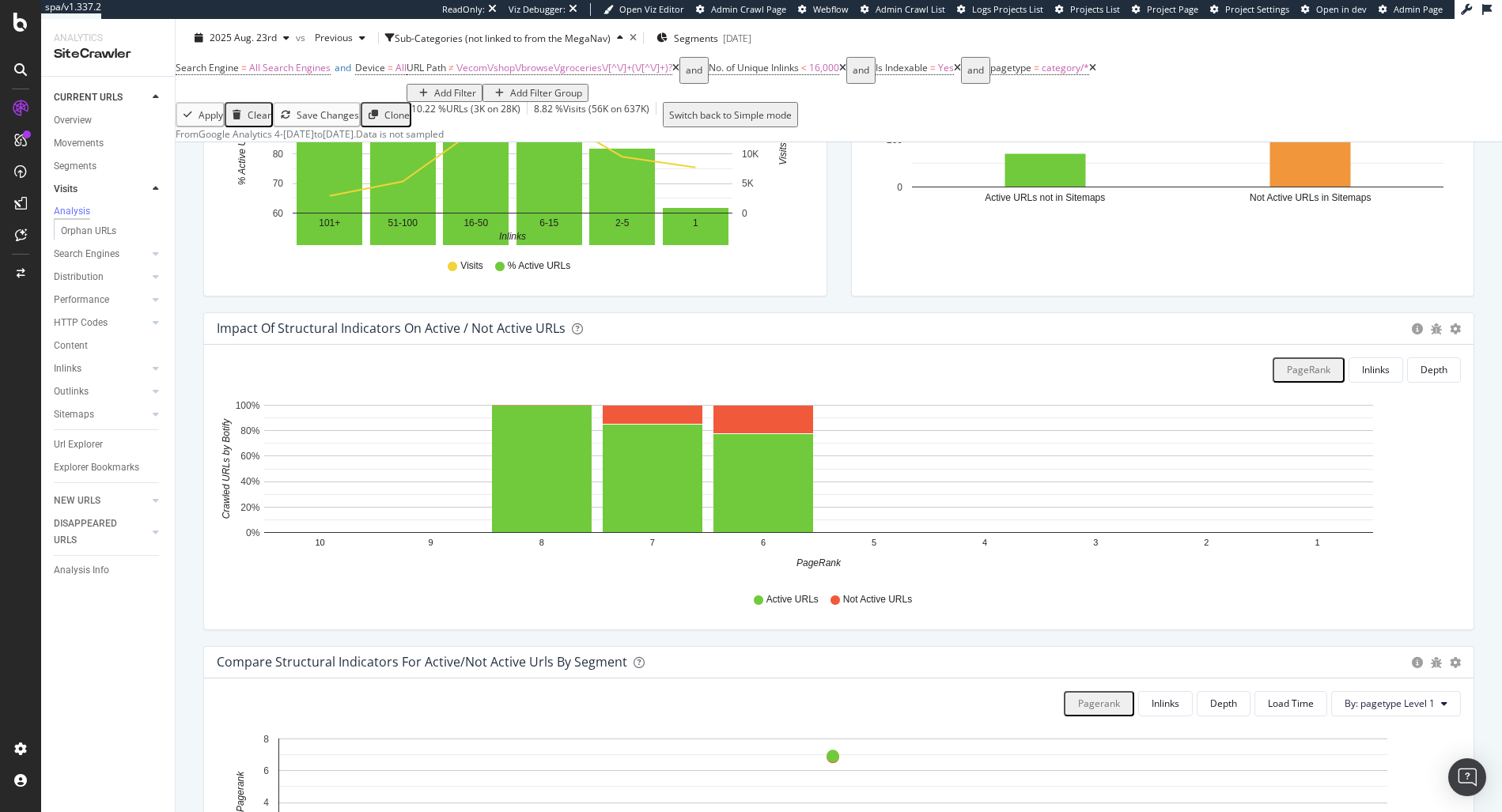
click at [1441, 344] on div "Impact of structural indicators on active / not active URLs Bar (by Value) Bar …" at bounding box center [839, 329] width 1270 height 32
click at [1450, 334] on icon "gear" at bounding box center [1455, 329] width 11 height 11
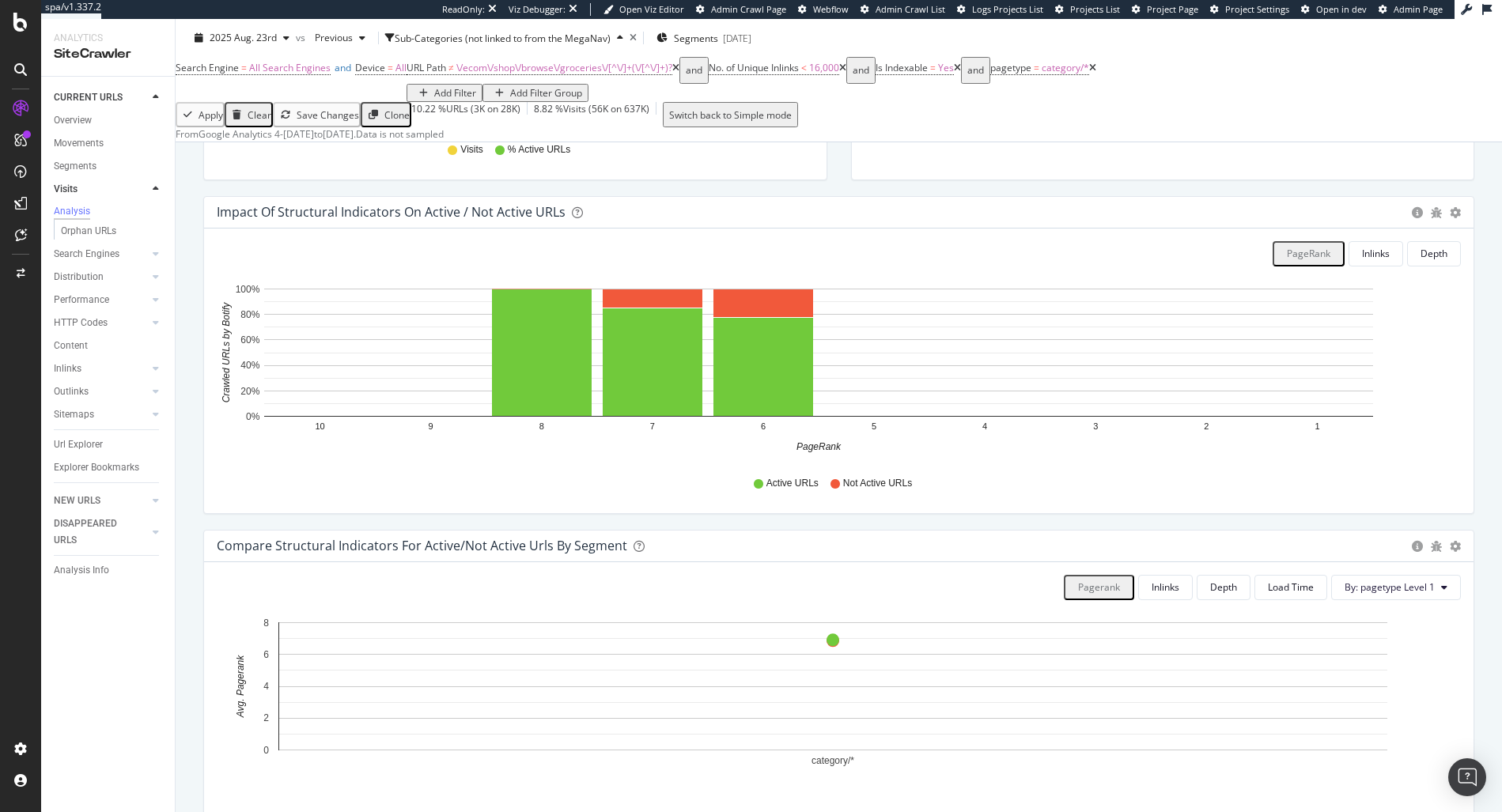
scroll to position [747, 0]
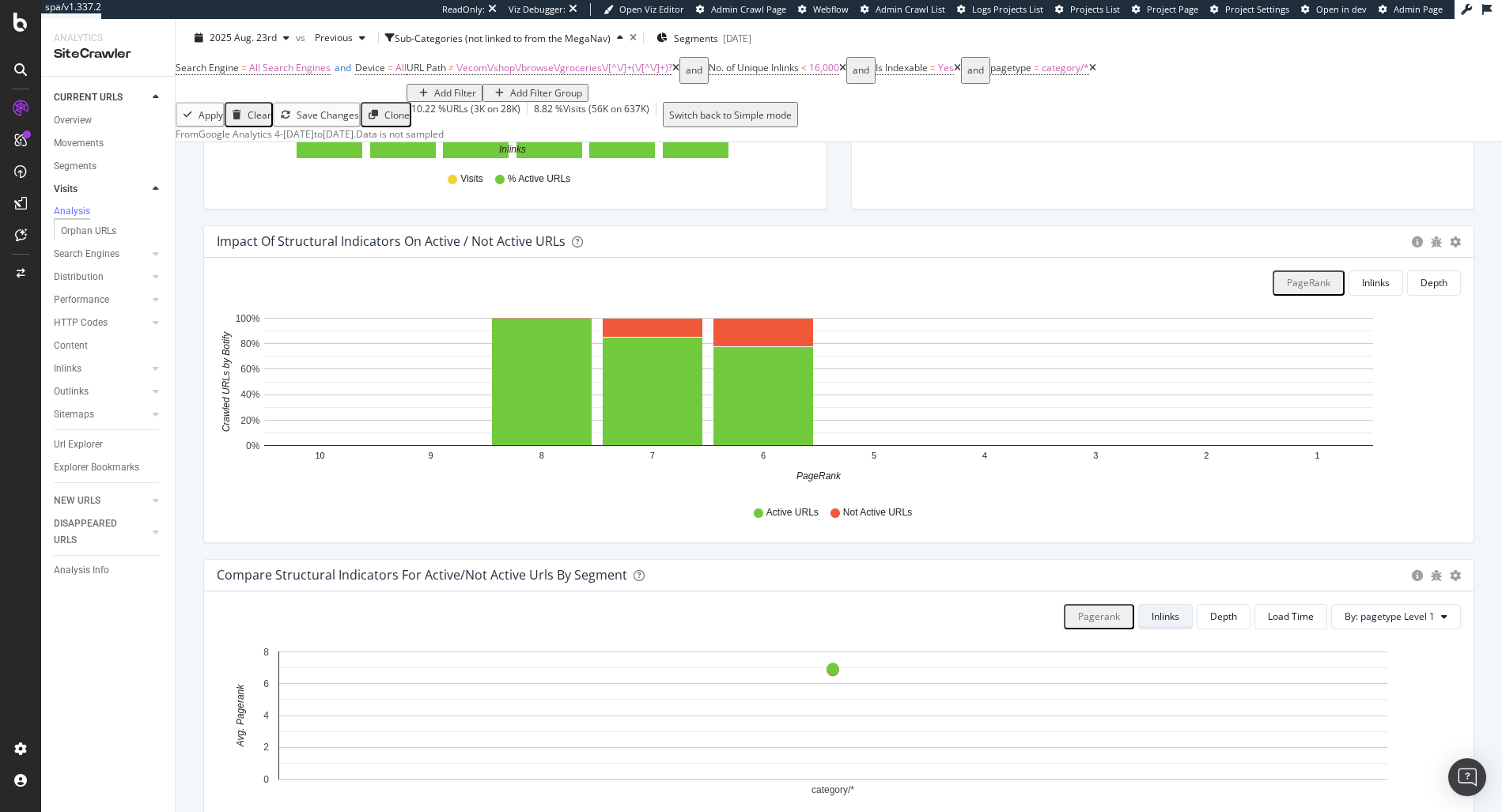
click at [1156, 623] on div "Inlinks" at bounding box center [1166, 616] width 28 height 13
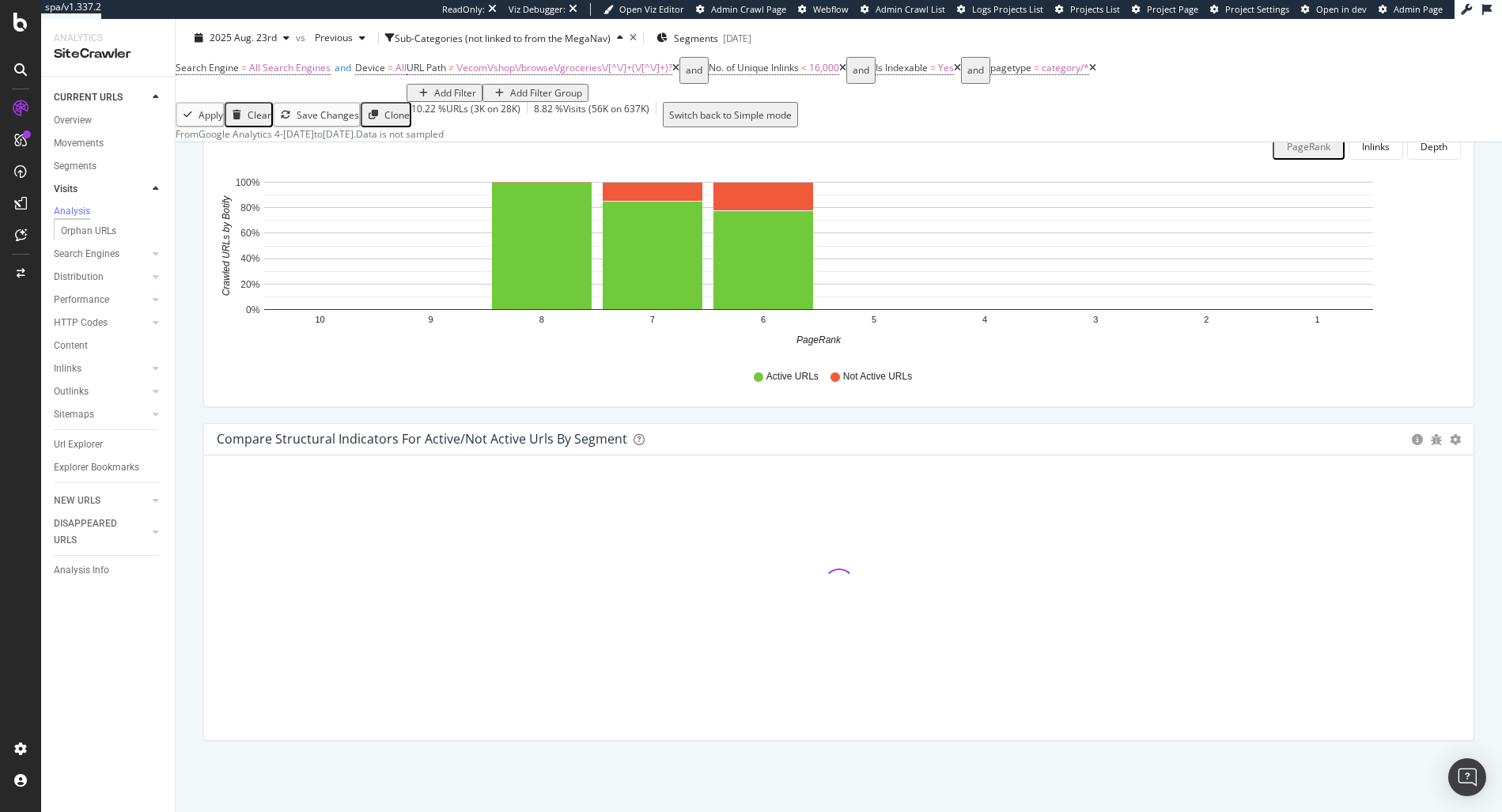
scroll to position [919, 0]
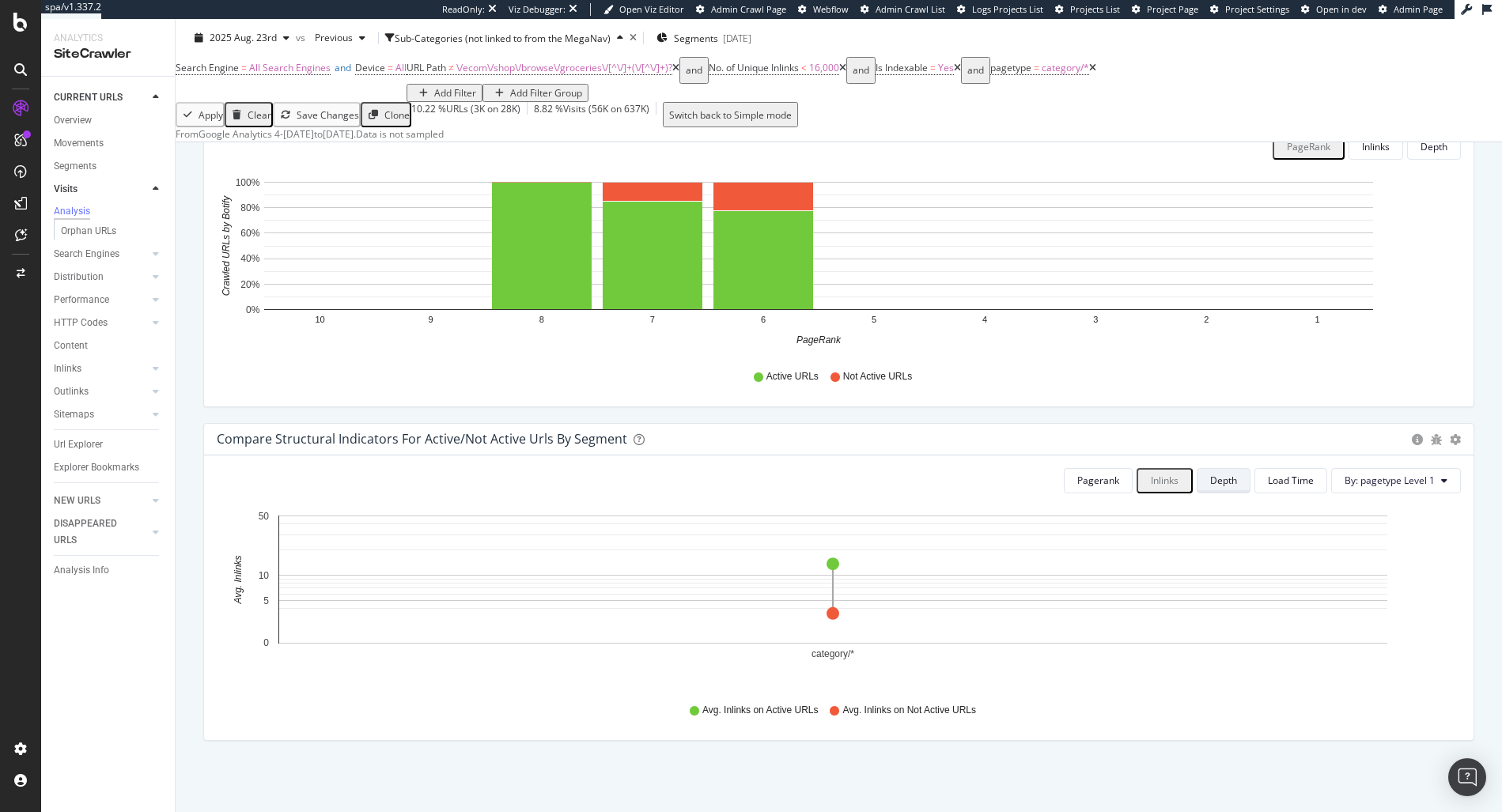
click at [1213, 483] on div "Depth" at bounding box center [1223, 480] width 27 height 13
click at [1158, 482] on div "Inlinks" at bounding box center [1164, 480] width 28 height 13
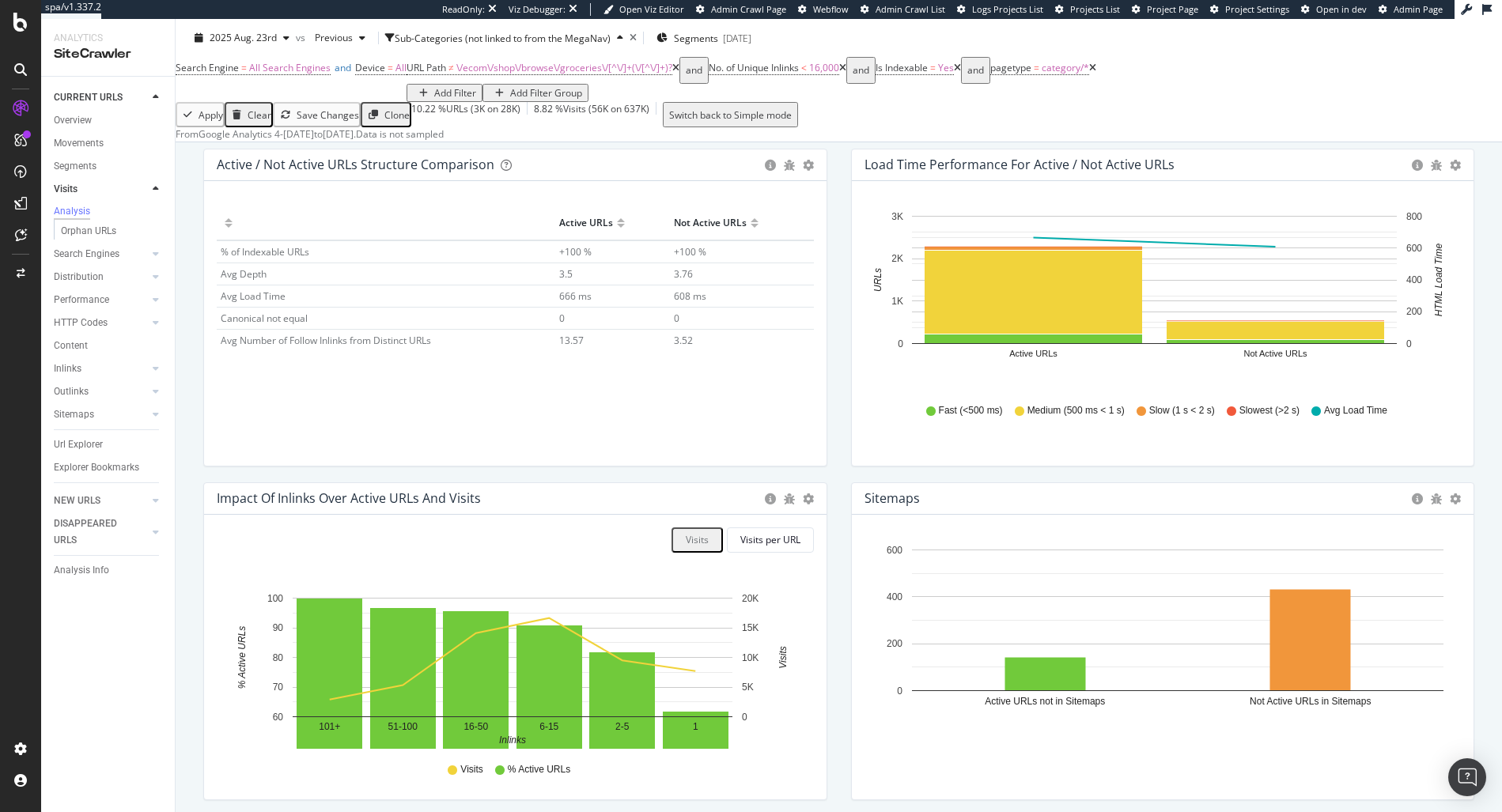
scroll to position [0, 0]
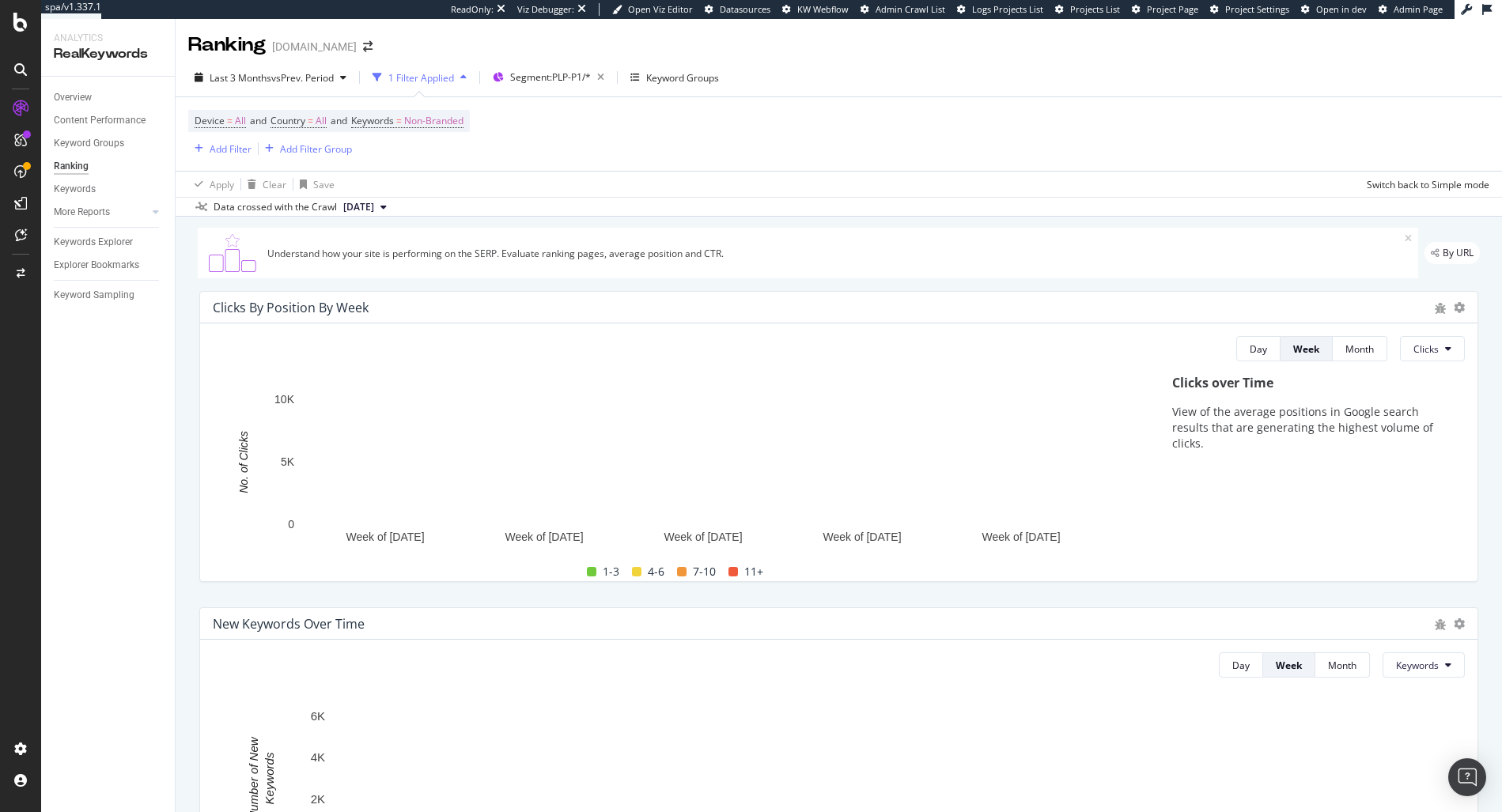
scroll to position [1419, 0]
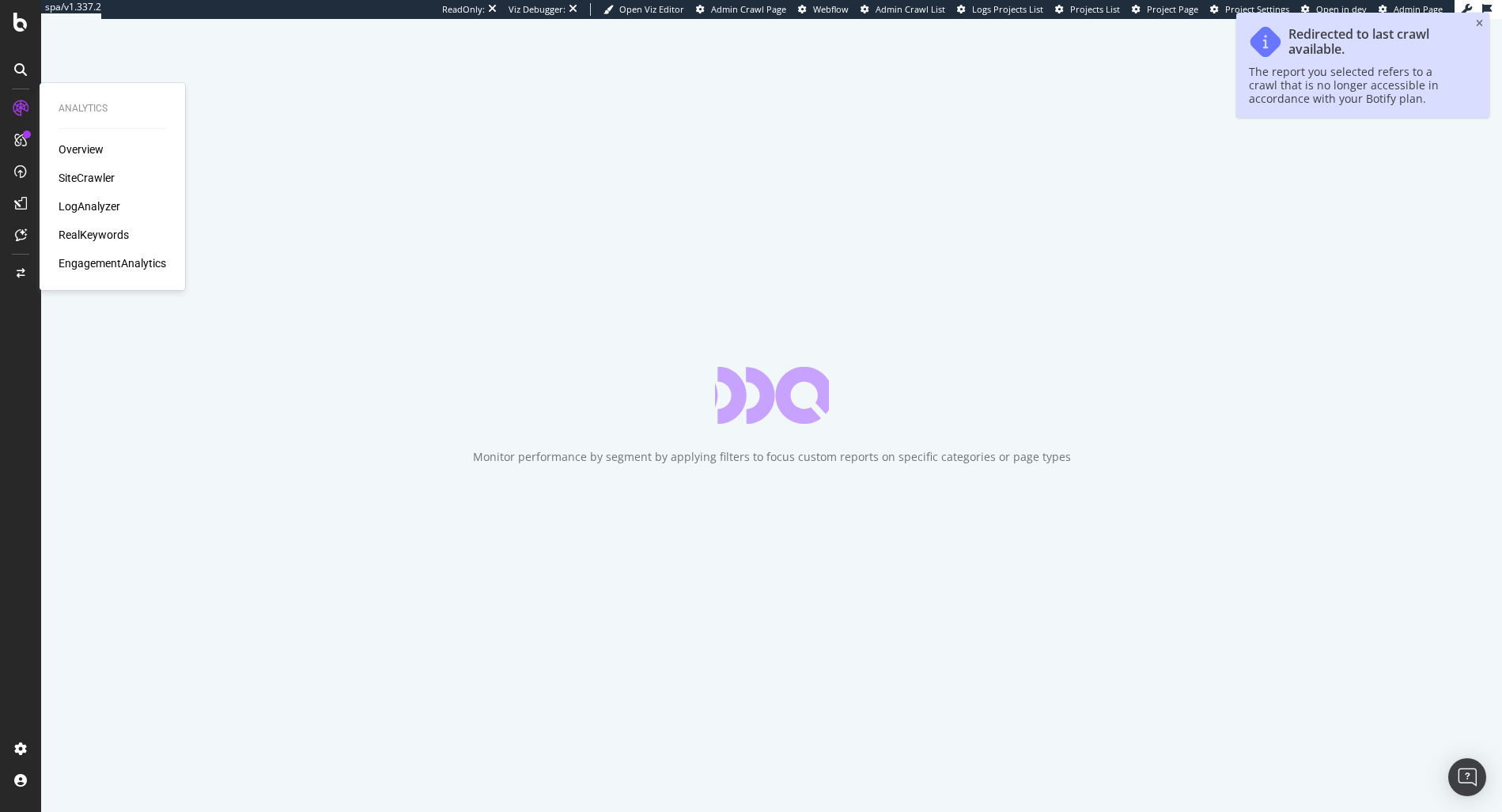
click at [85, 242] on div "RealKeywords" at bounding box center [94, 234] width 70 height 16
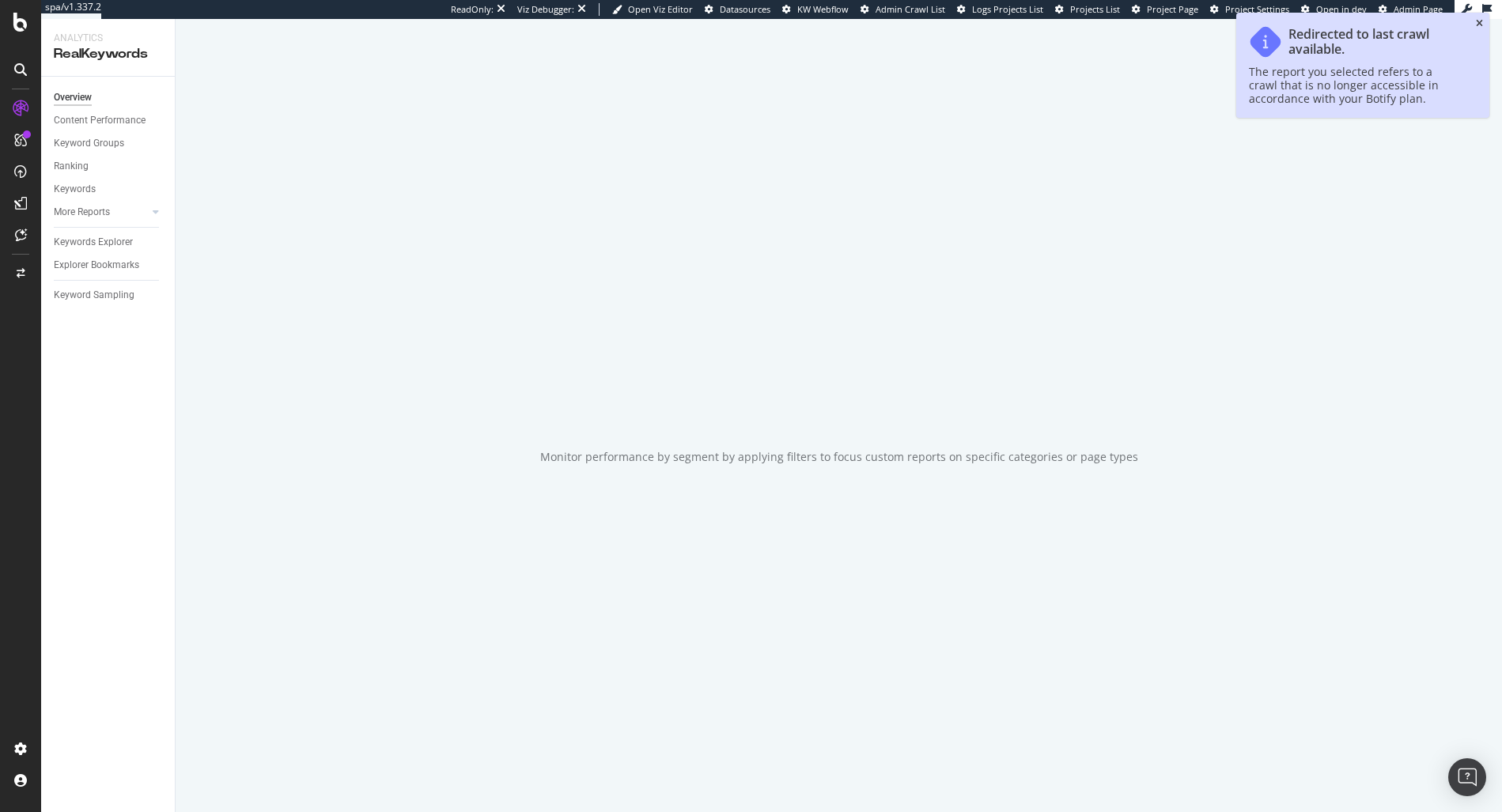
click at [1478, 29] on div "Redirected to last crawl available. The report you selected refers to a crawl t…" at bounding box center [1362, 65] width 253 height 105
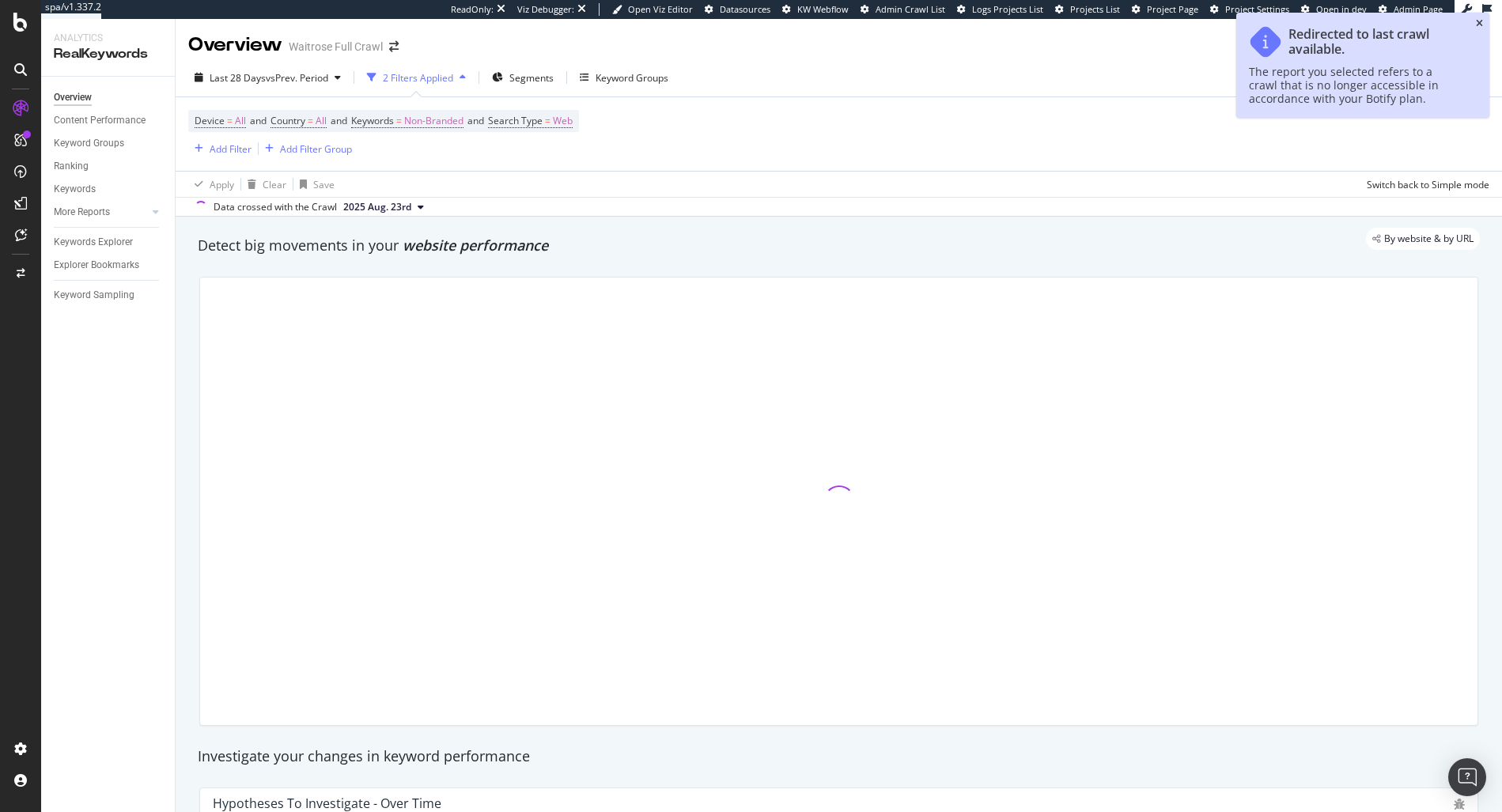
click at [1480, 23] on icon "close toast" at bounding box center [1479, 24] width 7 height 10
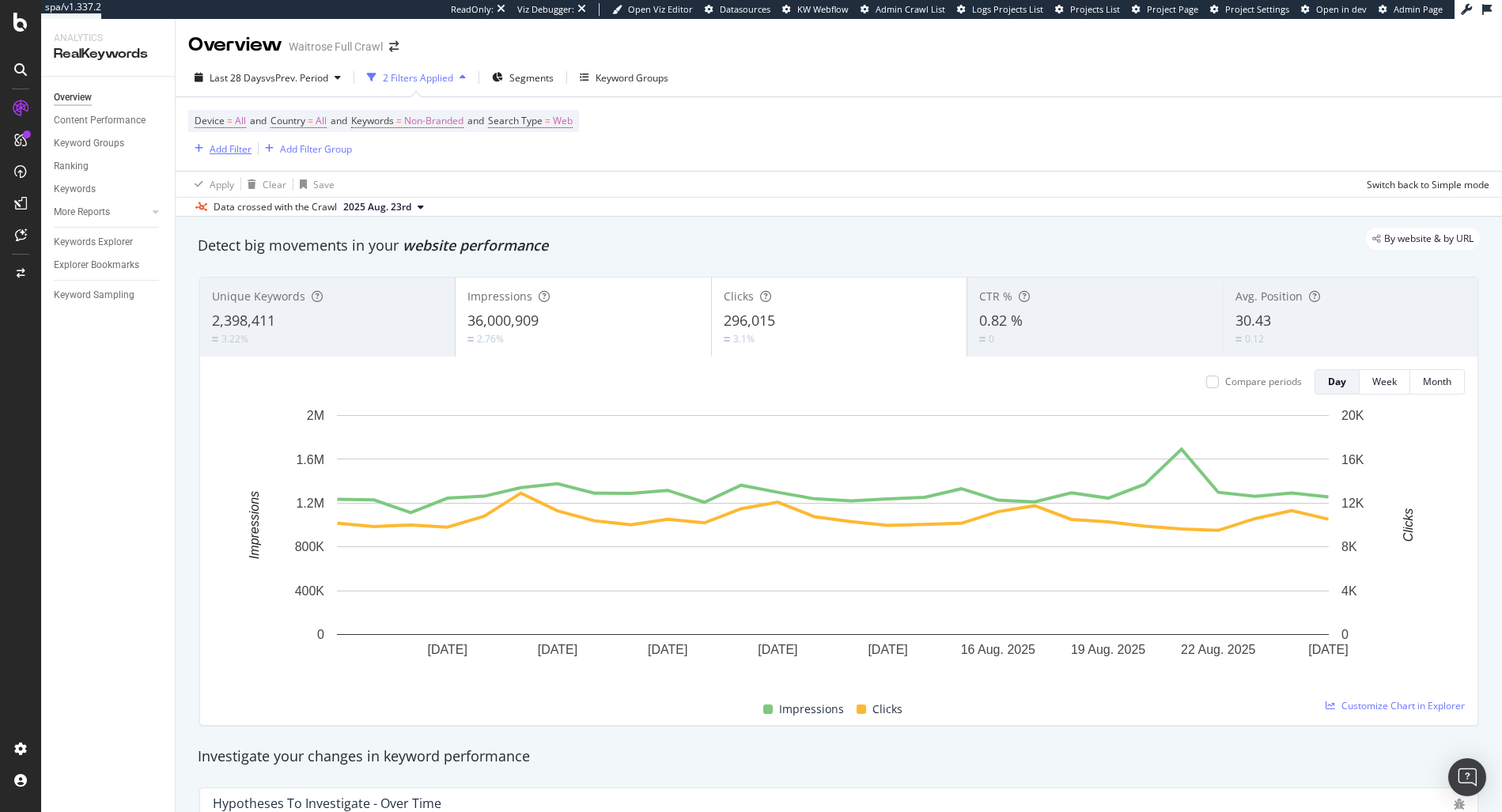
click at [232, 146] on div "Add Filter" at bounding box center [230, 149] width 42 height 13
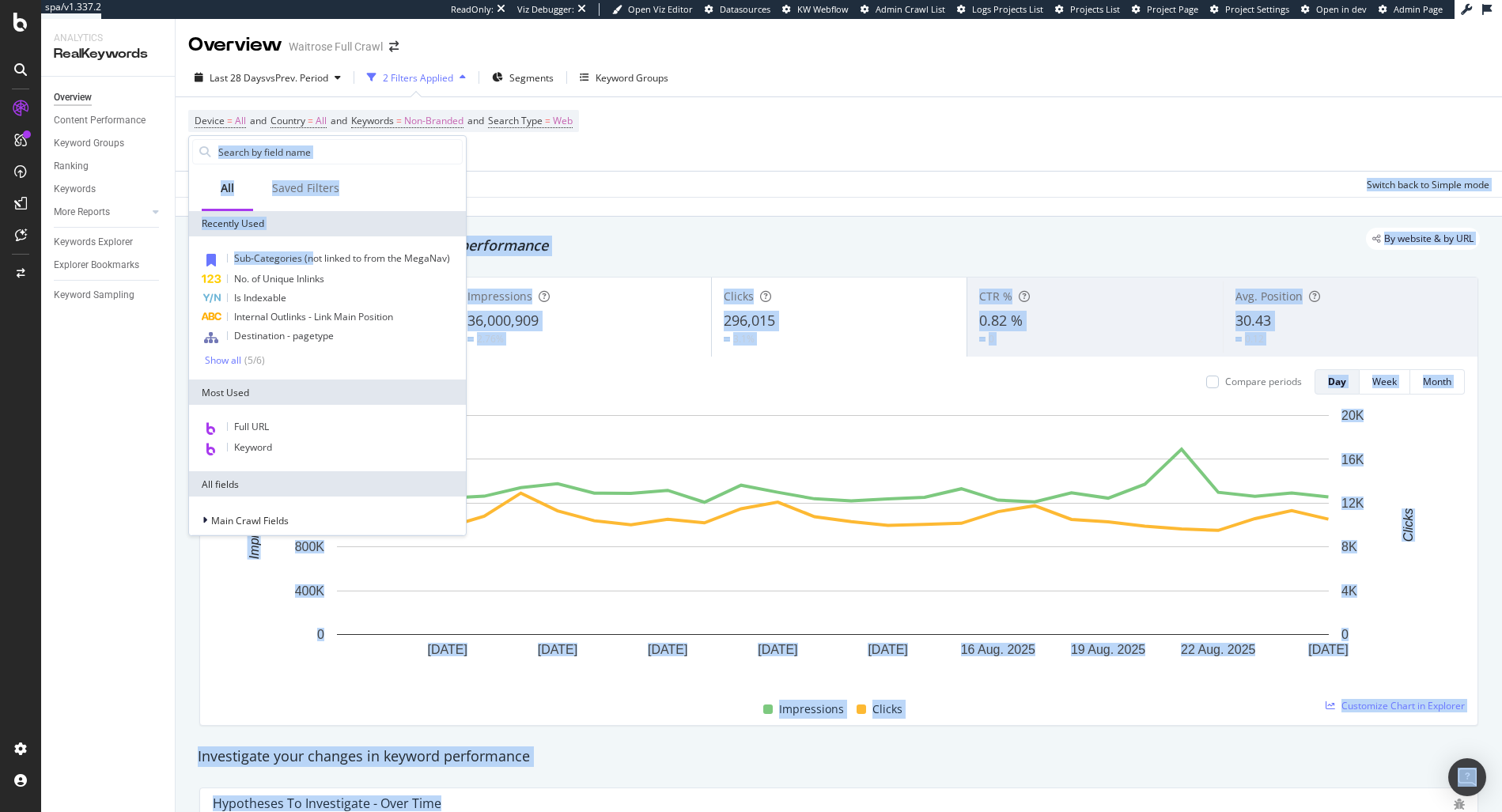
drag, startPoint x: 313, startPoint y: 264, endPoint x: 654, endPoint y: 192, distance: 348.5
click at [654, 192] on body "spa/v1.337.2 ReadOnly: Viz Debugger: Open Viz Editor Datasources KW Webflow Adm…" at bounding box center [751, 406] width 1502 height 812
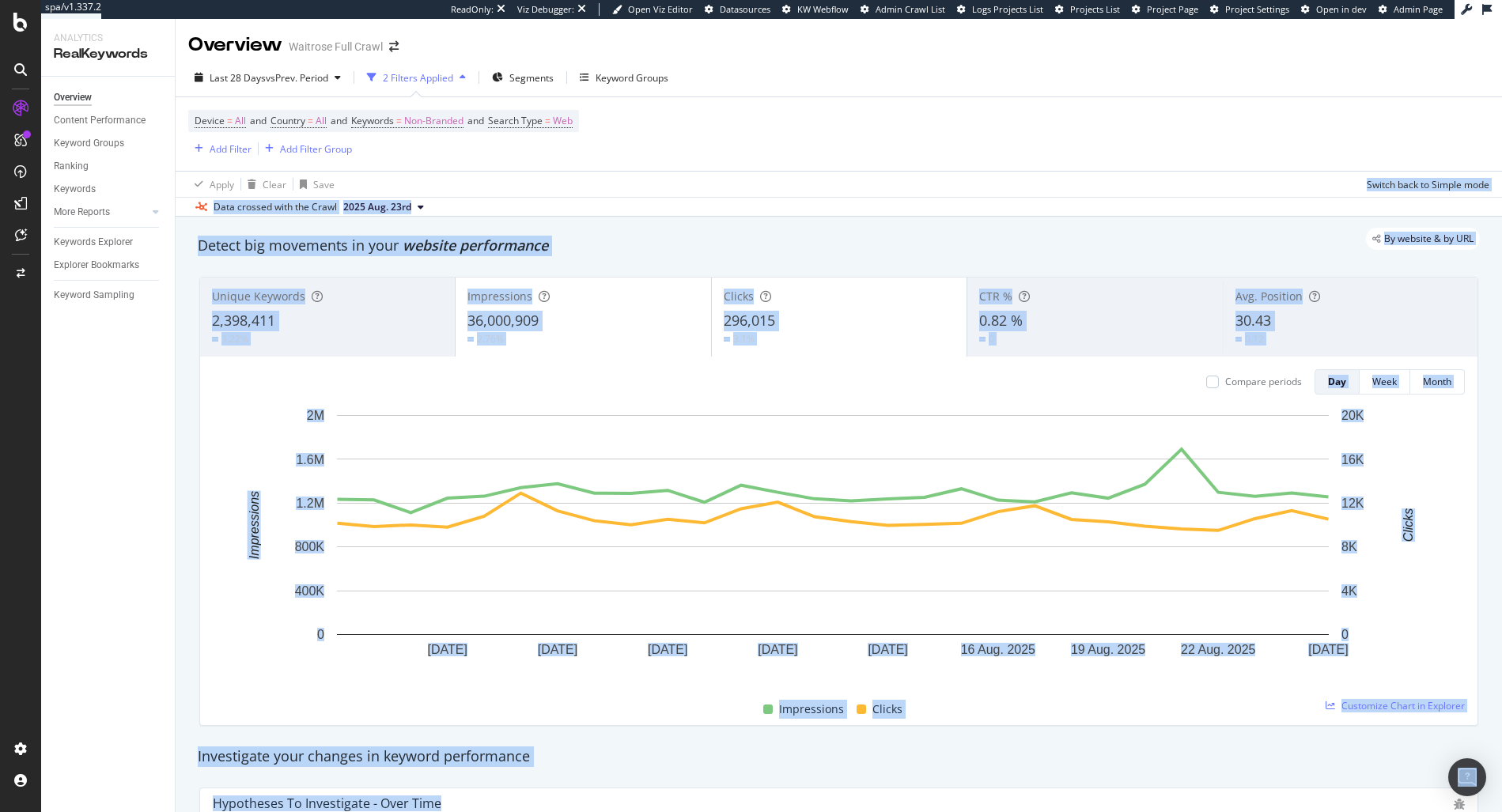
click at [653, 192] on div "Apply Clear Save Switch back to Simple mode" at bounding box center [839, 184] width 1326 height 26
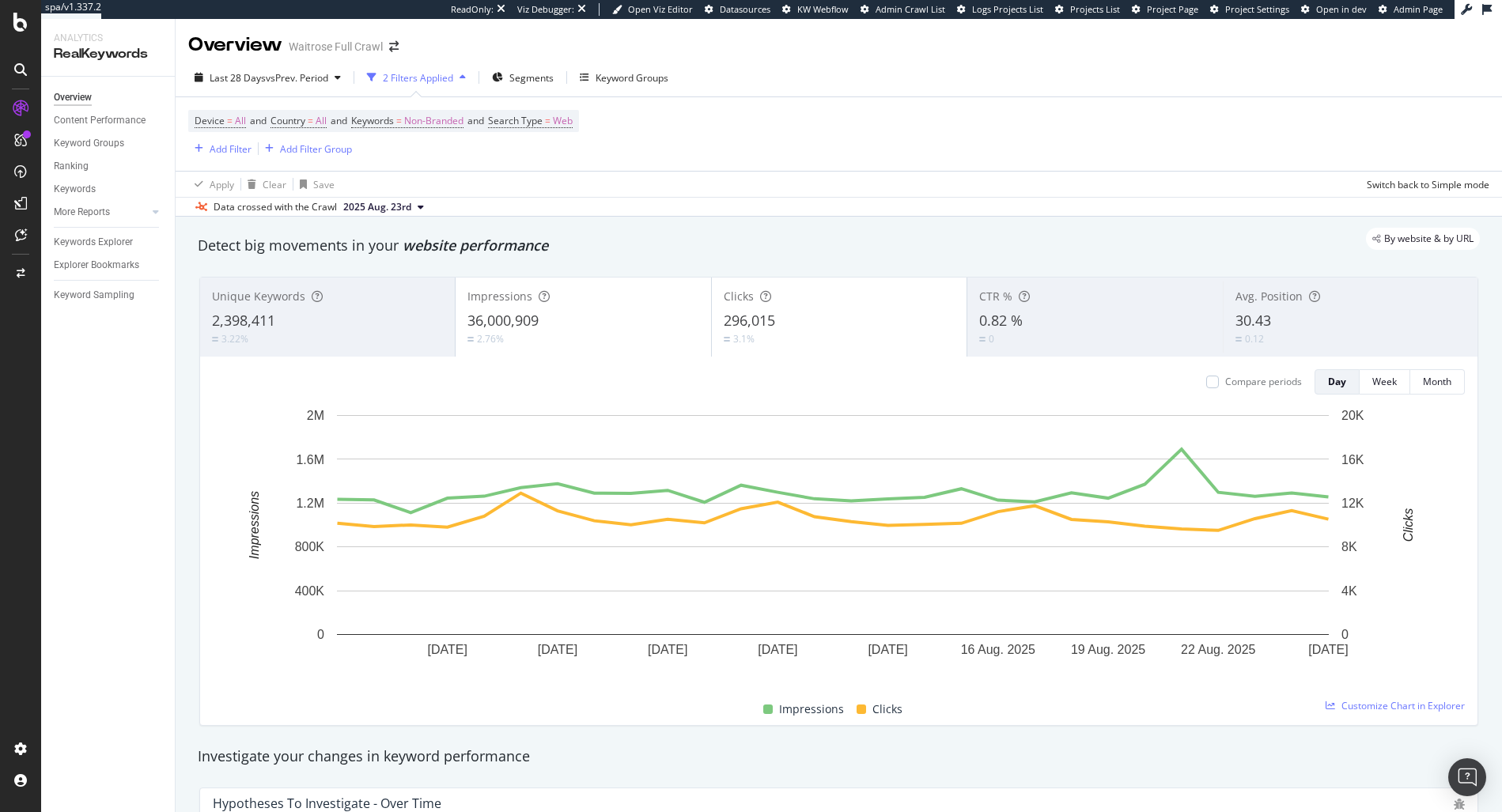
click at [211, 135] on div "Device = All and Country = All and Keywords = Non-Branded and Search Type = Web…" at bounding box center [384, 133] width 391 height 48
click at [209, 141] on div "Add Filter" at bounding box center [219, 148] width 63 height 17
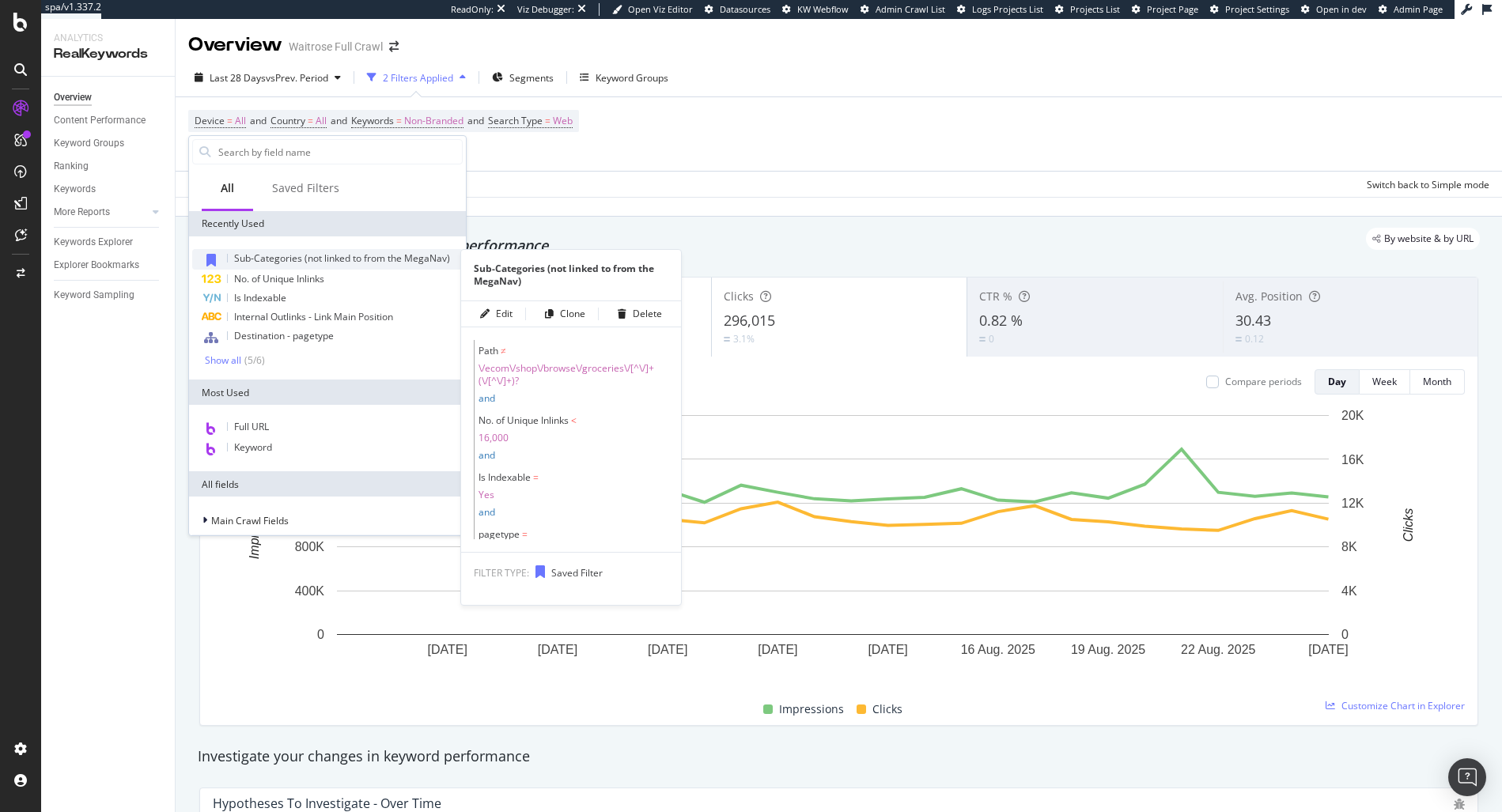
click at [239, 257] on span "Sub-Categories (not linked to from the MegaNav)" at bounding box center [342, 258] width 216 height 13
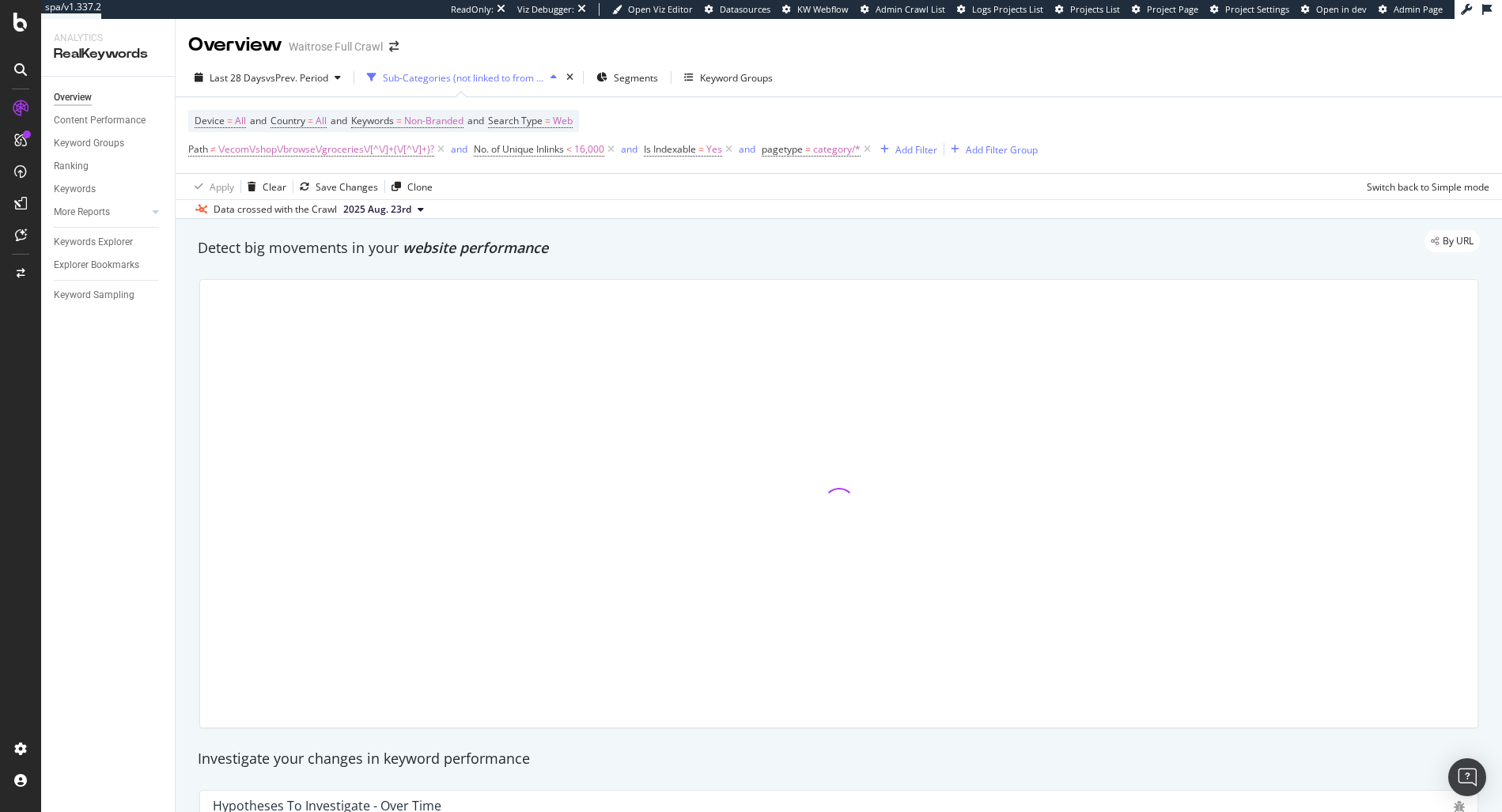
click at [384, 215] on span "2025 Aug. 23rd" at bounding box center [377, 209] width 68 height 14
click at [1053, 237] on div "By URL" at bounding box center [830, 240] width 1297 height 22
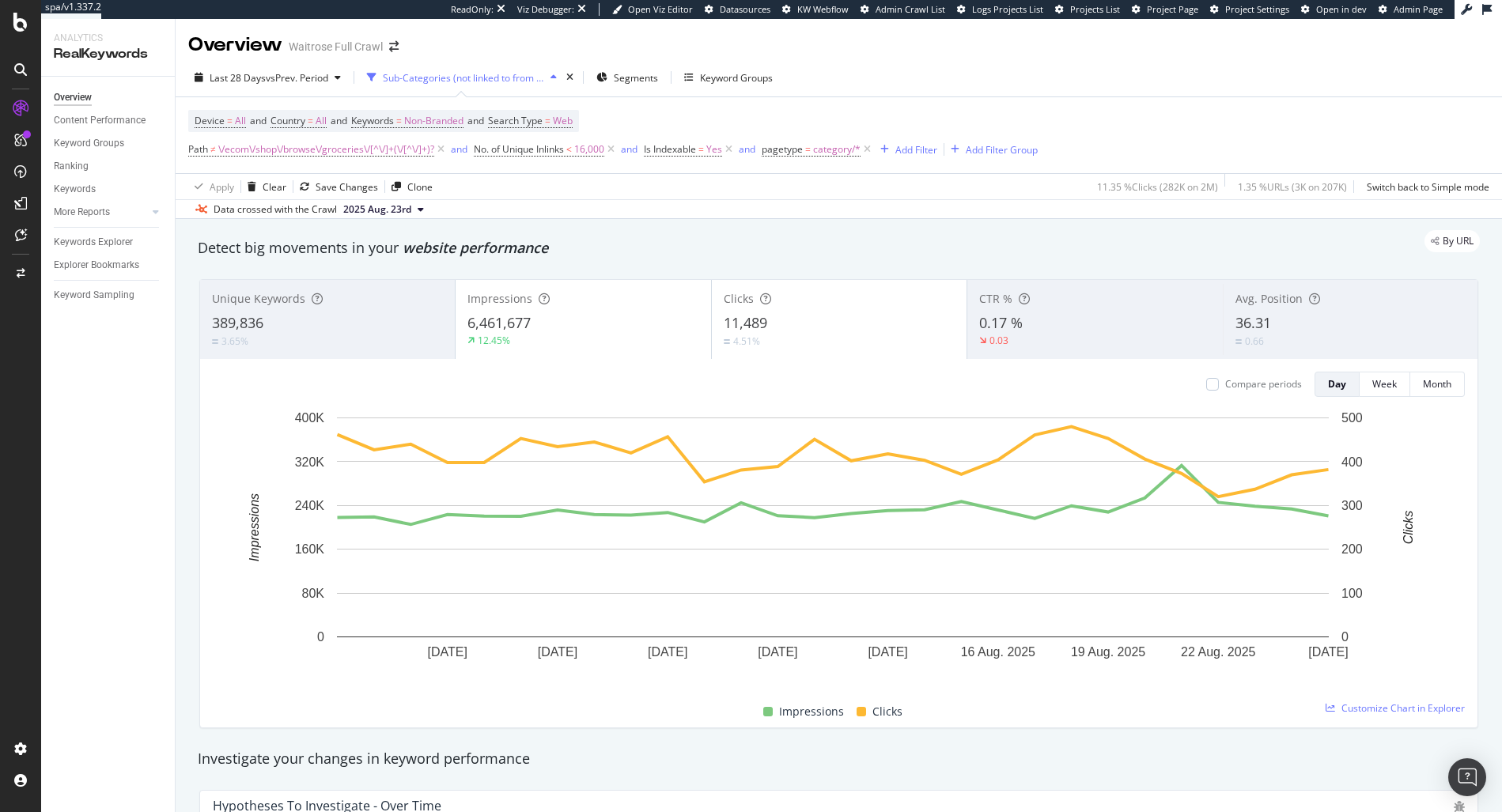
click at [94, 250] on div "Keywords Explorer" at bounding box center [115, 242] width 121 height 23
click at [99, 246] on div "Keywords Explorer" at bounding box center [93, 242] width 79 height 16
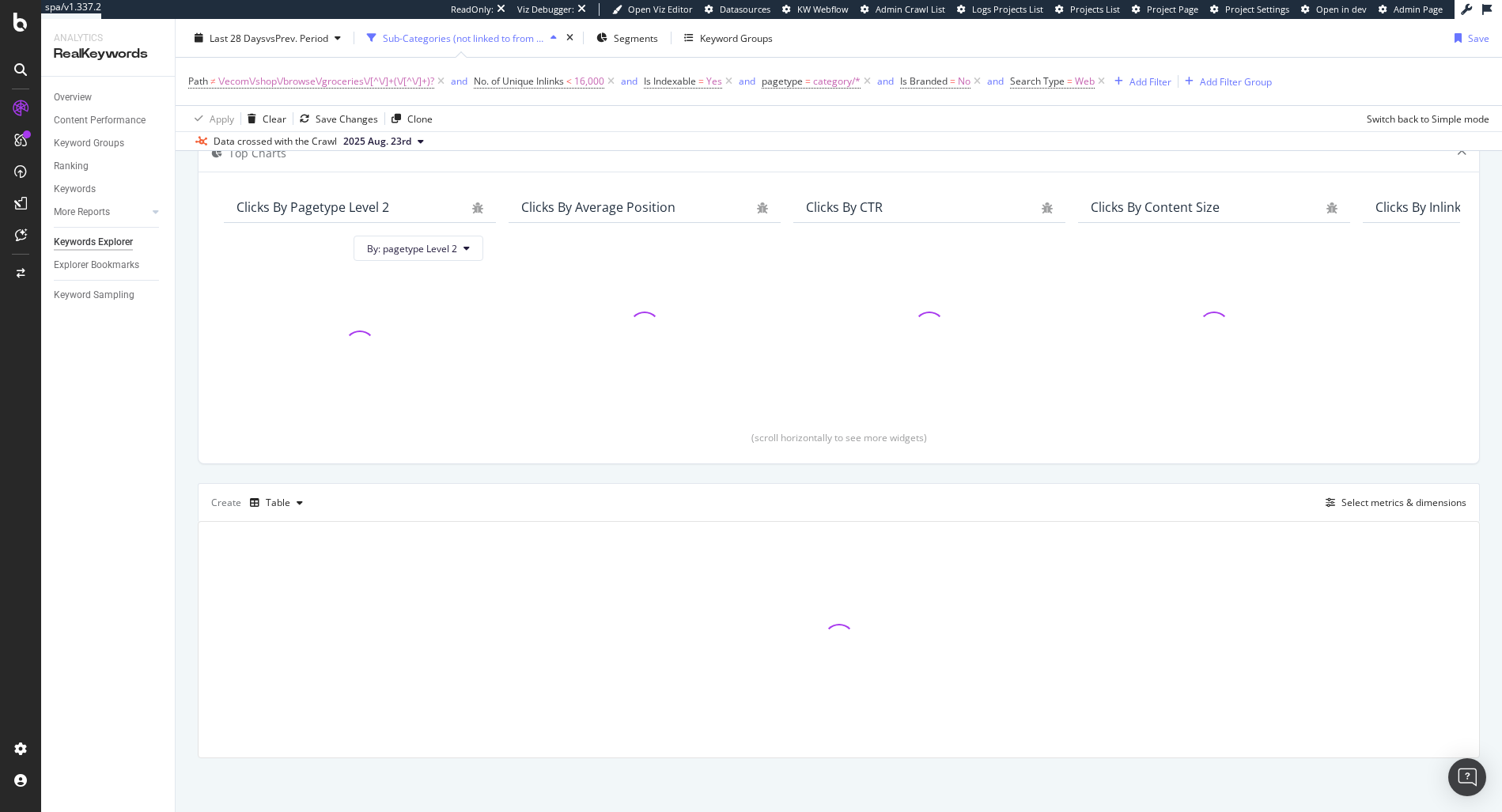
scroll to position [97, 0]
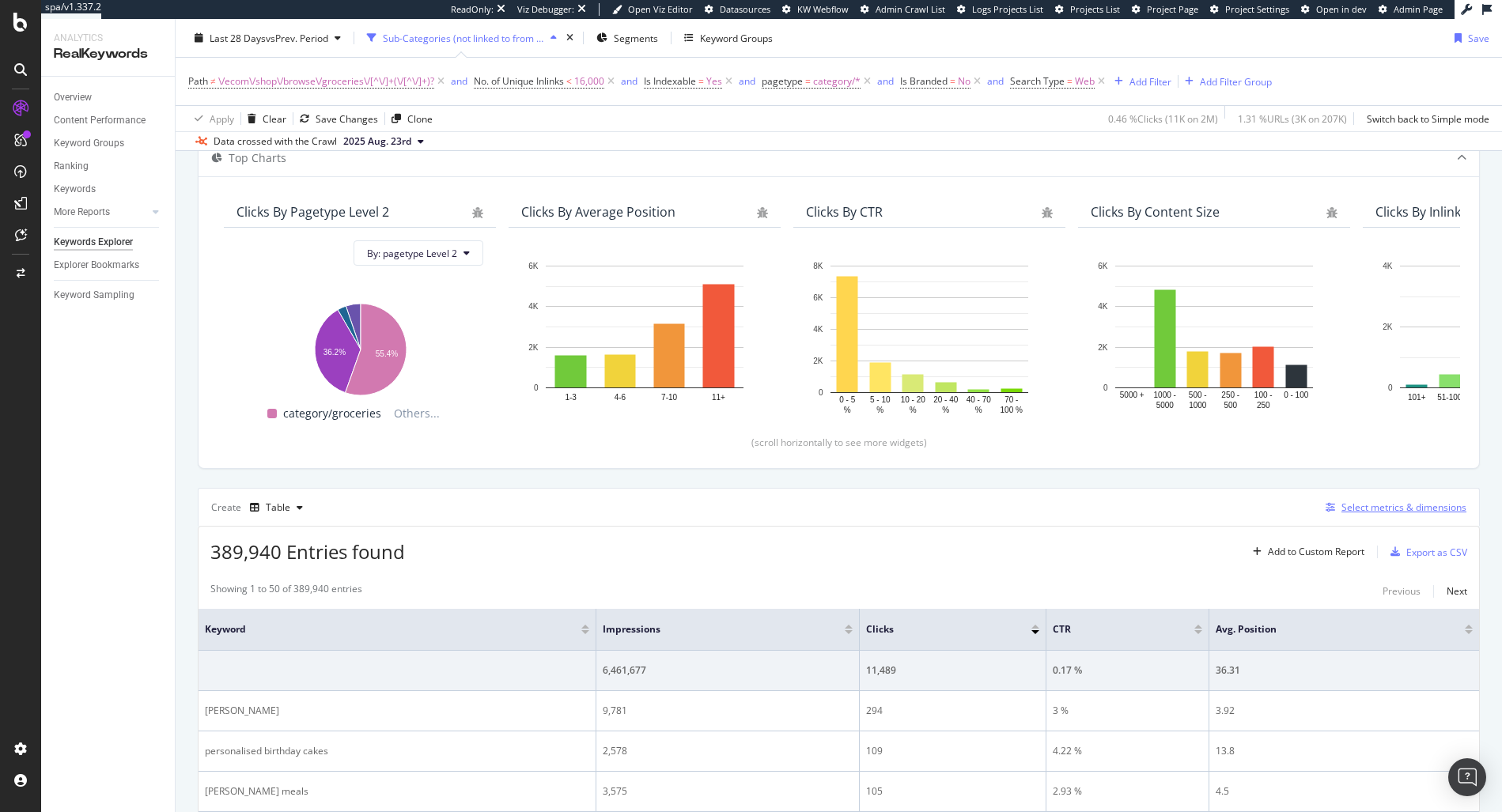
click at [1401, 511] on div "Select metrics & dimensions" at bounding box center [1404, 507] width 125 height 13
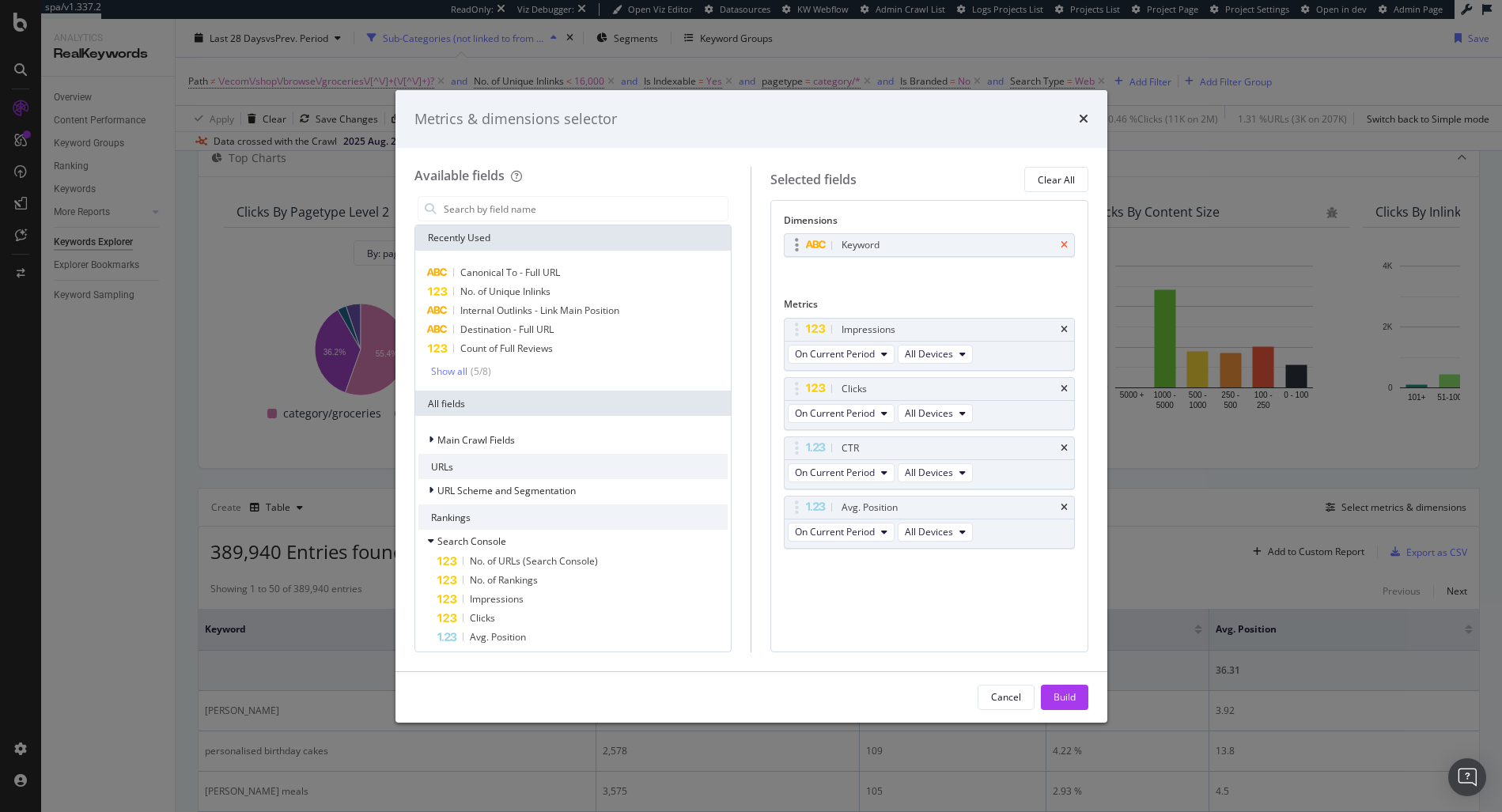
click at [1059, 247] on div "Keyword" at bounding box center [929, 244] width 290 height 22
click at [1063, 245] on icon "times" at bounding box center [1064, 245] width 7 height 10
click at [491, 206] on input "modal" at bounding box center [585, 209] width 286 height 24
type input "key"
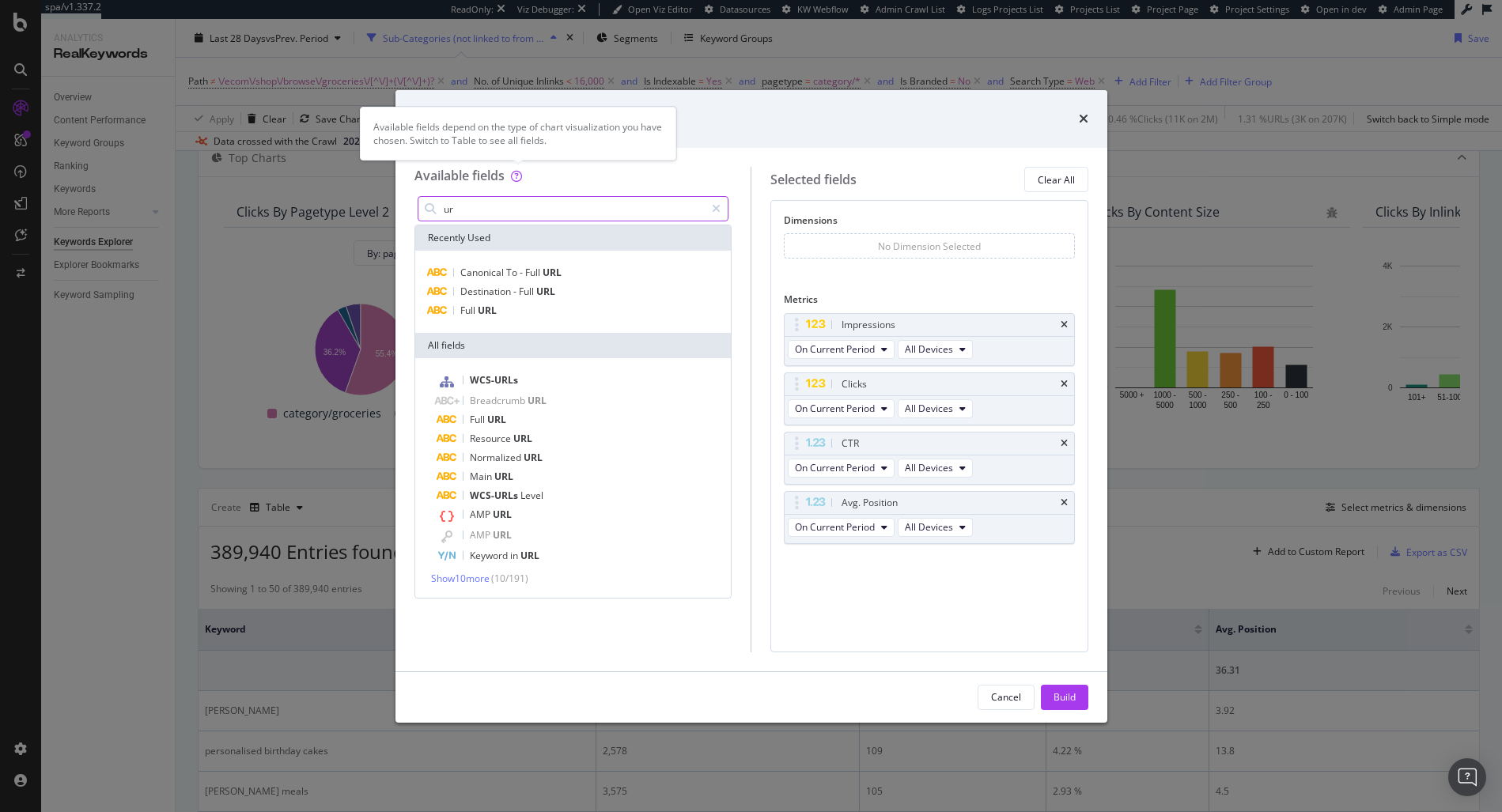
type input "u"
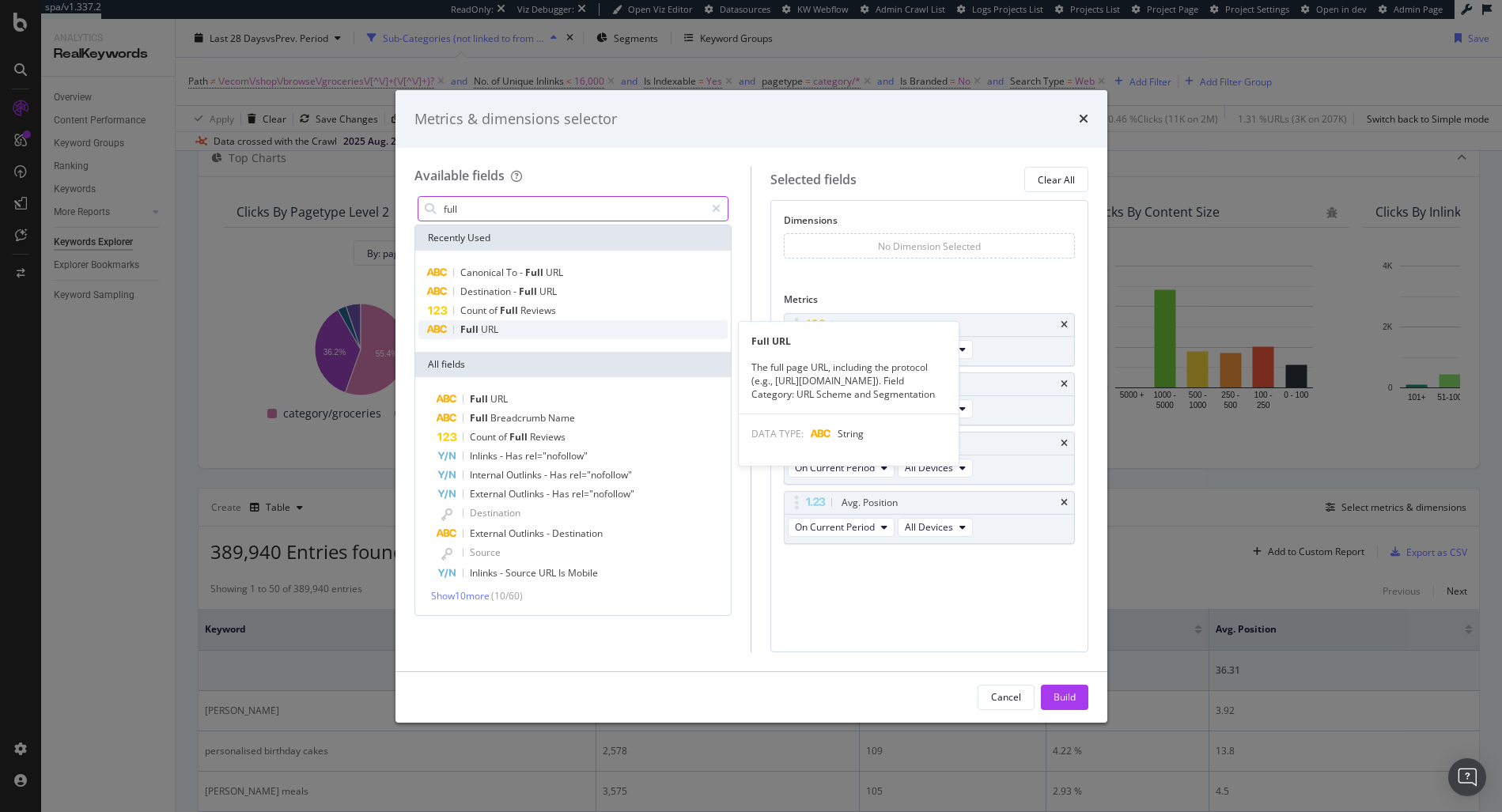
type input "full"
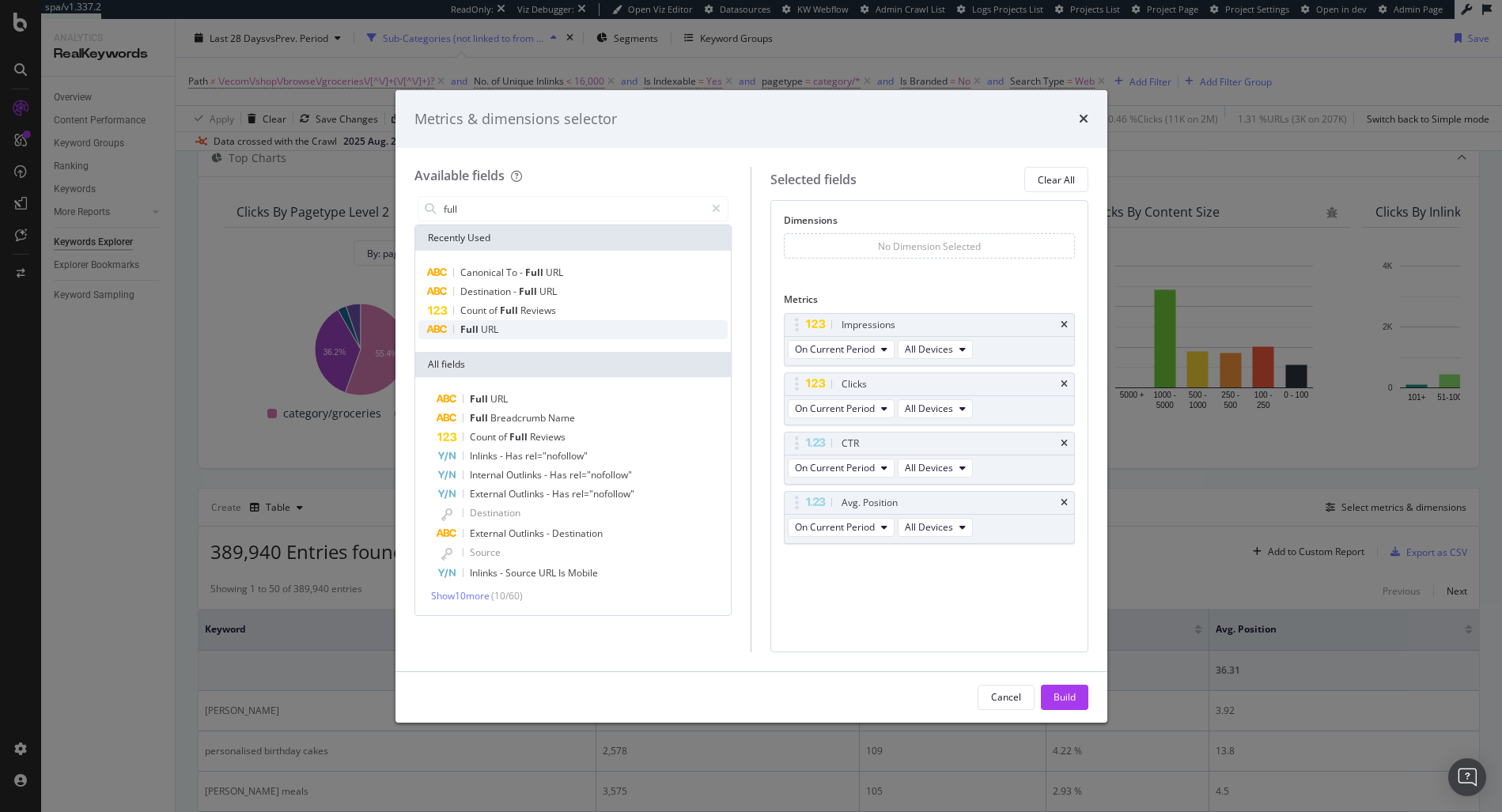
click at [524, 334] on div "Full URL" at bounding box center [573, 330] width 310 height 19
click at [1059, 702] on div "Build" at bounding box center [1064, 697] width 22 height 13
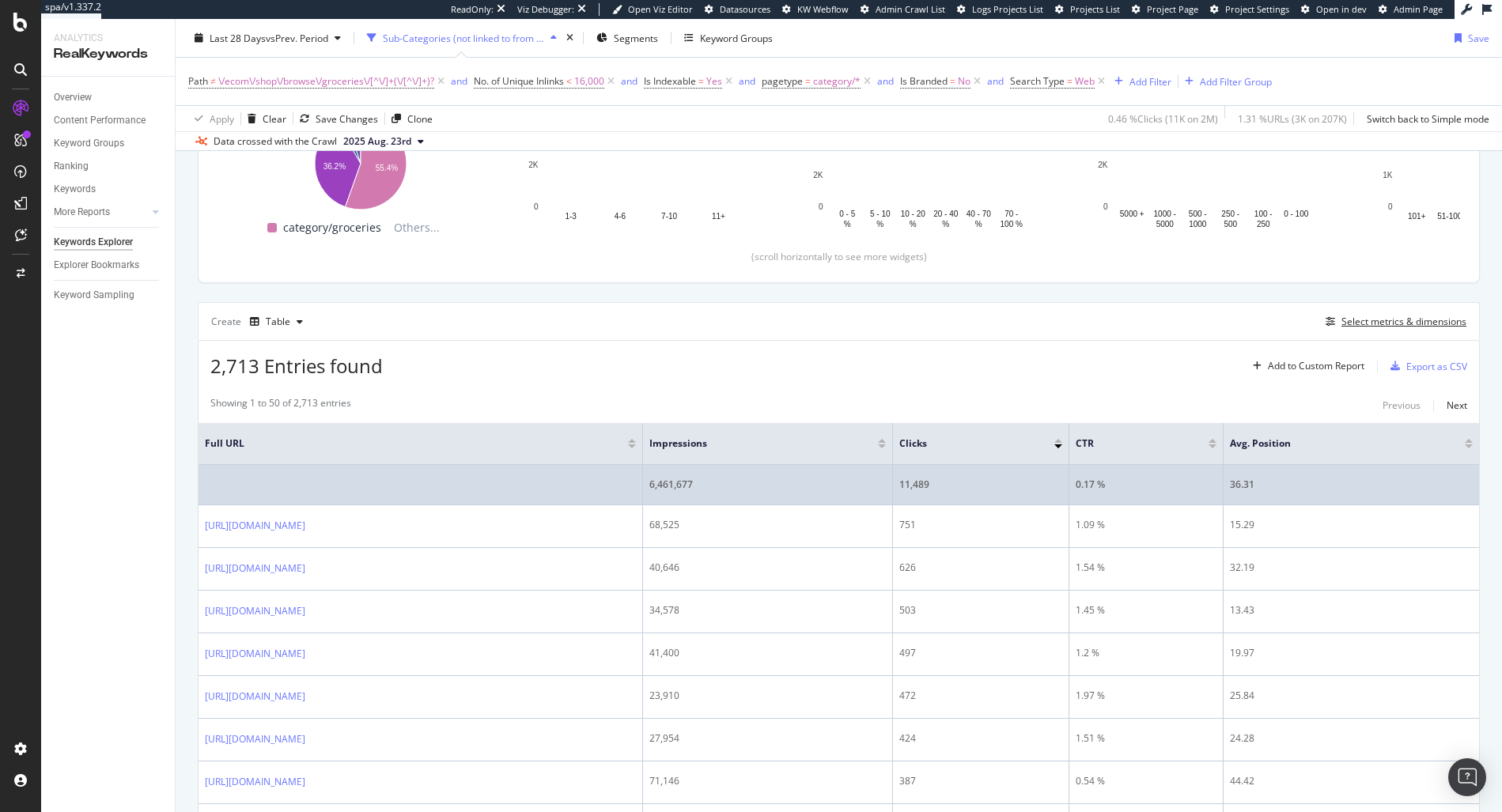
scroll to position [303, 0]
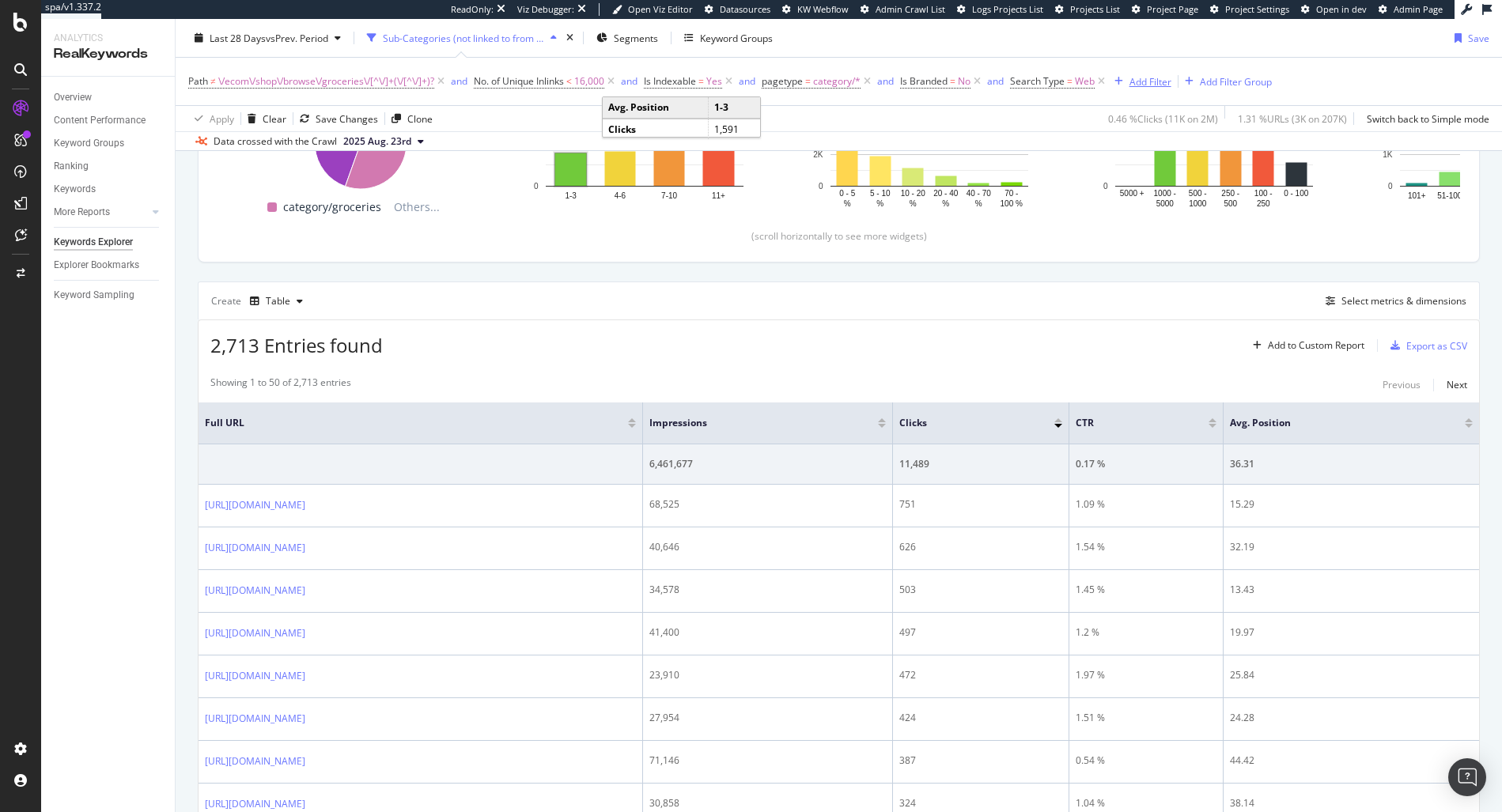
click at [1129, 78] on div "button" at bounding box center [1118, 82] width 21 height 10
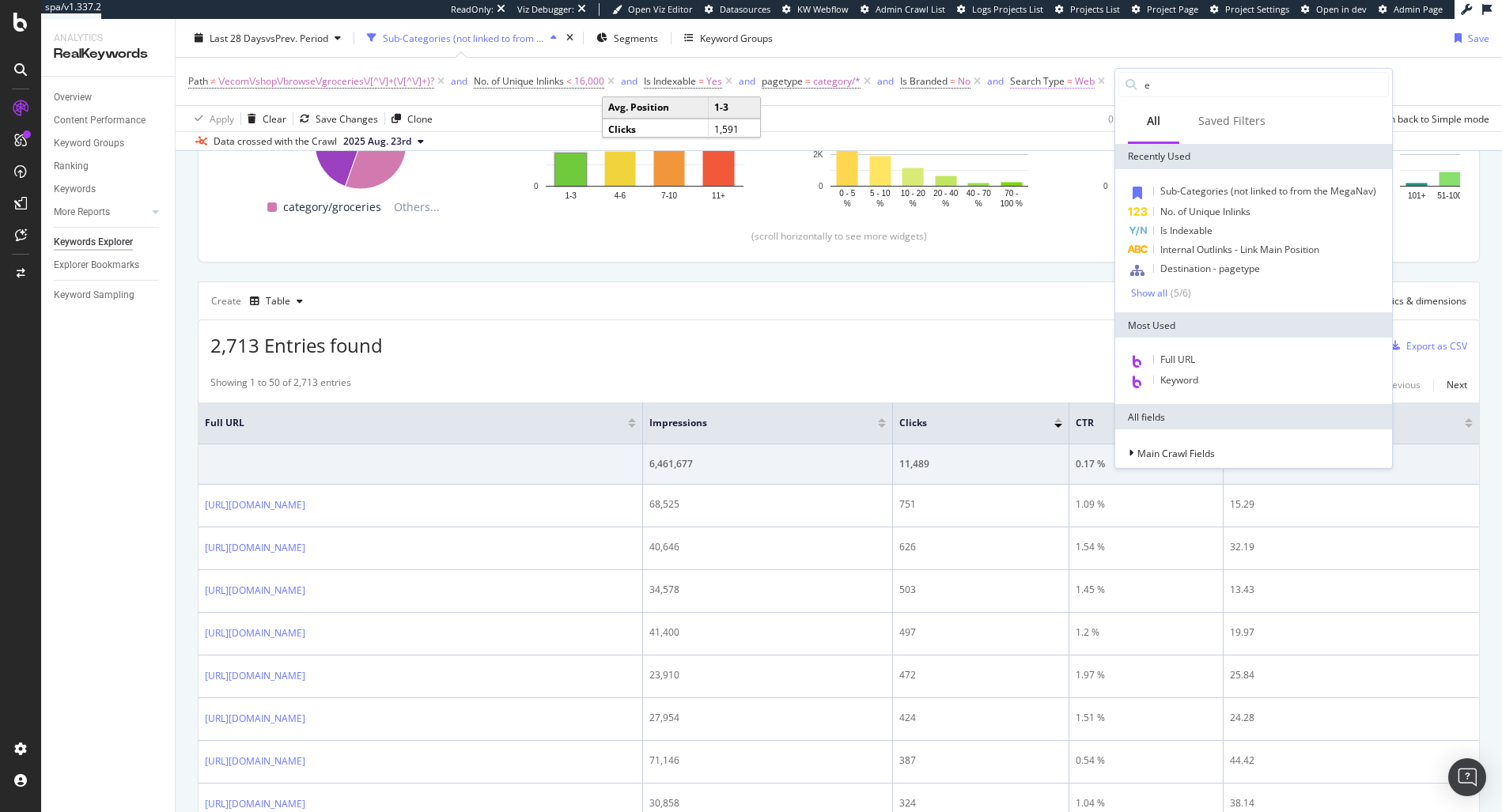
type input "ex"
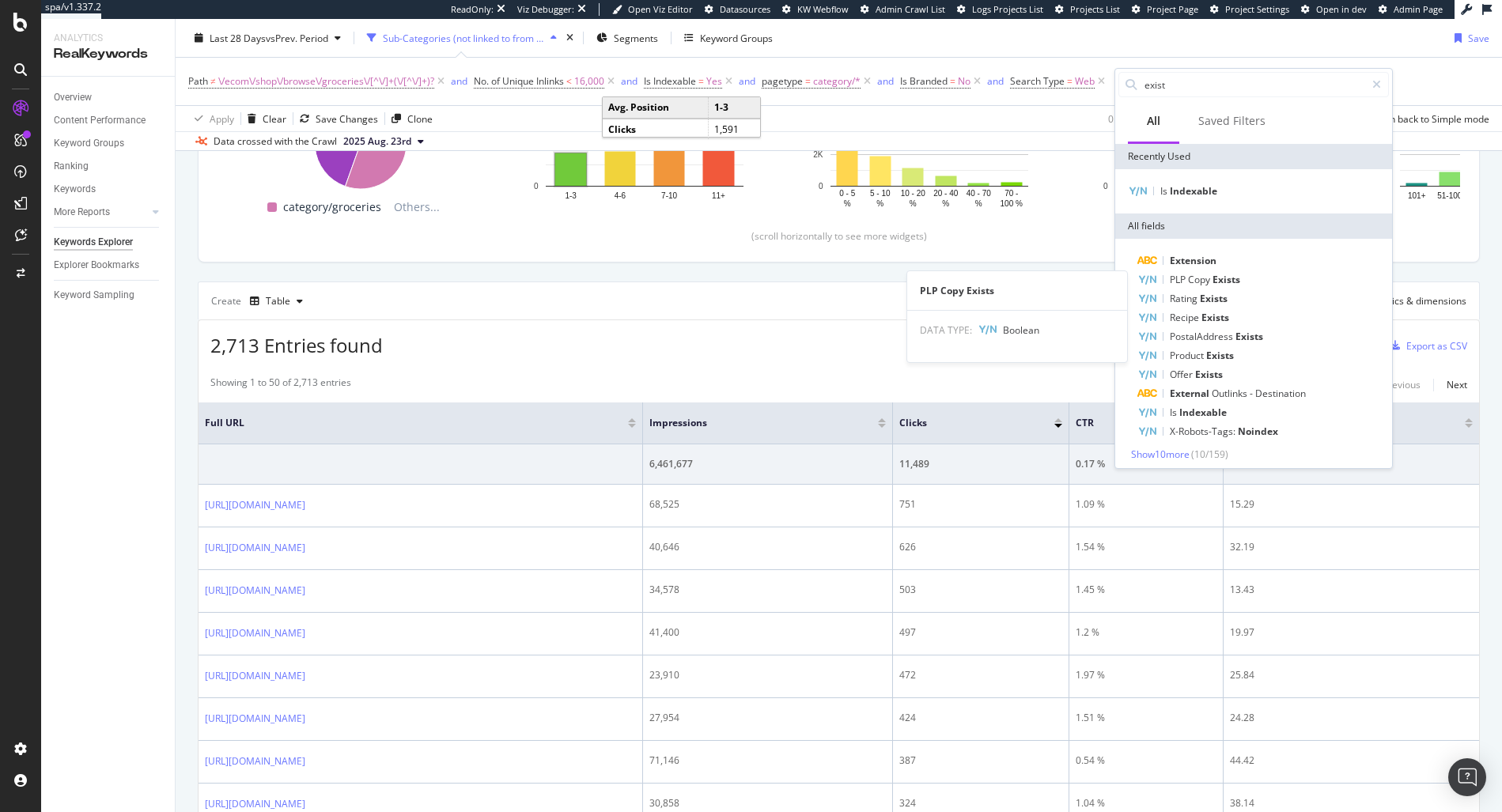
type input "exists"
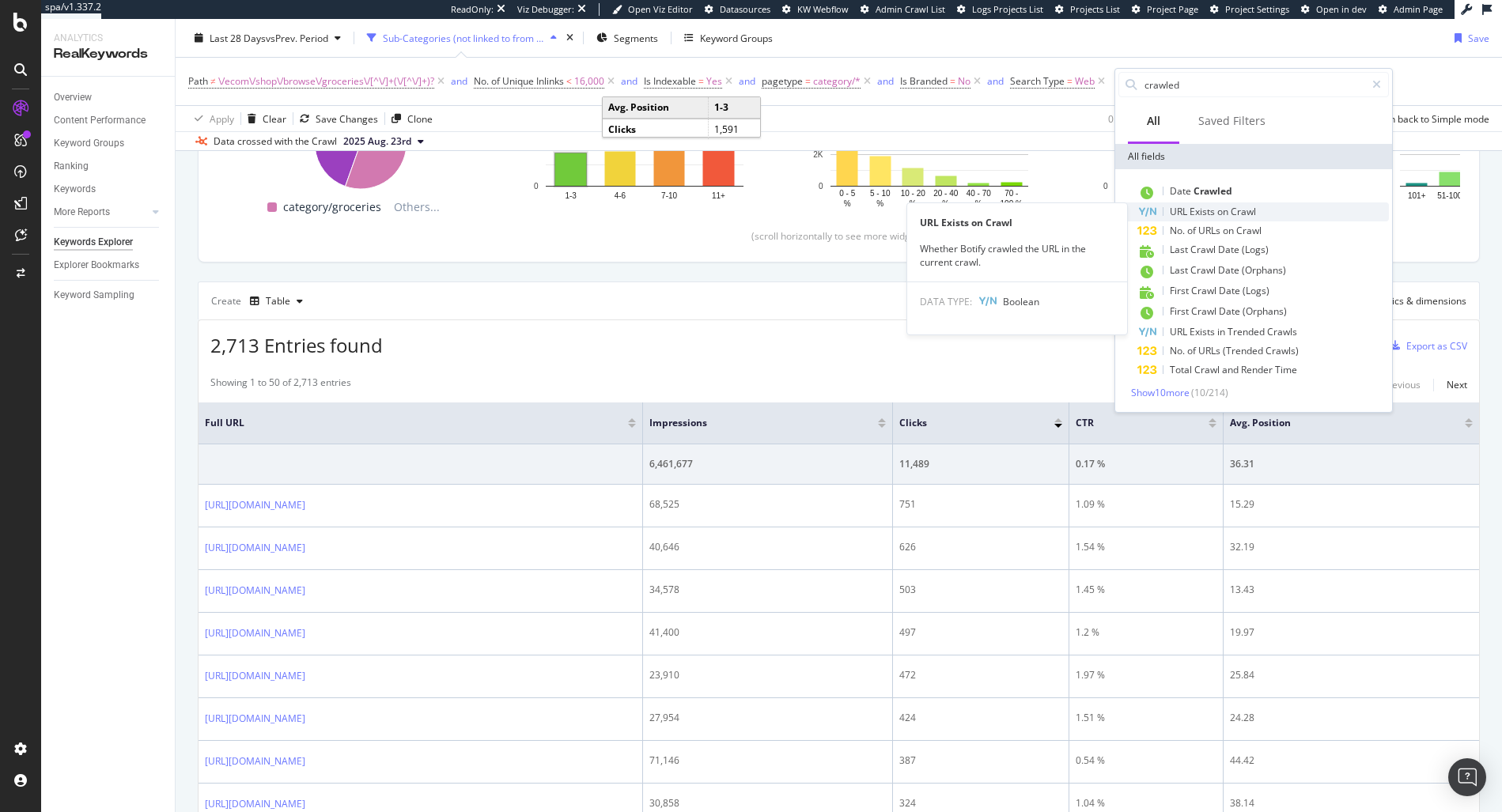
type input "crawled"
click at [1240, 218] on span "Crawl" at bounding box center [1243, 211] width 25 height 13
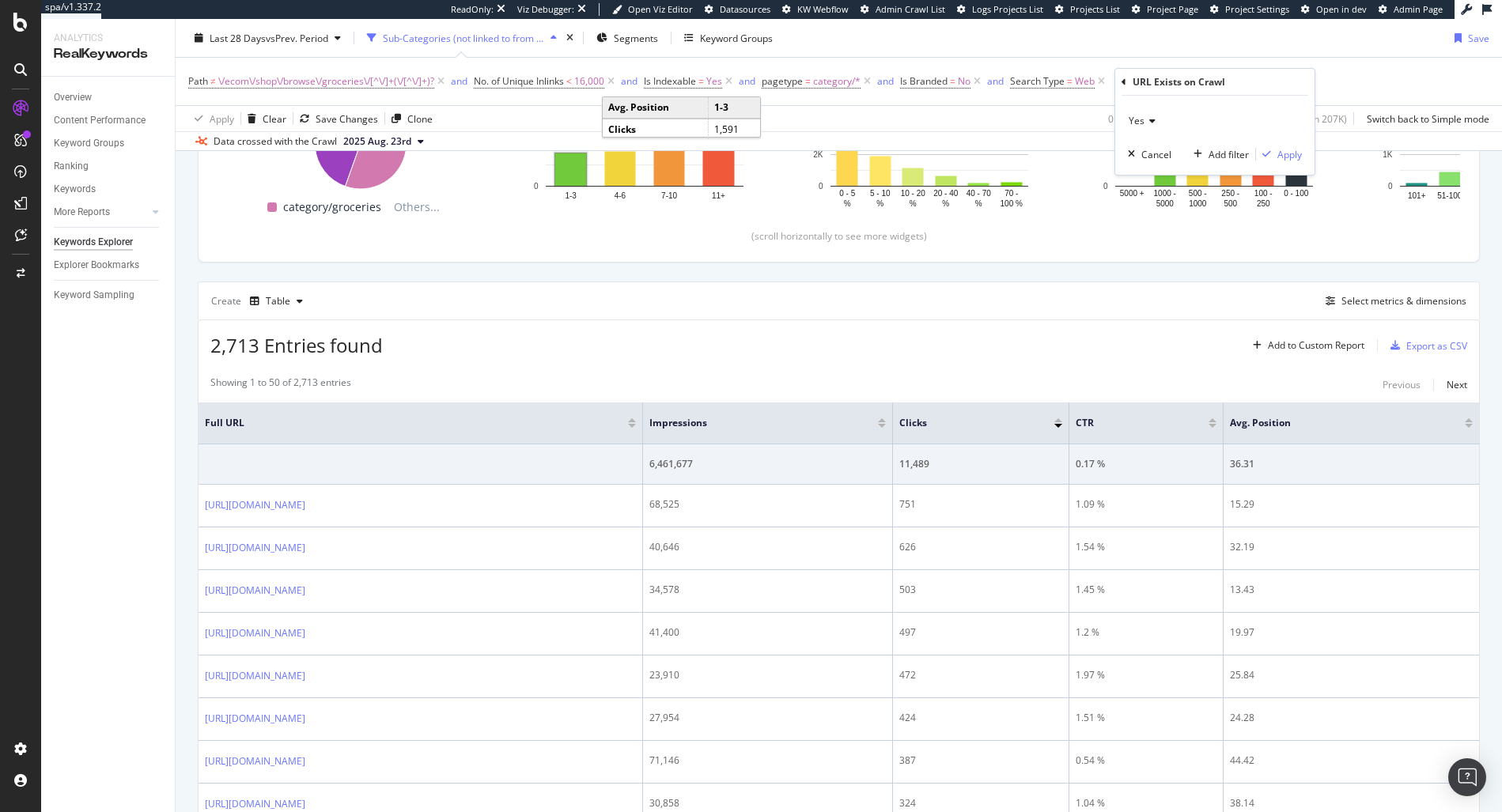
click at [1293, 145] on div "Yes Cancel Add filter Apply" at bounding box center [1215, 135] width 200 height 79
click at [1290, 155] on div "Apply" at bounding box center [1289, 155] width 25 height 13
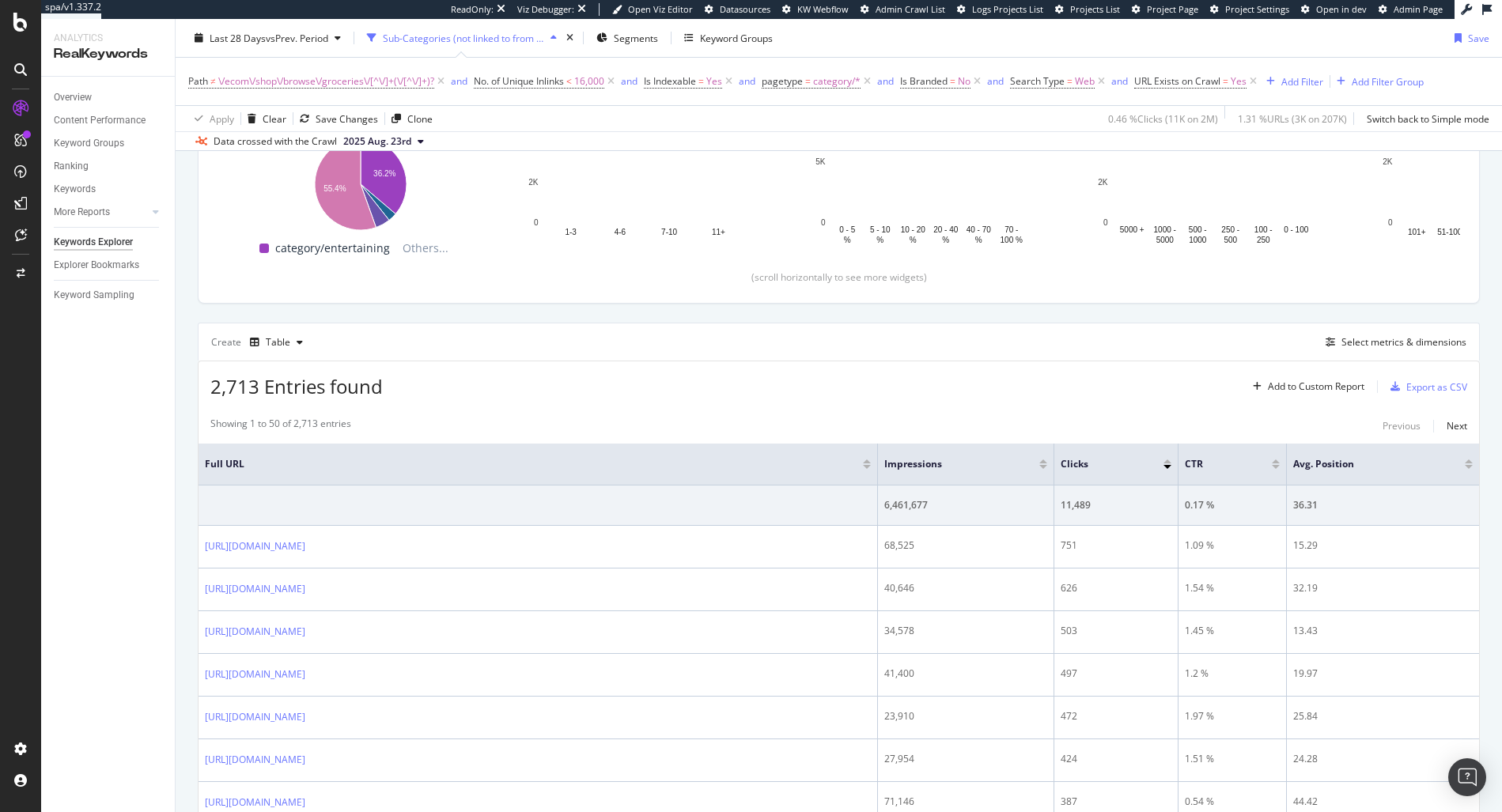
scroll to position [236, 0]
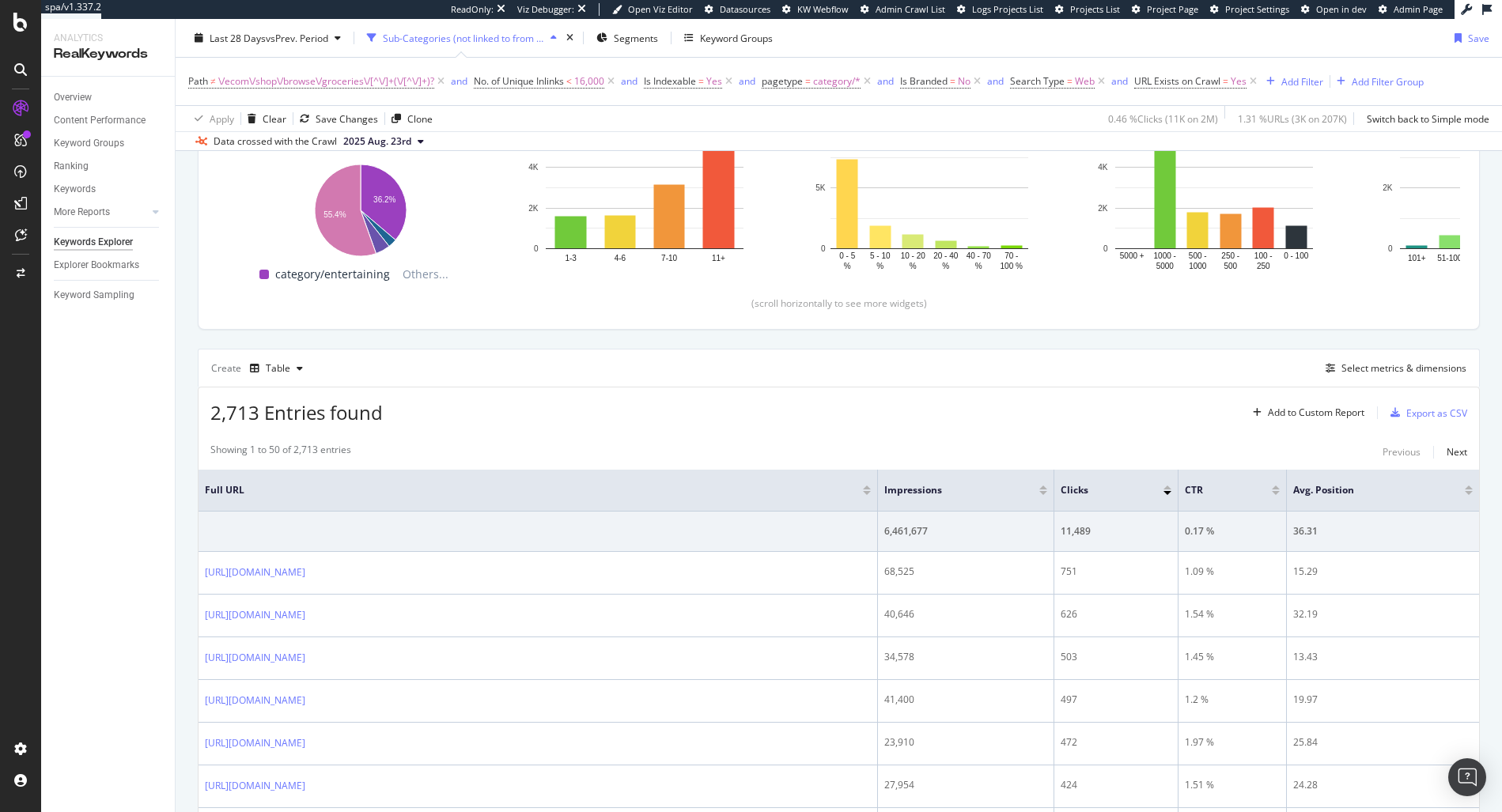
click at [1353, 379] on div "Create Table Select metrics & dimensions" at bounding box center [839, 367] width 1282 height 38
click at [1358, 373] on div "Select metrics & dimensions" at bounding box center [1404, 368] width 125 height 13
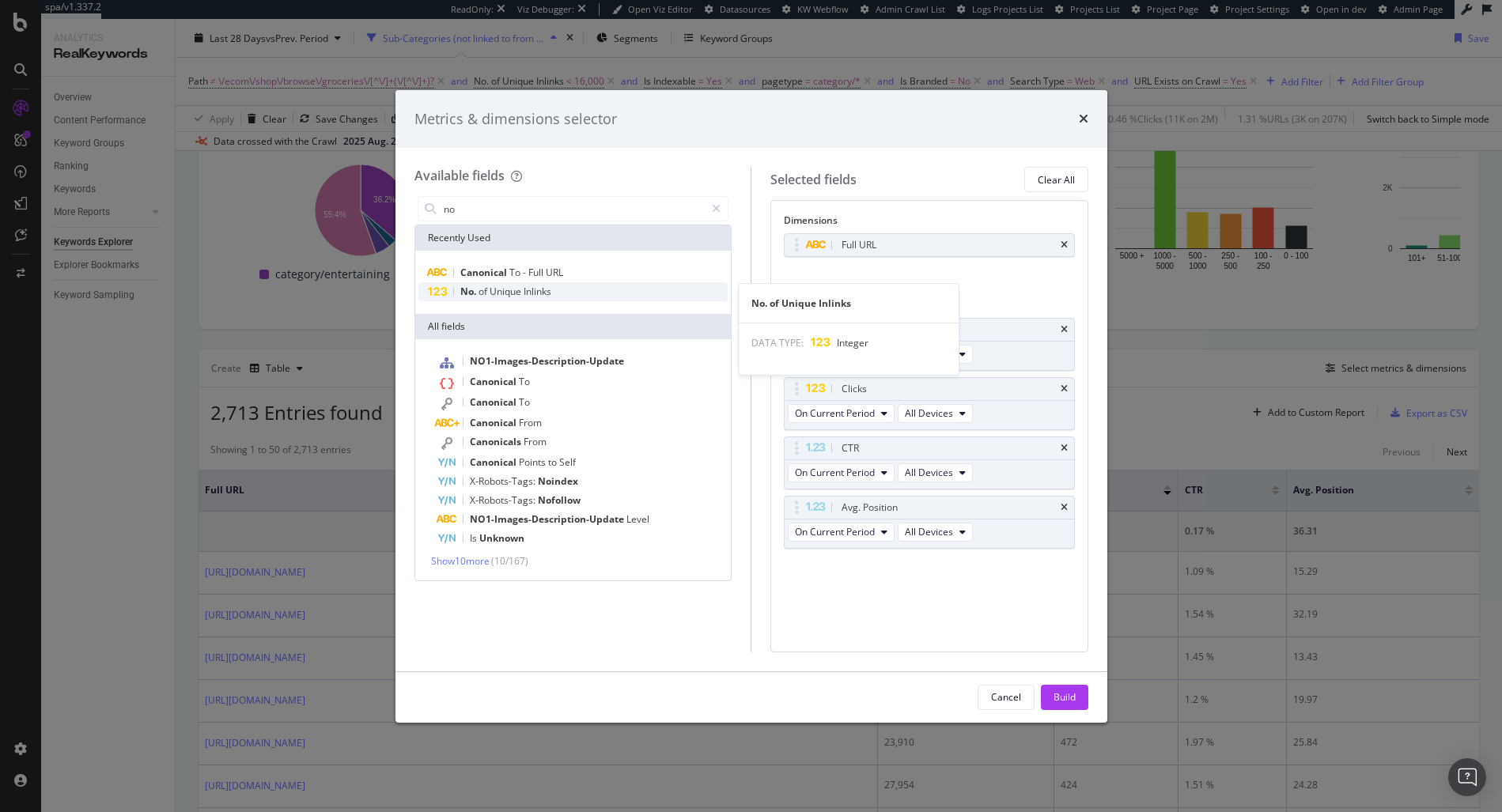
type input "no"
click at [489, 294] on span "Unique" at bounding box center [506, 291] width 34 height 13
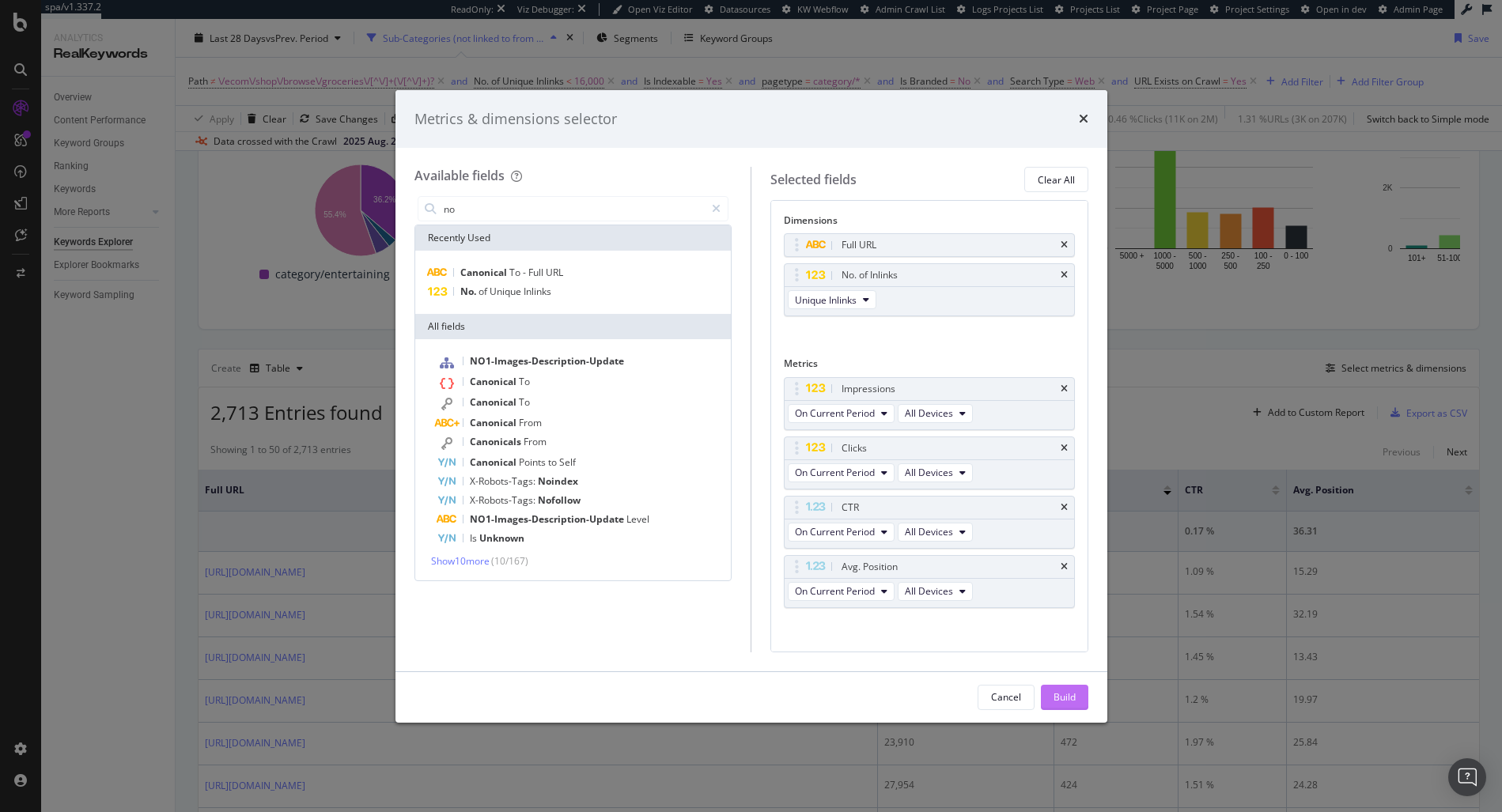
click at [1058, 703] on div "Build" at bounding box center [1064, 697] width 22 height 24
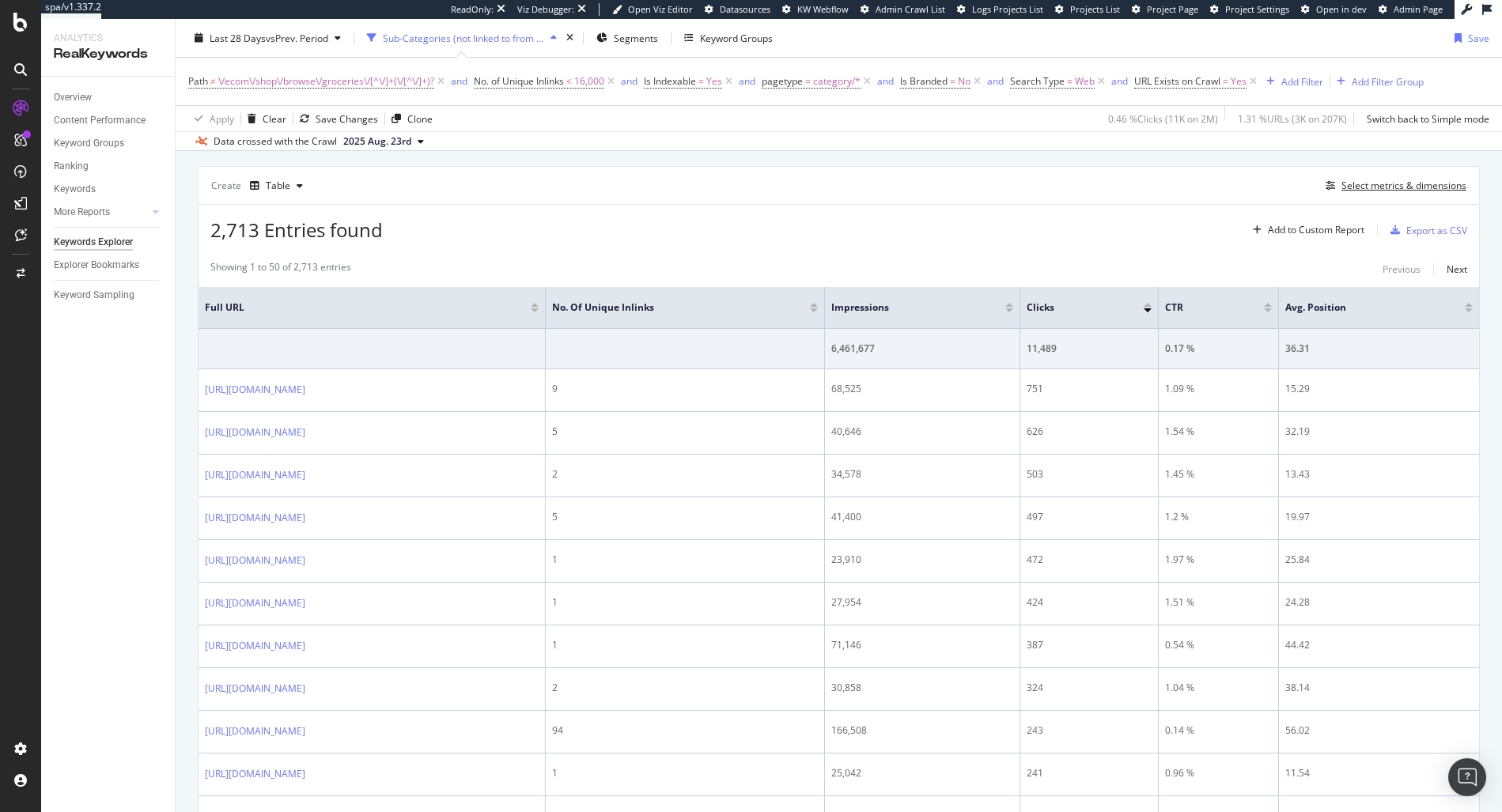
scroll to position [421, 0]
click at [1413, 232] on div "Export as CSV" at bounding box center [1437, 228] width 61 height 13
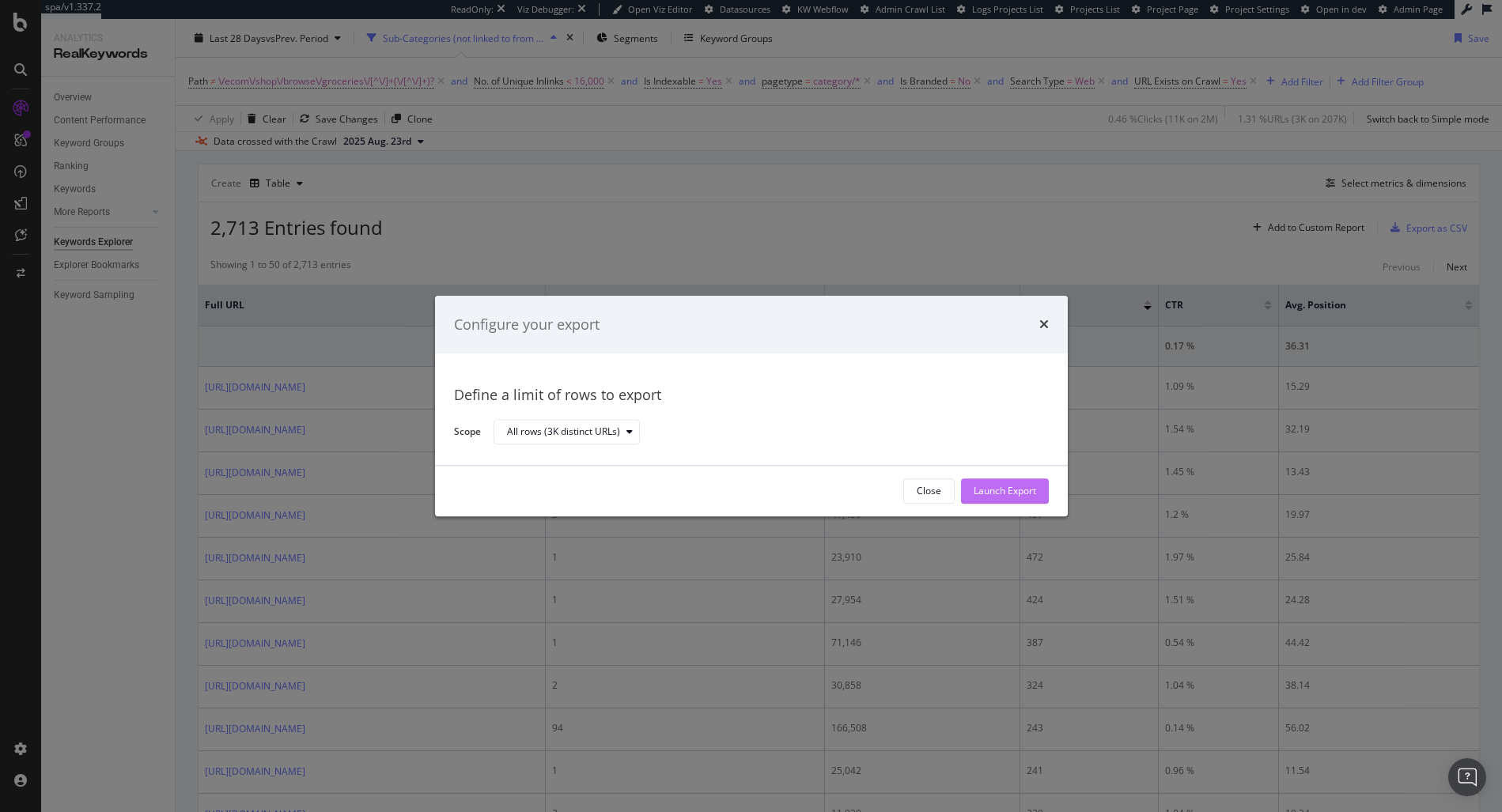
click at [994, 494] on div "Launch Export" at bounding box center [1005, 491] width 62 height 13
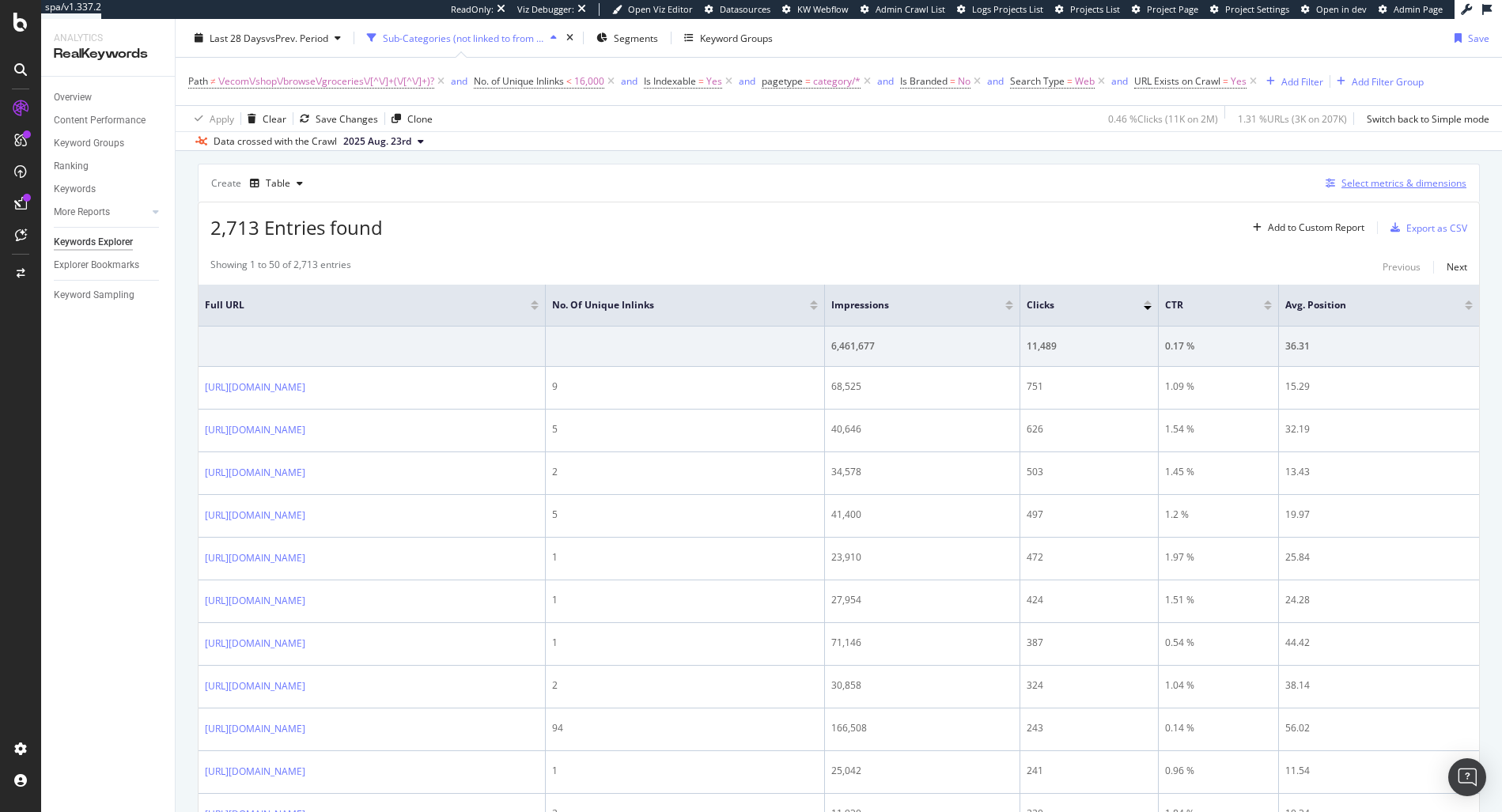
click at [1348, 180] on div "Select metrics & dimensions" at bounding box center [1404, 183] width 125 height 13
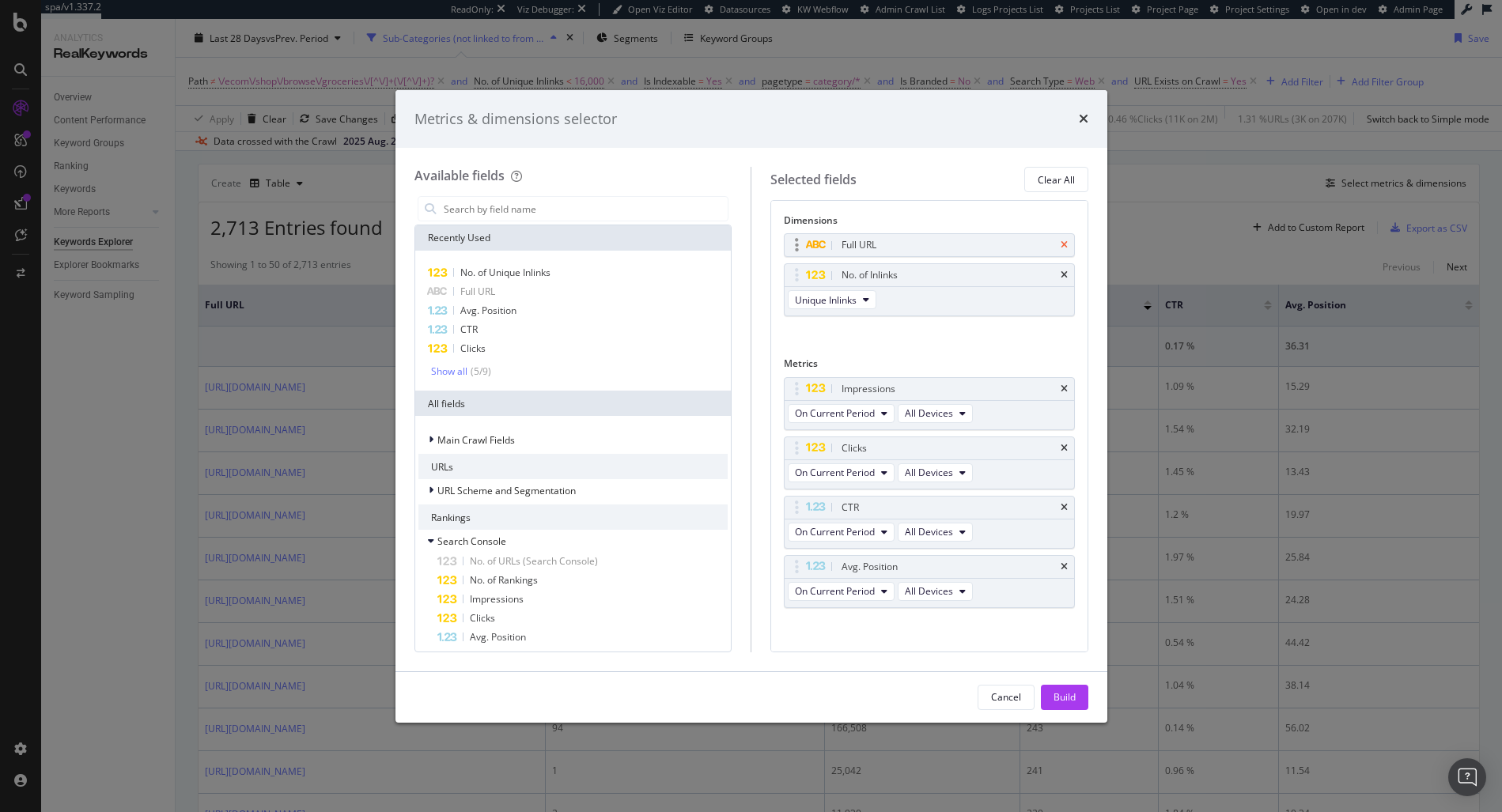
click at [1060, 243] on icon "times" at bounding box center [1064, 245] width 7 height 10
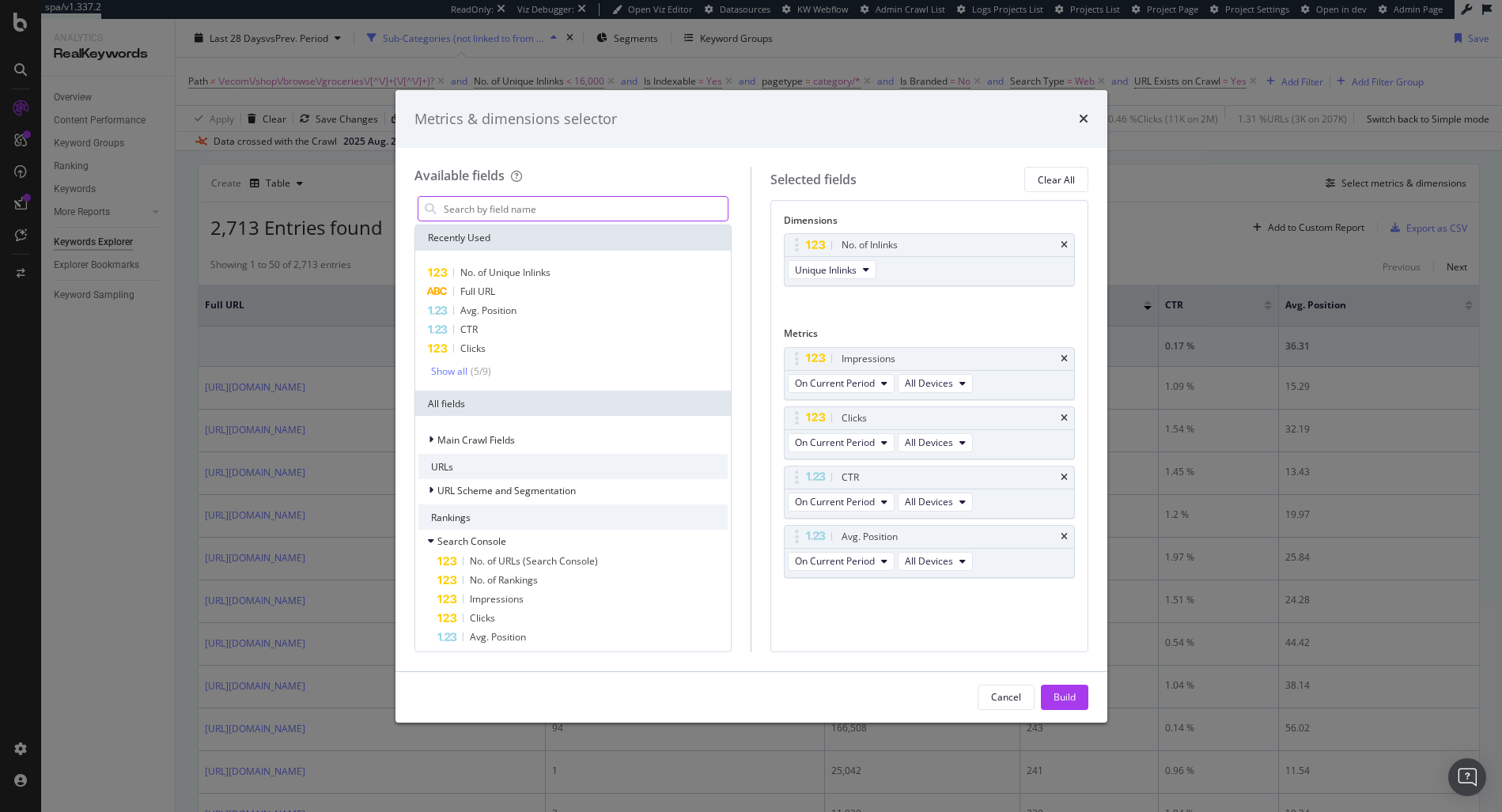
click at [510, 218] on input "modal" at bounding box center [585, 209] width 286 height 24
type input "no"
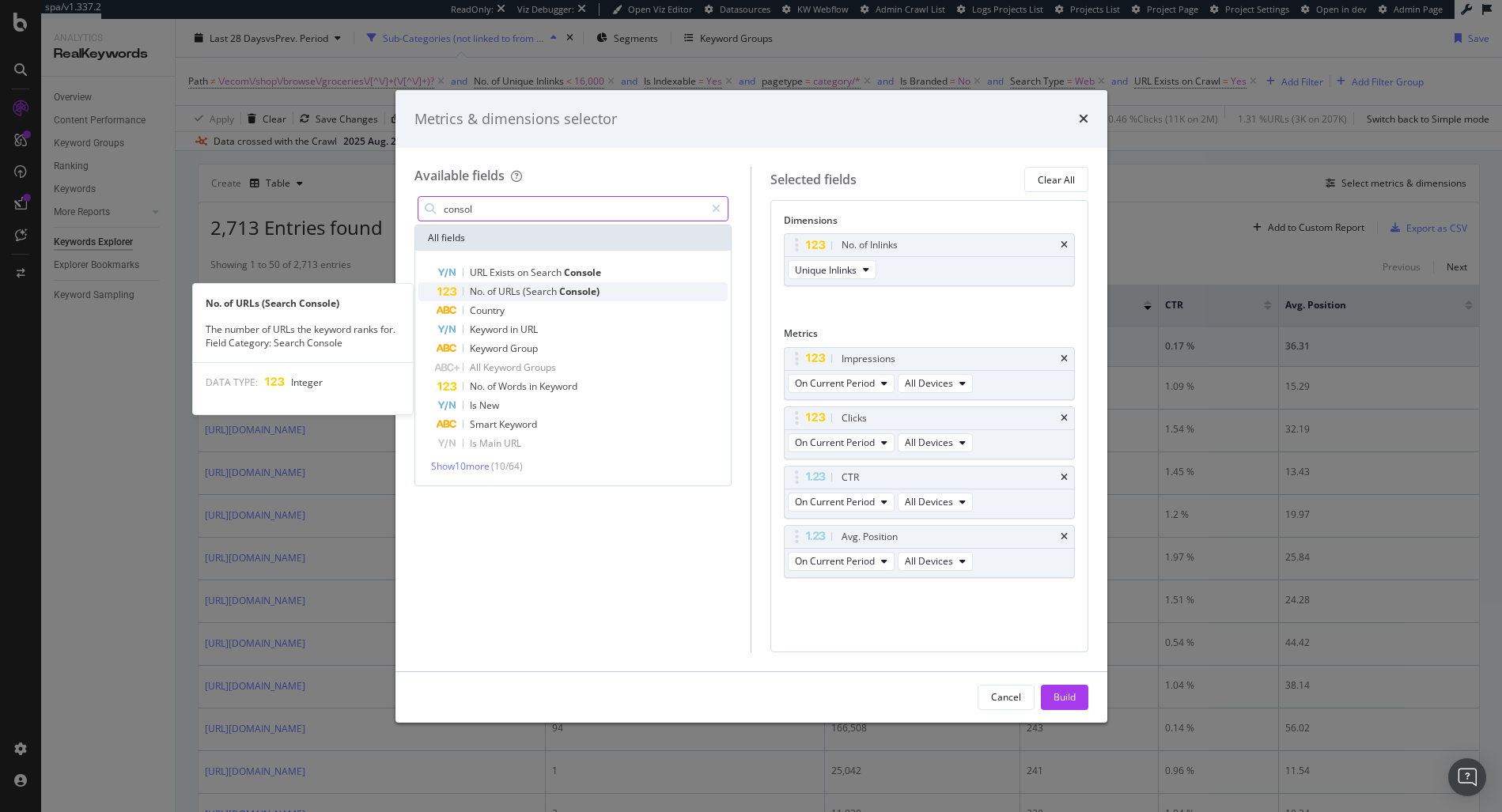
type input "consol"
click at [538, 291] on span "(Search" at bounding box center [541, 291] width 36 height 13
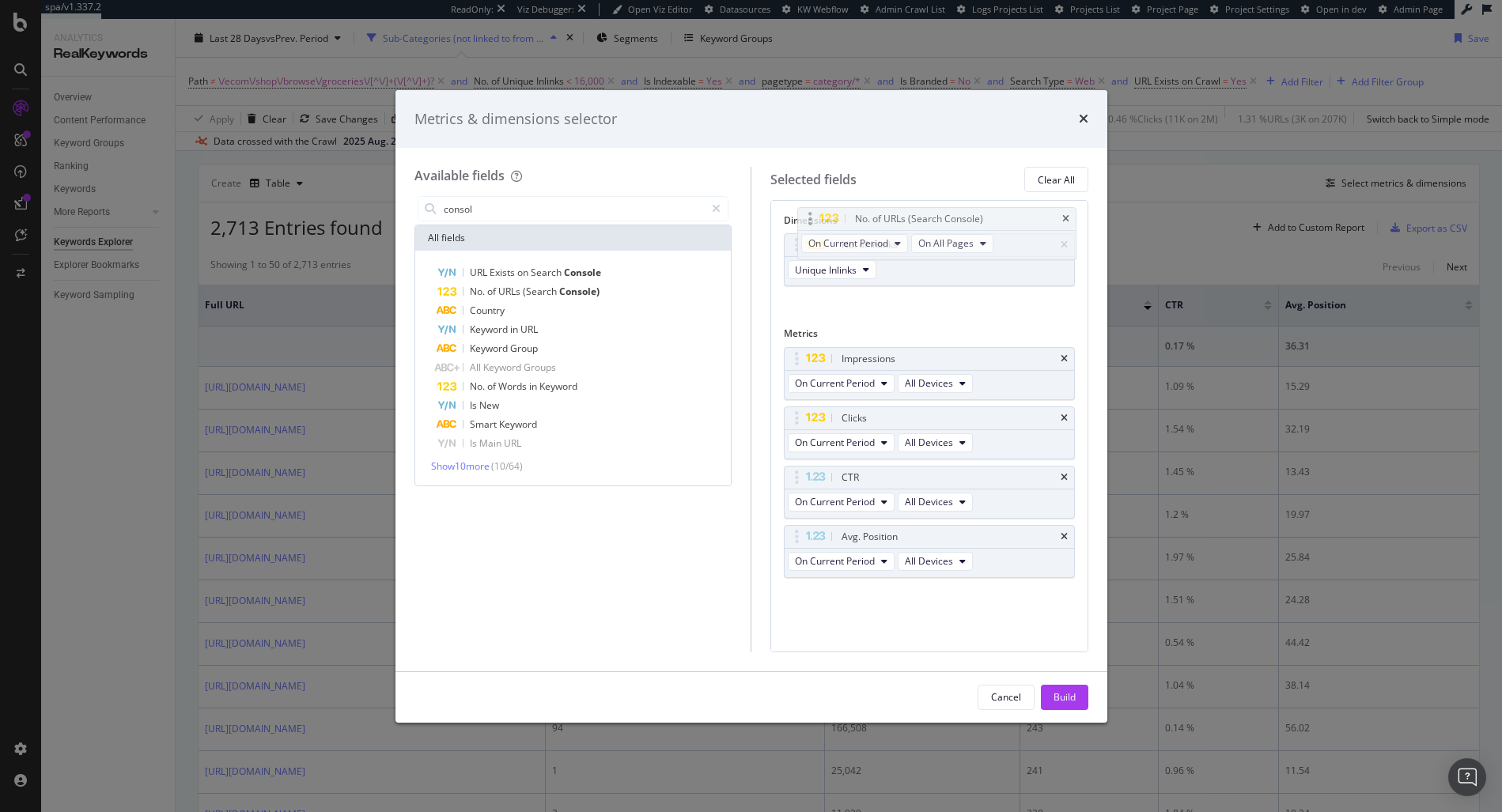
drag, startPoint x: 798, startPoint y: 594, endPoint x: 812, endPoint y: 218, distance: 376.3
click at [812, 218] on body "spa/v1.337.2 ReadOnly: Viz Debugger: Open Viz Editor Datasources KW Webflow Adm…" at bounding box center [751, 406] width 1502 height 812
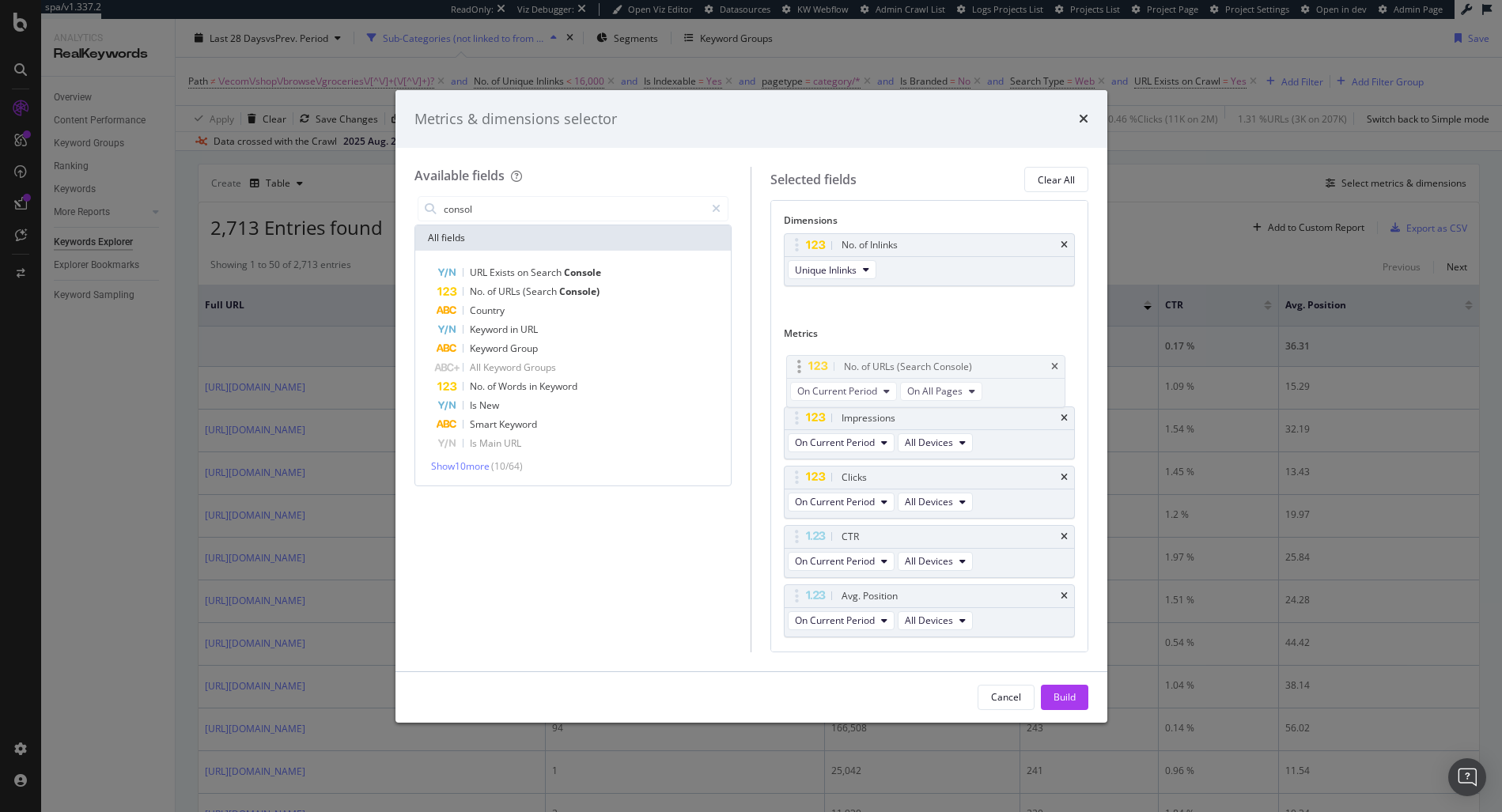
drag, startPoint x: 794, startPoint y: 591, endPoint x: 798, endPoint y: 365, distance: 226.0
click at [798, 365] on body "spa/v1.337.2 ReadOnly: Viz Debugger: Open Viz Editor Datasources KW Webflow Adm…" at bounding box center [751, 406] width 1502 height 812
click at [1064, 693] on div "Build" at bounding box center [1064, 697] width 22 height 13
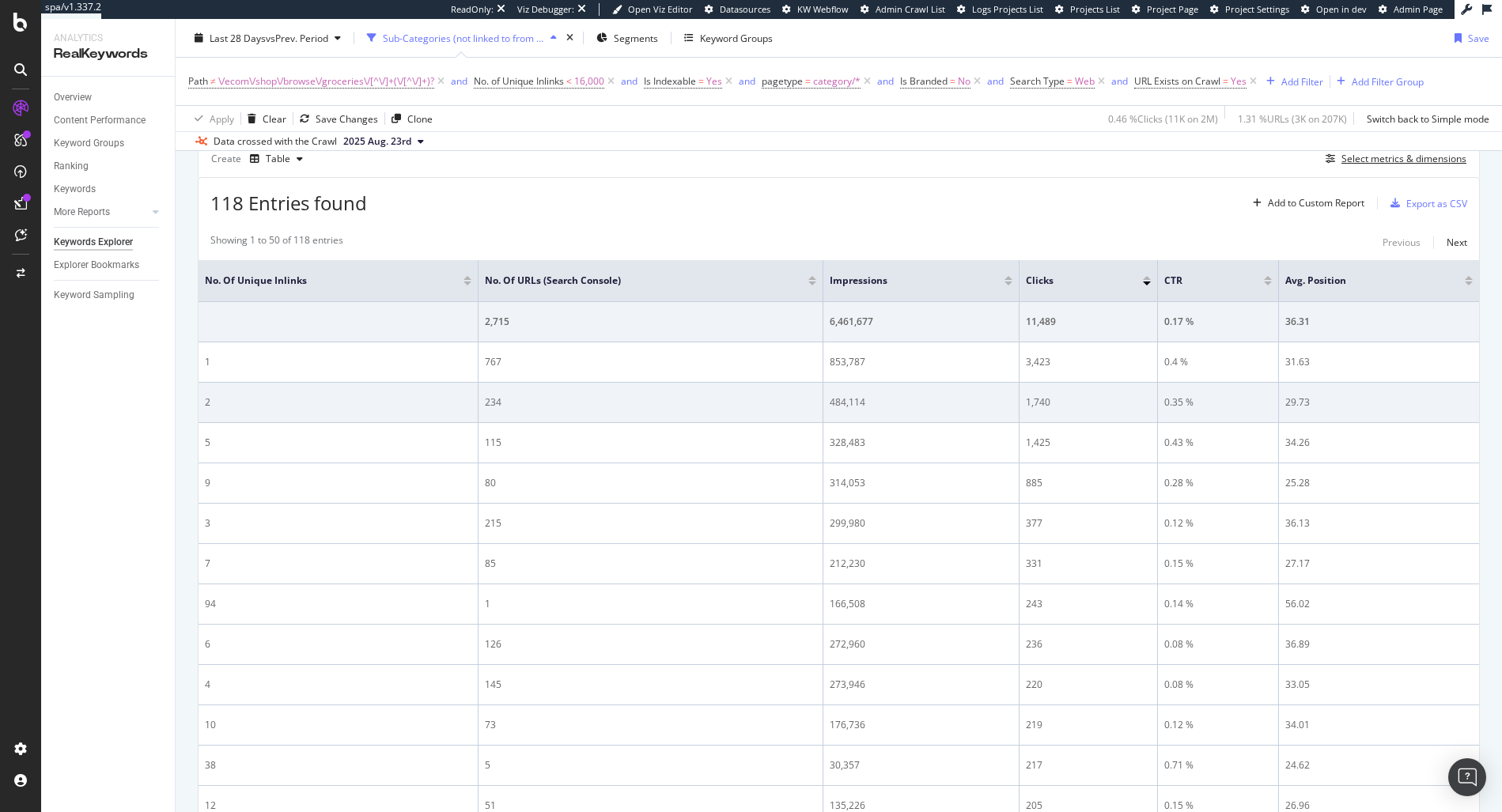
scroll to position [422, 0]
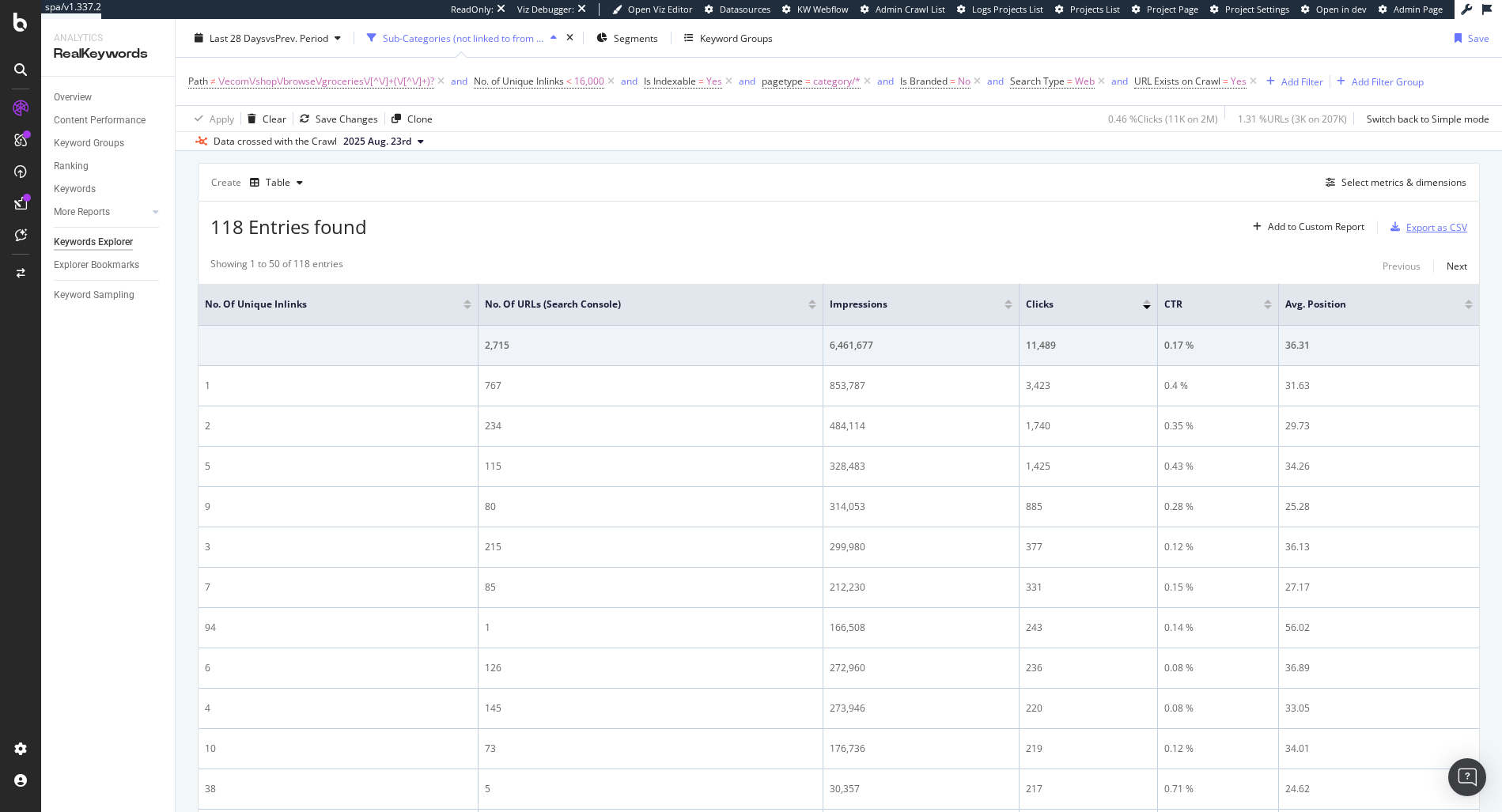
click at [1418, 226] on div "Export as CSV" at bounding box center [1437, 227] width 61 height 13
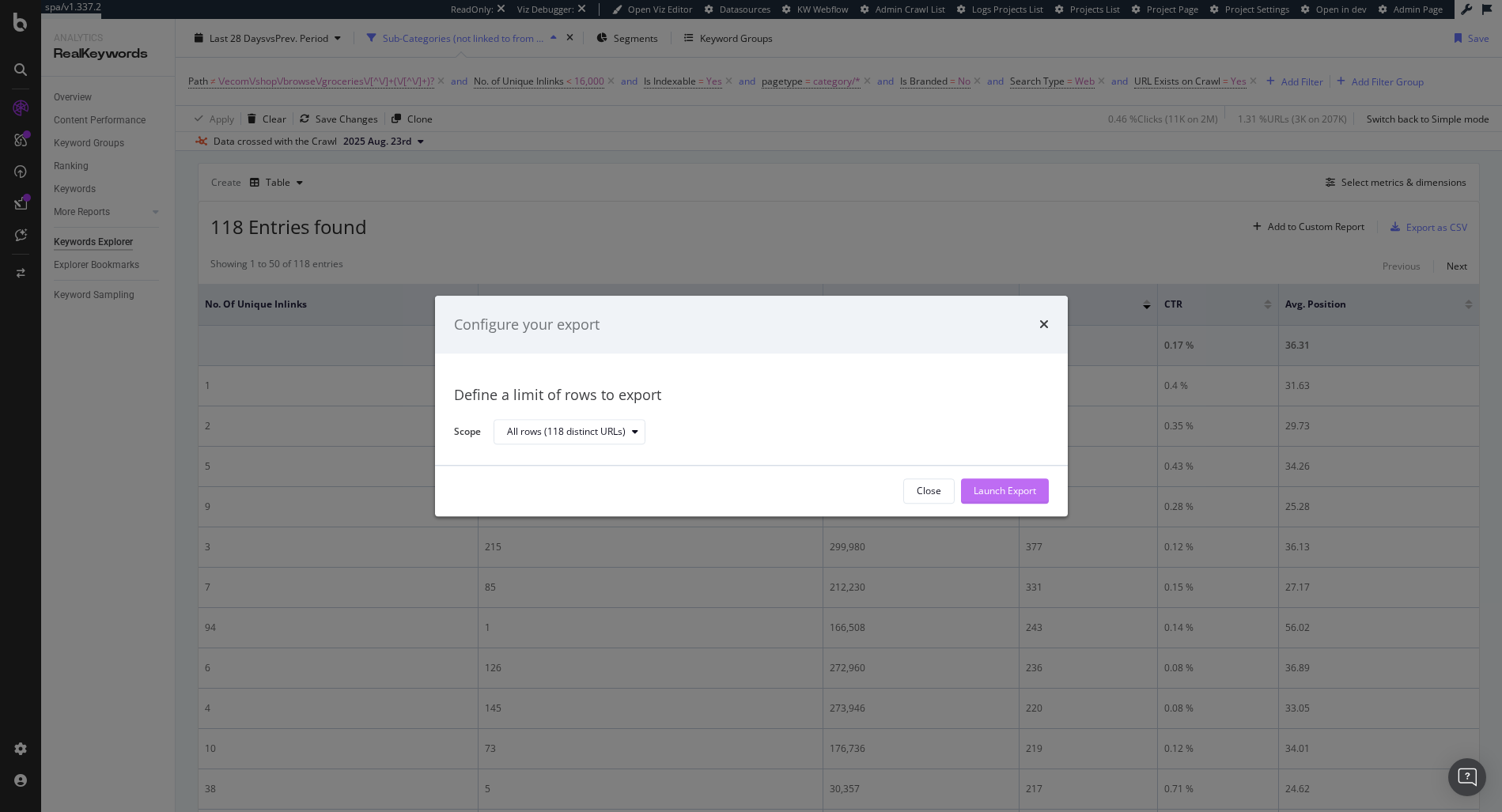
click at [985, 490] on div "Launch Export" at bounding box center [1005, 491] width 62 height 13
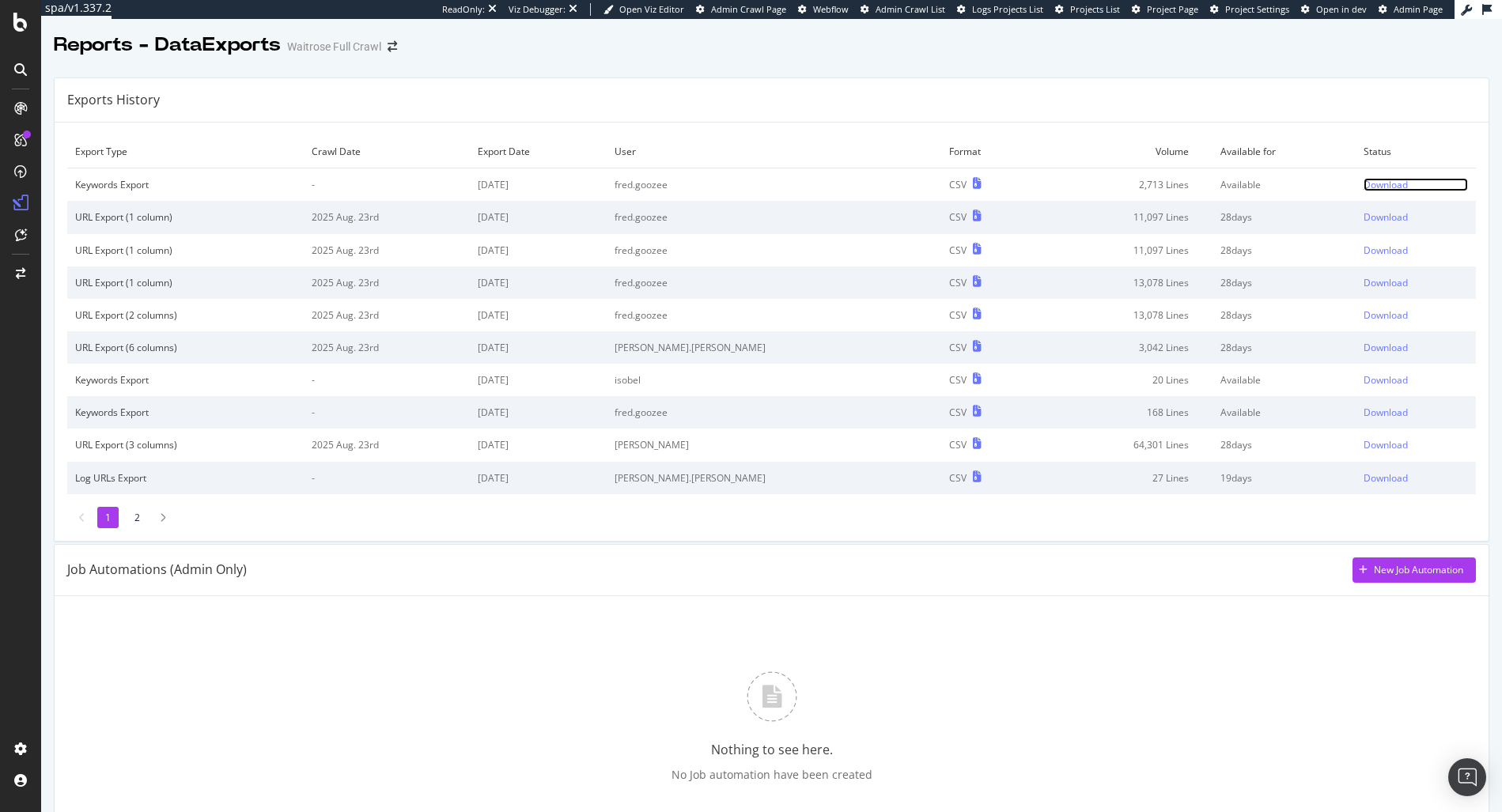
click at [1364, 182] on div "Download" at bounding box center [1386, 185] width 44 height 13
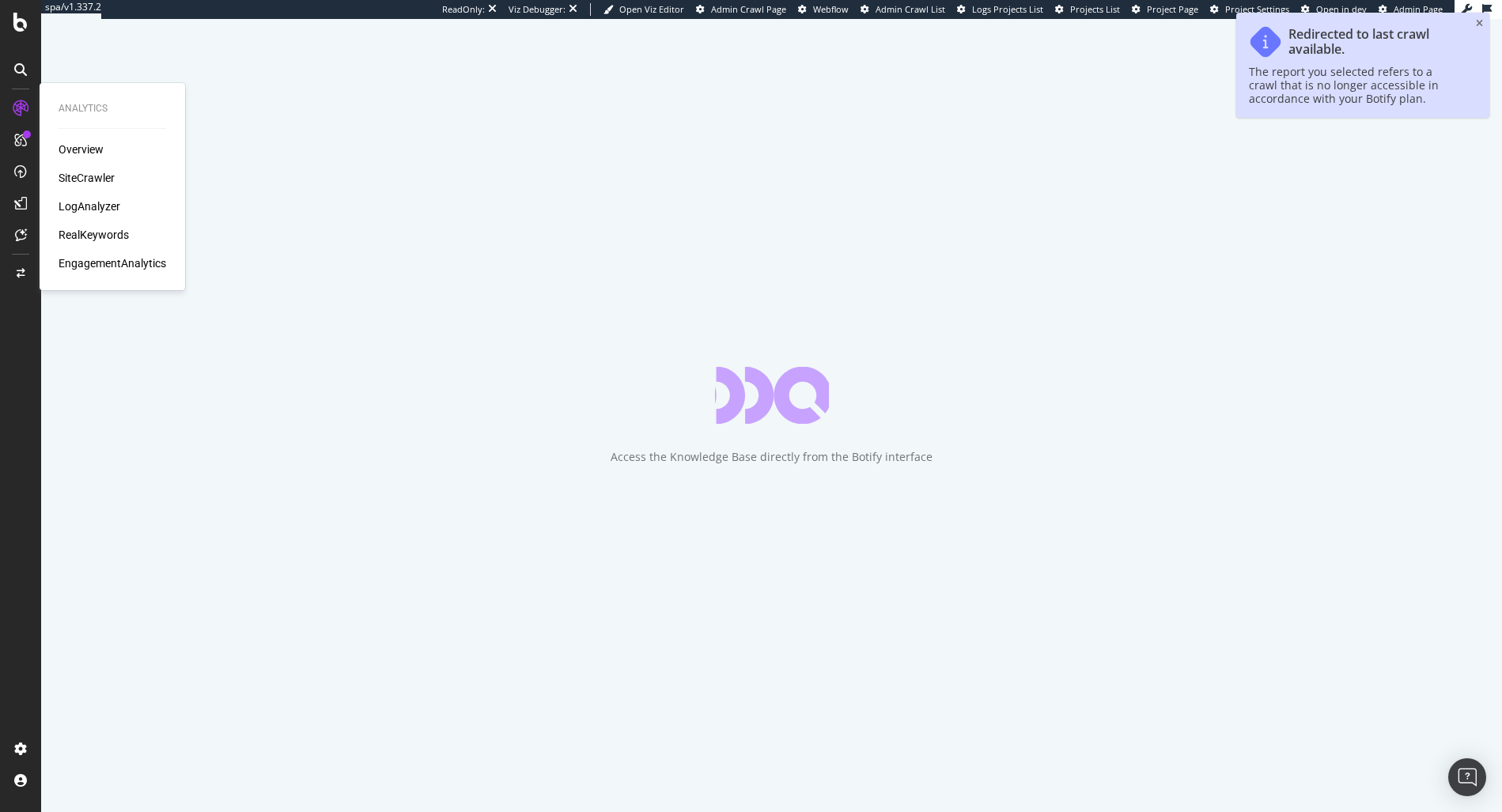
click at [86, 236] on div "RealKeywords" at bounding box center [94, 234] width 70 height 16
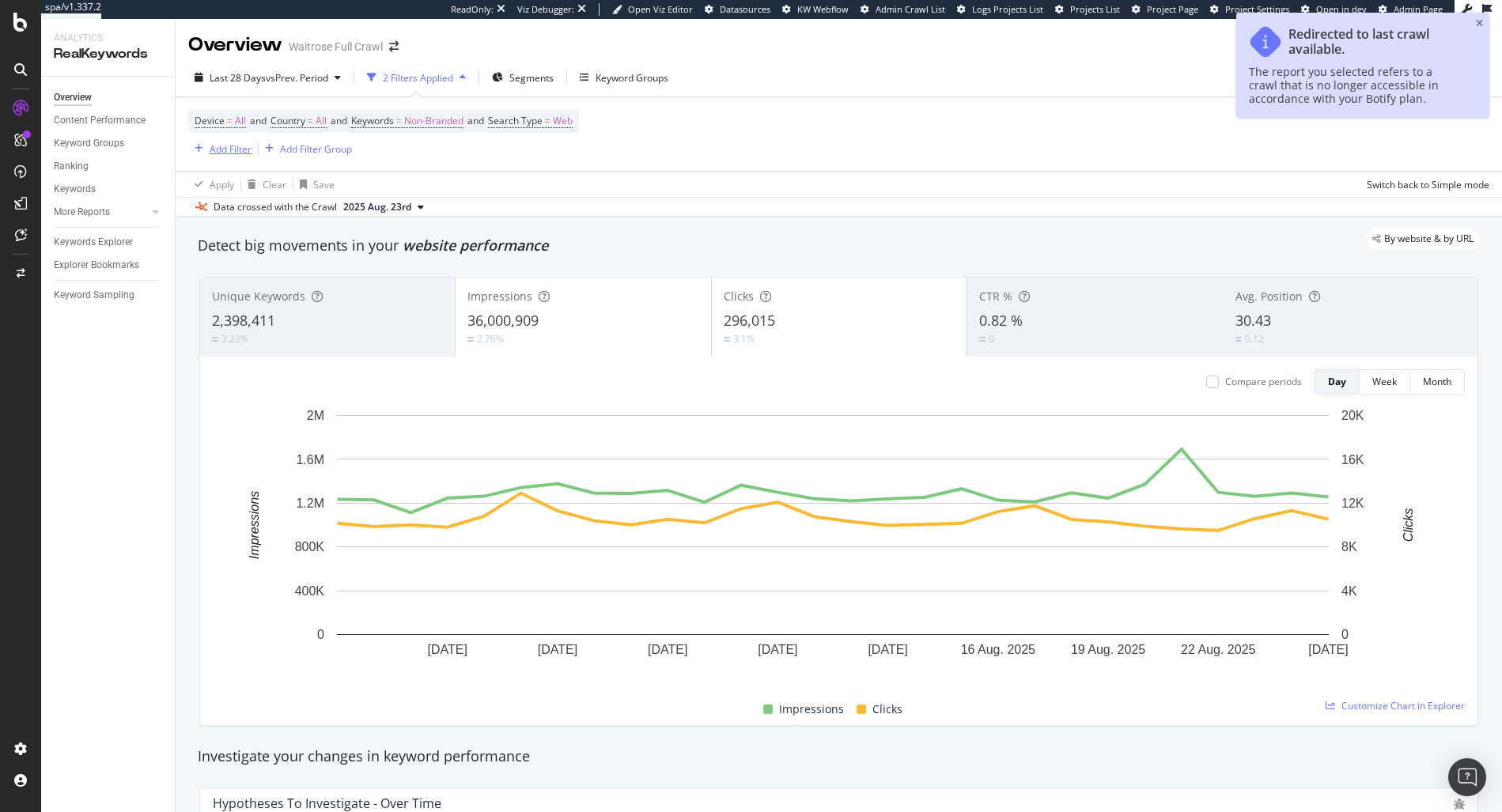
click at [238, 155] on div "Add Filter" at bounding box center [219, 148] width 63 height 17
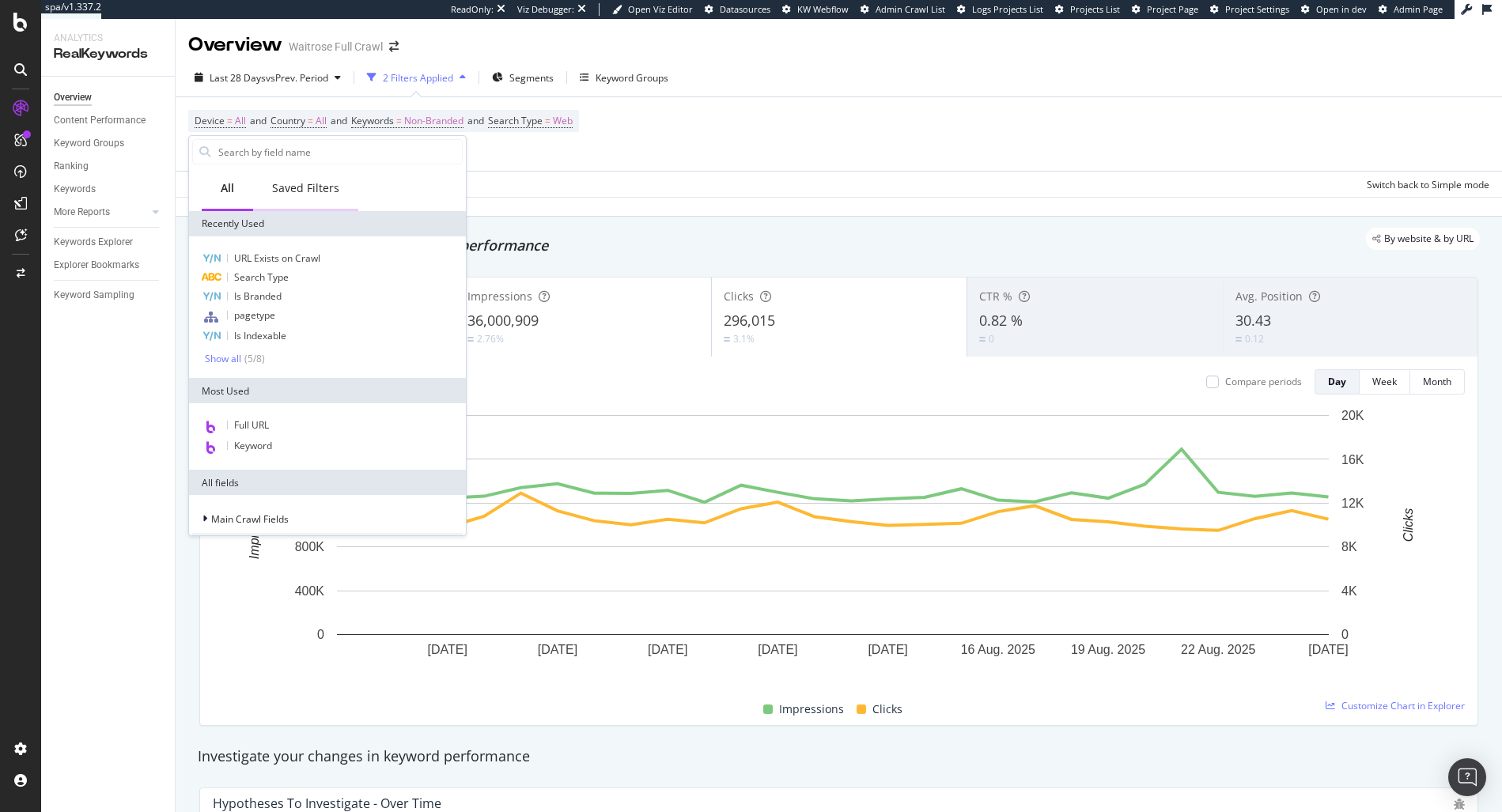
click at [309, 195] on div "Saved Filters" at bounding box center [306, 187] width 67 height 16
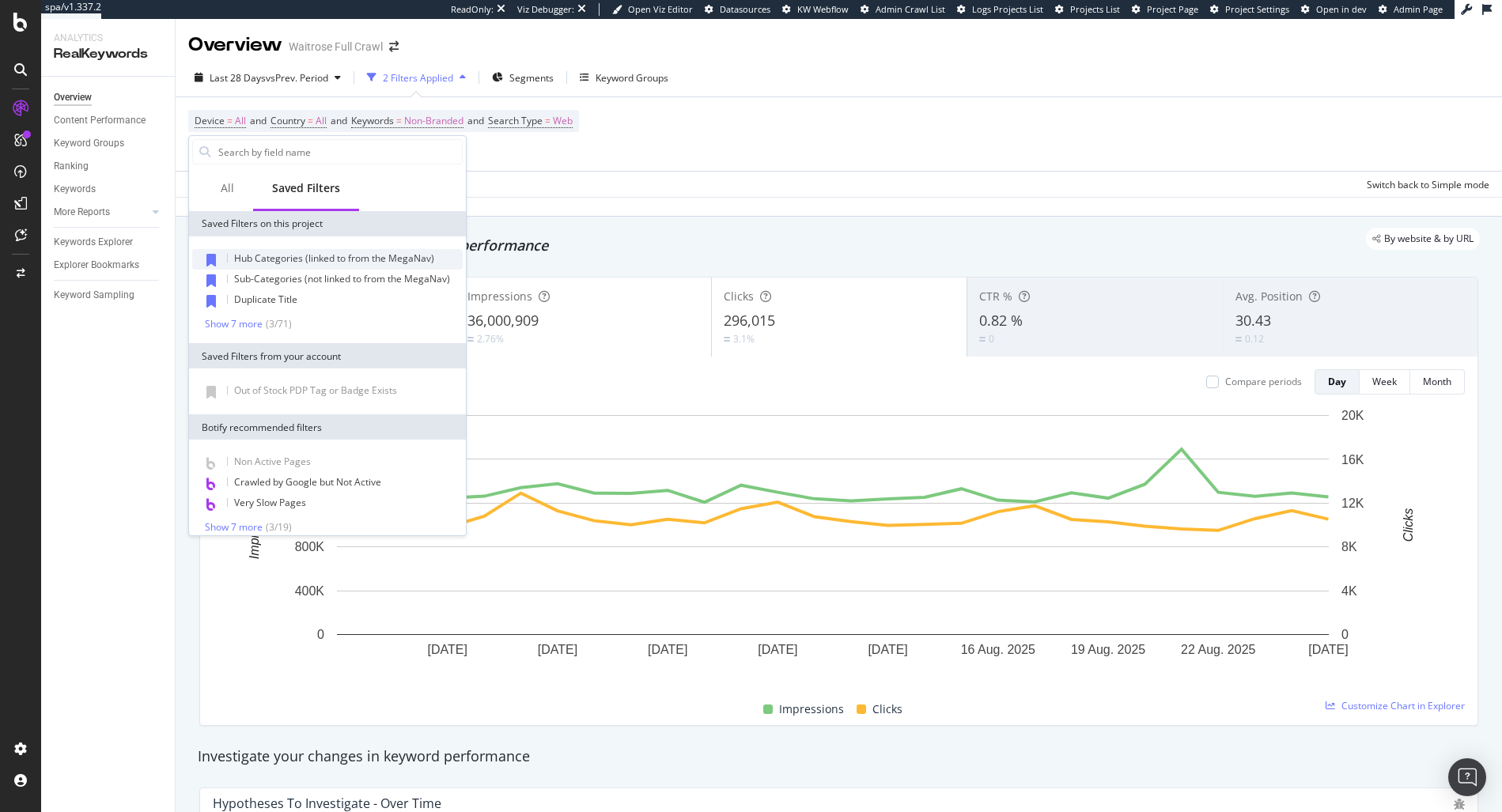
click at [262, 257] on span "Hub Categories (linked to from the MegaNav)" at bounding box center [334, 258] width 200 height 13
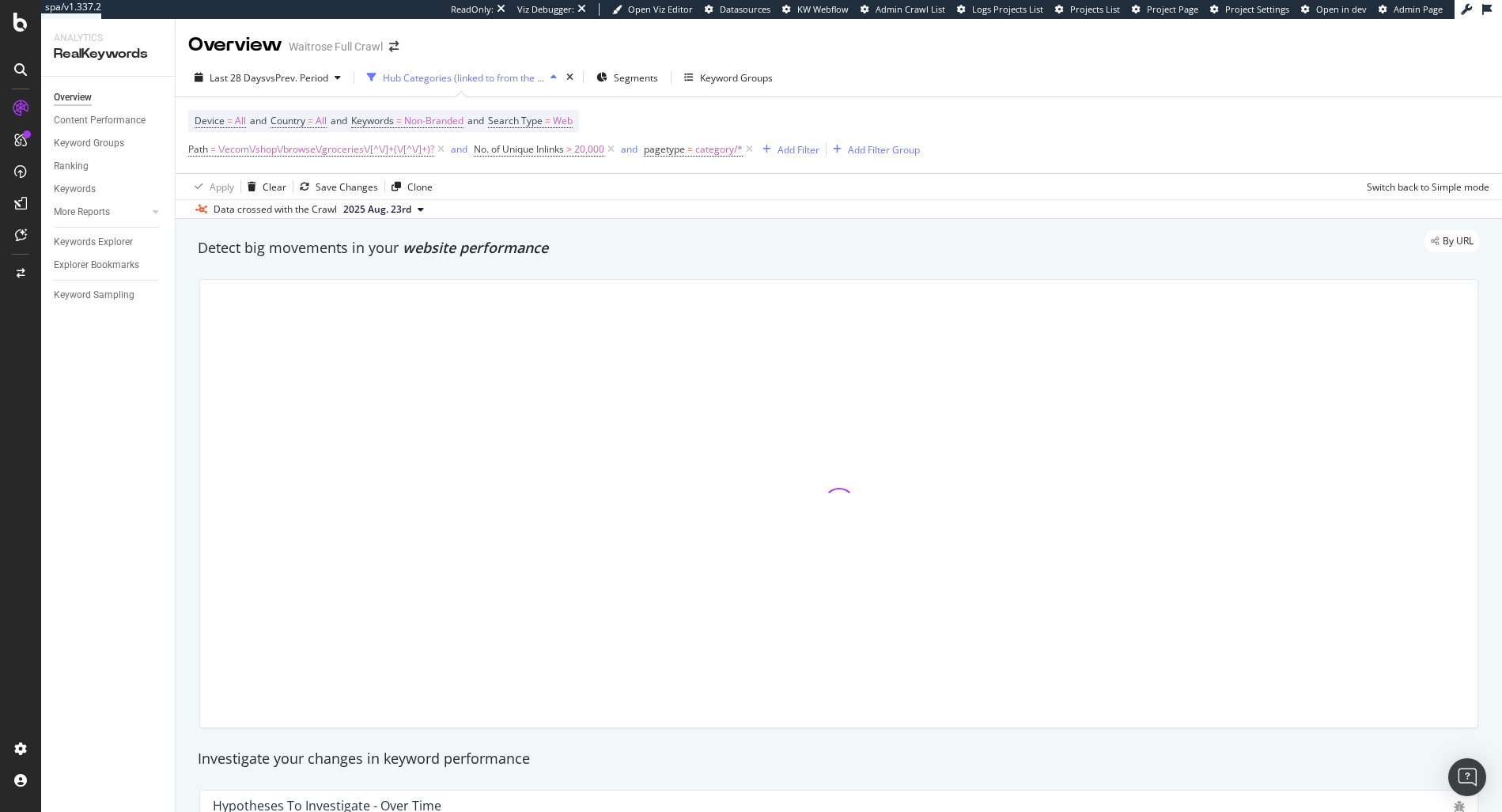
click at [370, 205] on span "2025 Aug. 23rd" at bounding box center [377, 209] width 68 height 14
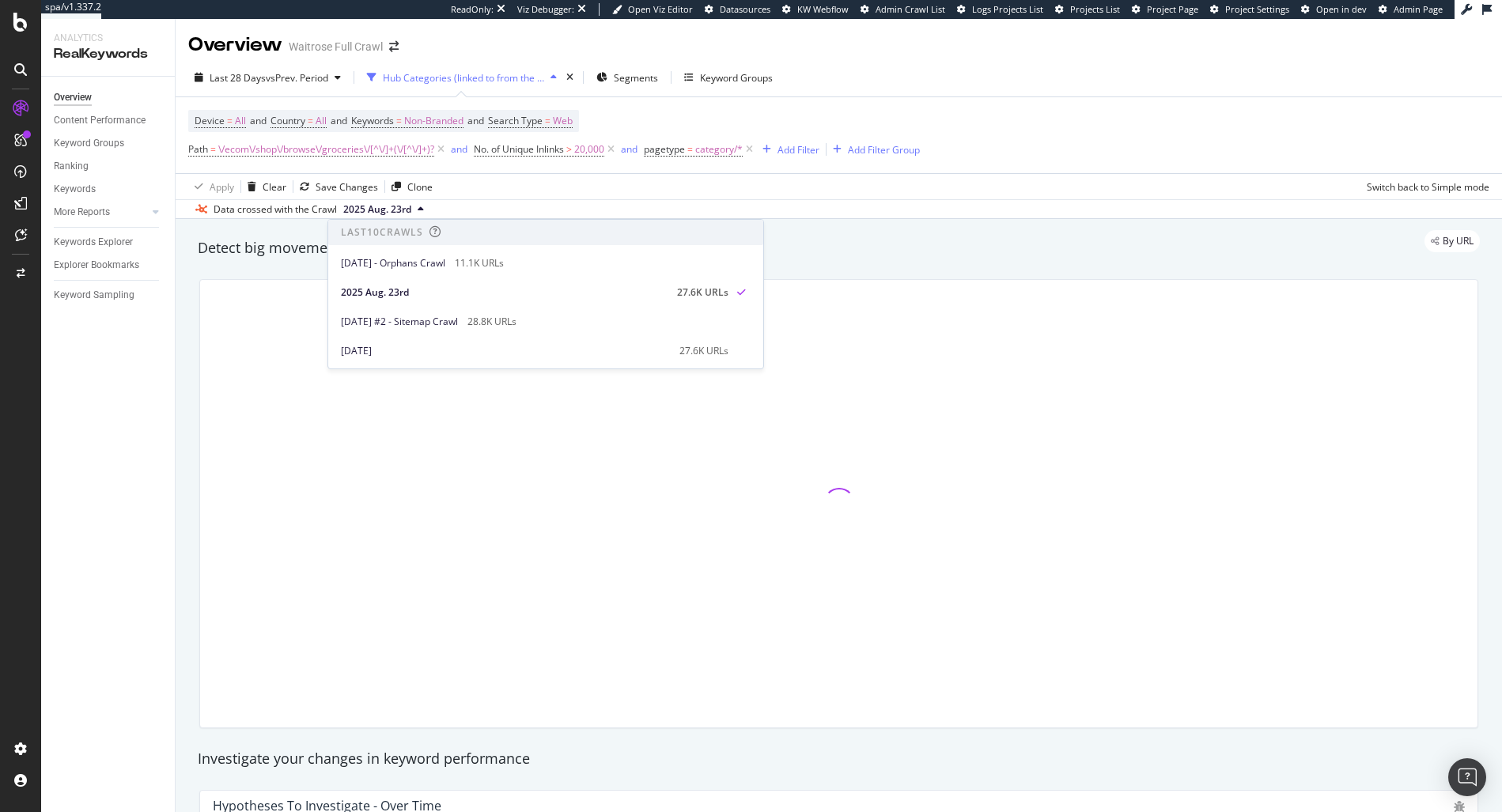
click at [370, 205] on span "2025 Aug. 23rd" at bounding box center [377, 209] width 68 height 14
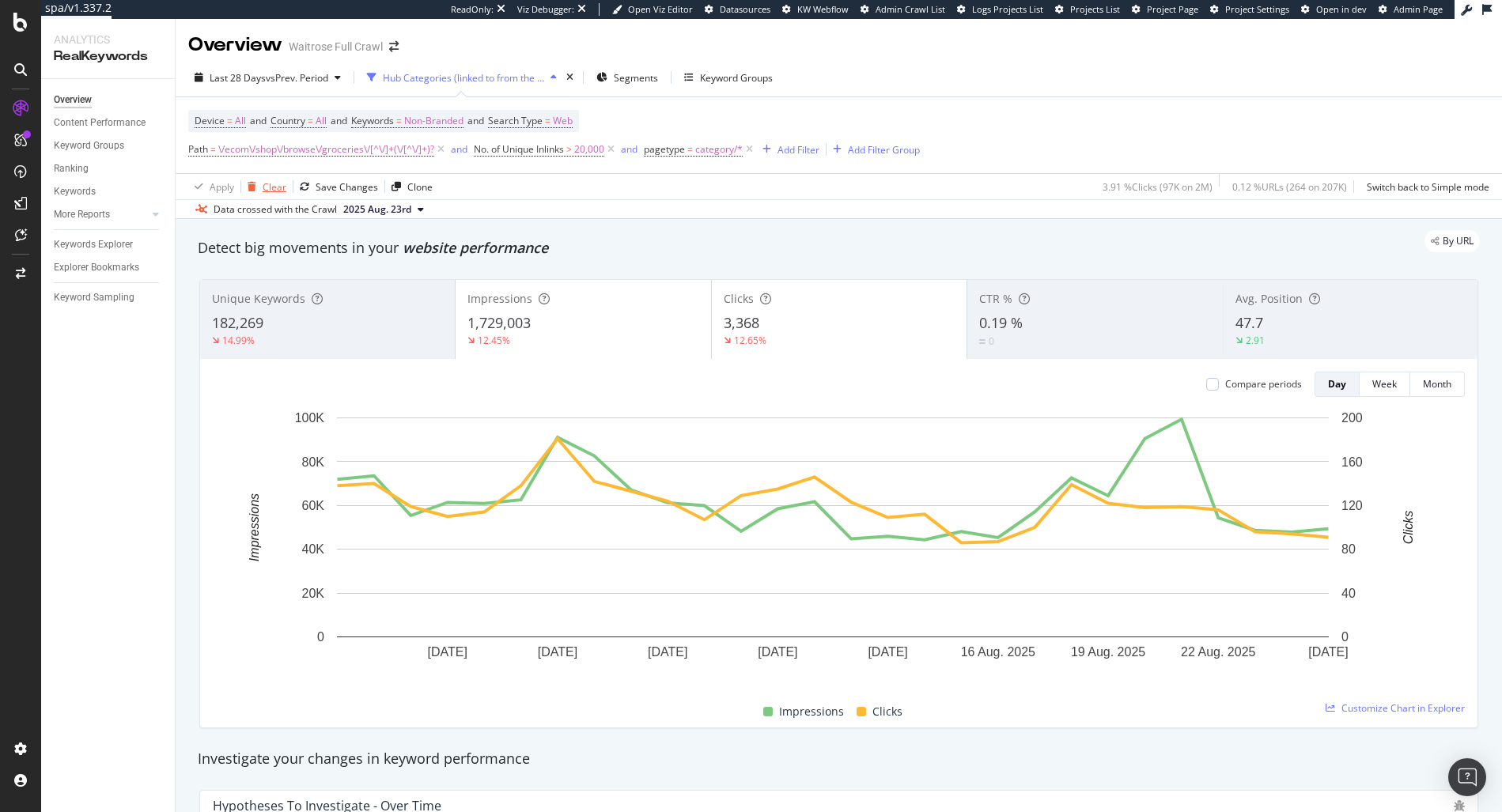
click at [264, 192] on div "Clear" at bounding box center [274, 186] width 24 height 13
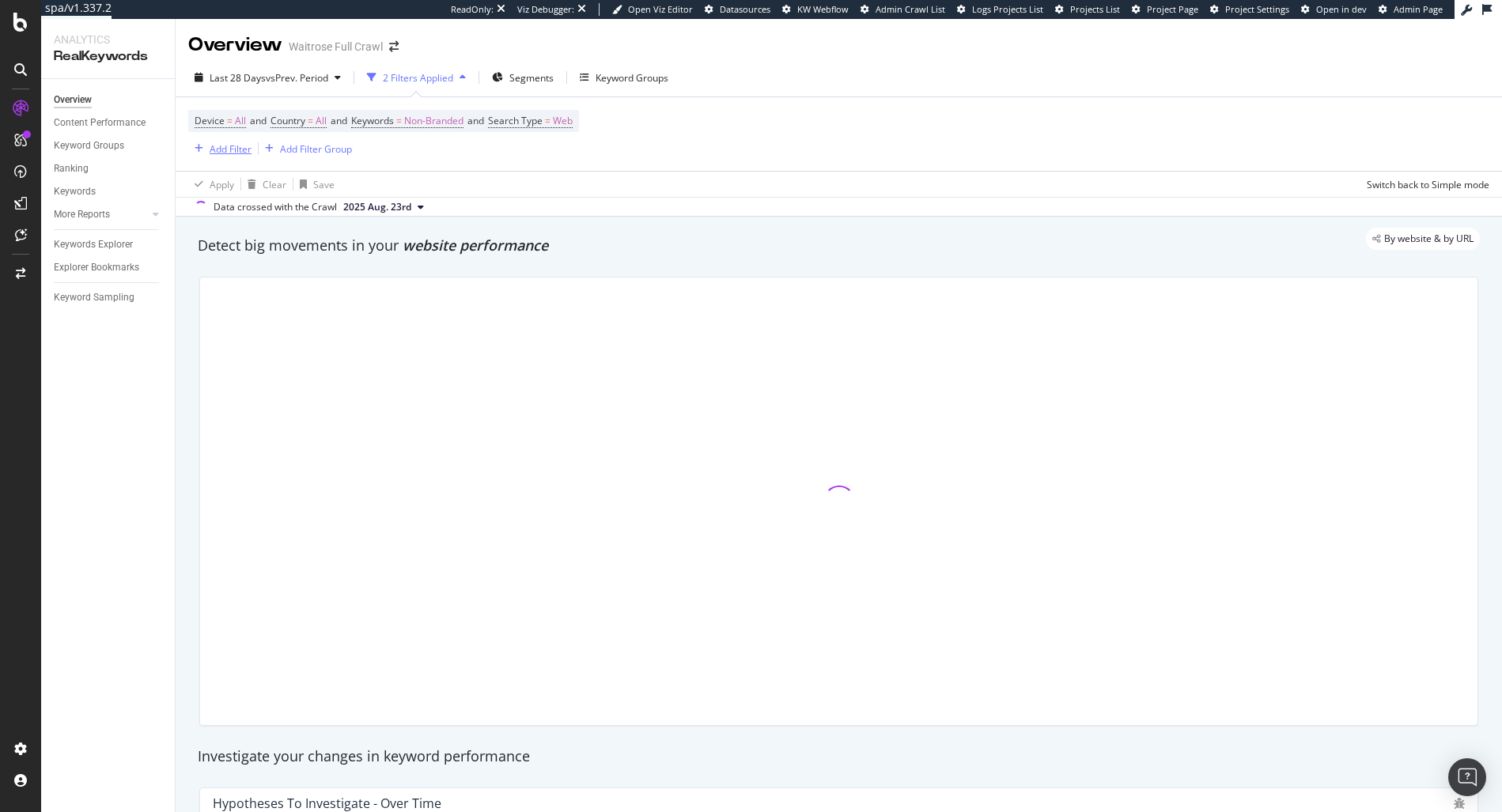
click at [242, 150] on div "Add Filter" at bounding box center [230, 149] width 42 height 13
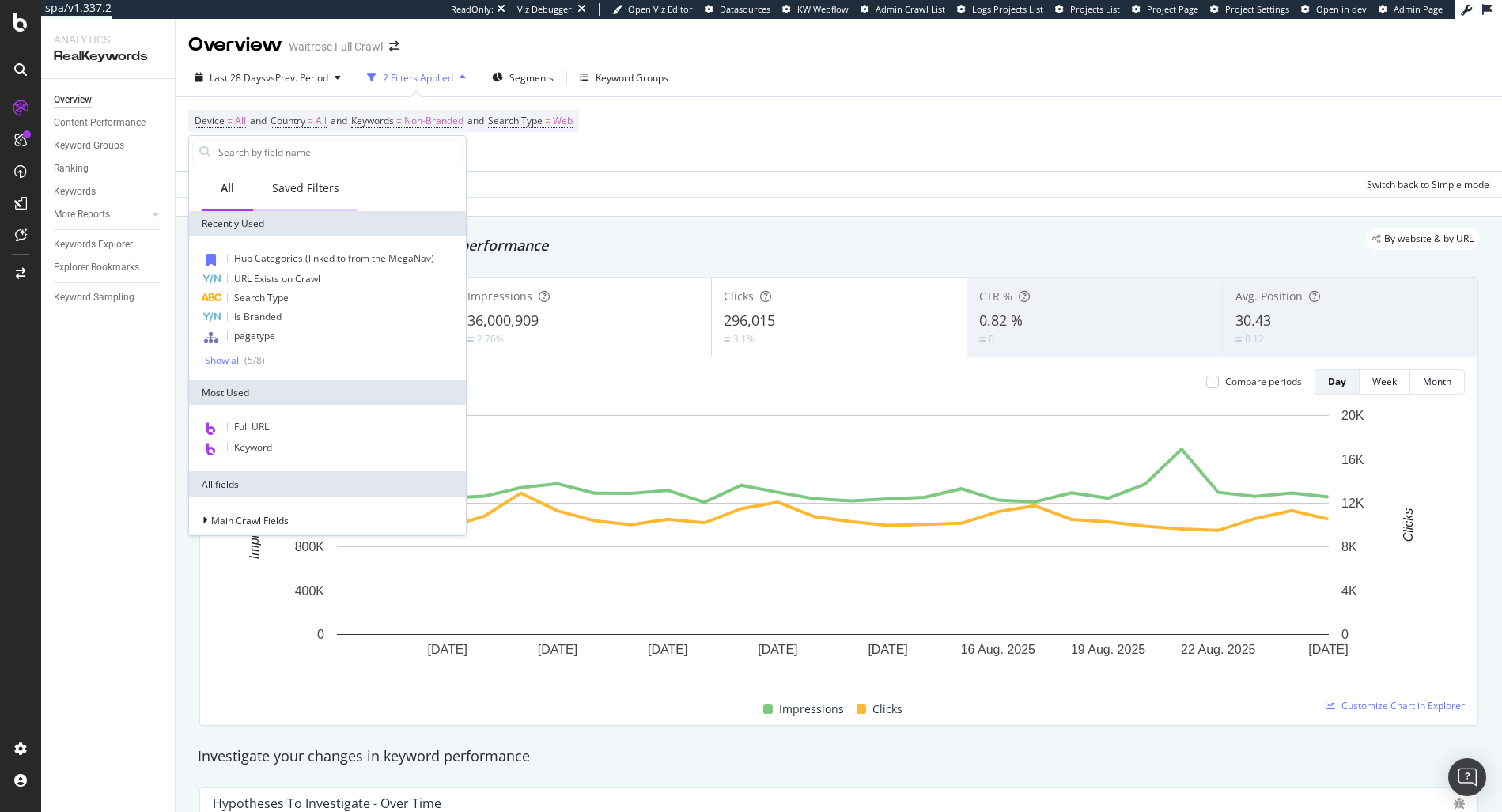
click at [308, 185] on div "Saved Filters" at bounding box center [306, 187] width 67 height 16
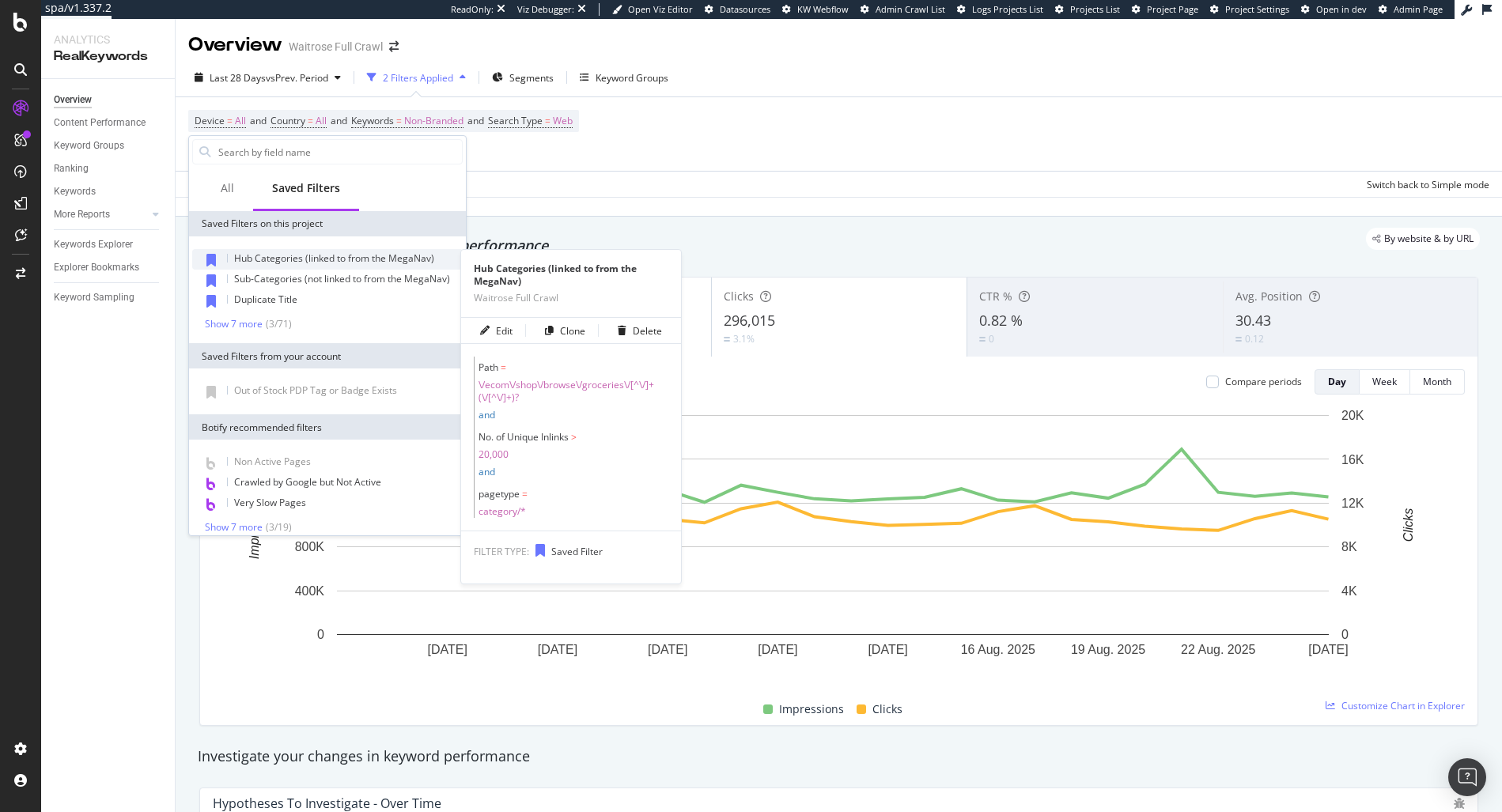
click at [279, 259] on span "Hub Categories (linked to from the MegaNav)" at bounding box center [334, 258] width 200 height 13
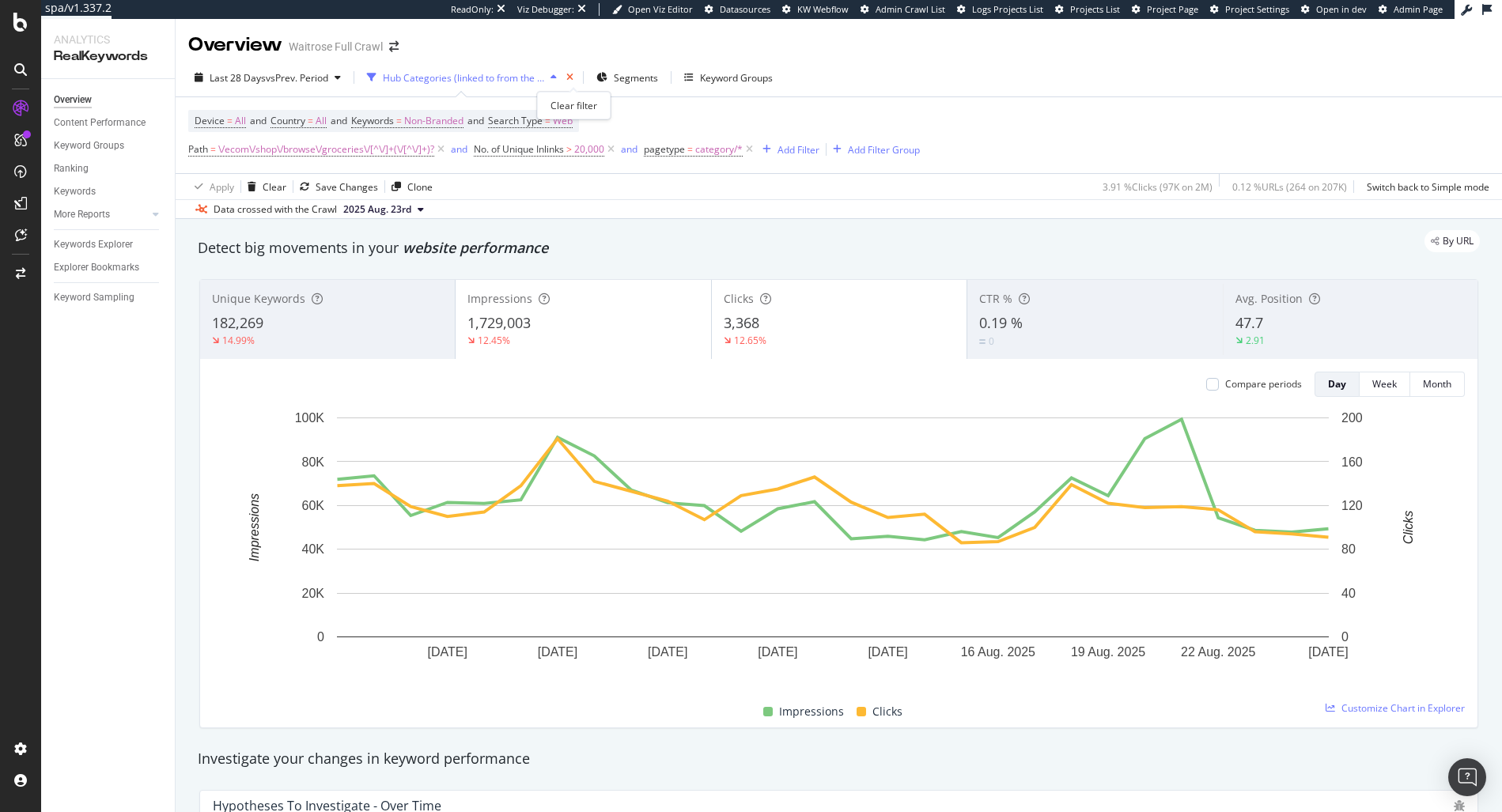
click at [573, 73] on icon "times" at bounding box center [569, 78] width 7 height 10
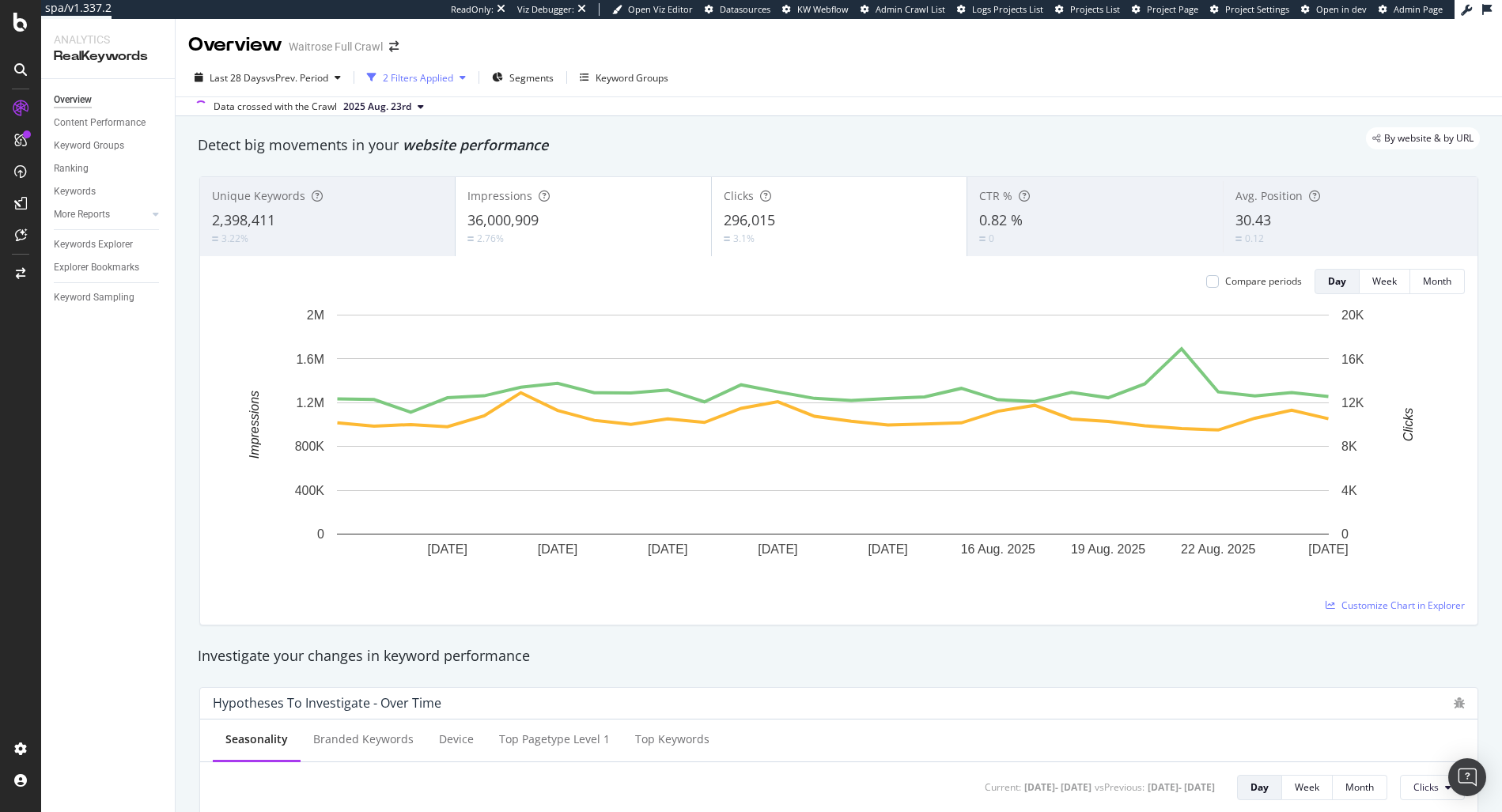
click at [461, 78] on div "button" at bounding box center [462, 78] width 19 height 10
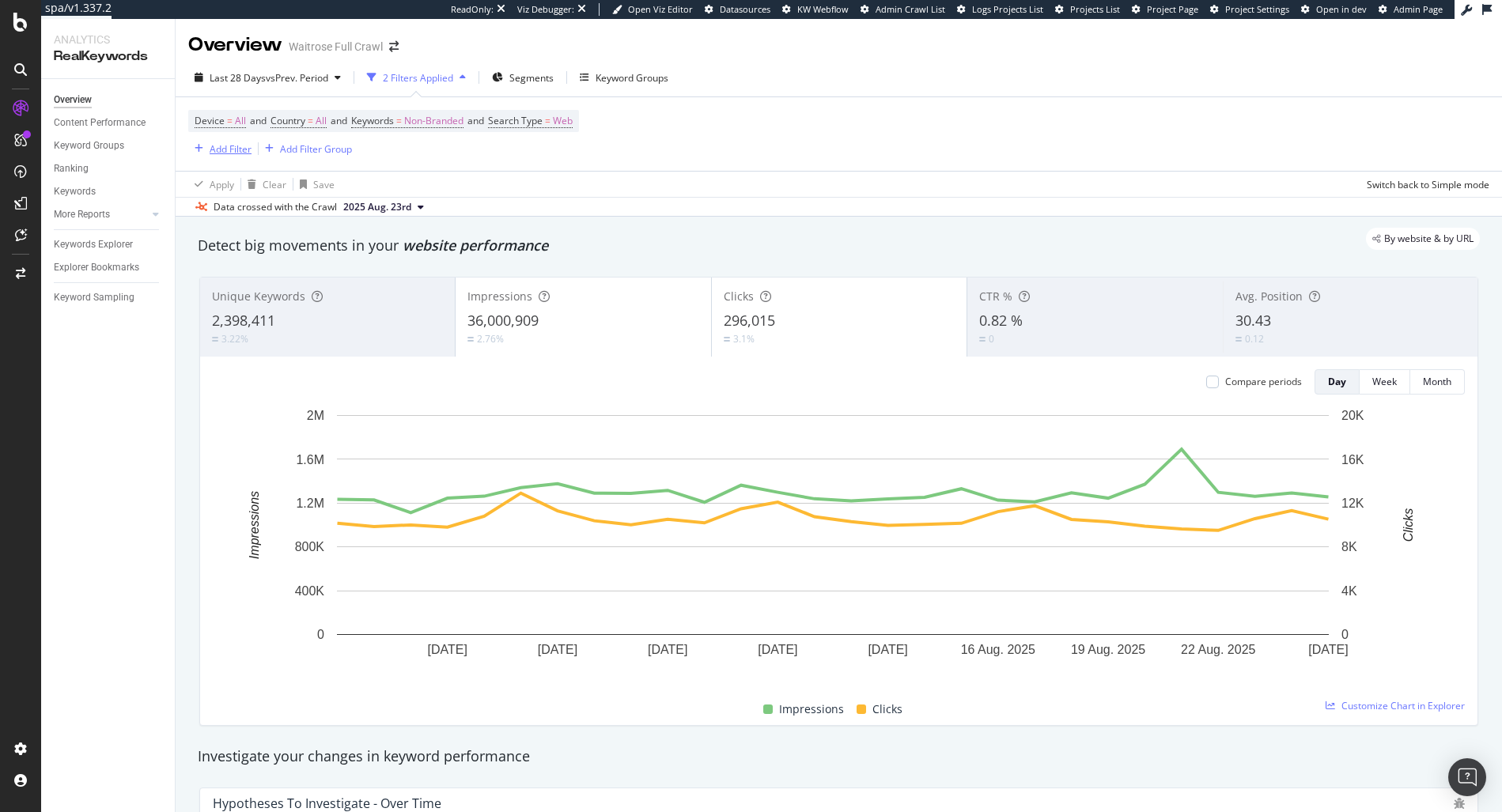
click at [206, 152] on div "button" at bounding box center [199, 149] width 21 height 10
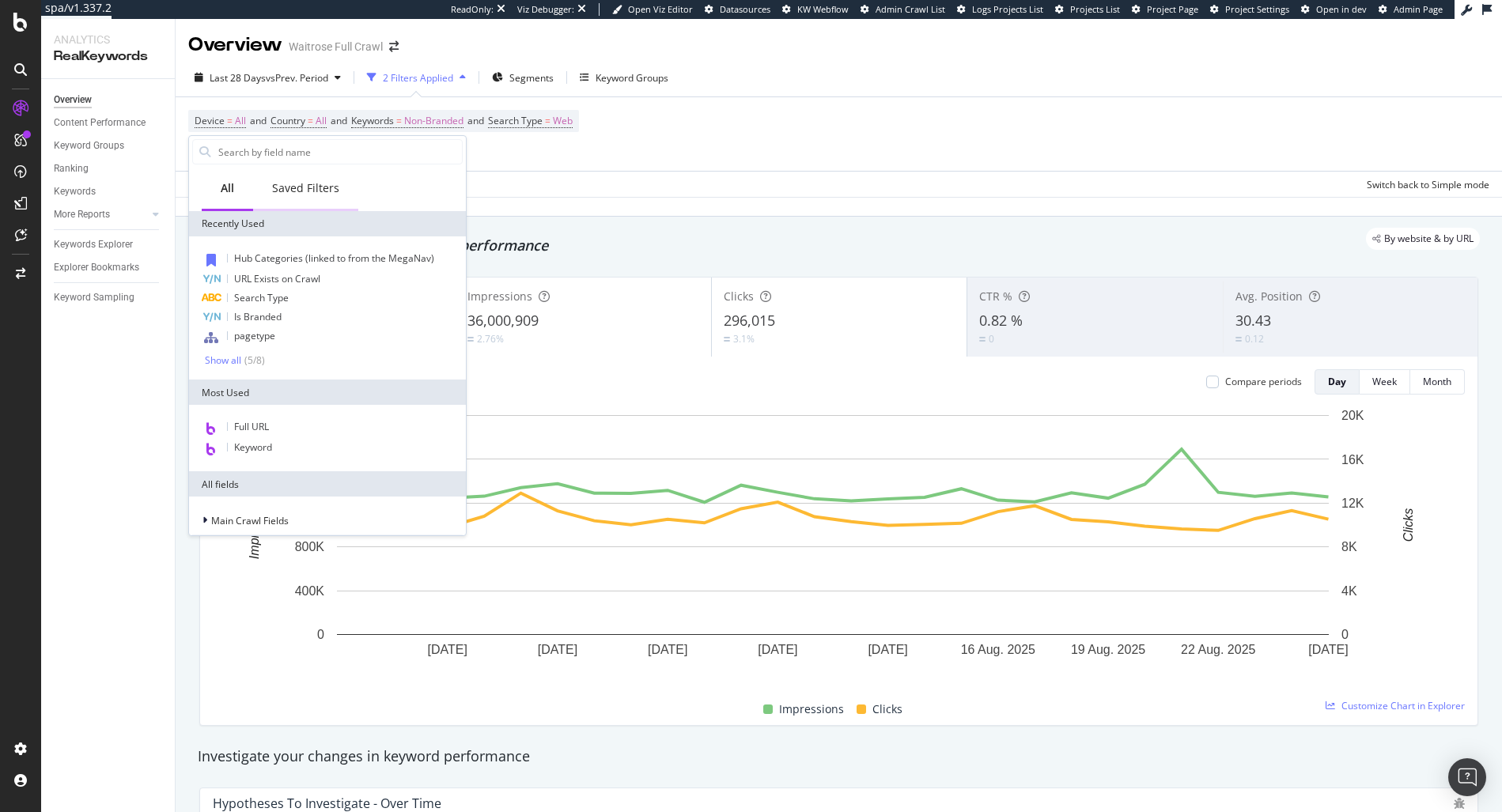
click at [316, 184] on div "Saved Filters" at bounding box center [306, 187] width 67 height 16
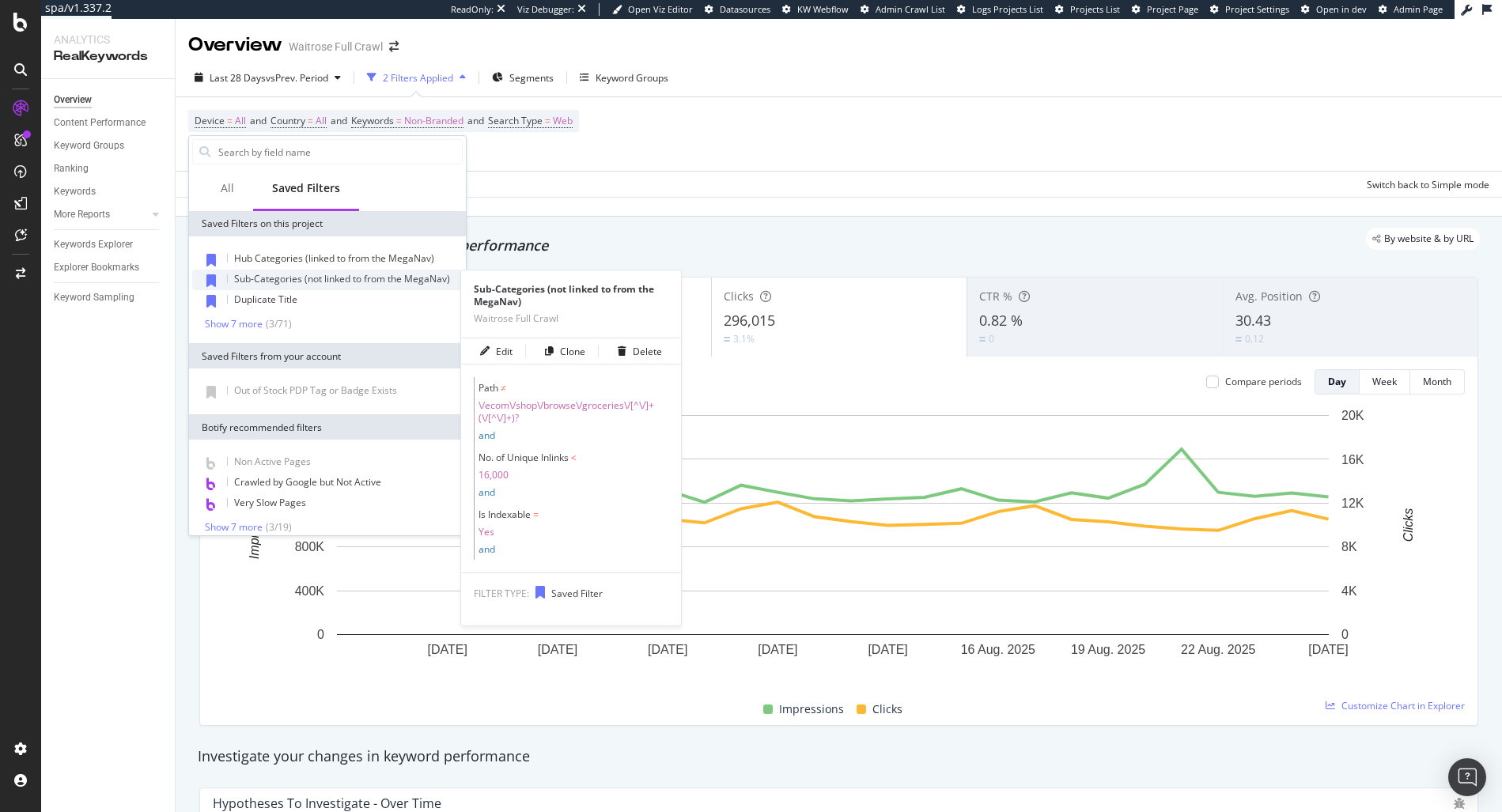
click at [277, 278] on span "Sub-Categories (not linked to from the MegaNav)" at bounding box center [342, 279] width 216 height 13
